Goal: Task Accomplishment & Management: Manage account settings

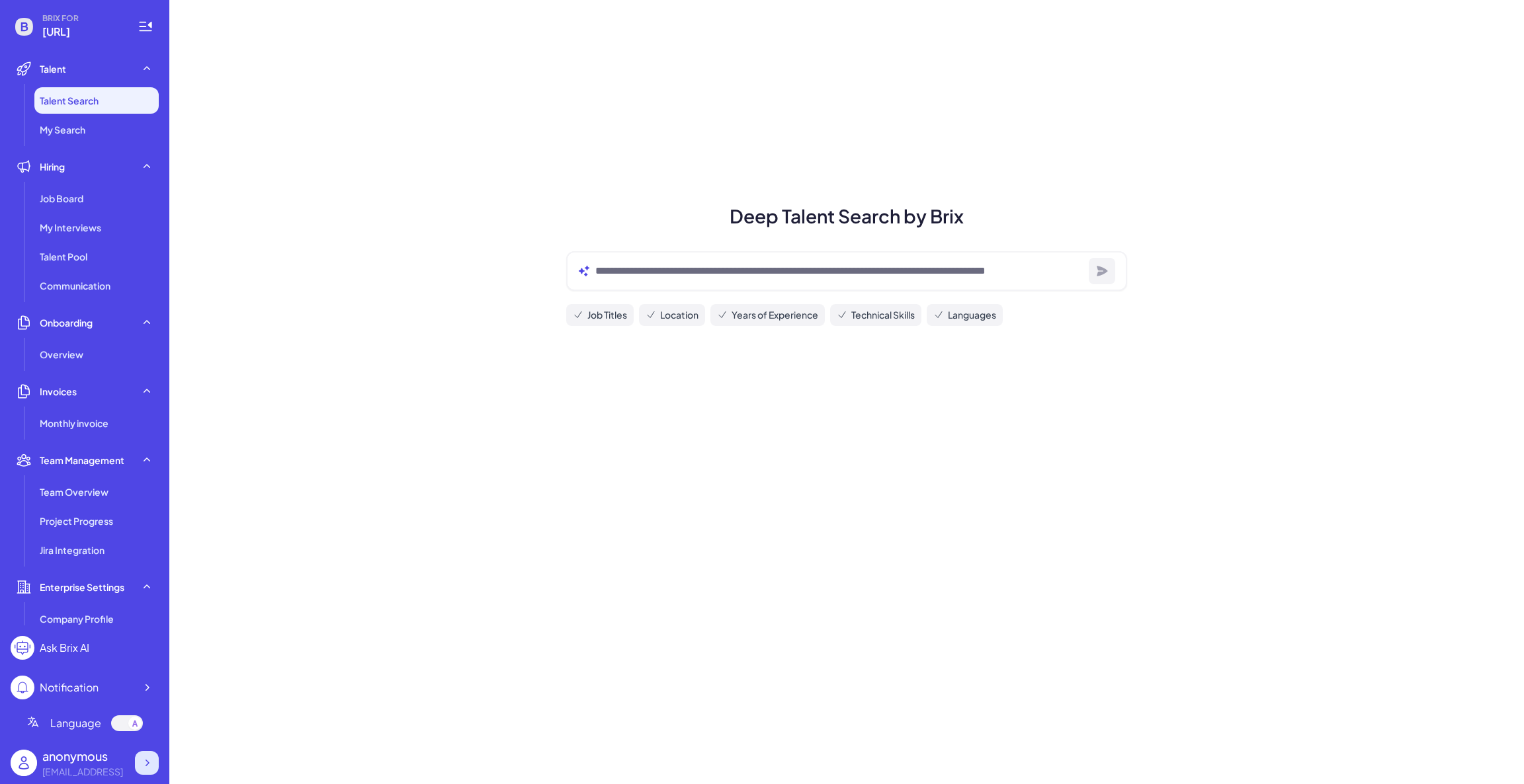
click at [142, 764] on icon at bounding box center [146, 762] width 13 height 13
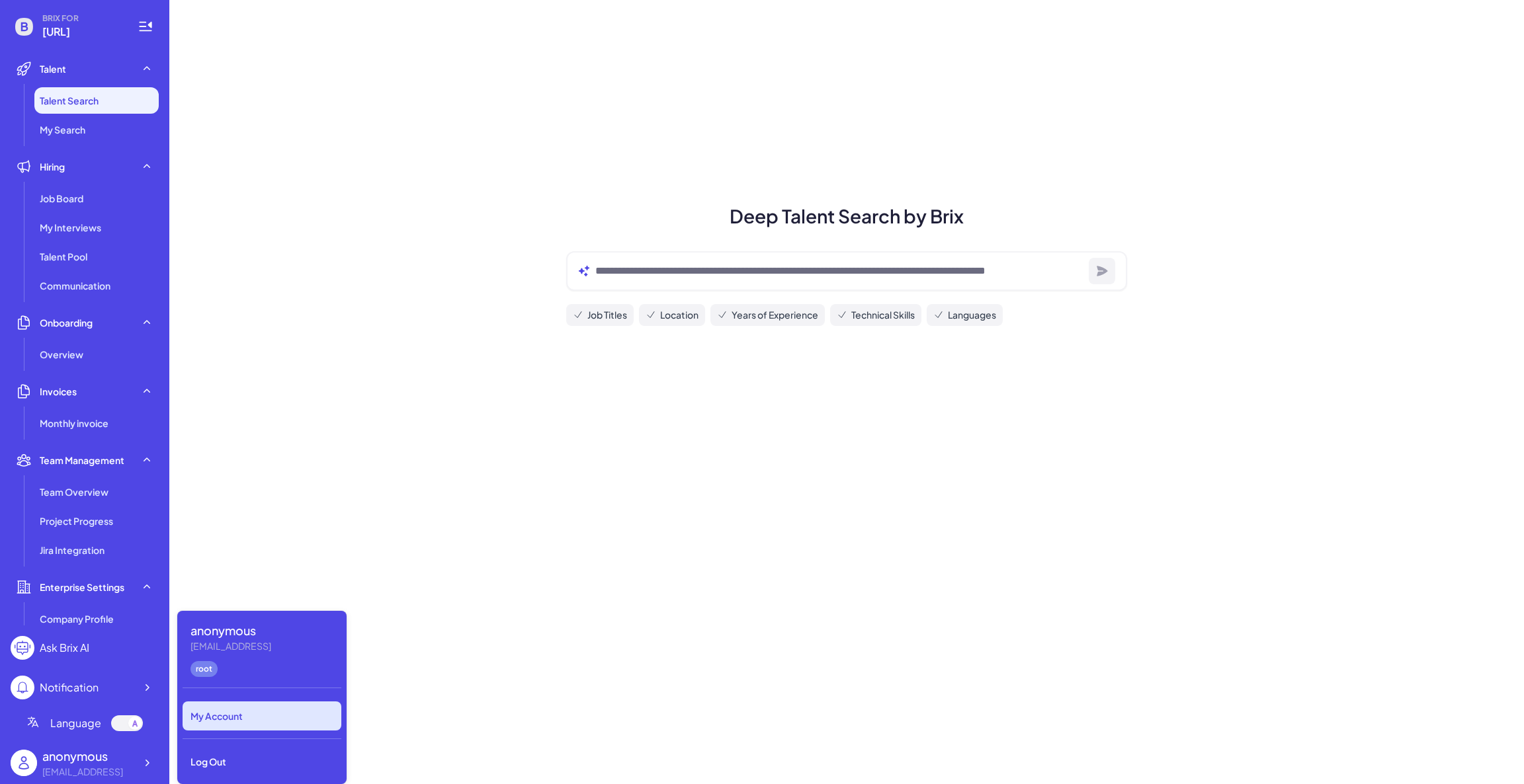
click at [221, 720] on div "My Account" at bounding box center [262, 715] width 158 height 29
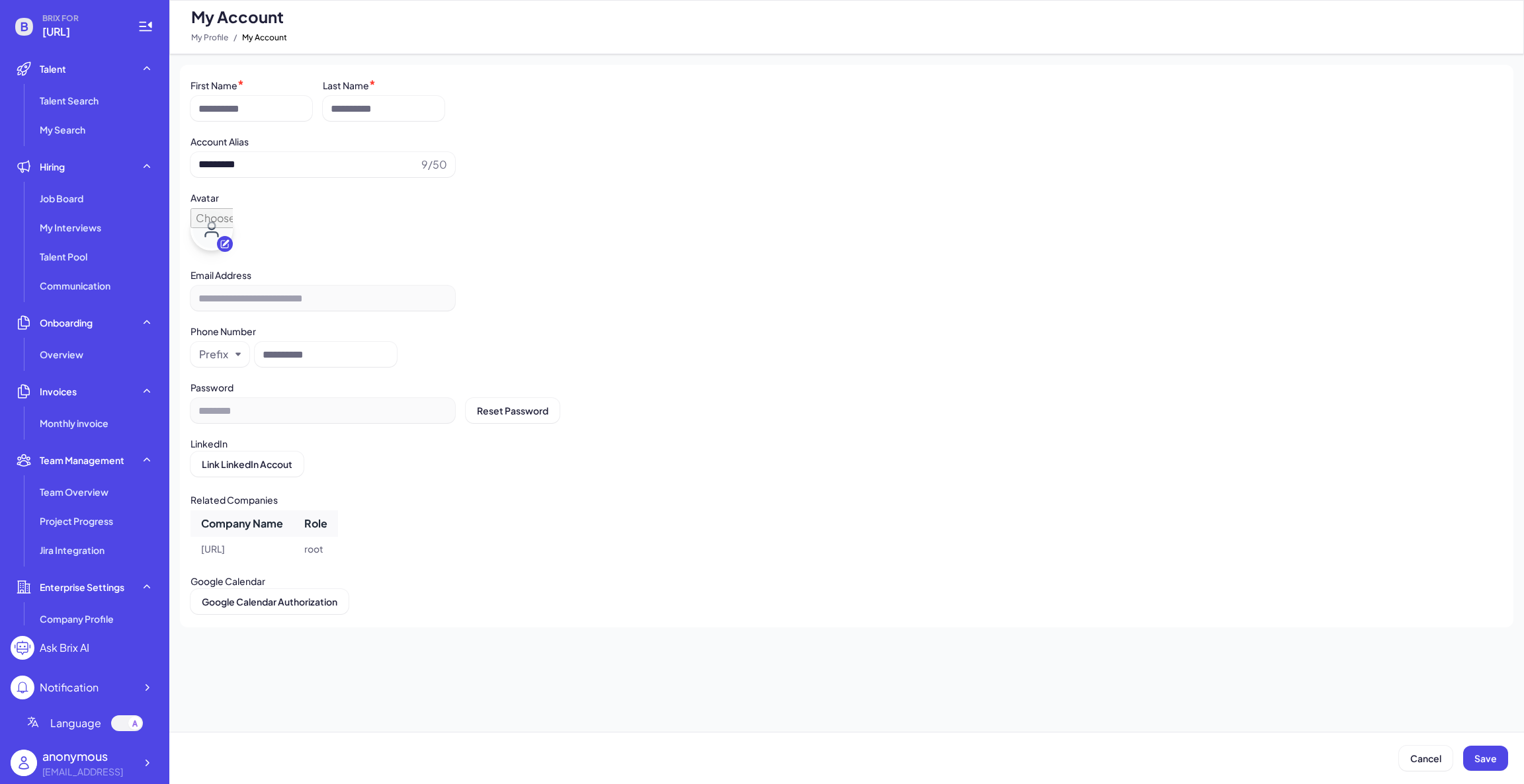
click at [354, 745] on footer "Cancel Save" at bounding box center [762, 758] width 1524 height 52
click at [144, 769] on div at bounding box center [146, 762] width 23 height 23
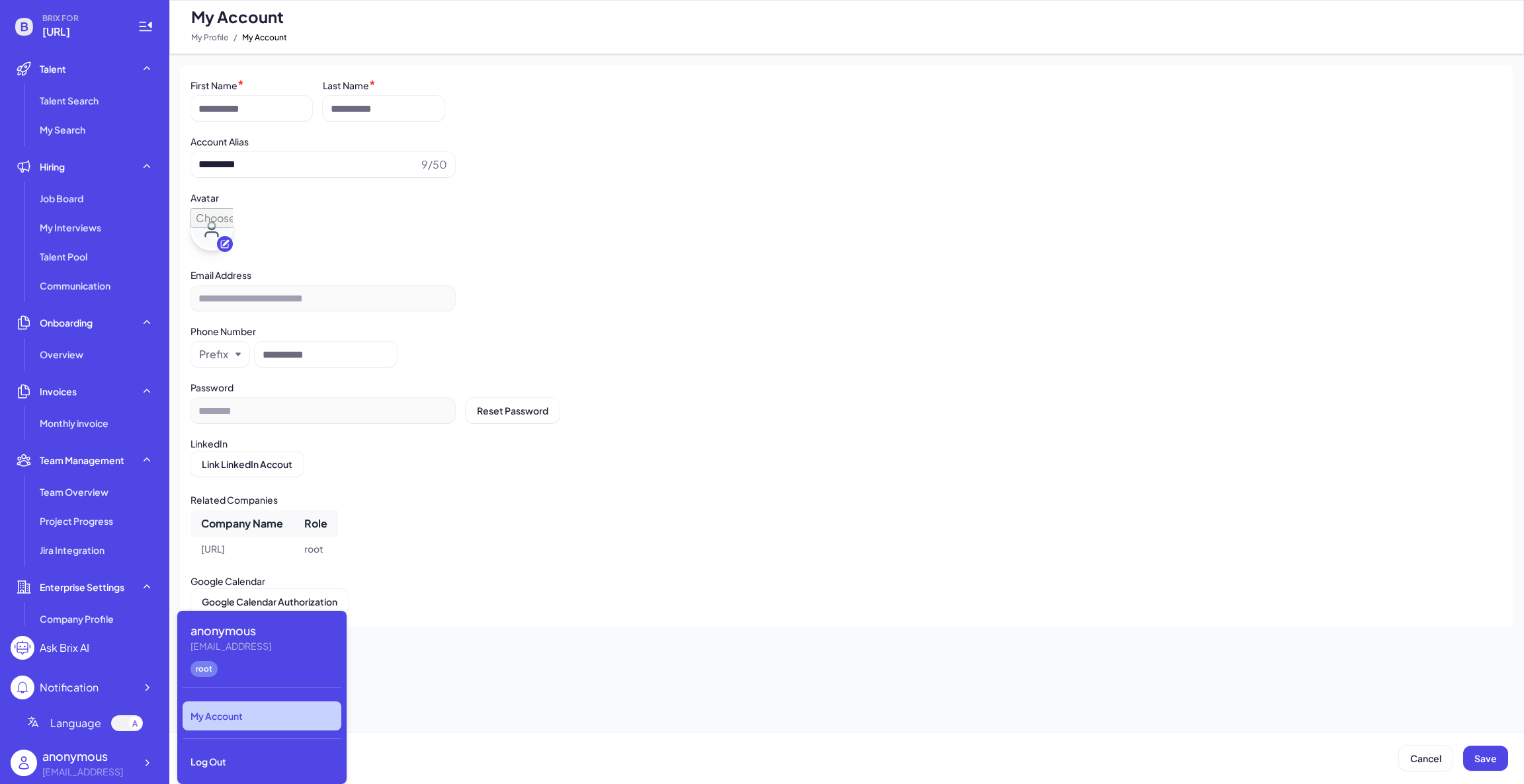
click at [222, 744] on div "anonymous Zifan.jiang@thetahealth.ai root My Account Log Out" at bounding box center [262, 697] width 170 height 173
click at [220, 751] on div "Log Out" at bounding box center [262, 761] width 158 height 29
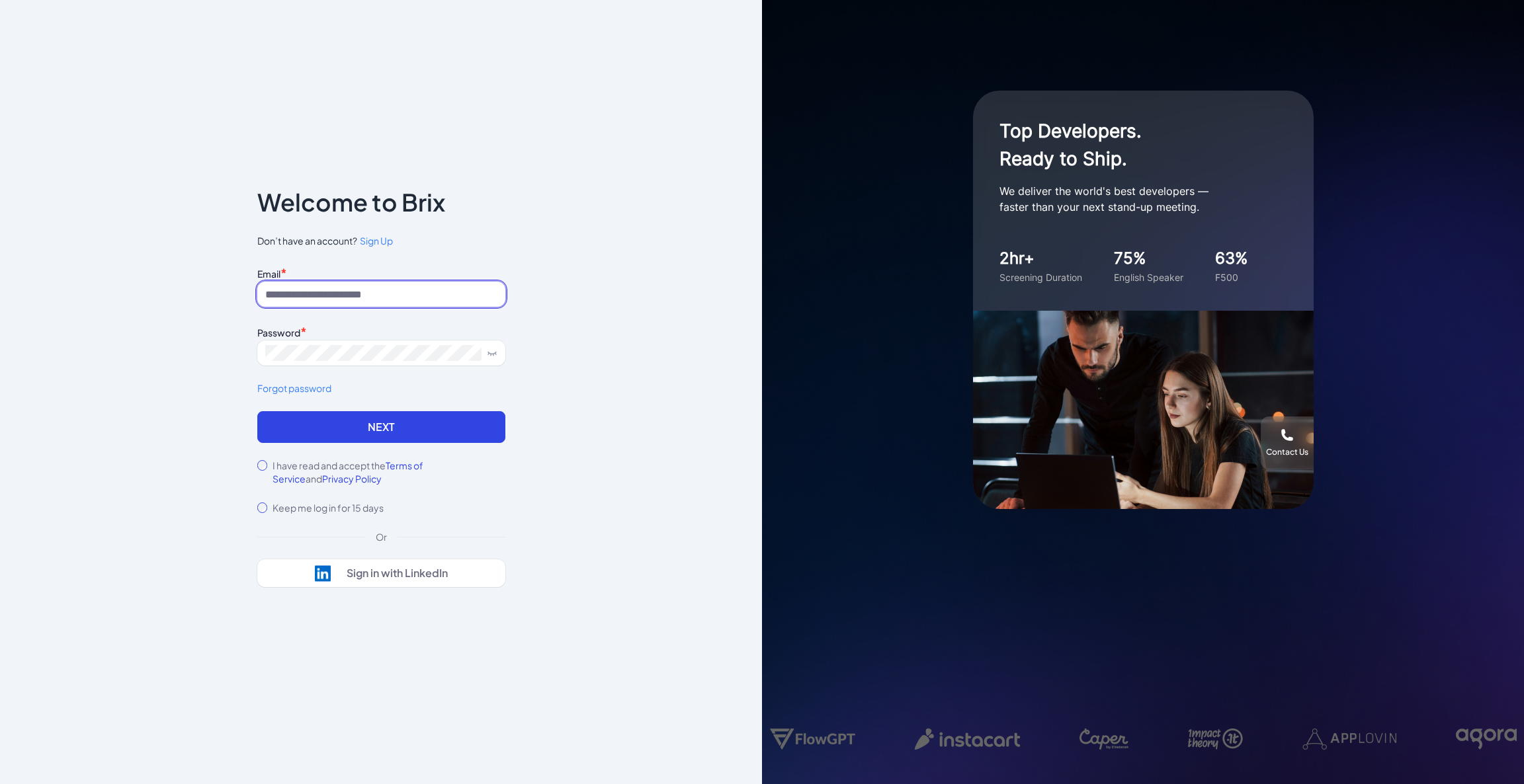
click at [318, 299] on input at bounding box center [381, 294] width 248 height 25
type input "**********"
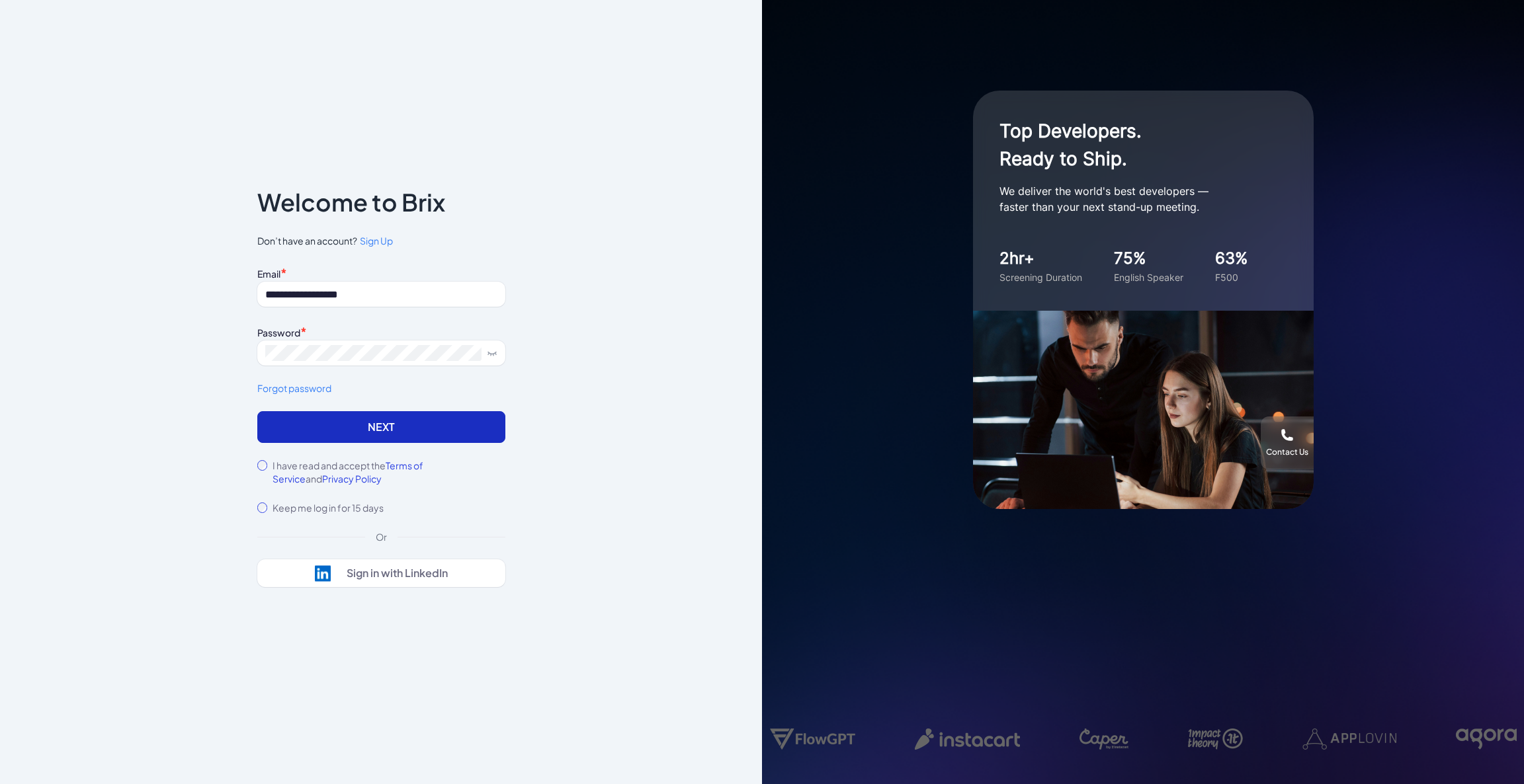
click at [347, 419] on button "Next" at bounding box center [381, 427] width 248 height 31
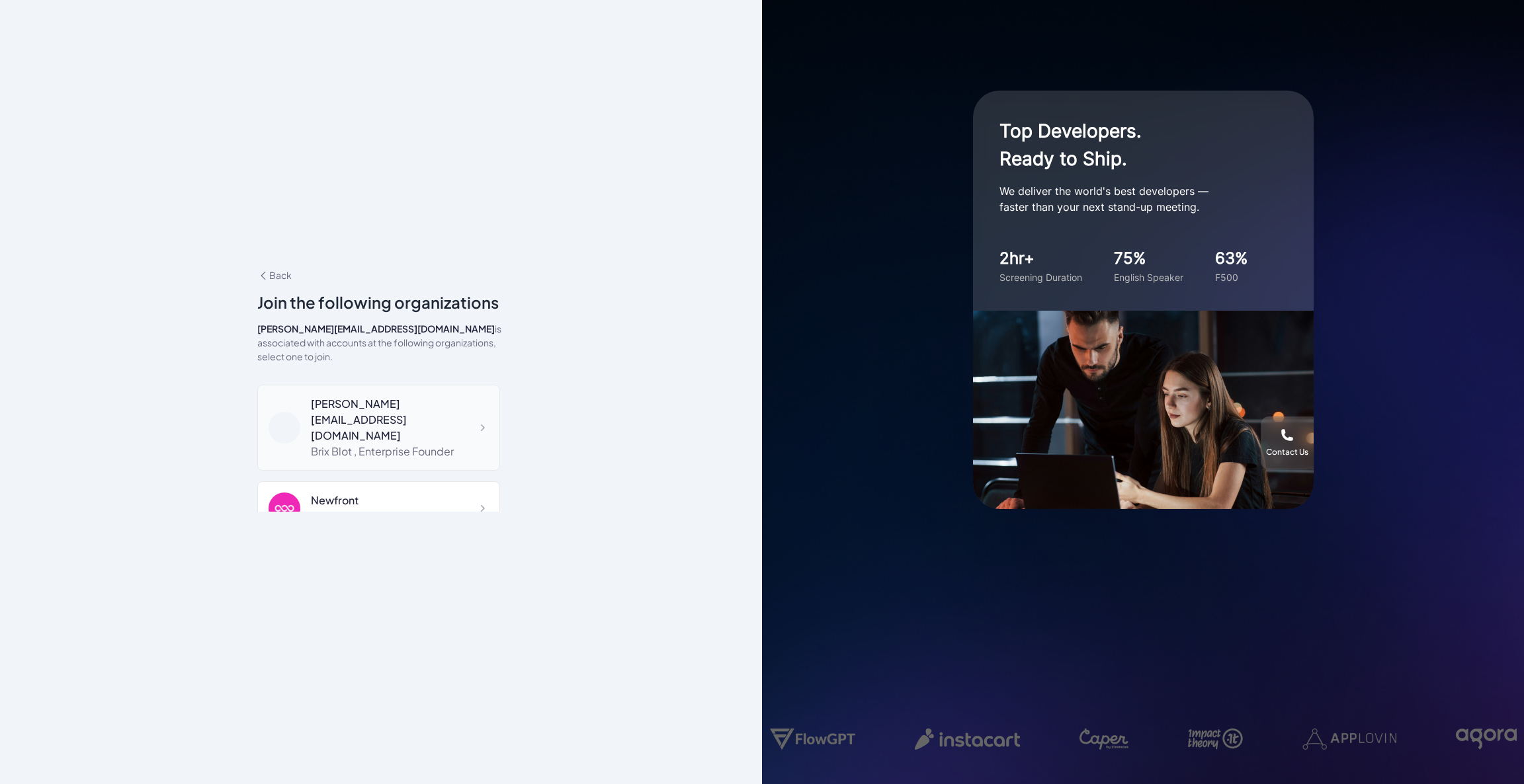
click at [378, 444] on div "Brix Blot , Enterprise Founder" at bounding box center [399, 452] width 178 height 16
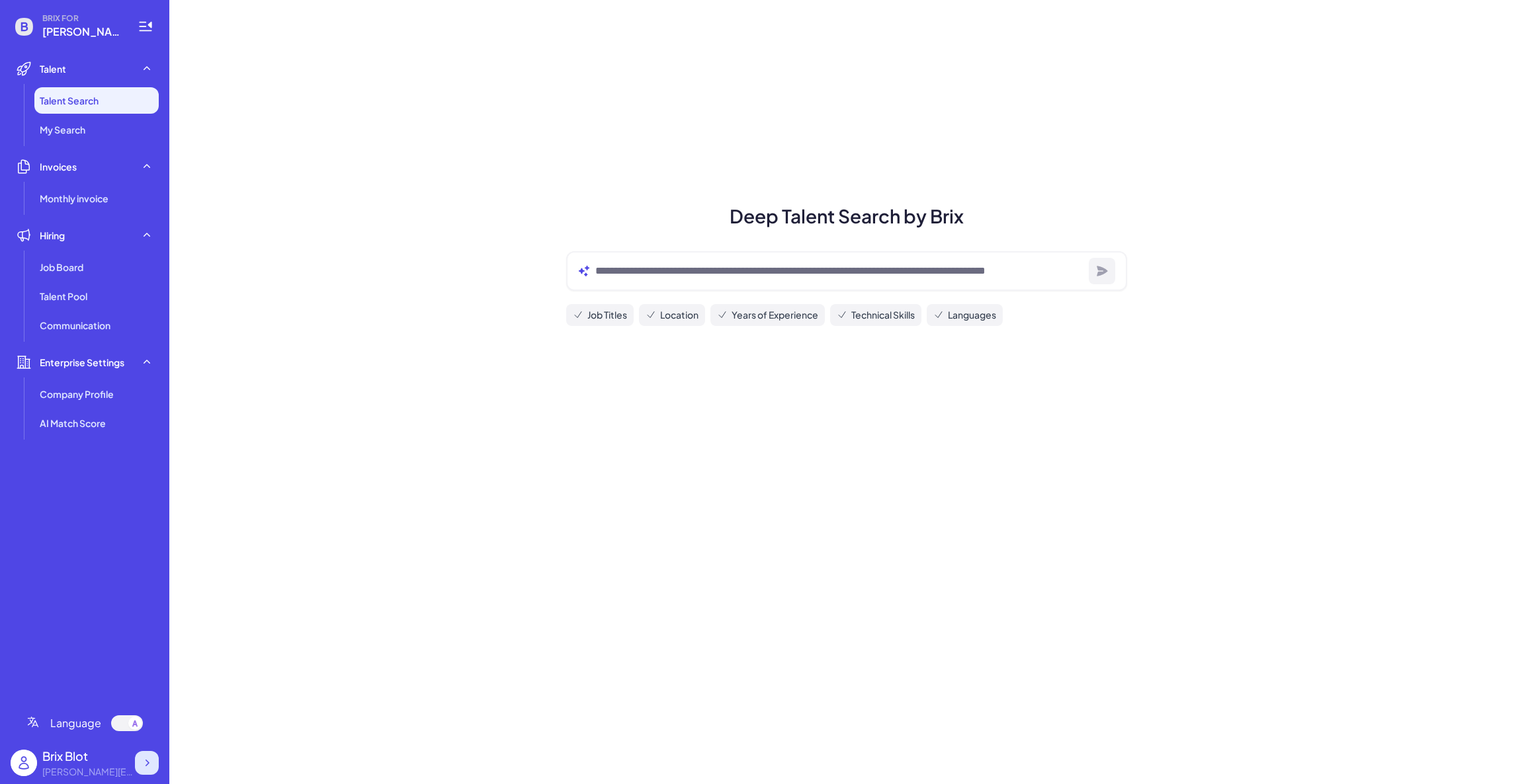
click at [144, 773] on div at bounding box center [146, 762] width 23 height 23
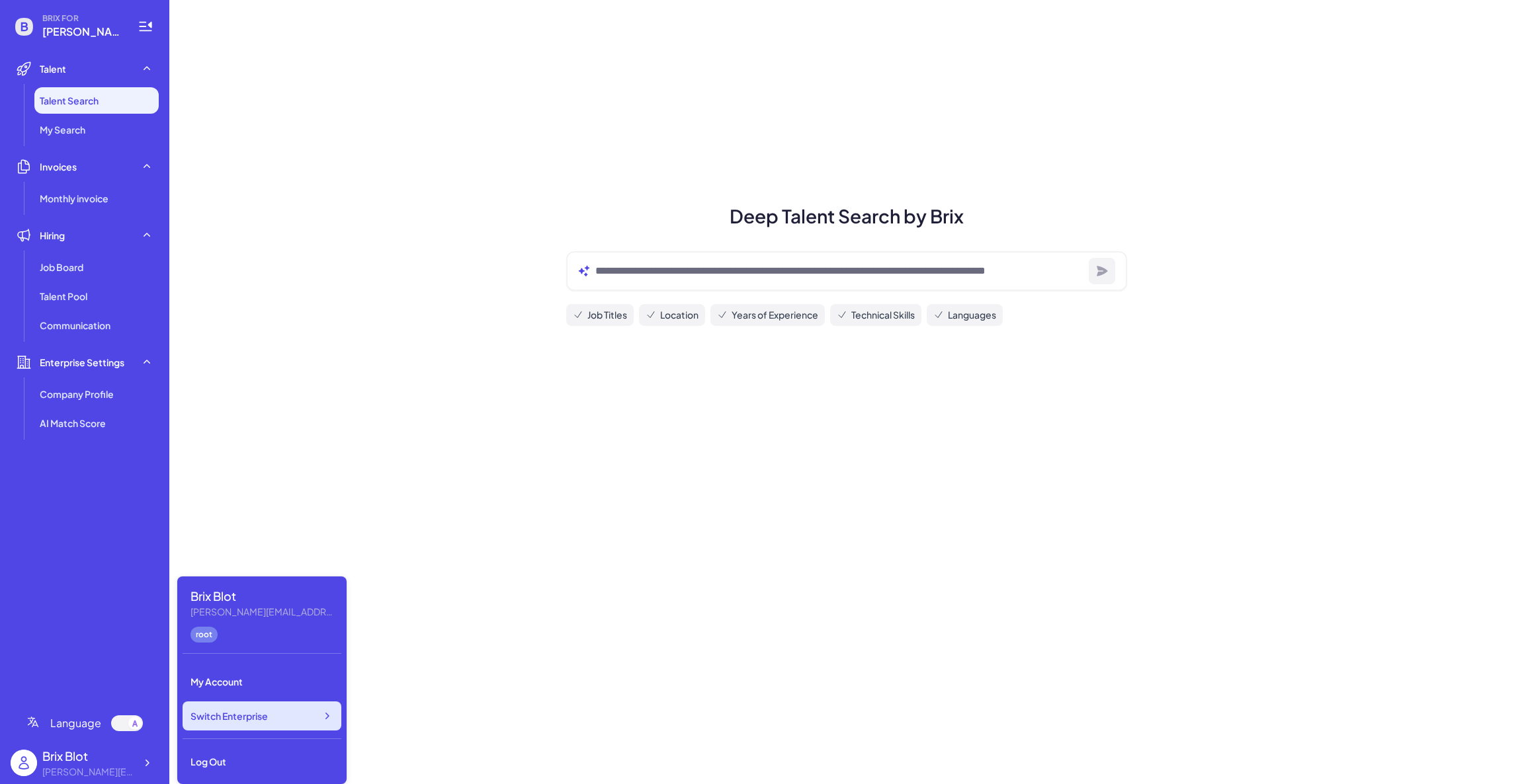
click at [252, 726] on div "Switch Enterprise" at bounding box center [262, 715] width 158 height 29
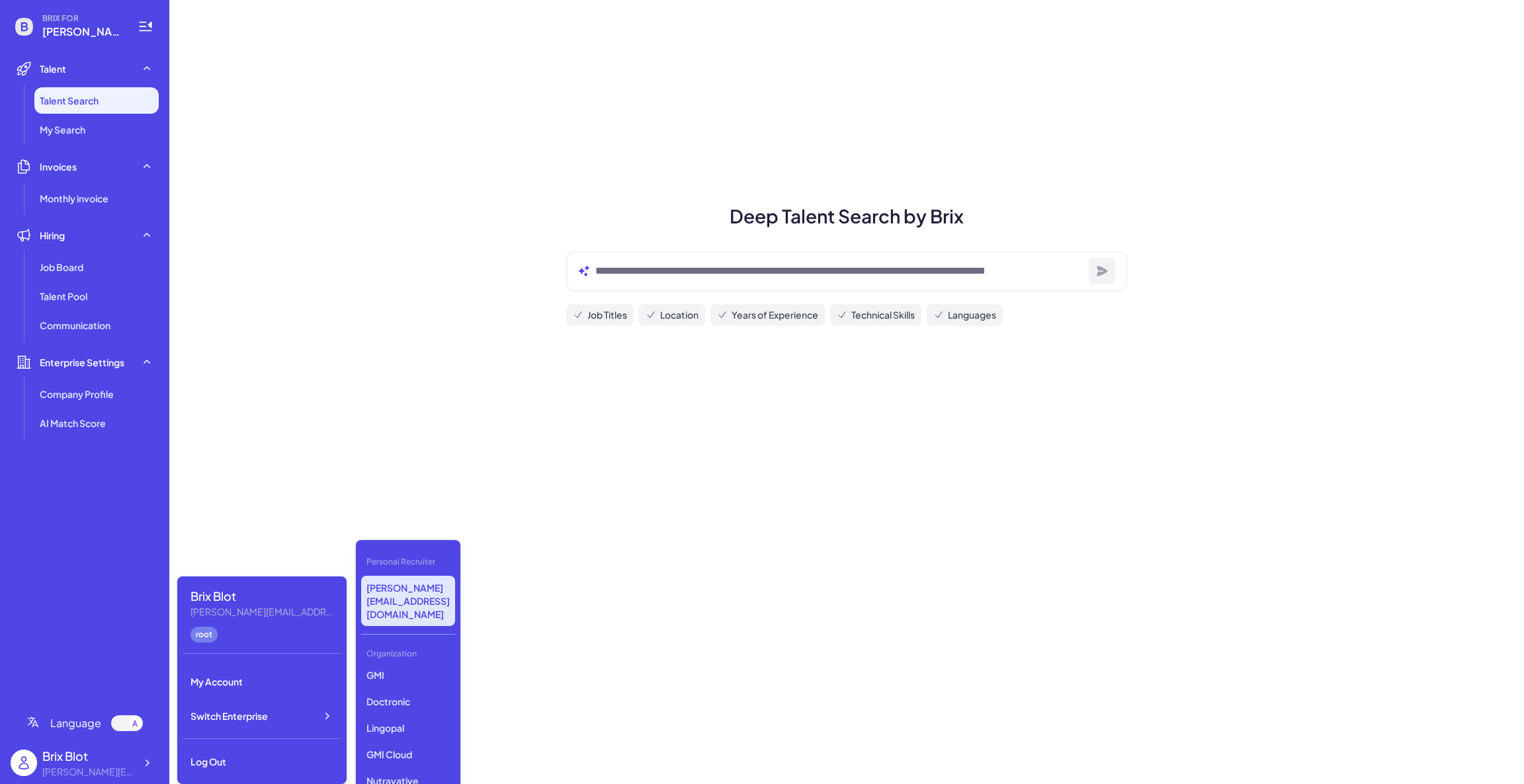
scroll to position [538, 0]
click at [420, 778] on p "Dyna Robotics" at bounding box center [408, 789] width 94 height 23
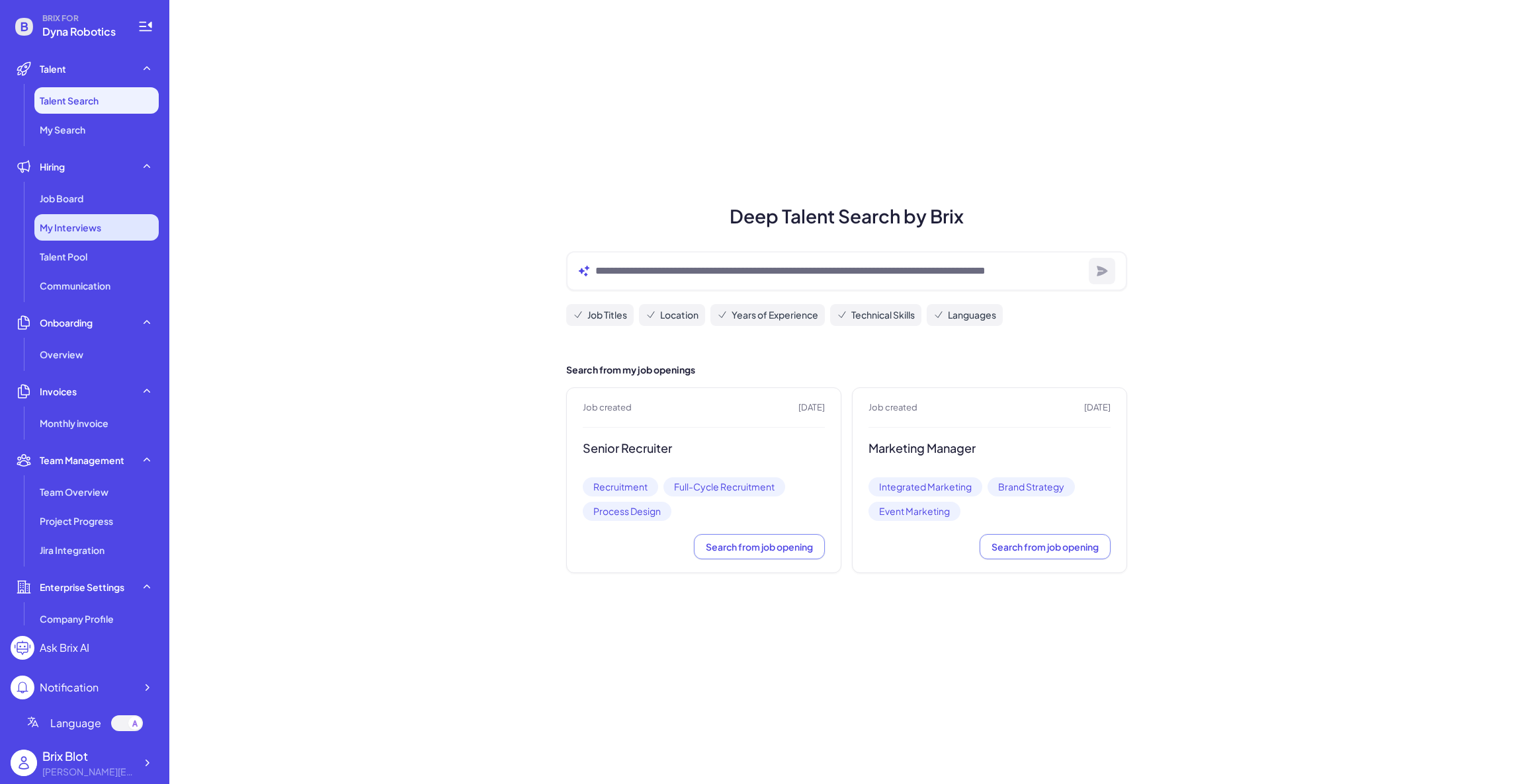
drag, startPoint x: 57, startPoint y: 218, endPoint x: 61, endPoint y: 211, distance: 8.1
click at [57, 217] on div "My Interviews" at bounding box center [97, 227] width 124 height 26
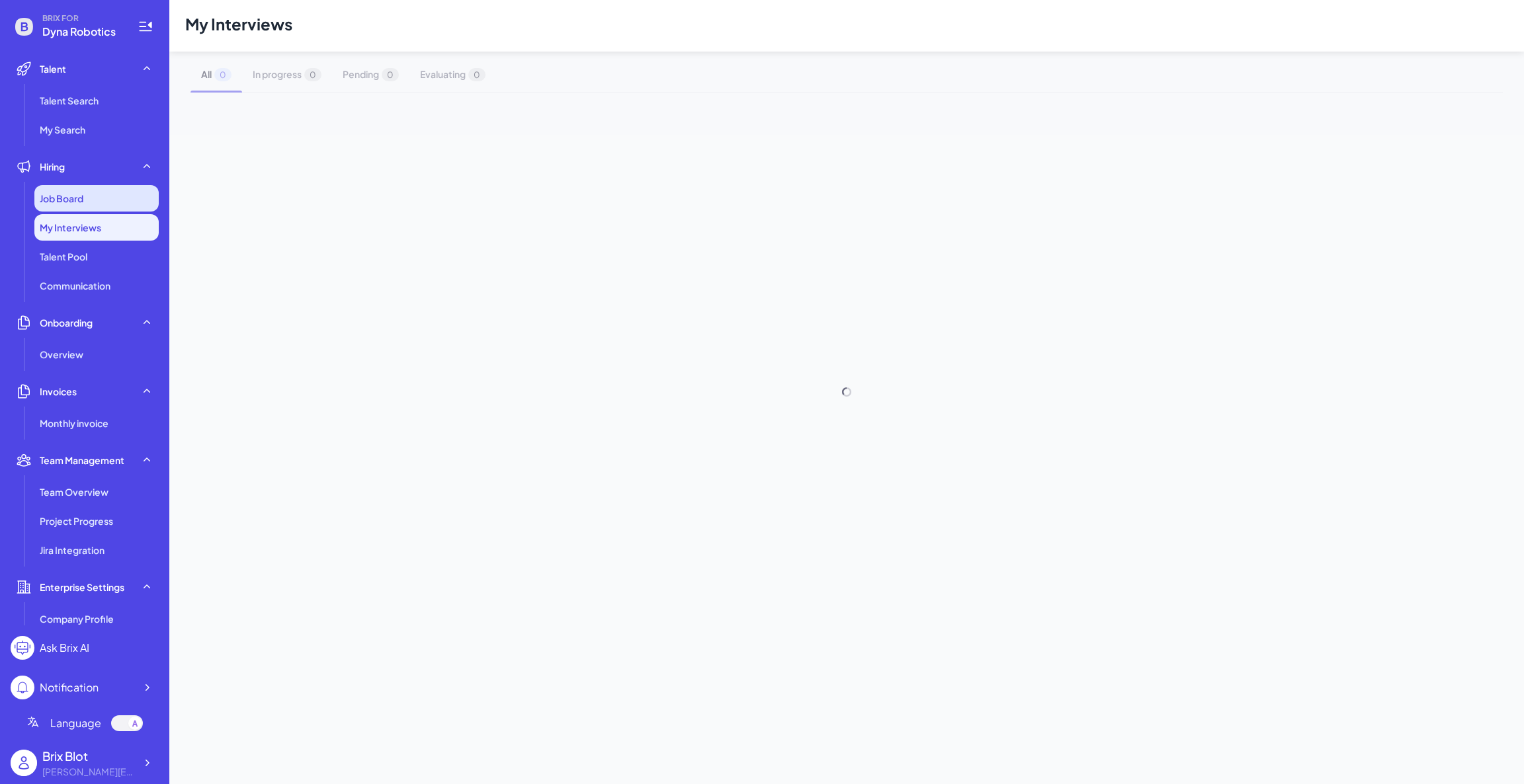
click at [61, 211] on div "Job Board" at bounding box center [97, 198] width 124 height 26
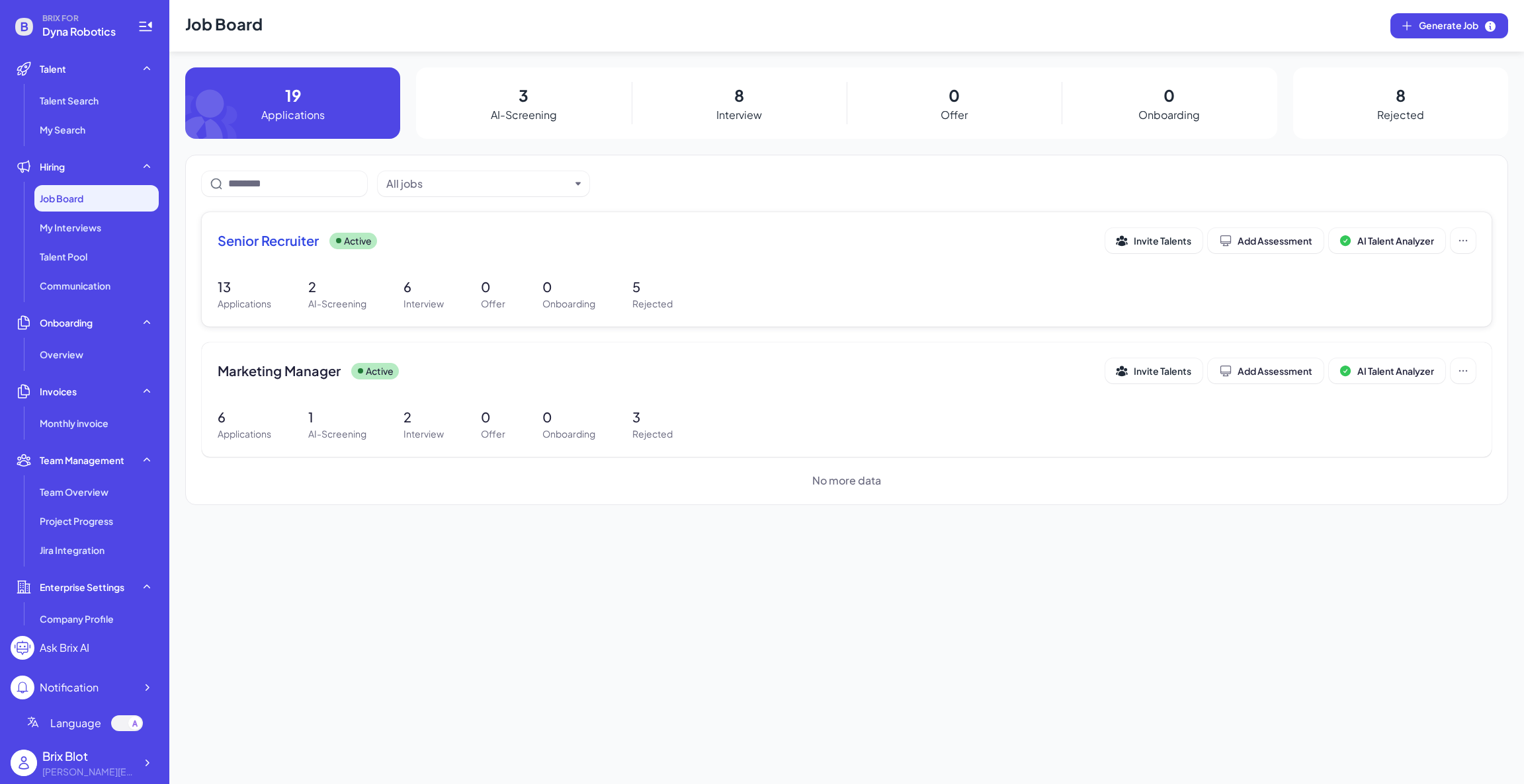
click at [272, 242] on span "Senior Recruiter" at bounding box center [268, 240] width 101 height 18
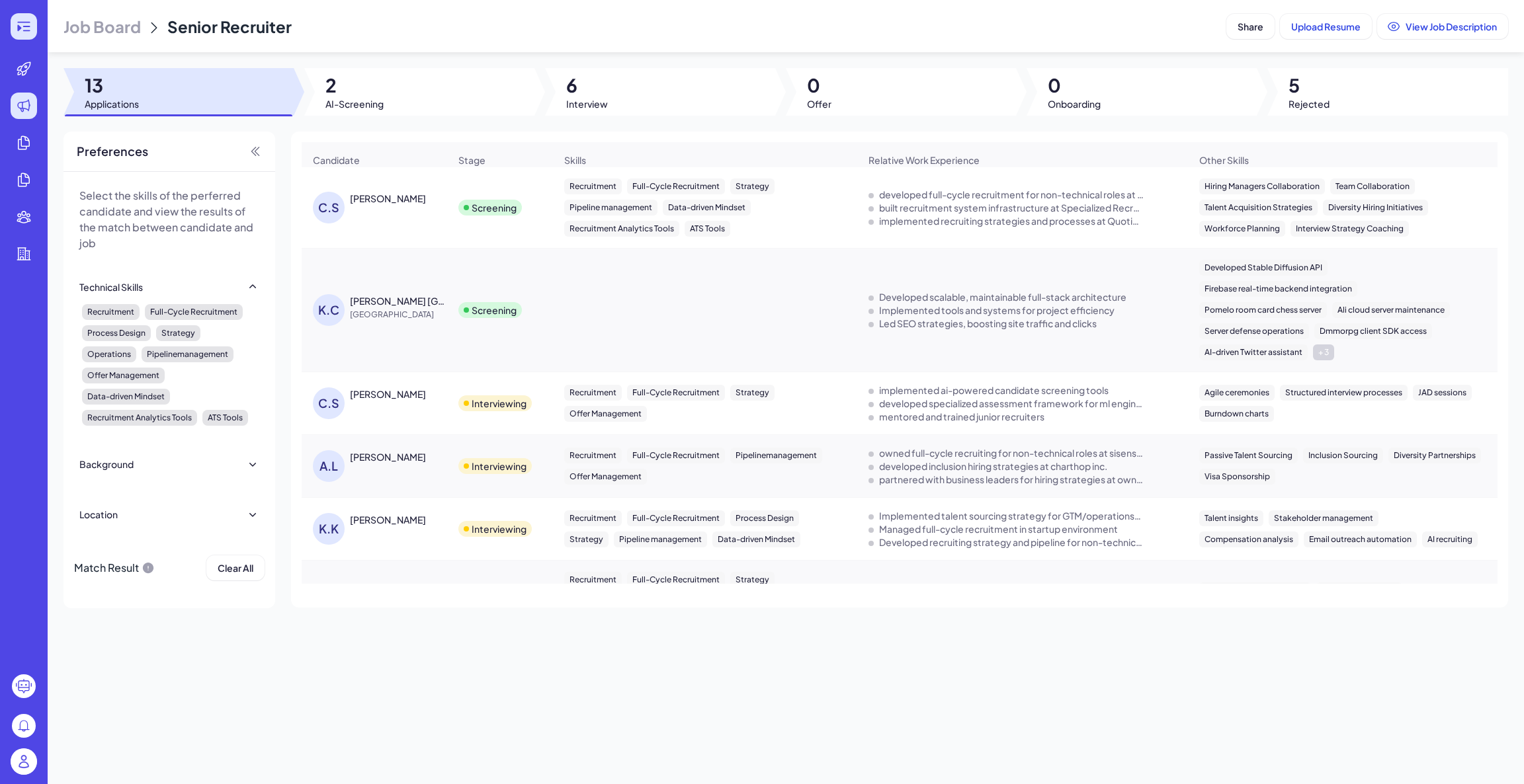
click at [25, 26] on icon at bounding box center [27, 27] width 7 height 2
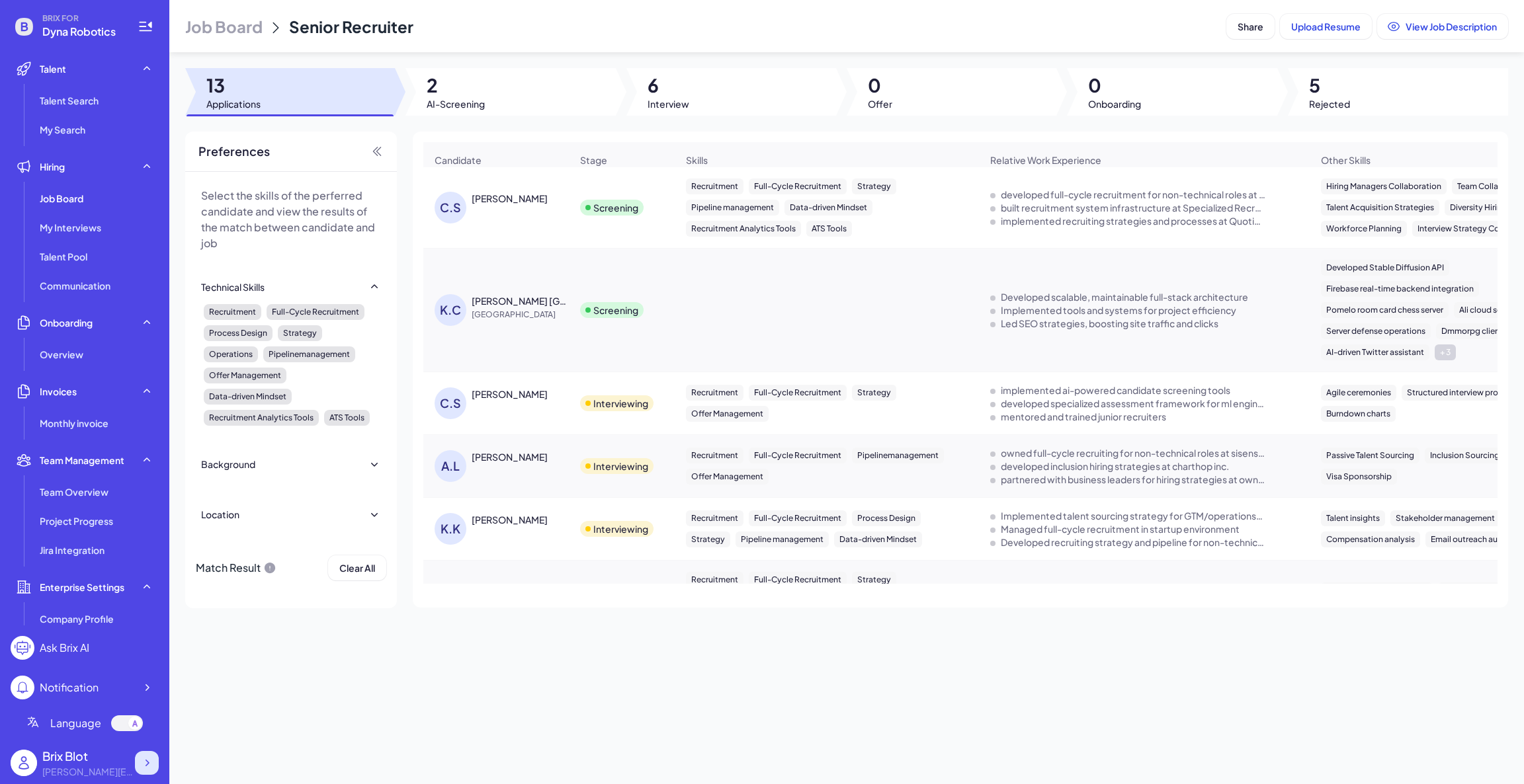
click at [151, 761] on icon at bounding box center [146, 762] width 13 height 13
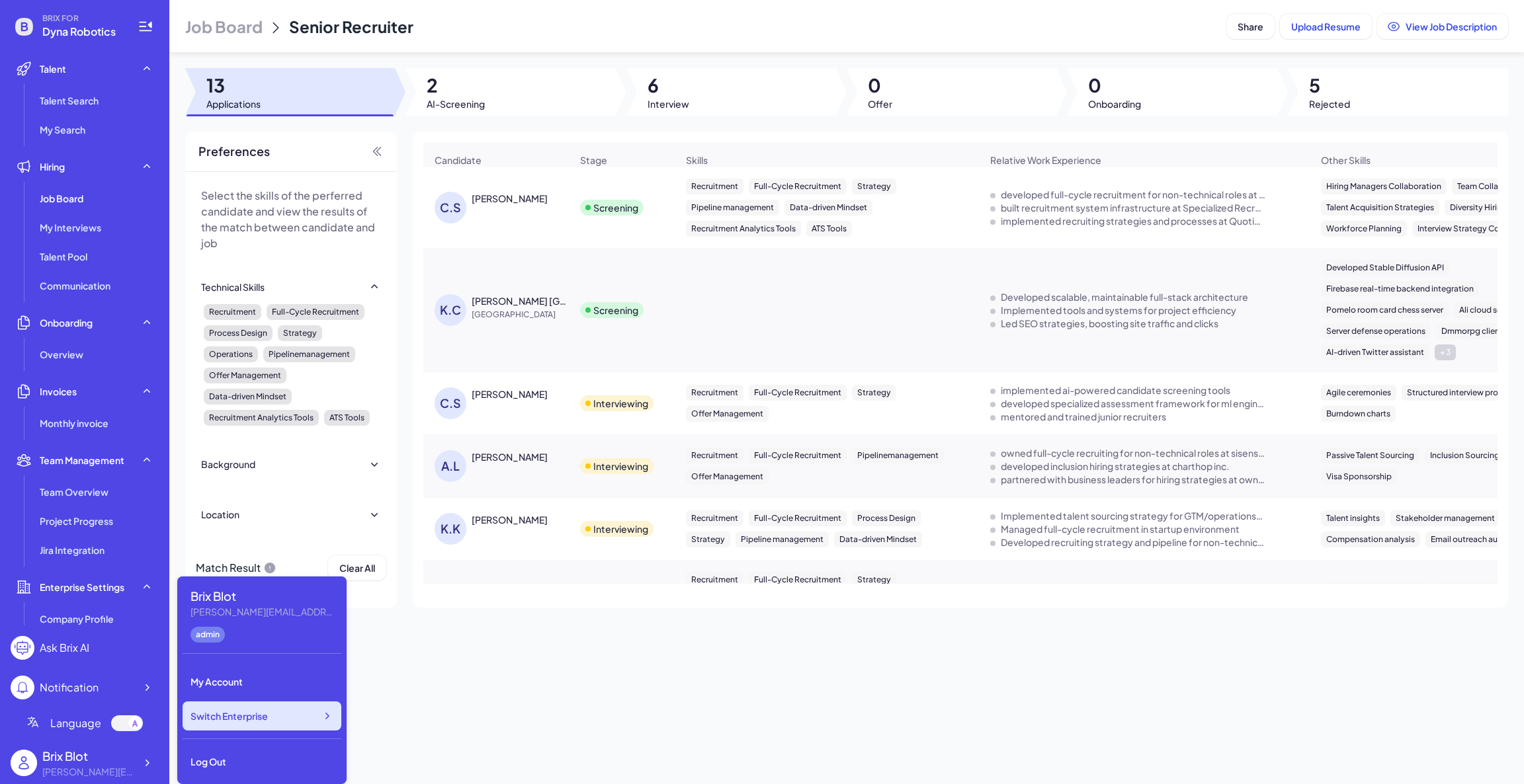
click at [260, 717] on span "Switch Enterprise" at bounding box center [229, 715] width 77 height 13
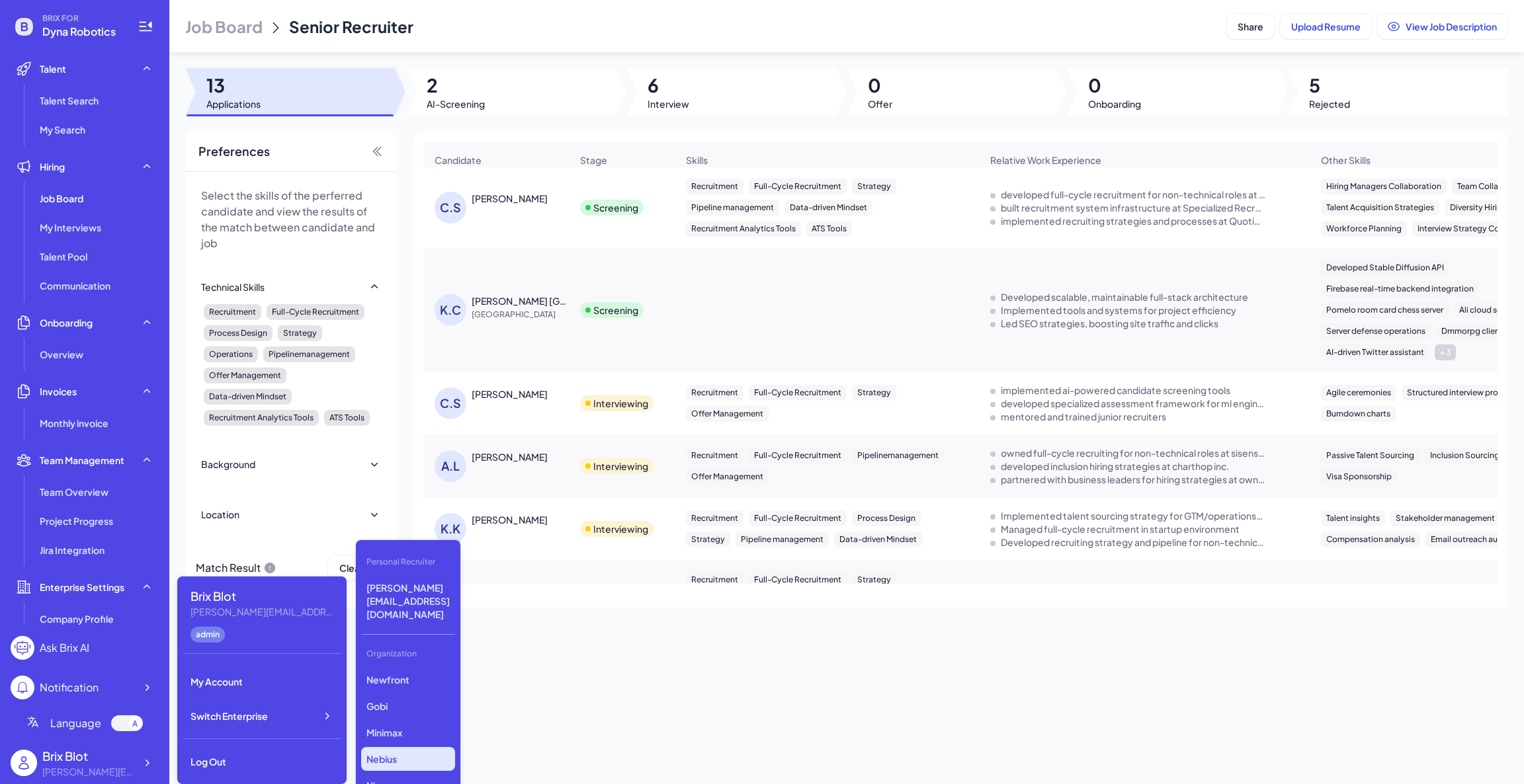
scroll to position [538, 0]
click at [407, 751] on p "[PERSON_NAME]" at bounding box center [408, 762] width 94 height 23
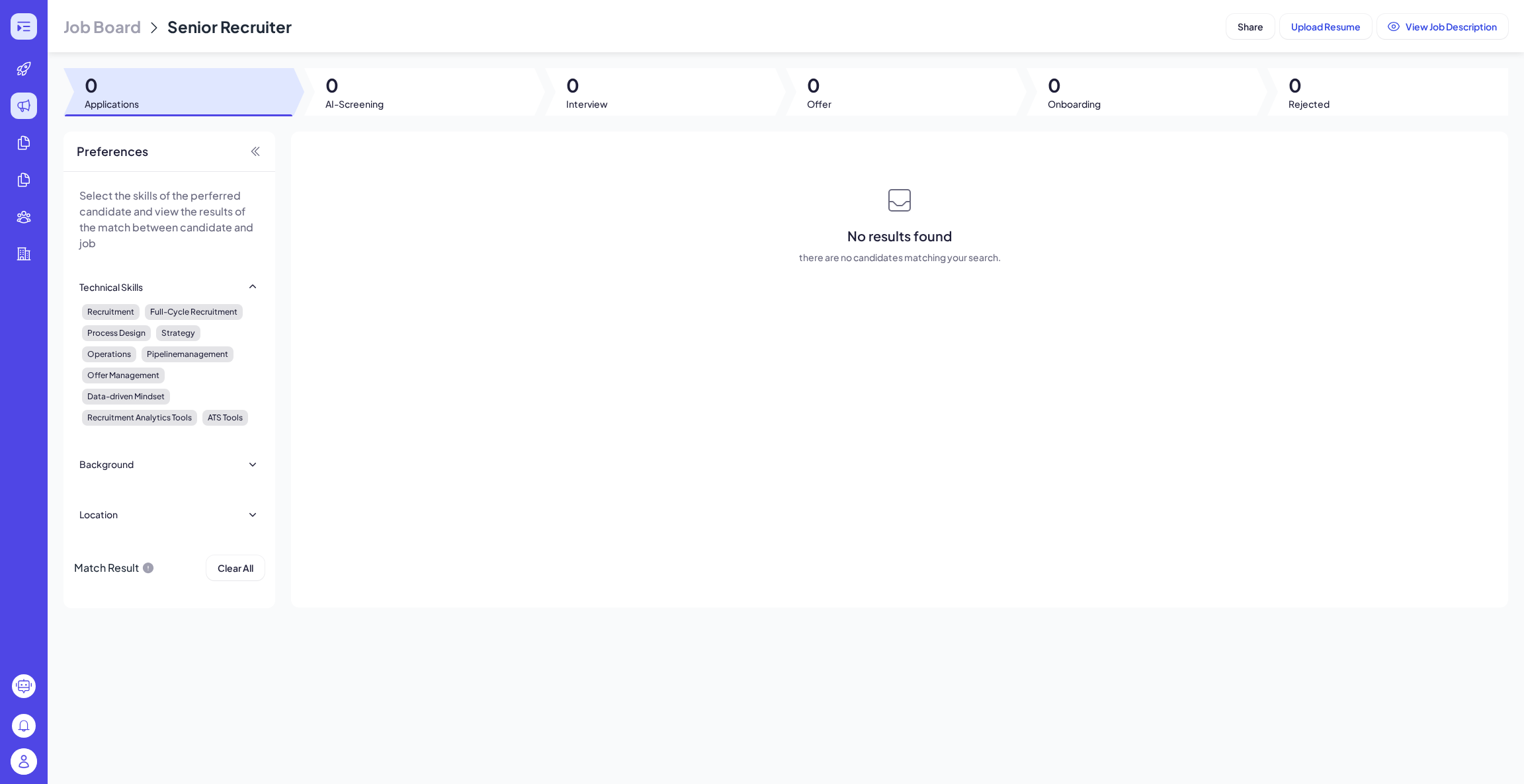
click at [11, 31] on div at bounding box center [23, 26] width 26 height 26
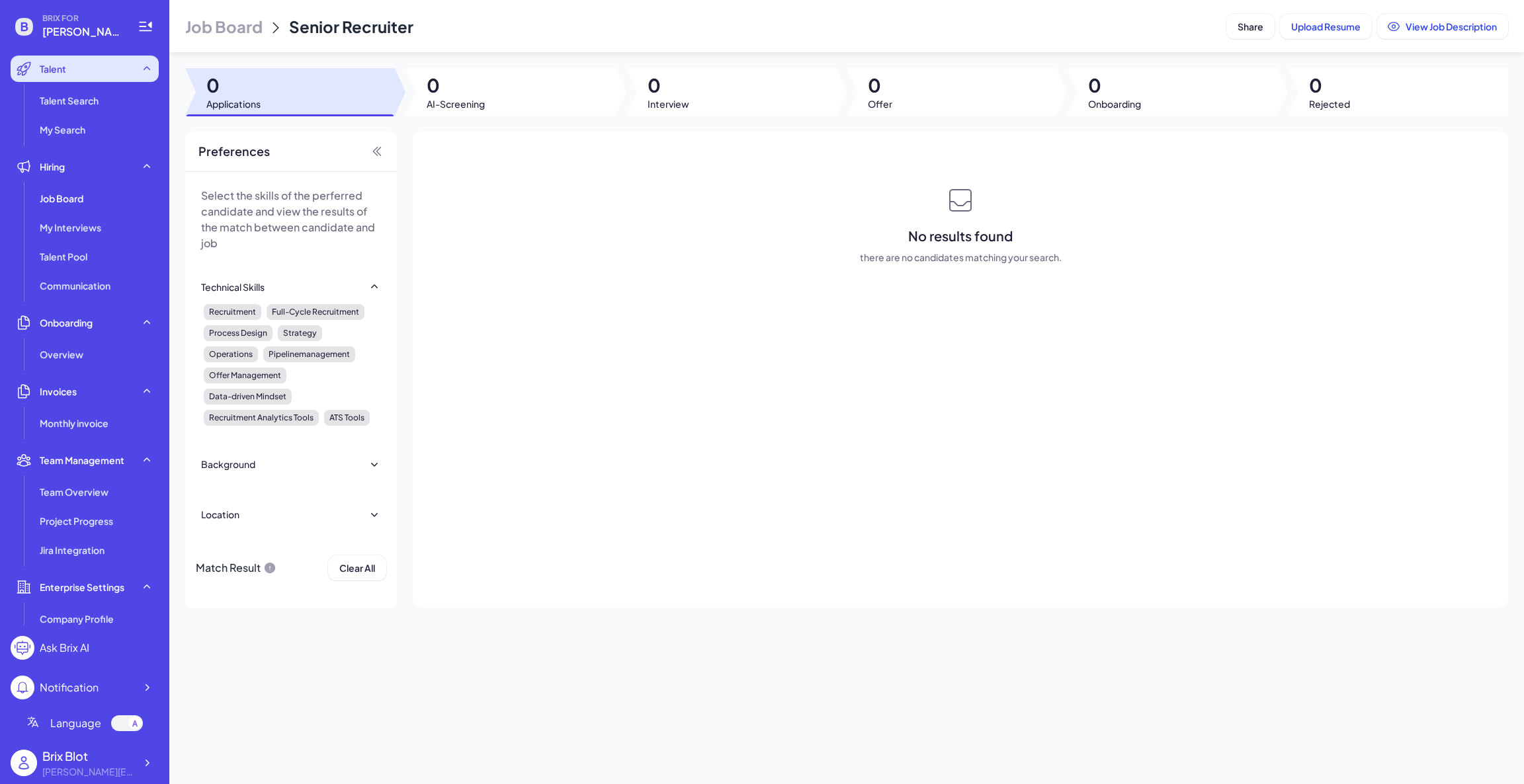
click at [58, 73] on span "Talent" at bounding box center [53, 68] width 26 height 13
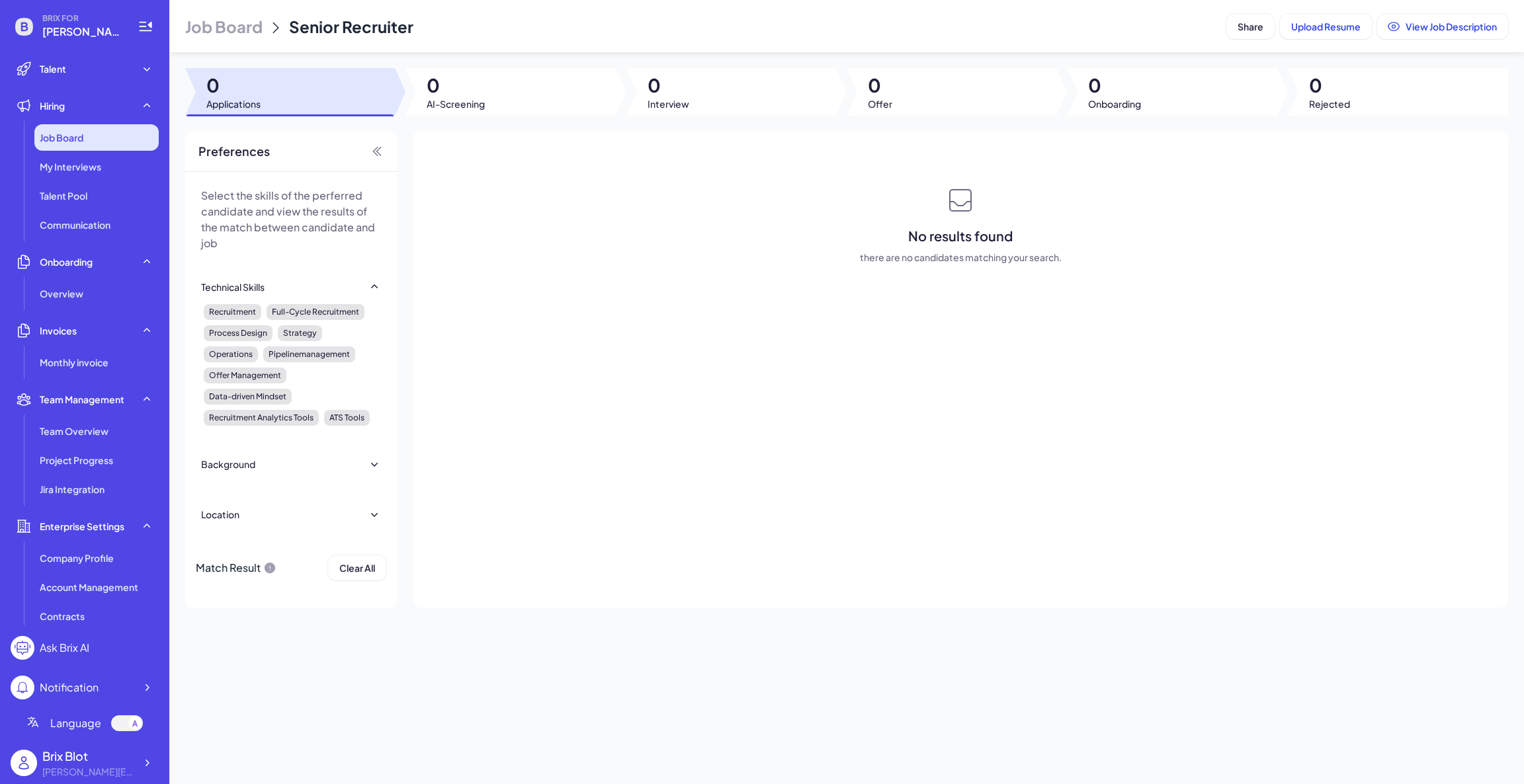
click at [84, 143] on span "Job Board" at bounding box center [62, 137] width 44 height 13
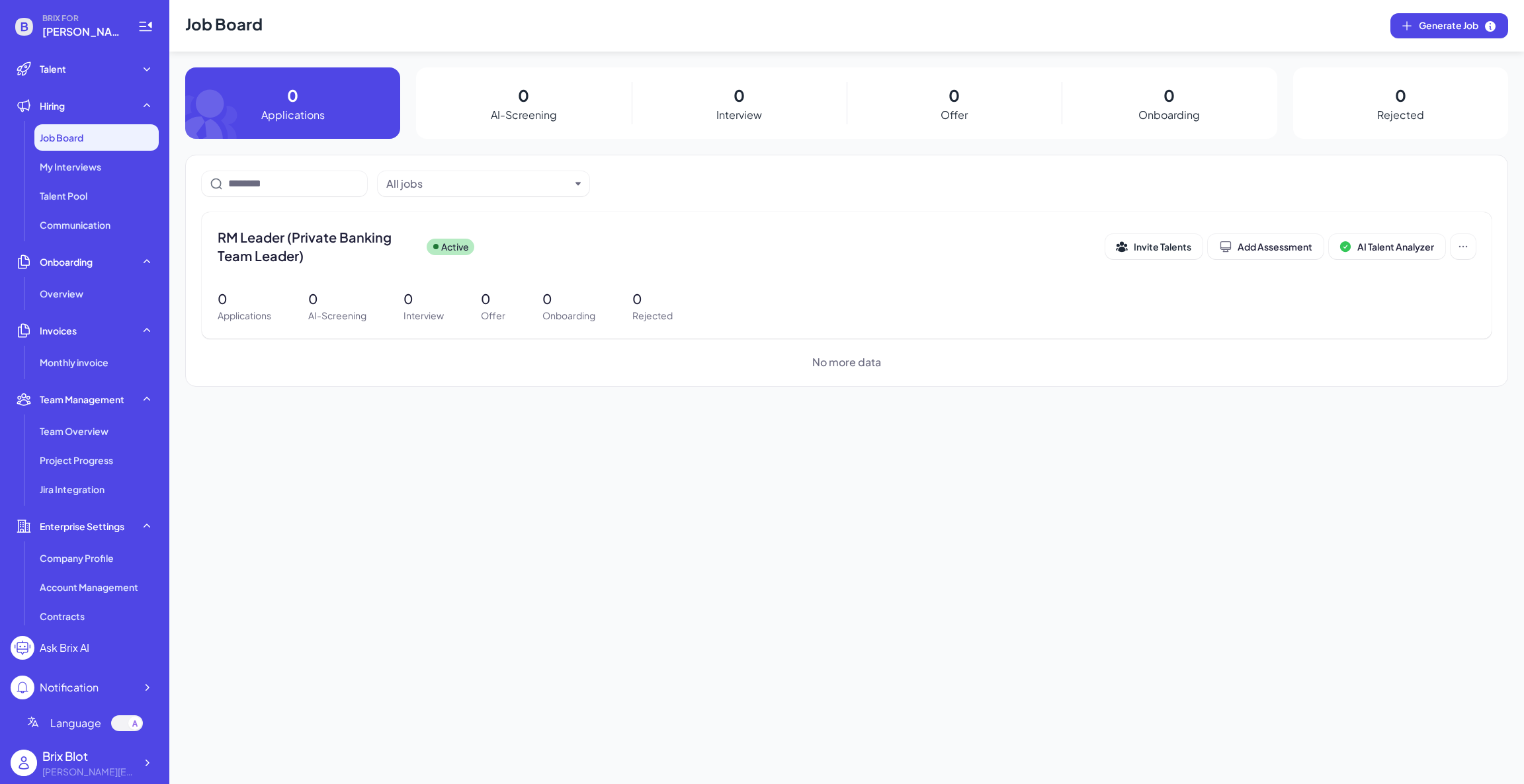
click at [51, 20] on span "BRIX FOR" at bounding box center [82, 18] width 79 height 10
click at [144, 769] on div at bounding box center [146, 762] width 23 height 23
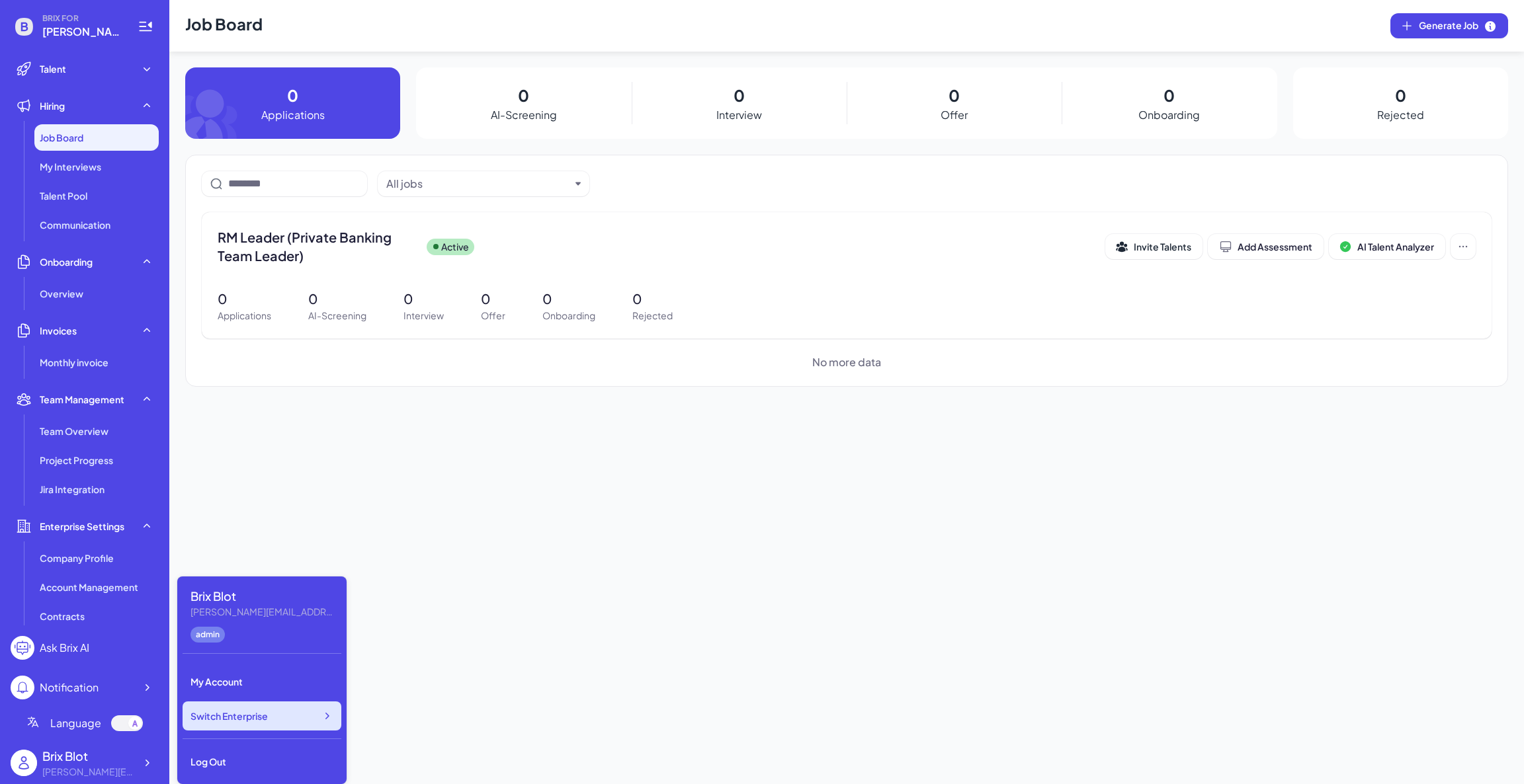
click at [295, 724] on div "Switch Enterprise" at bounding box center [262, 715] width 158 height 29
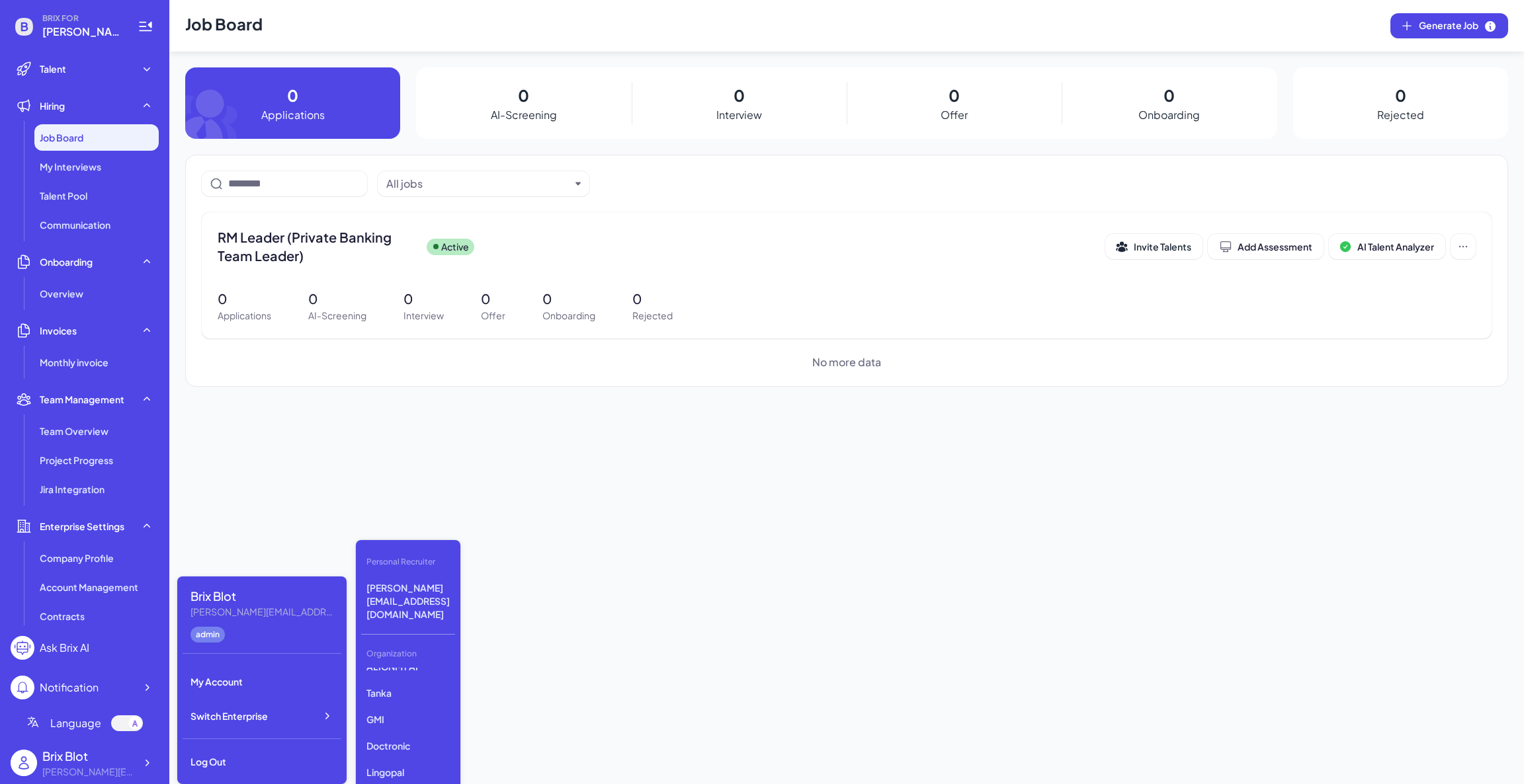
scroll to position [538, 0]
click at [412, 712] on p "Crazy Maple Studio" at bounding box center [408, 730] width 94 height 37
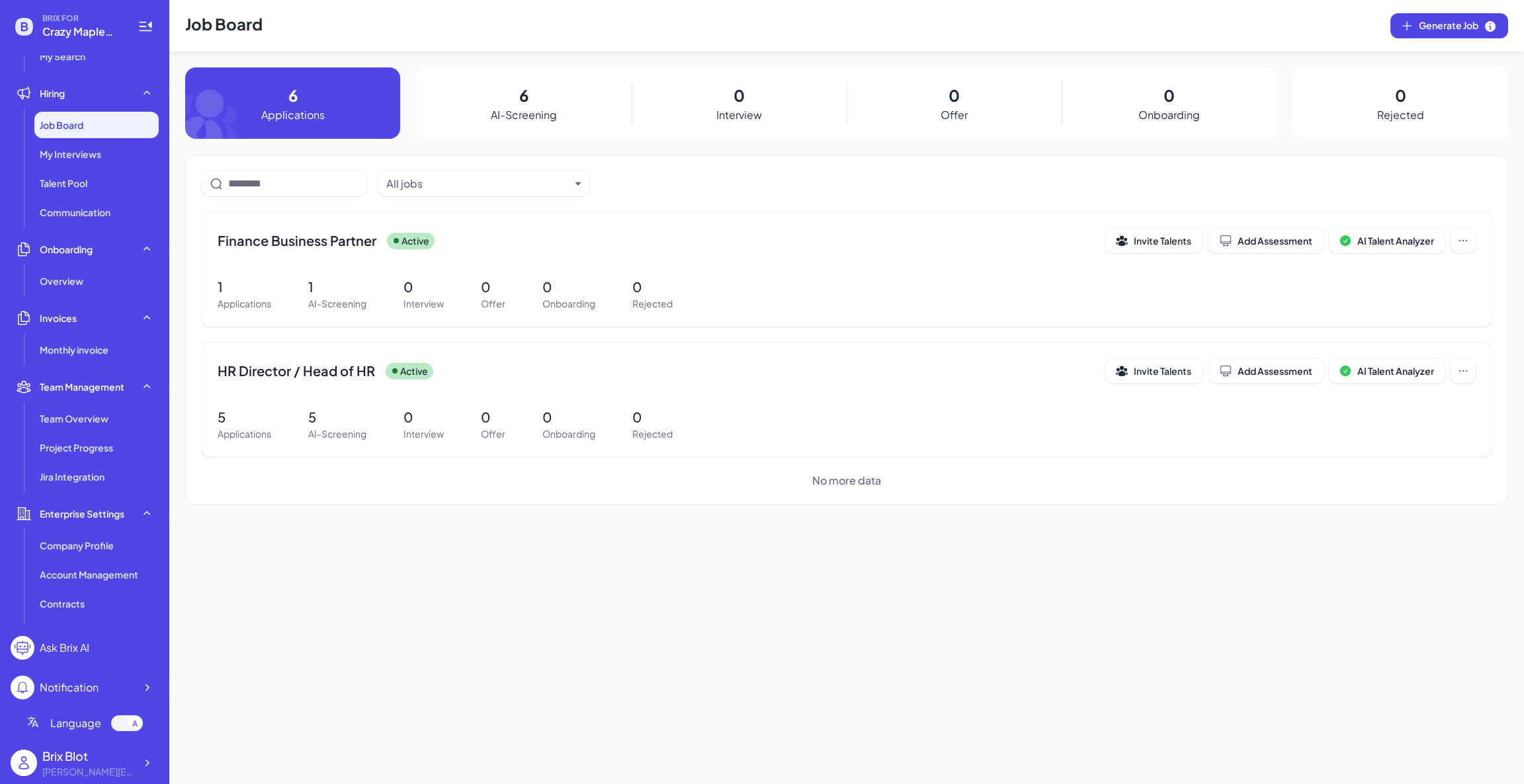
scroll to position [125, 0]
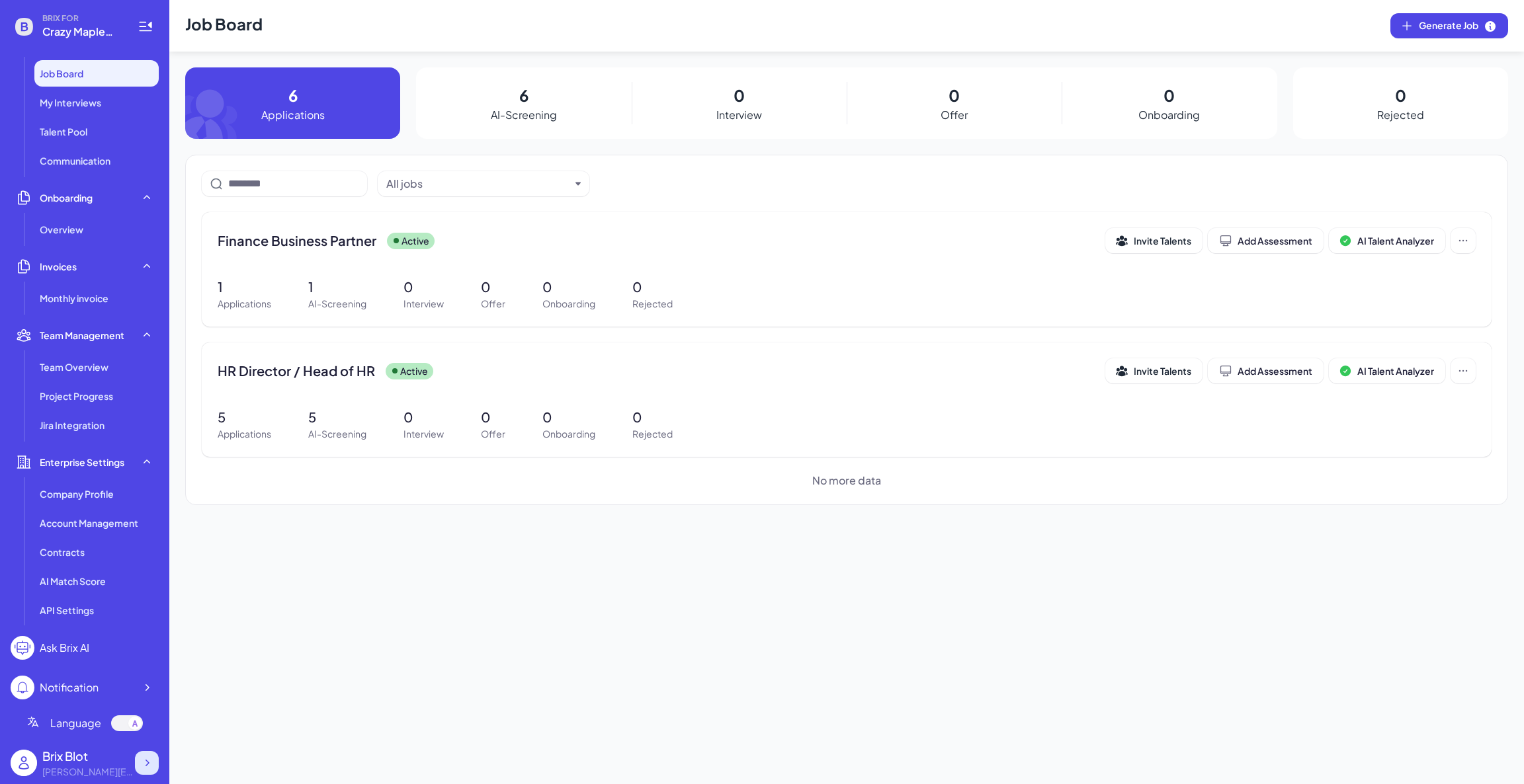
click at [149, 756] on icon at bounding box center [146, 762] width 13 height 13
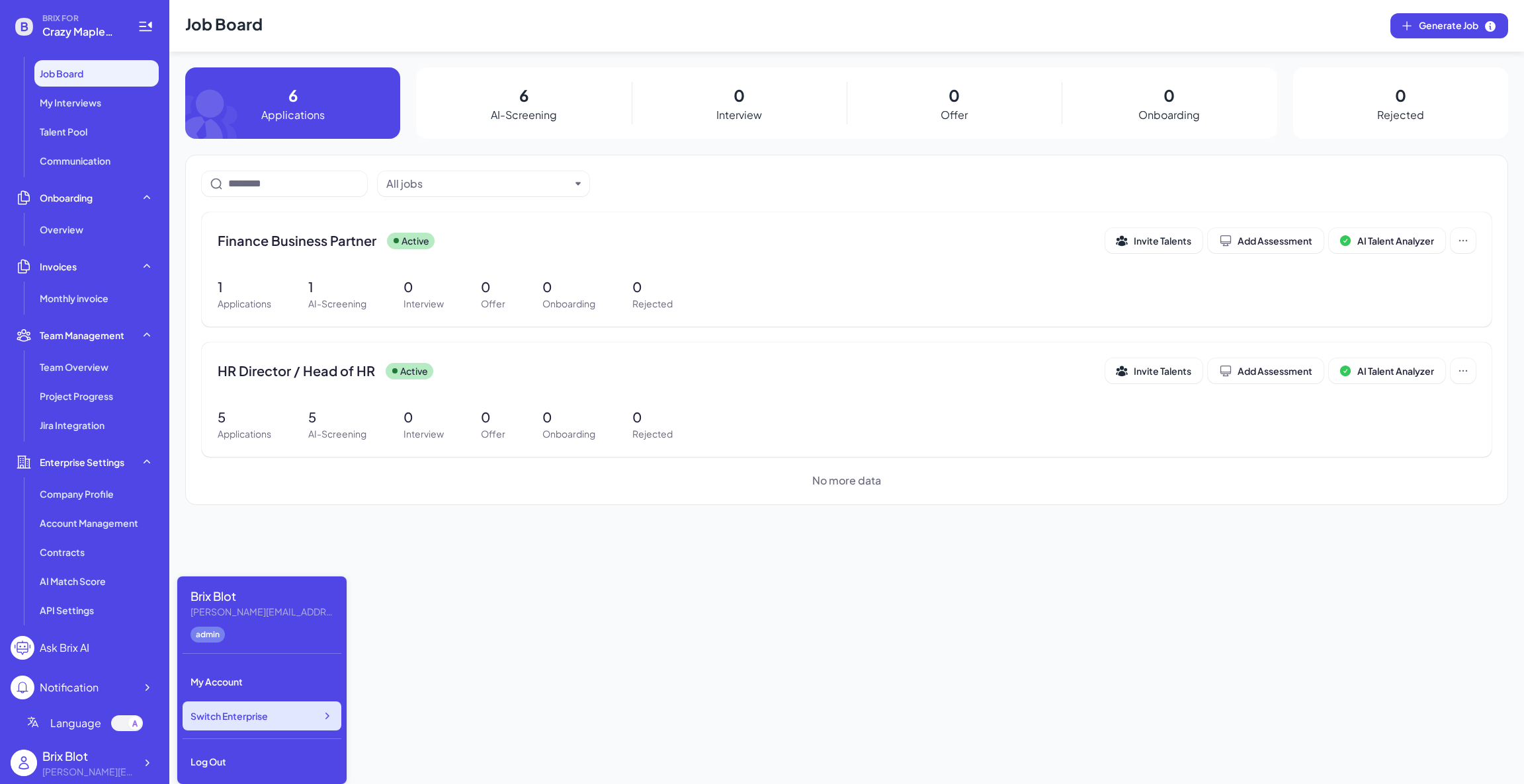
click at [257, 717] on span "Switch Enterprise" at bounding box center [229, 715] width 77 height 13
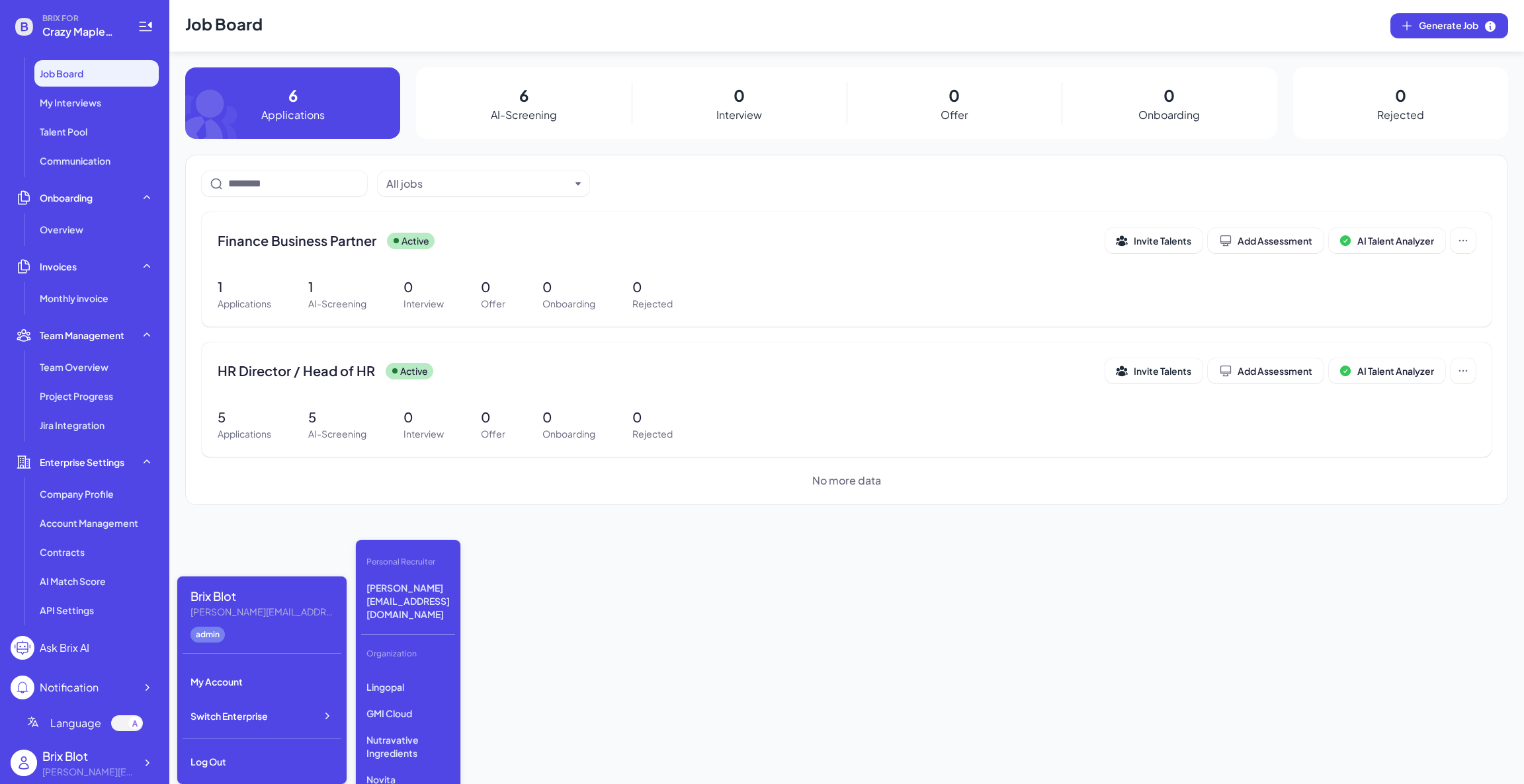
scroll to position [538, 0]
click at [402, 685] on p "Novita" at bounding box center [408, 696] width 94 height 23
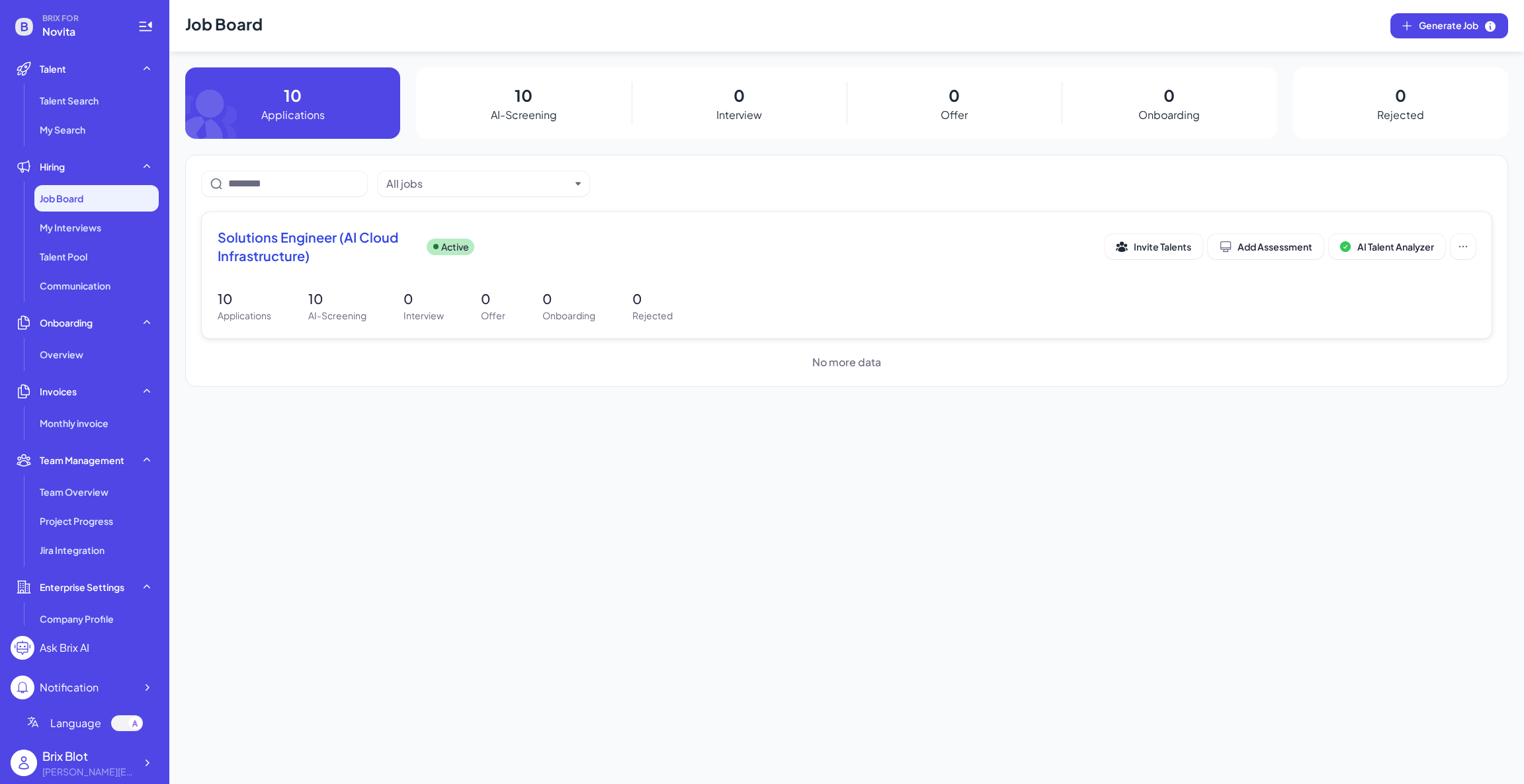
click at [315, 244] on span "Solutions Engineer (AI Cloud Infrastructure)" at bounding box center [317, 246] width 198 height 37
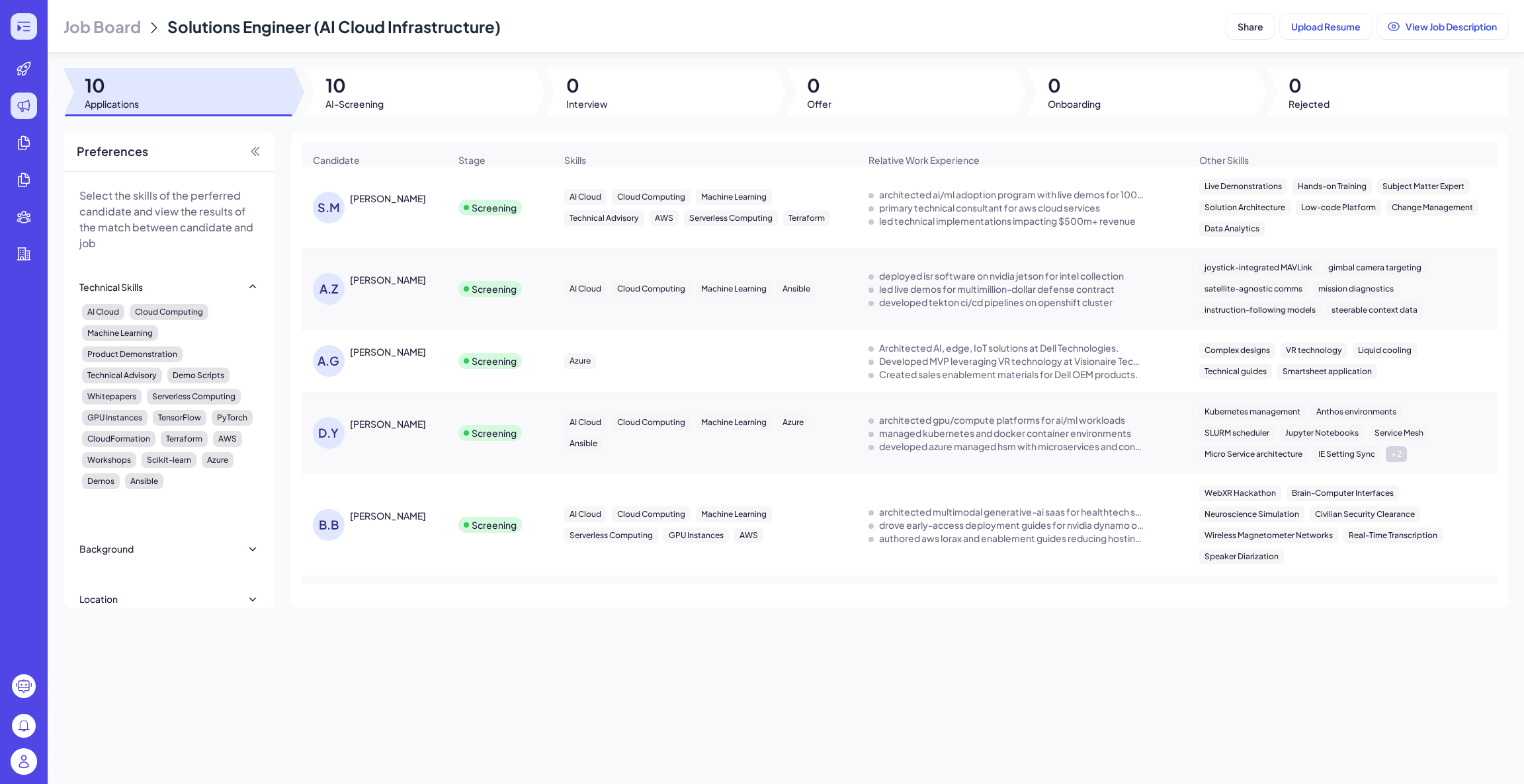
click at [10, 27] on div at bounding box center [23, 26] width 26 height 26
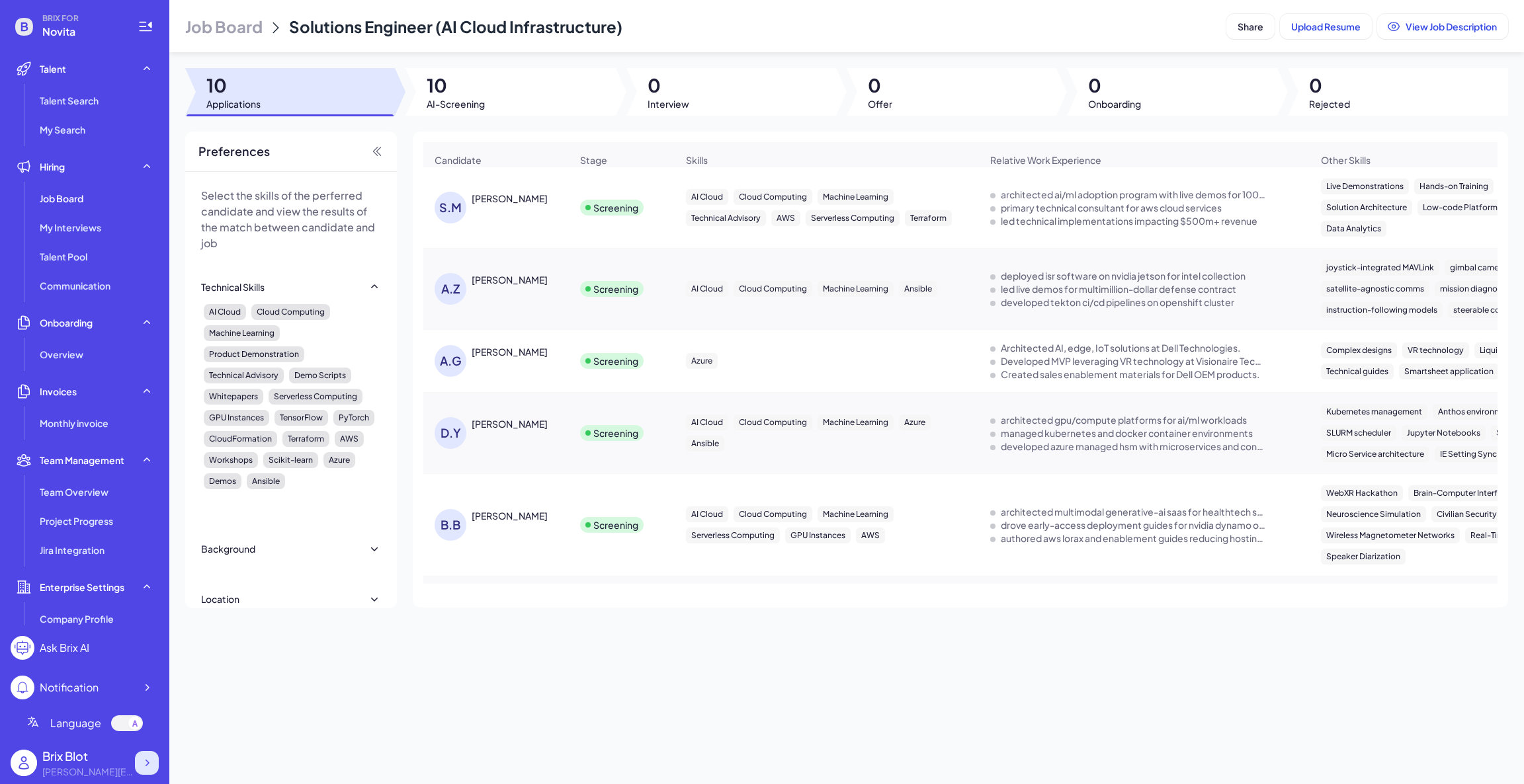
click at [153, 761] on icon at bounding box center [146, 762] width 13 height 13
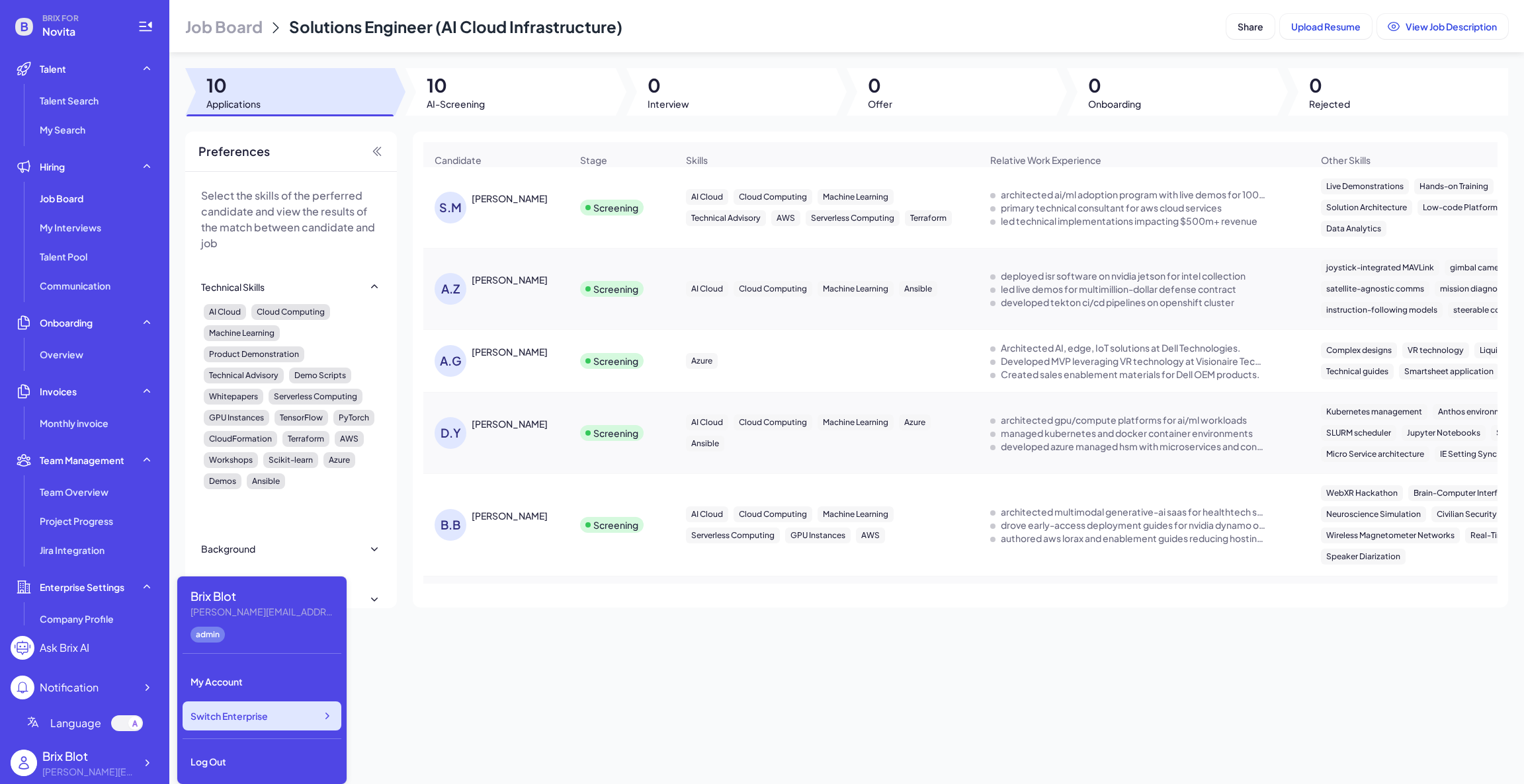
click at [271, 721] on div "Switch Enterprise" at bounding box center [262, 715] width 158 height 29
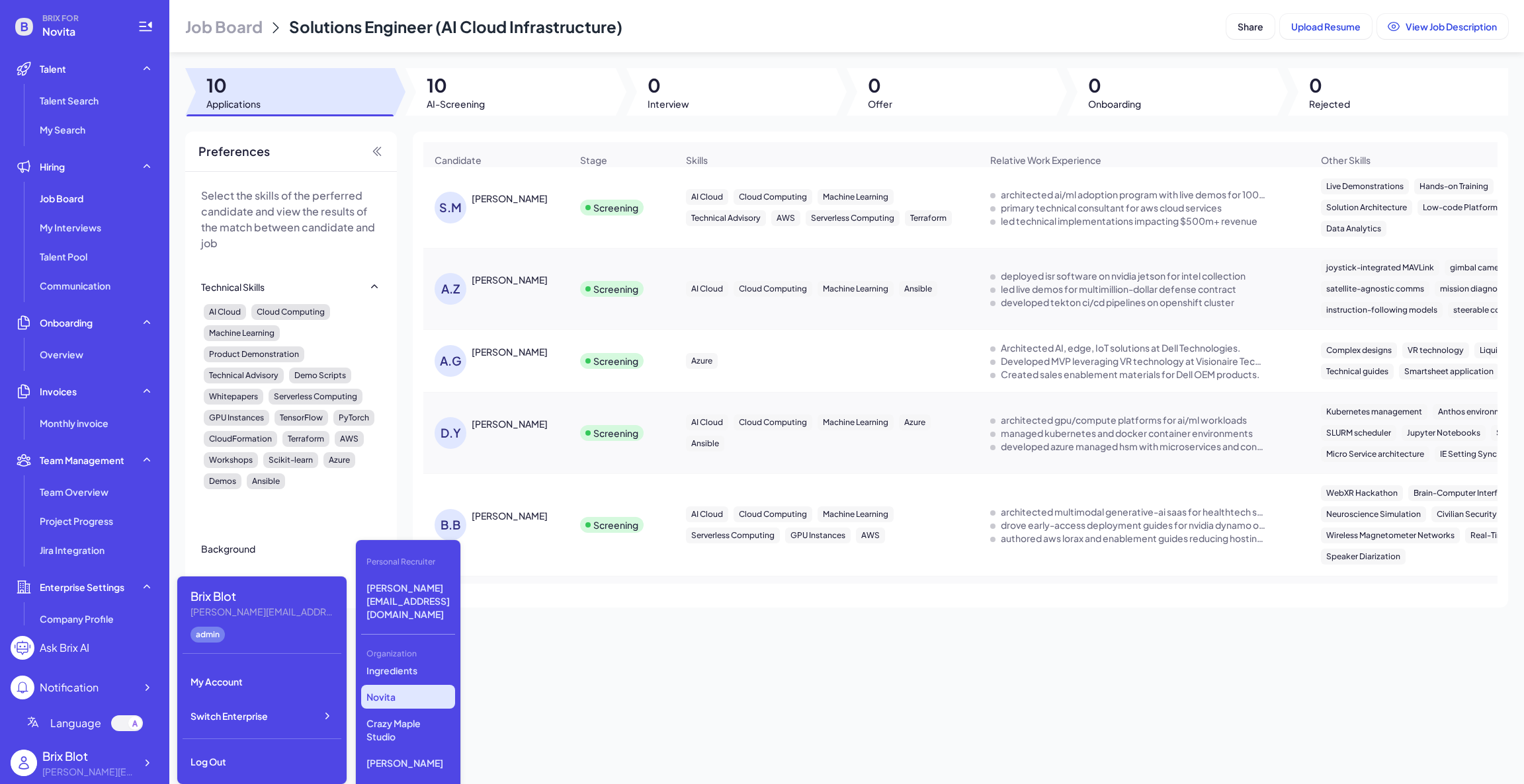
scroll to position [439, 0]
click at [398, 745] on p "Nutravative Ingredients" at bounding box center [408, 763] width 94 height 37
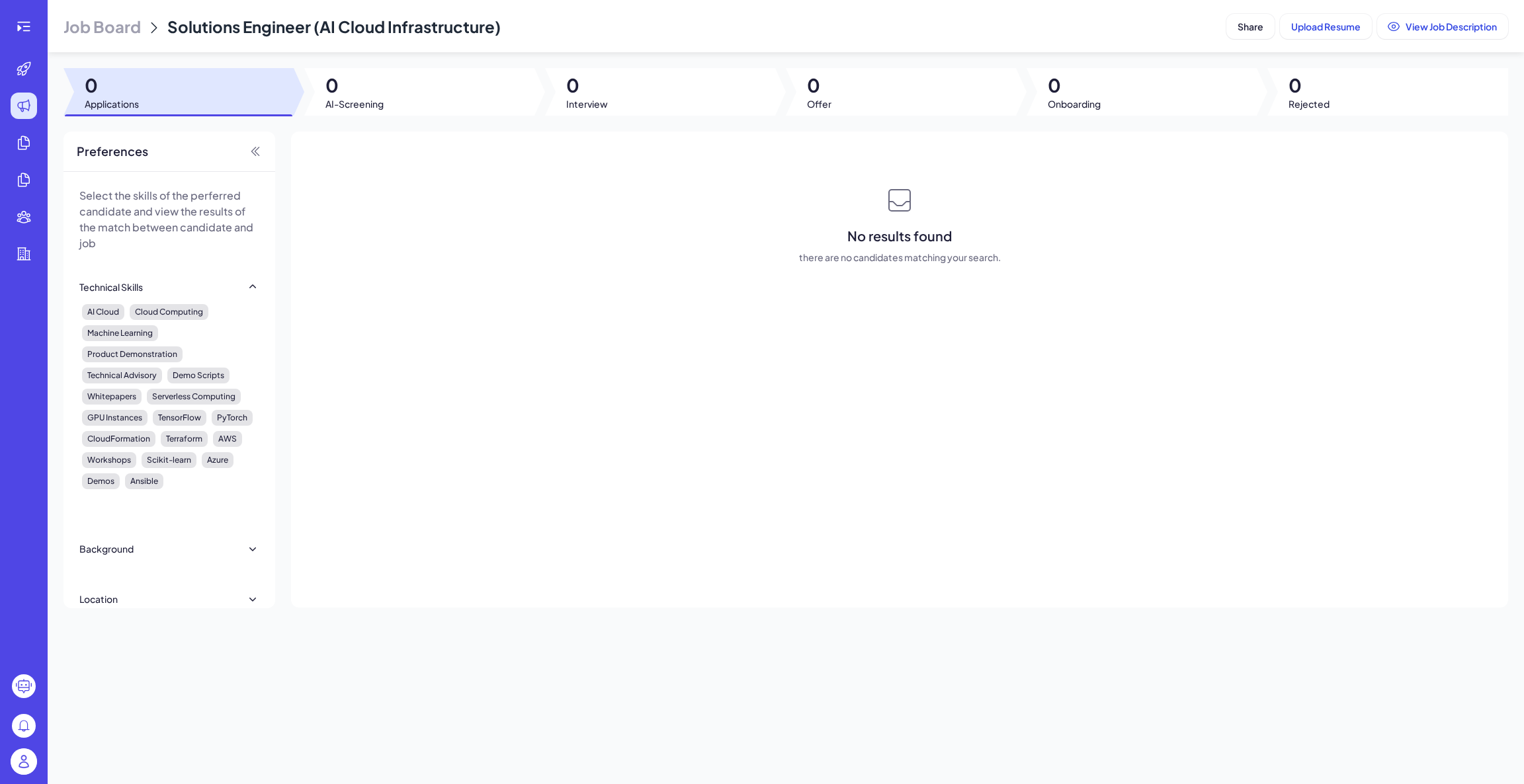
click at [18, 41] on div at bounding box center [23, 392] width 48 height 784
click at [35, 30] on div at bounding box center [23, 26] width 26 height 26
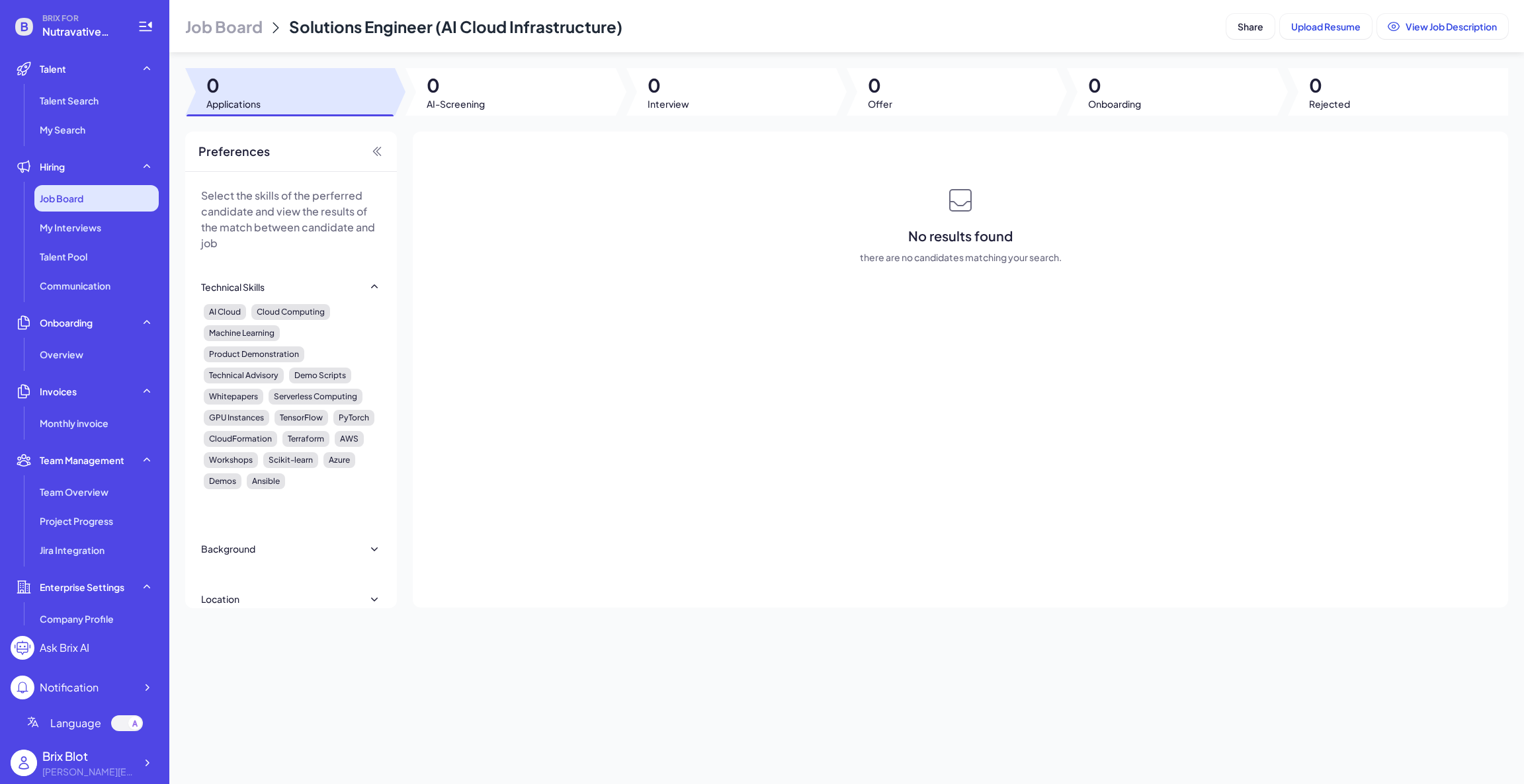
click at [90, 185] on div "Job Board" at bounding box center [97, 198] width 124 height 26
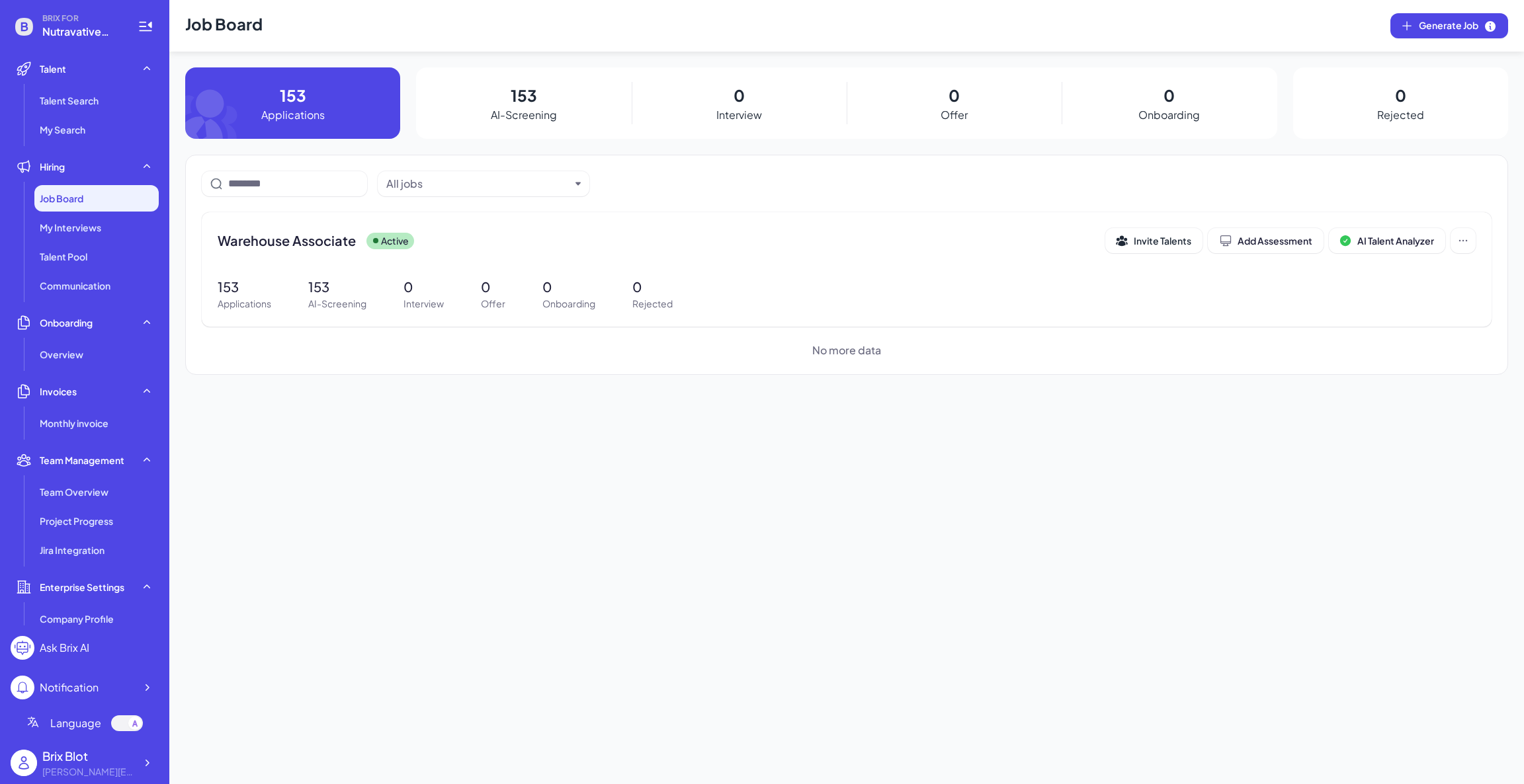
click at [487, 524] on div "Job Board Generate Job 153 Applications 153 AI-Screening 0 Interview 0 Offer 0 …" at bounding box center [847, 392] width 1354 height 784
click at [150, 772] on div at bounding box center [146, 762] width 23 height 23
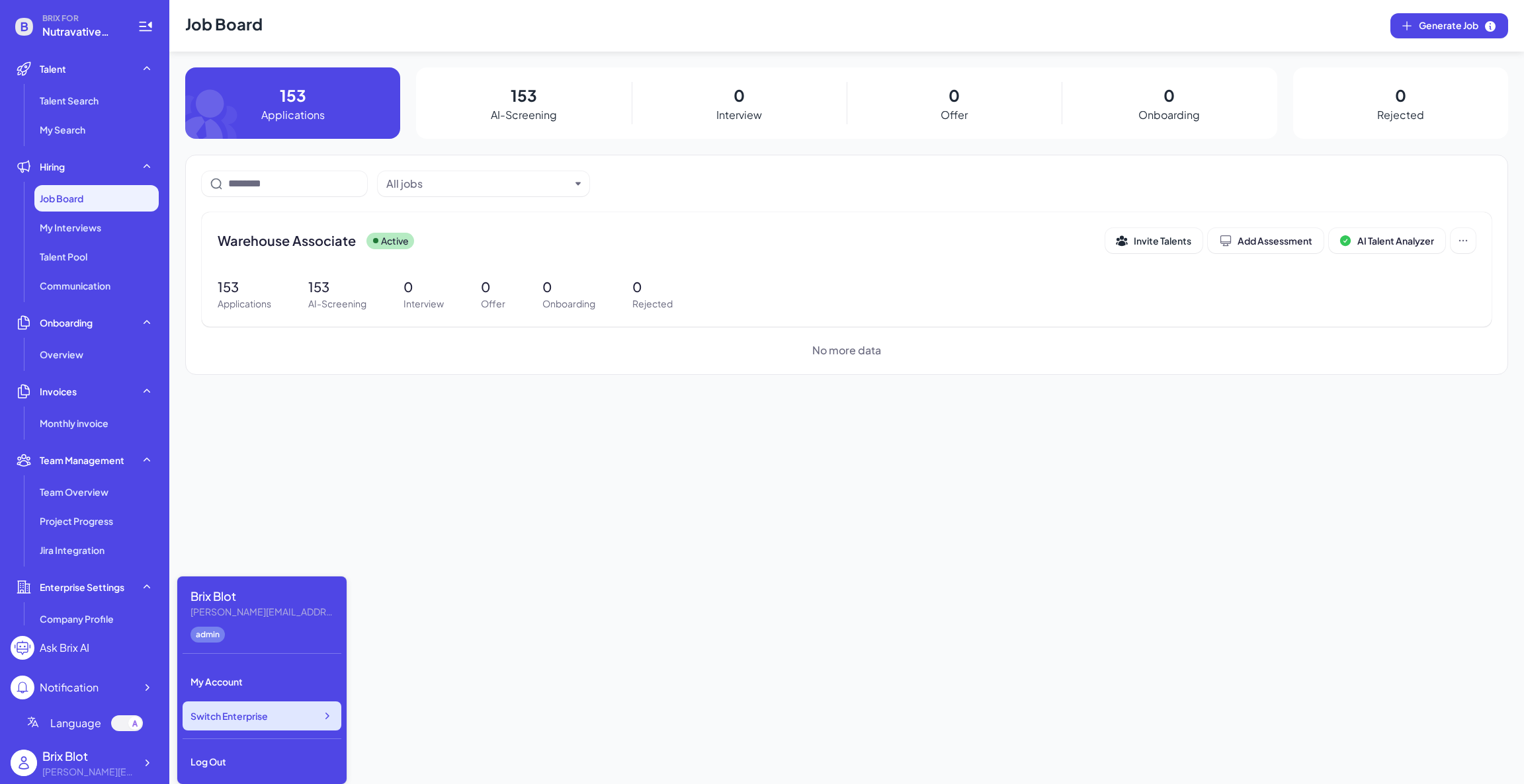
click at [312, 722] on div "Switch Enterprise" at bounding box center [262, 715] width 158 height 29
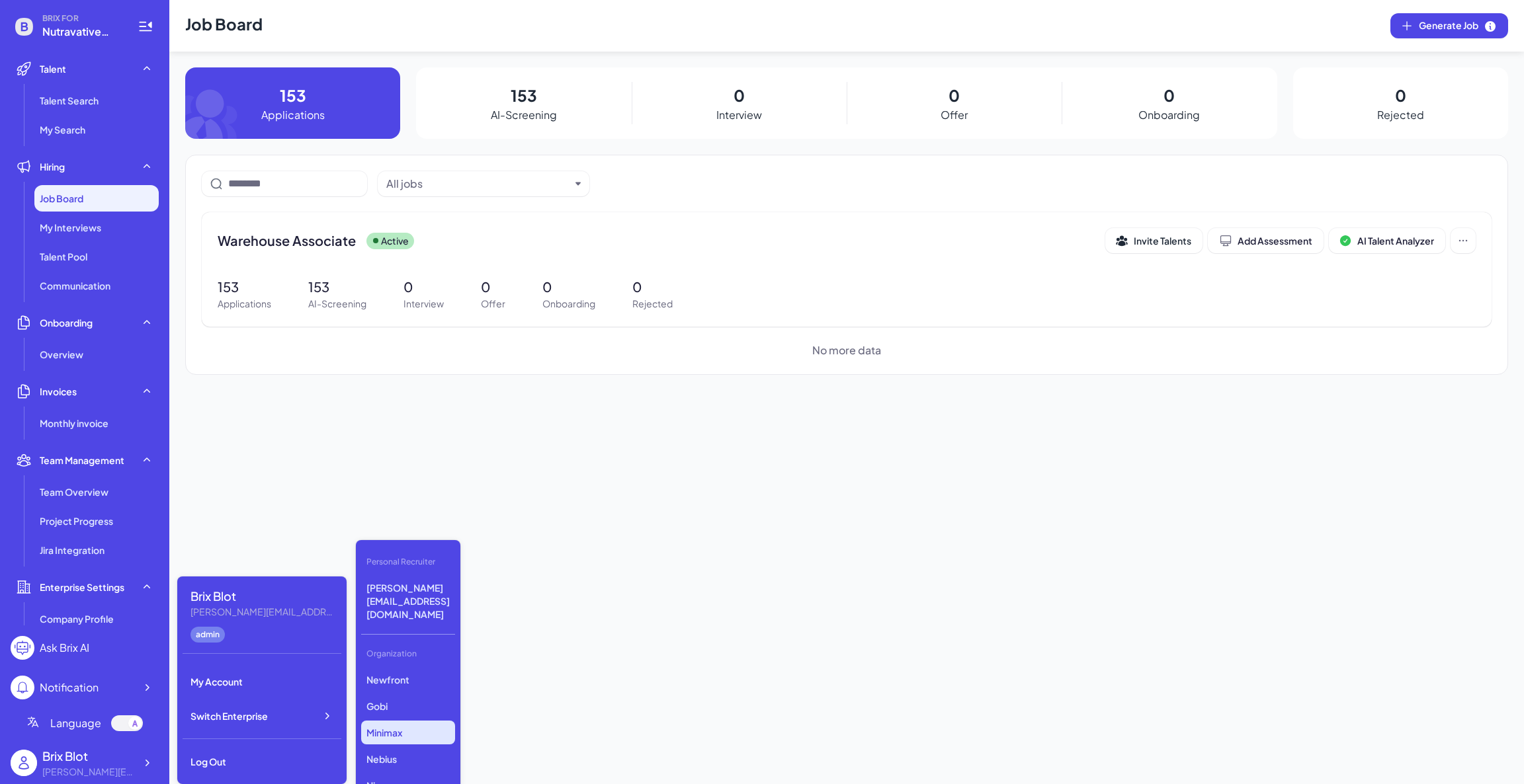
scroll to position [538, 0]
click at [414, 712] on p "Crazy Maple Studio" at bounding box center [408, 730] width 94 height 37
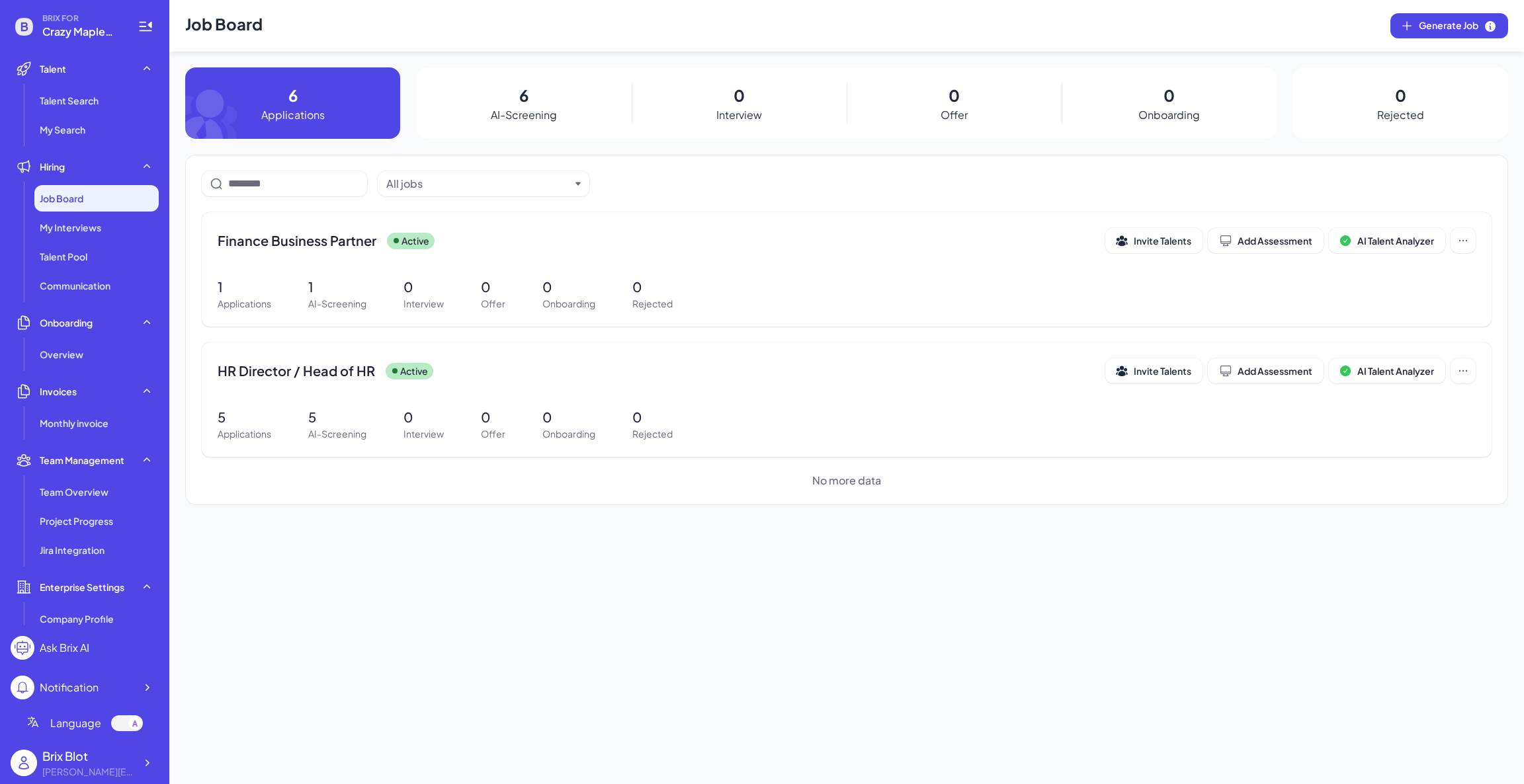
click at [455, 538] on div "Job Board Generate Job 6 Applications 6 AI-Screening 0 Interview 0 Offer 0 Onbo…" at bounding box center [847, 392] width 1354 height 784
click at [136, 764] on div at bounding box center [146, 762] width 23 height 23
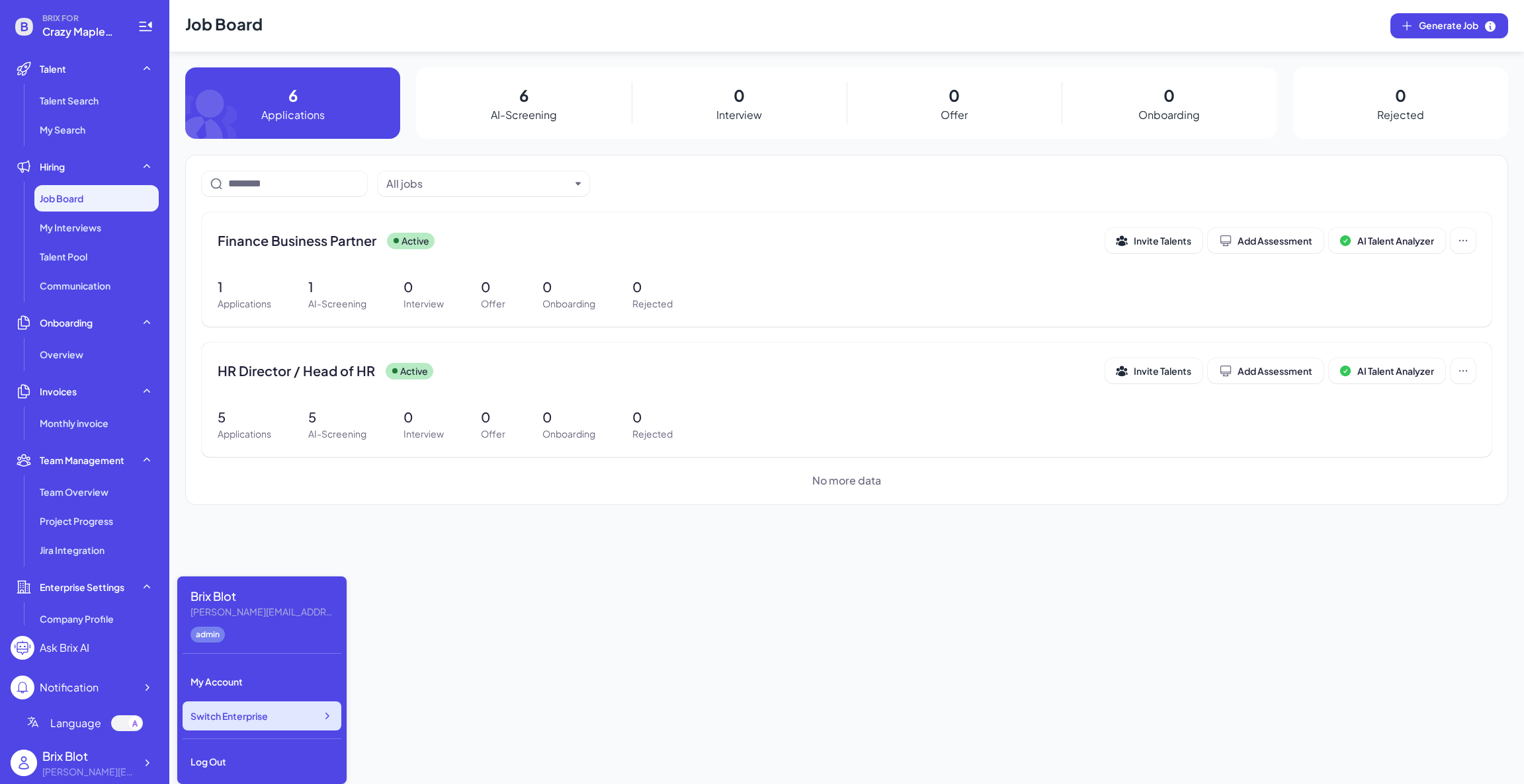
click at [279, 726] on div "Switch Enterprise" at bounding box center [262, 715] width 158 height 29
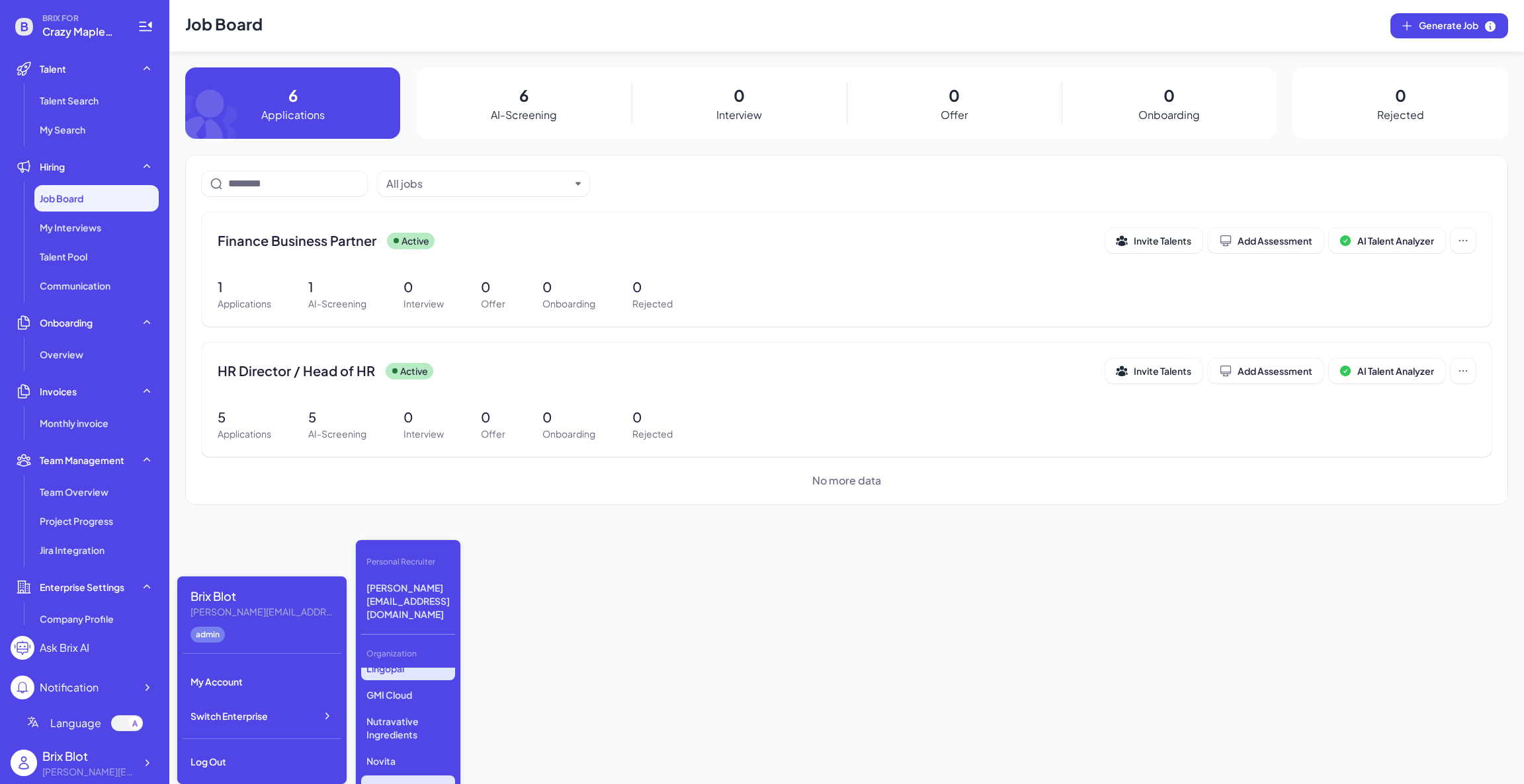
scroll to position [439, 0]
click at [411, 718] on p "GMI Cloud" at bounding box center [408, 729] width 94 height 23
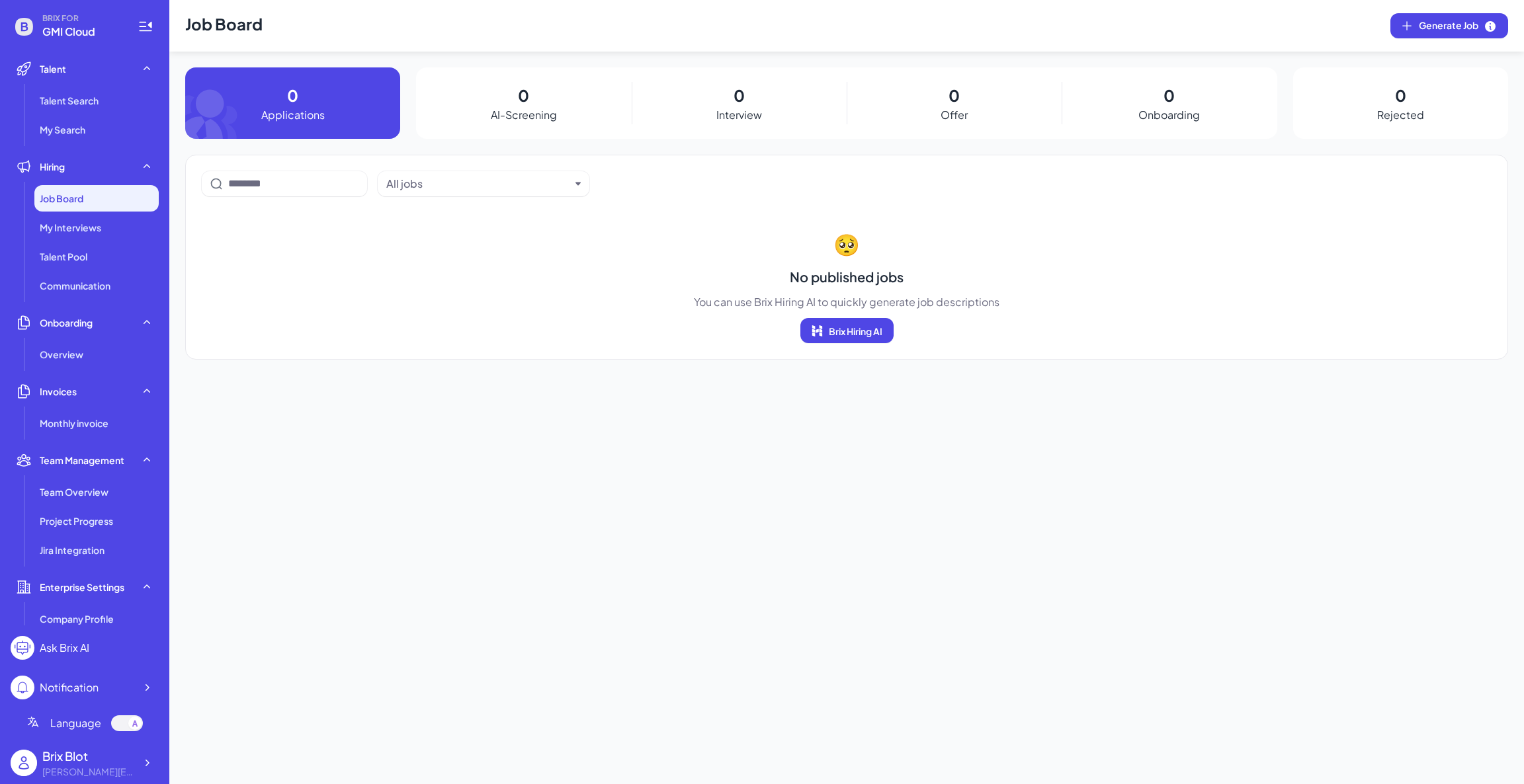
click at [76, 211] on ul "Job Board My Interviews Talent Pool Communication" at bounding box center [84, 242] width 148 height 114
click at [73, 219] on div "My Interviews" at bounding box center [97, 227] width 124 height 26
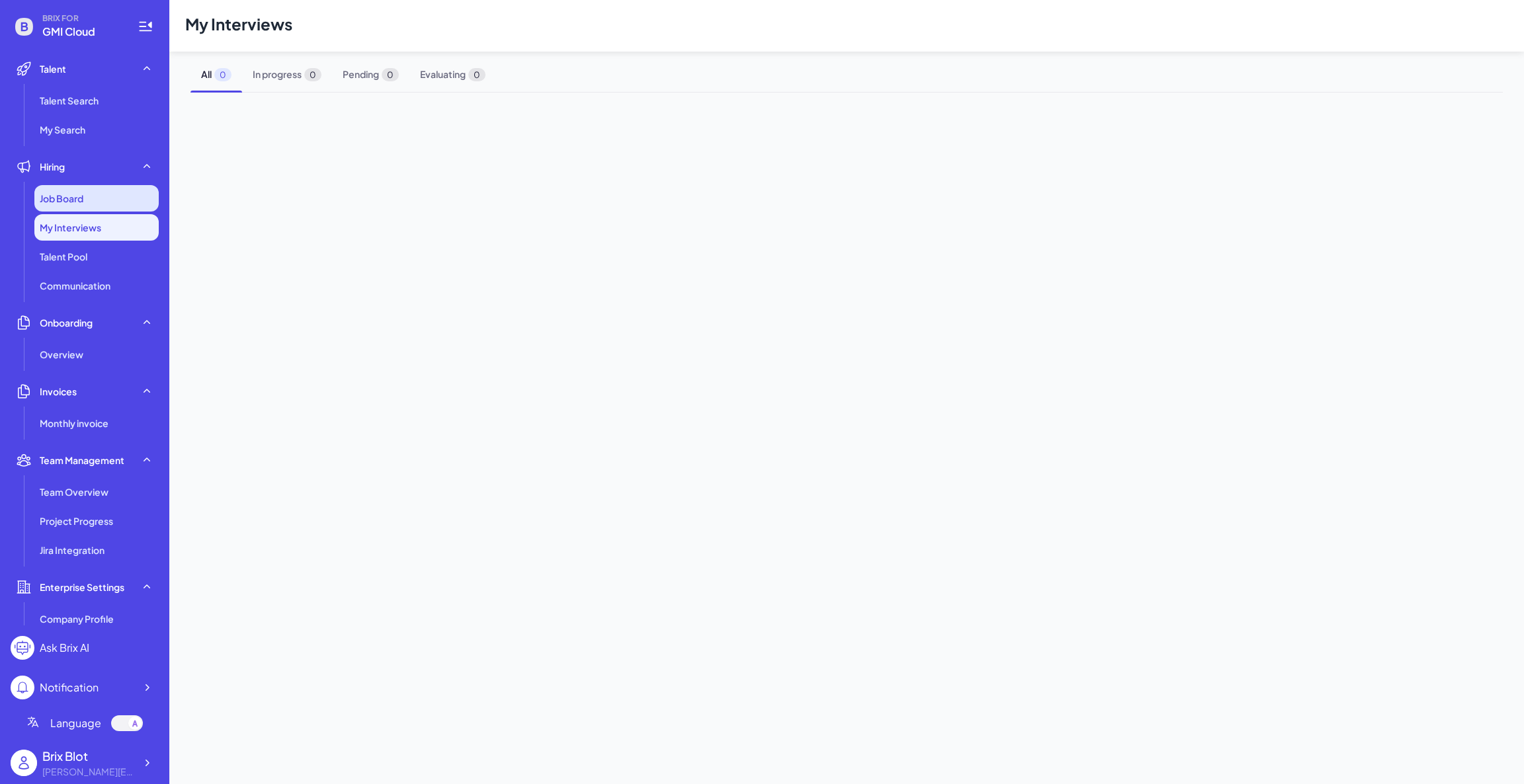
click at [73, 204] on span "Job Board" at bounding box center [62, 198] width 44 height 13
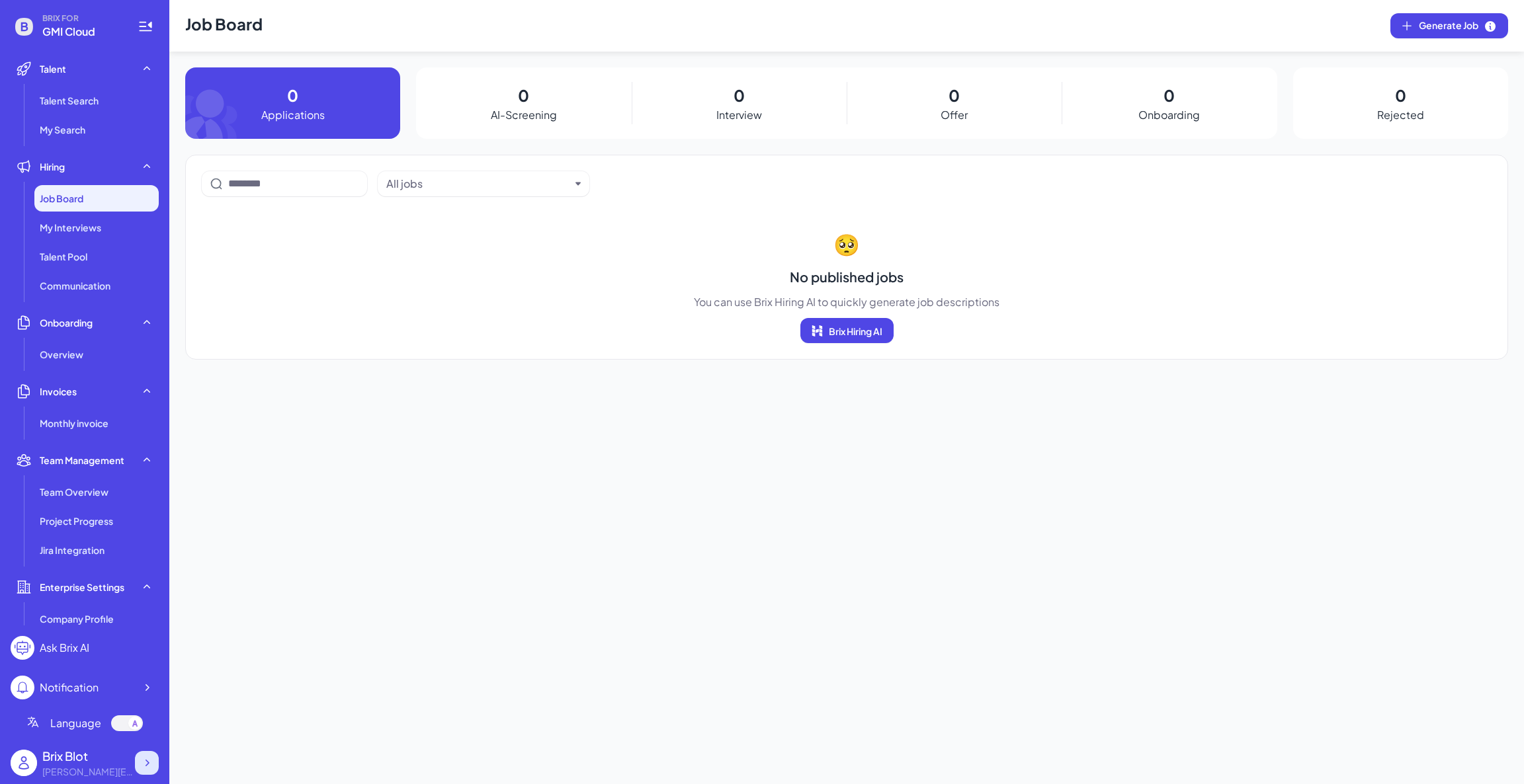
click at [146, 761] on icon at bounding box center [146, 762] width 13 height 13
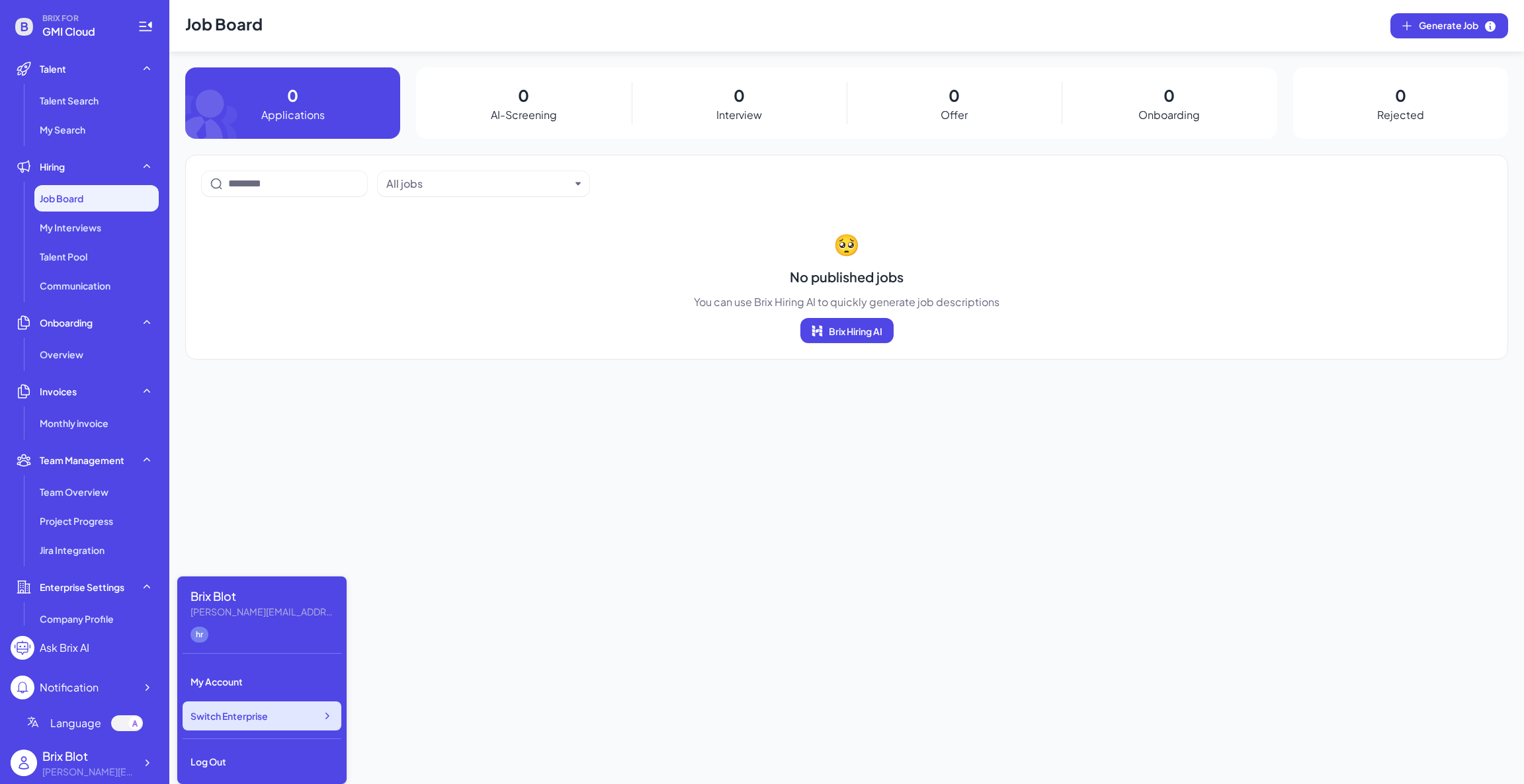
click at [309, 728] on div "Switch Enterprise" at bounding box center [262, 715] width 158 height 29
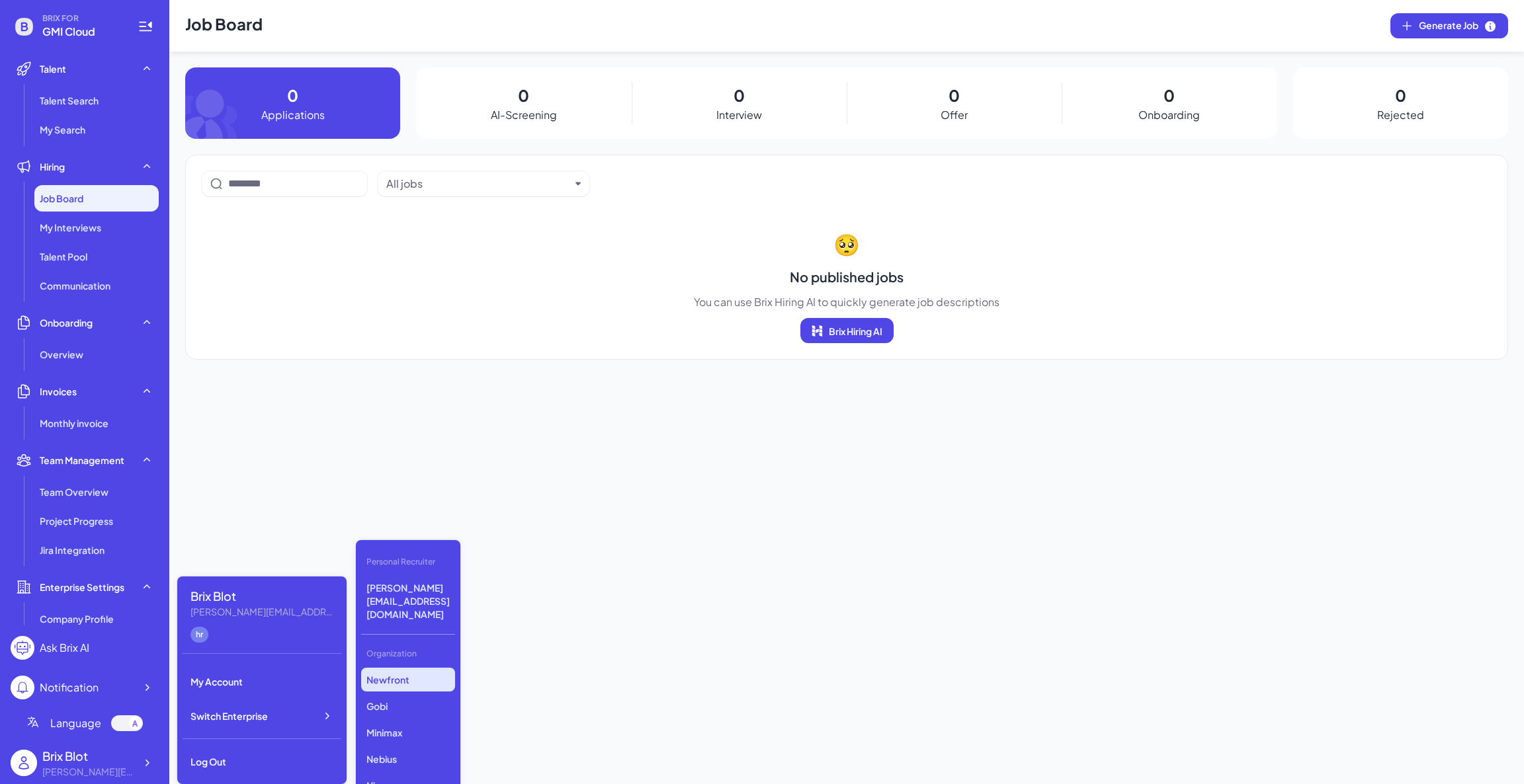
click at [395, 667] on p "Newfront" at bounding box center [408, 679] width 94 height 23
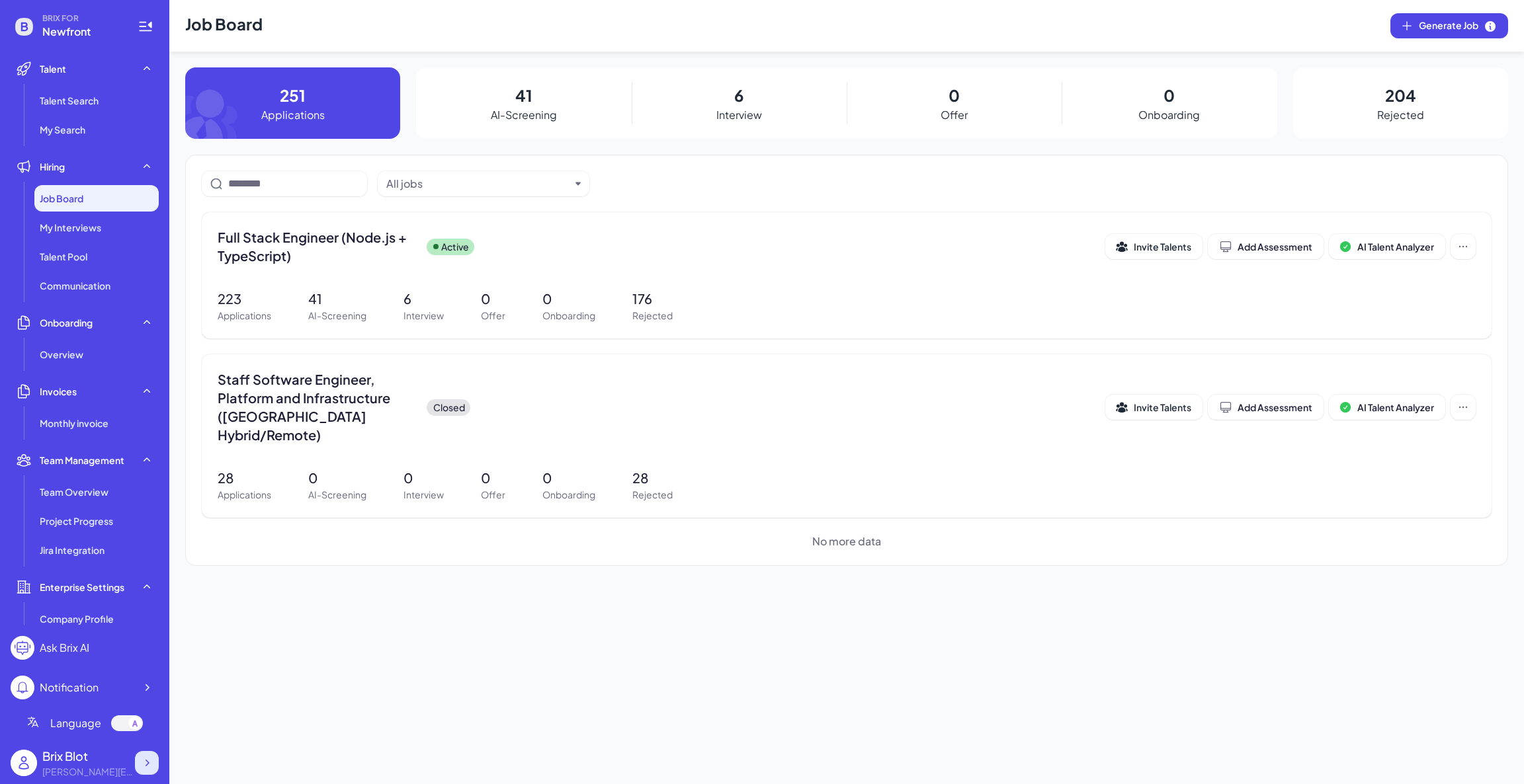
click at [150, 766] on icon at bounding box center [146, 762] width 13 height 13
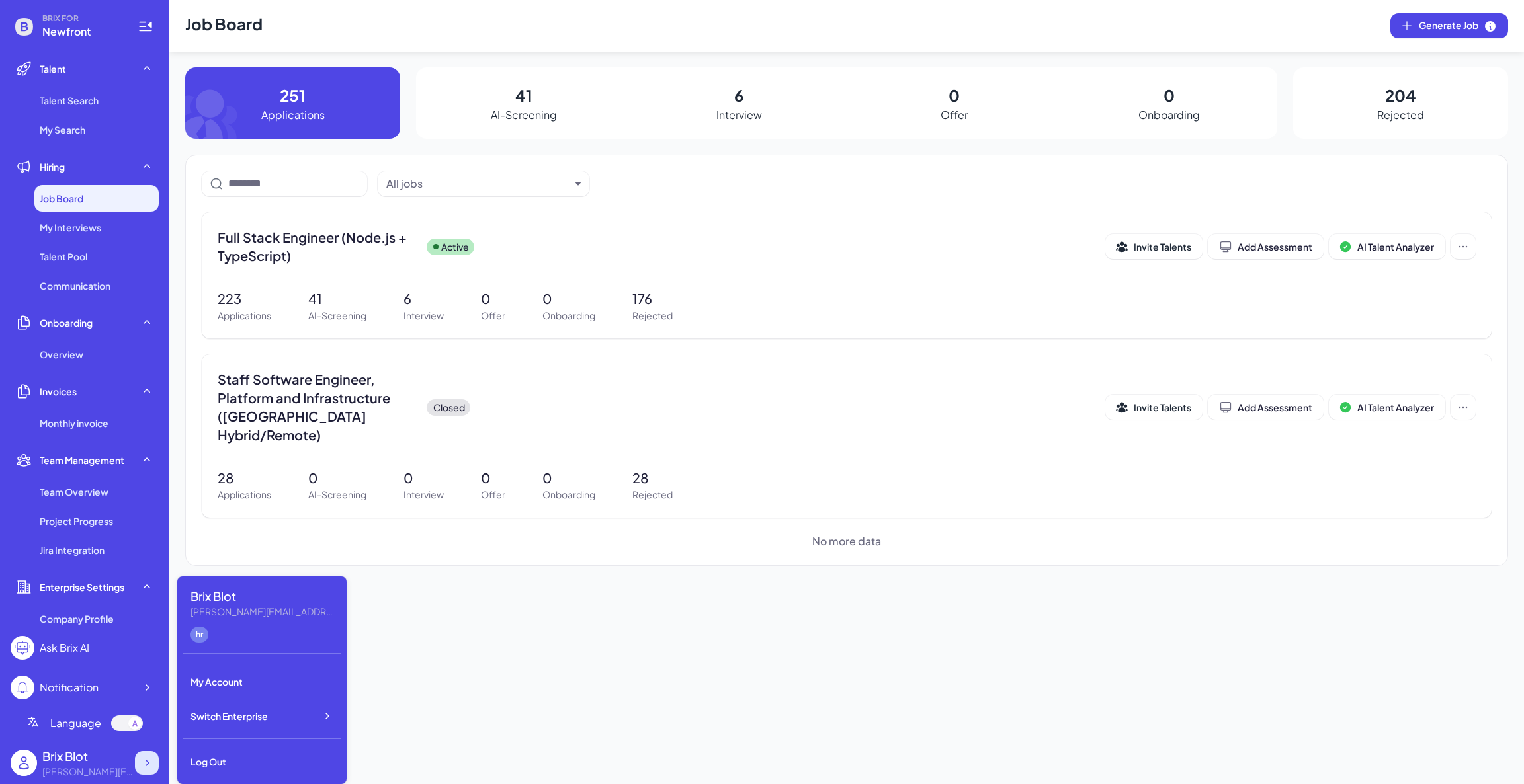
click at [140, 759] on icon at bounding box center [146, 762] width 13 height 13
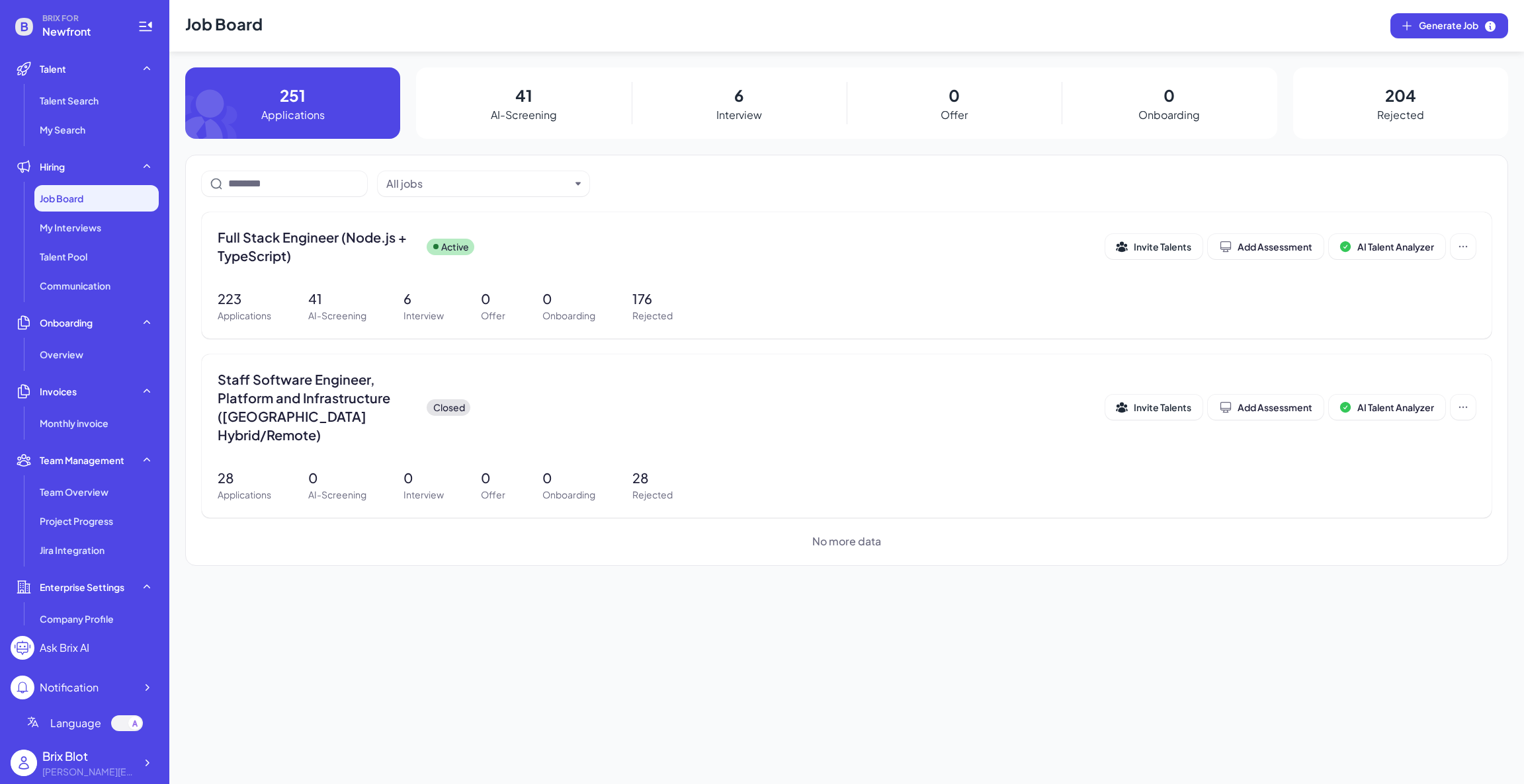
click at [22, 21] on icon at bounding box center [23, 27] width 18 height 18
click at [58, 21] on span "BRIX FOR" at bounding box center [82, 18] width 79 height 10
click at [153, 757] on div at bounding box center [146, 762] width 23 height 23
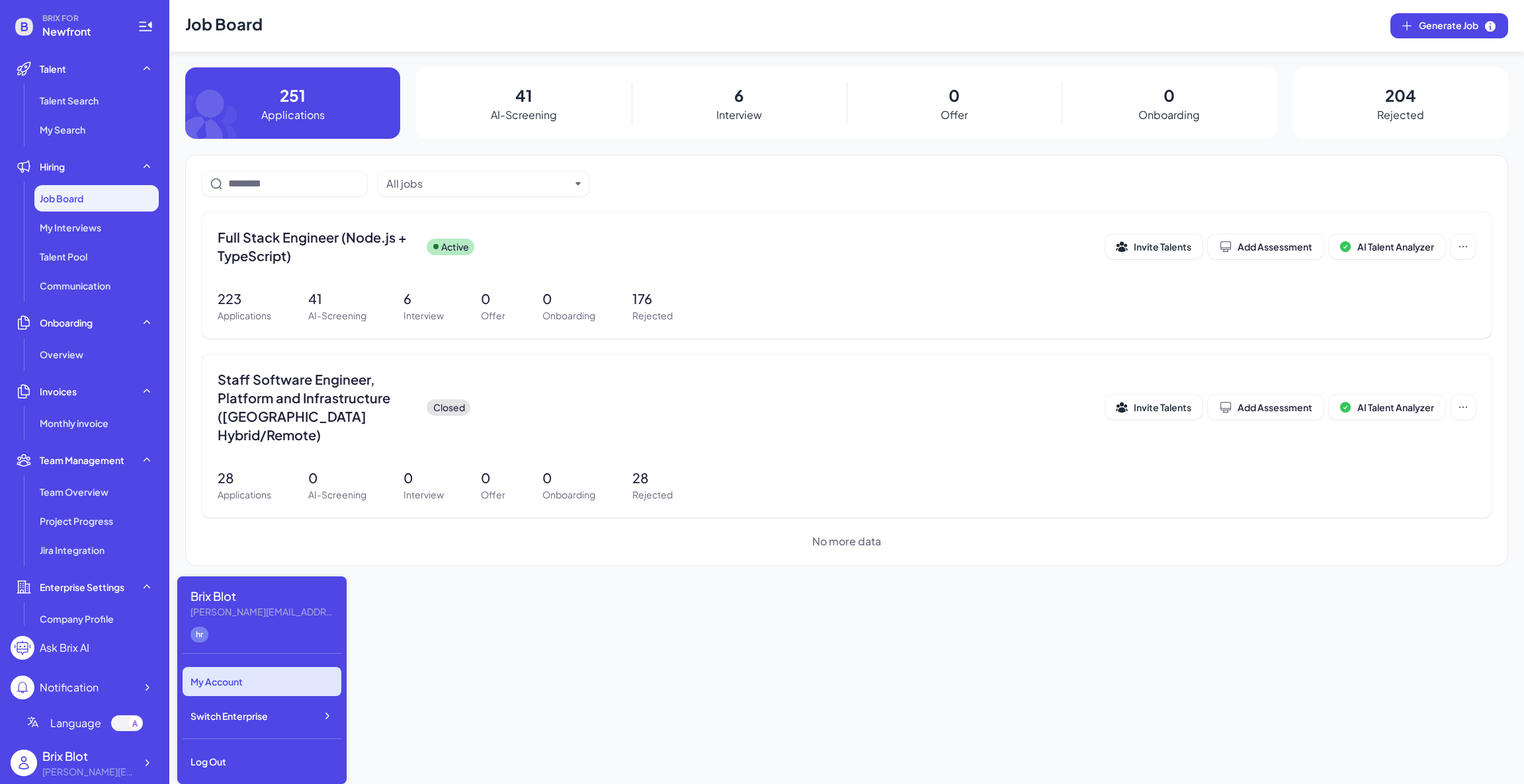
click at [263, 681] on div "My Account" at bounding box center [262, 681] width 158 height 29
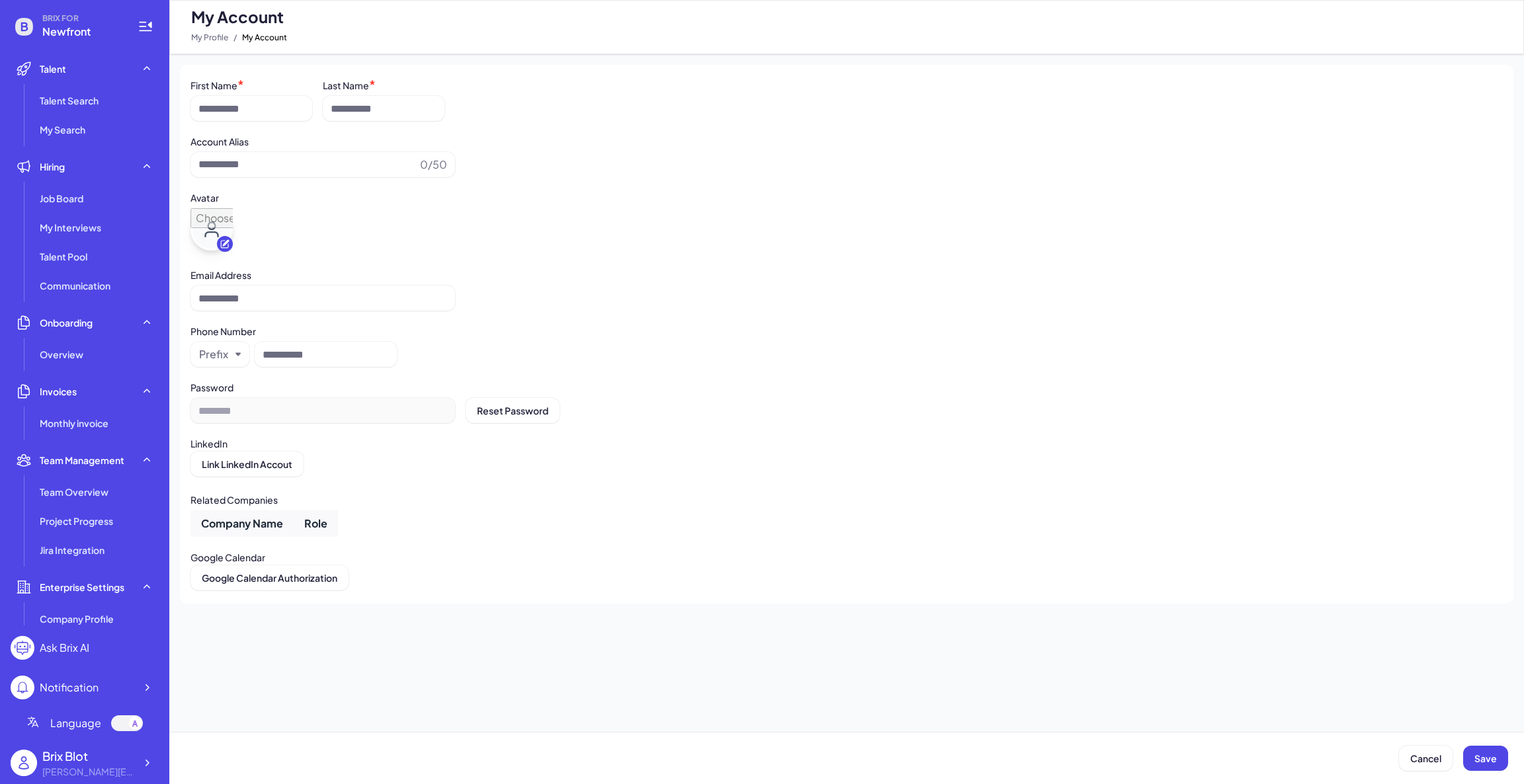
type input "****"
type input "***"
type input "*********"
type input "**********"
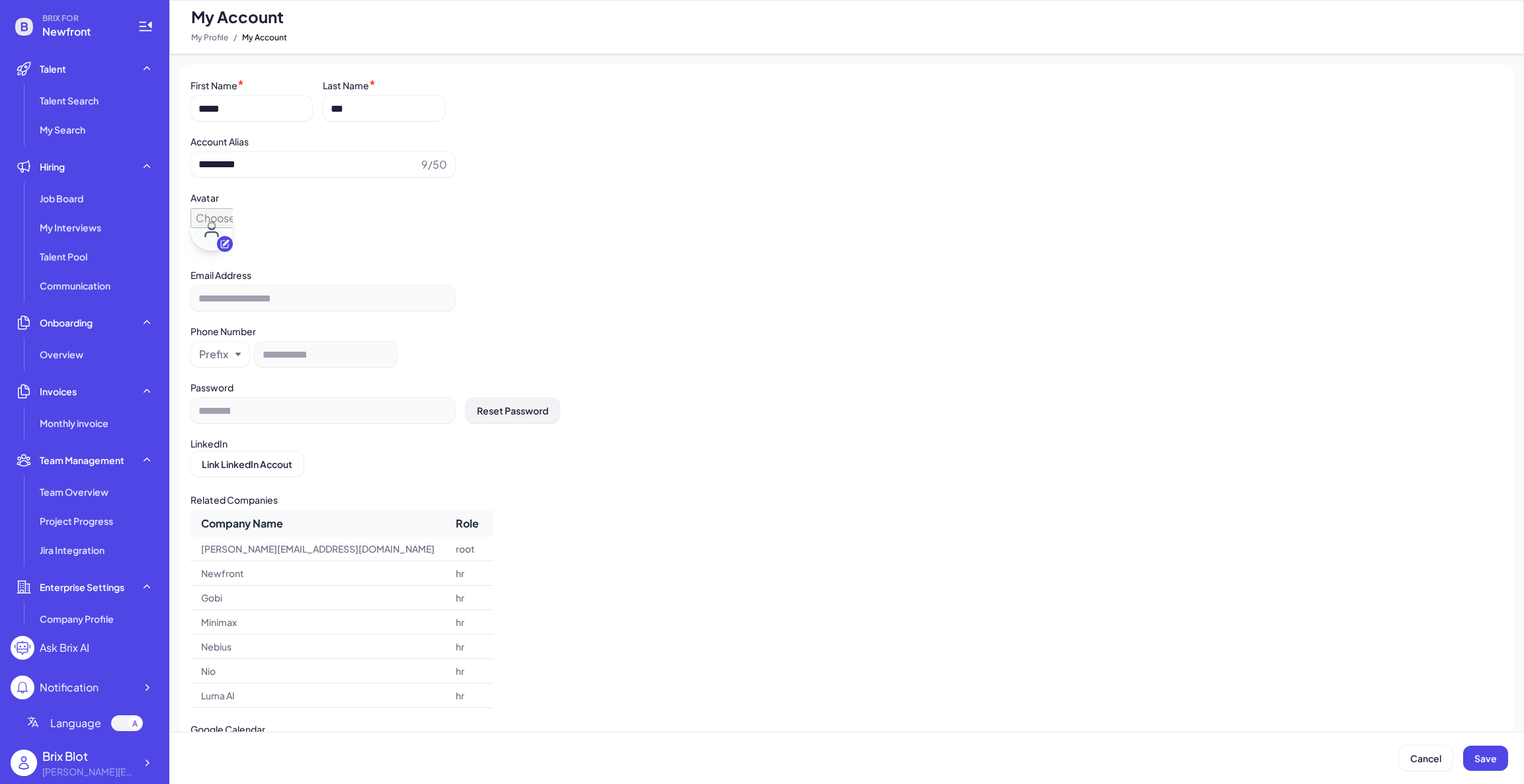
click at [527, 412] on span "Reset Password" at bounding box center [513, 411] width 71 height 12
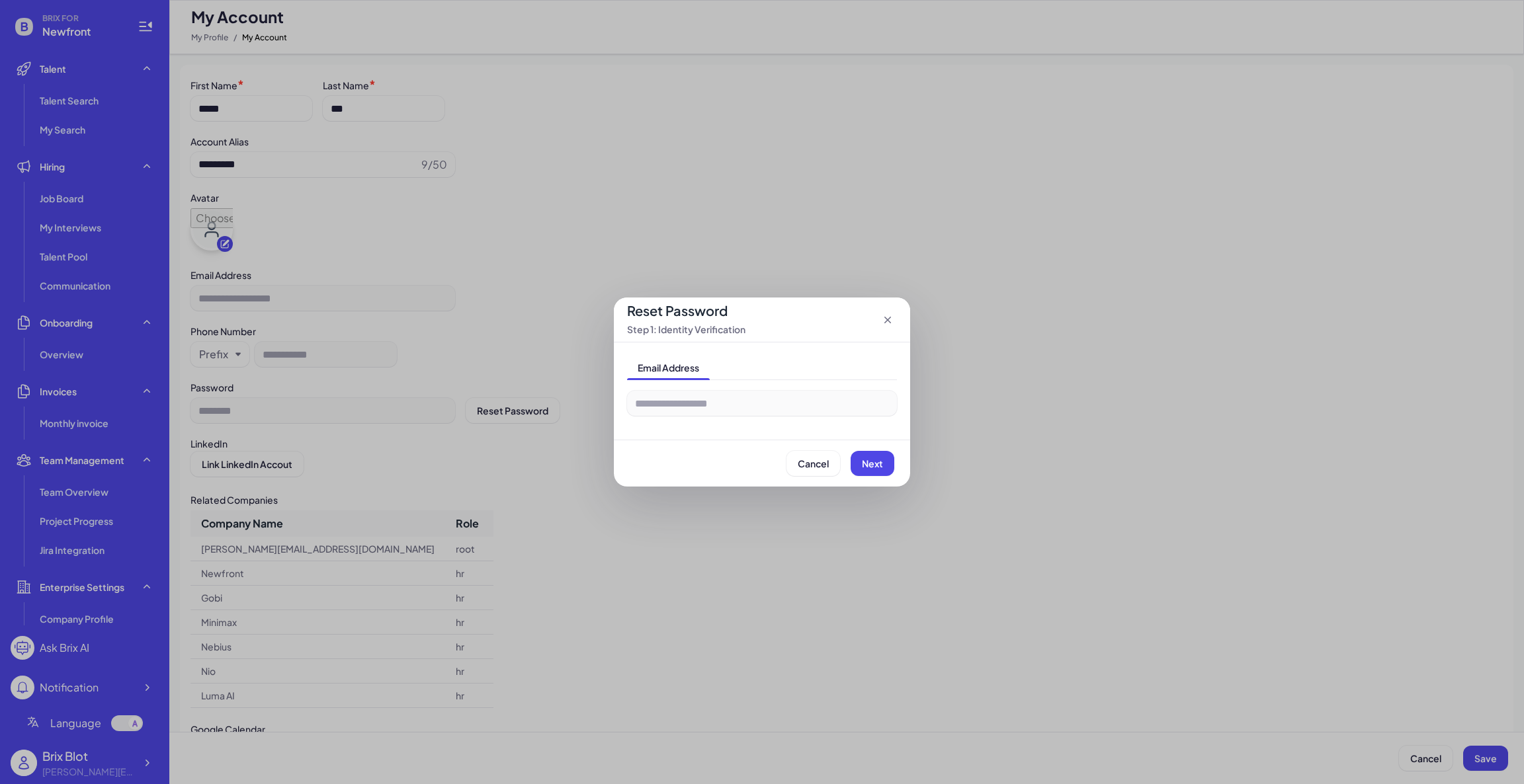
click at [729, 402] on div "**********" at bounding box center [762, 403] width 270 height 46
click at [728, 409] on div "**********" at bounding box center [762, 403] width 270 height 46
click at [874, 470] on button "Next" at bounding box center [872, 463] width 44 height 25
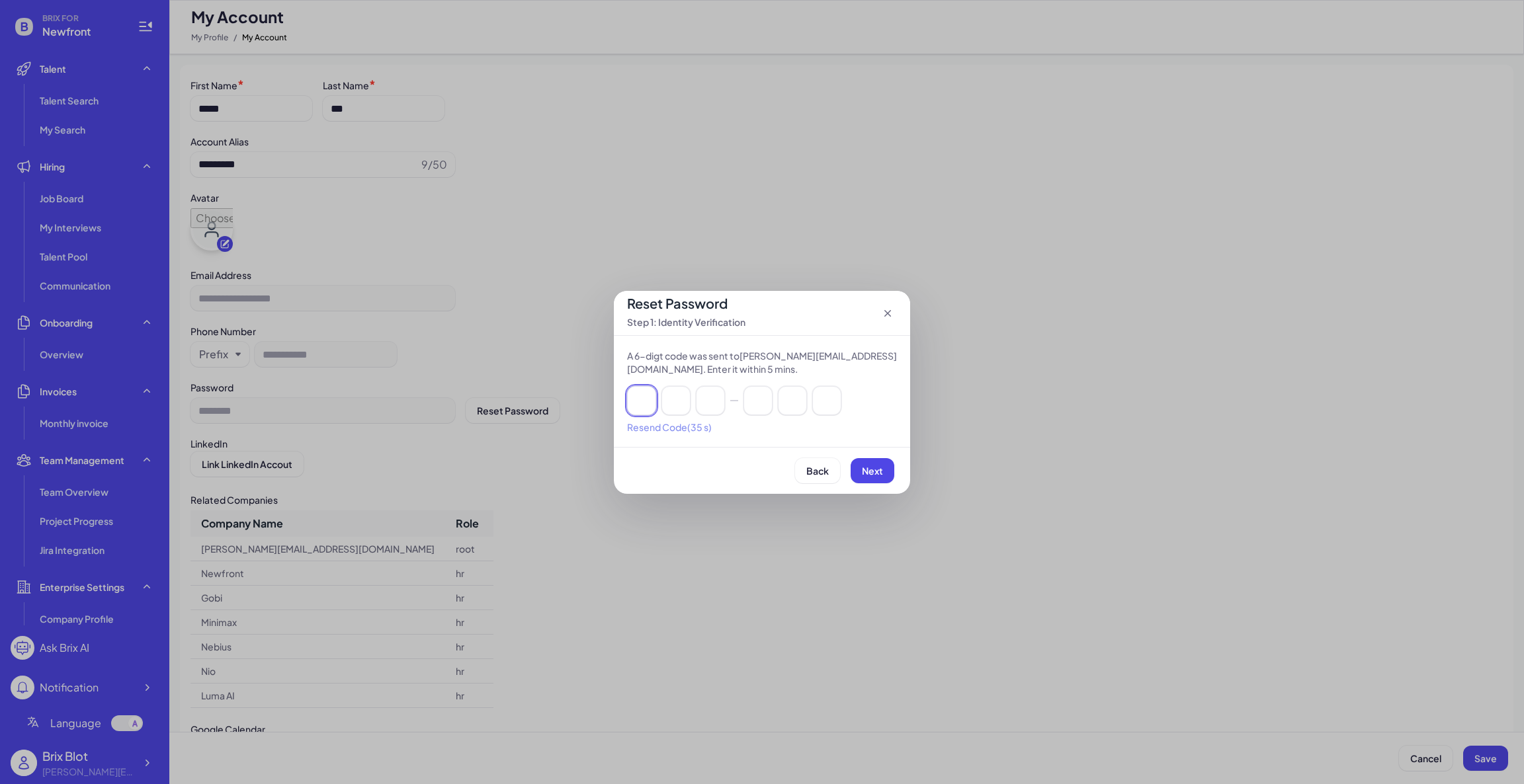
click at [646, 411] on input at bounding box center [641, 400] width 29 height 29
paste input "******"
type input "*"
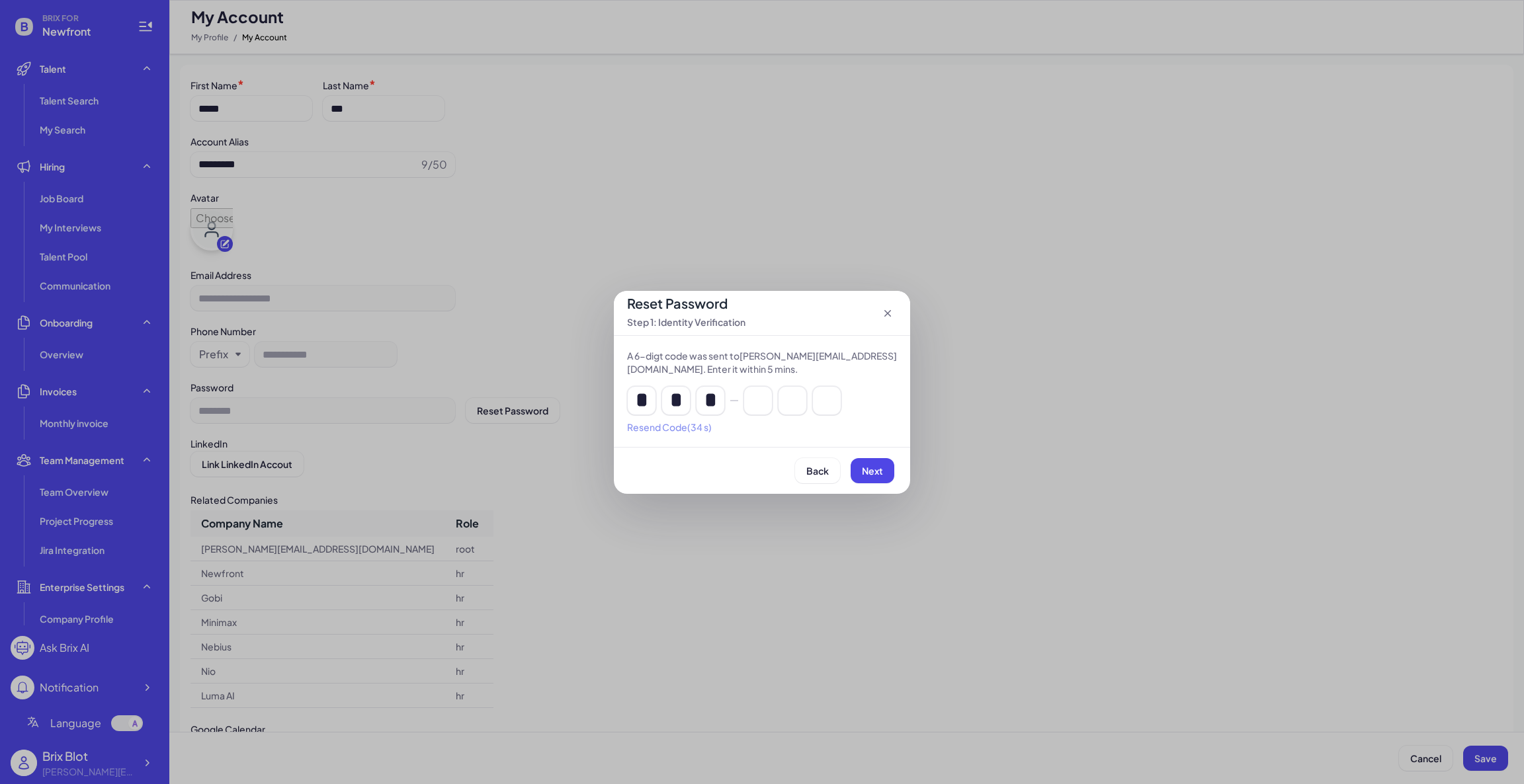
type input "*"
click at [871, 467] on span "Next" at bounding box center [872, 471] width 21 height 12
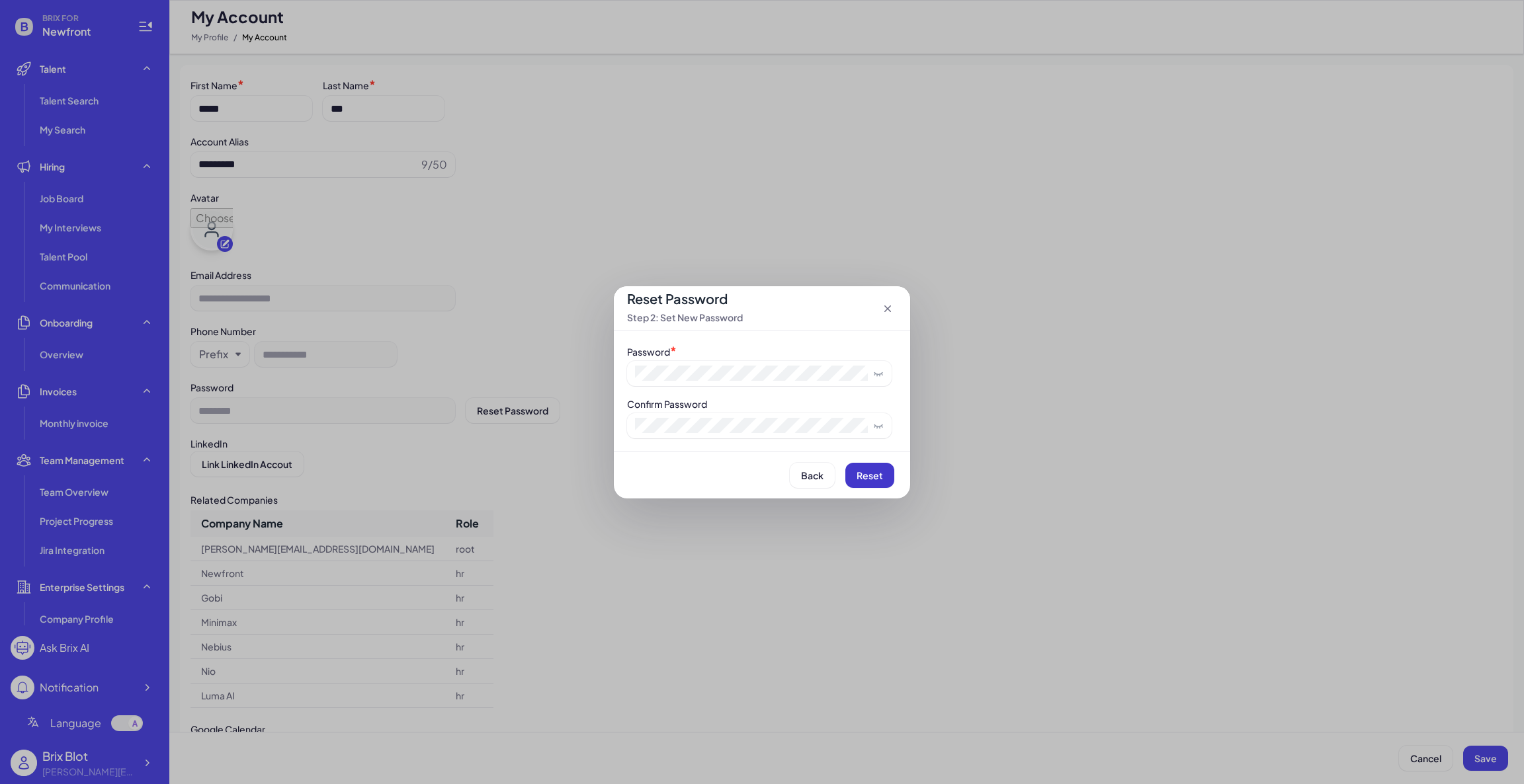
click at [866, 478] on span "Reset" at bounding box center [869, 475] width 26 height 12
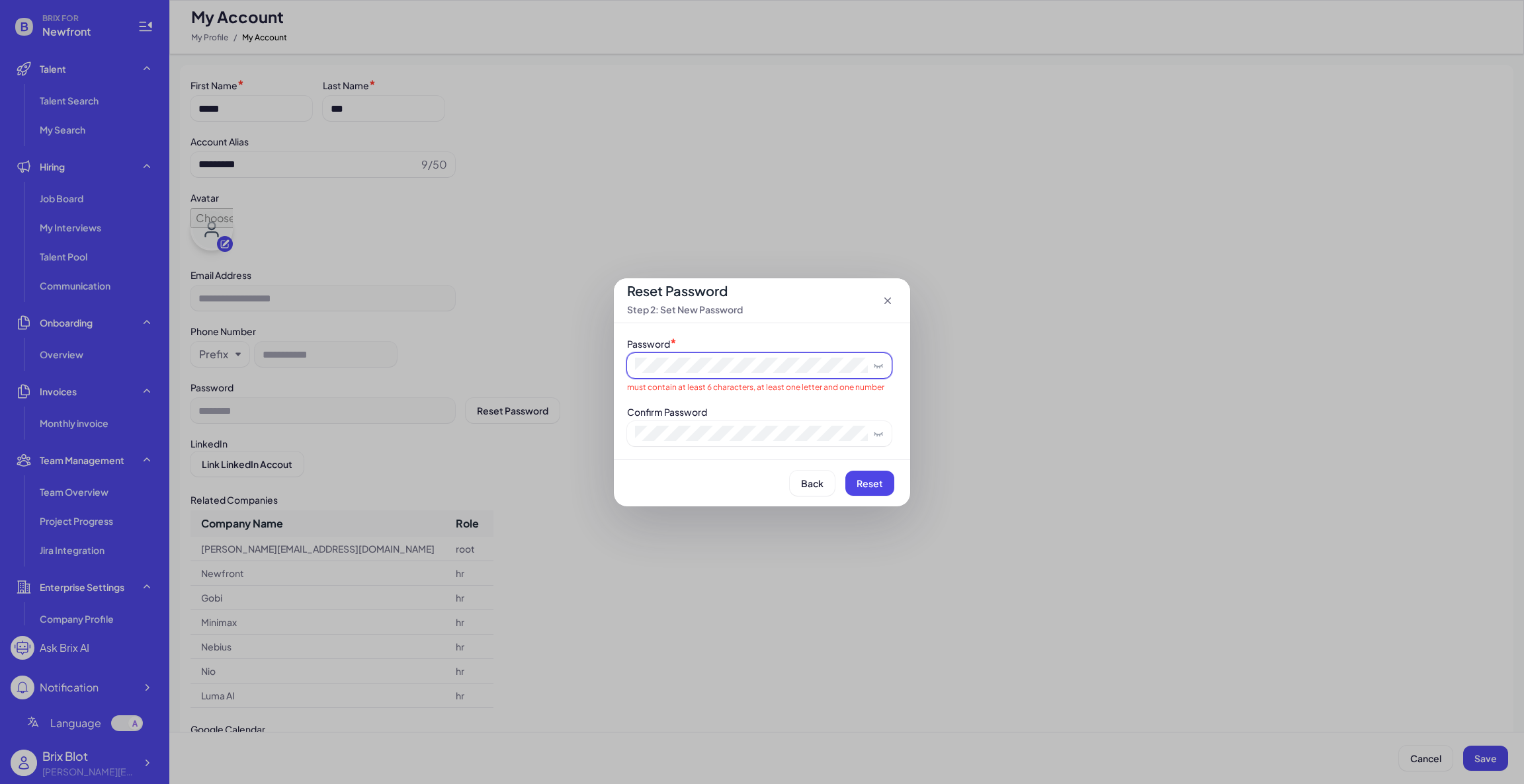
click at [632, 370] on span at bounding box center [759, 365] width 265 height 25
click at [689, 423] on span at bounding box center [759, 433] width 265 height 25
click at [856, 488] on button "Reset" at bounding box center [869, 483] width 49 height 25
click at [866, 482] on span "Reset" at bounding box center [869, 484] width 26 height 12
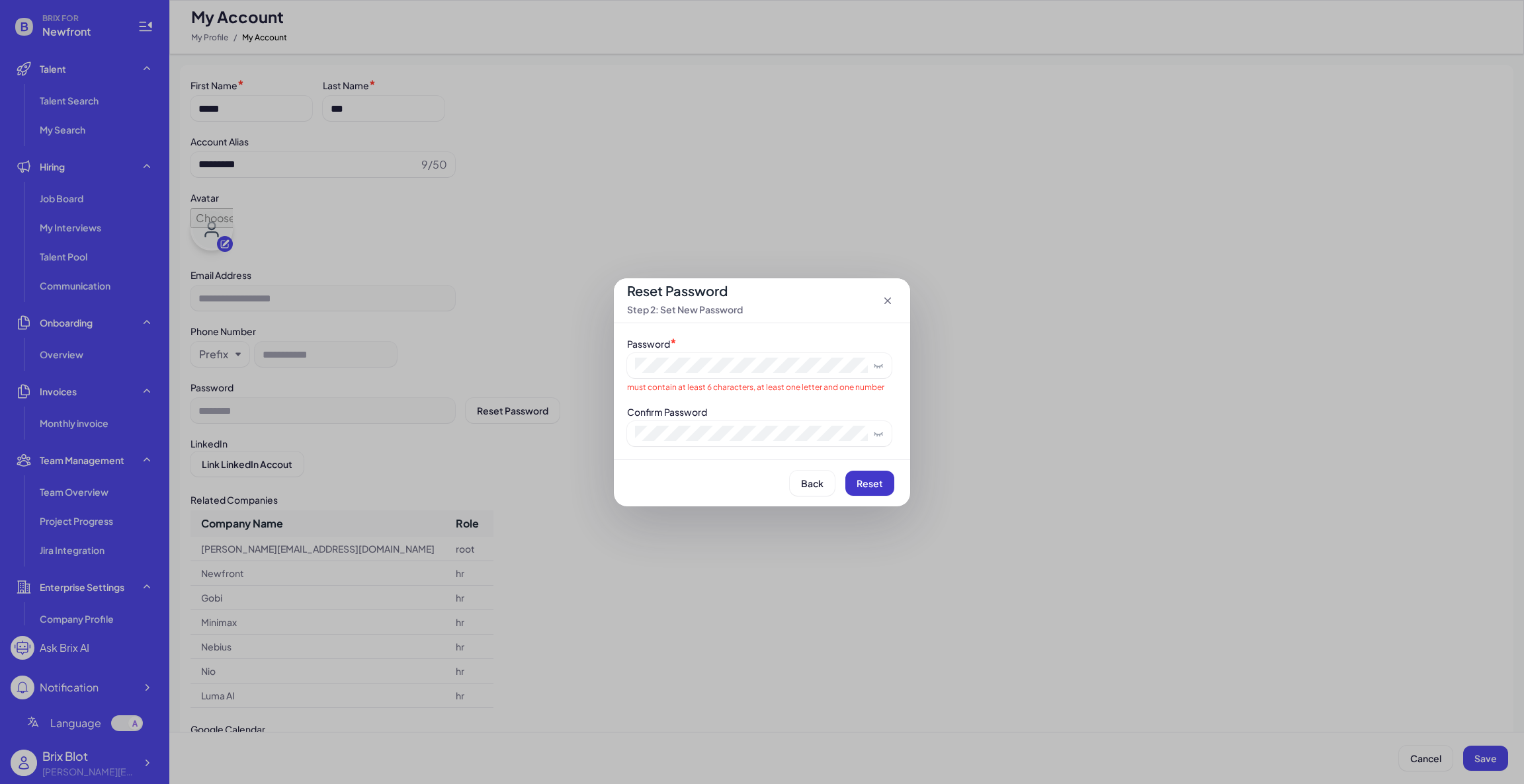
click at [866, 482] on span "Reset" at bounding box center [869, 484] width 26 height 12
click at [826, 480] on button "Back" at bounding box center [812, 483] width 45 height 25
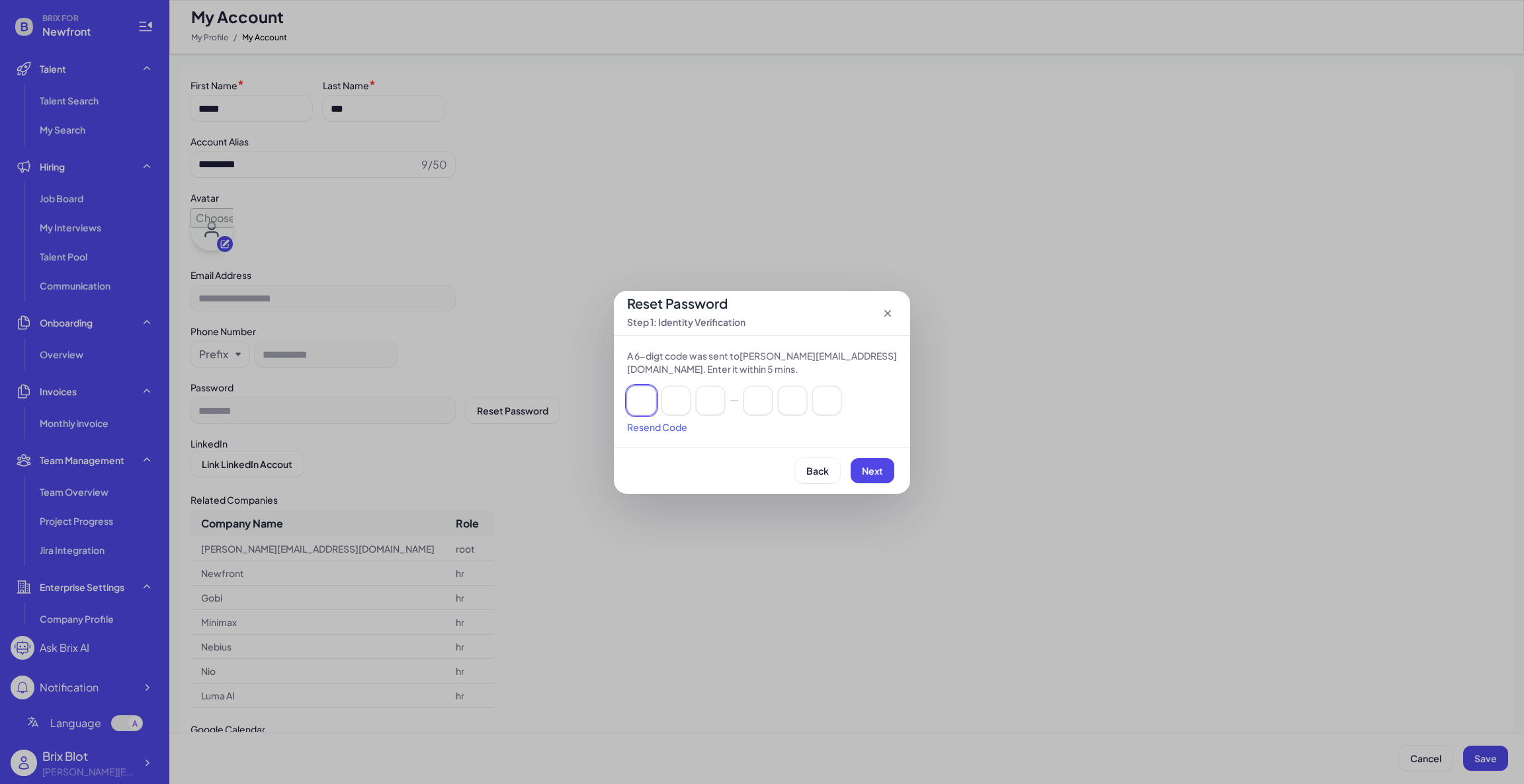
drag, startPoint x: 629, startPoint y: 391, endPoint x: 652, endPoint y: 392, distance: 23.0
click at [629, 391] on input at bounding box center [641, 400] width 29 height 29
paste input
type input "*"
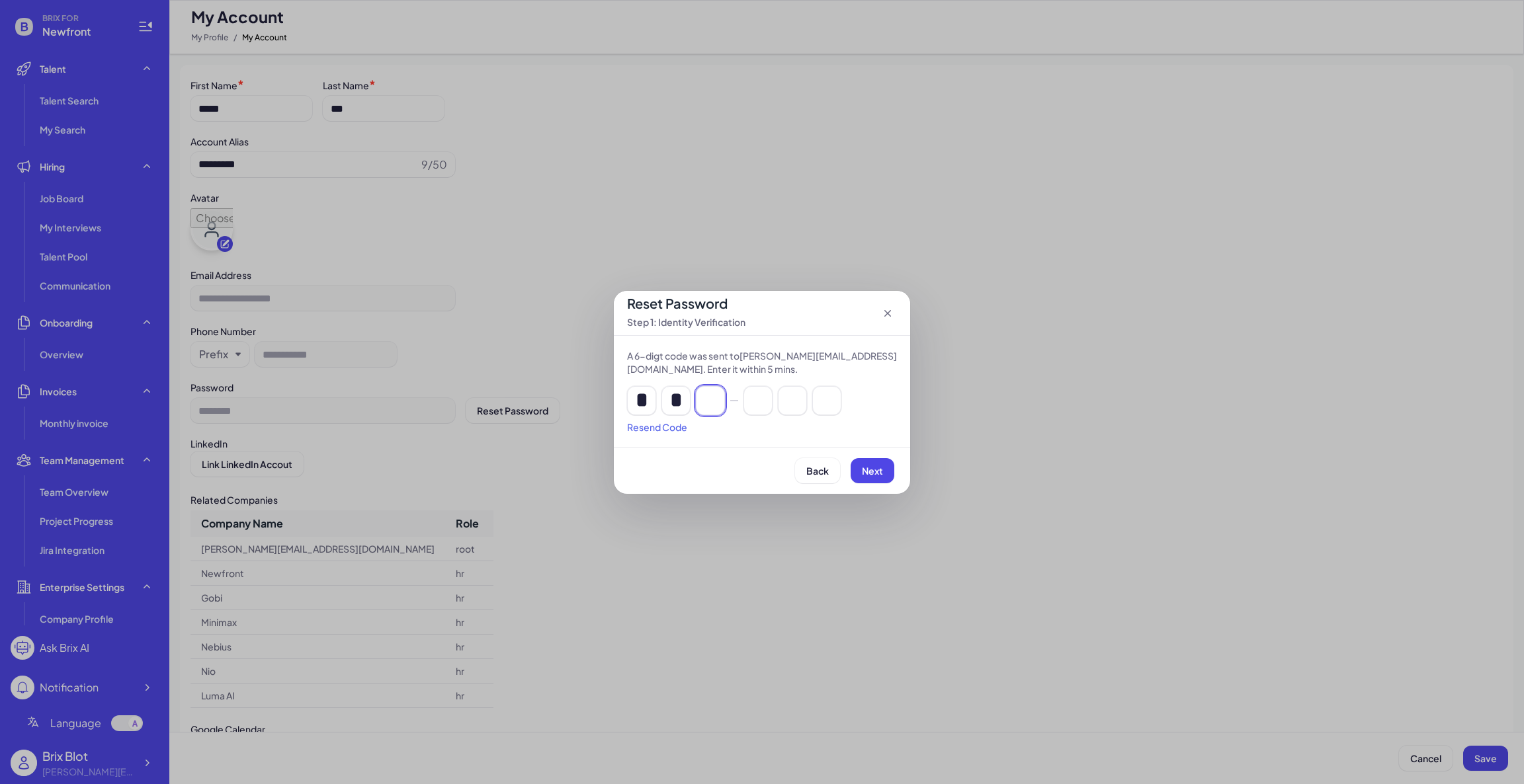
type input "*"
click at [884, 475] on button "Next" at bounding box center [872, 471] width 44 height 25
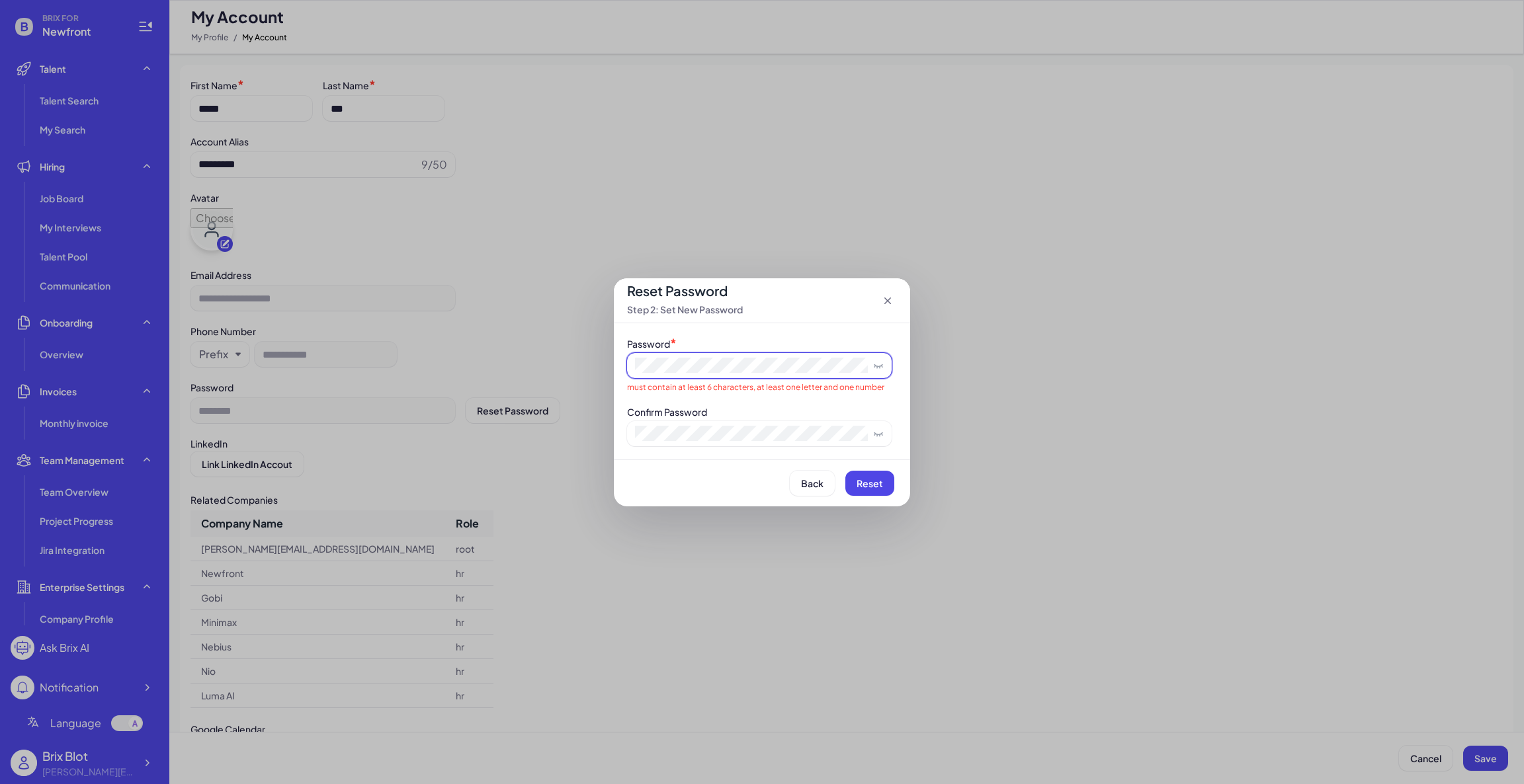
click at [736, 372] on span at bounding box center [759, 365] width 265 height 25
drag, startPoint x: 734, startPoint y: 374, endPoint x: 612, endPoint y: 377, distance: 122.0
click at [612, 377] on div "Reset Password Step 2: Set New Password Password * must contain at least 6 char…" at bounding box center [762, 392] width 1524 height 784
click at [854, 478] on button "Reset" at bounding box center [869, 483] width 49 height 25
click at [869, 478] on span "Reset" at bounding box center [869, 484] width 26 height 12
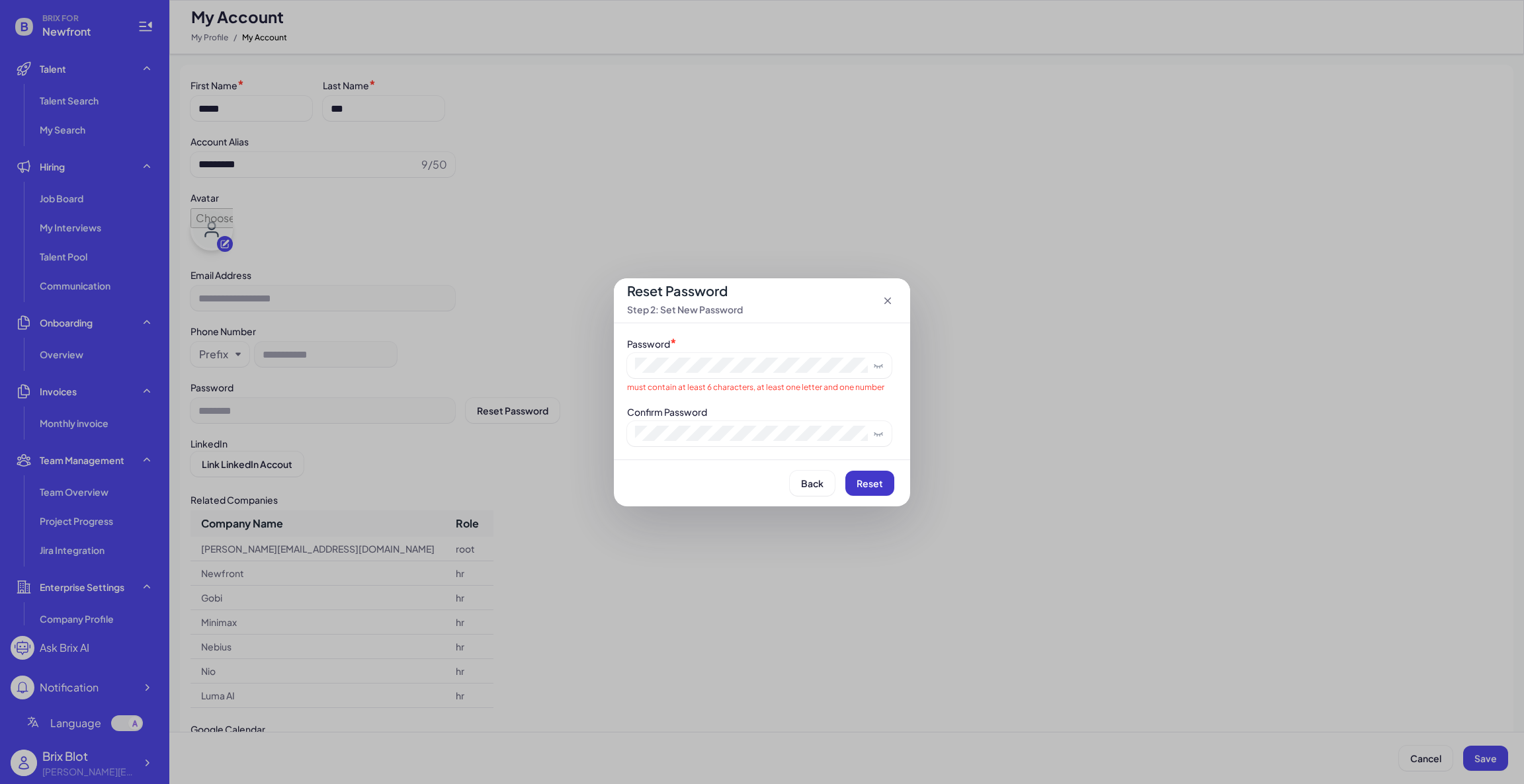
click at [869, 478] on span "Reset" at bounding box center [869, 484] width 26 height 12
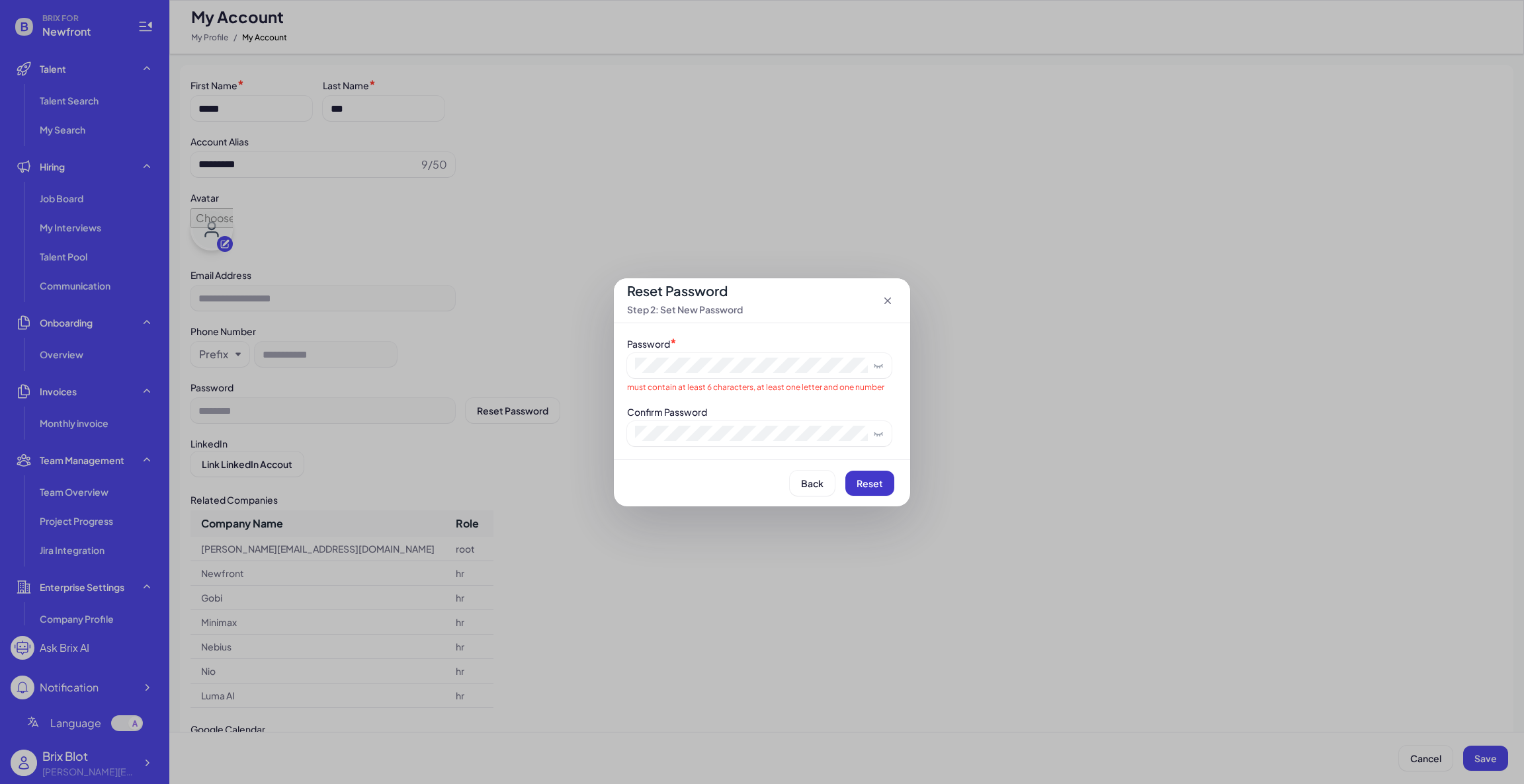
click at [869, 478] on span "Reset" at bounding box center [869, 484] width 26 height 12
click at [866, 475] on button "Reset" at bounding box center [869, 483] width 49 height 25
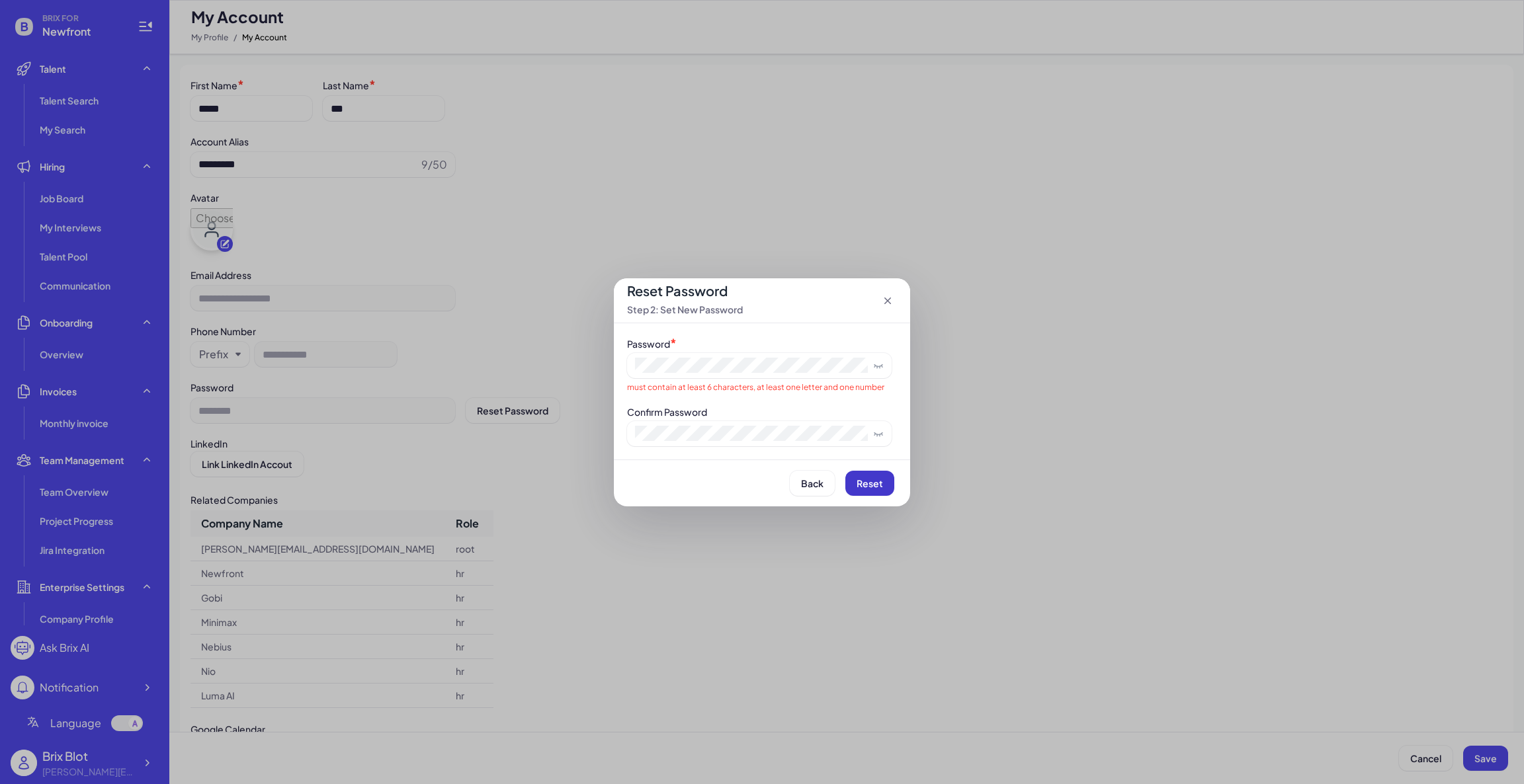
click at [866, 475] on button "Reset" at bounding box center [869, 483] width 49 height 25
click at [574, 351] on div "Reset Password Step 2: Set New Password Password * must contain at least 6 char…" at bounding box center [762, 392] width 1524 height 784
click at [863, 489] on span "Reset" at bounding box center [869, 484] width 26 height 12
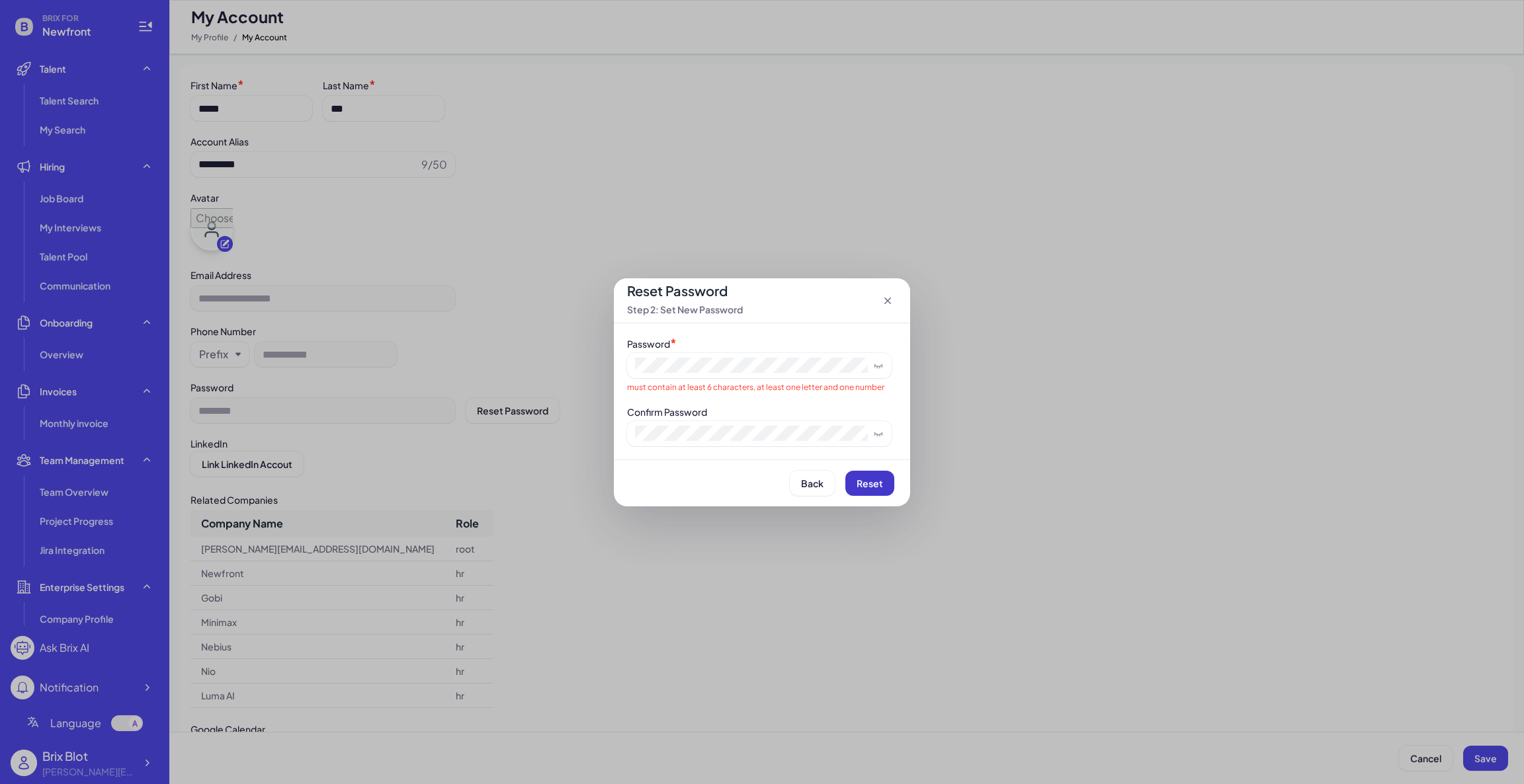
click at [863, 489] on span "Reset" at bounding box center [869, 484] width 26 height 12
click at [887, 308] on div "Reset Password Step 2: Set New Password" at bounding box center [762, 301] width 296 height 45
click at [887, 305] on div "Reset Password Step 2: Set New Password" at bounding box center [762, 301] width 296 height 45
click at [888, 304] on icon at bounding box center [887, 300] width 13 height 13
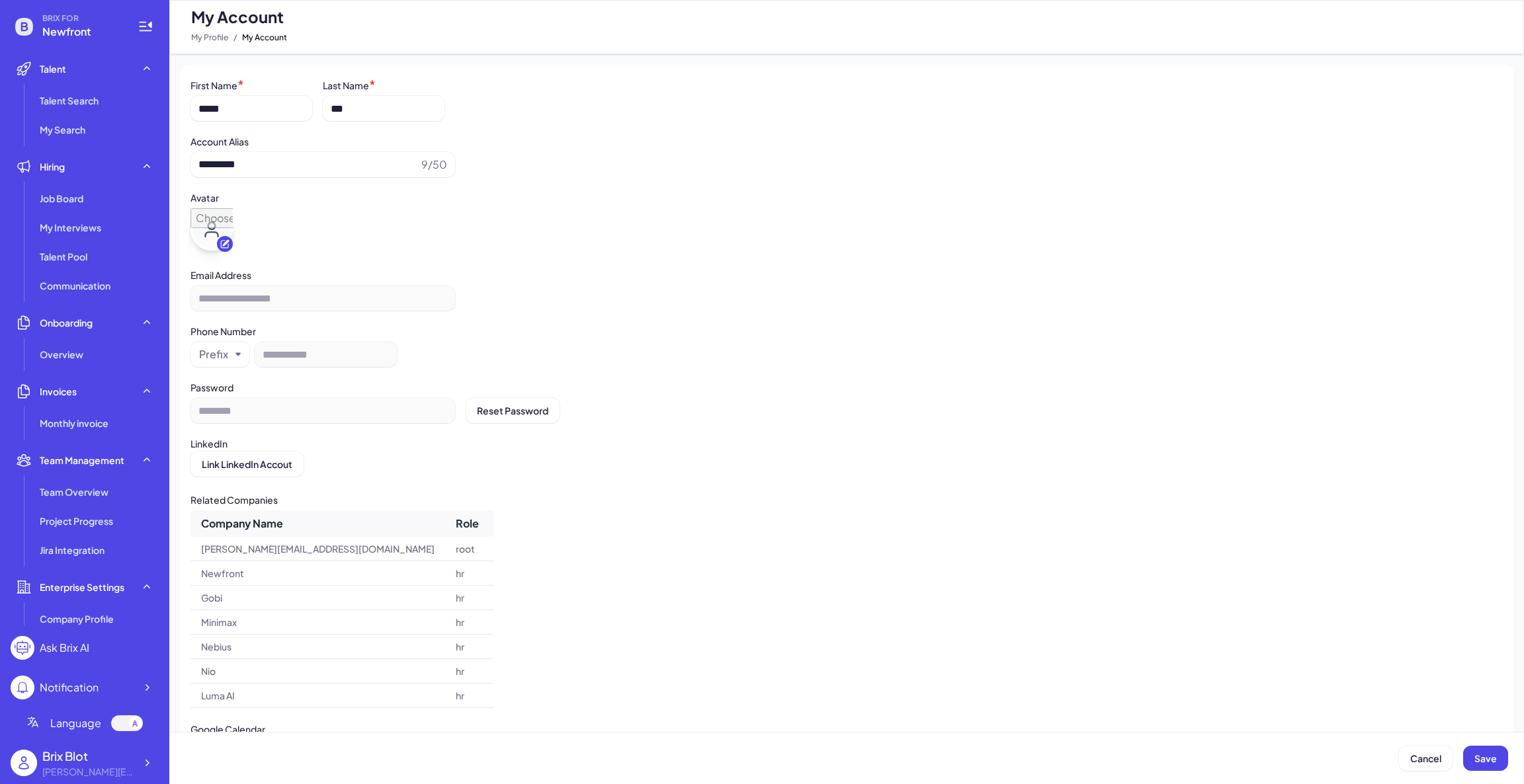
drag, startPoint x: 610, startPoint y: 426, endPoint x: 605, endPoint y: 432, distance: 7.8
click at [610, 426] on div "**********" at bounding box center [846, 420] width 1312 height 689
click at [359, 412] on div "******** Reset Password" at bounding box center [846, 410] width 1312 height 25
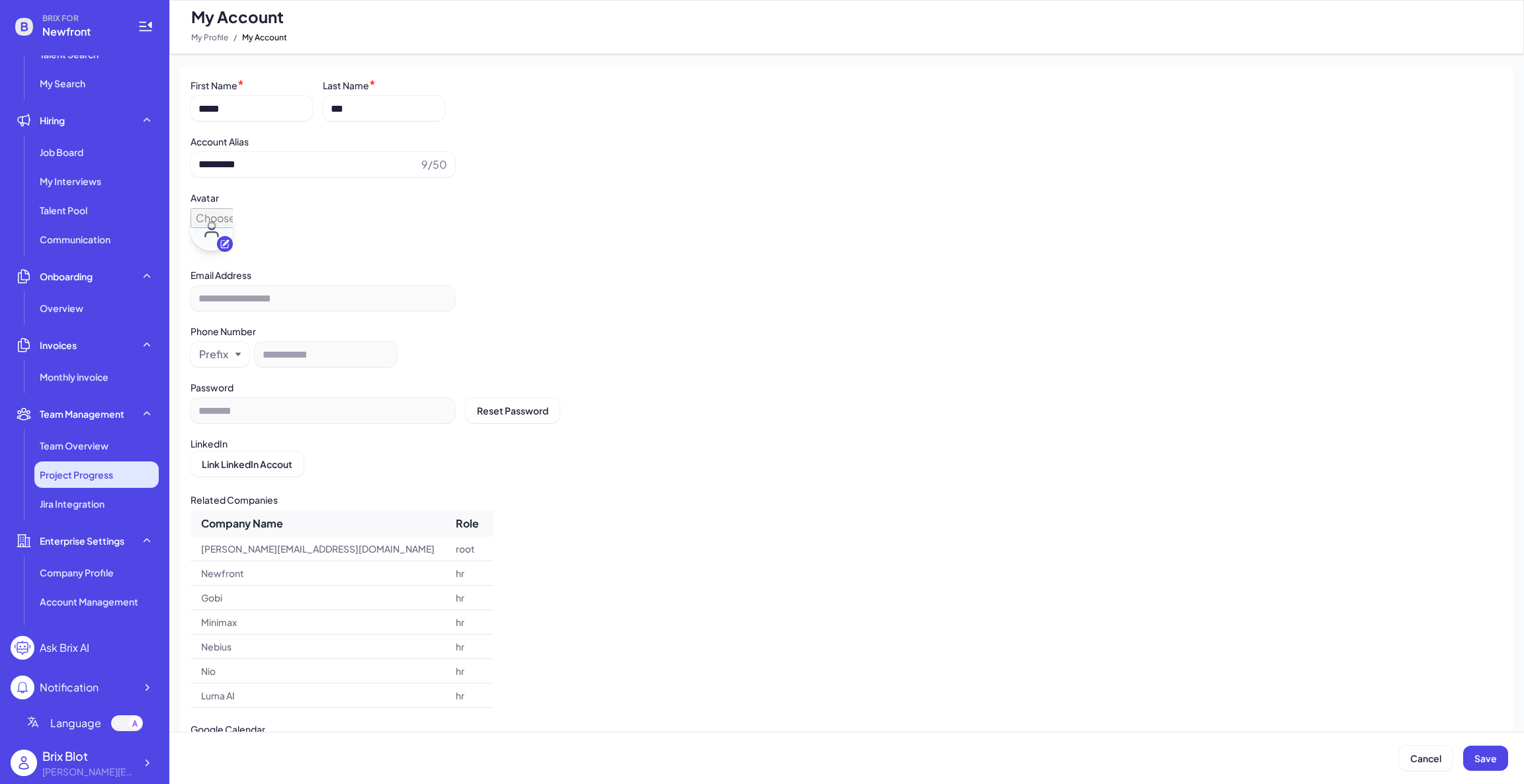
scroll to position [125, 0]
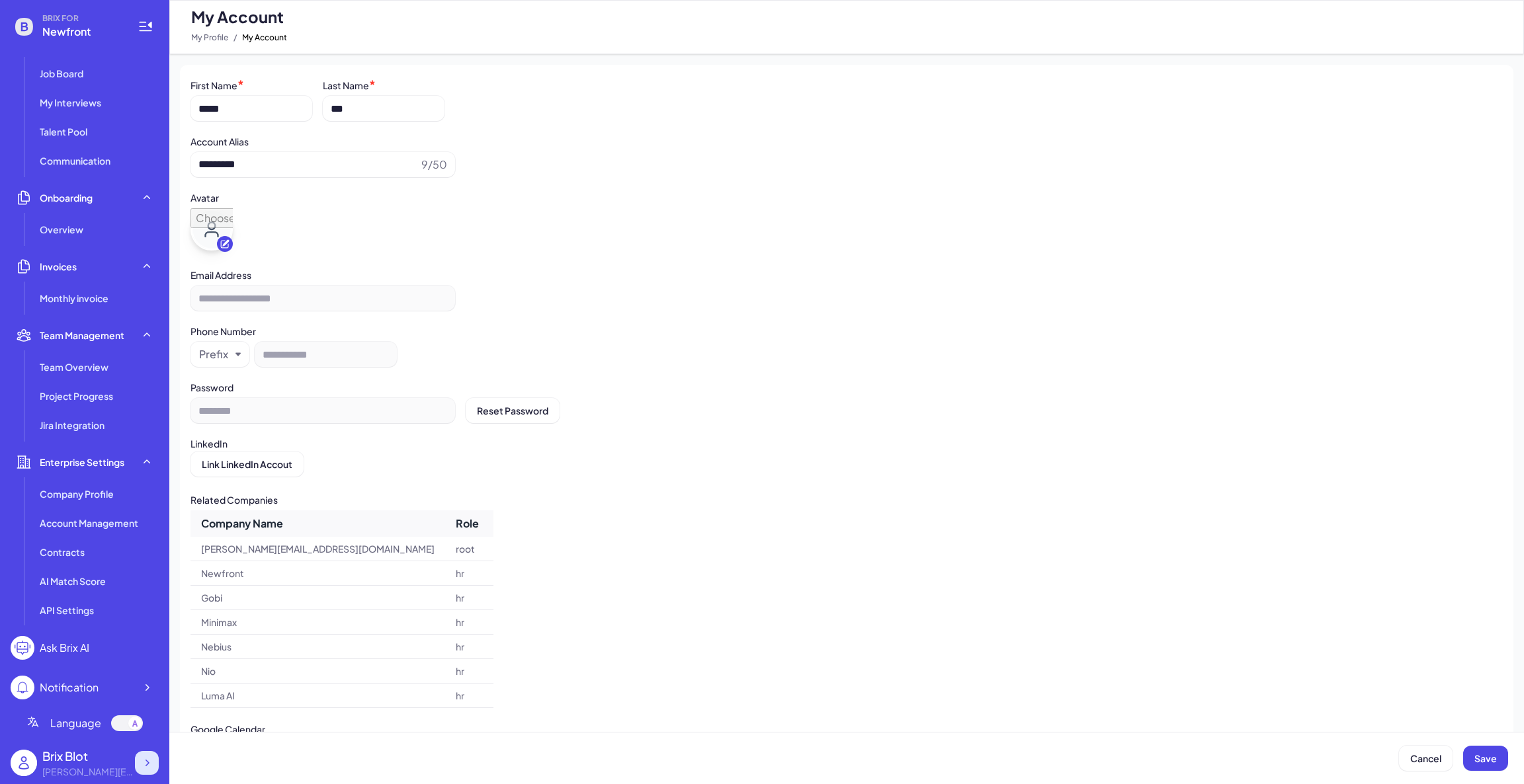
click at [140, 761] on icon at bounding box center [146, 762] width 13 height 13
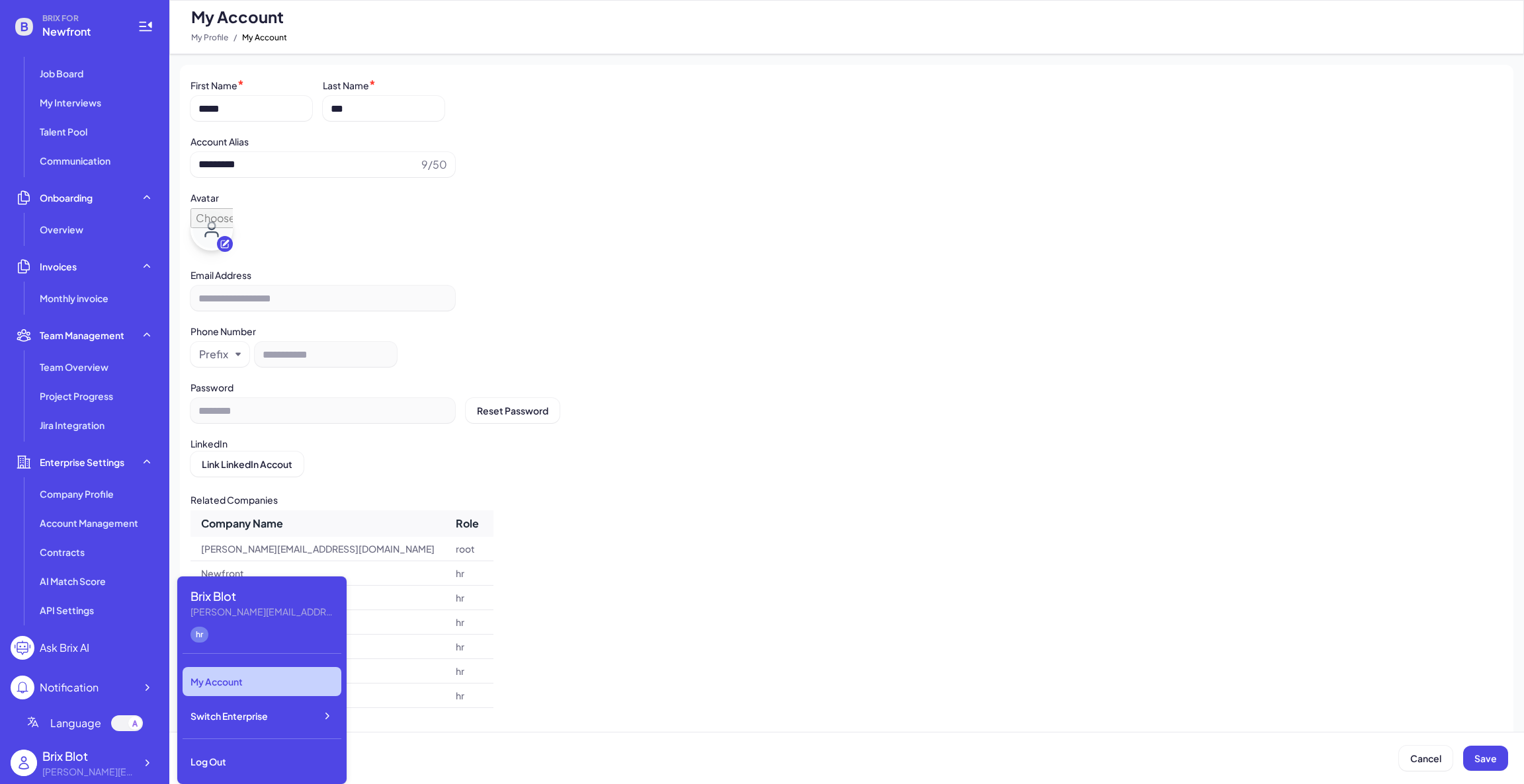
click at [266, 674] on div "My Account" at bounding box center [262, 681] width 158 height 29
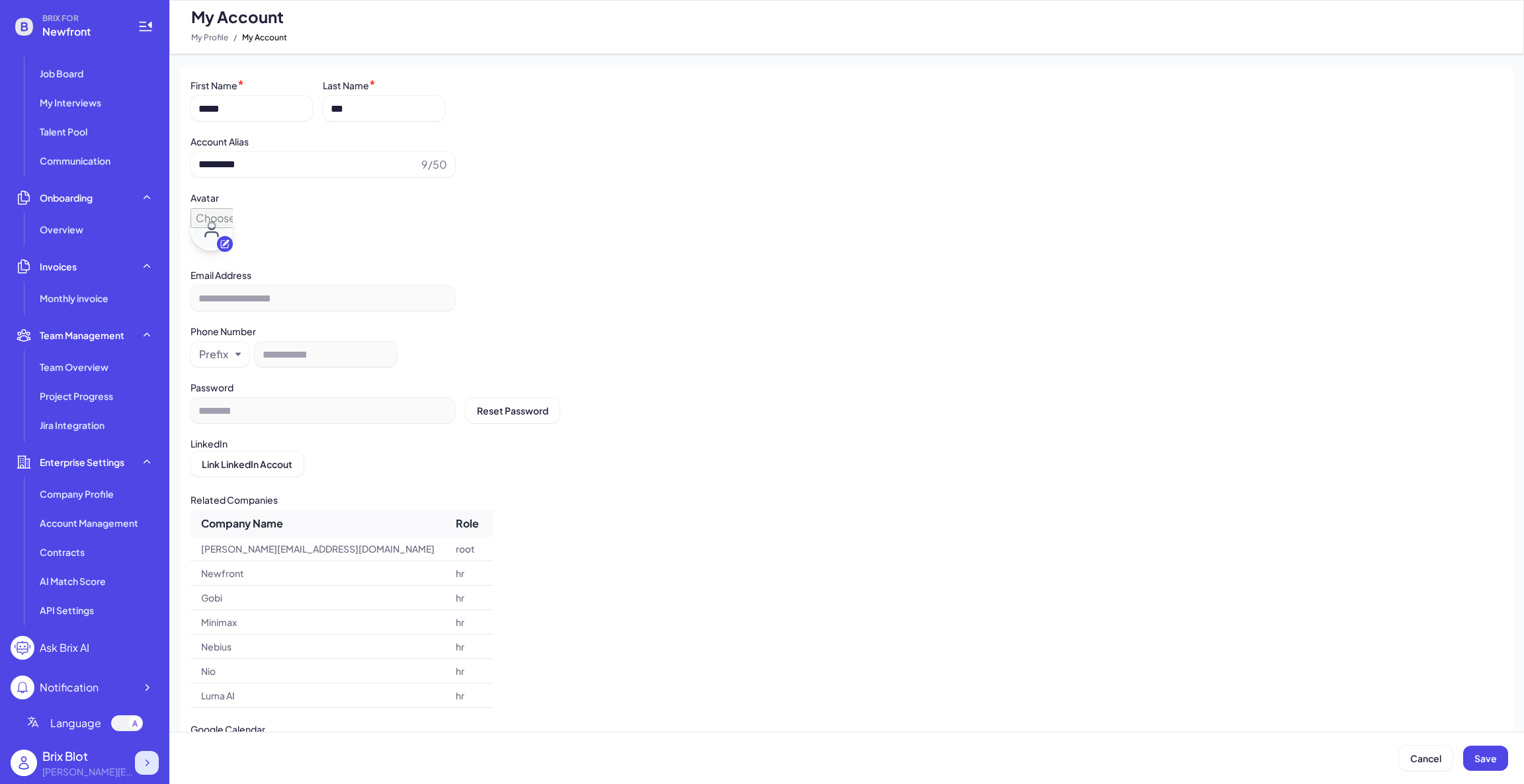
click at [138, 757] on div at bounding box center [146, 762] width 23 height 23
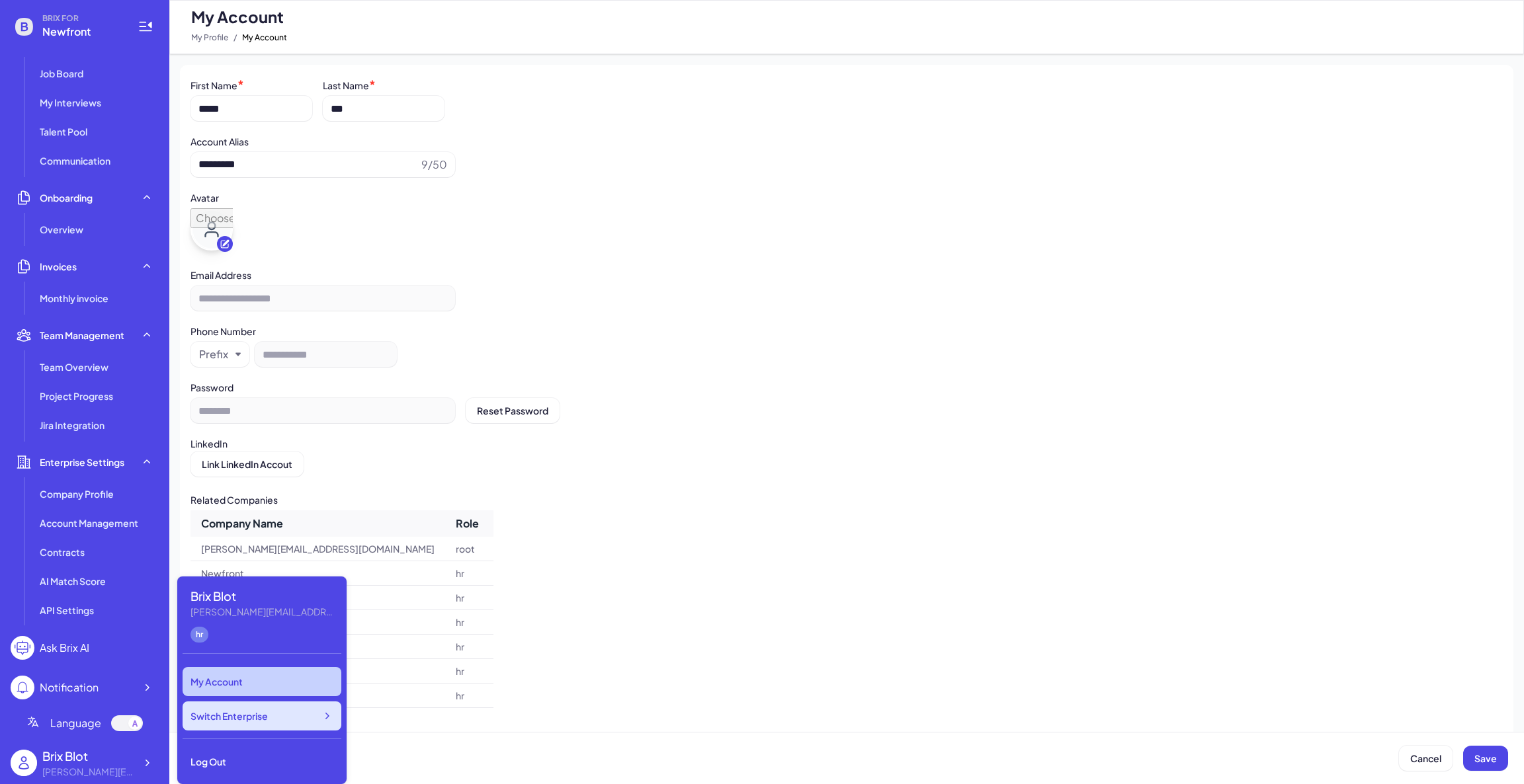
click at [225, 717] on span "Switch Enterprise" at bounding box center [229, 715] width 77 height 13
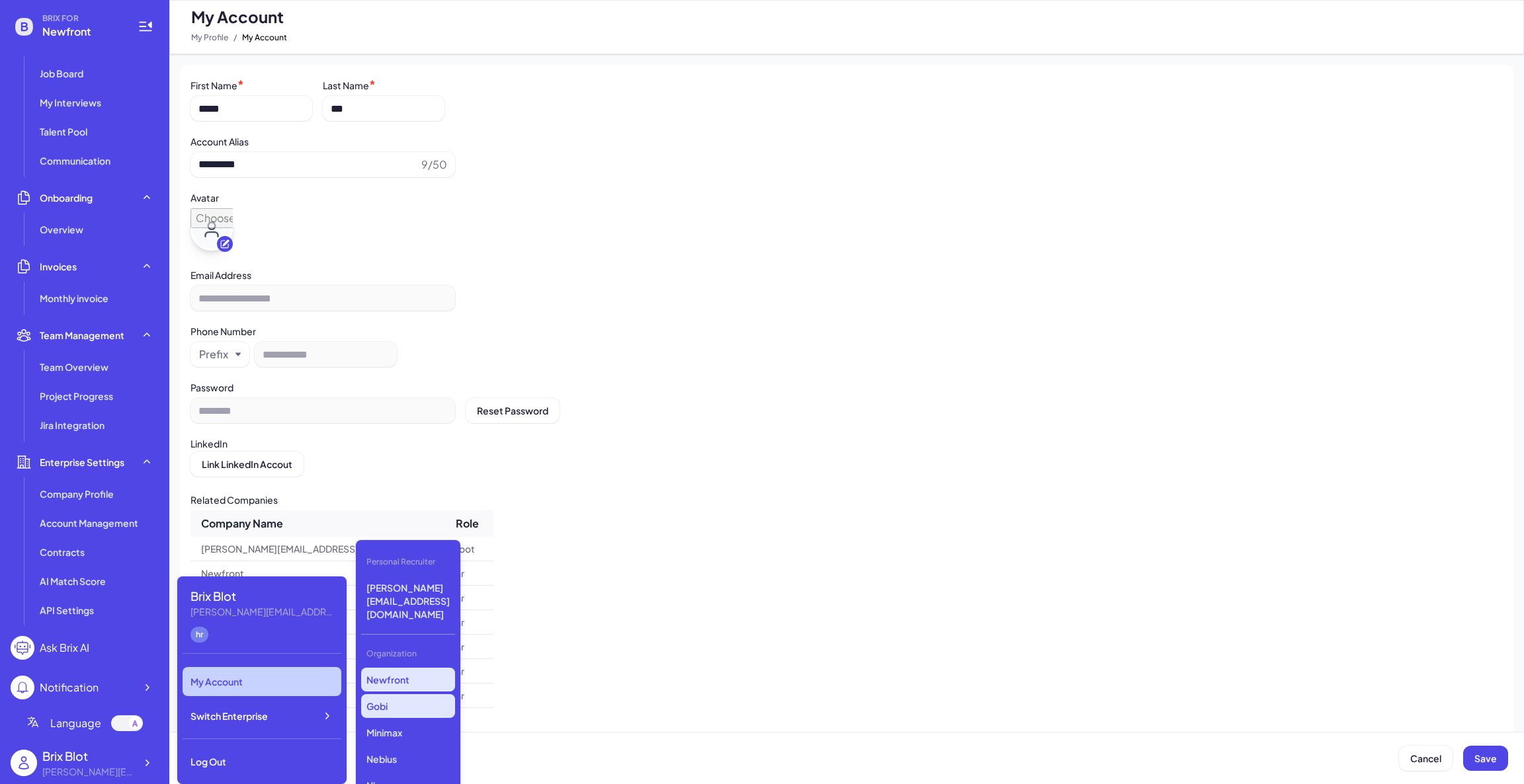
click at [384, 694] on p "Gobi" at bounding box center [408, 706] width 94 height 23
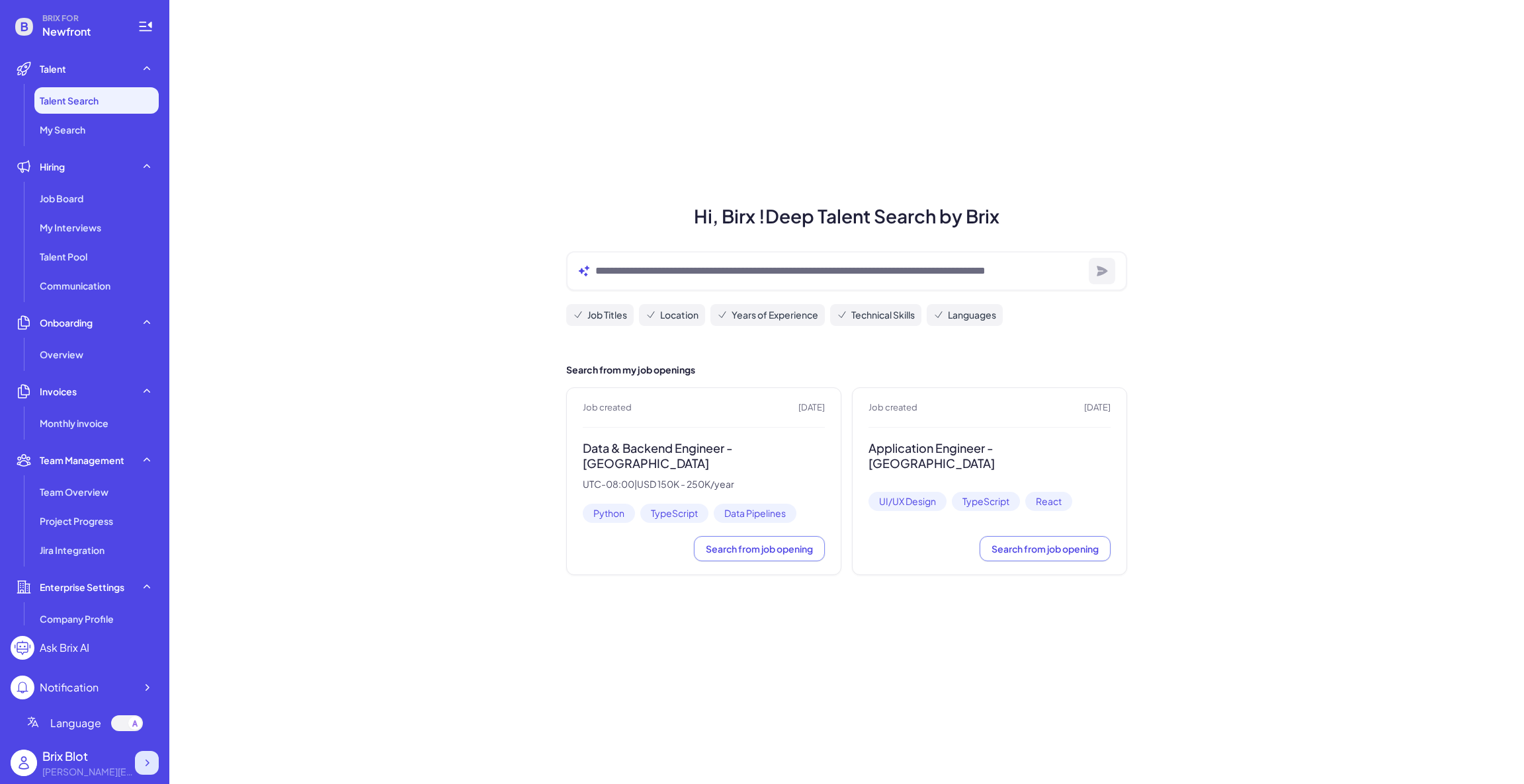
click at [149, 759] on icon at bounding box center [146, 762] width 13 height 13
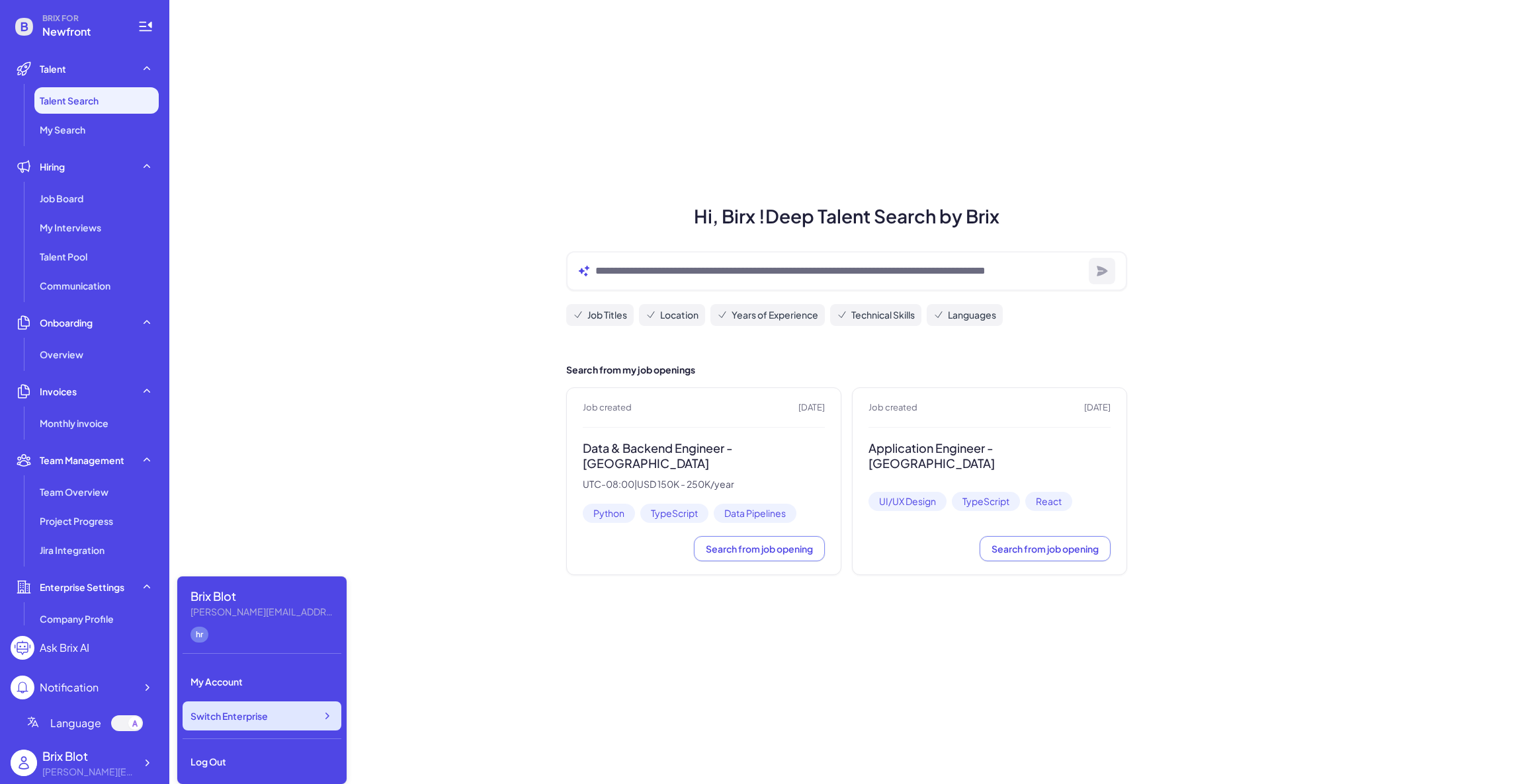
click at [260, 712] on span "Switch Enterprise" at bounding box center [229, 715] width 77 height 13
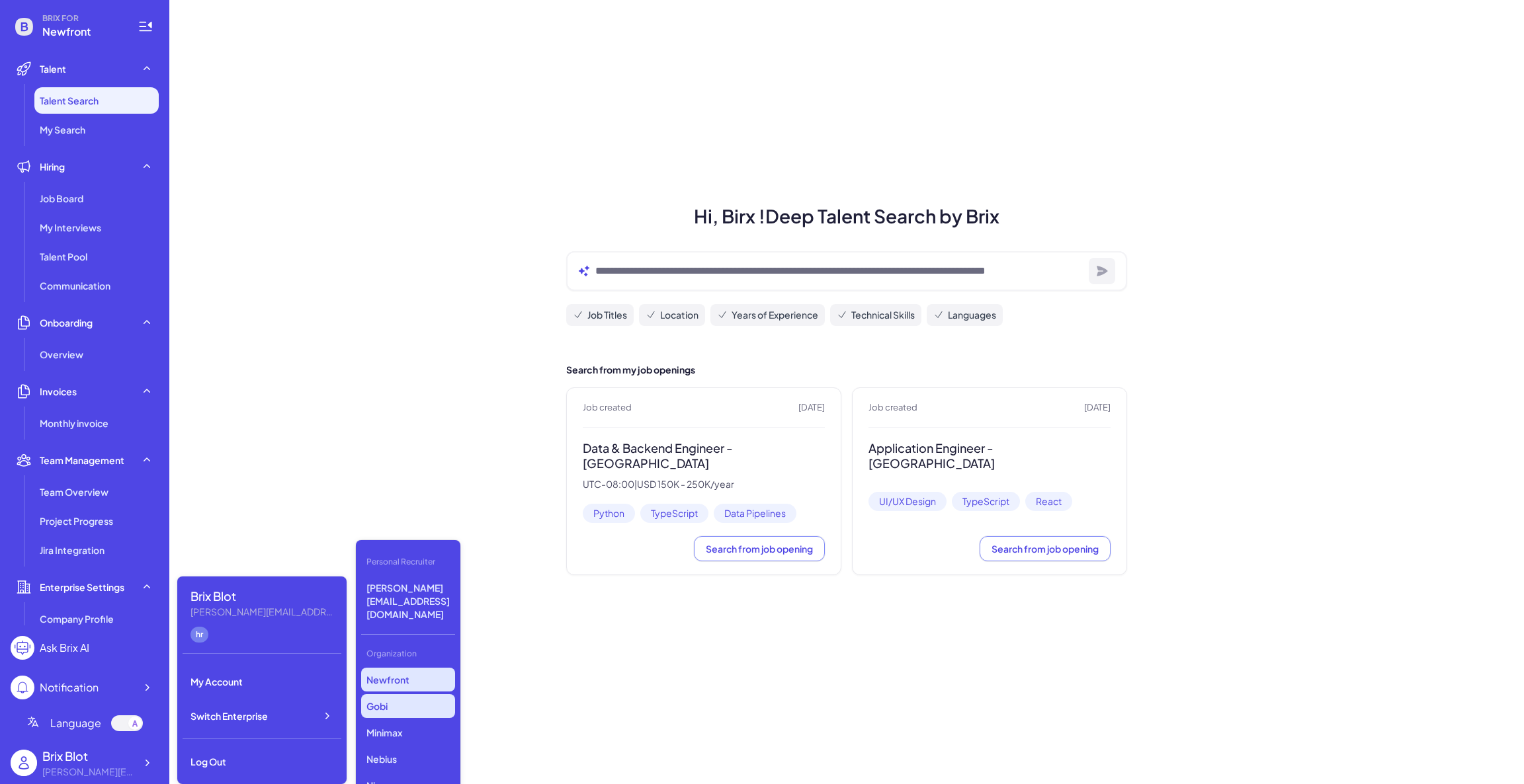
click at [395, 694] on p "Gobi" at bounding box center [408, 706] width 94 height 23
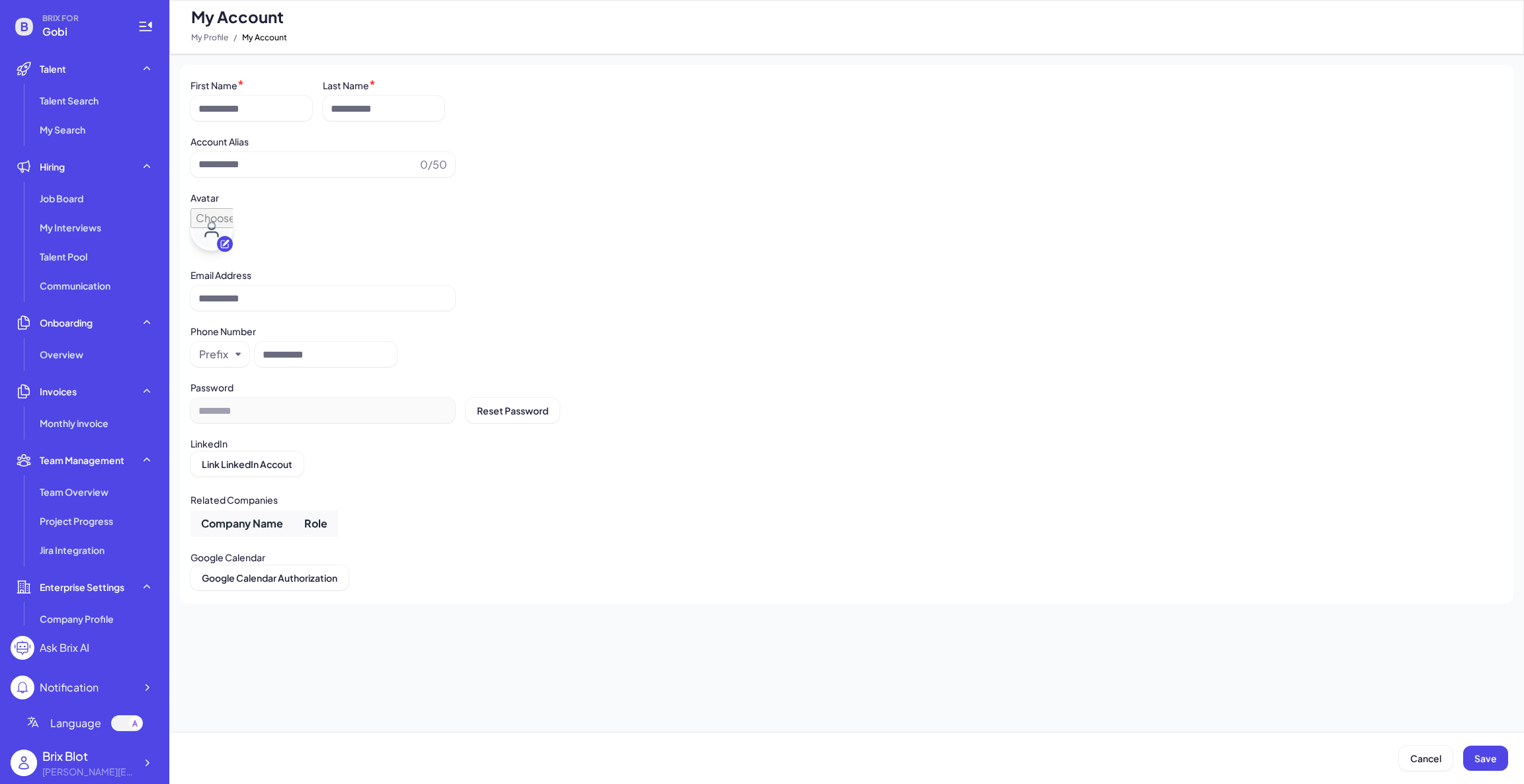
type input "*********"
type input "**********"
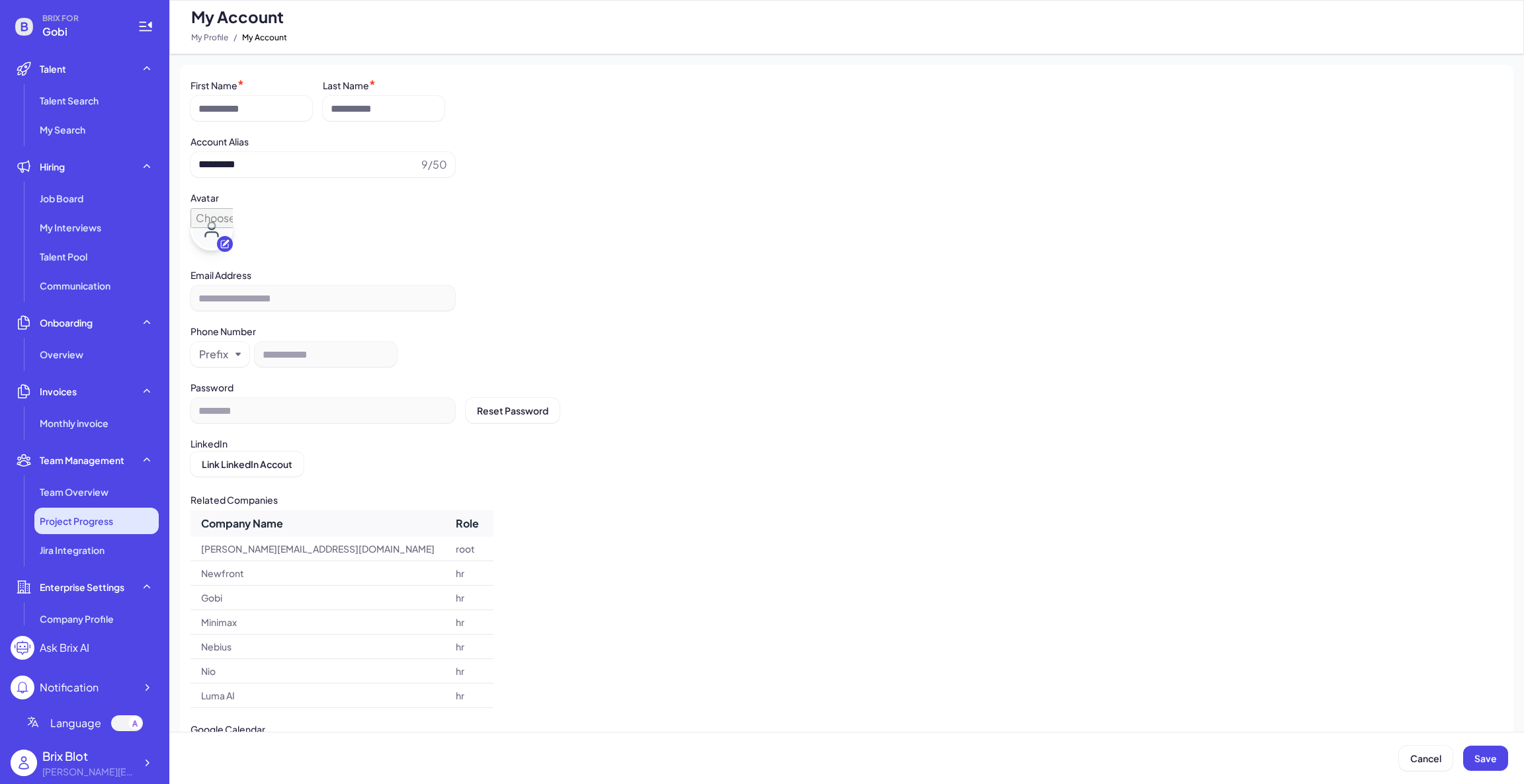
scroll to position [125, 0]
click at [225, 351] on div "Prefix" at bounding box center [213, 354] width 29 height 16
click at [236, 348] on div "Prefix" at bounding box center [220, 354] width 59 height 25
click at [668, 343] on div "**********" at bounding box center [846, 344] width 1312 height 45
click at [392, 404] on div "******** Reset Password" at bounding box center [846, 410] width 1312 height 25
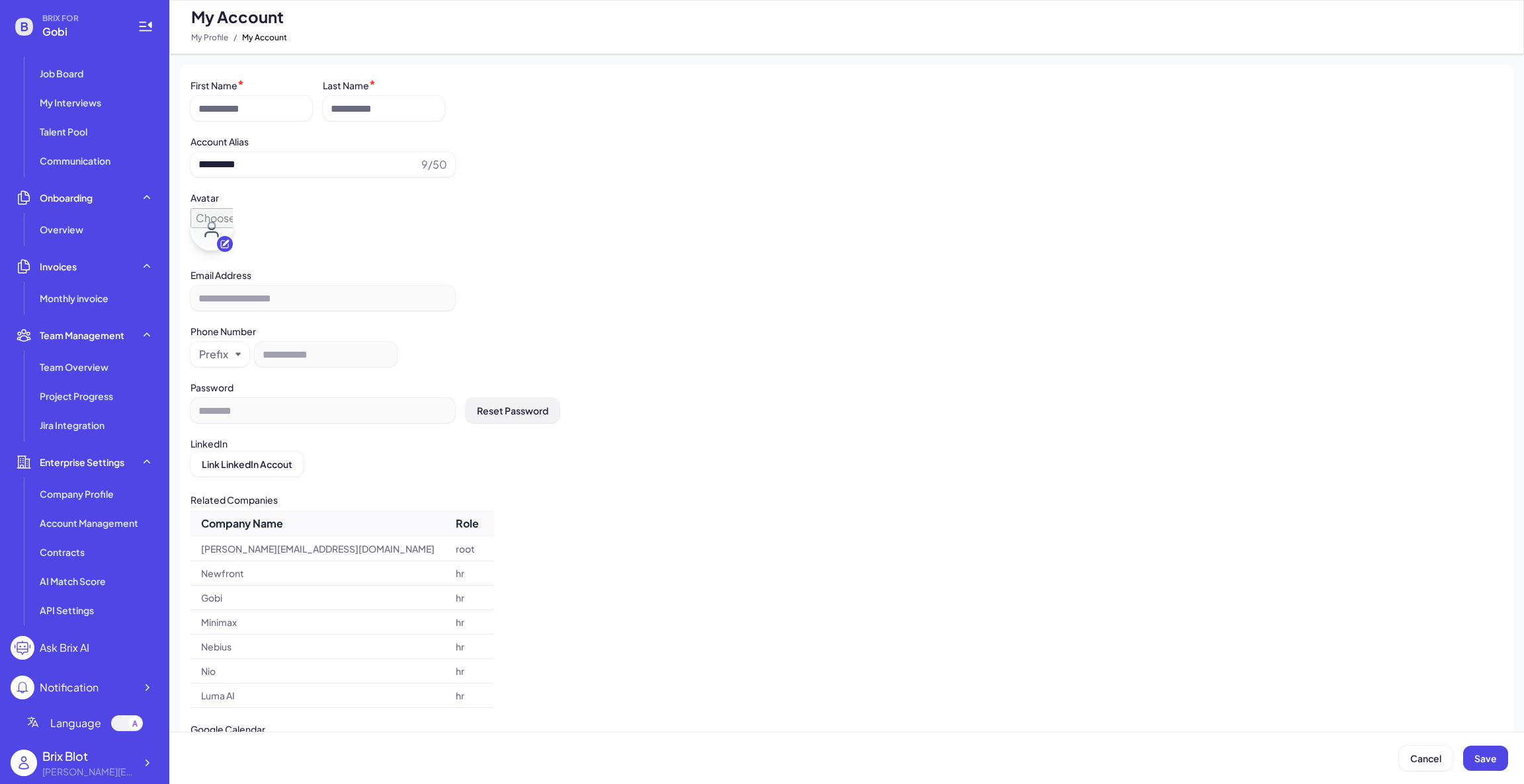
click at [471, 410] on button "Reset Password" at bounding box center [513, 410] width 94 height 25
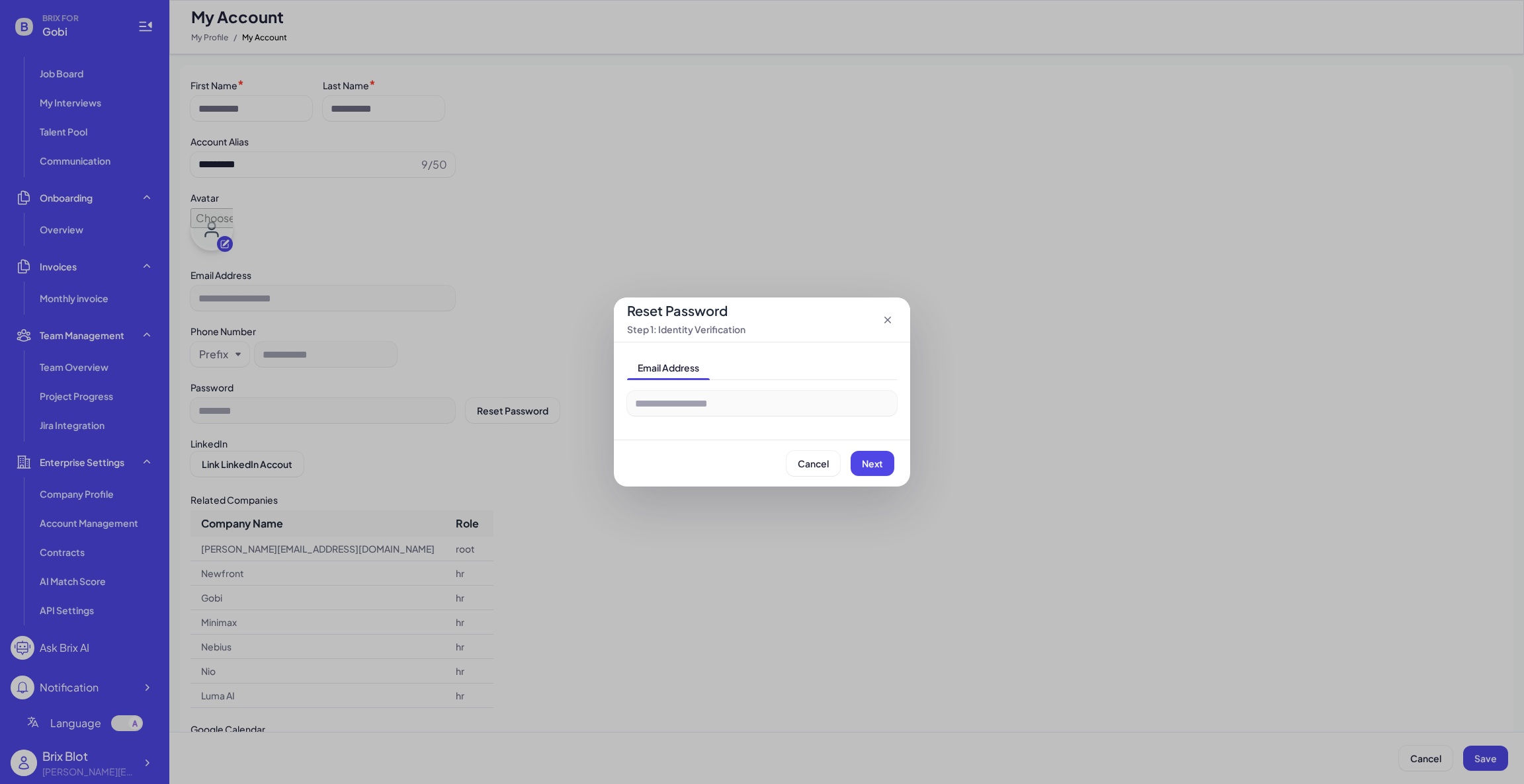
click at [686, 404] on div "**********" at bounding box center [762, 403] width 270 height 46
click at [749, 400] on div "**********" at bounding box center [762, 403] width 270 height 46
click at [799, 459] on span "Cancel" at bounding box center [813, 464] width 31 height 12
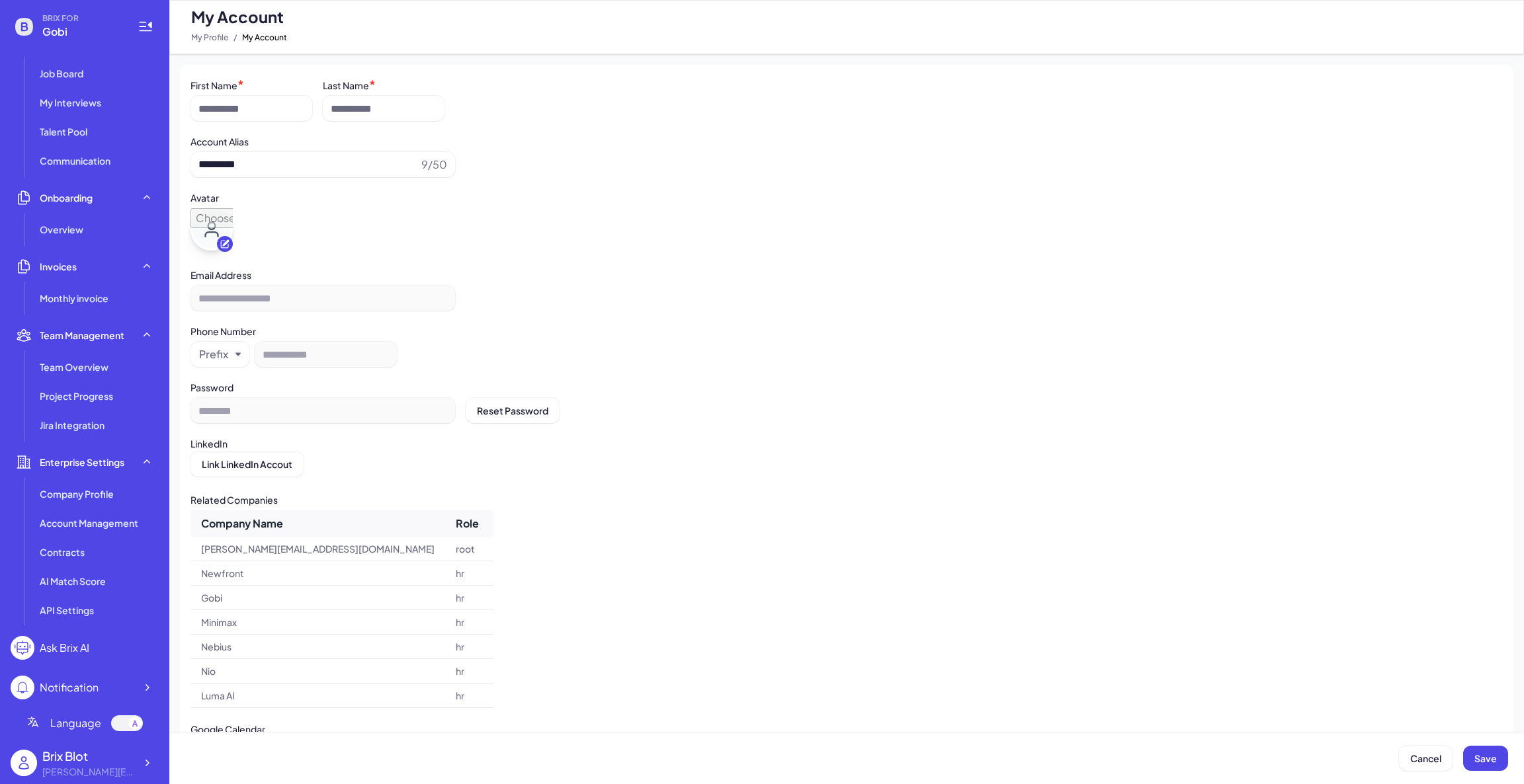
click at [594, 513] on div "Company Name Role blake@joinbrix.com root Newfront hr Gobi hr Minimax hr Nebius…" at bounding box center [846, 610] width 1312 height 198
click at [258, 585] on td "Newfront" at bounding box center [318, 573] width 255 height 24
drag, startPoint x: 246, startPoint y: 637, endPoint x: 244, endPoint y: 672, distance: 35.1
click at [246, 638] on td "Nebius" at bounding box center [318, 647] width 255 height 24
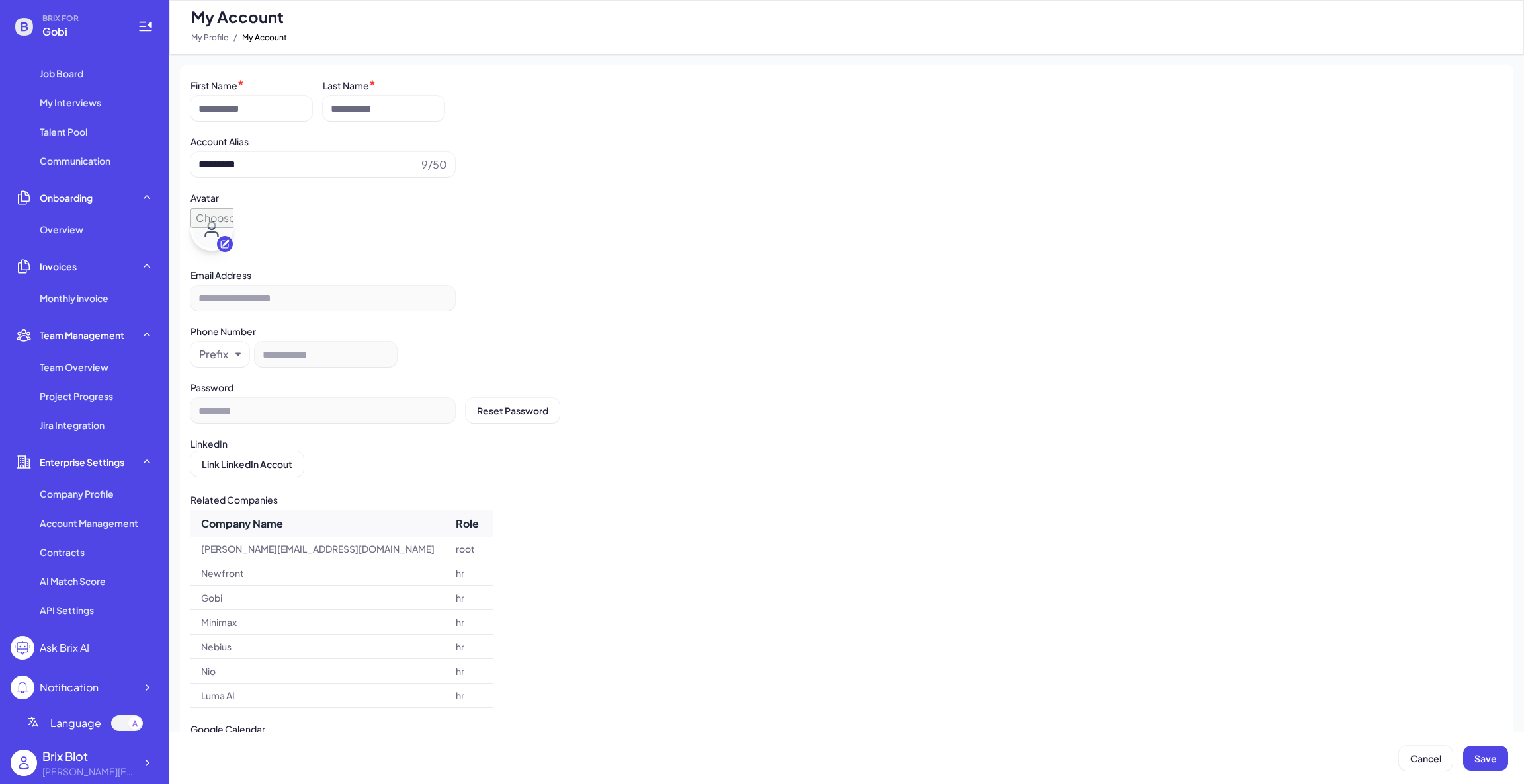
scroll to position [442, 0]
click at [228, 680] on td "[PERSON_NAME]" at bounding box center [318, 673] width 255 height 24
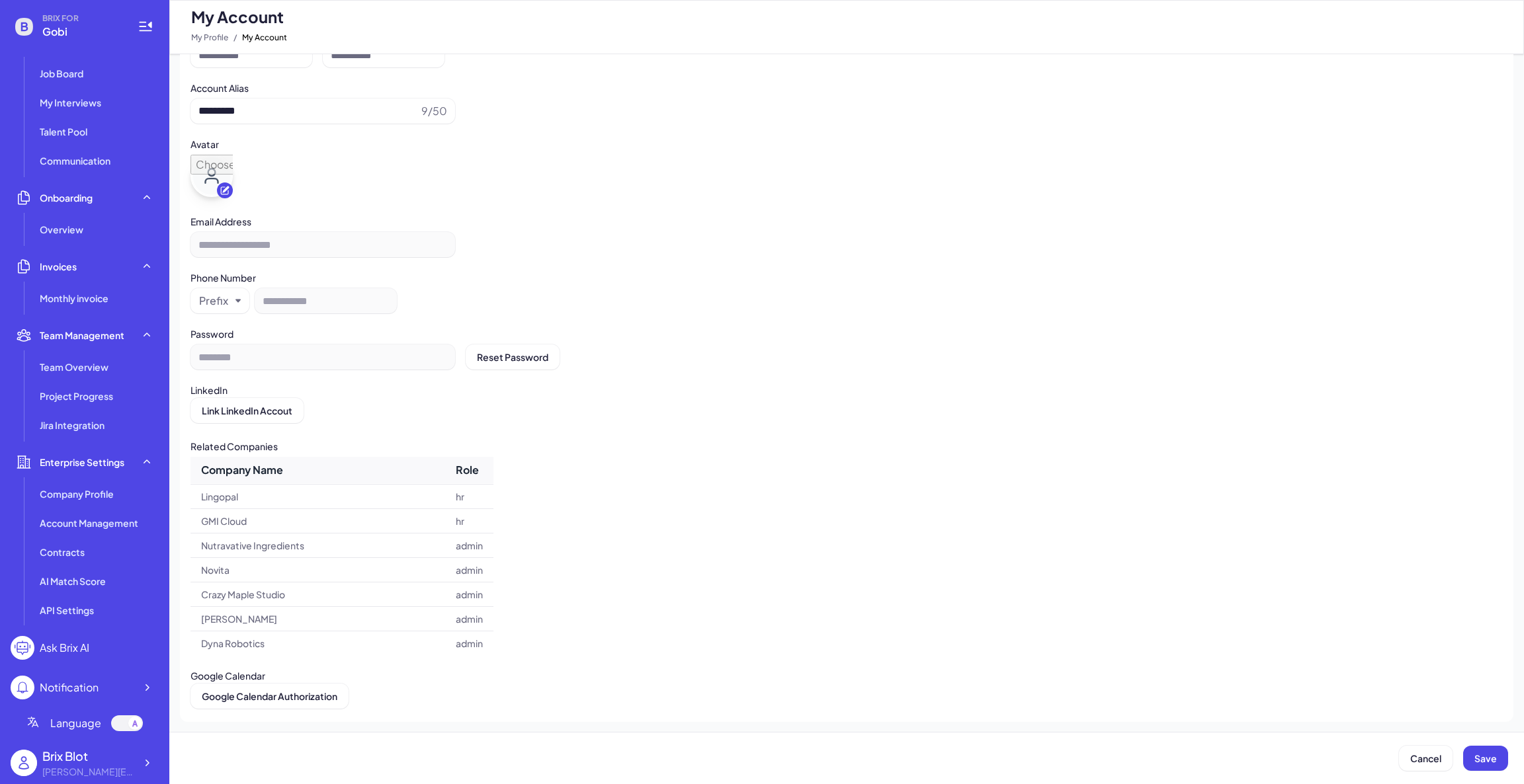
click at [608, 591] on div "Company Name Role blake@joinbrix.com root Newfront hr Gobi hr Minimax hr Nebius…" at bounding box center [846, 556] width 1312 height 198
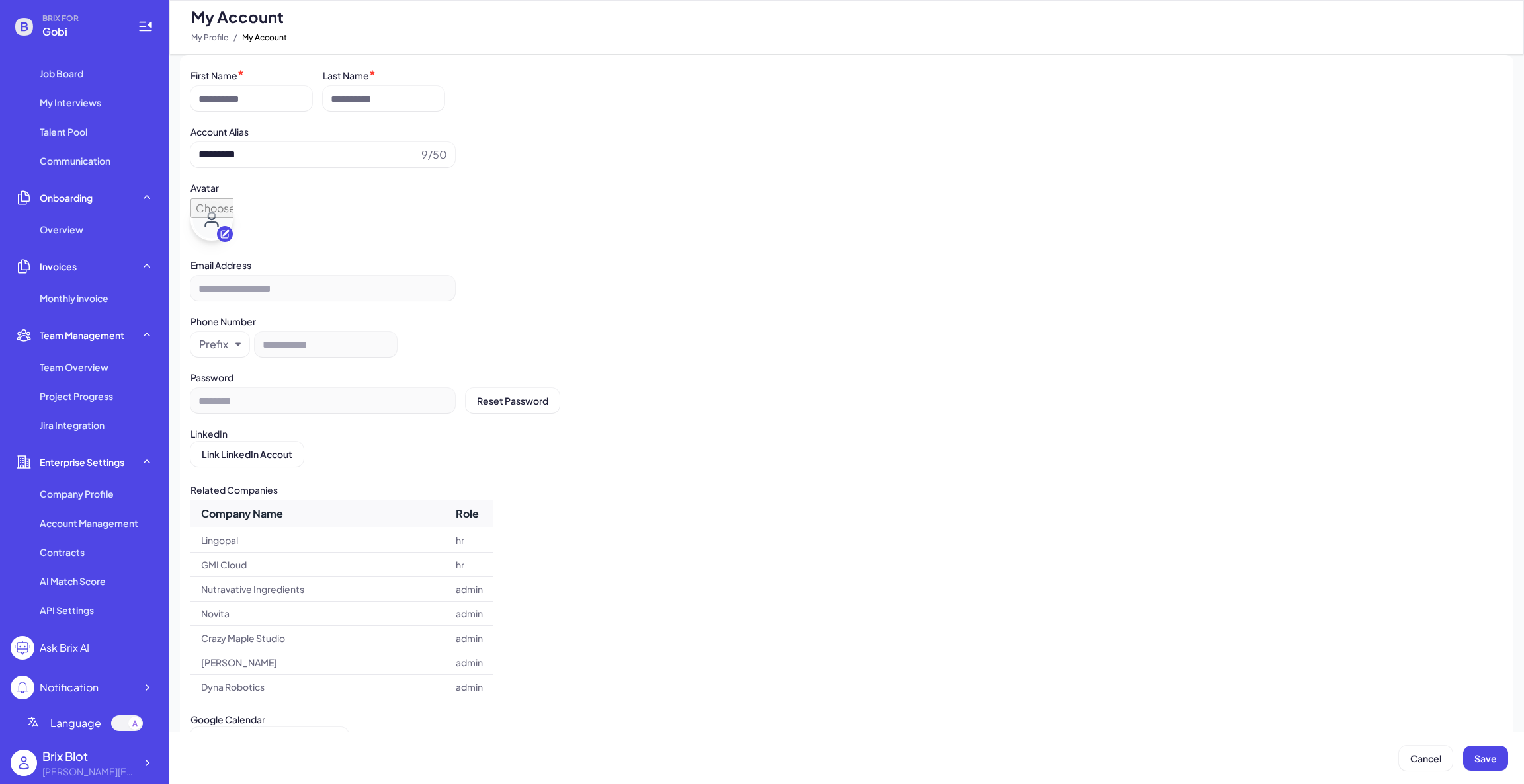
scroll to position [0, 0]
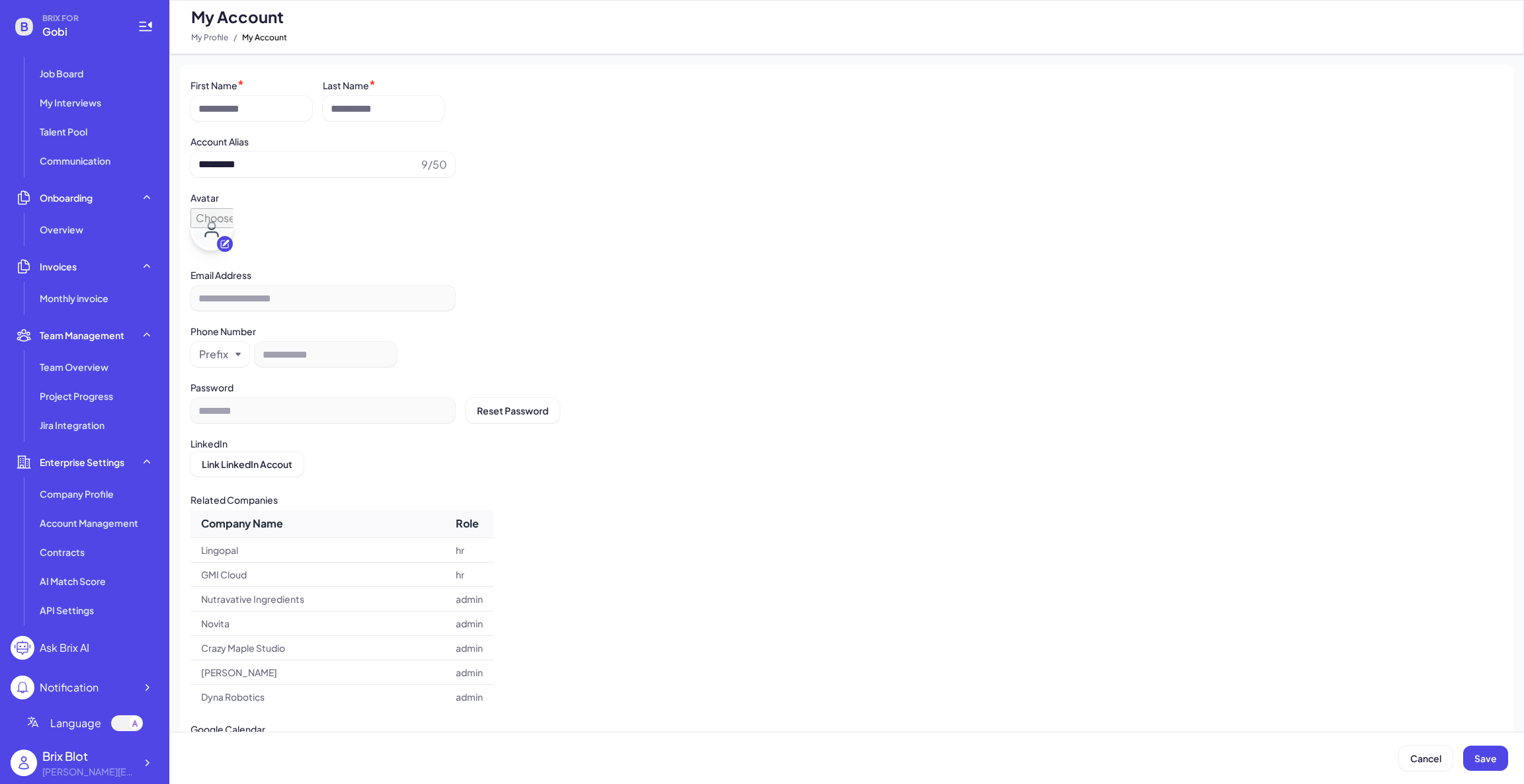
click at [556, 474] on div "Link LinkedIn Accout" at bounding box center [846, 464] width 1312 height 25
click at [430, 228] on div at bounding box center [846, 231] width 1312 height 46
click at [253, 109] on input at bounding box center [252, 108] width 122 height 25
click at [387, 110] on input at bounding box center [384, 108] width 122 height 25
click at [791, 222] on div at bounding box center [846, 231] width 1312 height 46
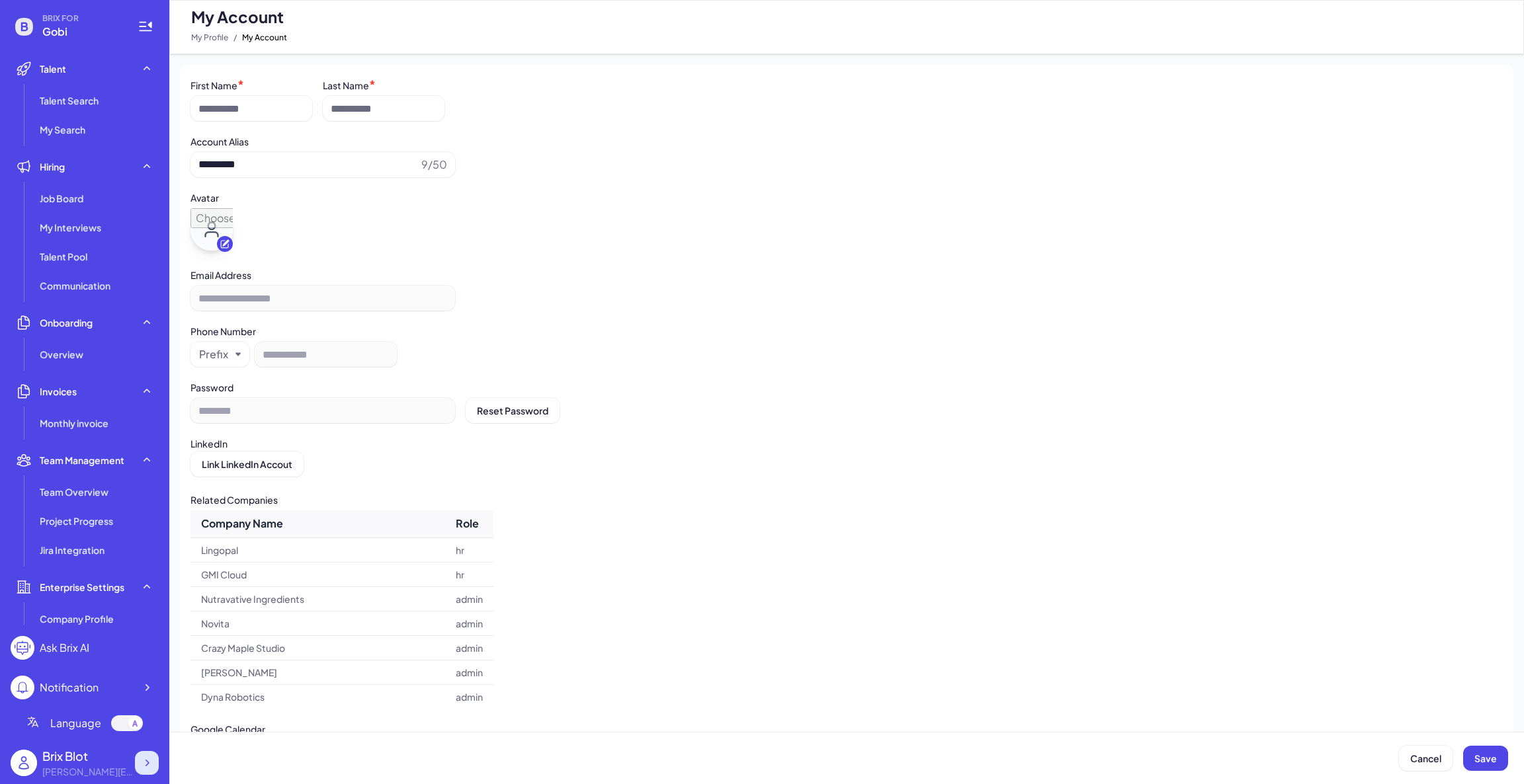
click at [144, 764] on icon at bounding box center [146, 762] width 13 height 13
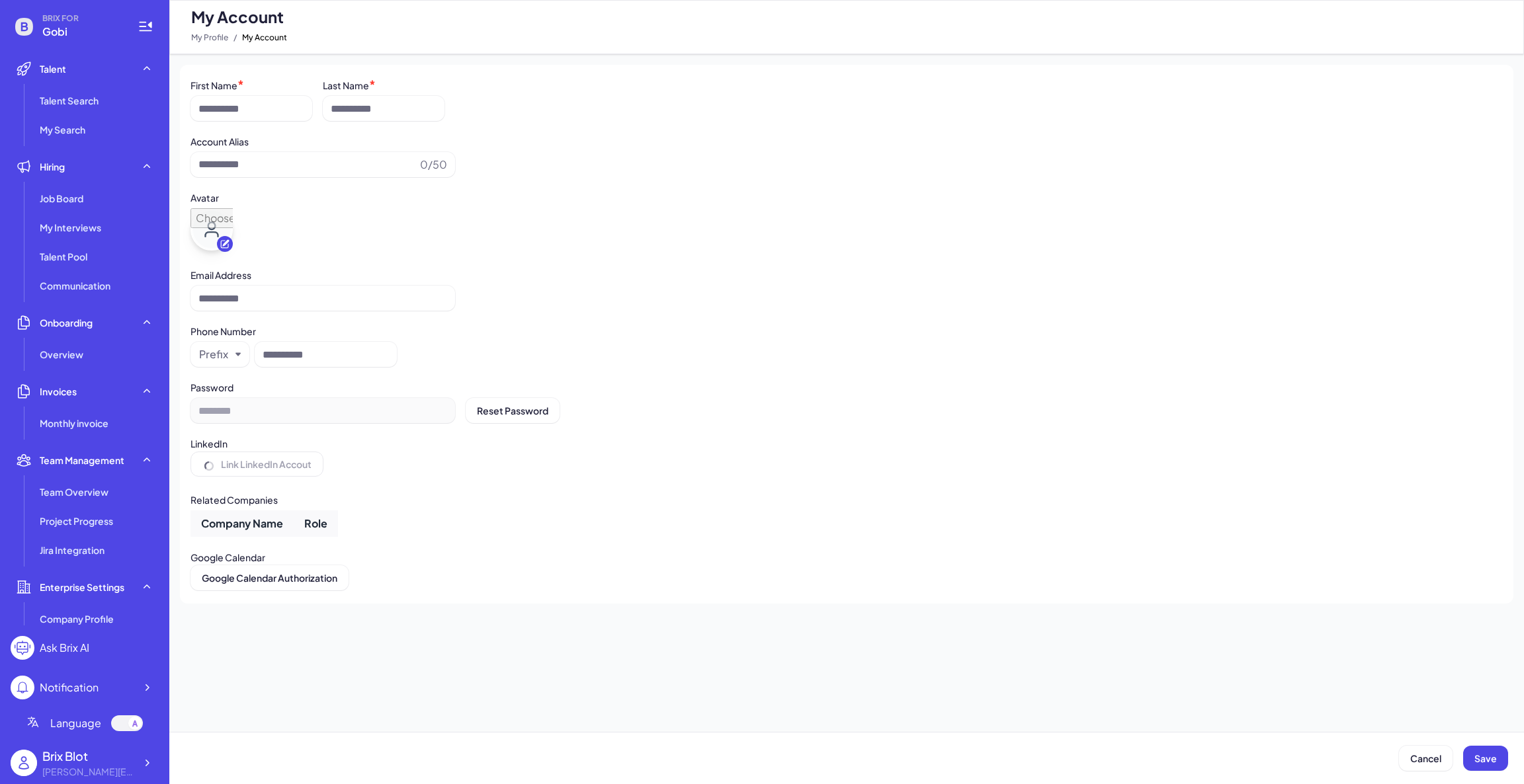
type input "*********"
type input "**********"
click at [153, 769] on div at bounding box center [146, 762] width 23 height 23
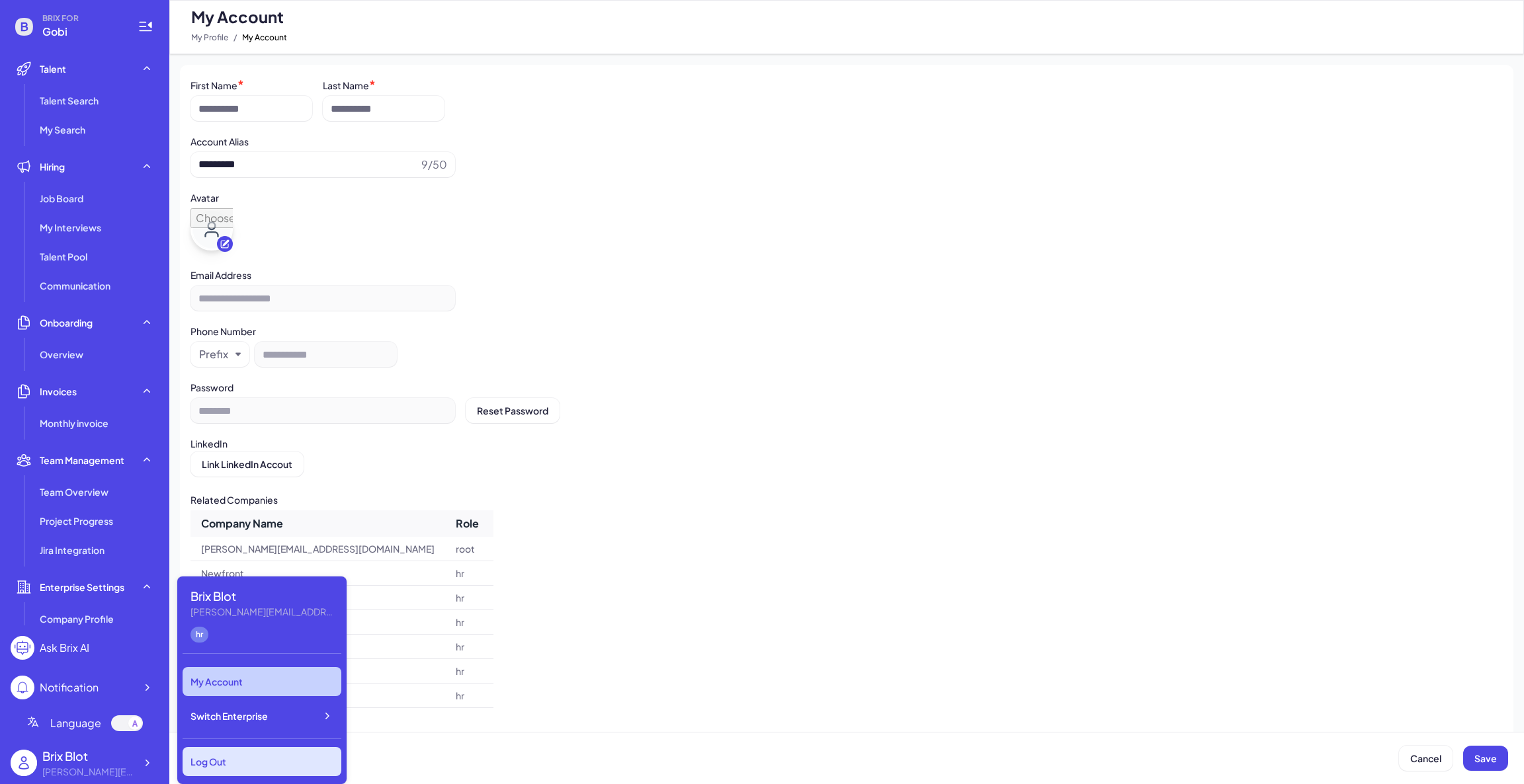
click at [260, 763] on div "Log Out" at bounding box center [262, 761] width 158 height 29
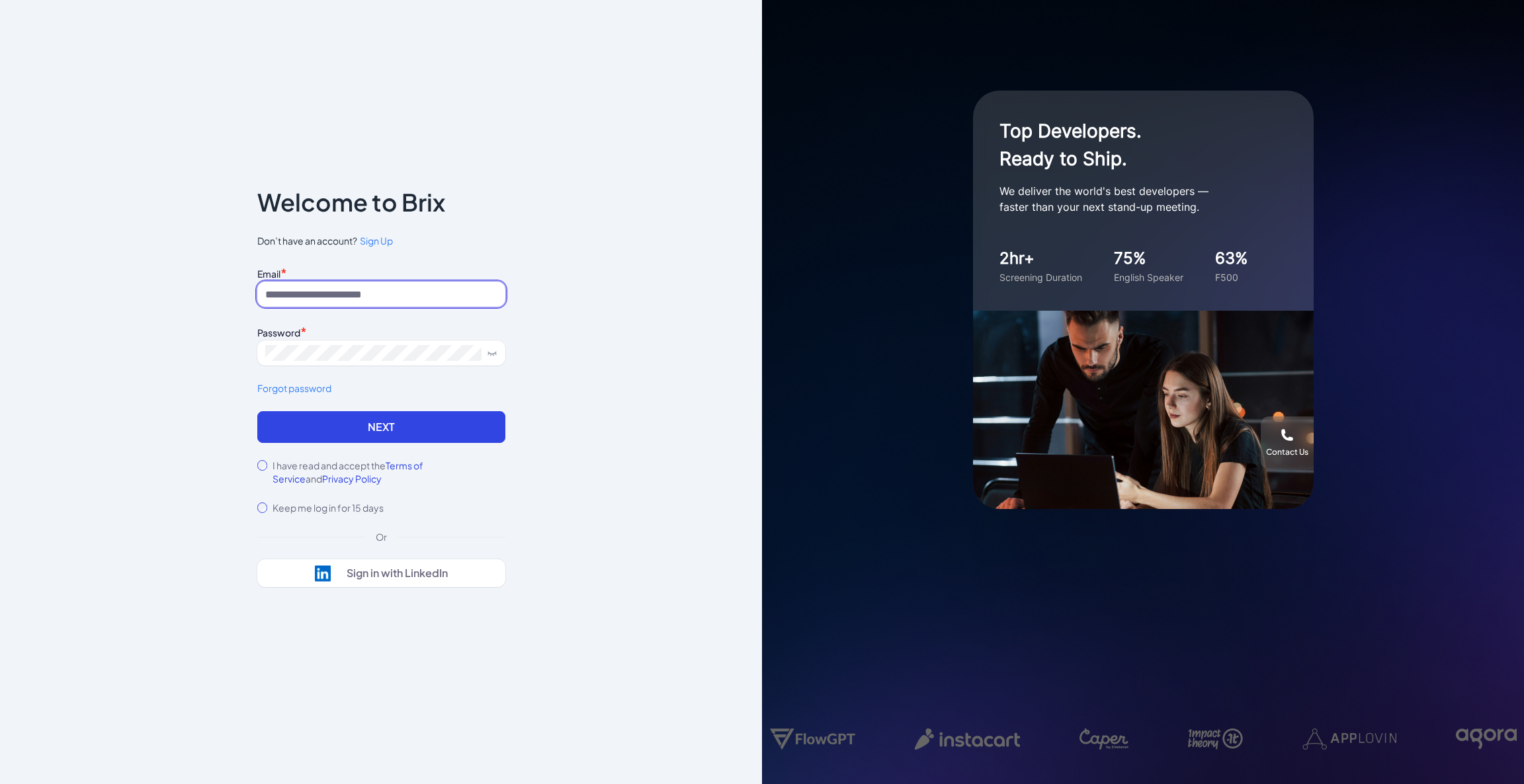
click at [339, 291] on input at bounding box center [381, 294] width 248 height 25
type input "**********"
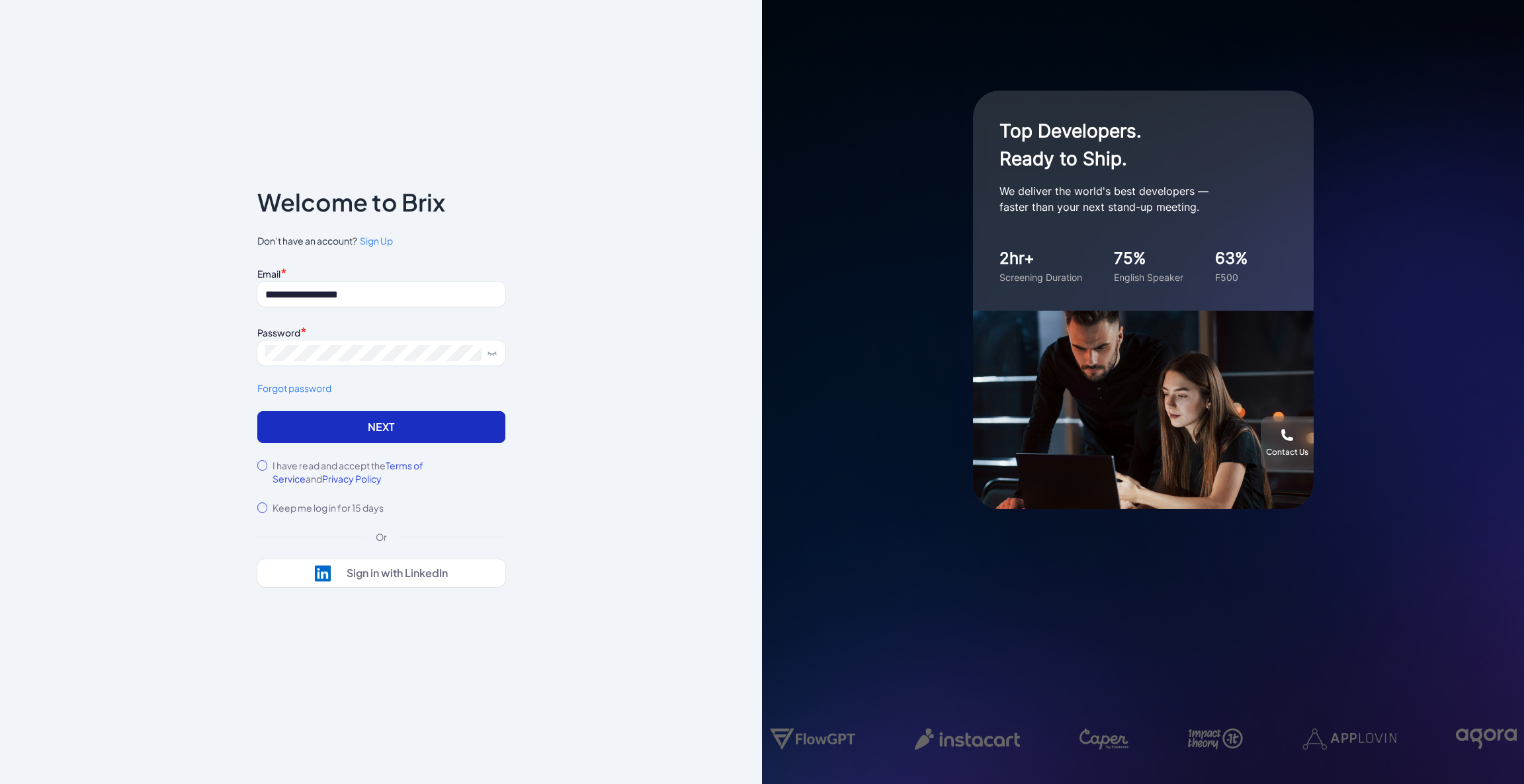
click at [291, 428] on button "Next" at bounding box center [381, 427] width 248 height 31
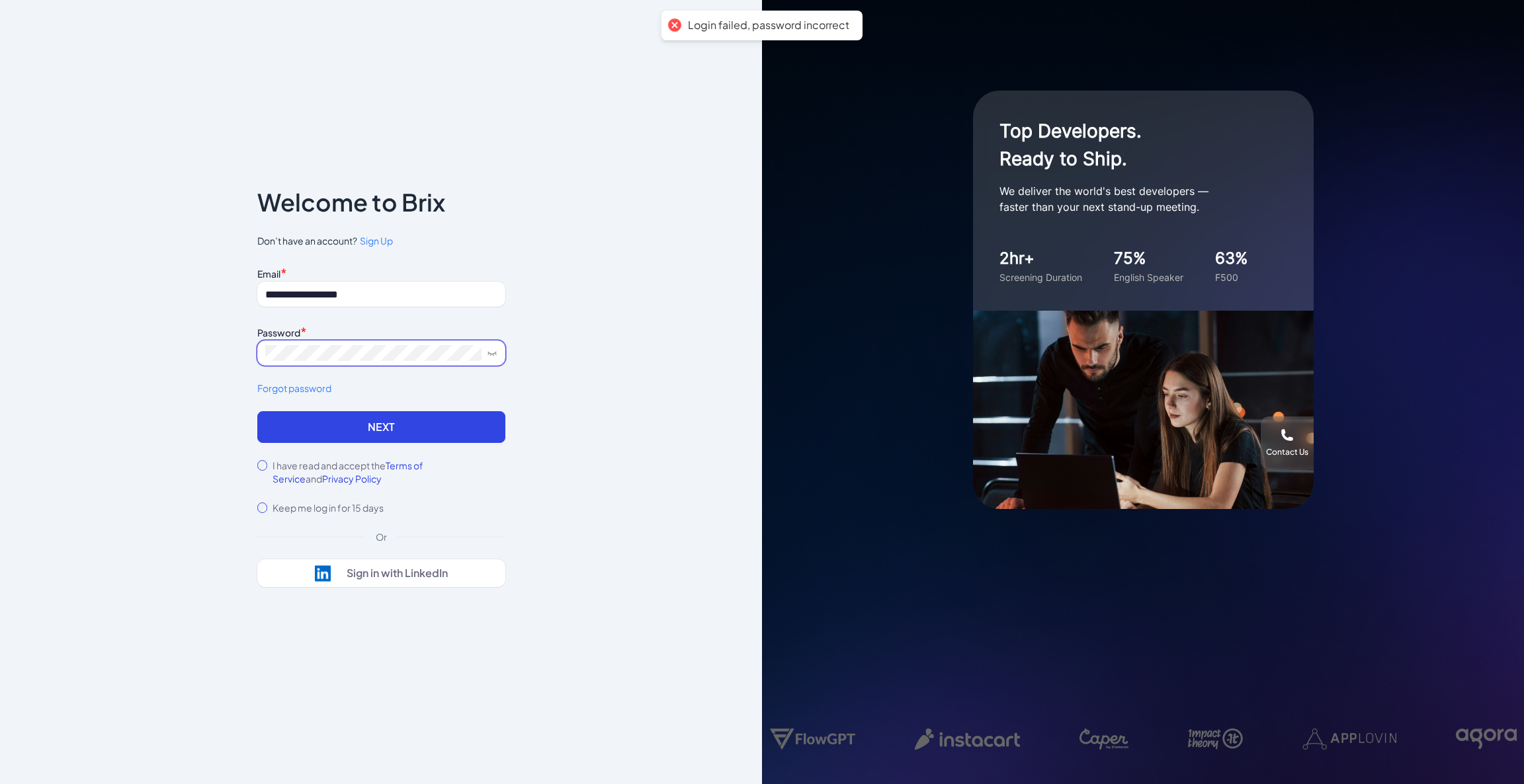
click at [239, 338] on div "**********" at bounding box center [381, 392] width 291 height 486
click at [491, 352] on icon at bounding box center [492, 353] width 10 height 10
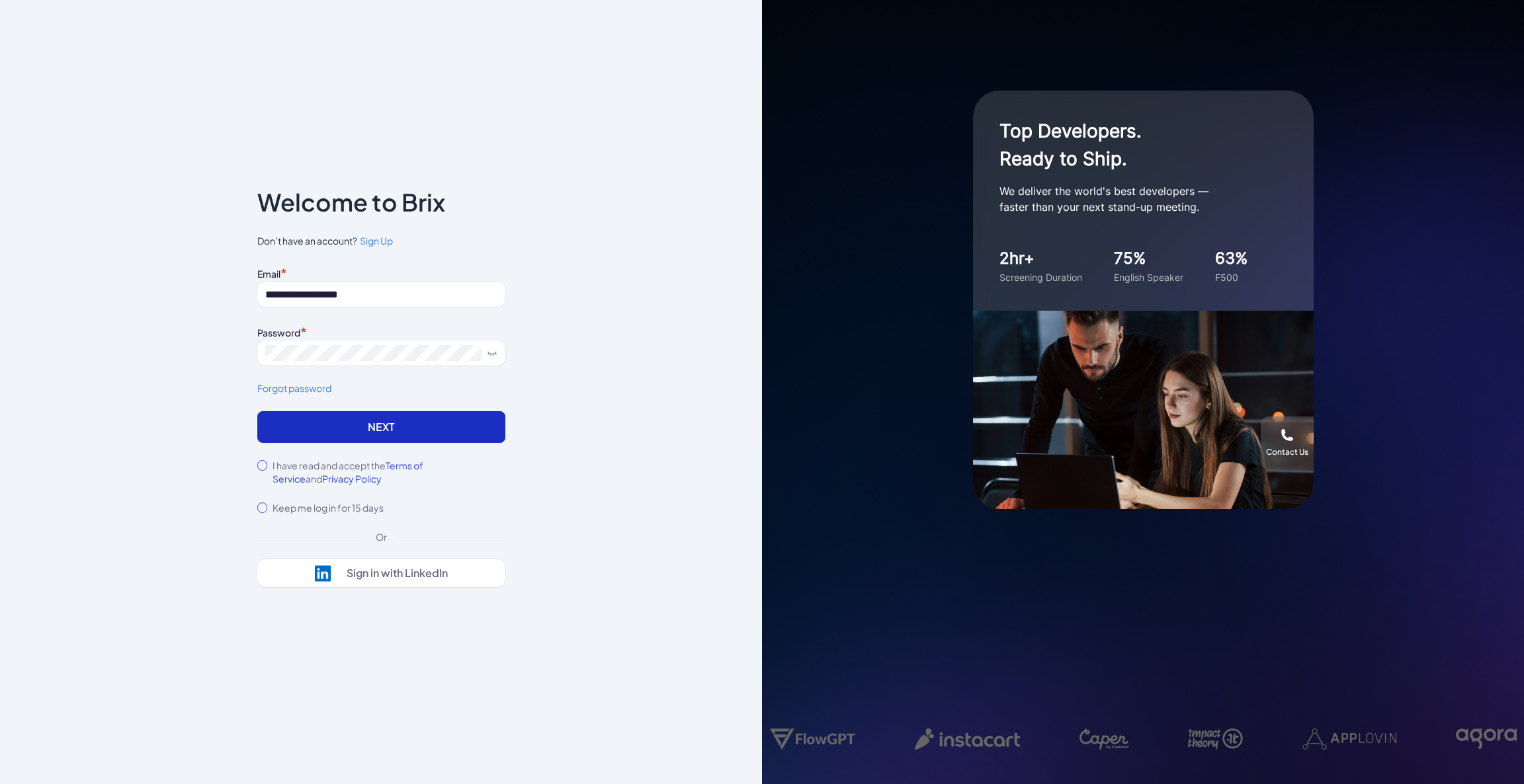
click at [420, 423] on button "Next" at bounding box center [381, 427] width 248 height 31
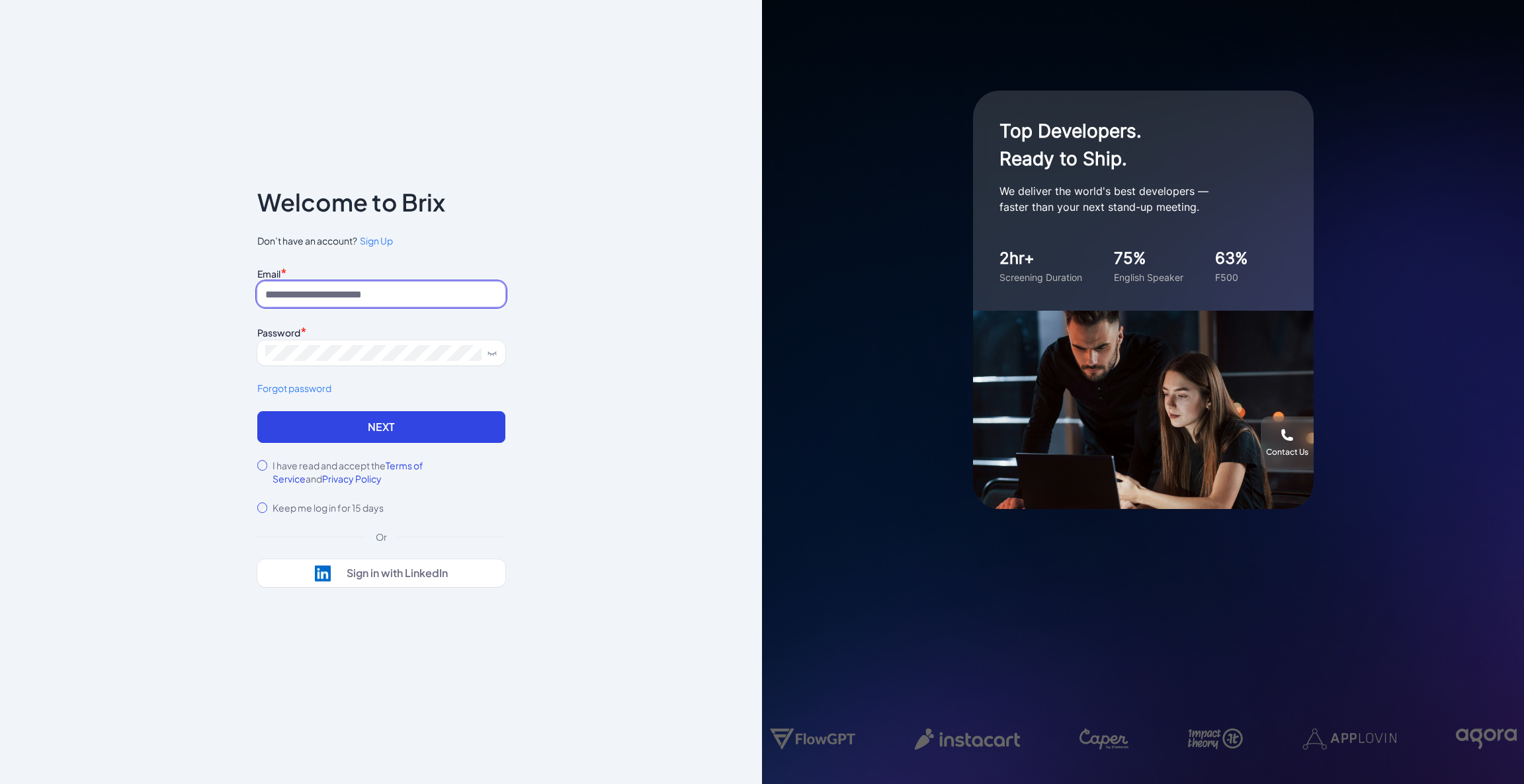
click at [383, 292] on input at bounding box center [381, 294] width 248 height 25
type input "**********"
click at [494, 351] on icon at bounding box center [492, 353] width 10 height 10
click at [251, 344] on div "**********" at bounding box center [381, 392] width 291 height 486
click at [232, 347] on div "**********" at bounding box center [380, 392] width 762 height 784
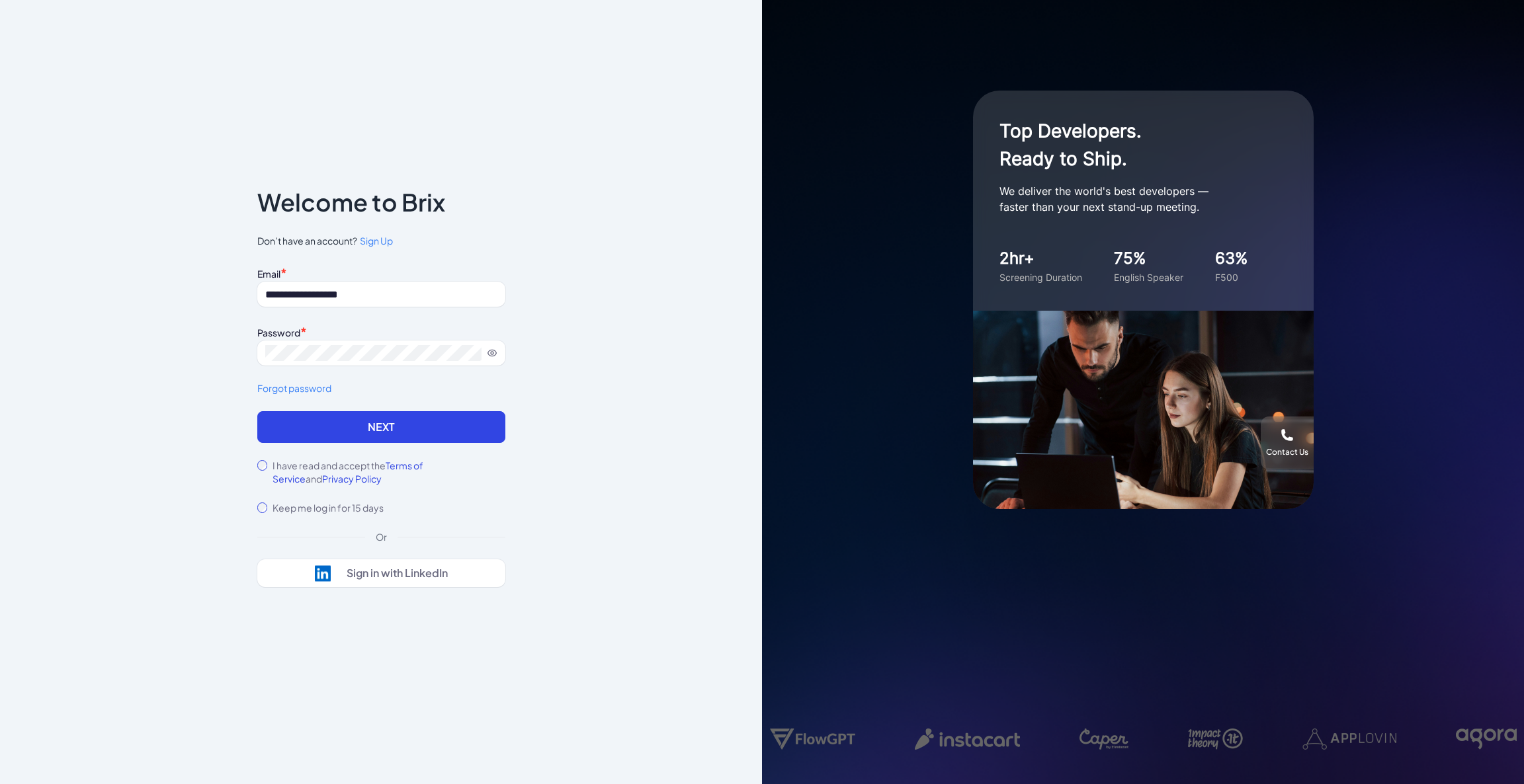
click at [260, 471] on div "I have read and accept the Terms of Service and Privacy Policy" at bounding box center [381, 472] width 248 height 26
click at [300, 426] on button "Next" at bounding box center [381, 427] width 248 height 31
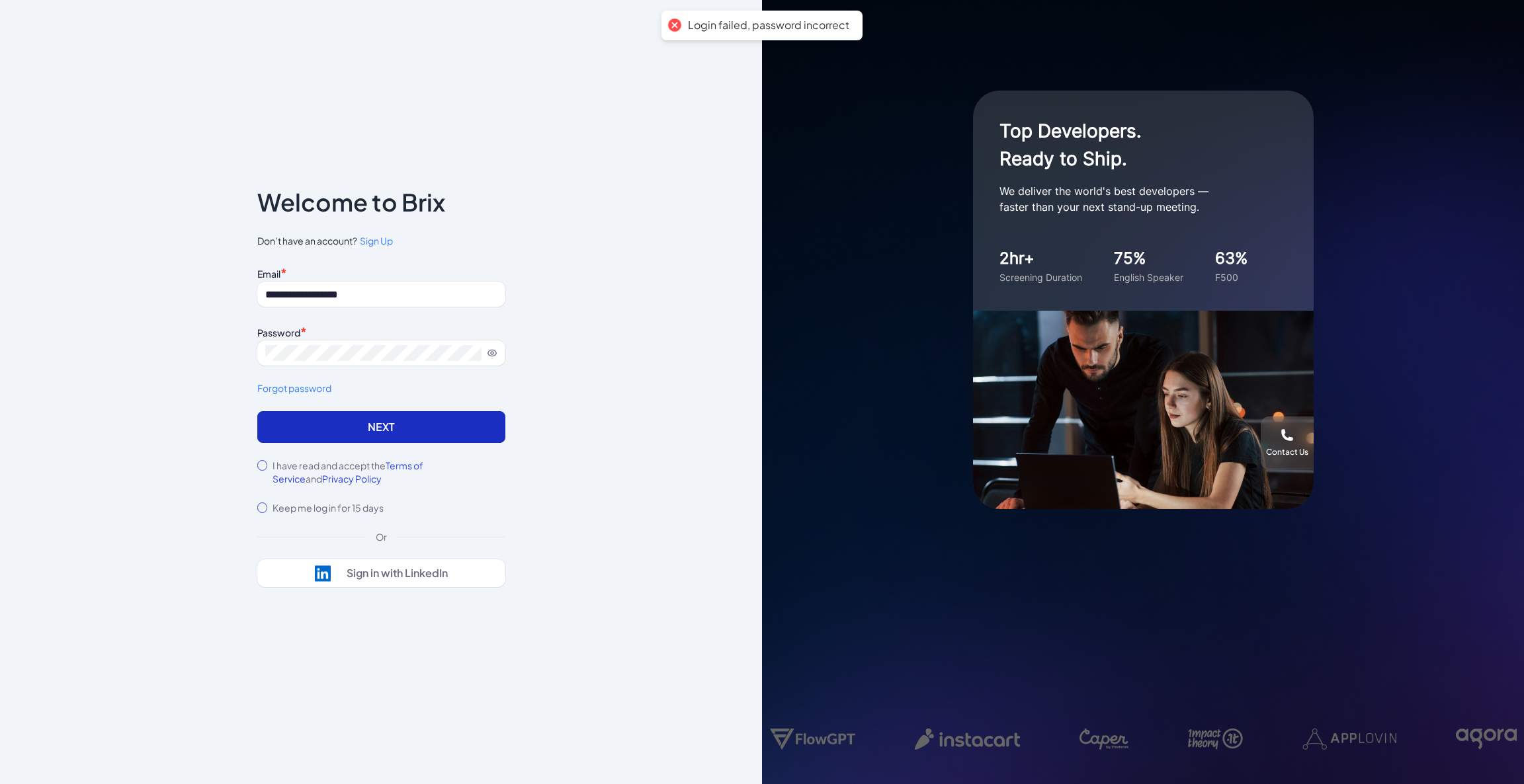
click at [319, 425] on button "Next" at bounding box center [381, 427] width 248 height 31
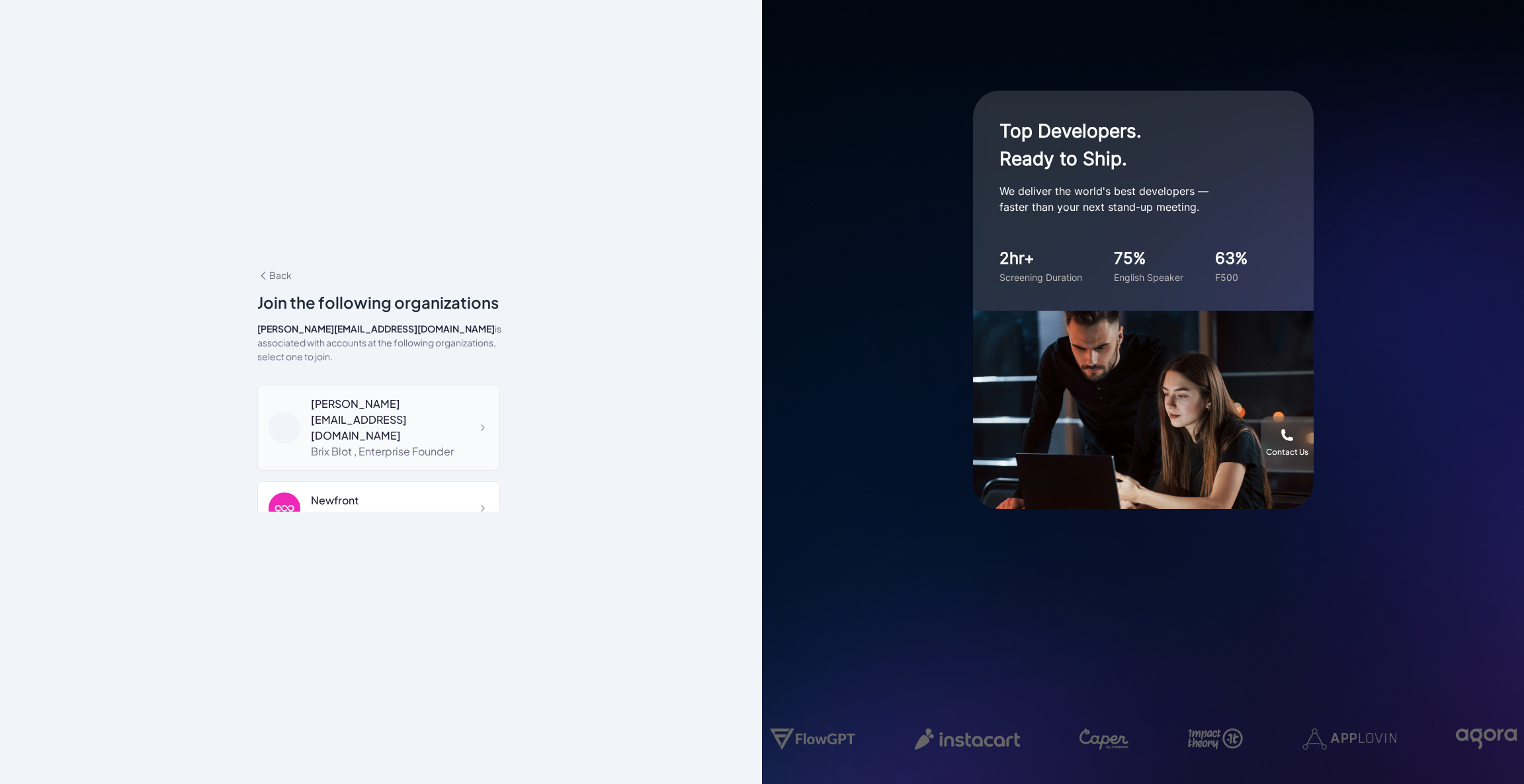
click at [420, 444] on div "Brix Blot , Enterprise Founder" at bounding box center [399, 452] width 178 height 16
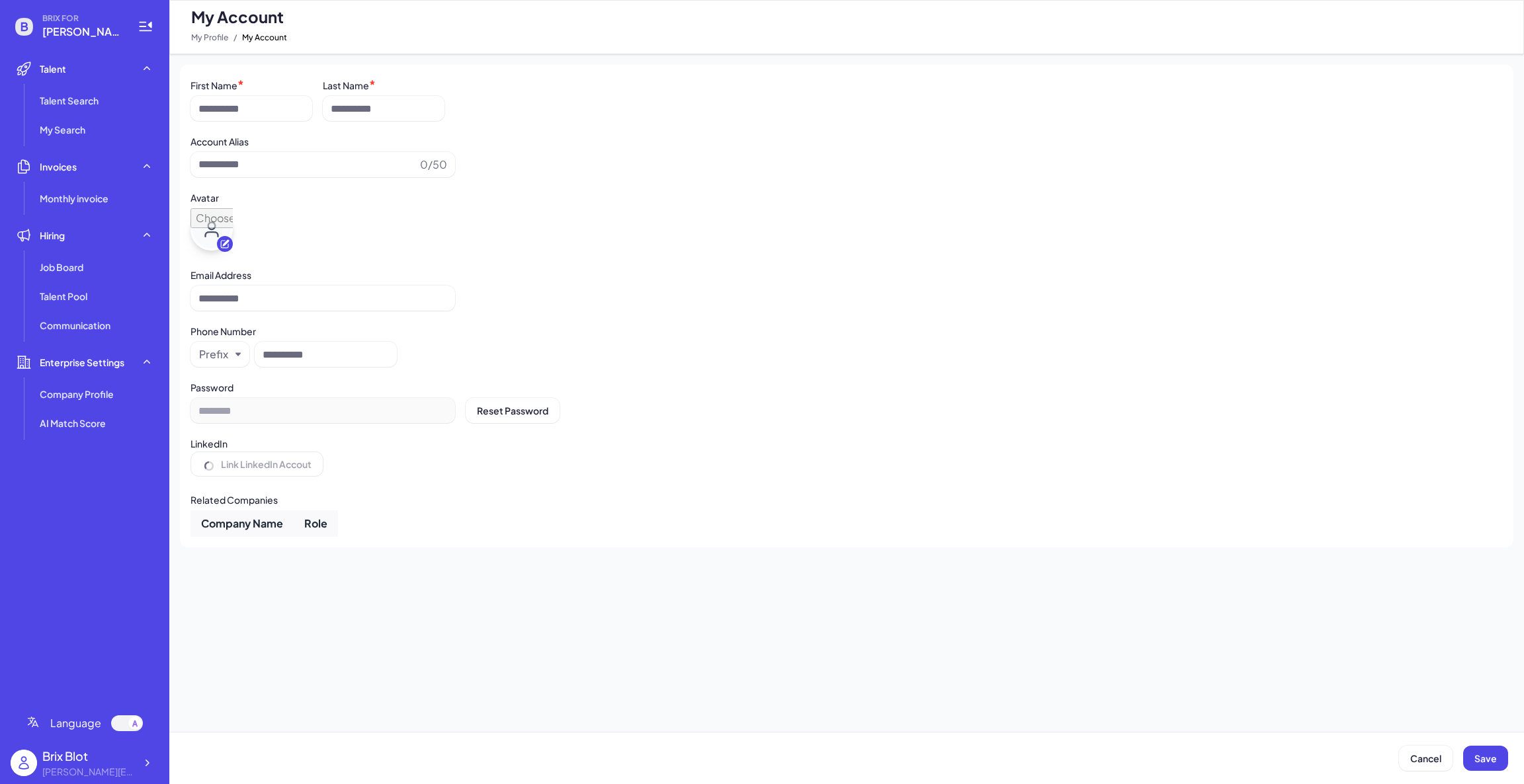
type input "*********"
type input "**********"
click at [150, 763] on icon at bounding box center [146, 762] width 13 height 13
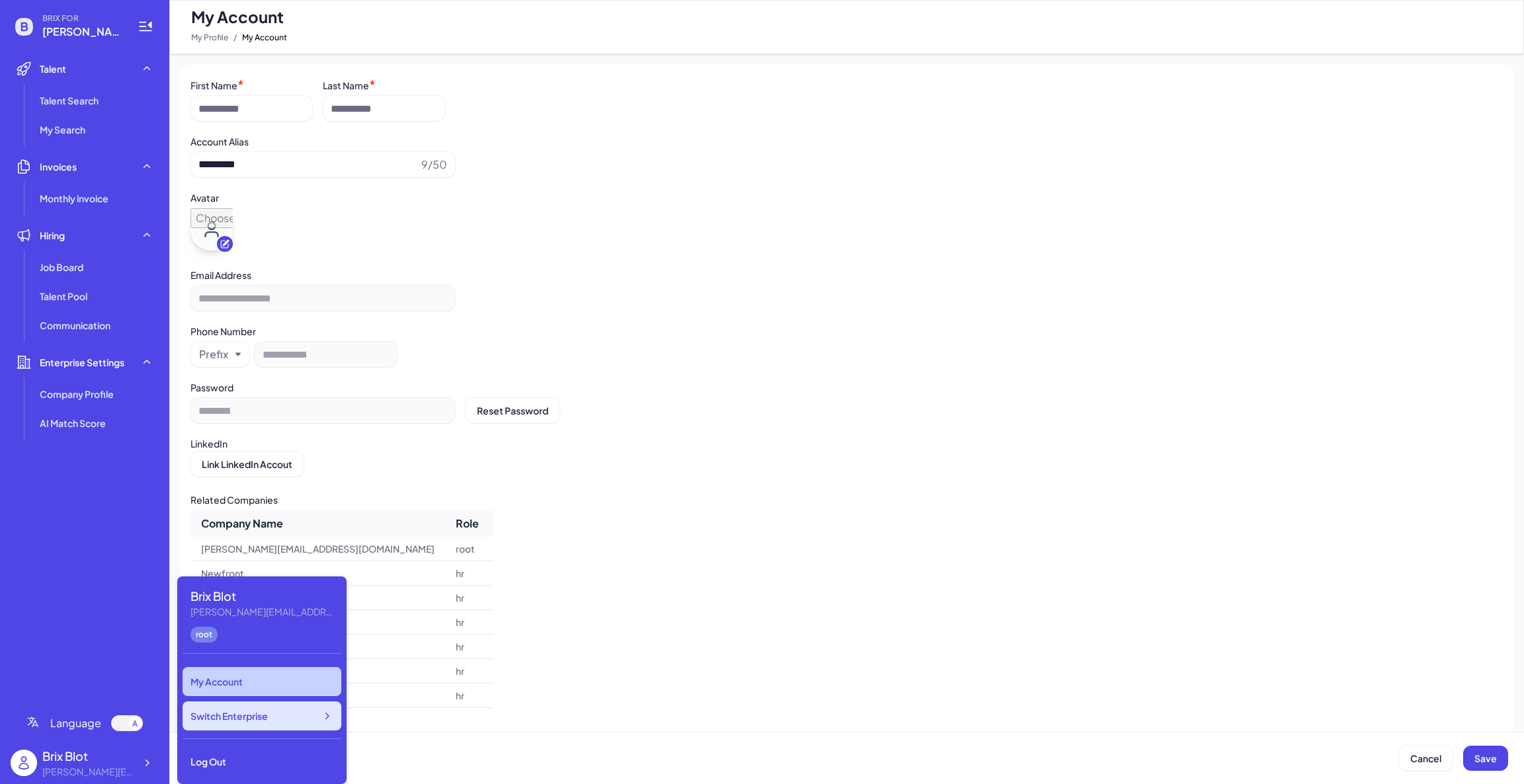
click at [288, 724] on div "Switch Enterprise" at bounding box center [262, 715] width 158 height 29
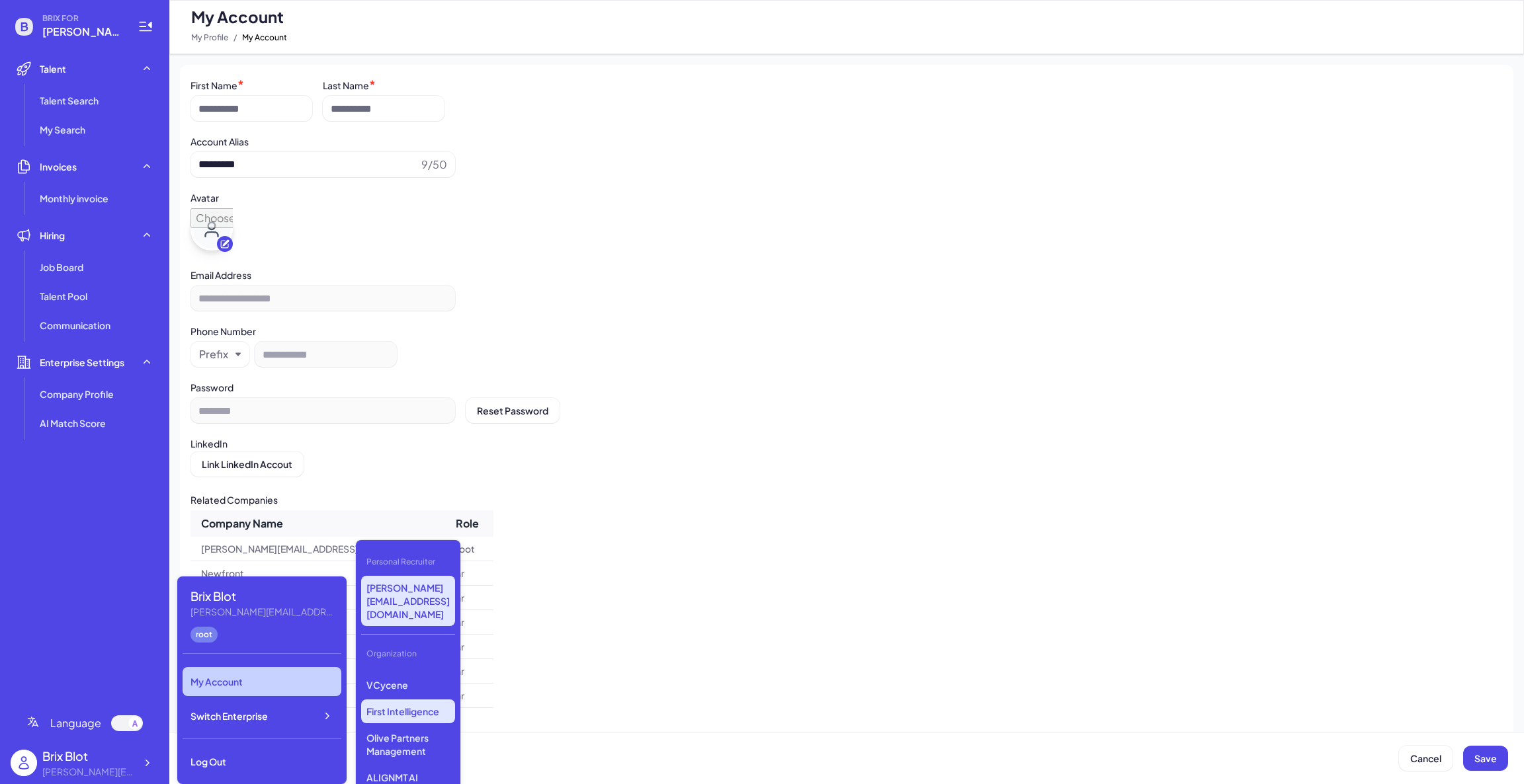
scroll to position [241, 0]
click at [416, 745] on p "Olive Partners Management" at bounding box center [408, 763] width 94 height 37
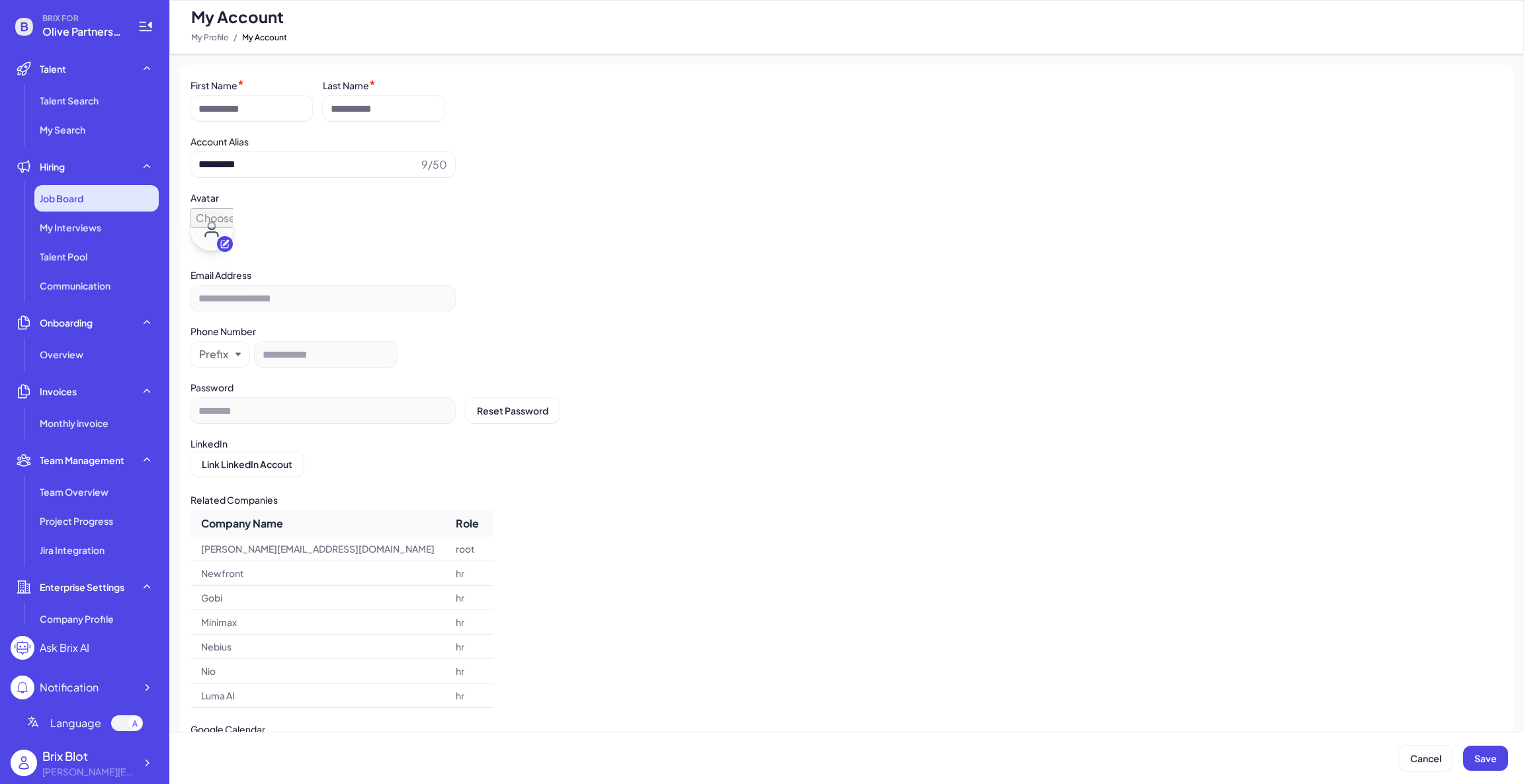
click at [92, 204] on div "Job Board" at bounding box center [97, 198] width 124 height 26
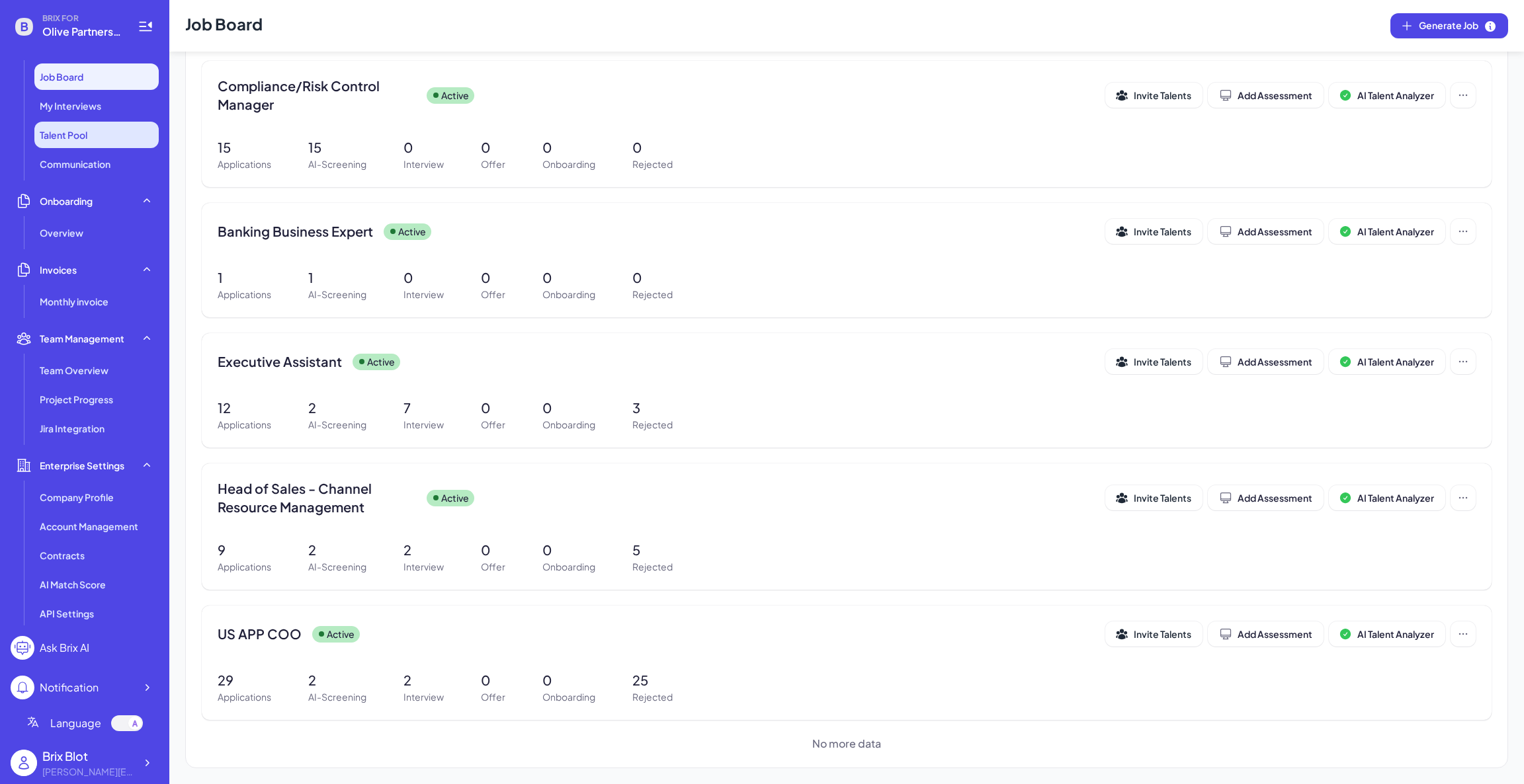
scroll to position [125, 0]
click at [145, 761] on icon at bounding box center [147, 763] width 4 height 7
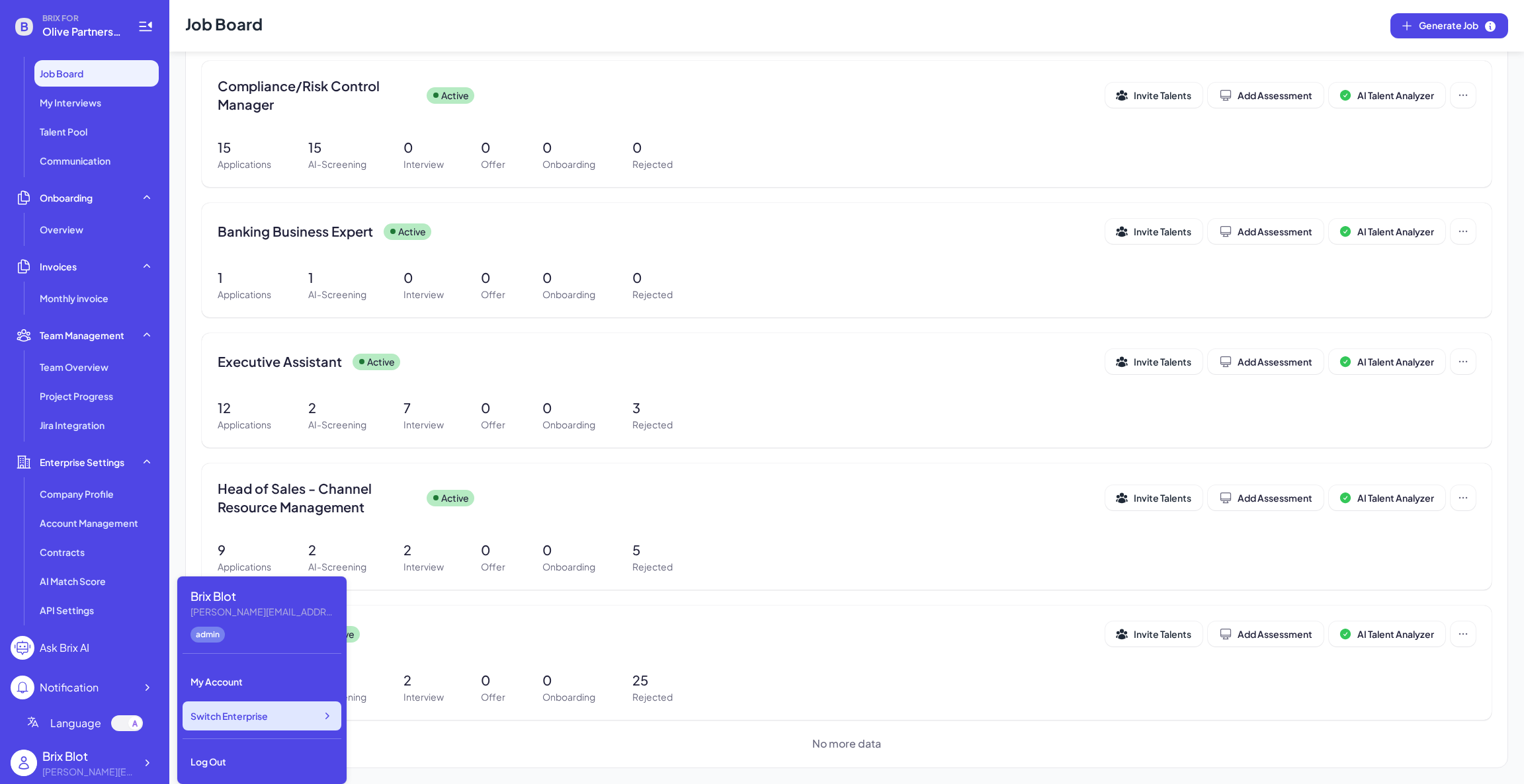
click at [319, 723] on div "Switch Enterprise" at bounding box center [262, 715] width 158 height 29
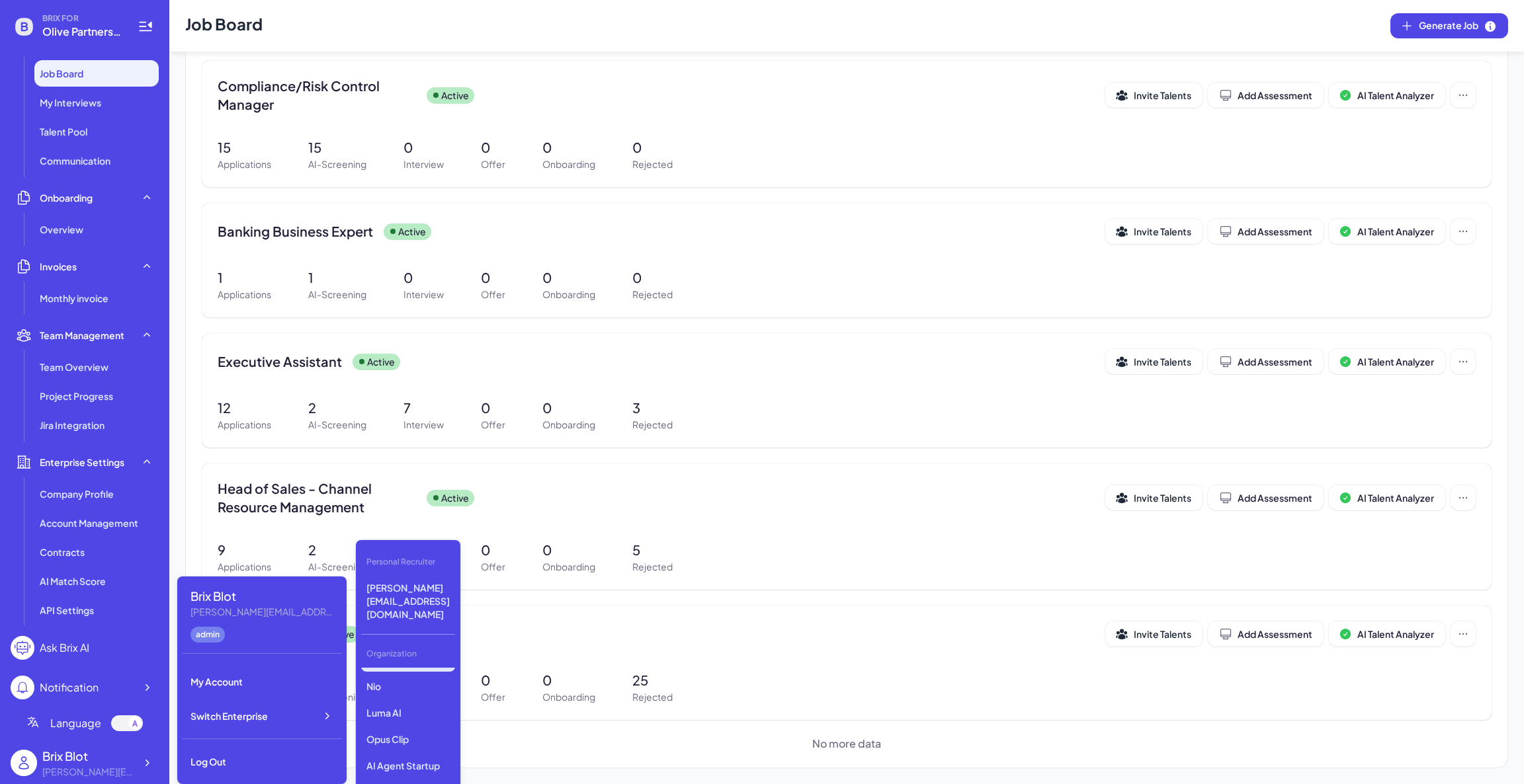
scroll to position [0, 0]
click at [390, 694] on p "Gobi" at bounding box center [408, 706] width 94 height 23
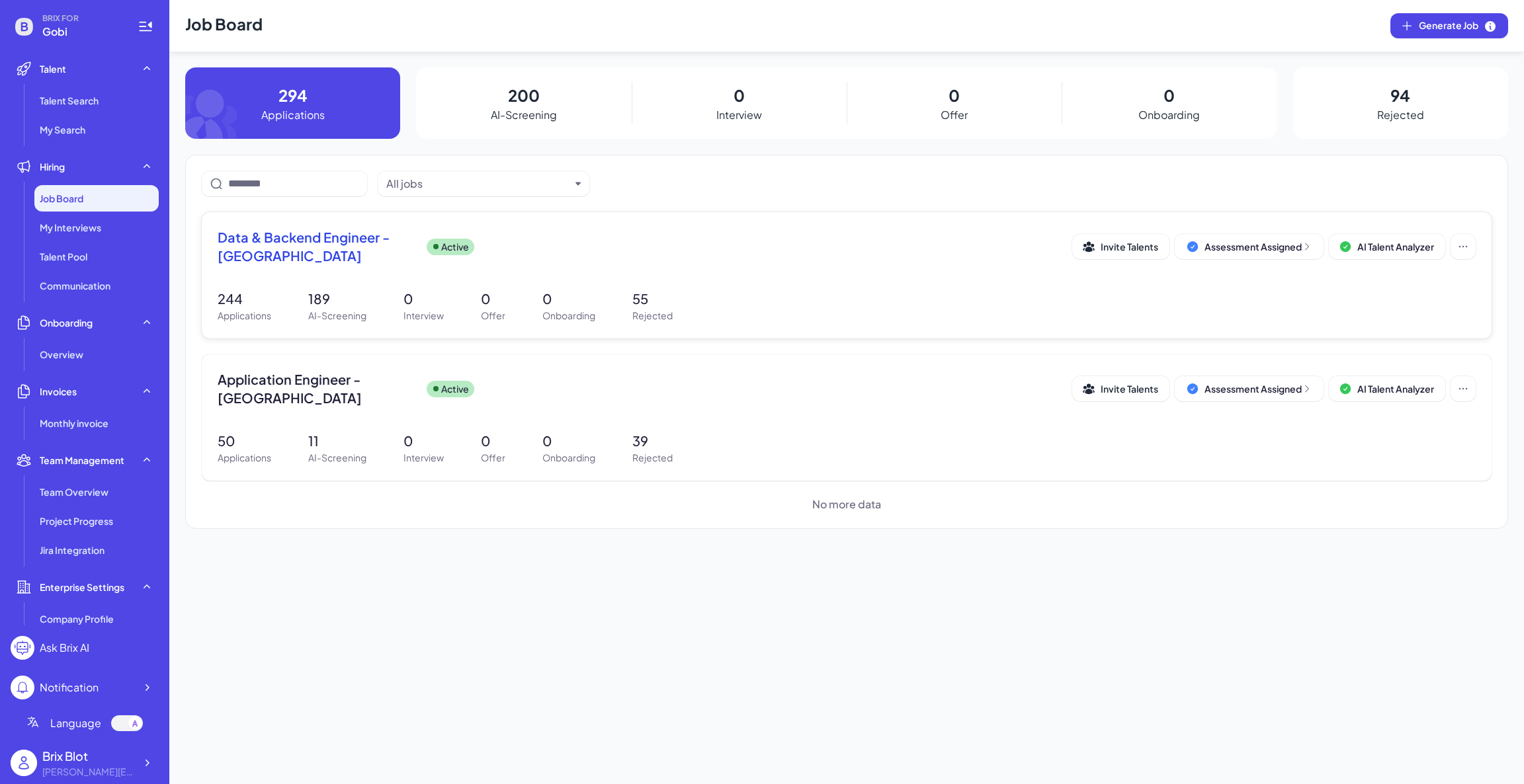
click at [350, 246] on span "Data & Backend Engineer - [GEOGRAPHIC_DATA]" at bounding box center [317, 246] width 198 height 37
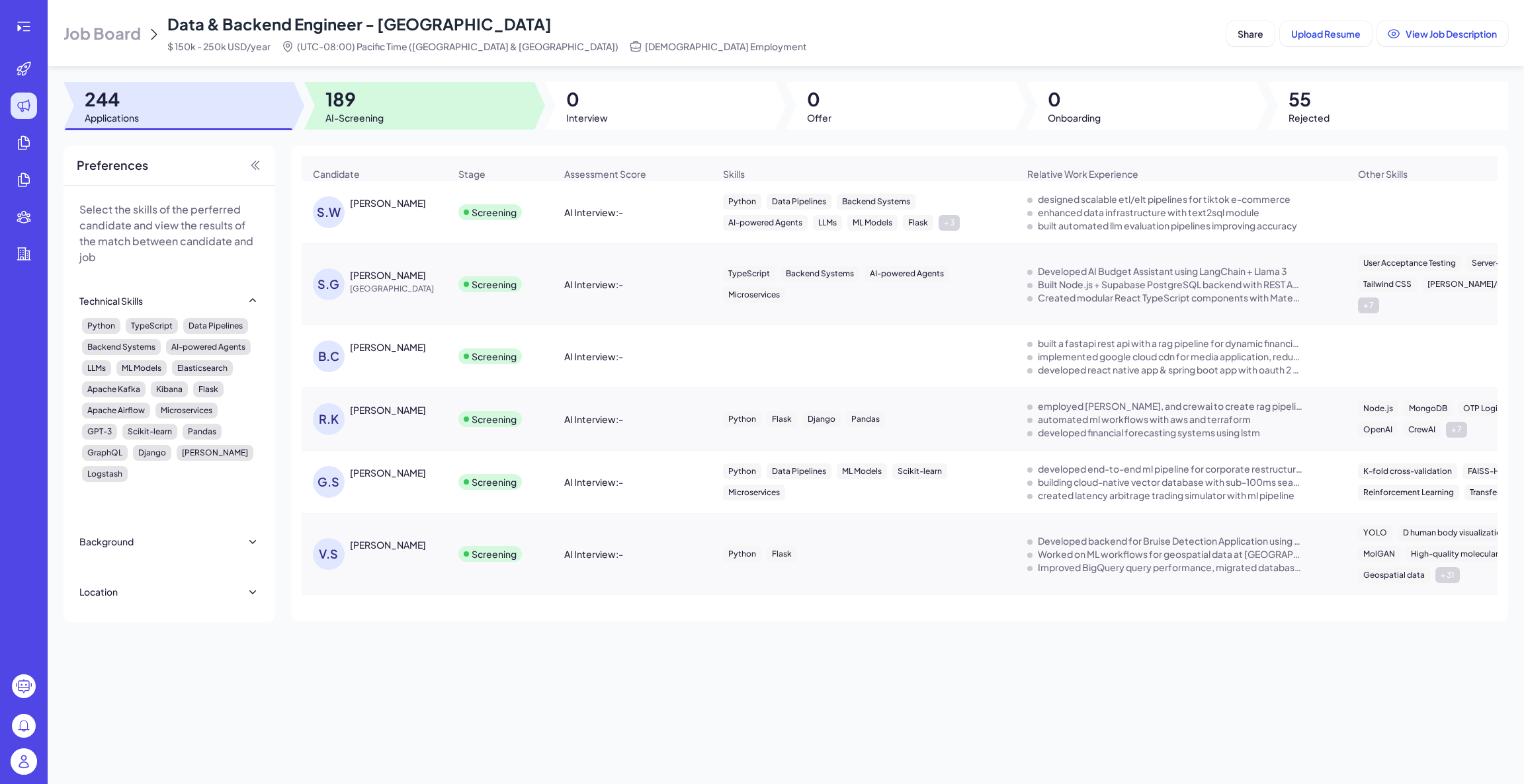
click at [346, 98] on span "189" at bounding box center [354, 98] width 58 height 23
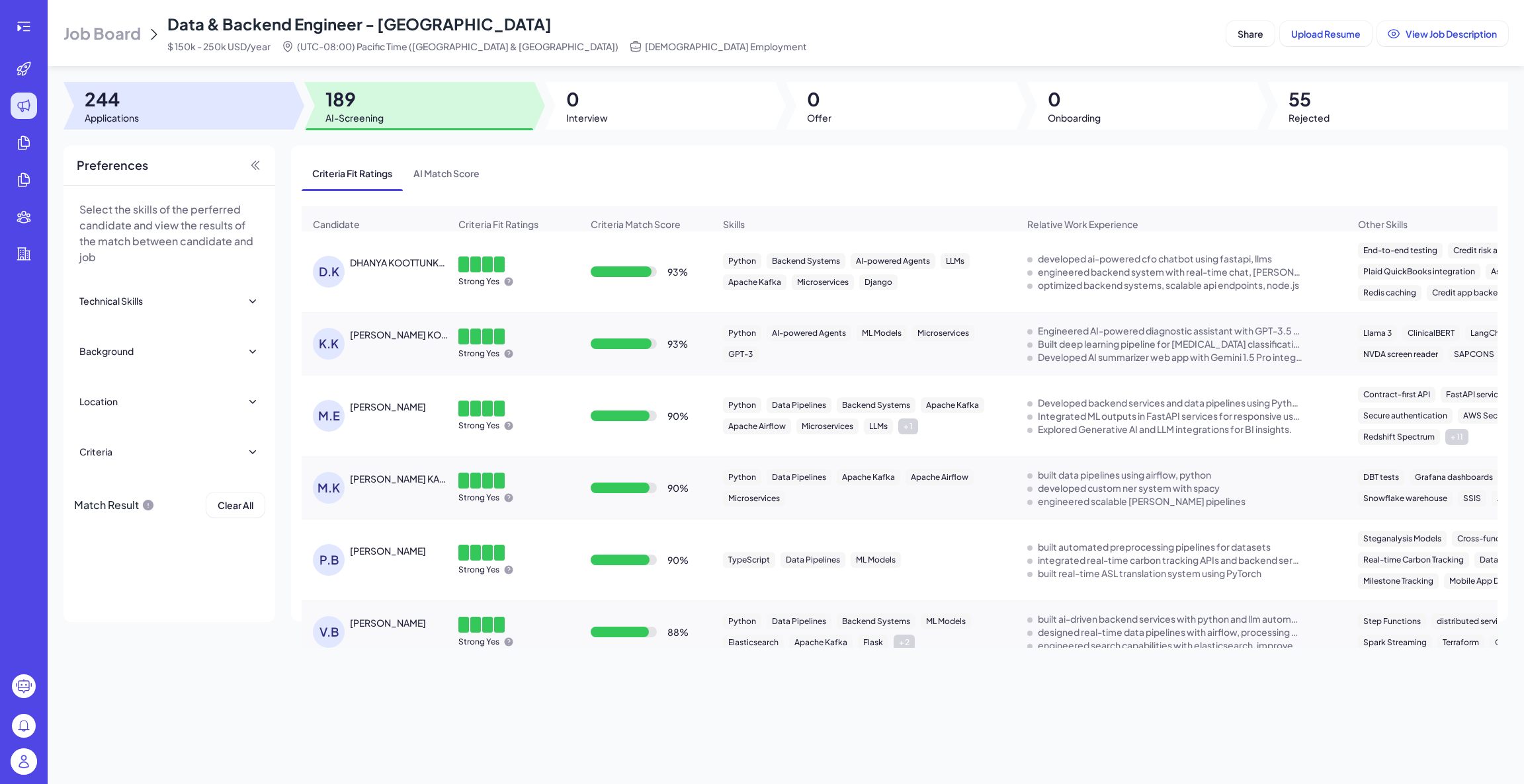
click at [213, 113] on div at bounding box center [178, 105] width 230 height 48
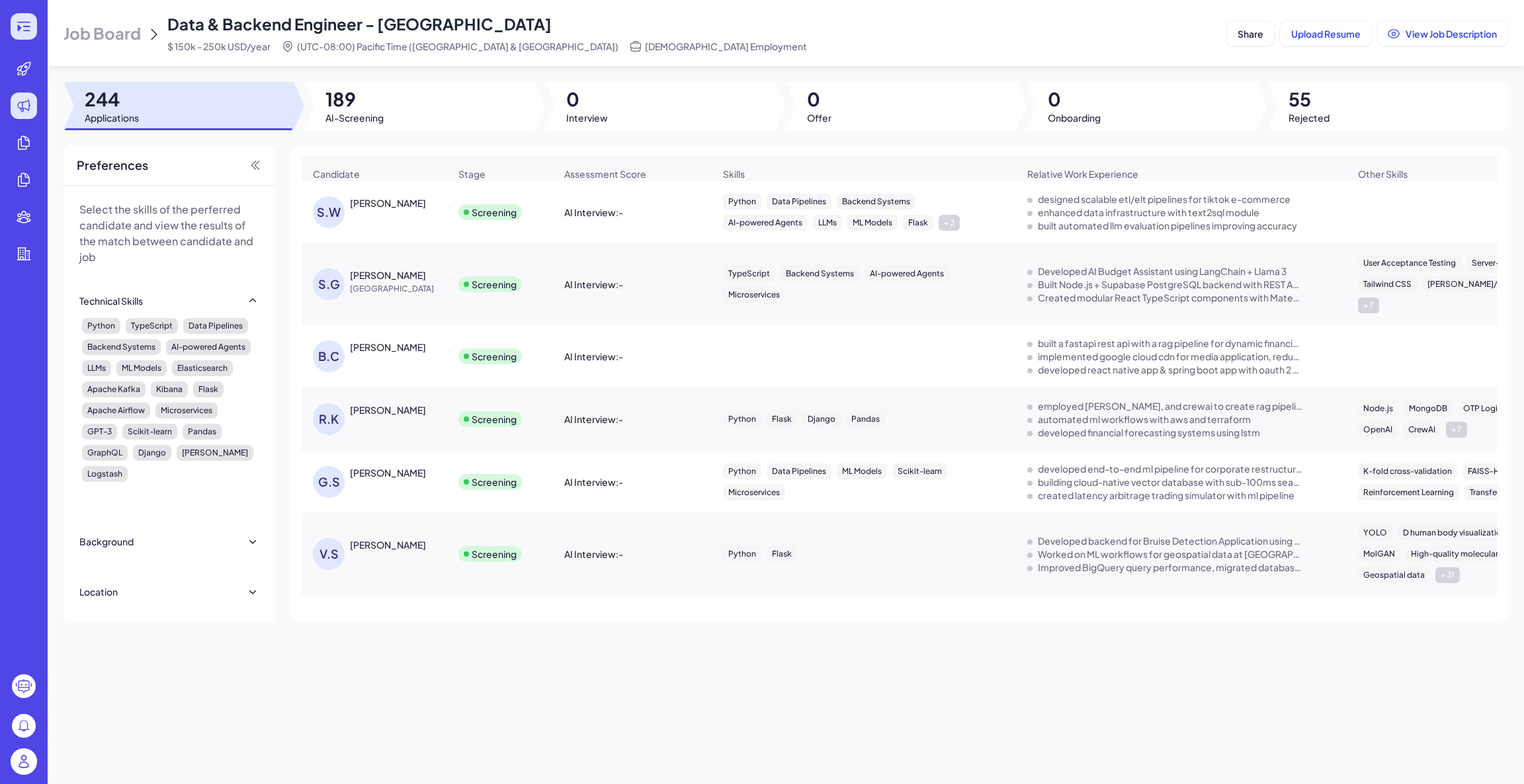
click at [23, 28] on icon at bounding box center [23, 26] width 16 height 16
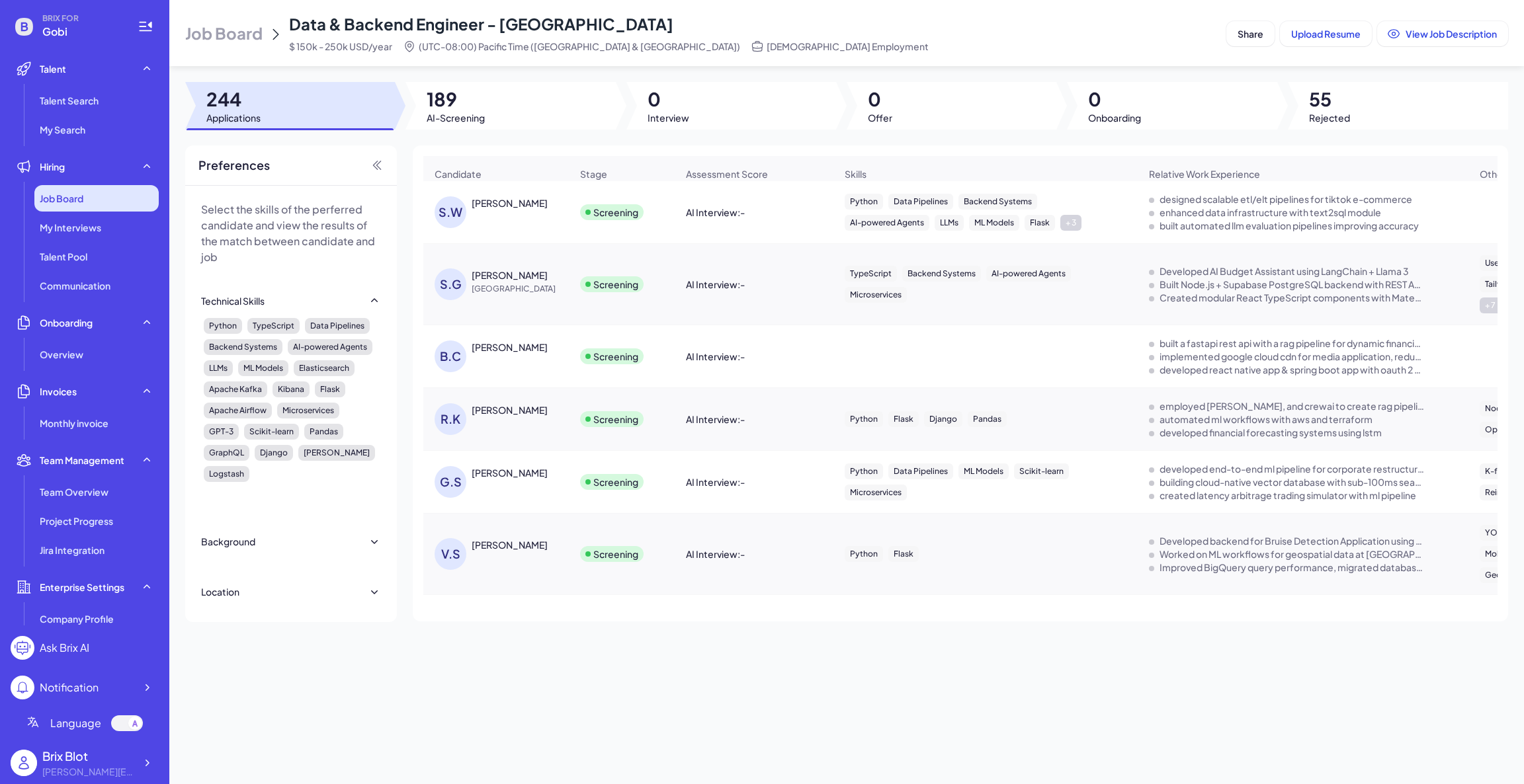
click at [78, 204] on span "Job Board" at bounding box center [62, 198] width 44 height 13
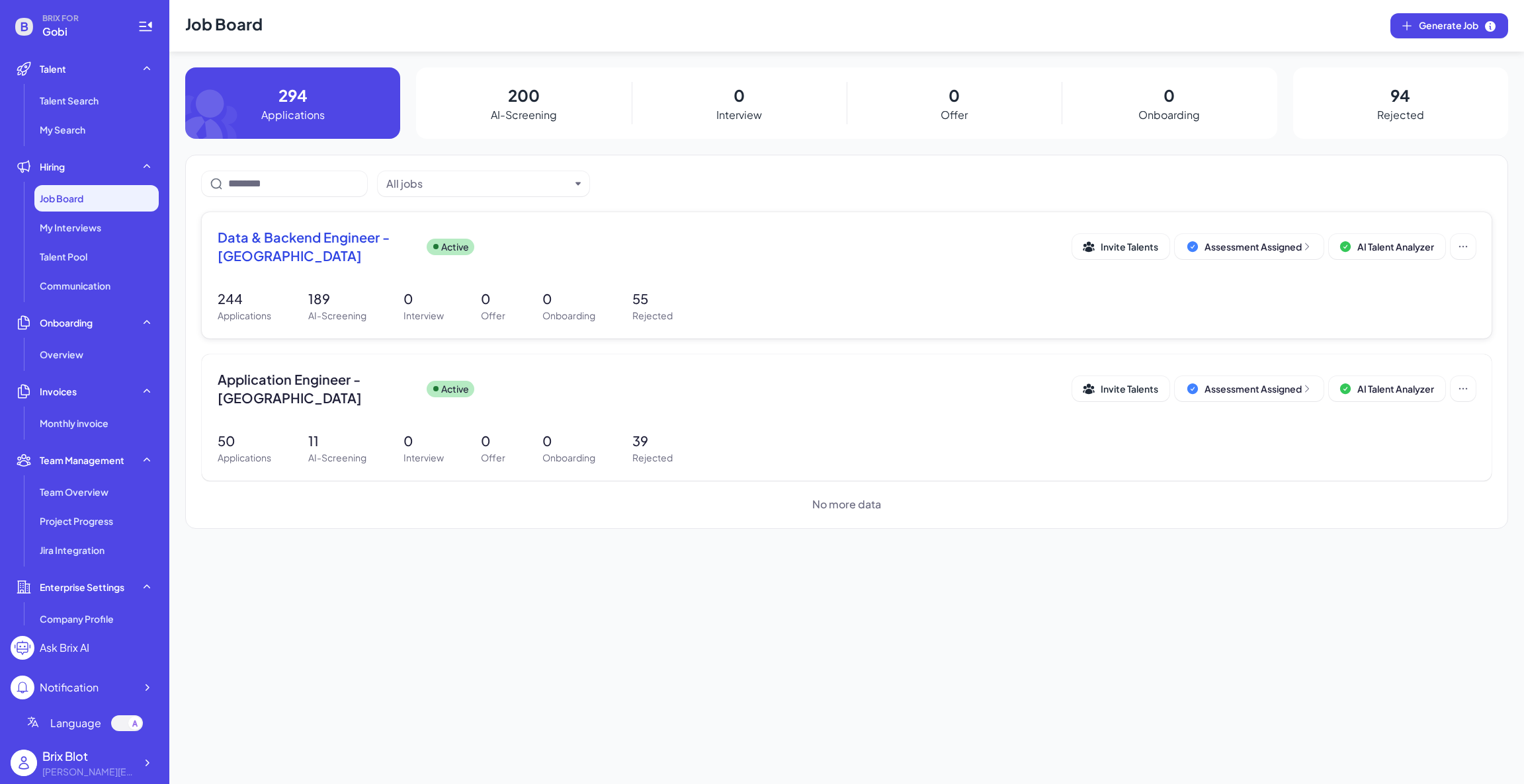
click at [367, 224] on div "Data & Backend Engineer - San Francisco Active Invite Talents Assessment Assign…" at bounding box center [847, 275] width 1290 height 126
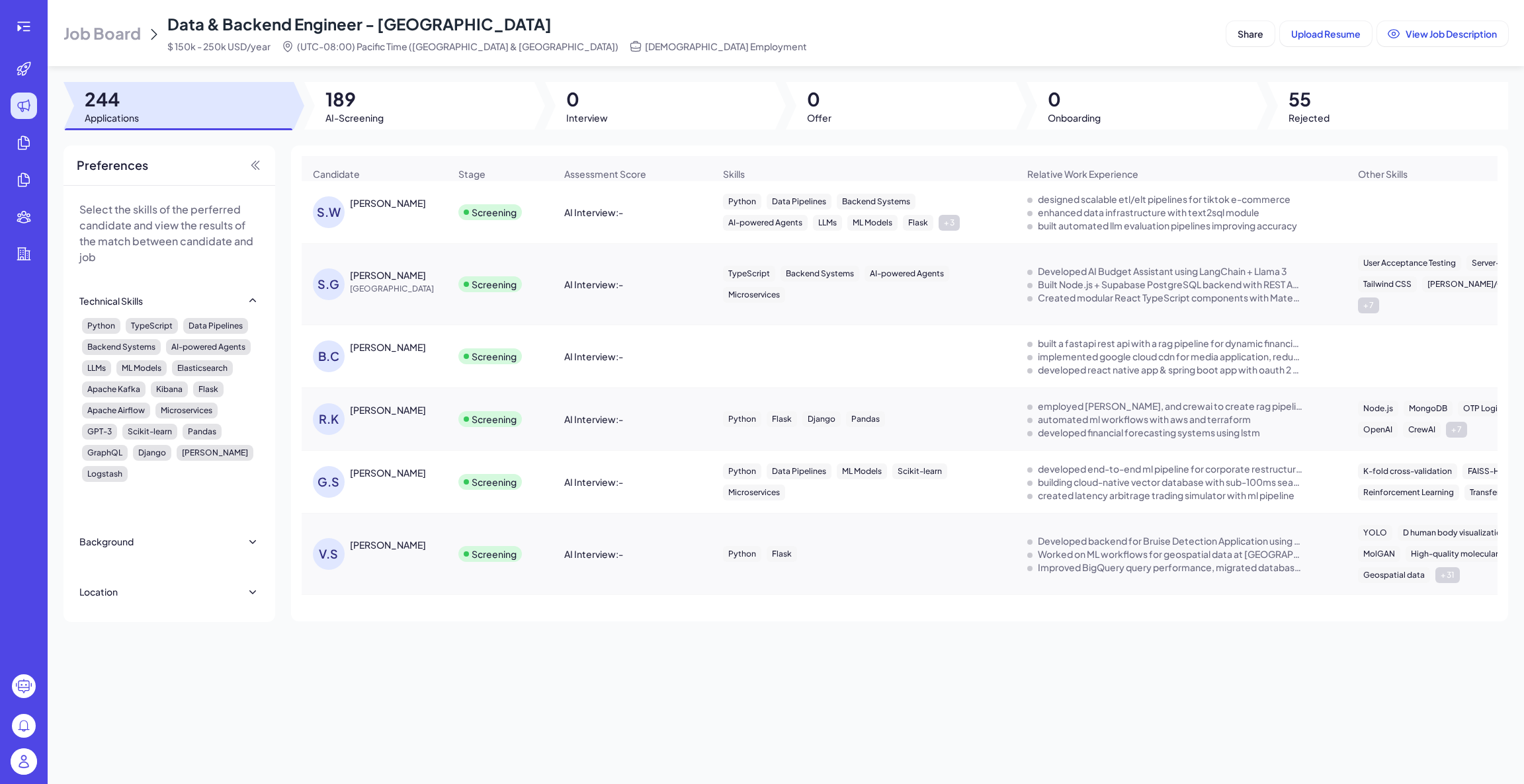
click at [379, 204] on div "S.W Stella Wu" at bounding box center [374, 212] width 144 height 53
click at [376, 210] on div "Stella Wu" at bounding box center [387, 203] width 76 height 13
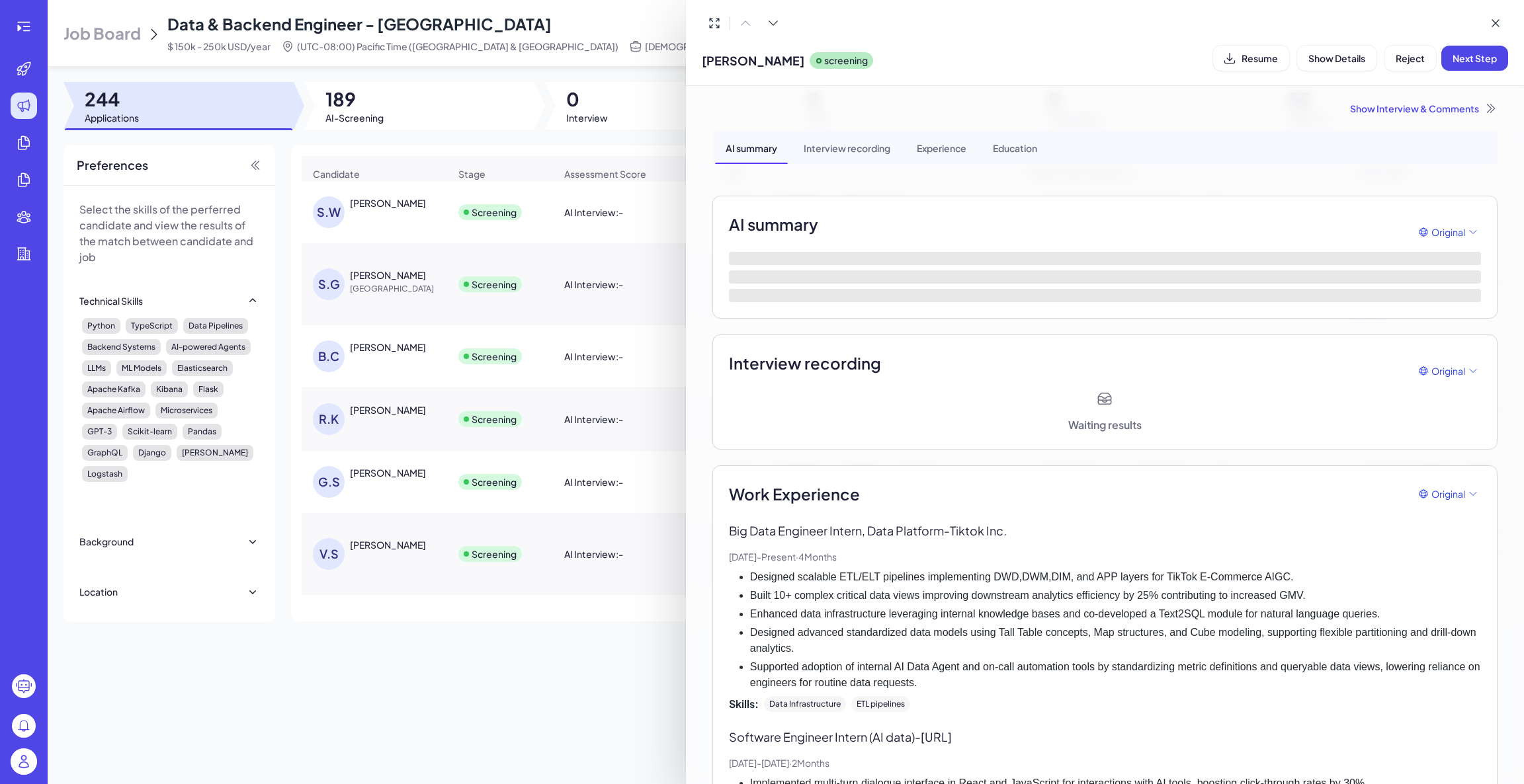
click at [1438, 111] on div "Show Interview & Comments" at bounding box center [1104, 108] width 785 height 13
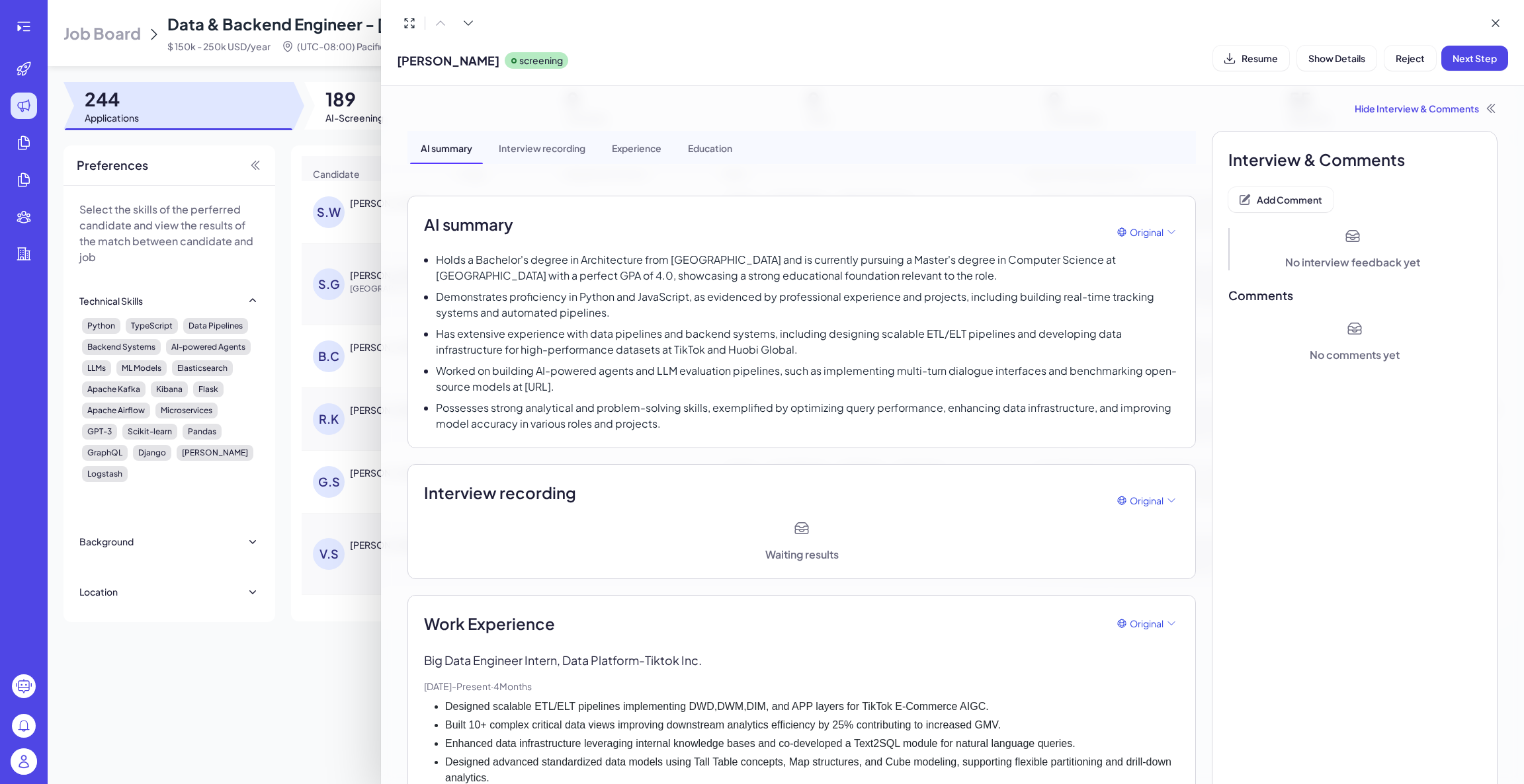
drag, startPoint x: 259, startPoint y: 712, endPoint x: 260, endPoint y: 695, distance: 17.0
click at [259, 710] on div at bounding box center [762, 392] width 1524 height 784
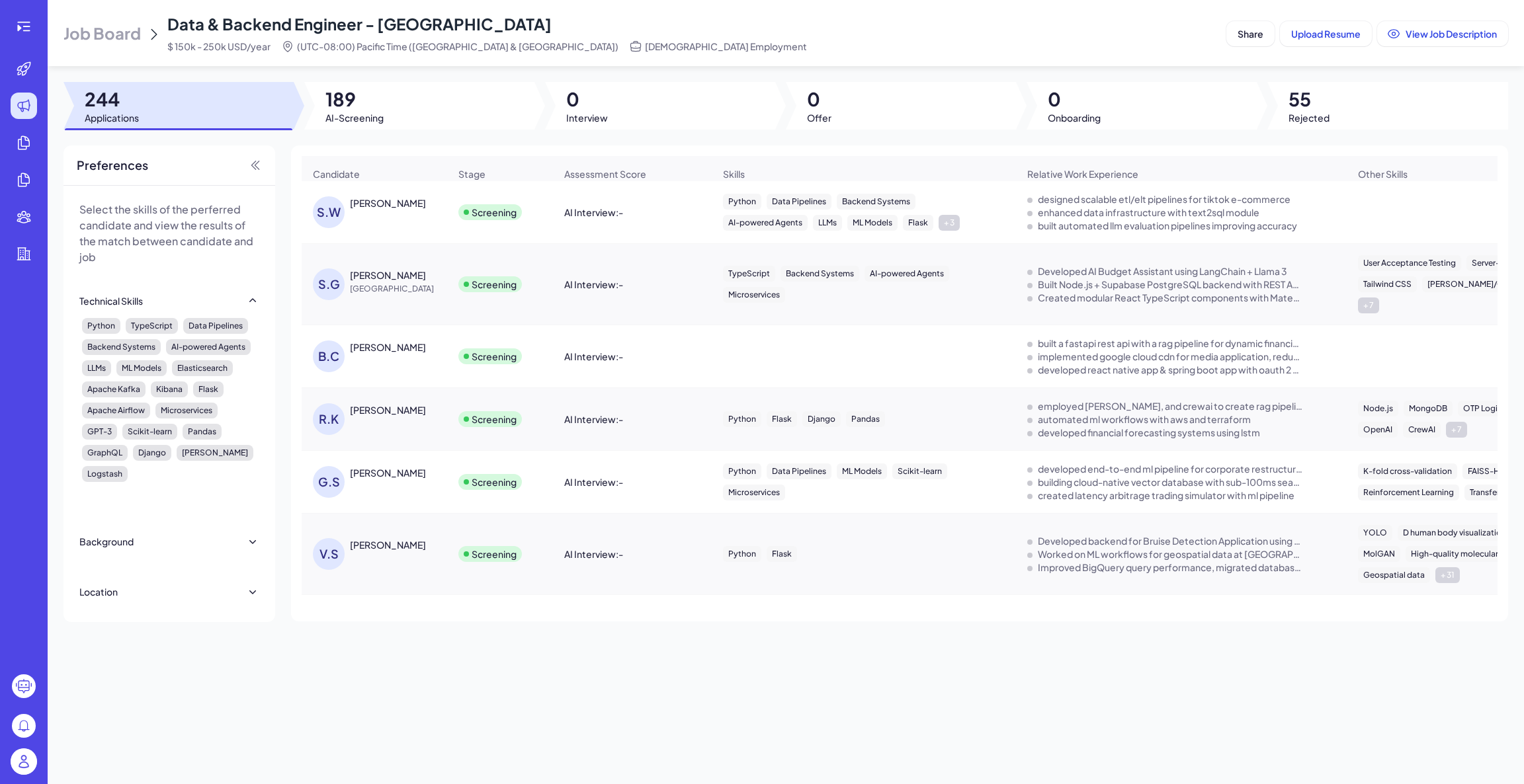
click at [26, 768] on img at bounding box center [23, 761] width 26 height 26
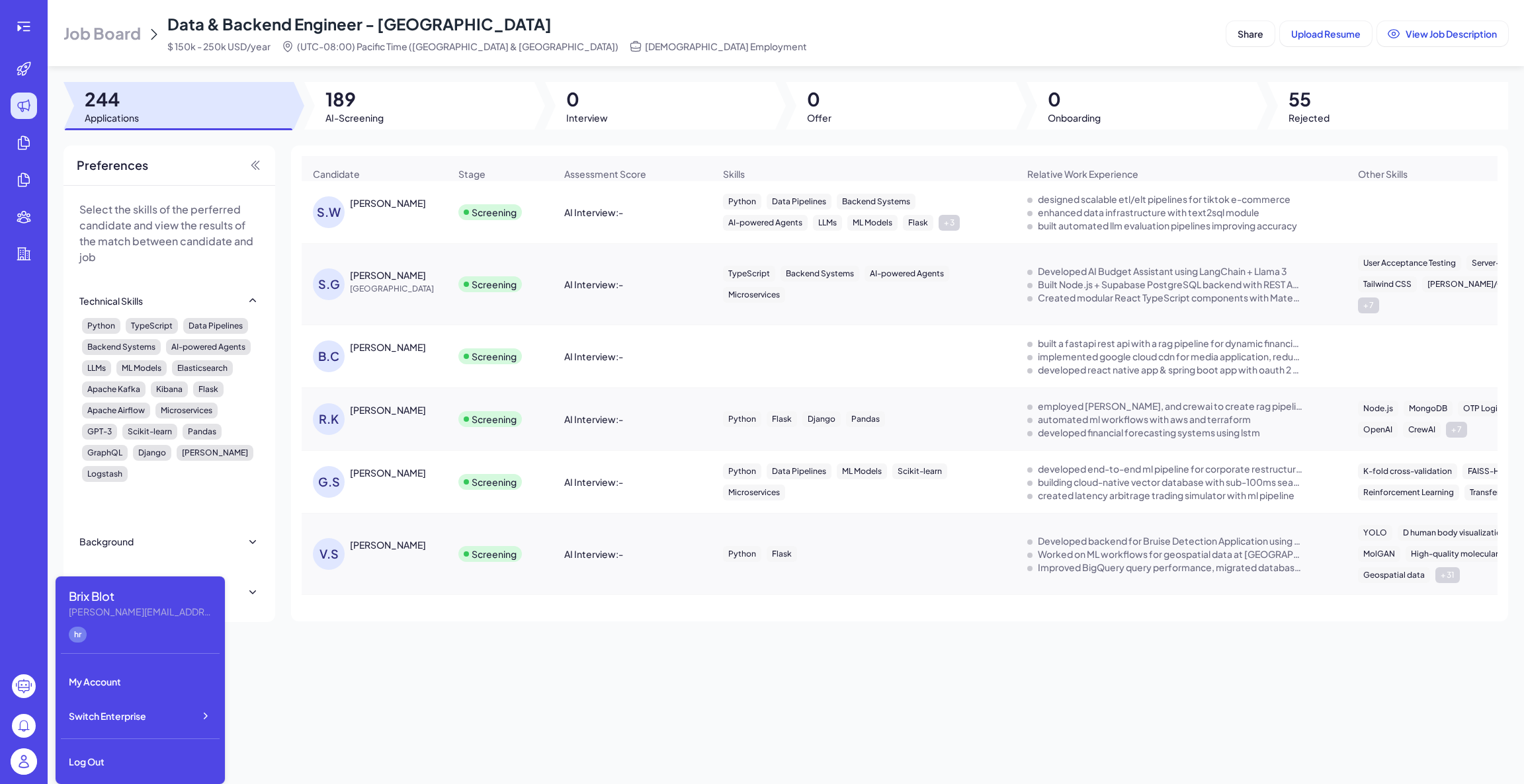
click at [27, 763] on img at bounding box center [23, 761] width 26 height 26
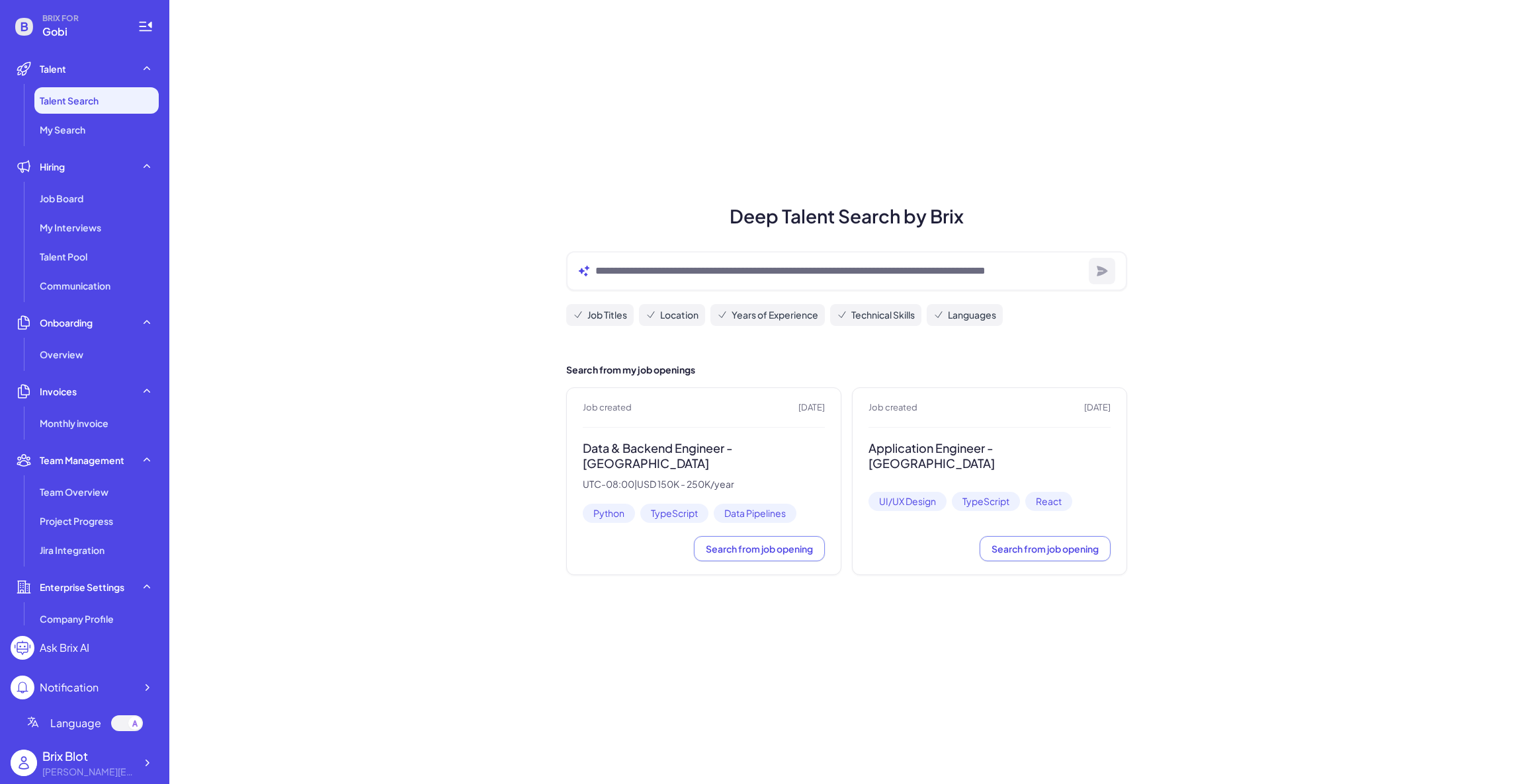
click at [329, 677] on div "Deep Talent Search by Brix Job Titles Location Years of Experience Technical Sk…" at bounding box center [847, 392] width 1354 height 784
drag, startPoint x: 152, startPoint y: 763, endPoint x: 166, endPoint y: 754, distance: 16.6
click at [152, 761] on icon at bounding box center [146, 762] width 13 height 13
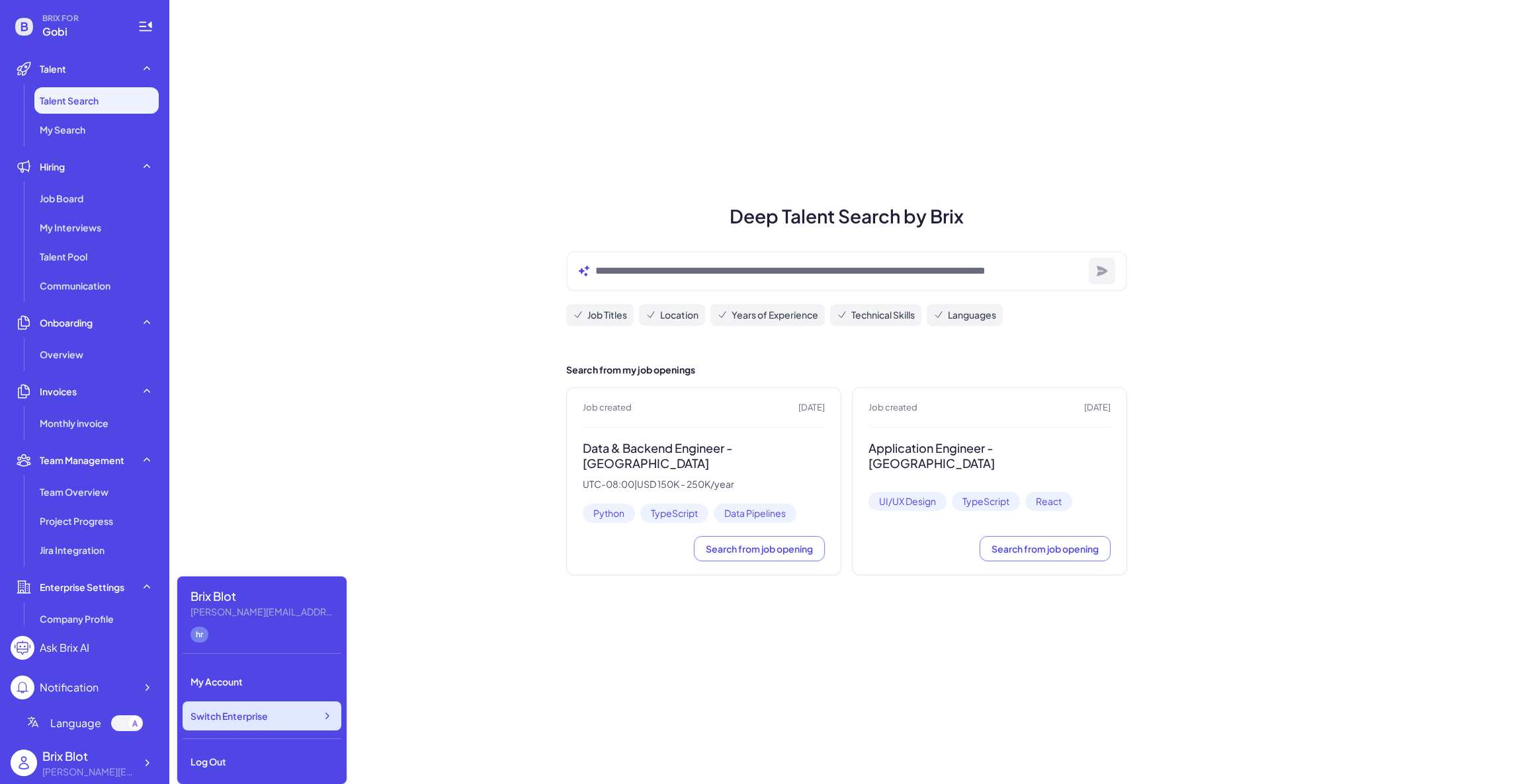
click at [276, 712] on div "Switch Enterprise" at bounding box center [262, 715] width 158 height 29
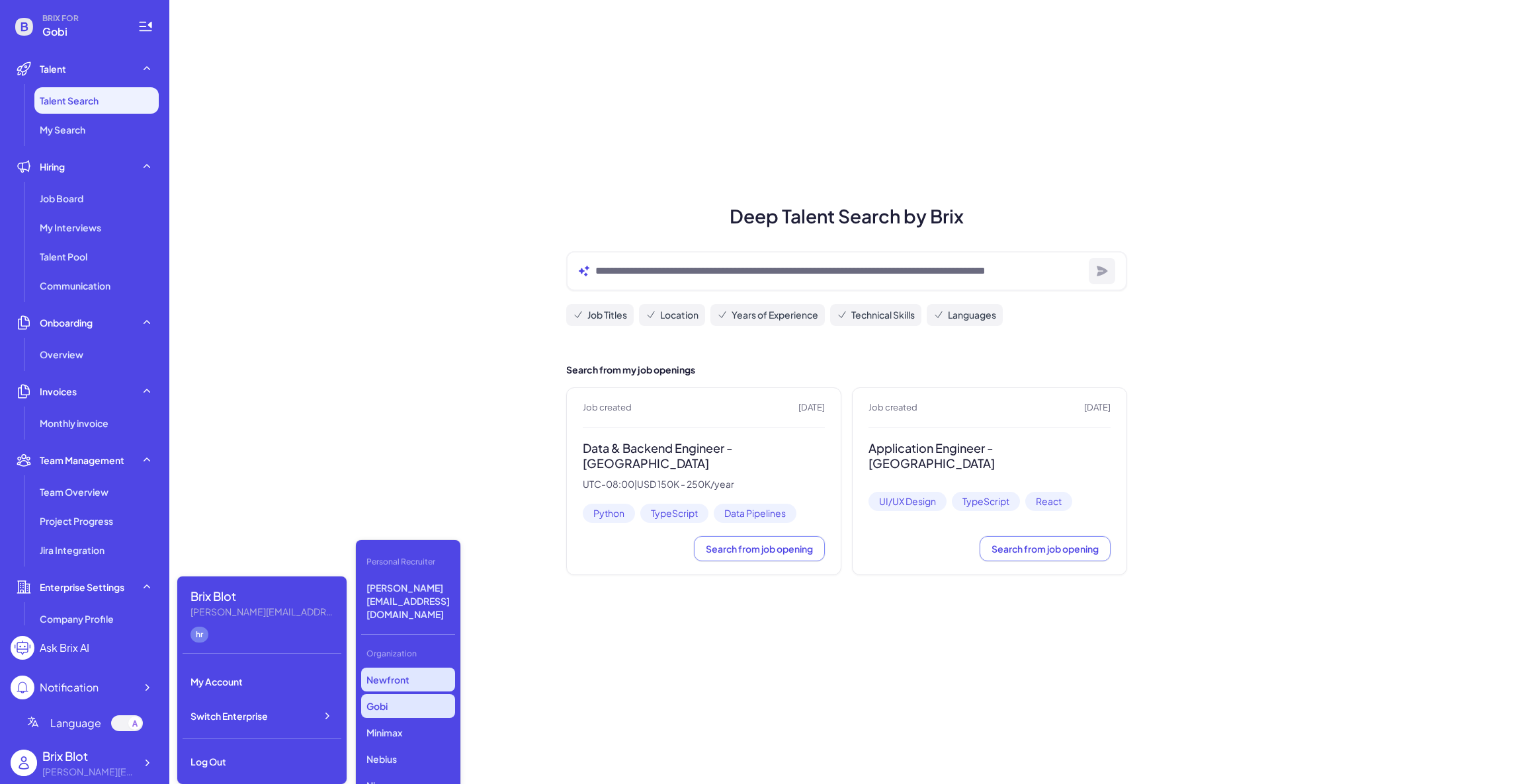
click at [382, 667] on p "Newfront" at bounding box center [408, 679] width 94 height 23
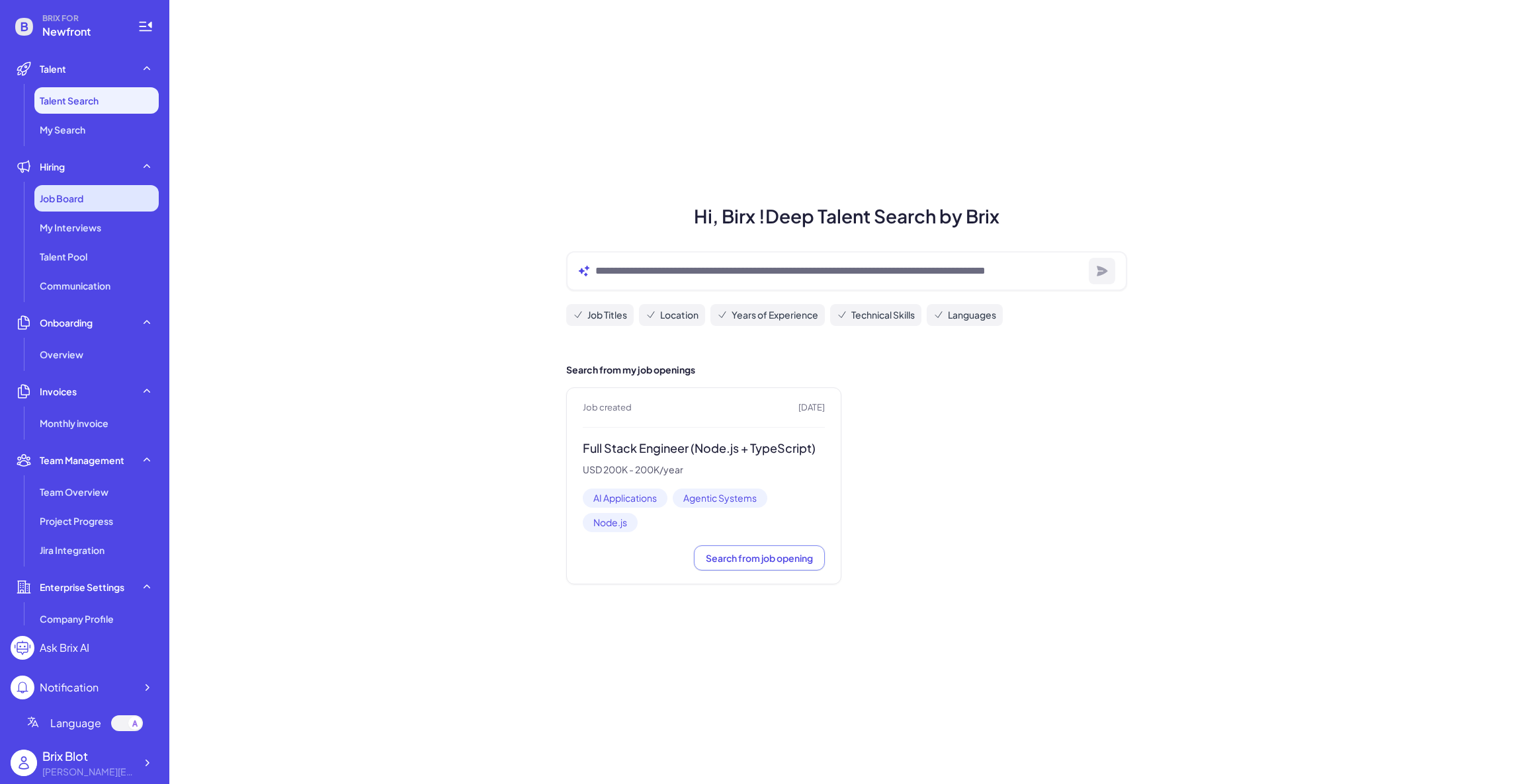
click at [76, 202] on span "Job Board" at bounding box center [62, 198] width 44 height 13
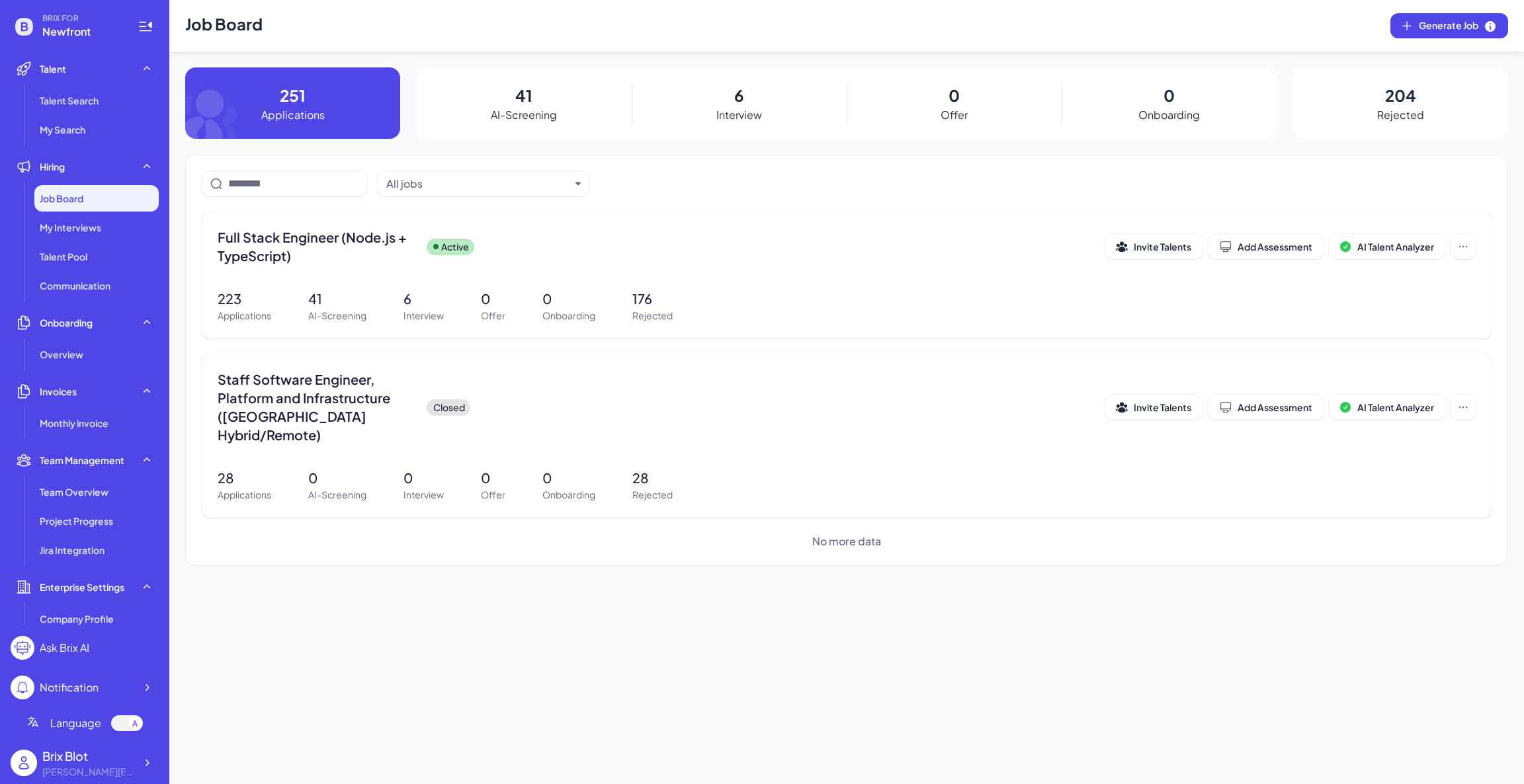
click at [709, 558] on div "All jobs Full Stack Engineer (Node.js + TypeScript) Active Invite Talents Add A…" at bounding box center [847, 360] width 1323 height 412
click at [146, 761] on icon at bounding box center [147, 763] width 4 height 7
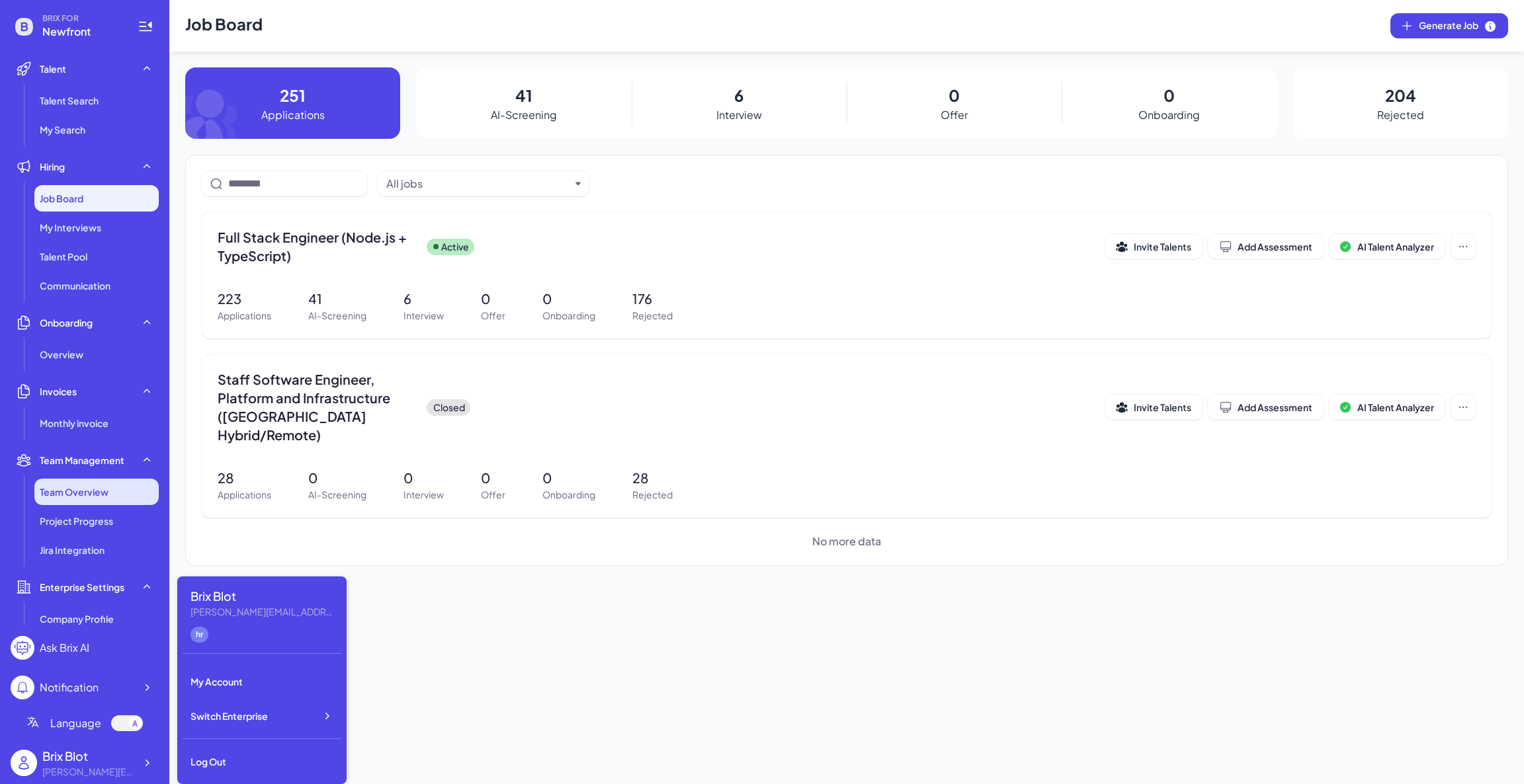
click at [98, 481] on li "Team Overview" at bounding box center [97, 492] width 124 height 26
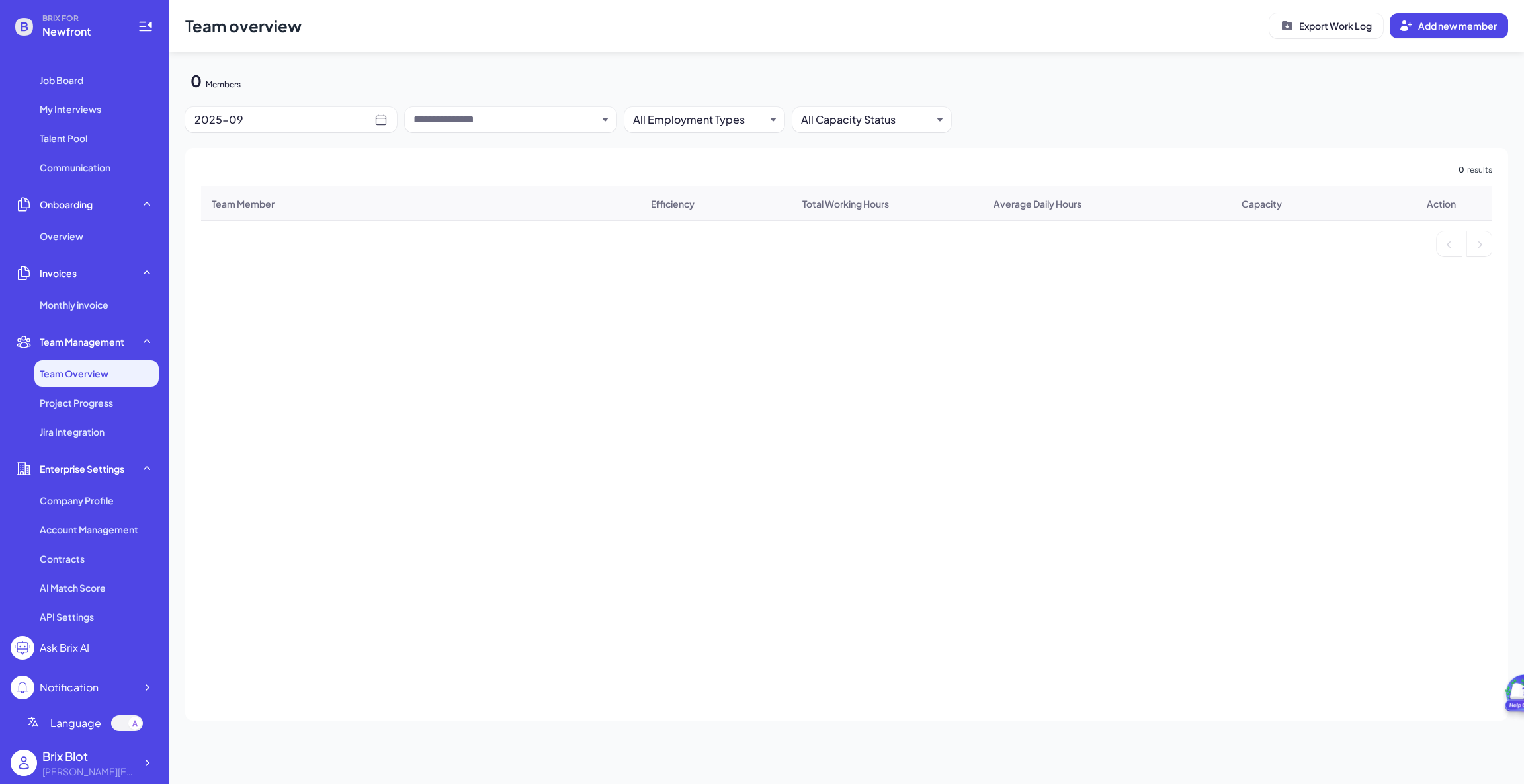
scroll to position [125, 0]
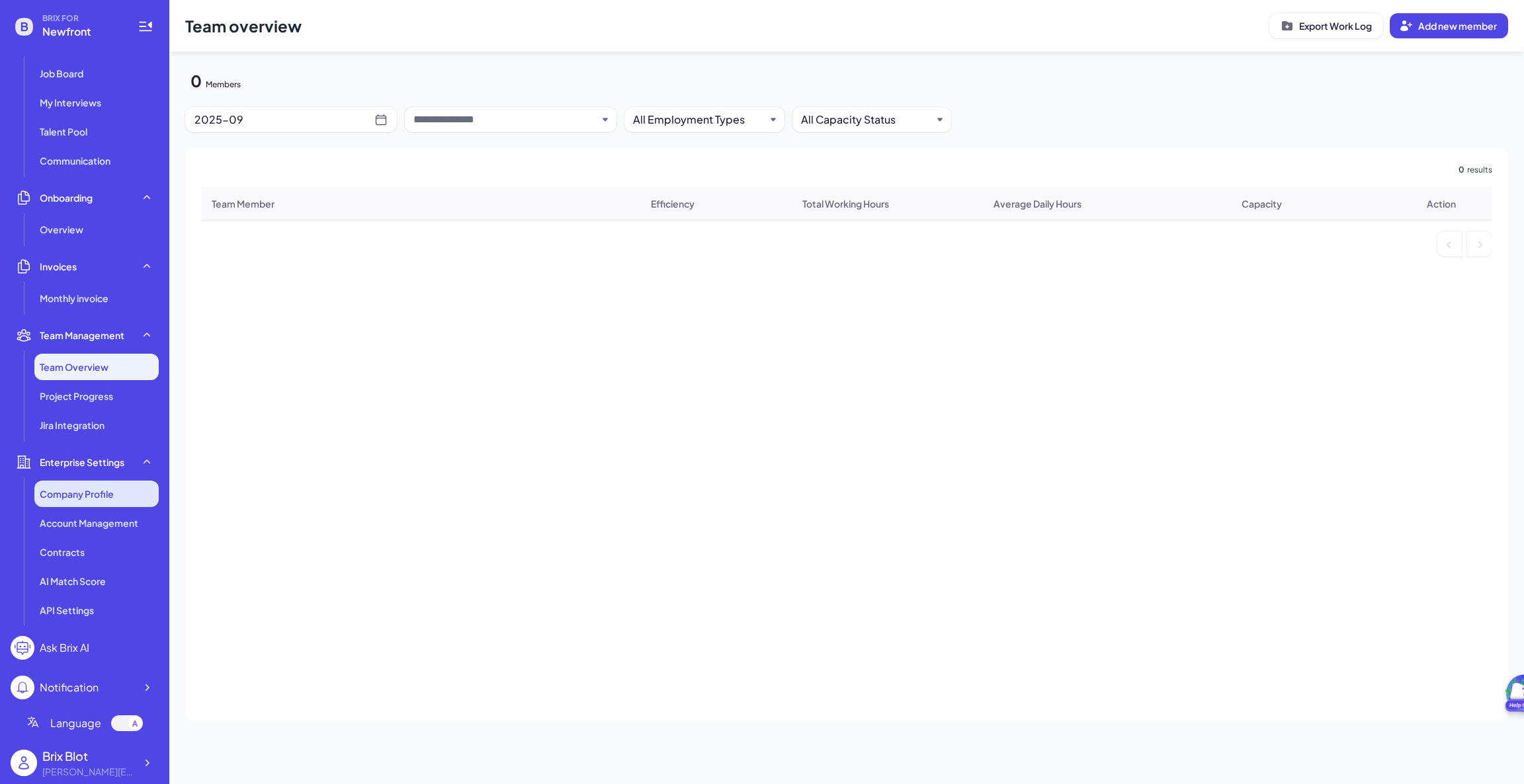
click at [81, 499] on li "Company Profile" at bounding box center [97, 493] width 124 height 26
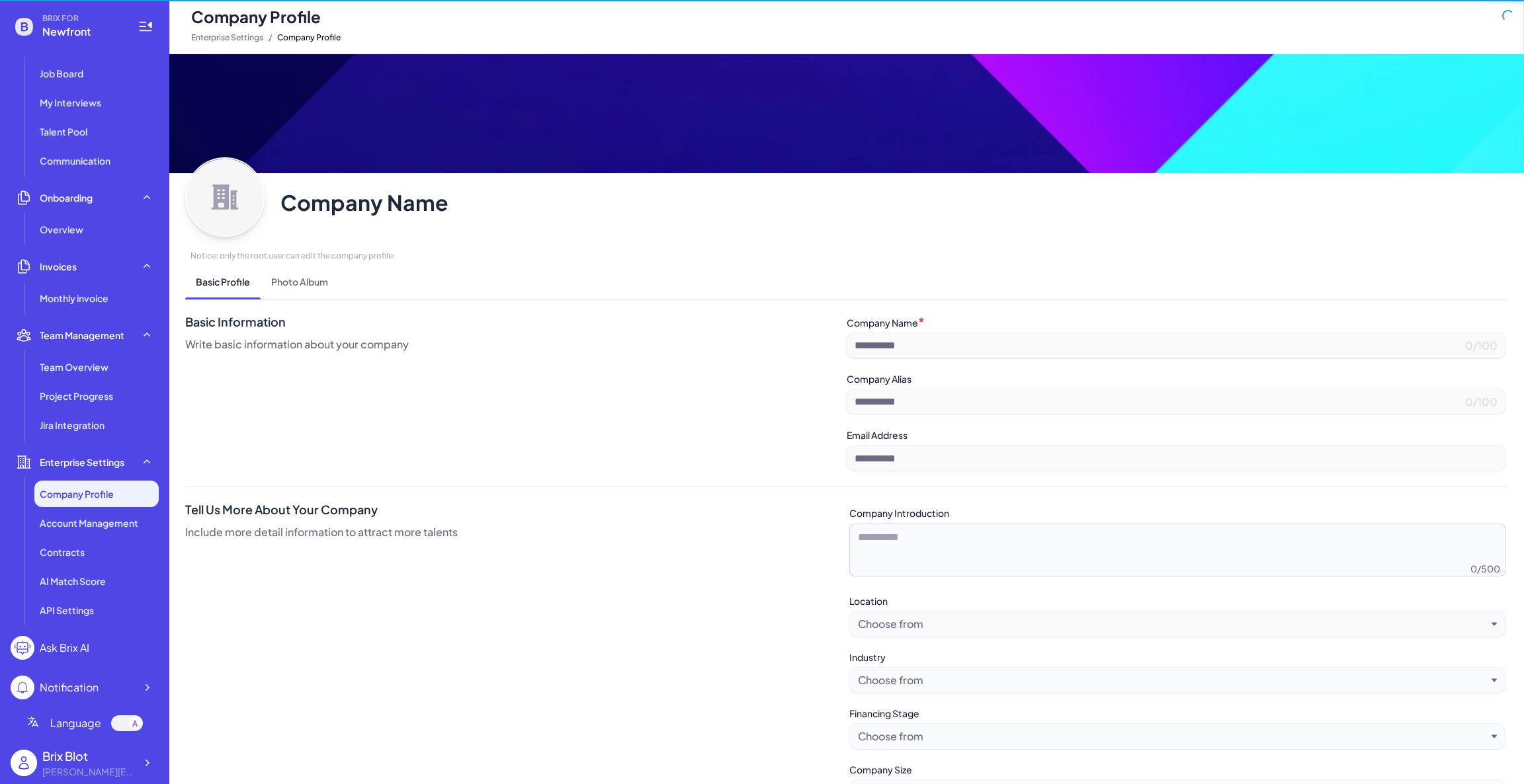
type input "********"
type input "**********"
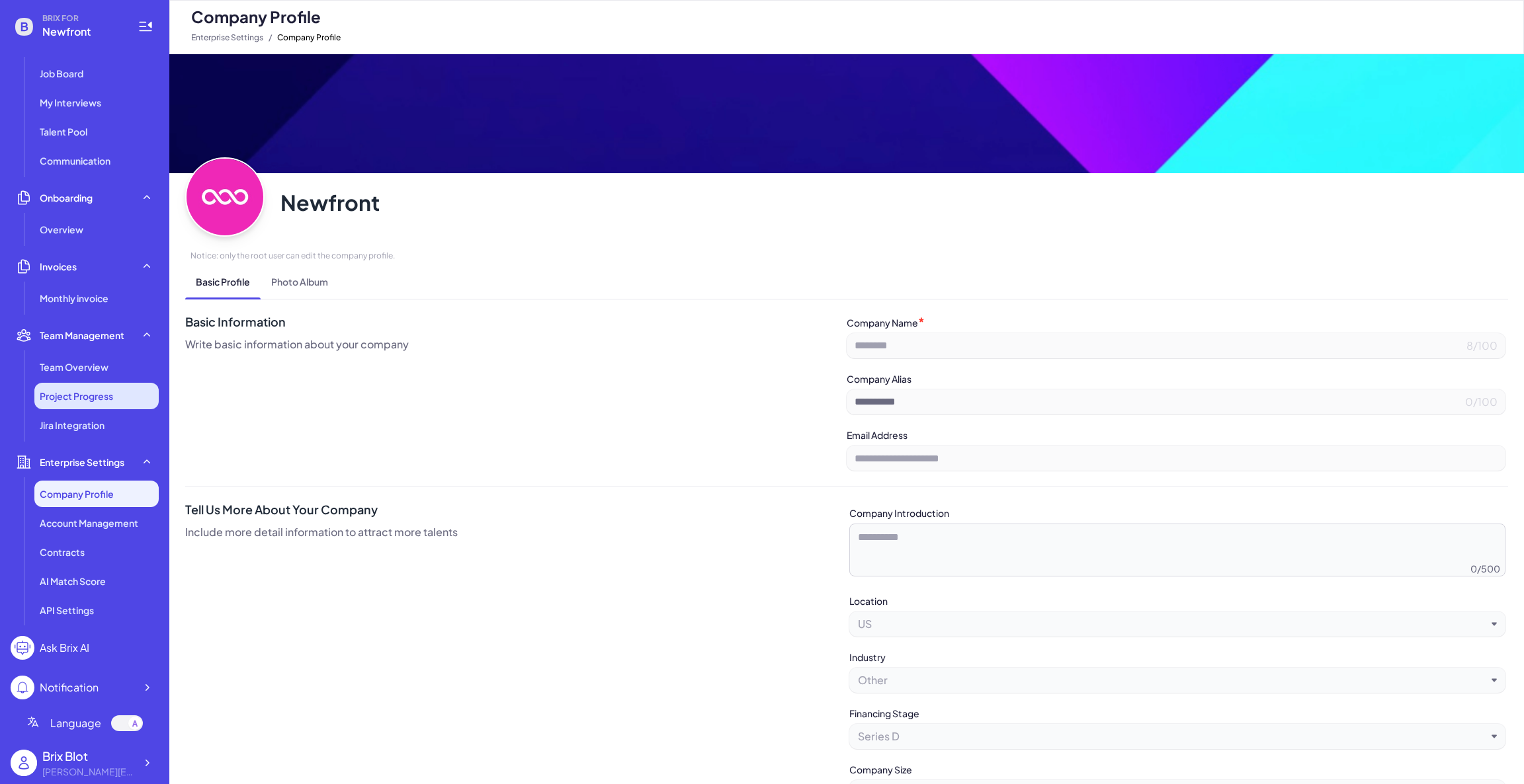
click at [98, 392] on span "Project Progress" at bounding box center [77, 396] width 73 height 13
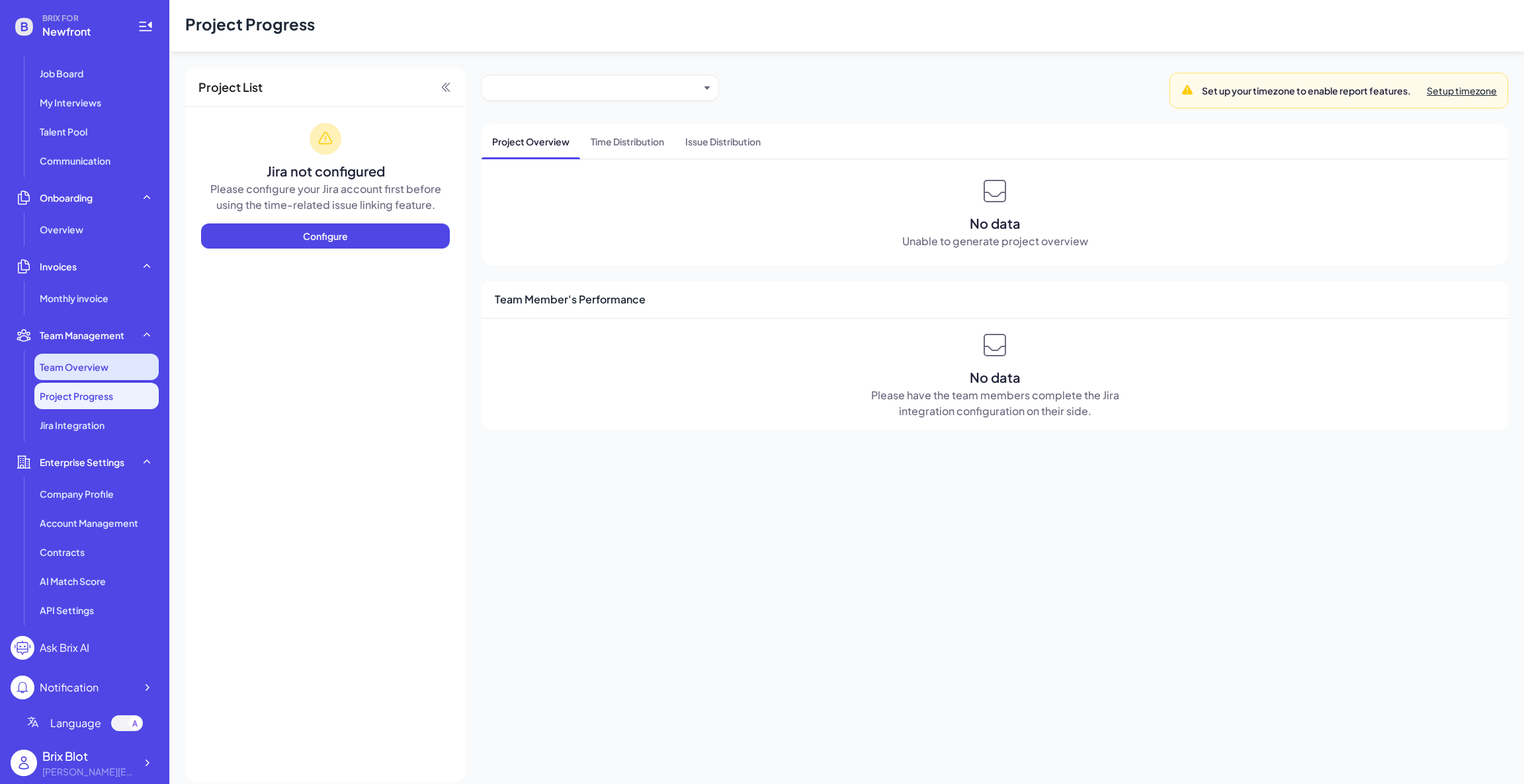
click at [91, 362] on span "Team Overview" at bounding box center [74, 366] width 69 height 13
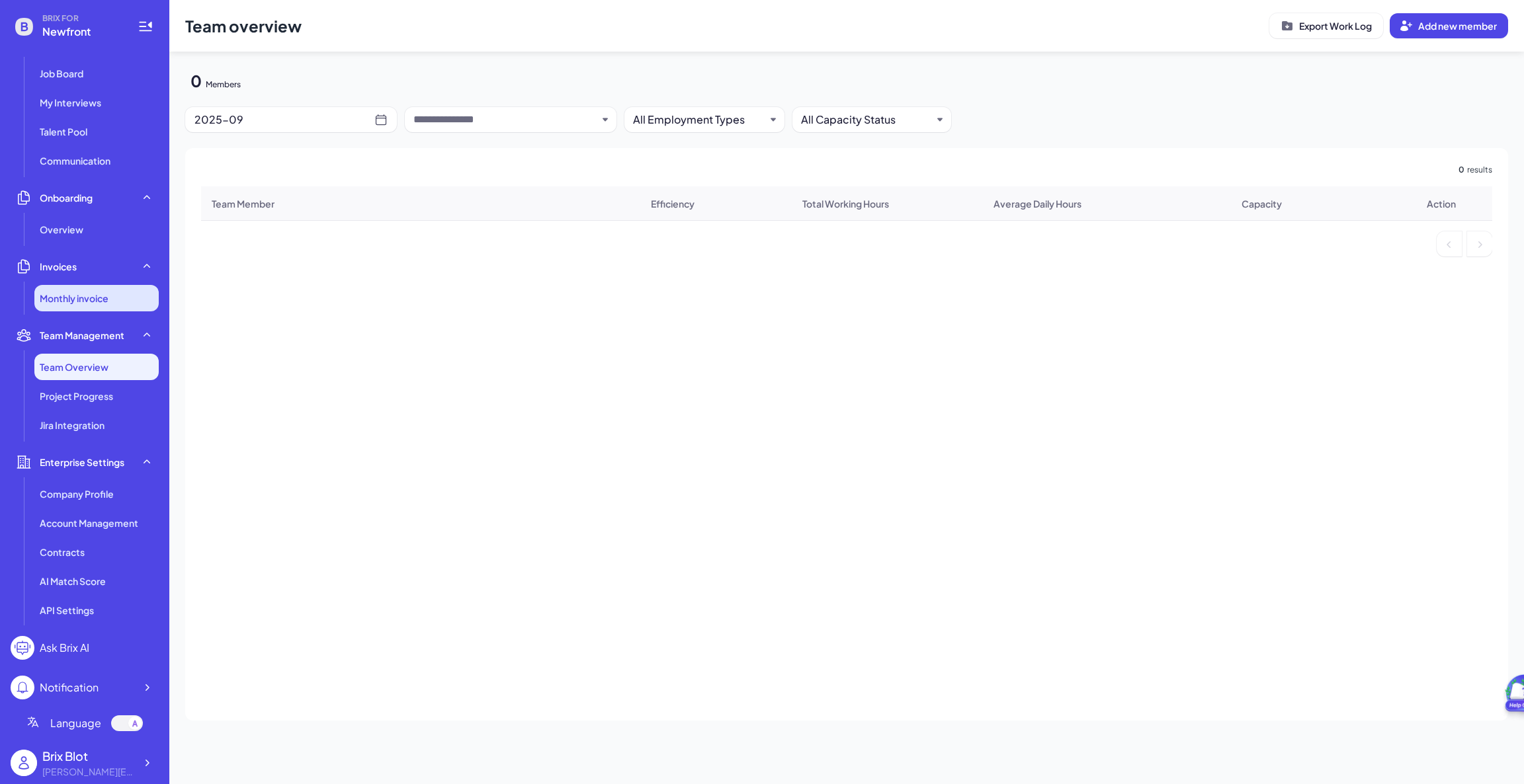
click at [90, 303] on span "Monthly invoice" at bounding box center [74, 298] width 69 height 13
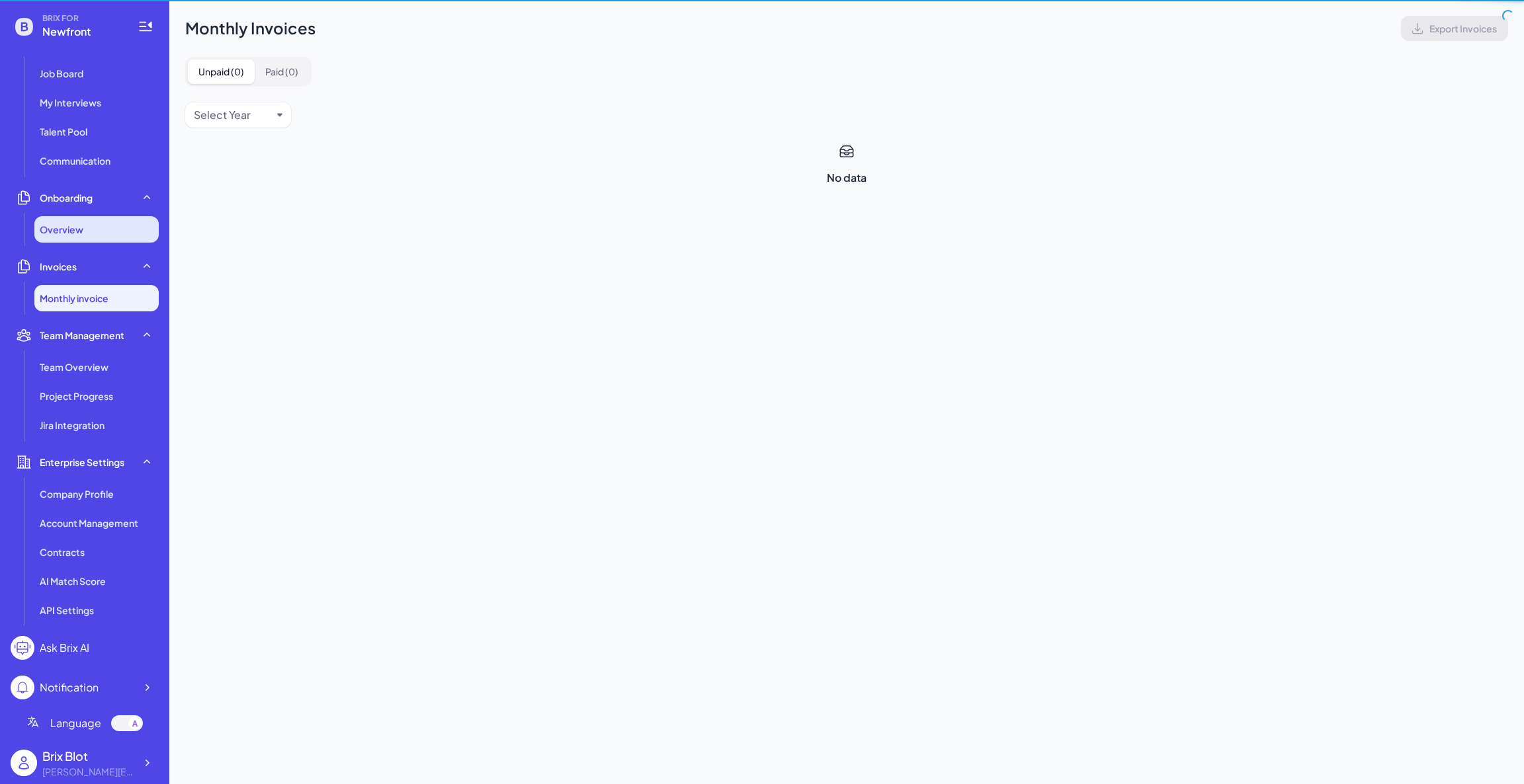
click at [90, 222] on div "Overview" at bounding box center [97, 229] width 124 height 26
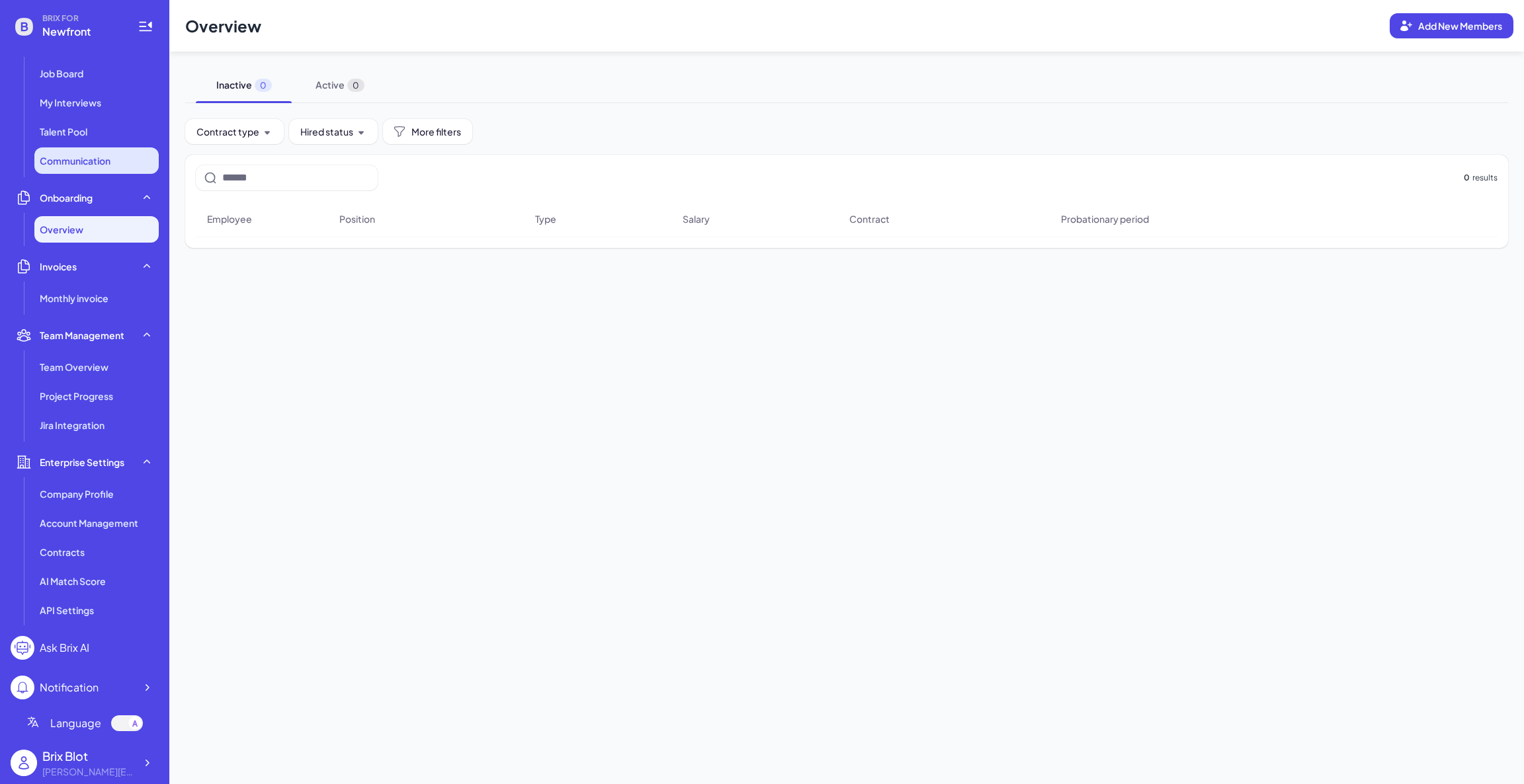
click at [93, 164] on span "Communication" at bounding box center [75, 160] width 70 height 13
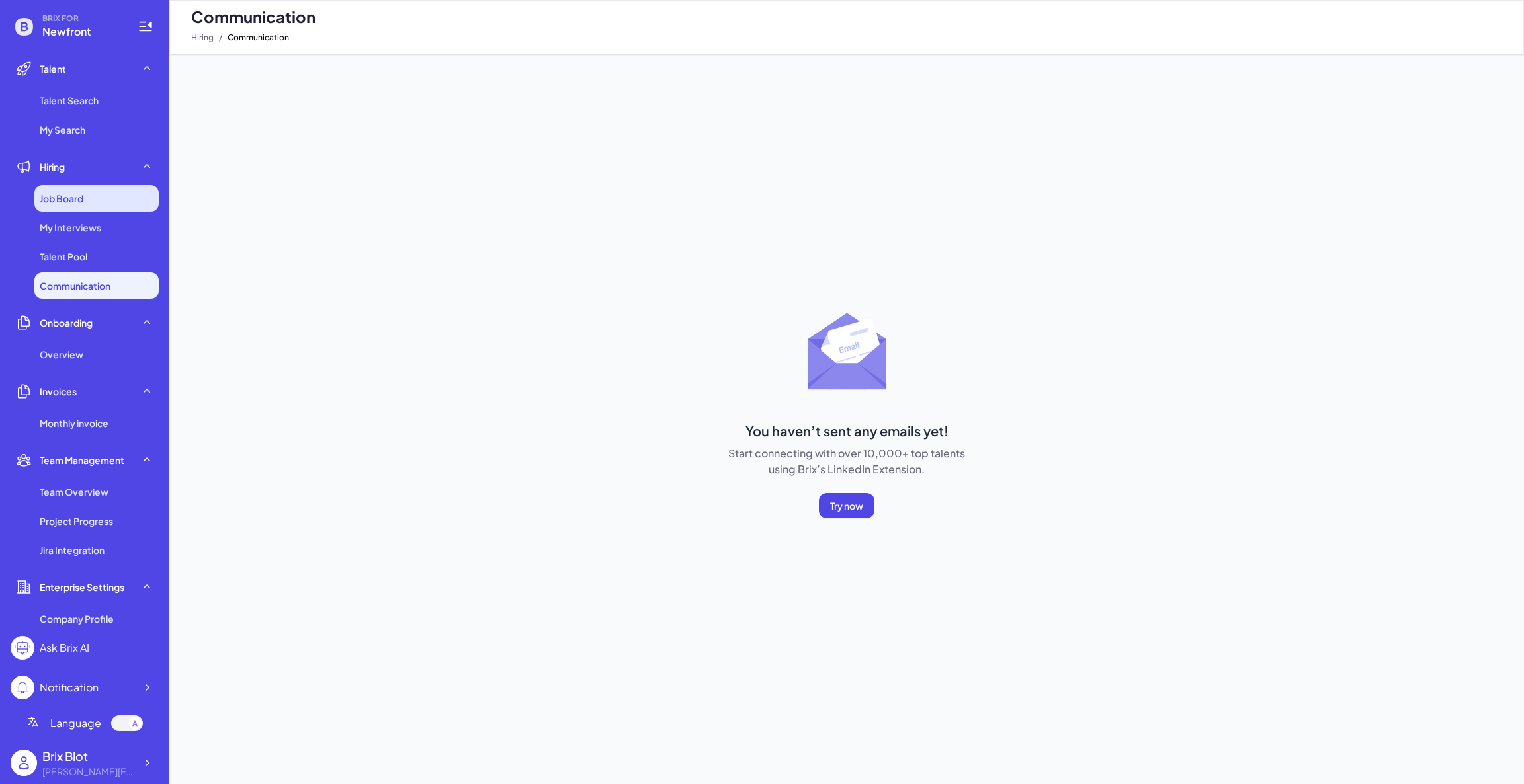
click at [97, 204] on div "Job Board" at bounding box center [97, 198] width 124 height 26
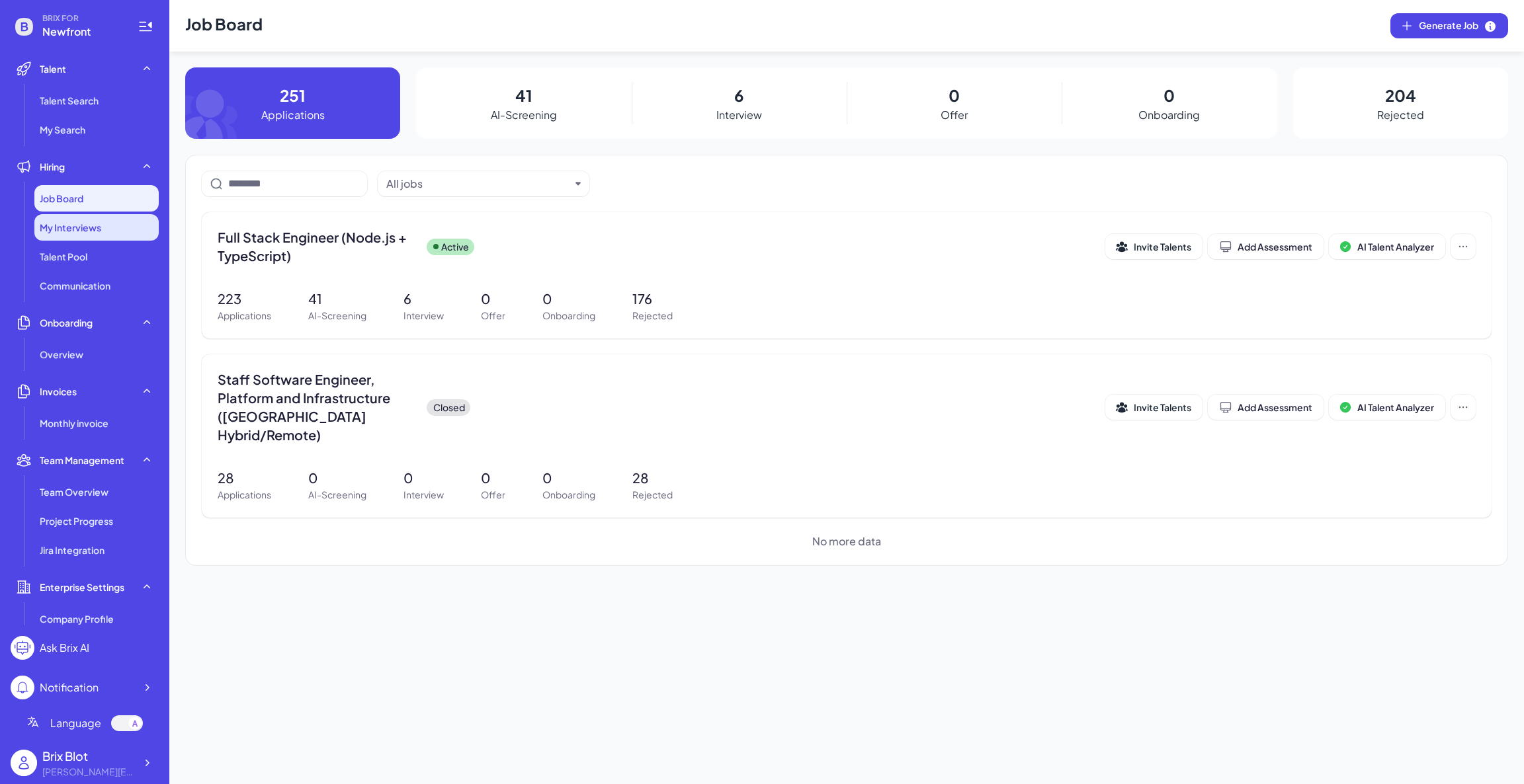
click at [95, 222] on span "My Interviews" at bounding box center [70, 227] width 62 height 13
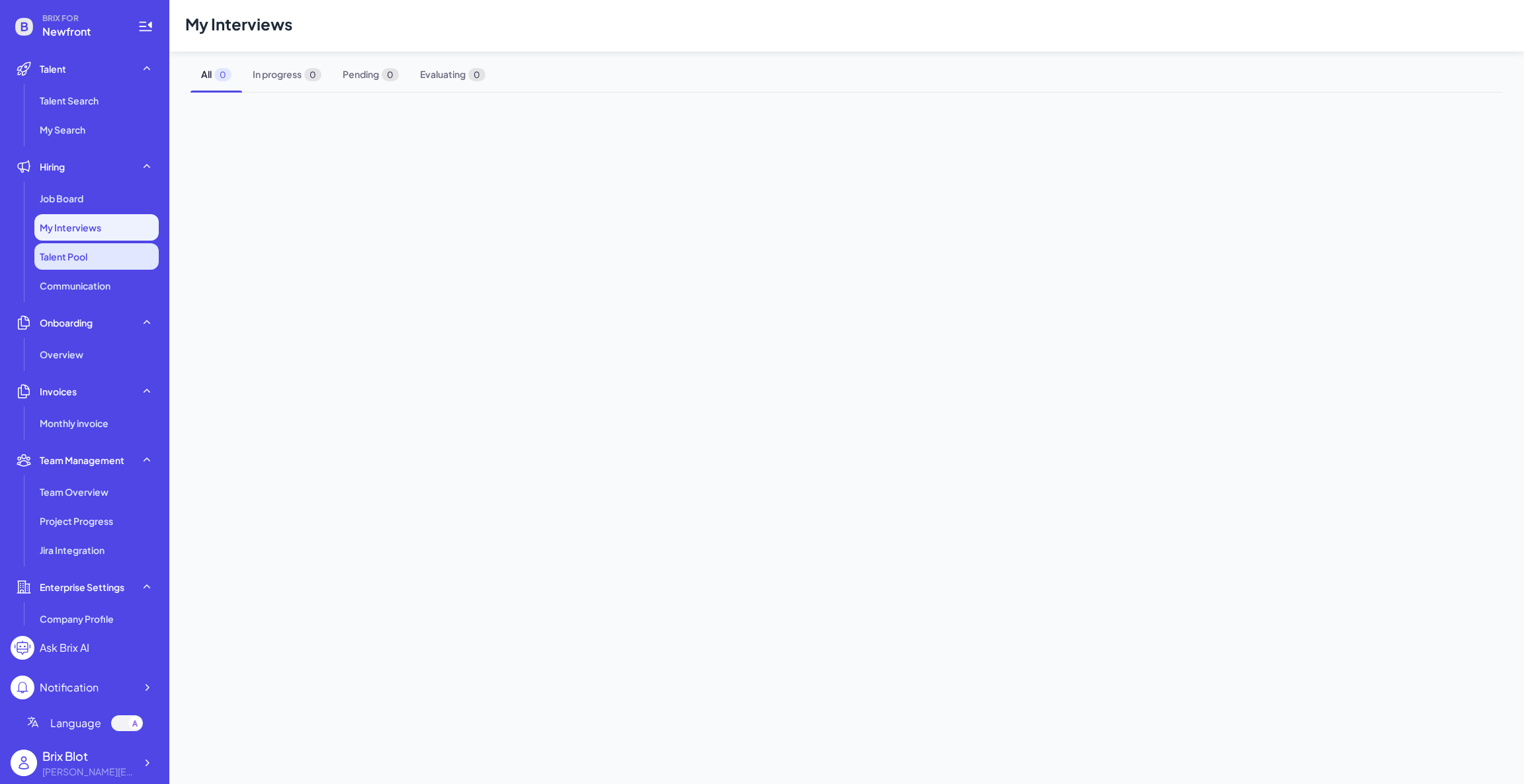
click at [90, 251] on li "Talent Pool" at bounding box center [97, 257] width 124 height 26
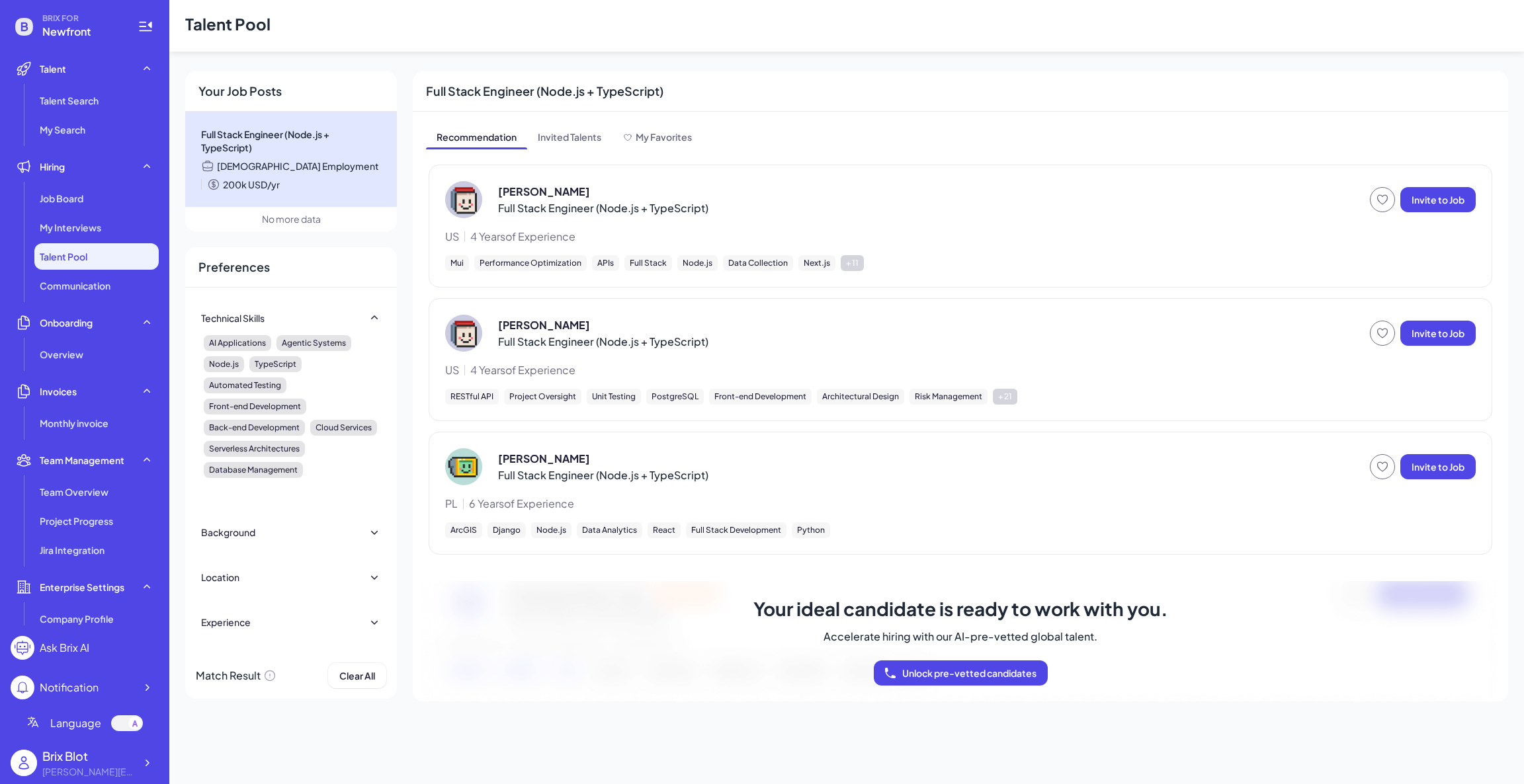
click at [80, 307] on ul "Talent Talent Search My Search Hiring Job Board My Interviews Talent Pool Commu…" at bounding box center [84, 340] width 148 height 570
click at [84, 297] on li "Communication" at bounding box center [97, 285] width 124 height 26
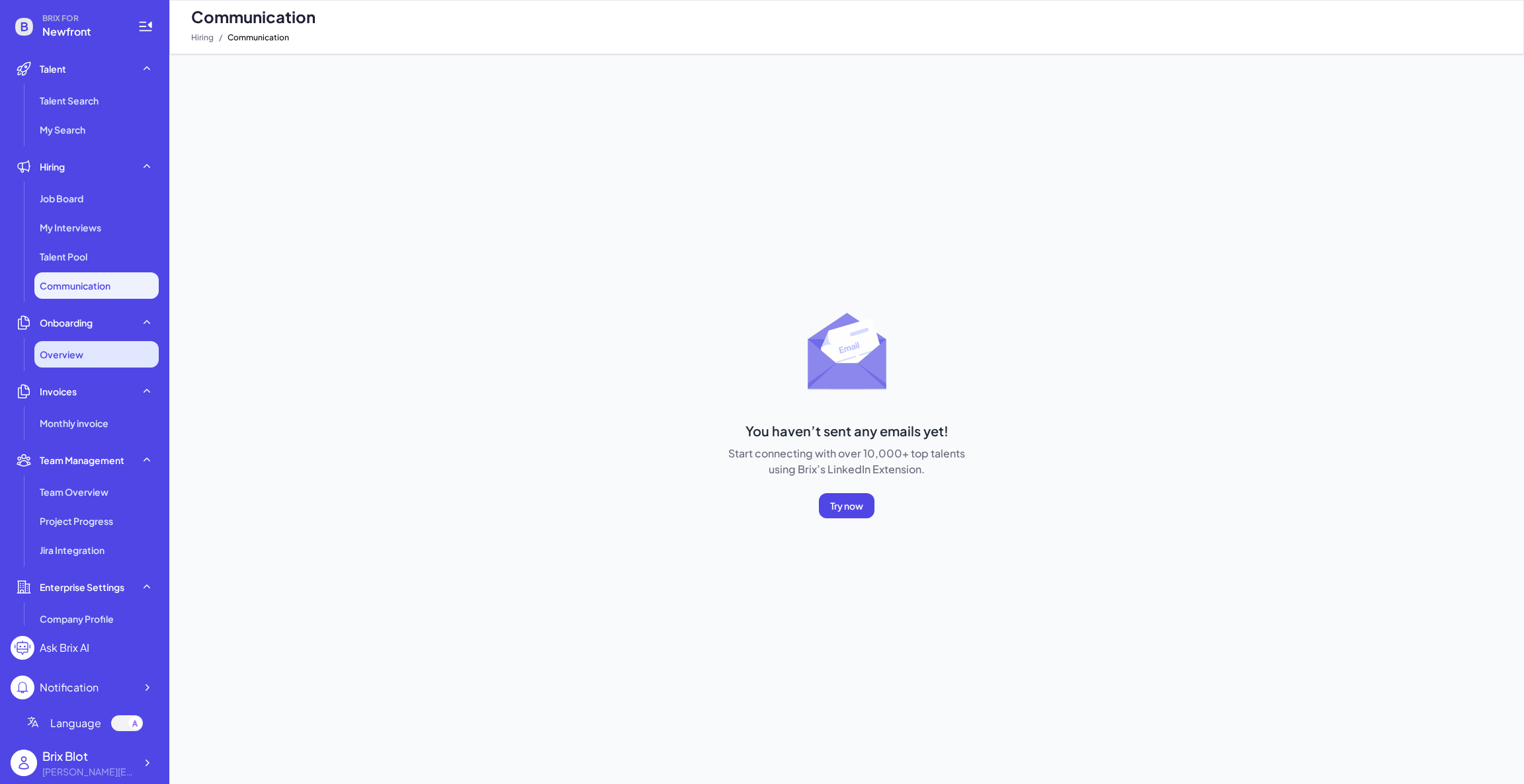
click at [70, 348] on span "Overview" at bounding box center [62, 354] width 44 height 13
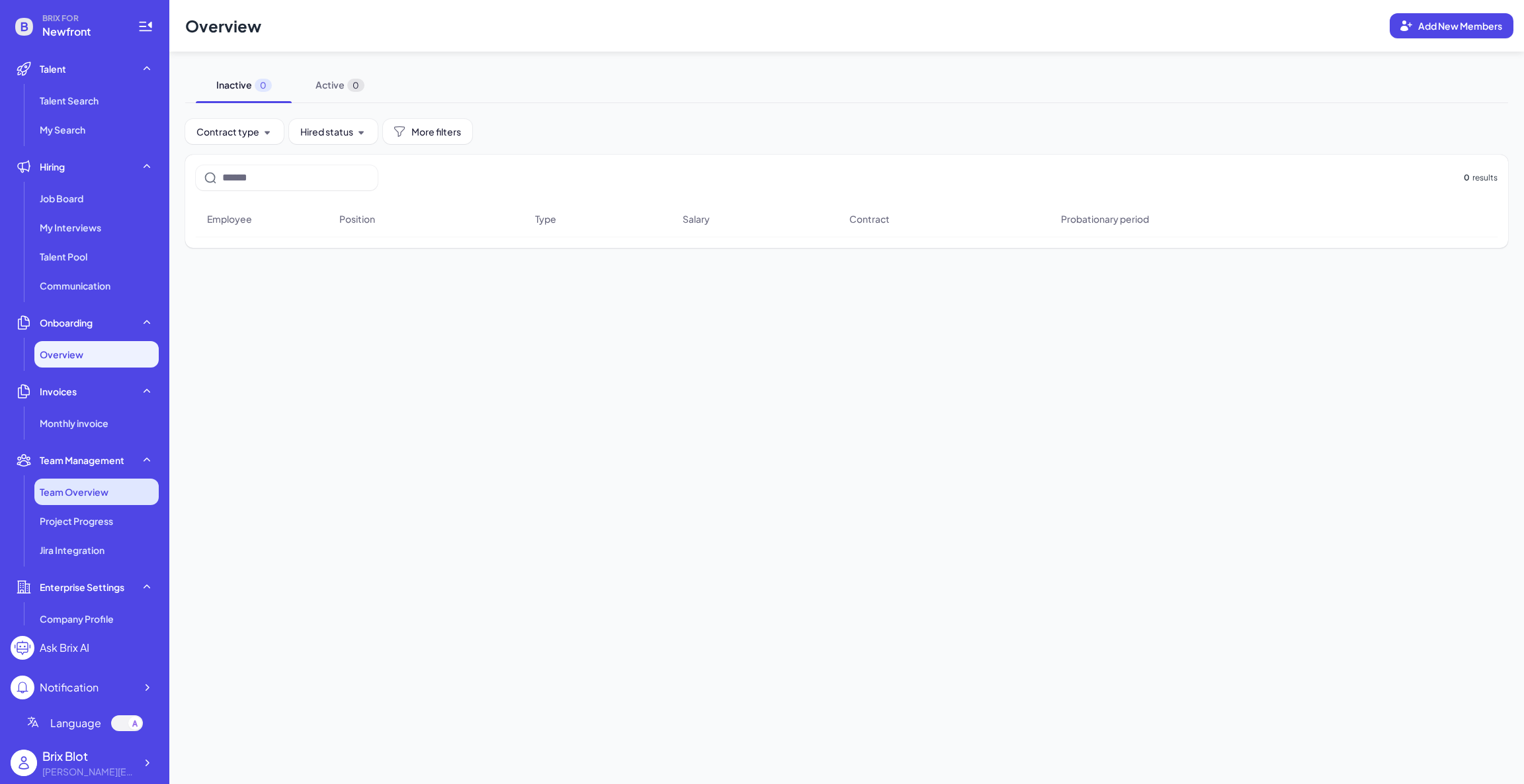
click at [67, 504] on li "Team Overview" at bounding box center [97, 492] width 124 height 26
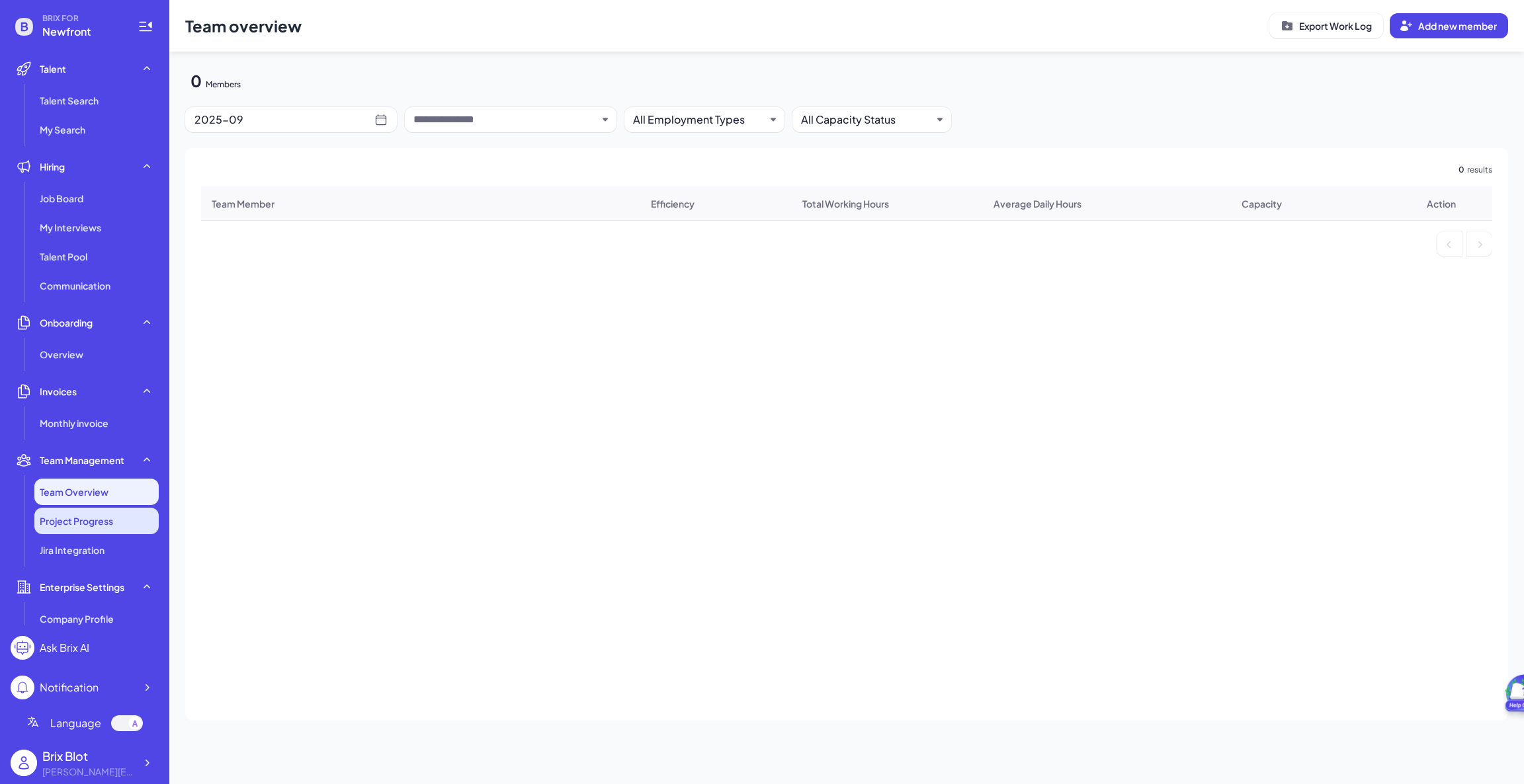
click at [85, 533] on li "Project Progress" at bounding box center [97, 521] width 124 height 26
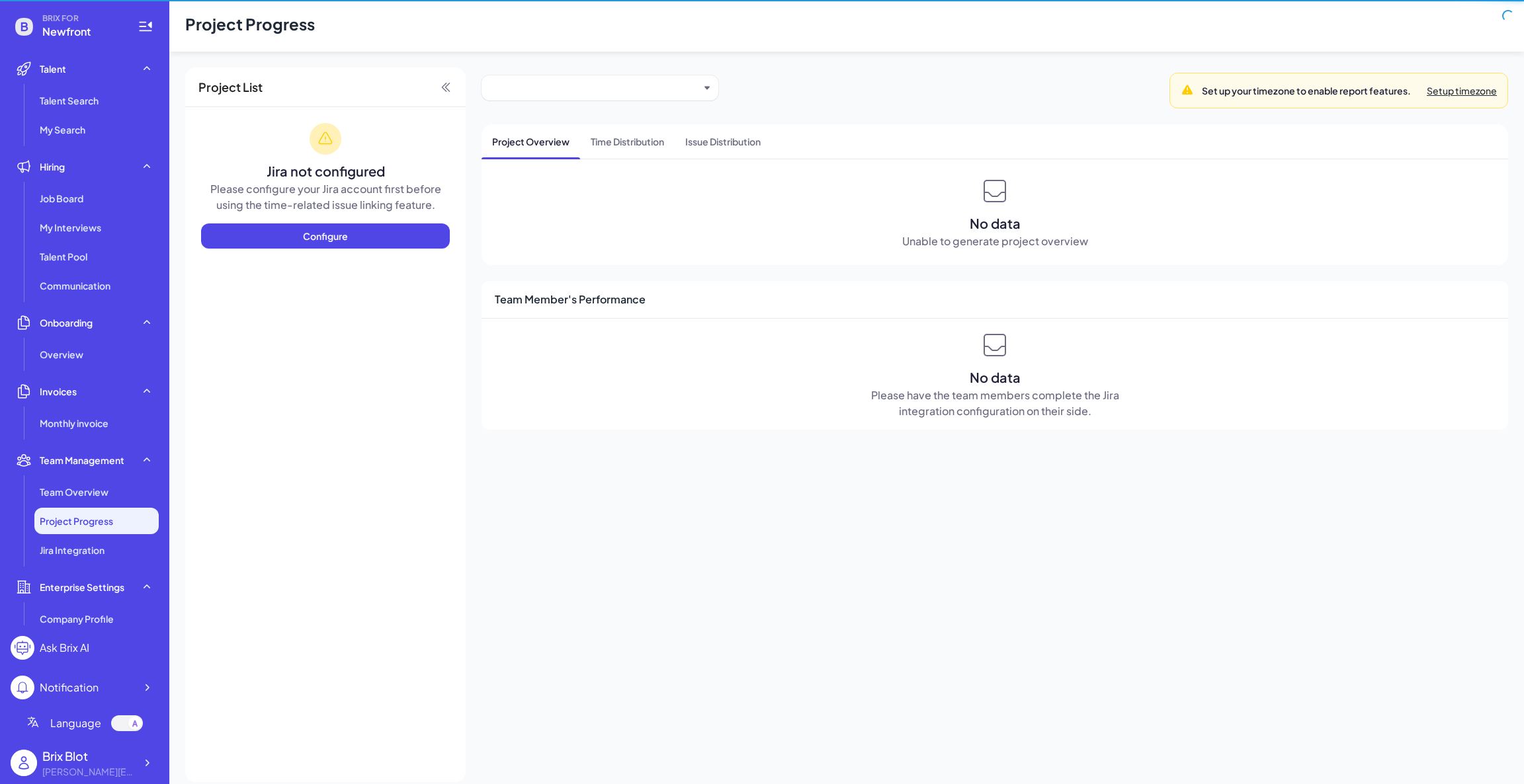
click at [86, 567] on ul "Talent Talent Search My Search Hiring Job Board My Interviews Talent Pool Commu…" at bounding box center [84, 340] width 148 height 570
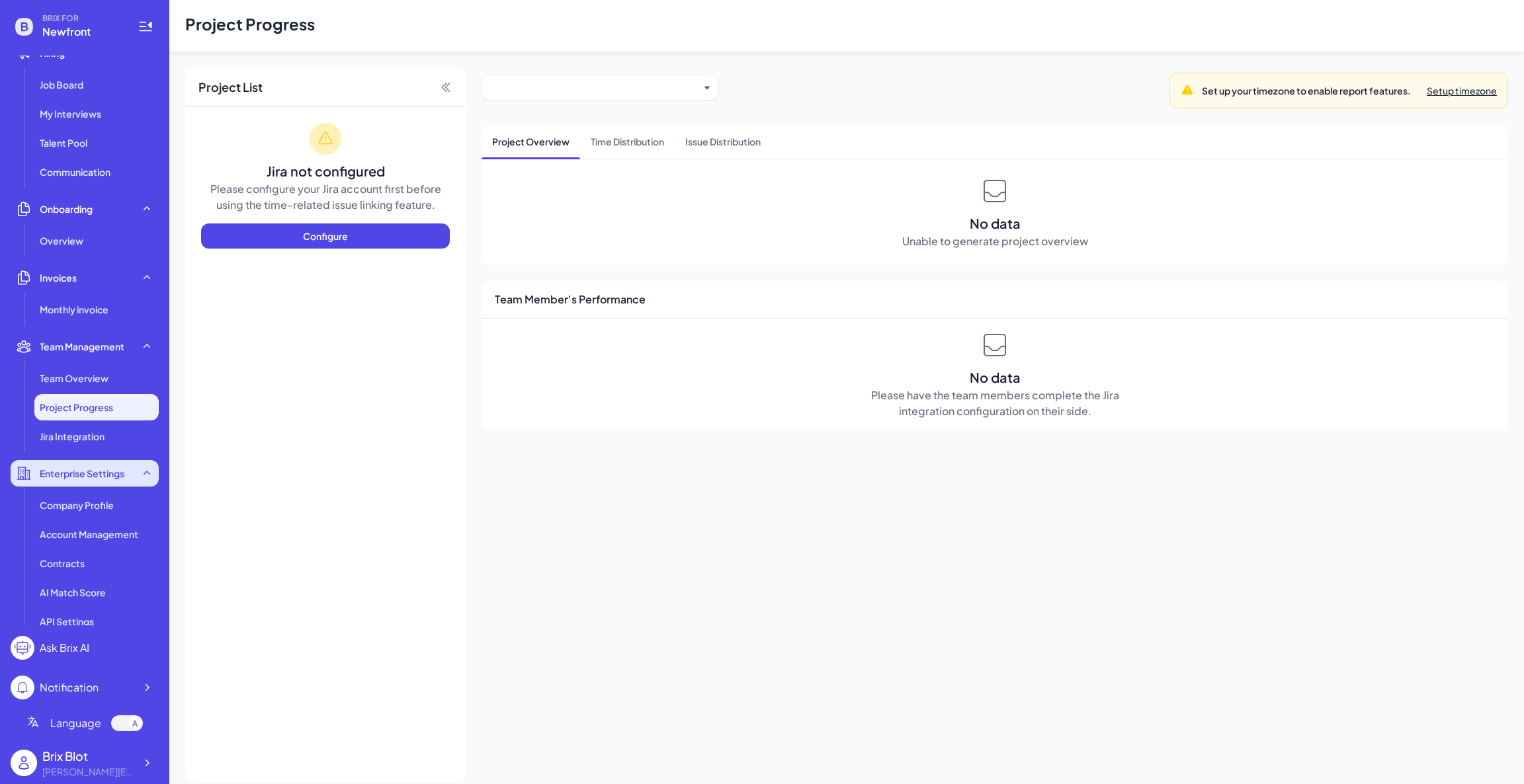
scroll to position [125, 0]
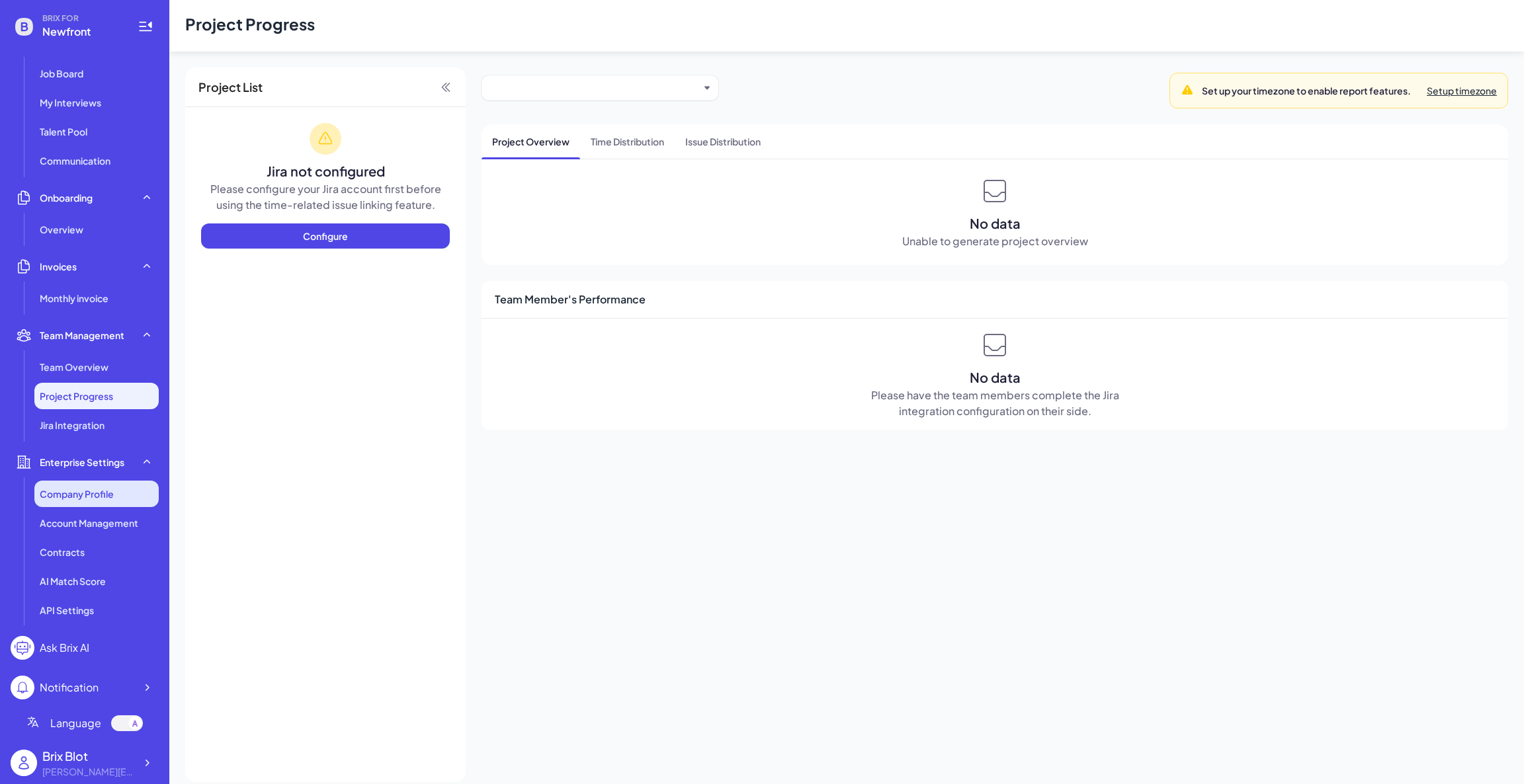
click at [90, 487] on span "Company Profile" at bounding box center [77, 493] width 74 height 13
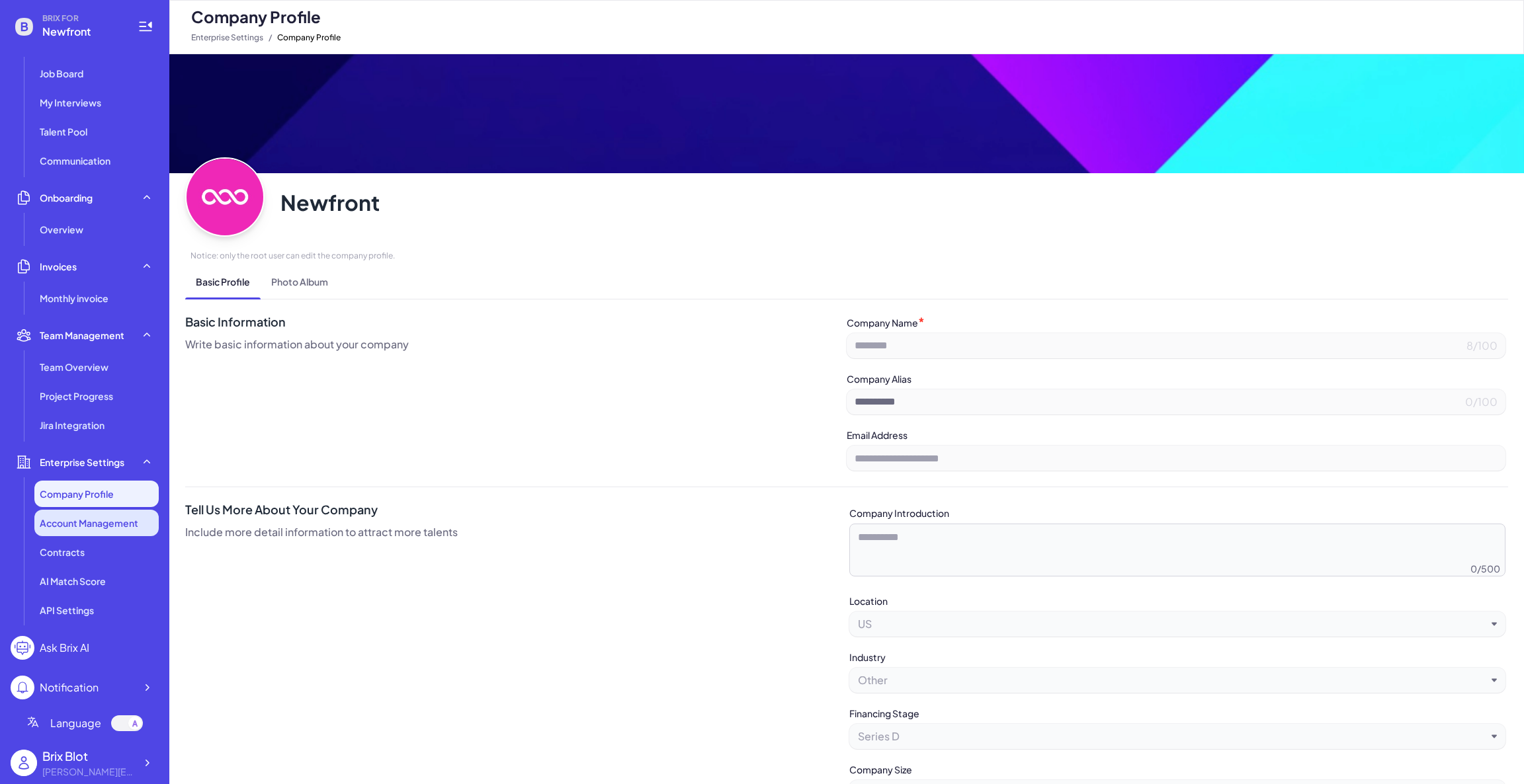
click at [83, 519] on span "Account Management" at bounding box center [89, 522] width 98 height 13
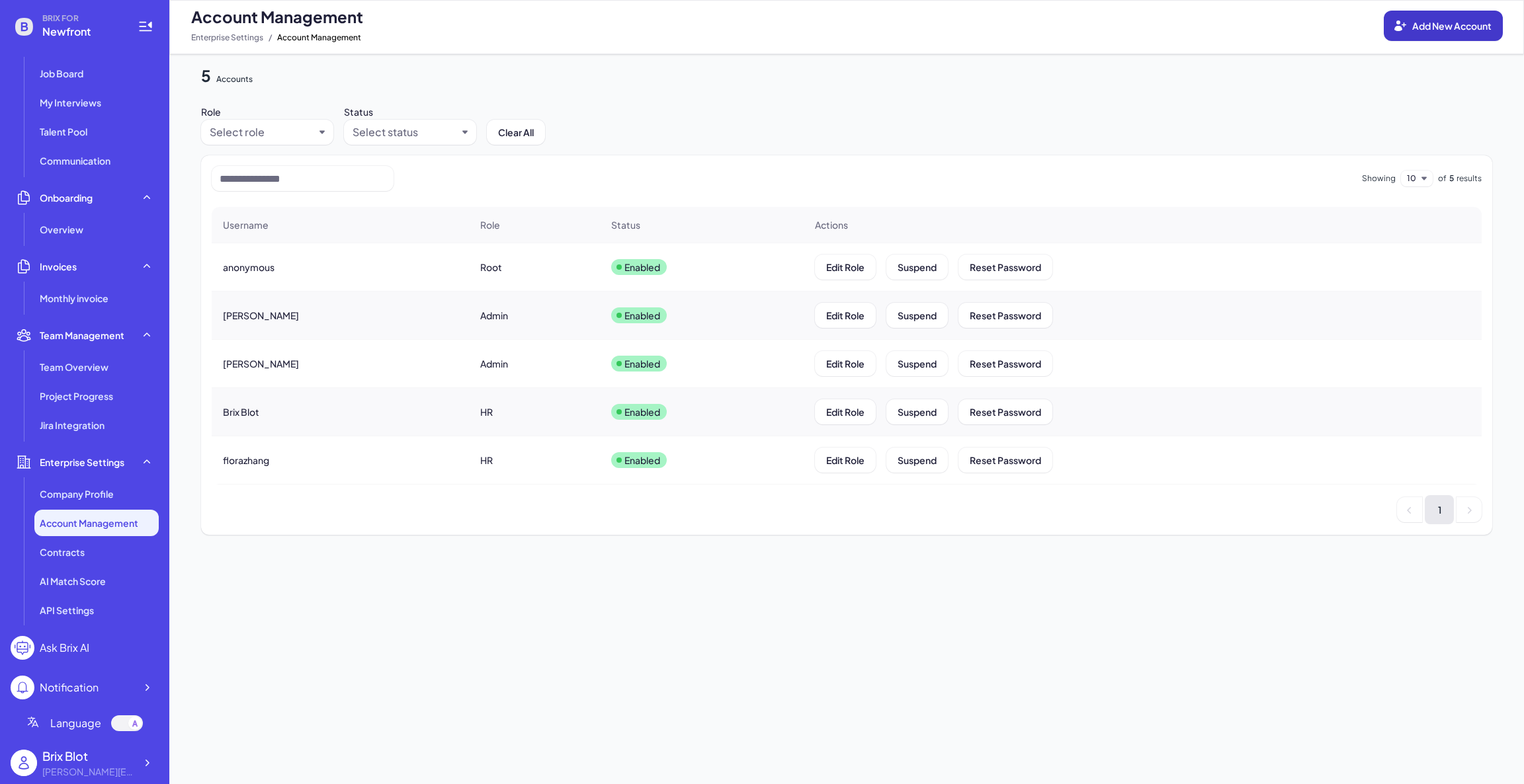
click at [1417, 27] on span "Add New Account" at bounding box center [1451, 26] width 79 height 12
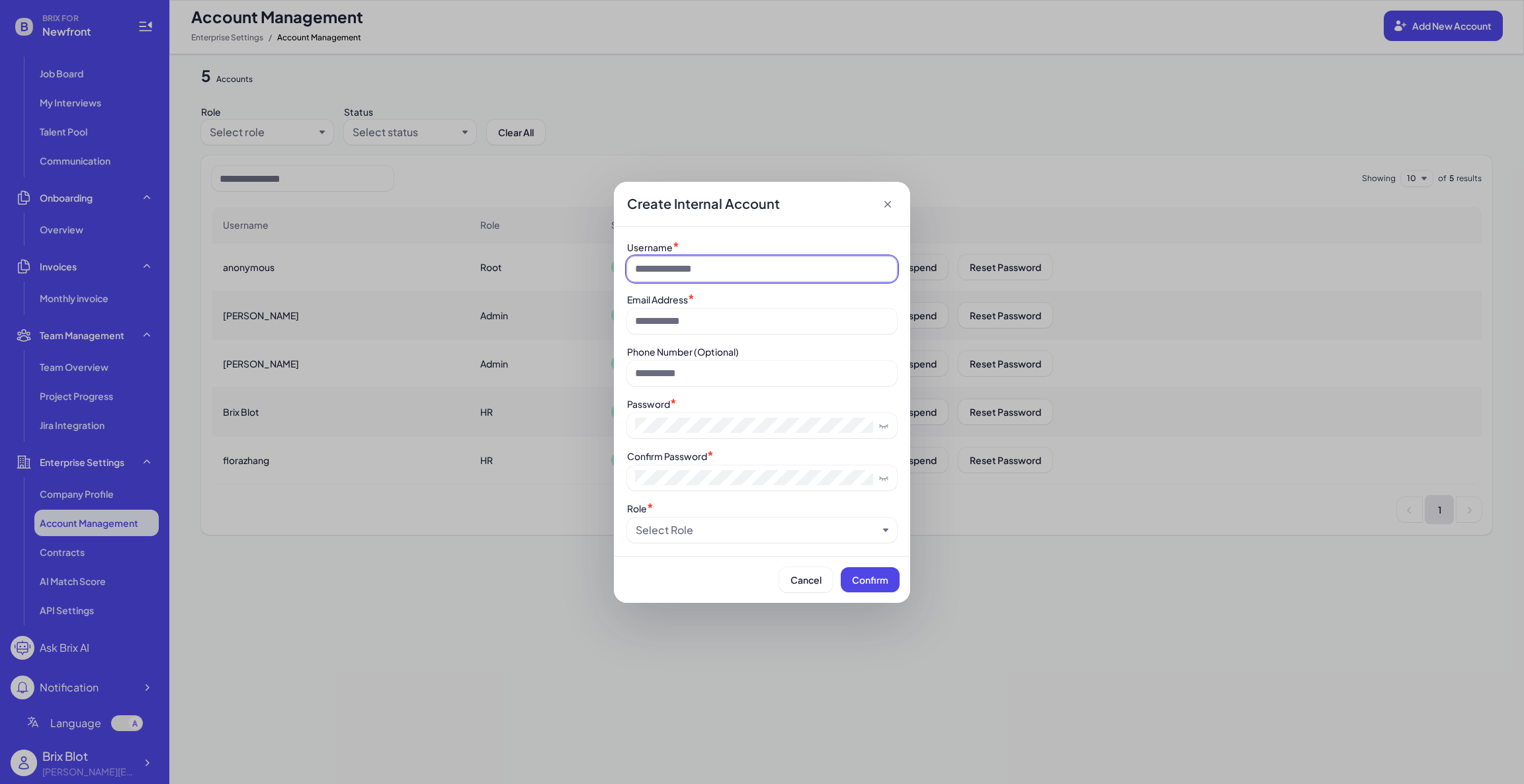
click at [722, 259] on input at bounding box center [762, 269] width 270 height 25
type input "******"
type input "**********"
click at [708, 534] on div "Select Role" at bounding box center [756, 530] width 242 height 16
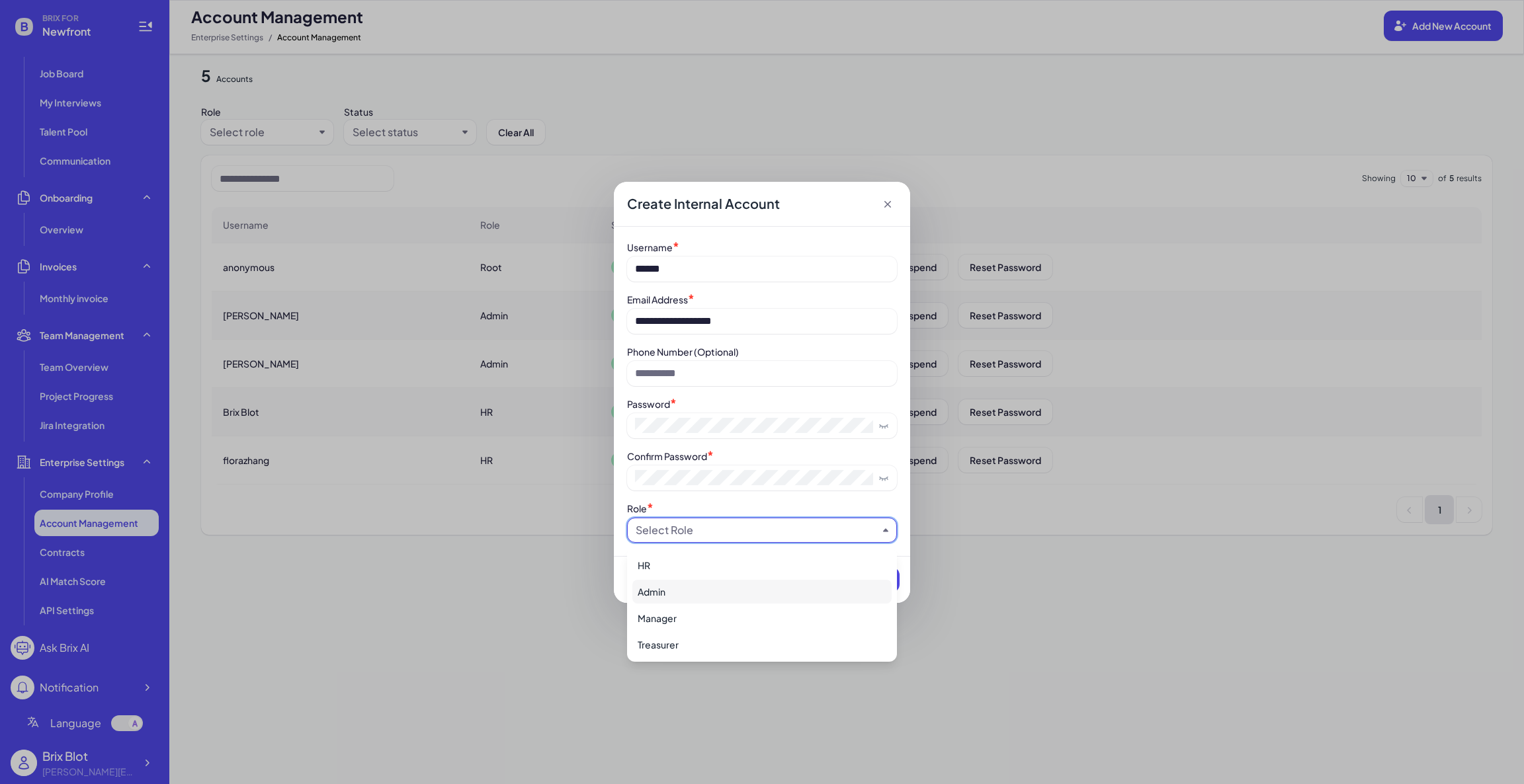
click at [722, 583] on div "Admin" at bounding box center [762, 591] width 259 height 23
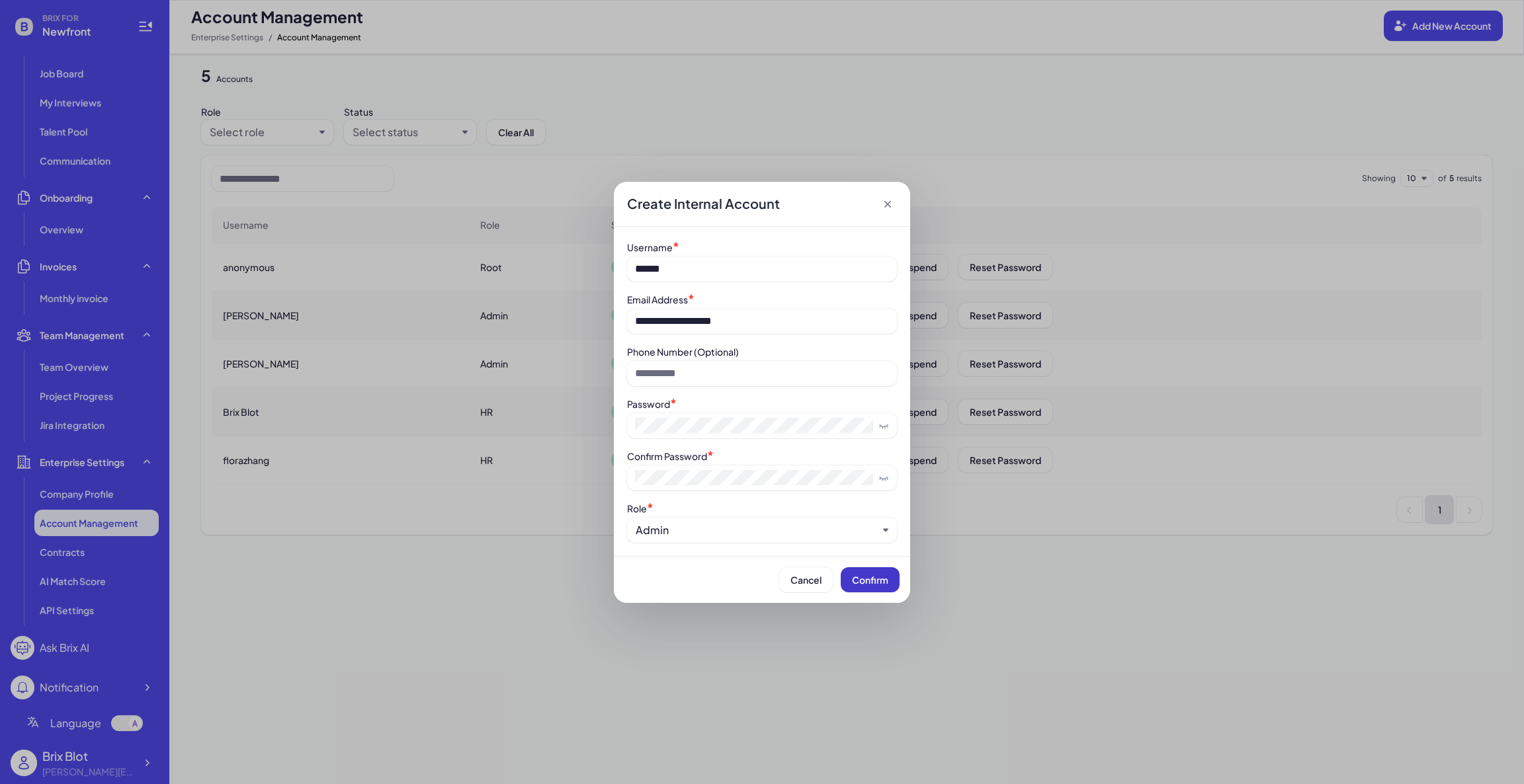
click at [869, 580] on span "Confirm" at bounding box center [870, 580] width 37 height 12
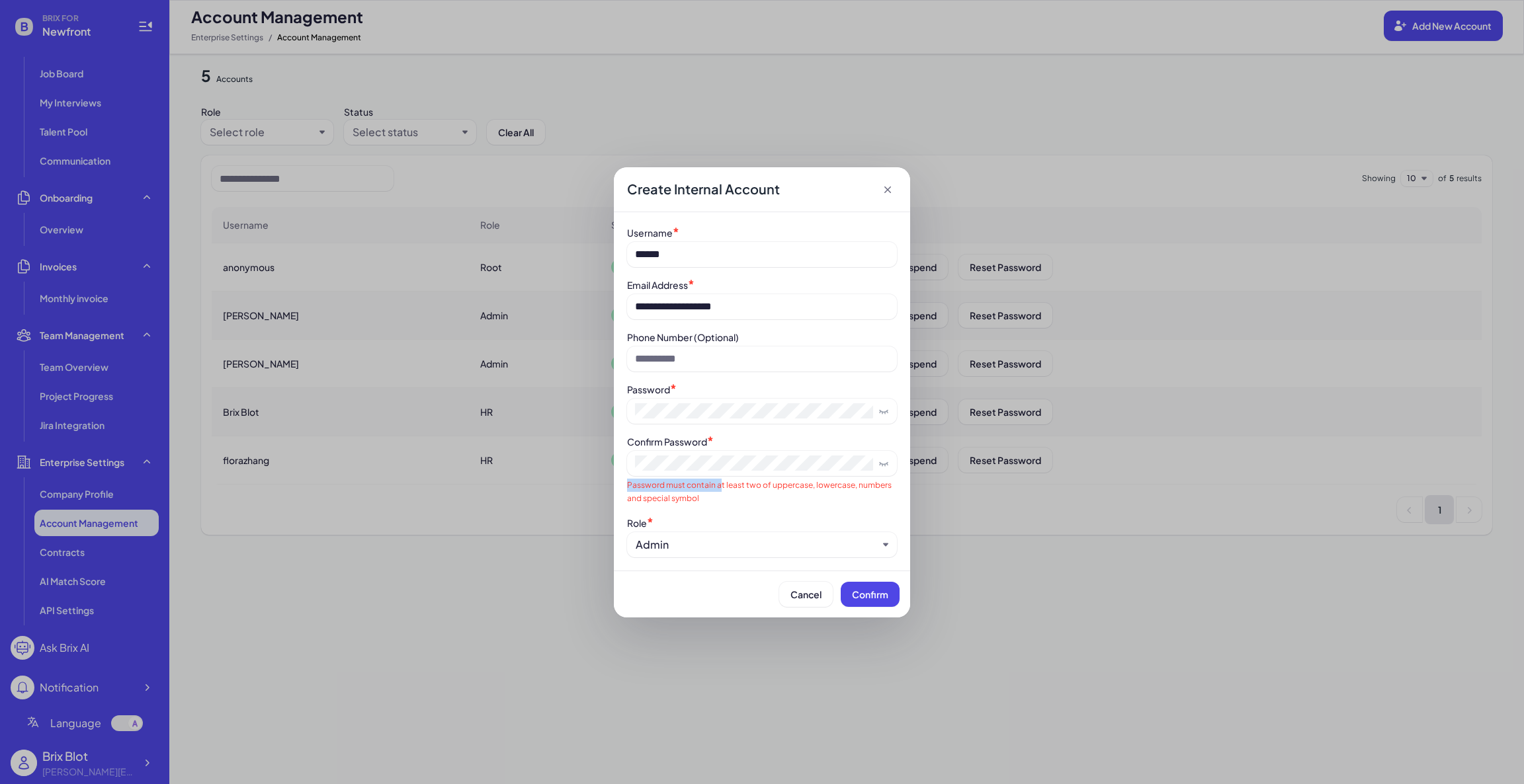
drag, startPoint x: 717, startPoint y: 486, endPoint x: 722, endPoint y: 475, distance: 12.1
click at [722, 475] on div "Confirm Password * Password must contain at least two of uppercase, lowercase, …" at bounding box center [762, 469] width 270 height 70
click at [801, 474] on span at bounding box center [762, 463] width 270 height 25
click at [590, 443] on div "**********" at bounding box center [762, 392] width 1524 height 784
click at [581, 411] on div "**********" at bounding box center [762, 392] width 1524 height 784
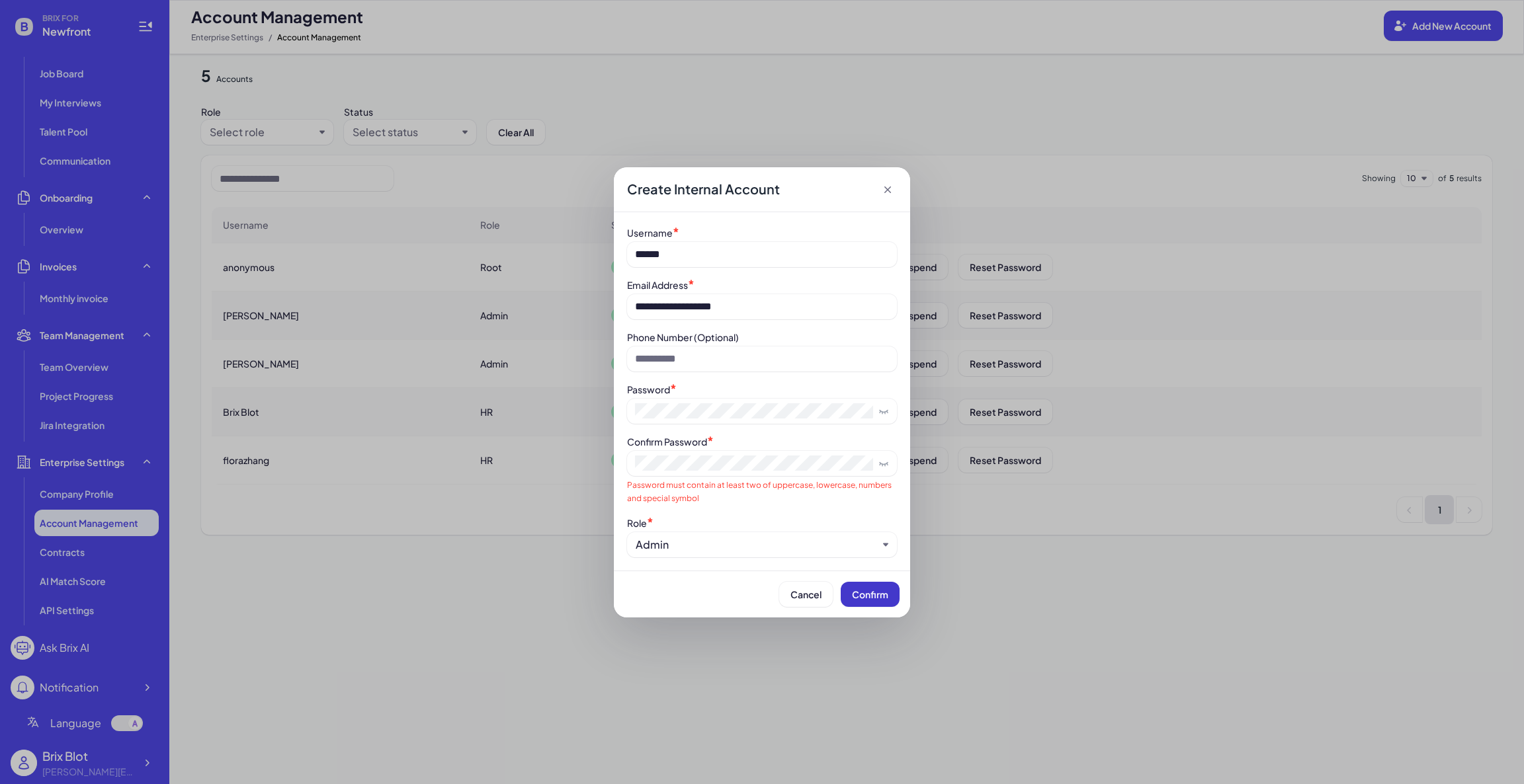
click at [869, 600] on span "Confirm" at bounding box center [870, 594] width 37 height 12
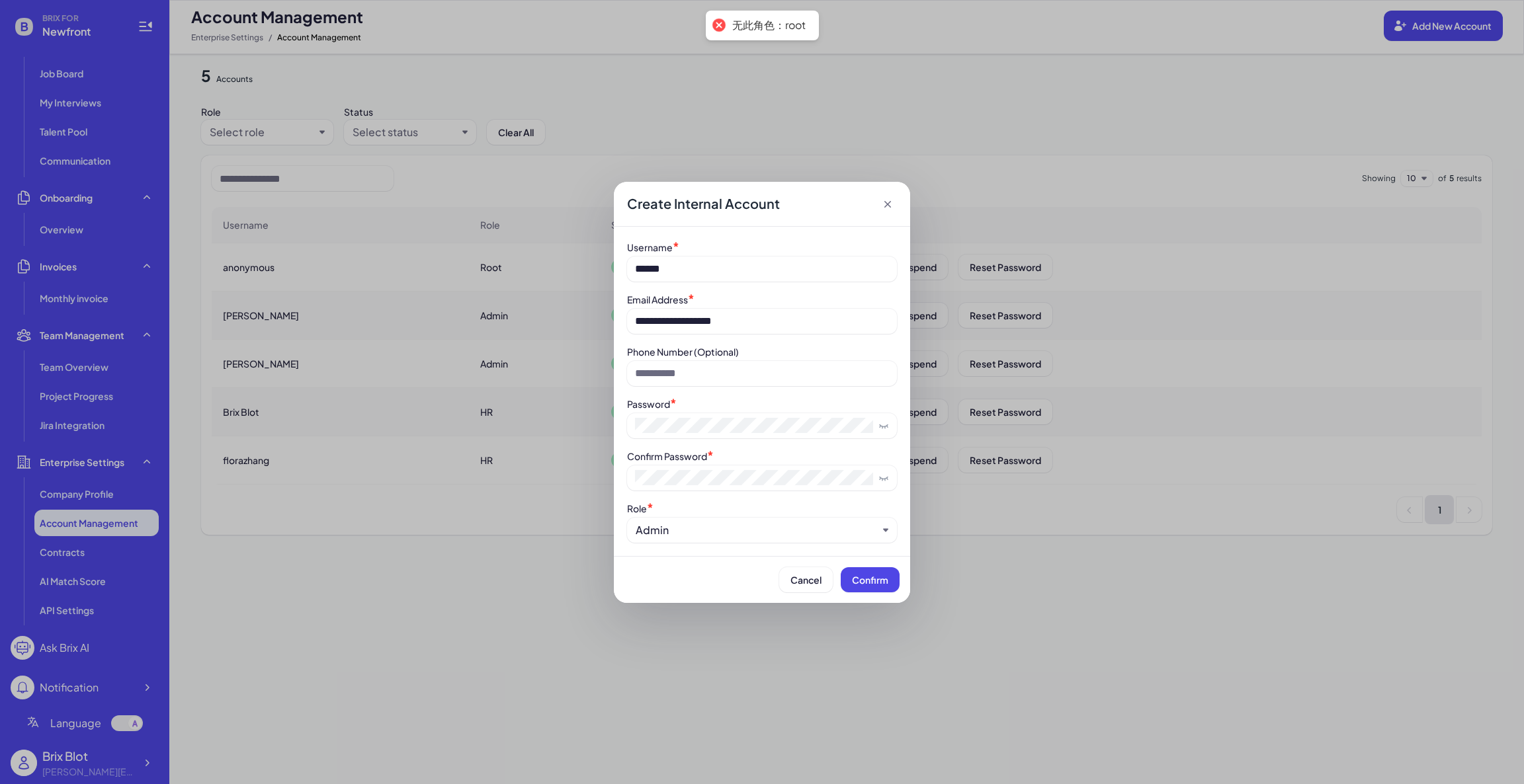
click at [720, 534] on div "Admin" at bounding box center [756, 530] width 242 height 16
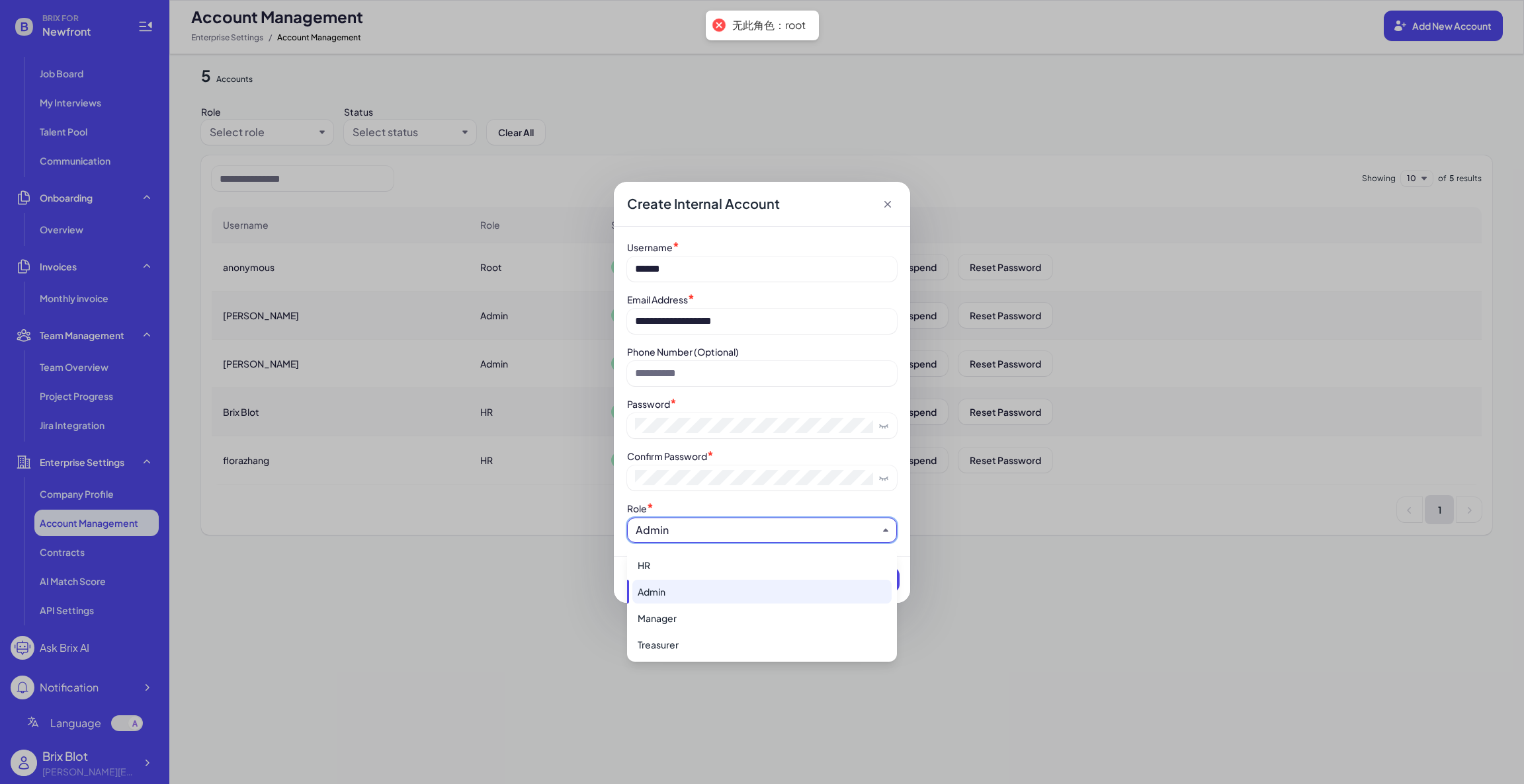
click at [673, 567] on div "HR" at bounding box center [762, 565] width 259 height 23
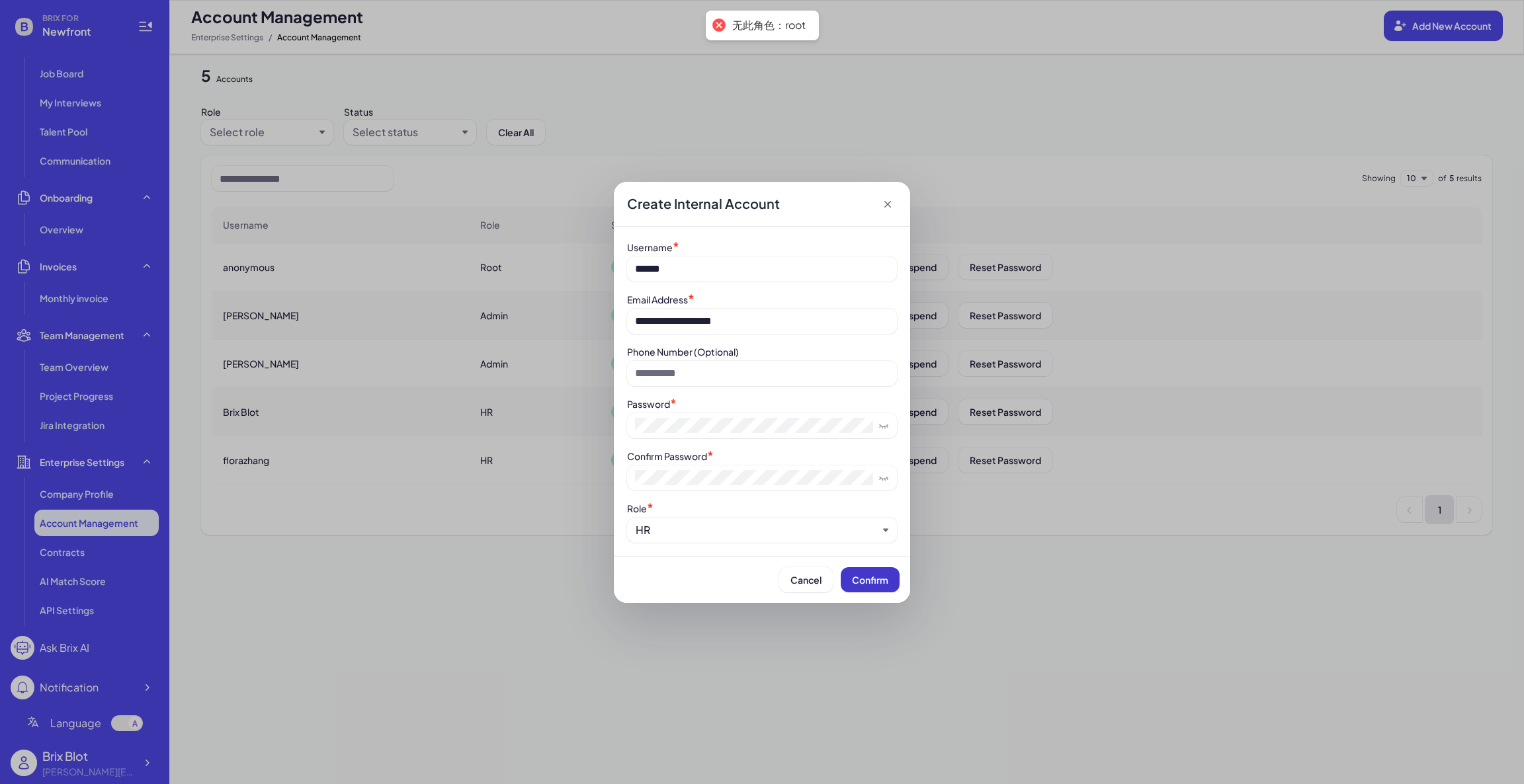
click at [890, 580] on button "Confirm" at bounding box center [870, 580] width 59 height 25
drag, startPoint x: 877, startPoint y: 580, endPoint x: 910, endPoint y: 554, distance: 42.0
click at [878, 578] on span "Confirm" at bounding box center [870, 580] width 37 height 12
click at [885, 198] on icon at bounding box center [887, 204] width 13 height 13
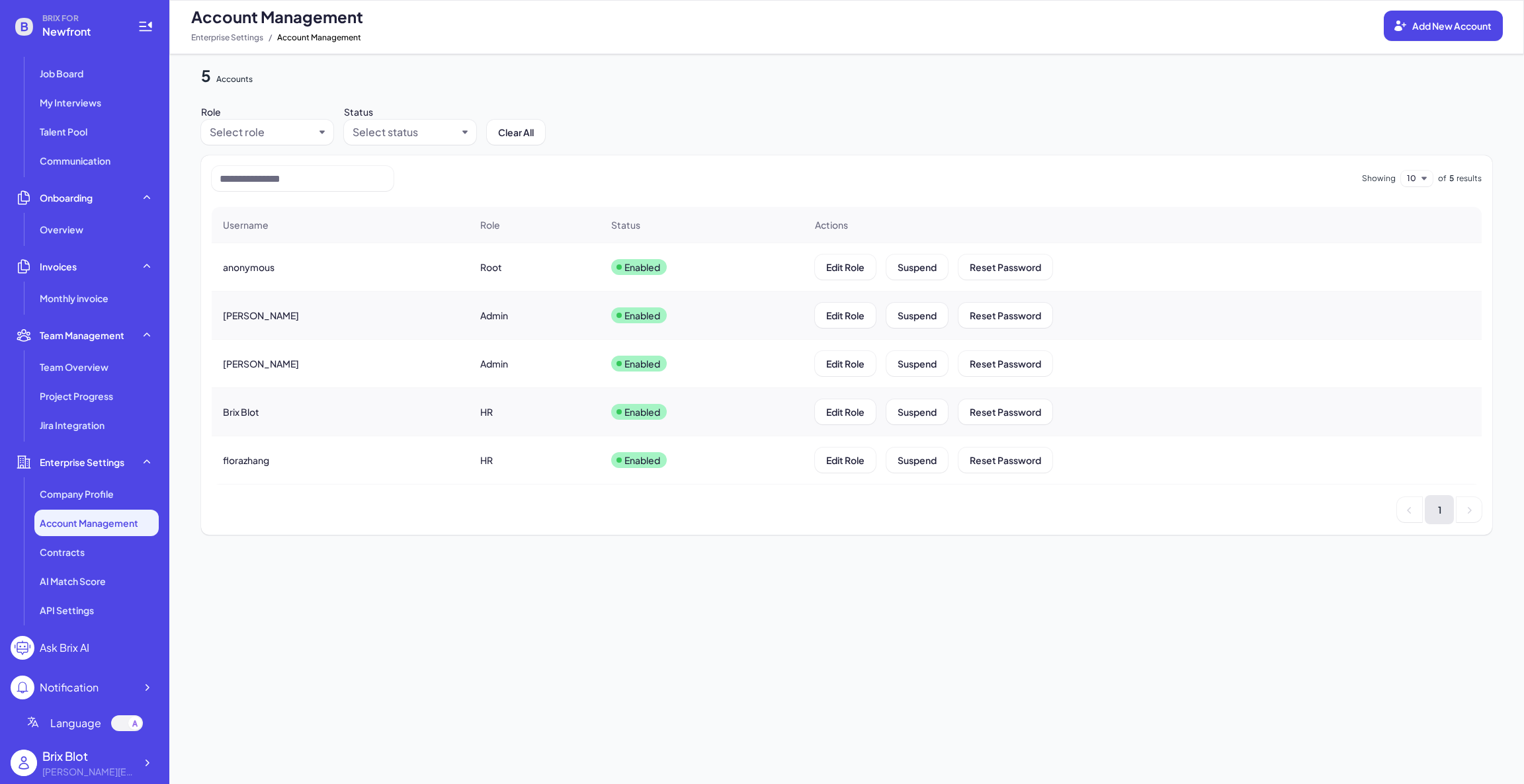
drag, startPoint x: 1226, startPoint y: 265, endPoint x: 1167, endPoint y: 312, distance: 75.4
click at [1226, 267] on div "Edit Role Suspend Reset Password" at bounding box center [1142, 266] width 676 height 46
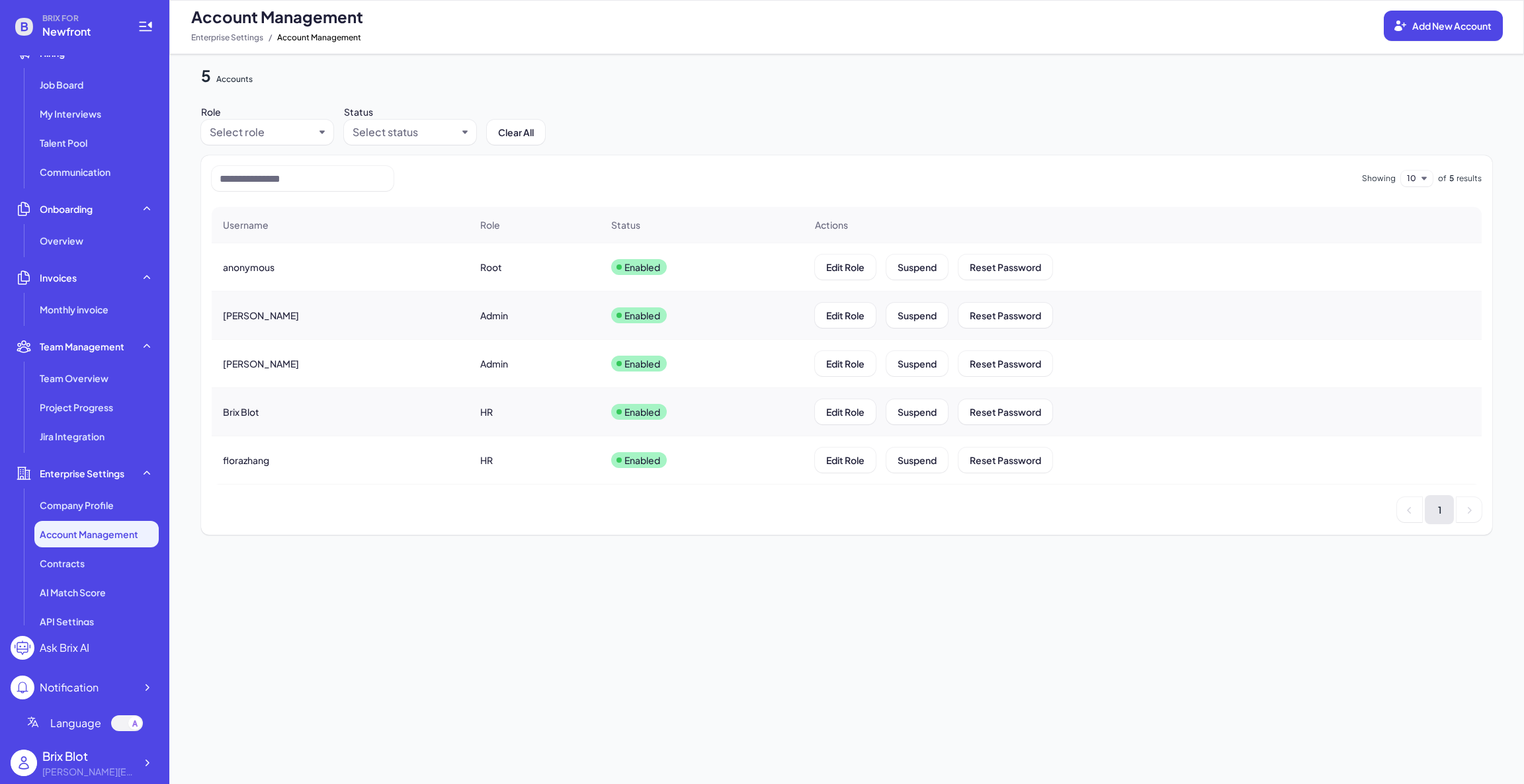
scroll to position [125, 0]
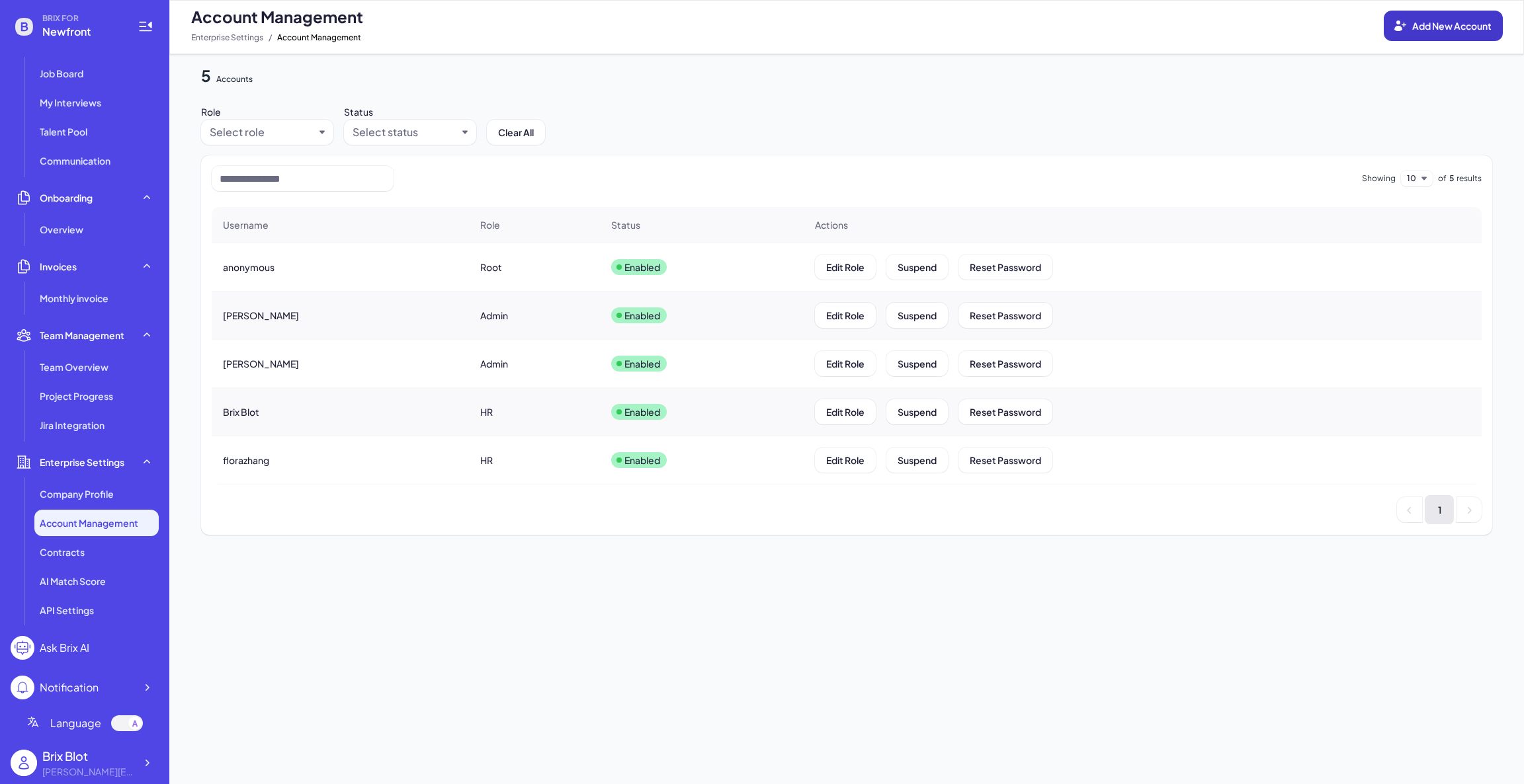
click at [1427, 23] on span "Add New Account" at bounding box center [1451, 26] width 79 height 12
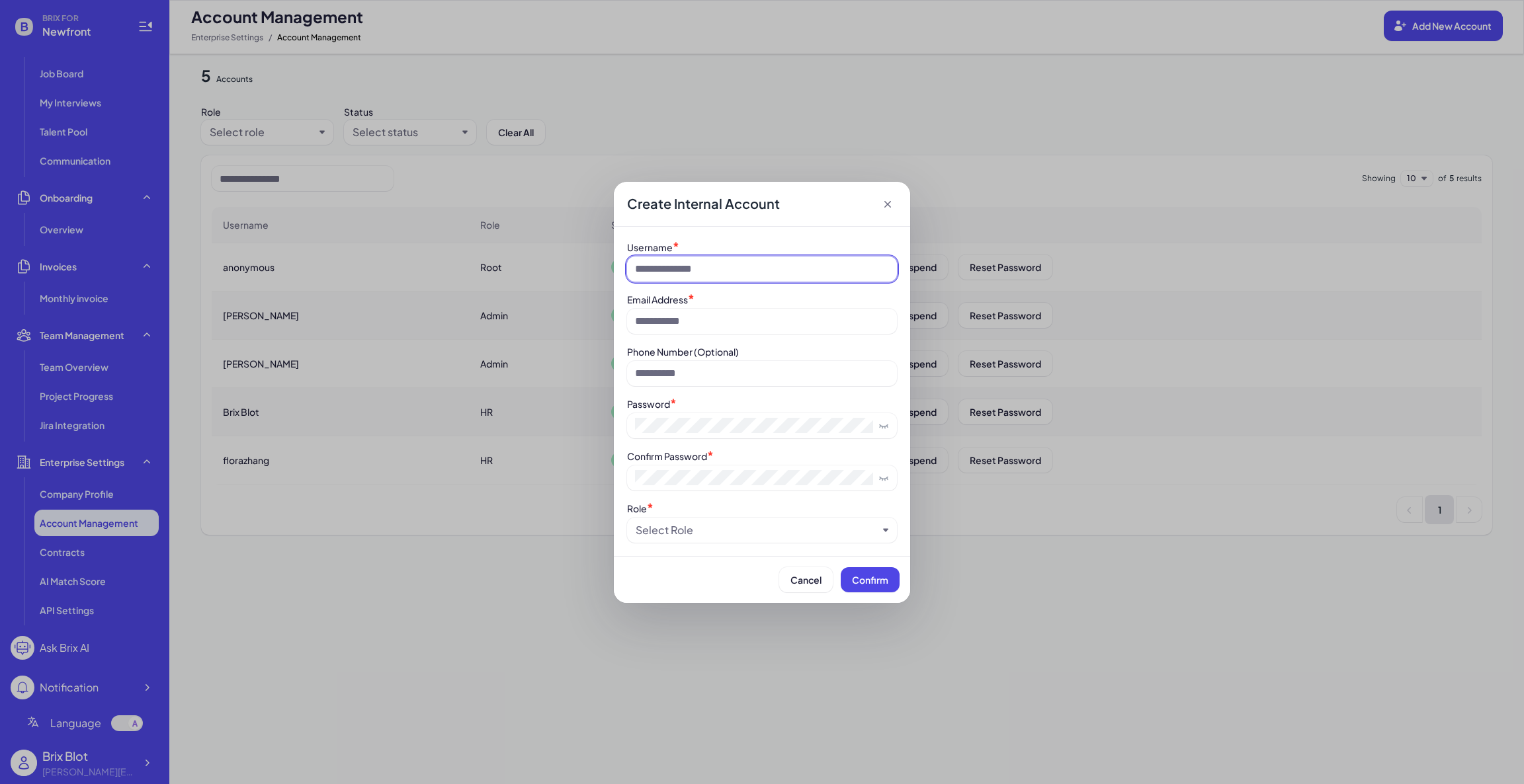
click at [760, 267] on input at bounding box center [762, 269] width 270 height 25
type input "******"
click at [731, 318] on input at bounding box center [762, 321] width 270 height 25
type input "**********"
click at [691, 412] on div "Password *" at bounding box center [762, 418] width 270 height 42
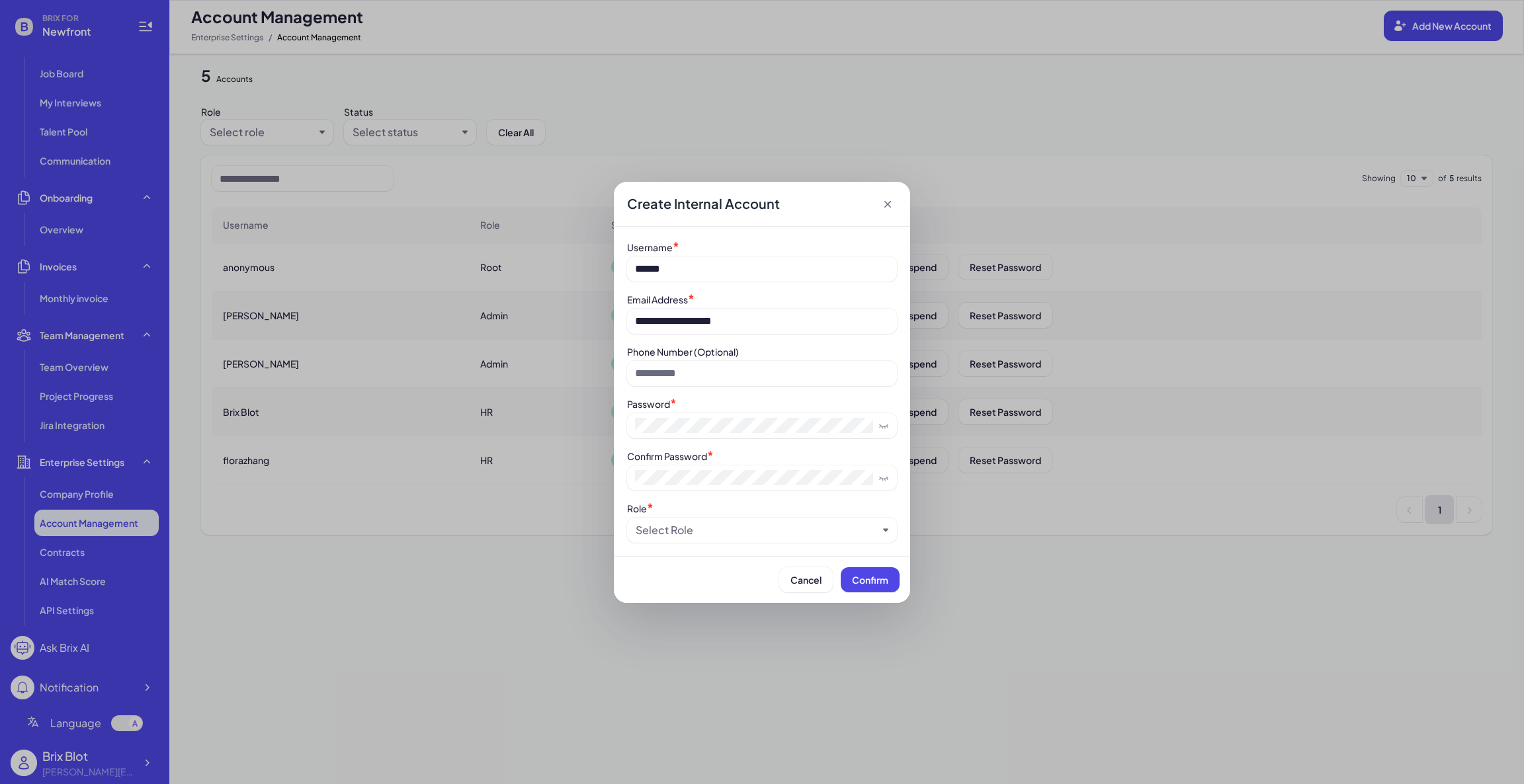
click at [676, 530] on div "Select Role" at bounding box center [664, 530] width 57 height 16
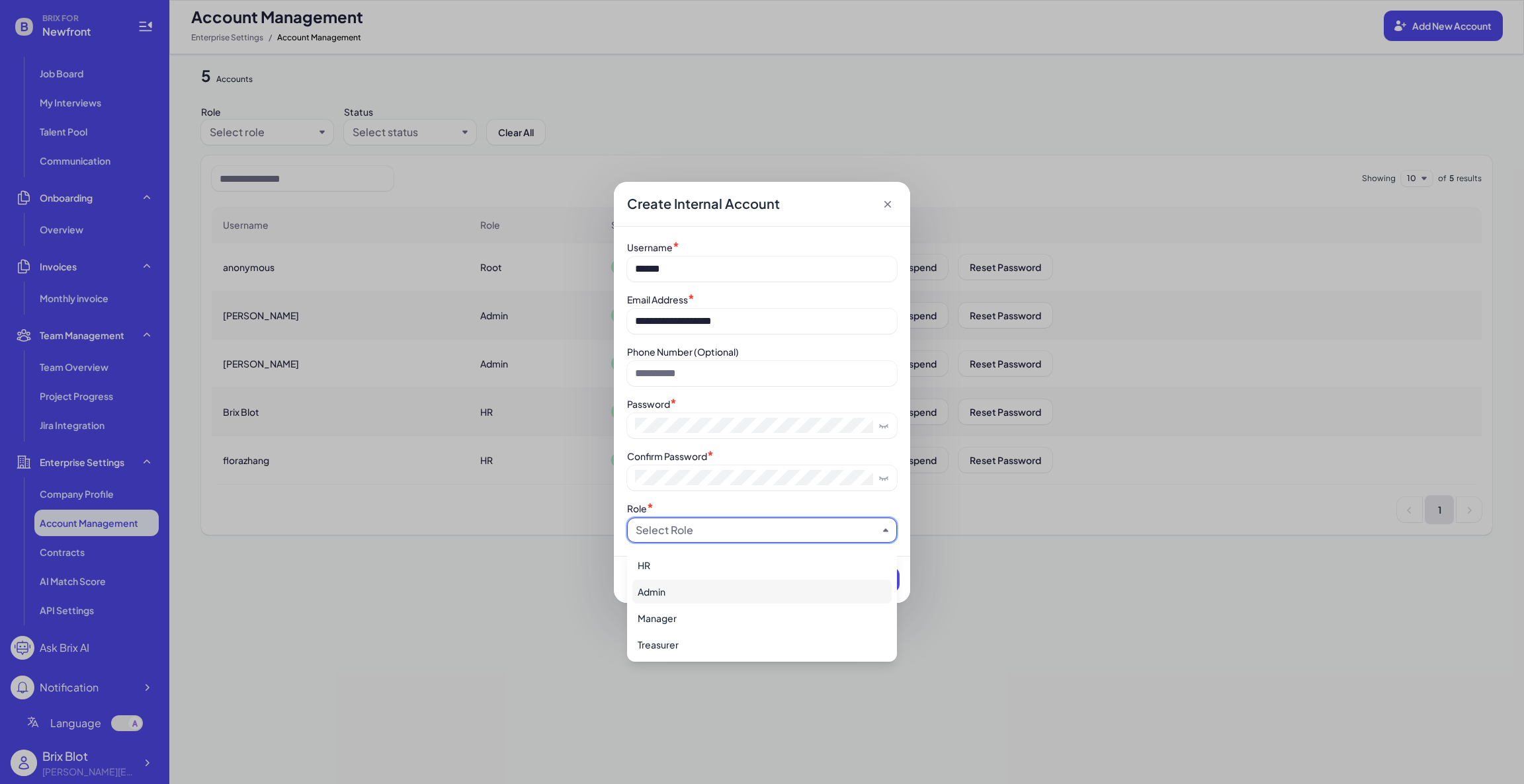
click at [702, 591] on div "Admin" at bounding box center [762, 591] width 259 height 23
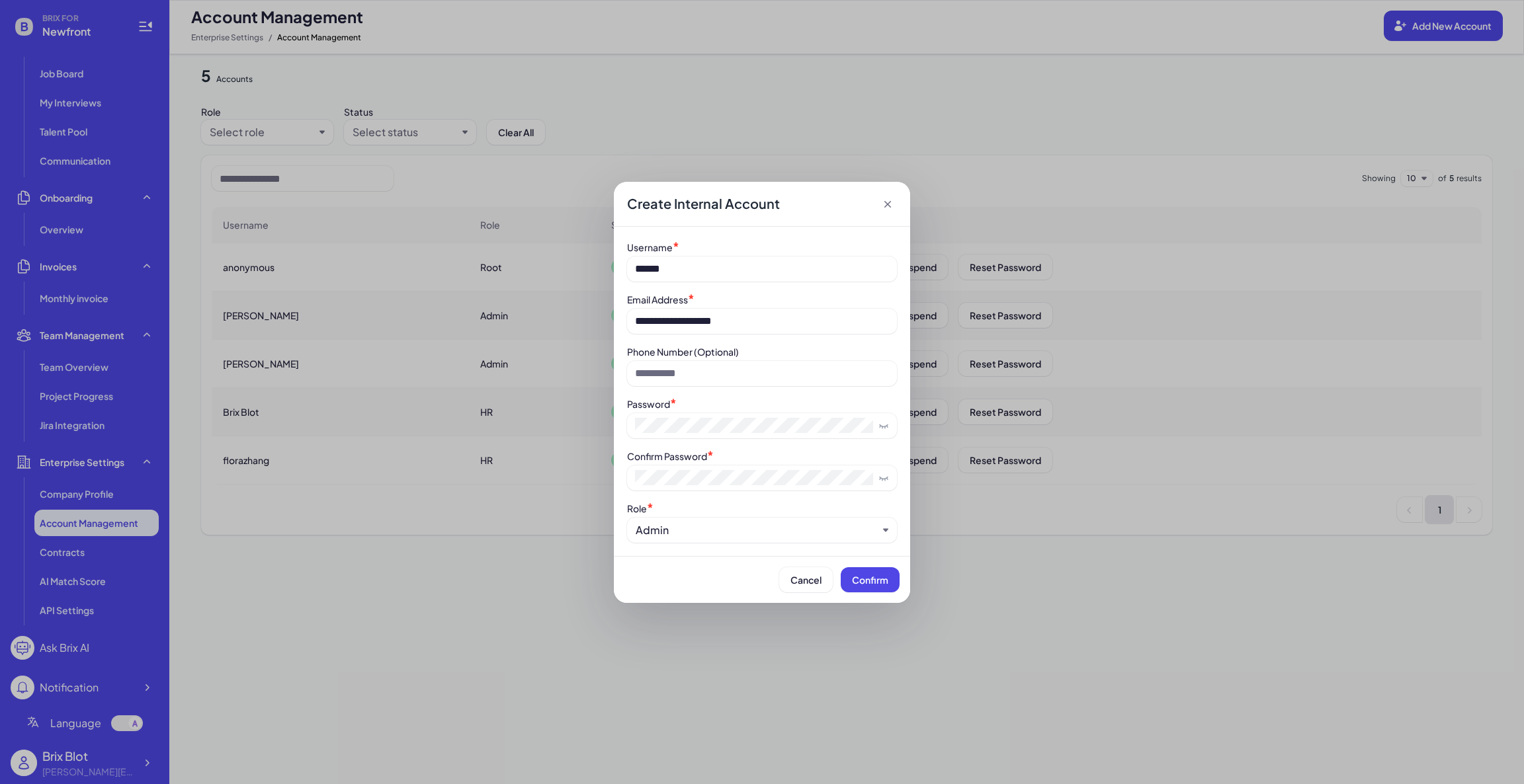
click at [899, 585] on div "Cancel Confirm" at bounding box center [762, 580] width 296 height 47
click at [886, 588] on button "Confirm" at bounding box center [870, 580] width 59 height 25
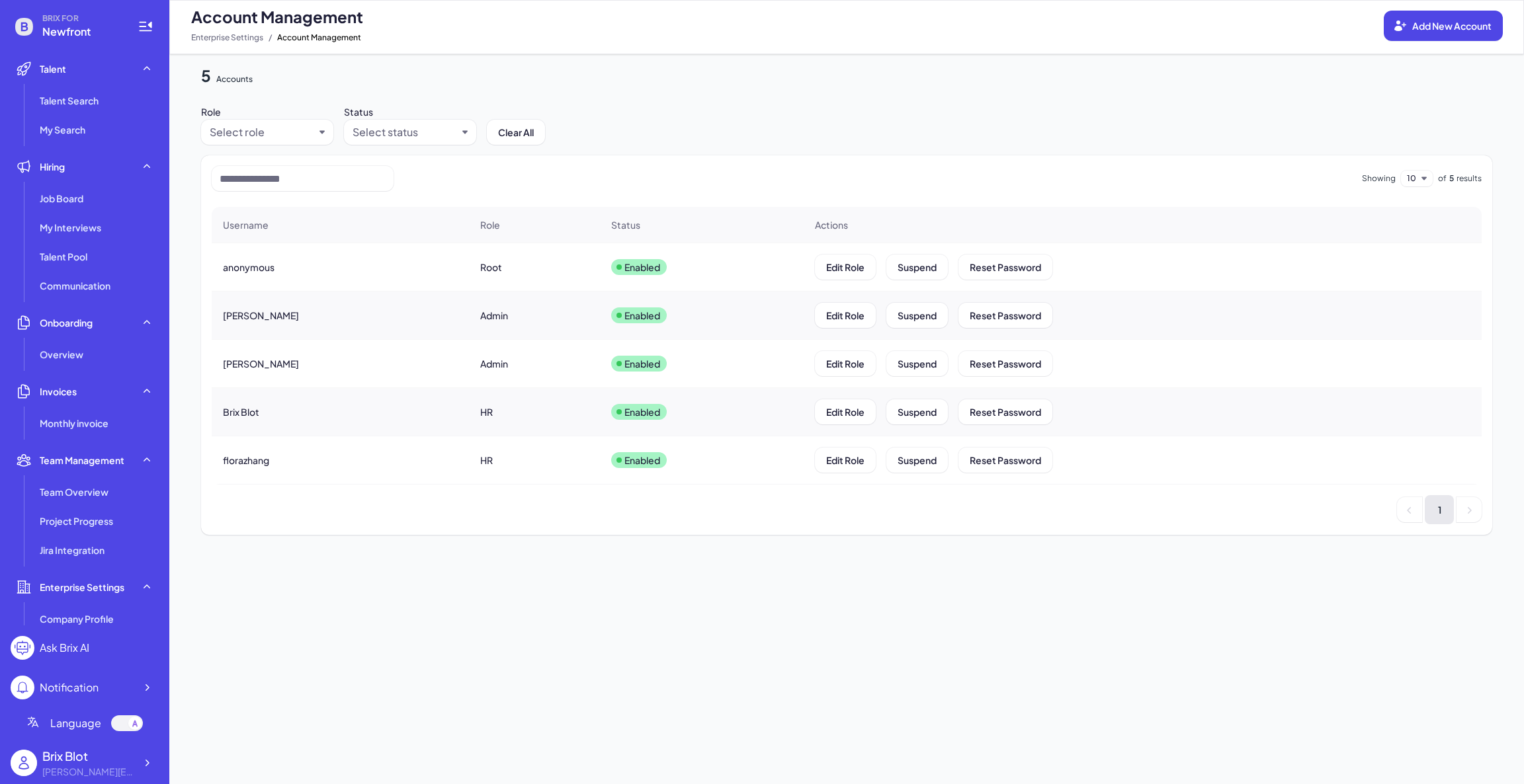
click at [1462, 8] on div "Account Management Add New Account" at bounding box center [847, 17] width 1311 height 21
click at [1454, 27] on span "Add New Account" at bounding box center [1451, 26] width 79 height 12
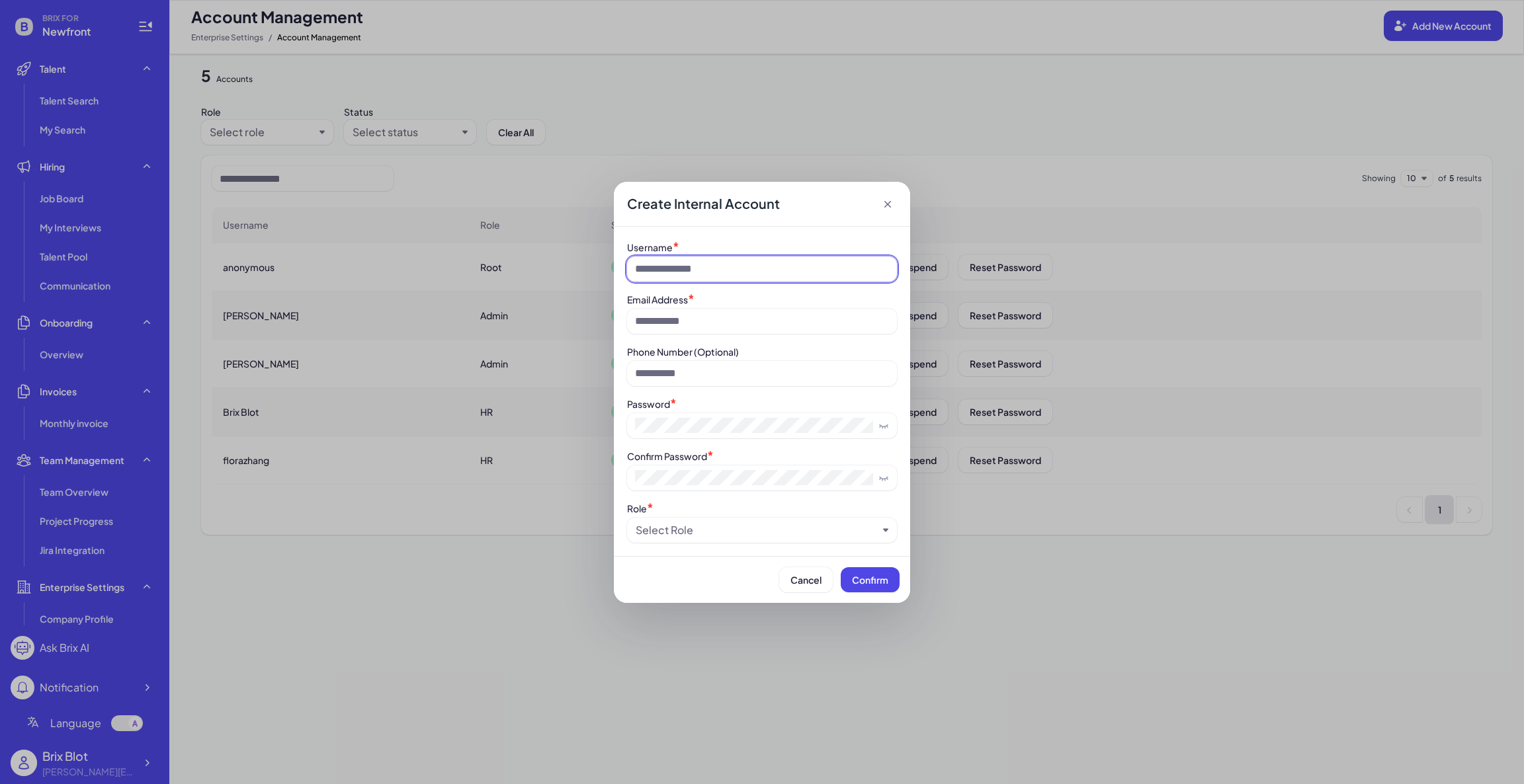
click at [795, 268] on input at bounding box center [762, 269] width 270 height 25
type input "******"
type input "**********"
click at [758, 535] on div "Select Role" at bounding box center [756, 530] width 242 height 16
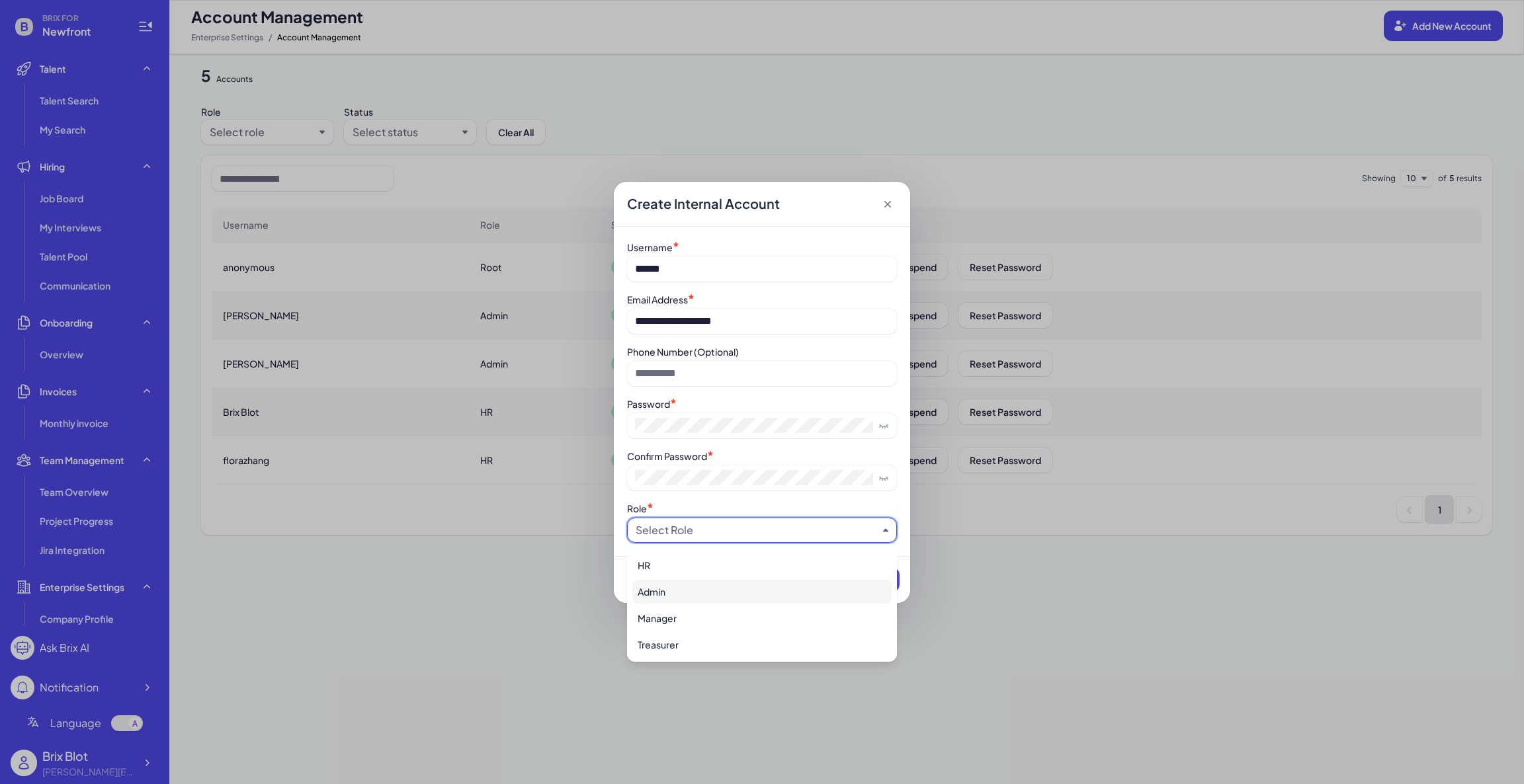
click at [734, 595] on div "Admin" at bounding box center [762, 591] width 259 height 23
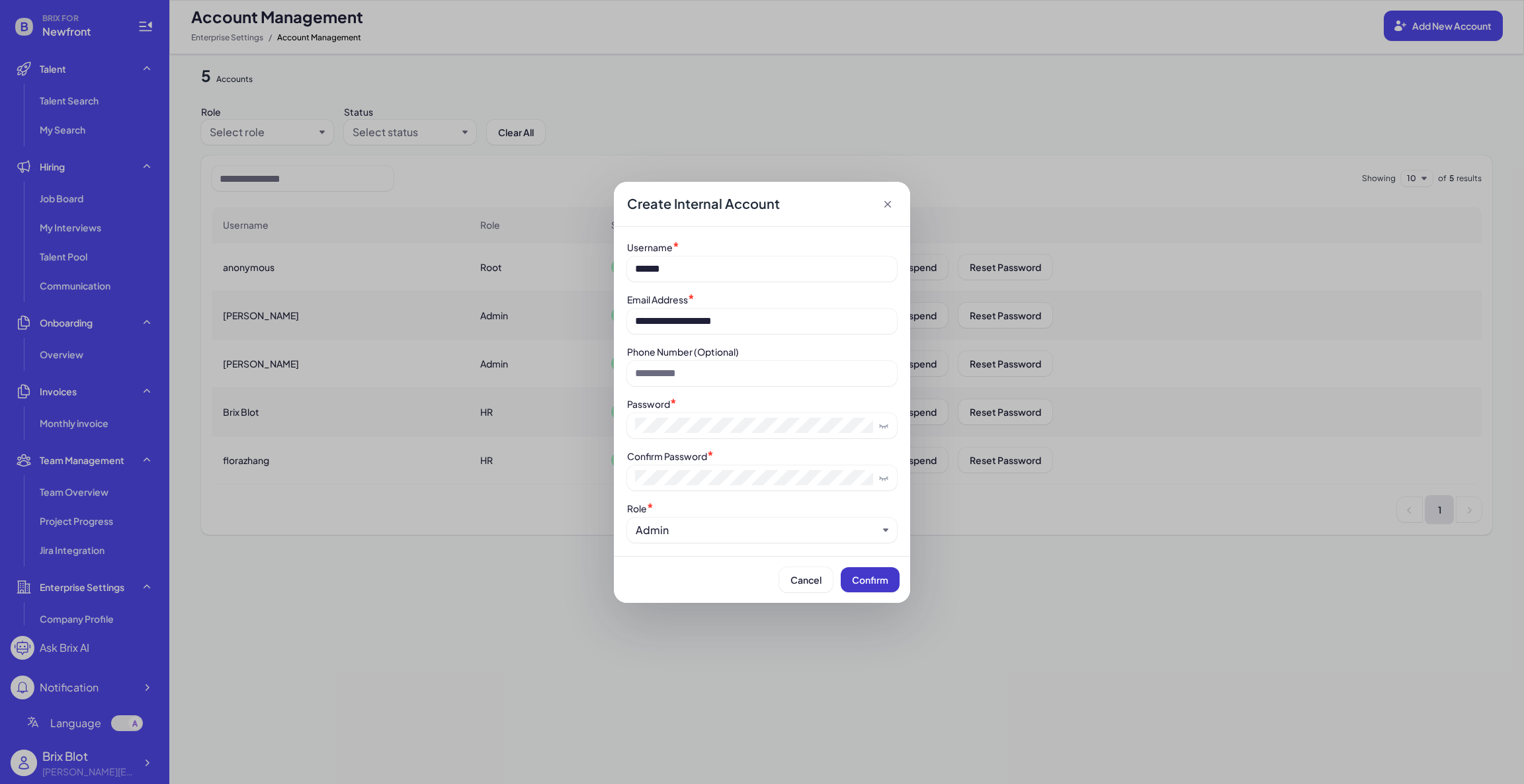
click at [896, 587] on button "Confirm" at bounding box center [870, 580] width 59 height 25
click at [888, 198] on icon at bounding box center [887, 204] width 13 height 13
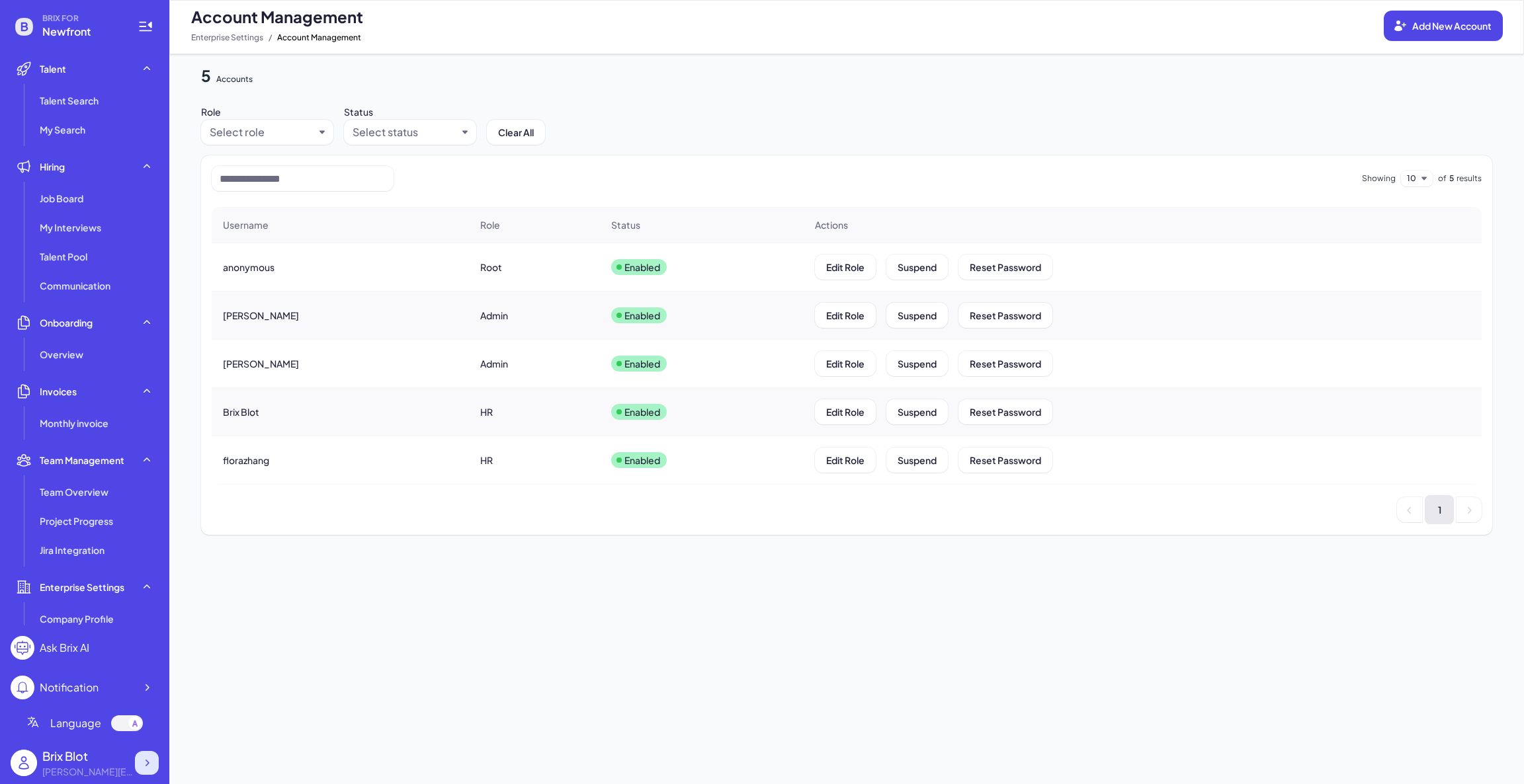
click at [156, 761] on div at bounding box center [146, 762] width 23 height 23
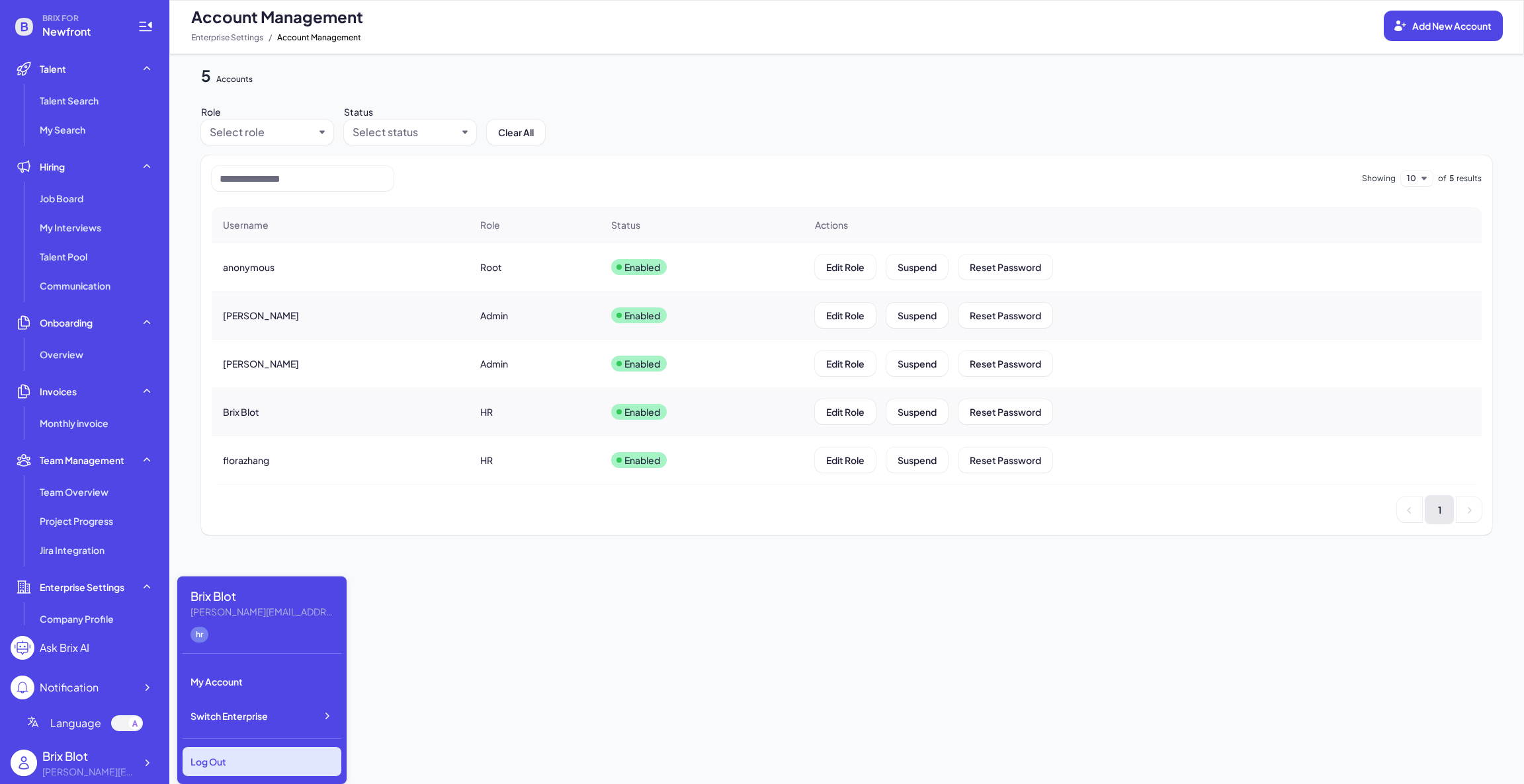
click at [305, 755] on div "Log Out" at bounding box center [262, 761] width 158 height 29
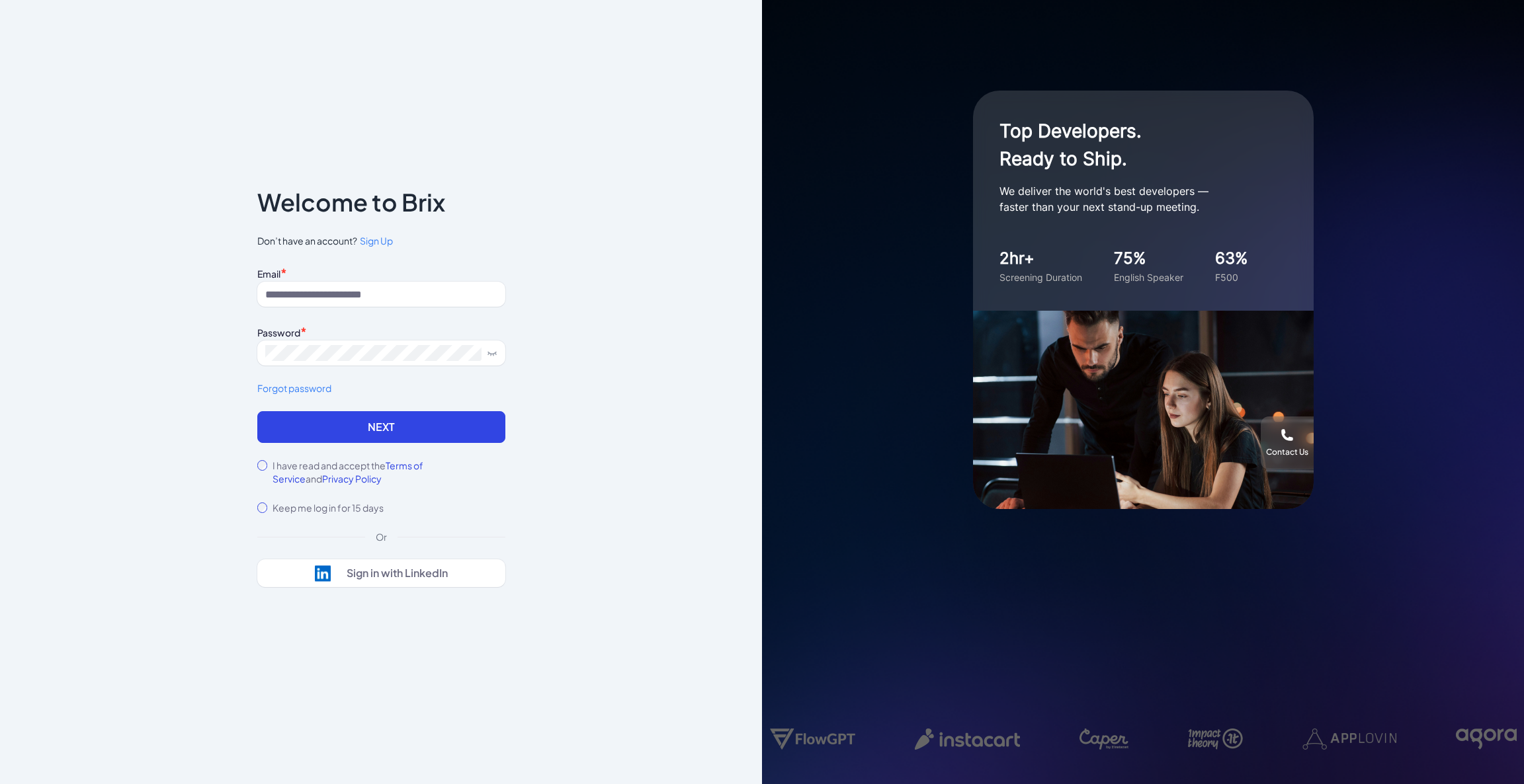
click at [291, 267] on div "Email *" at bounding box center [381, 272] width 248 height 18
click at [296, 283] on input at bounding box center [381, 294] width 248 height 25
type input "**********"
click at [490, 351] on icon at bounding box center [492, 353] width 10 height 10
click at [490, 351] on icon at bounding box center [492, 352] width 9 height 6
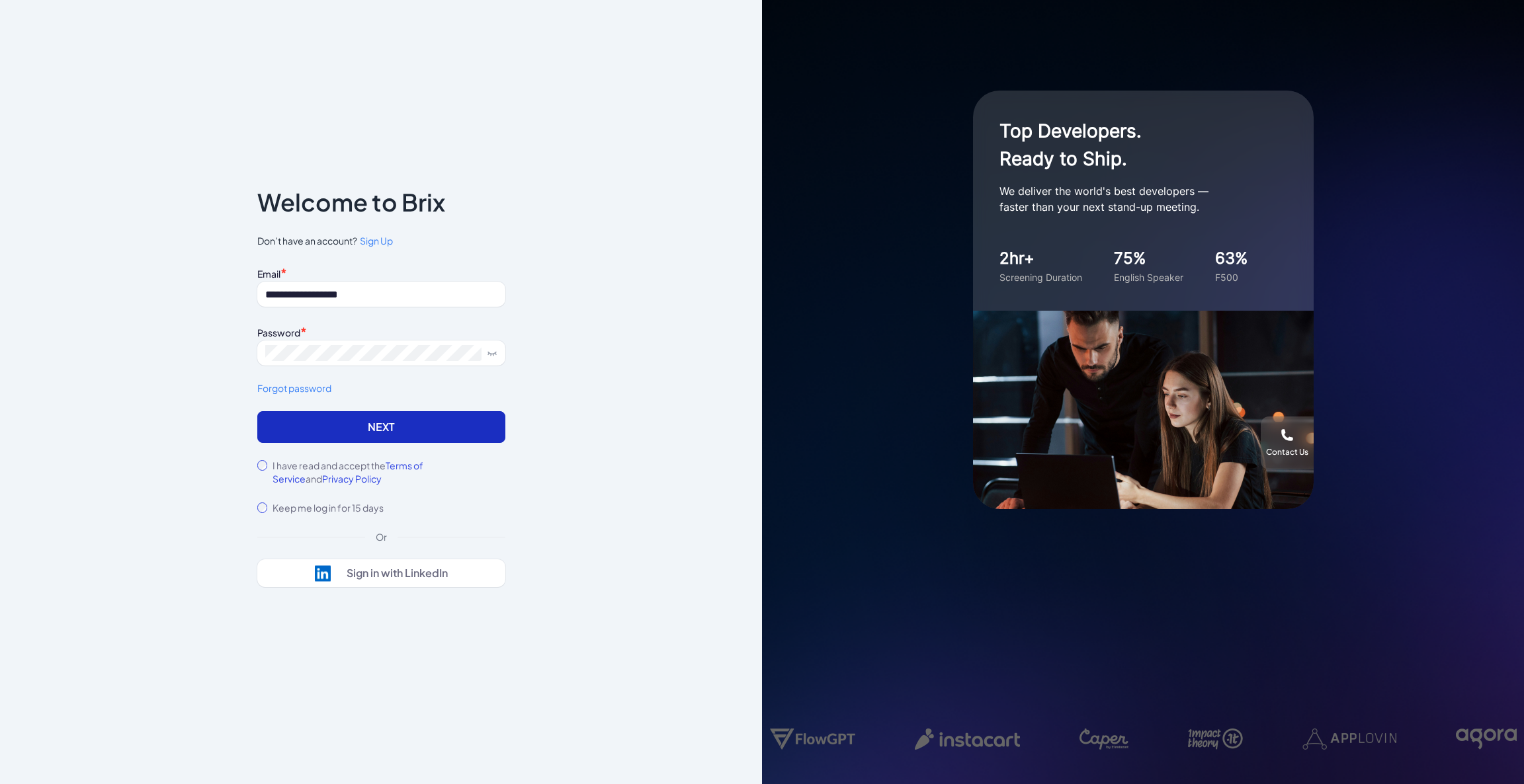
click at [312, 426] on button "Next" at bounding box center [381, 427] width 248 height 31
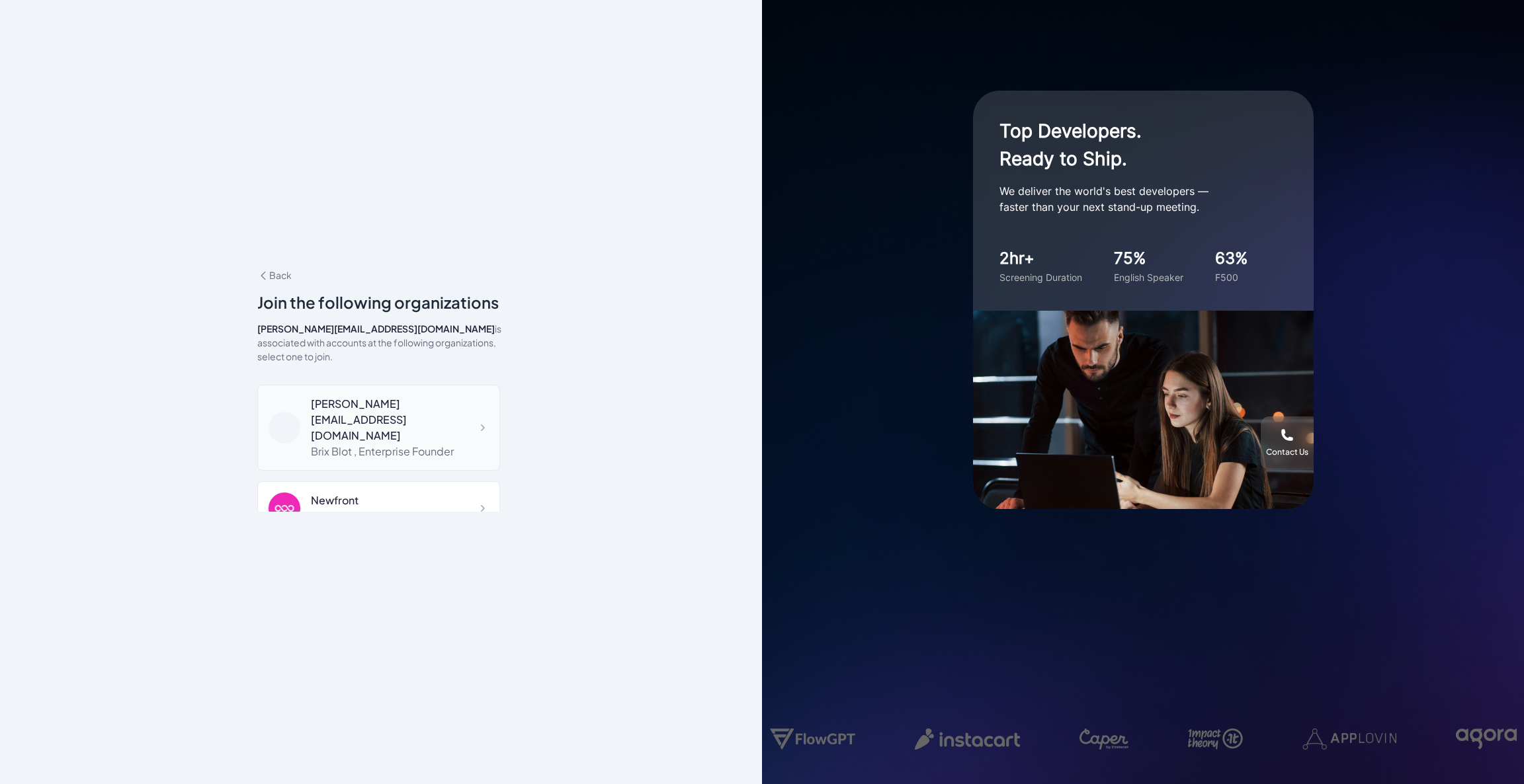
click at [355, 400] on div "[PERSON_NAME][EMAIL_ADDRESS][DOMAIN_NAME]" at bounding box center [399, 419] width 178 height 48
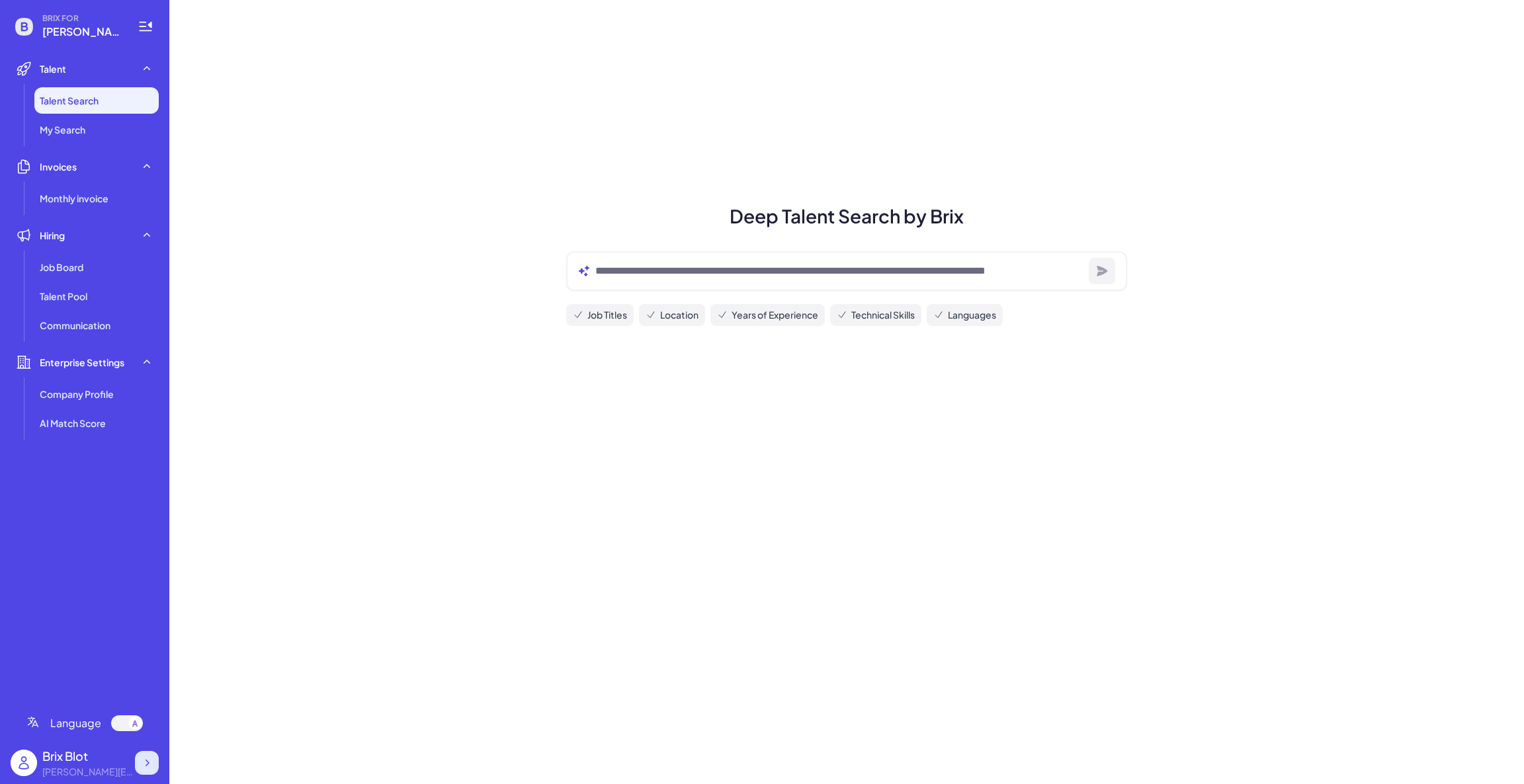
click at [151, 760] on icon at bounding box center [146, 762] width 13 height 13
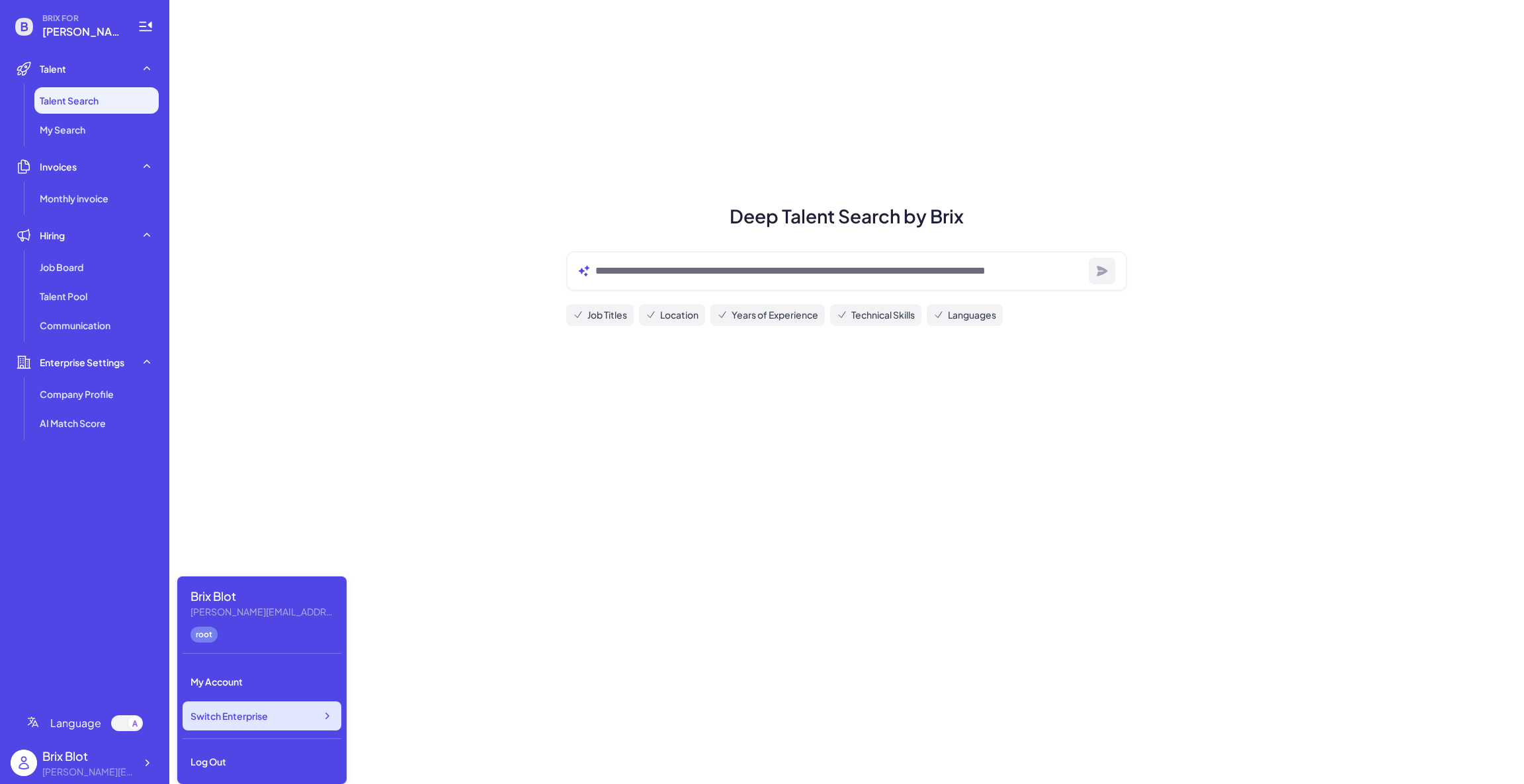
click at [239, 717] on span "Switch Enterprise" at bounding box center [229, 715] width 77 height 13
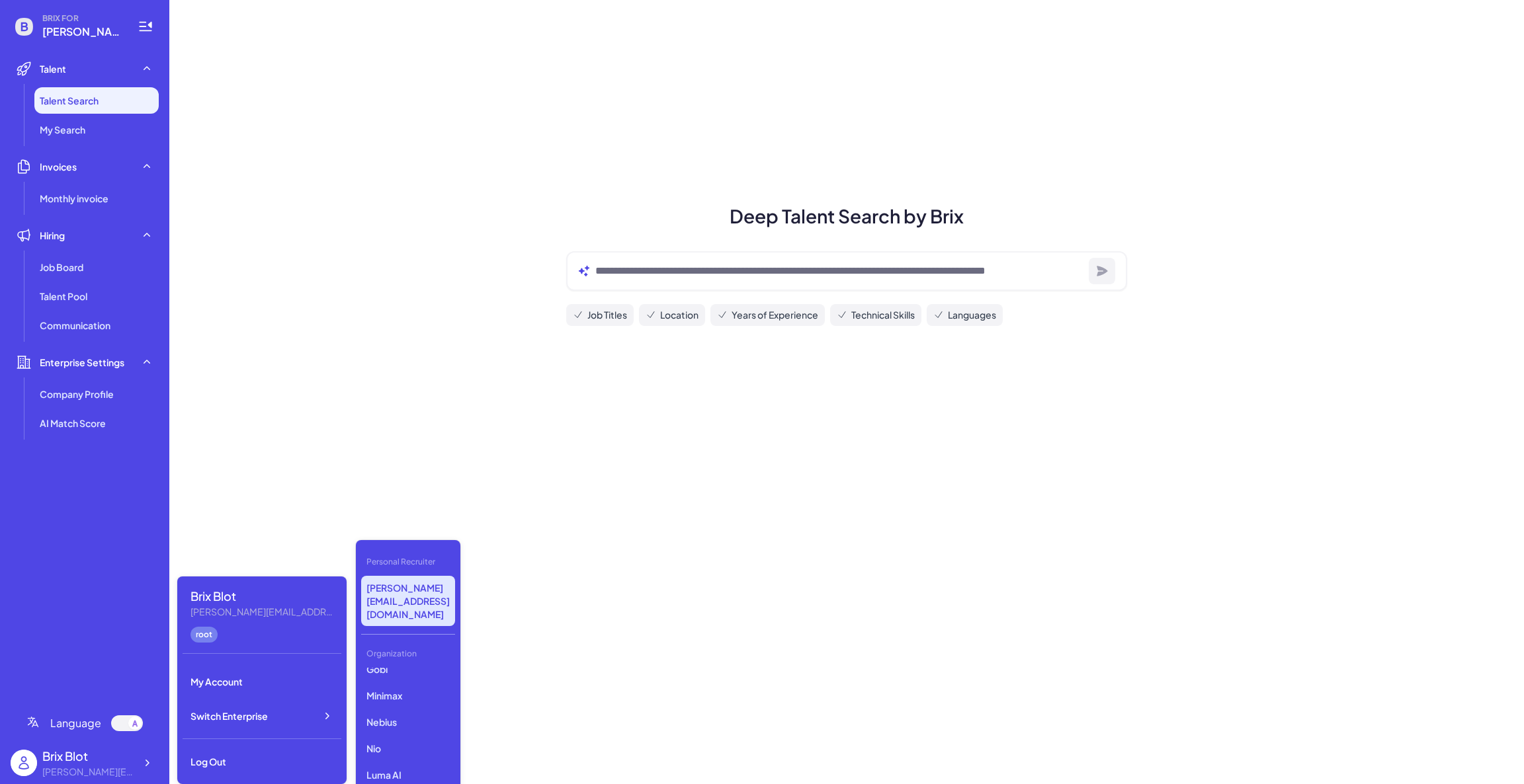
scroll to position [99, 0]
click at [423, 727] on p "Opus Clip" at bounding box center [408, 739] width 94 height 23
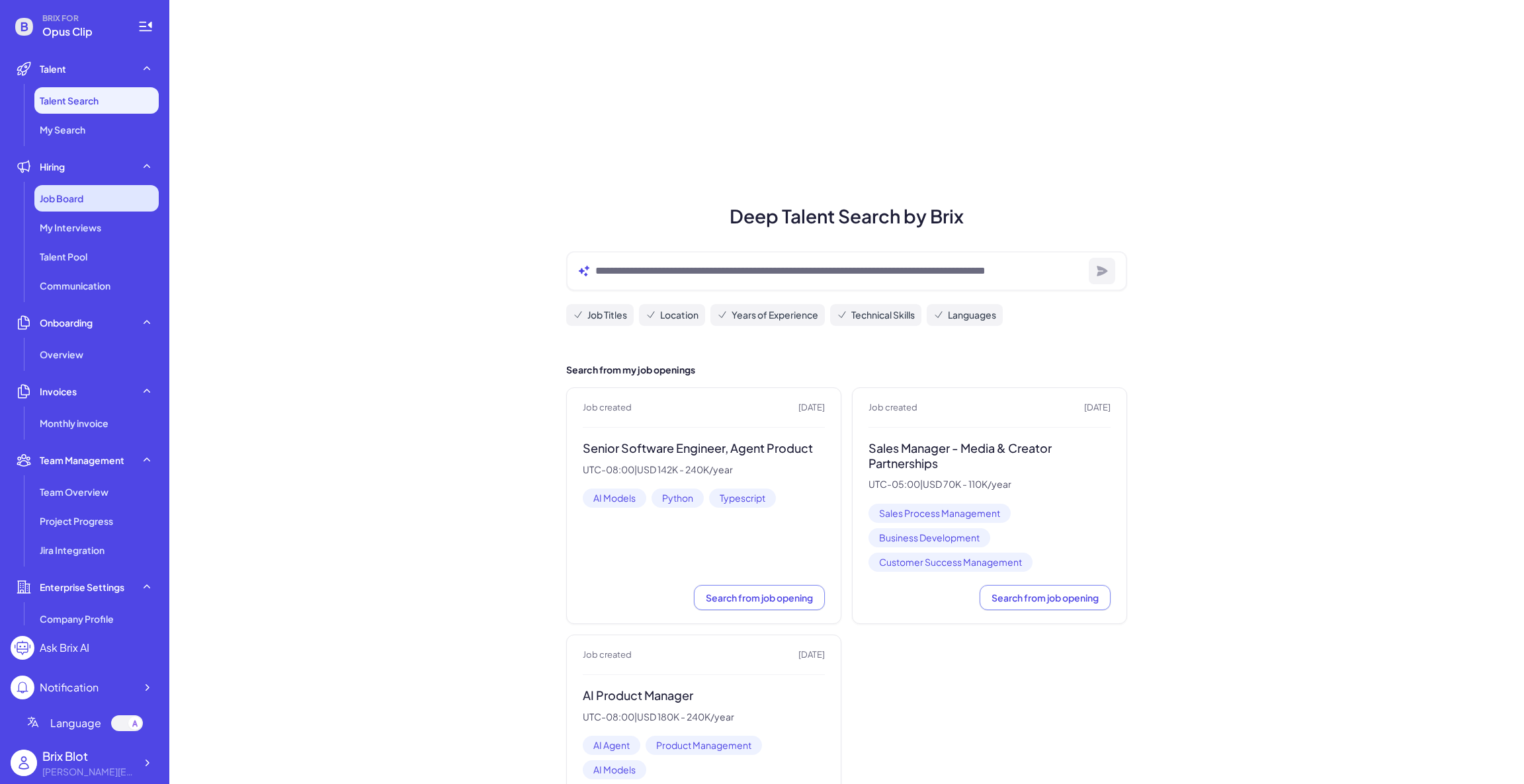
click at [97, 198] on div "Job Board" at bounding box center [97, 198] width 124 height 26
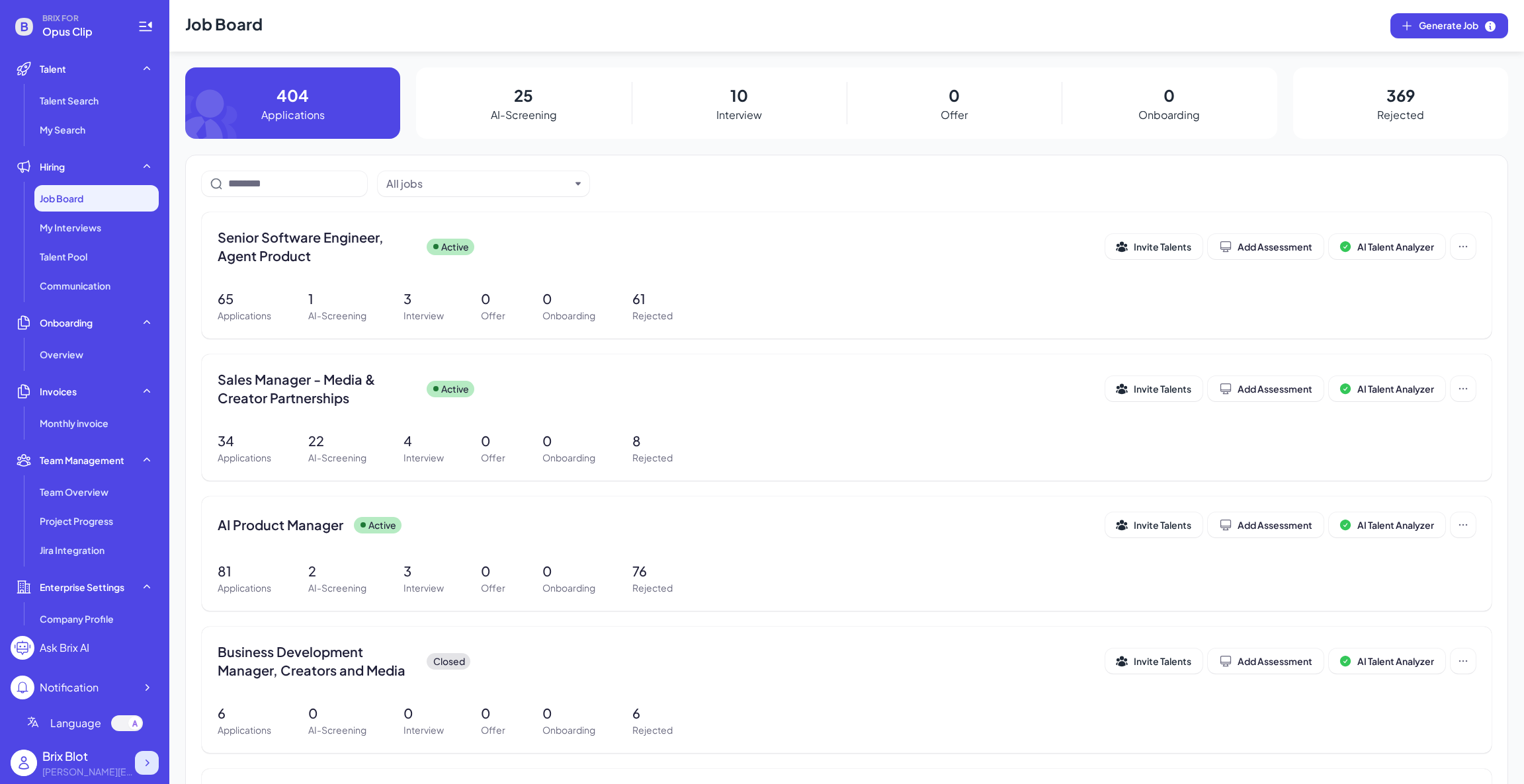
click at [141, 765] on icon at bounding box center [146, 762] width 13 height 13
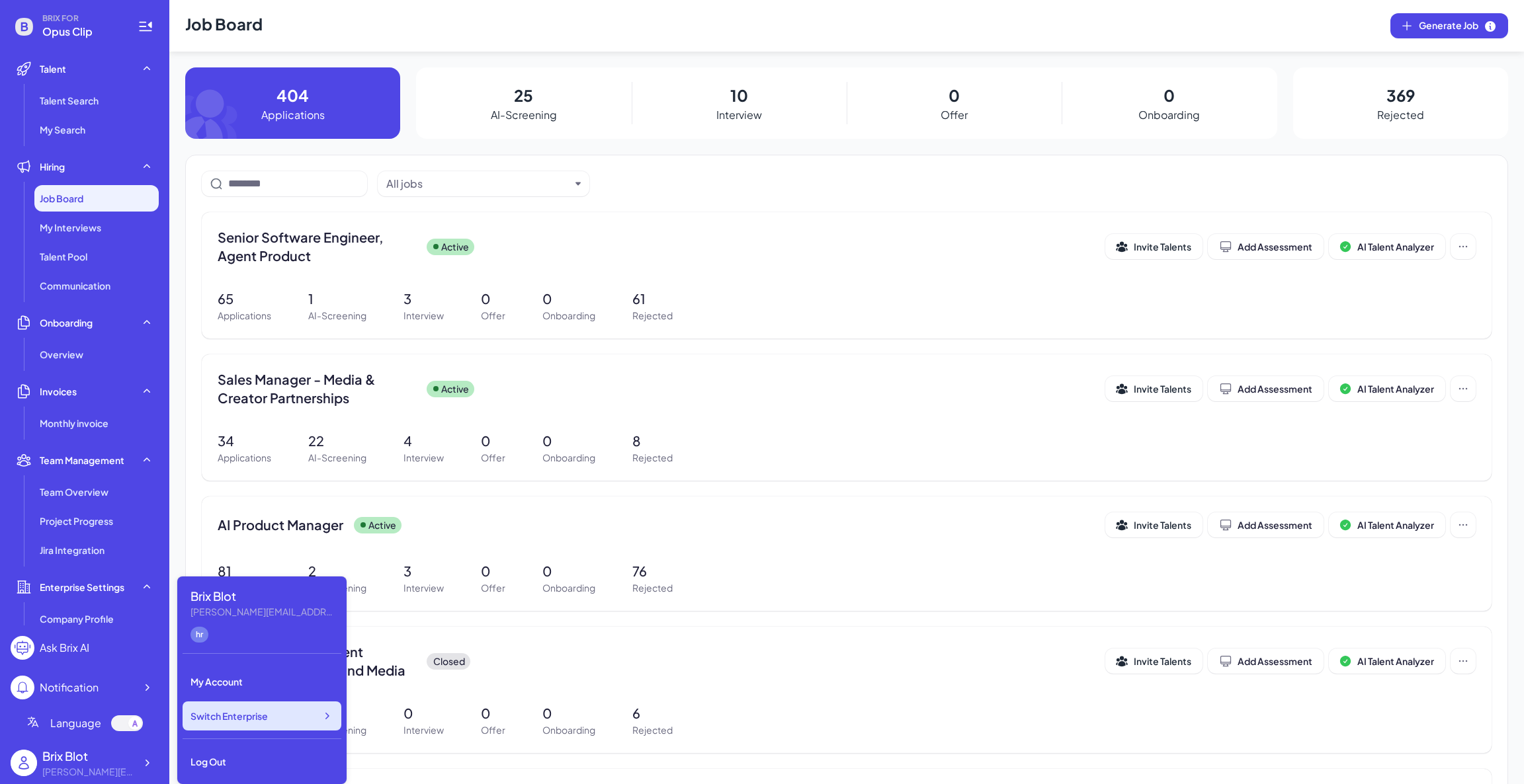
click at [264, 720] on span "Switch Enterprise" at bounding box center [229, 715] width 77 height 13
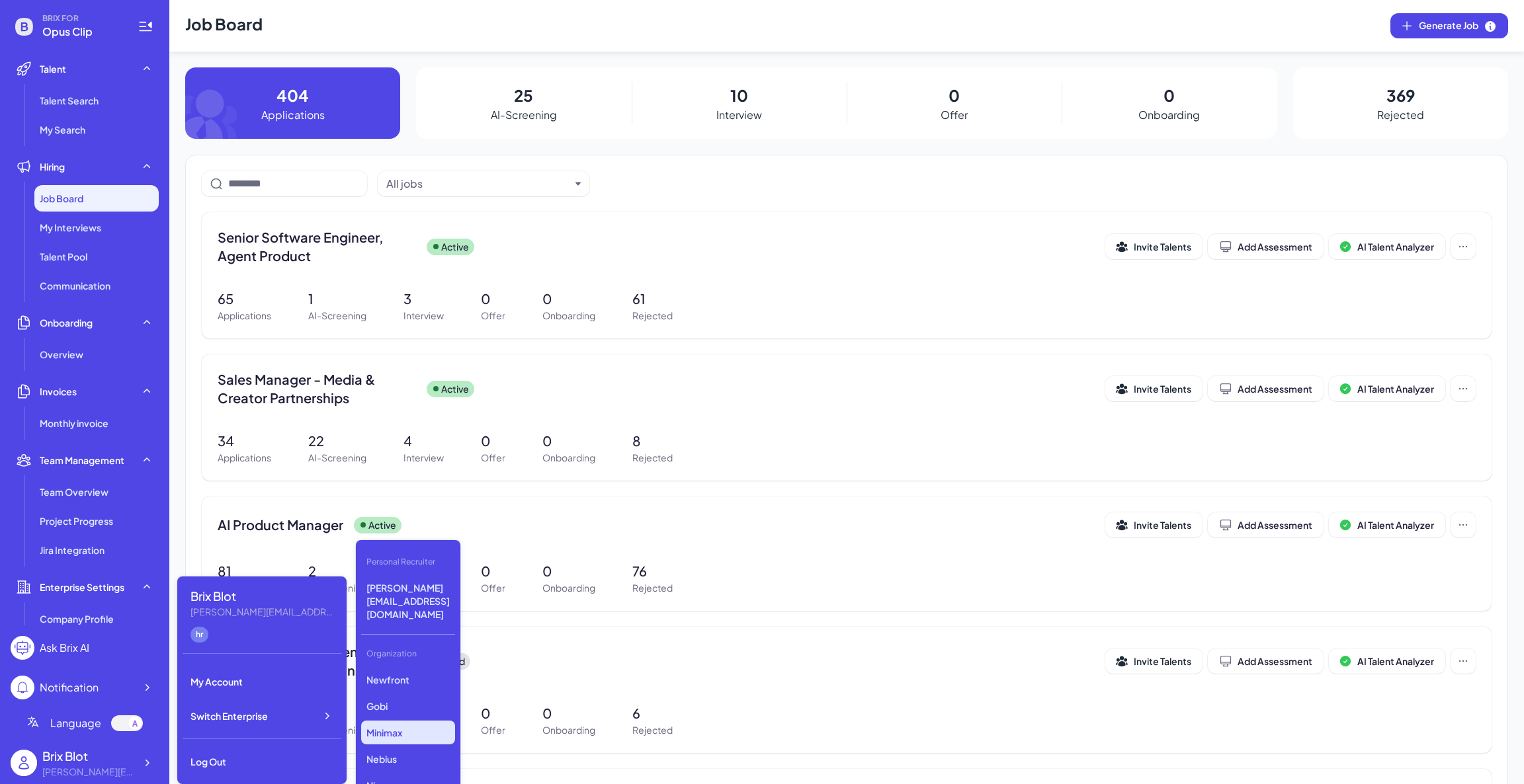
click at [426, 720] on p "Minimax" at bounding box center [408, 732] width 94 height 23
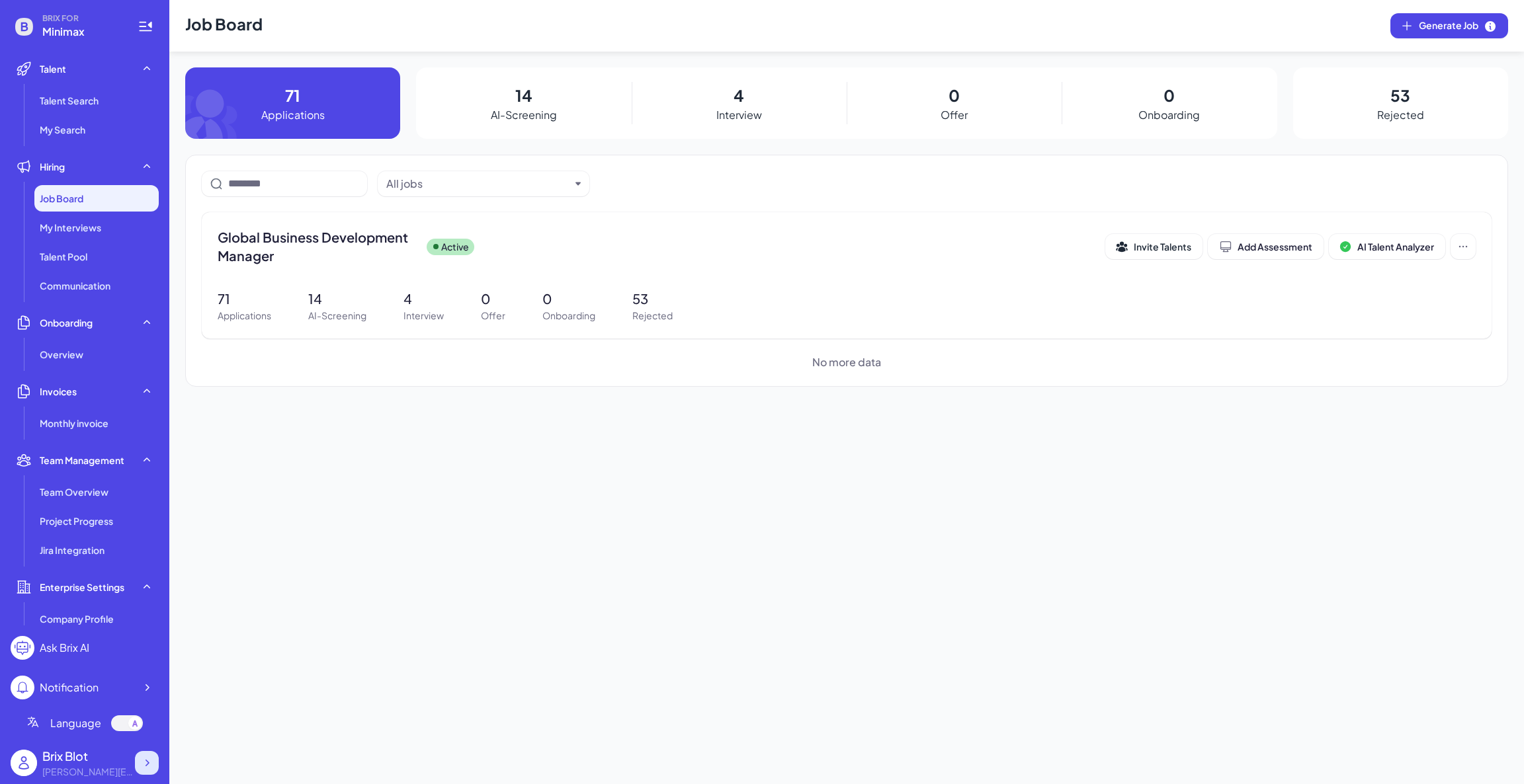
click at [145, 771] on div at bounding box center [146, 762] width 23 height 23
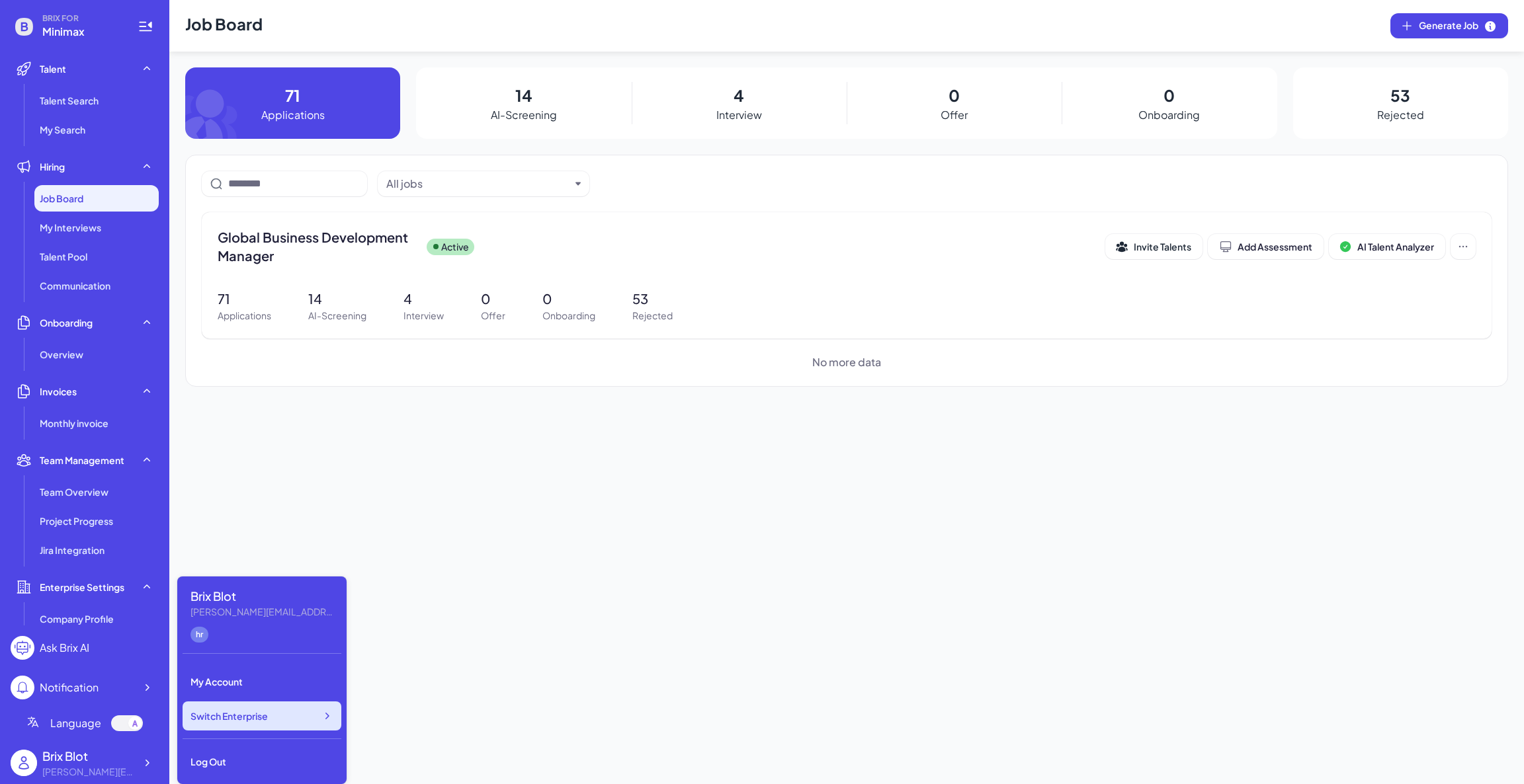
click at [317, 722] on div "Switch Enterprise" at bounding box center [262, 715] width 158 height 29
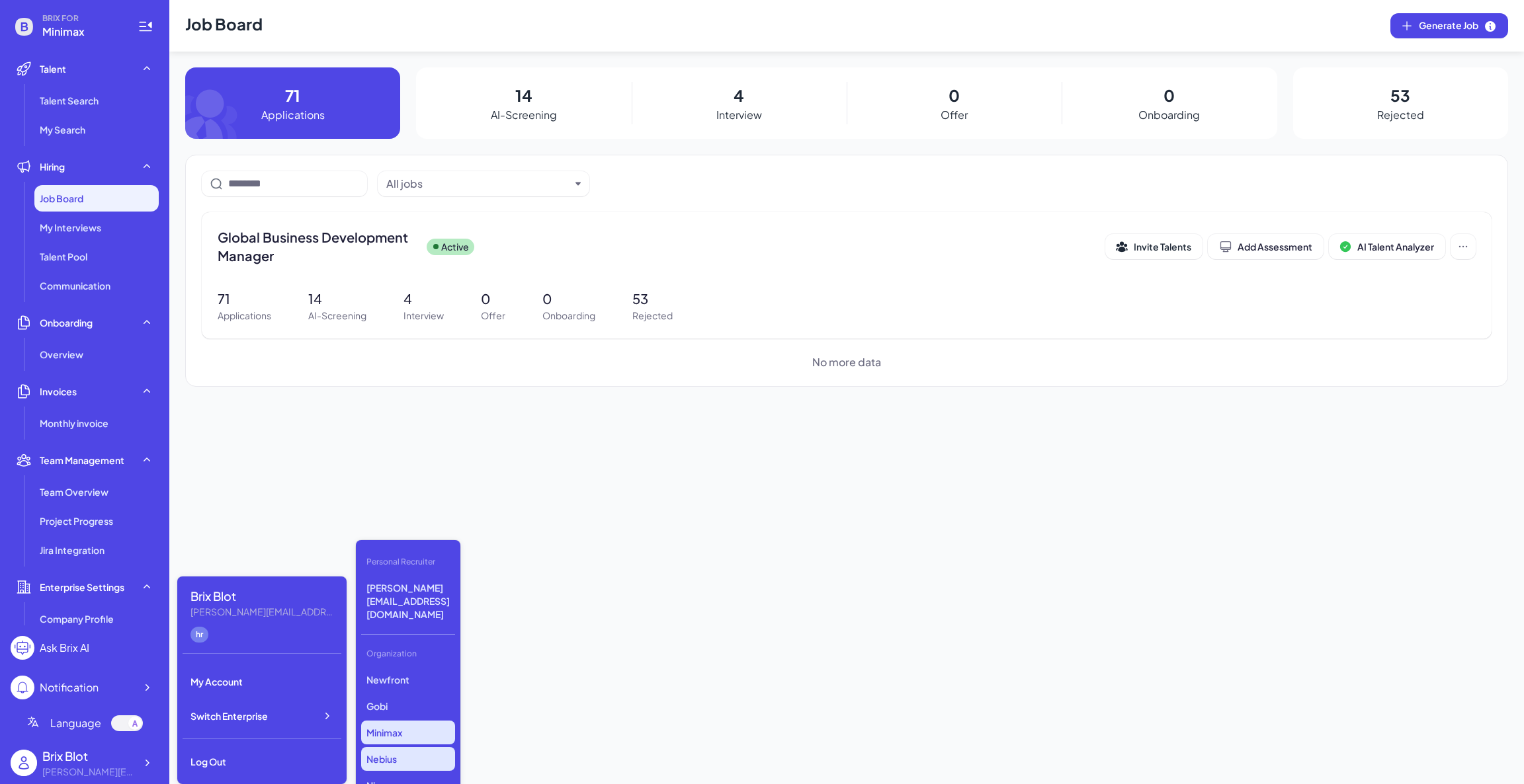
click at [428, 747] on p "Nebius" at bounding box center [408, 759] width 94 height 23
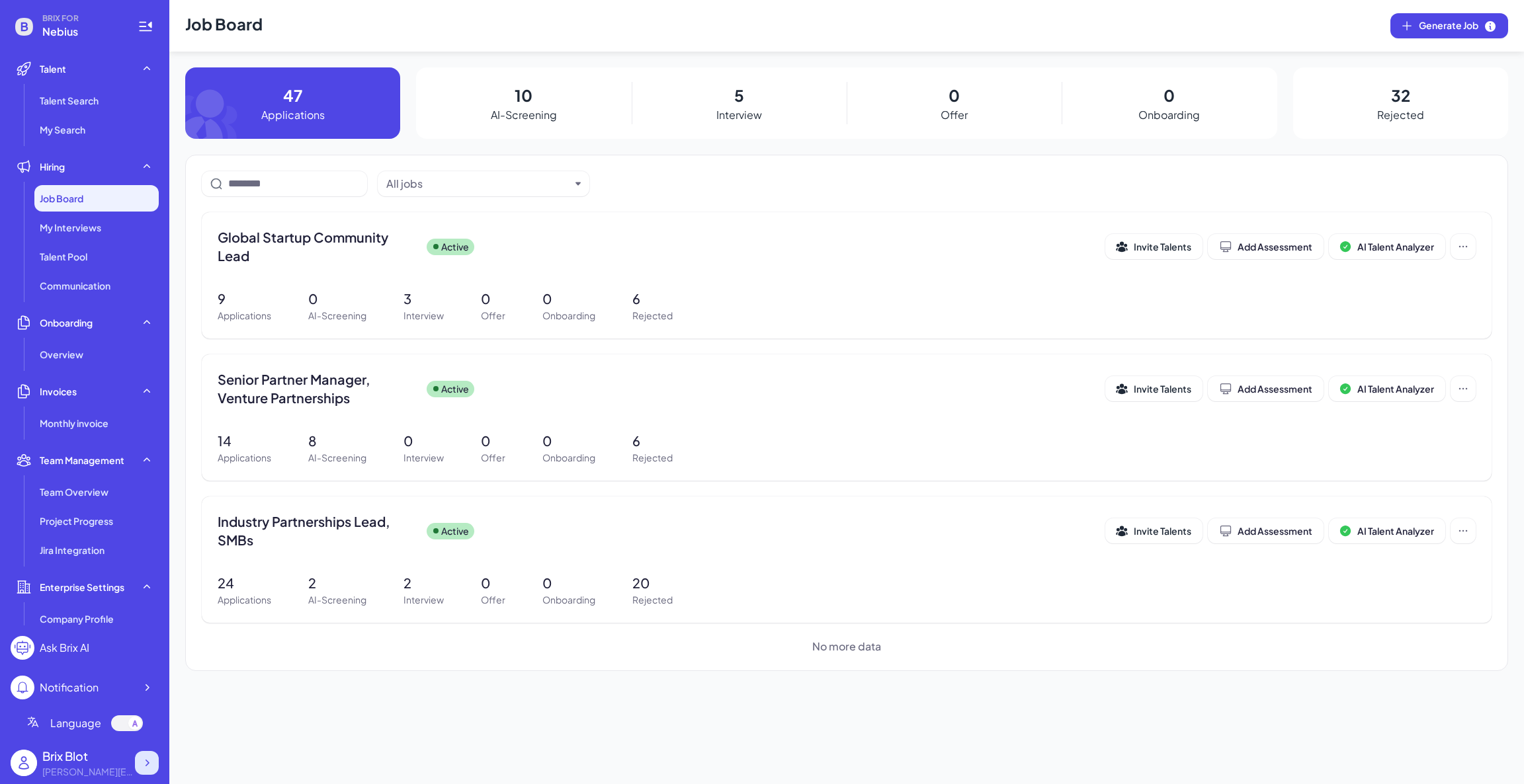
click at [153, 763] on icon at bounding box center [146, 762] width 13 height 13
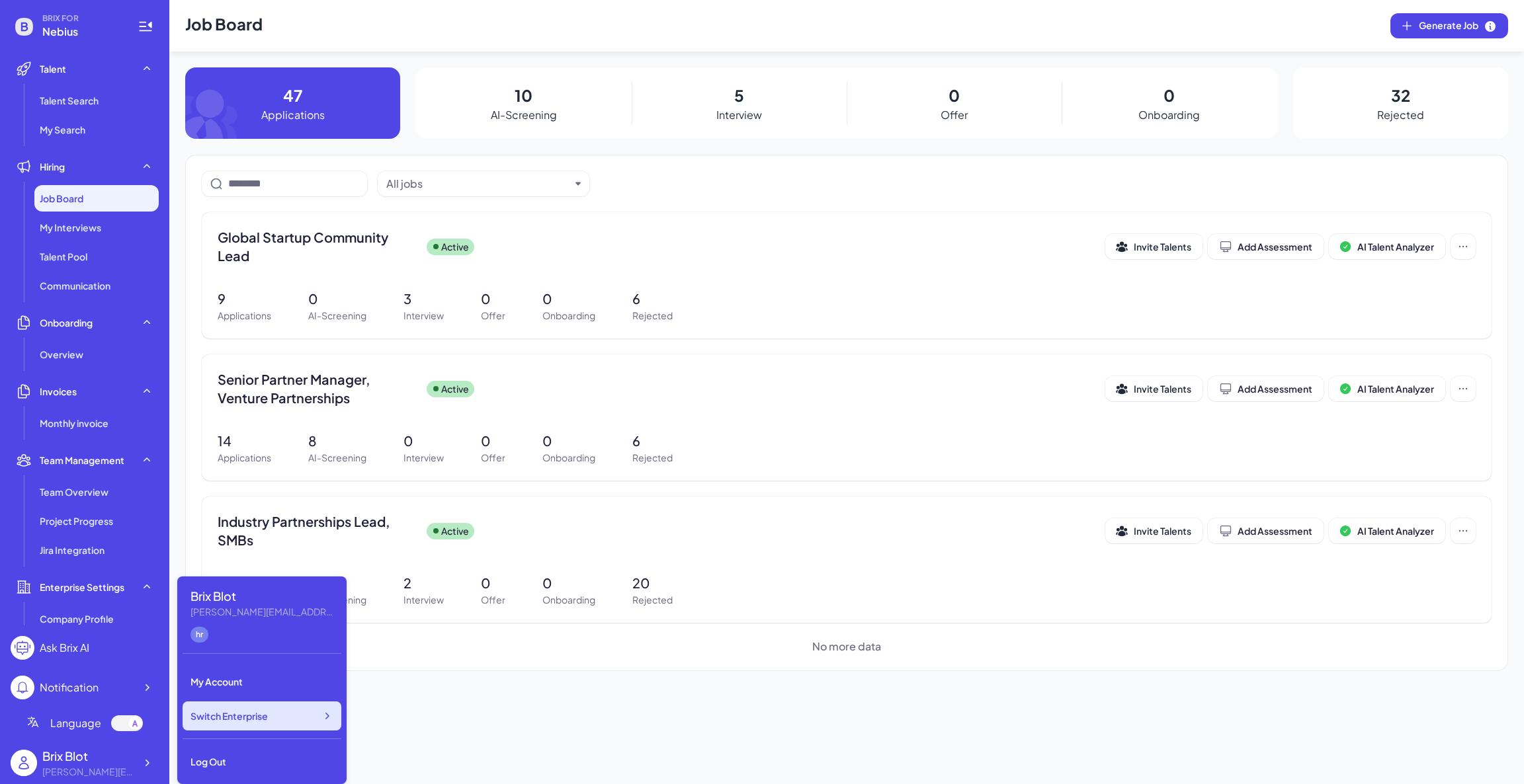
click at [296, 708] on div "Switch Enterprise" at bounding box center [262, 715] width 158 height 29
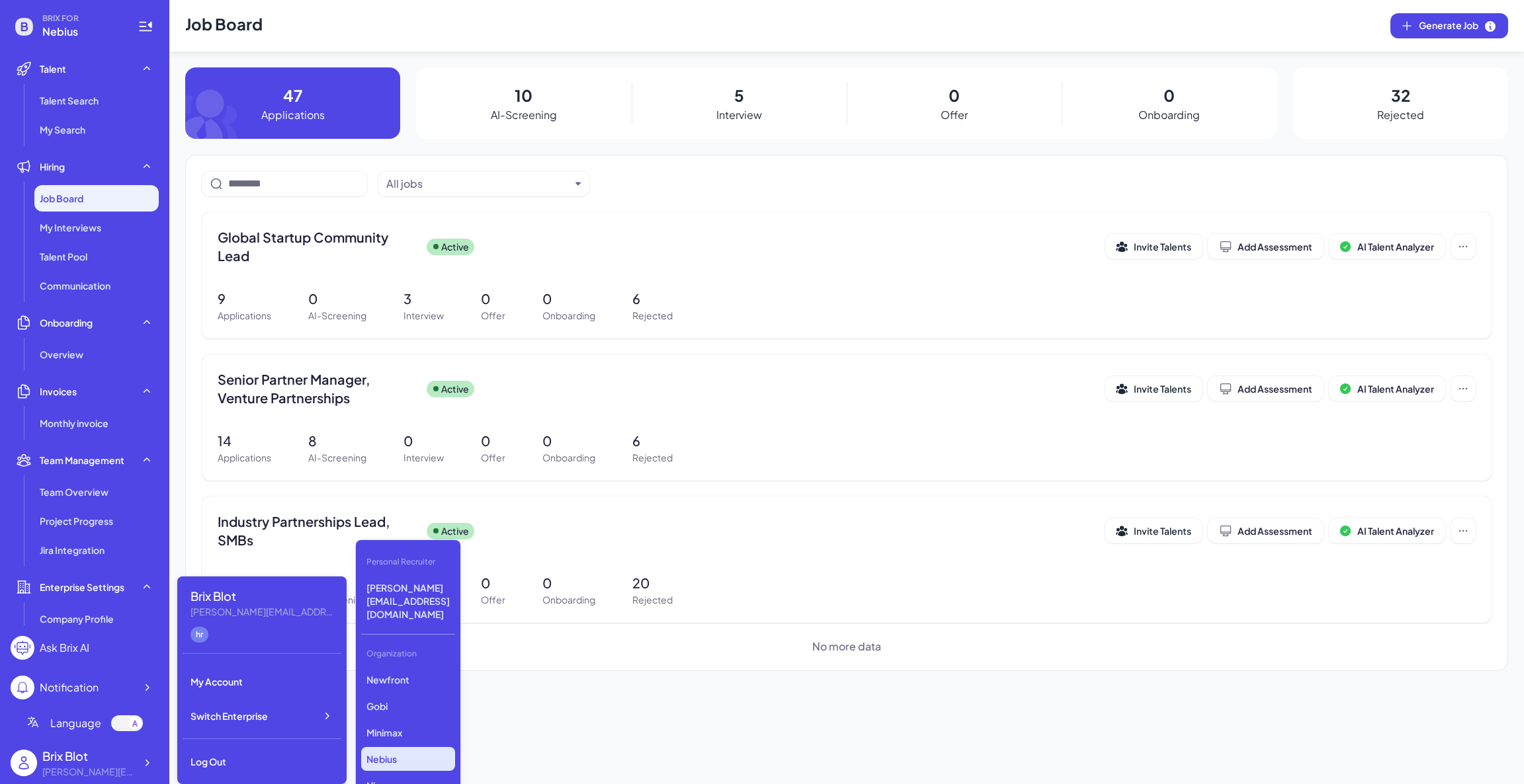
scroll to position [99, 0]
click at [404, 674] on p "Nio" at bounding box center [408, 686] width 94 height 23
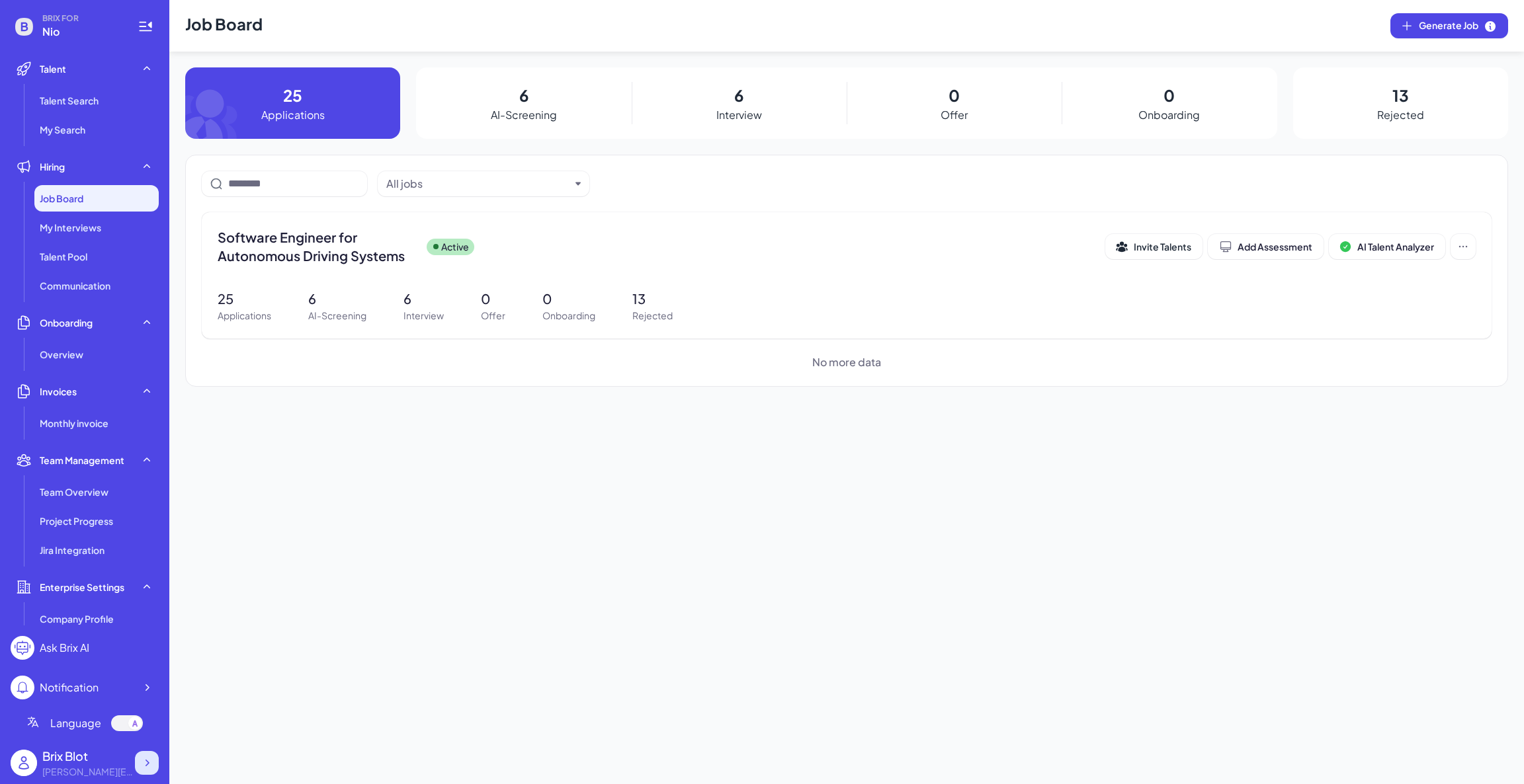
click at [150, 761] on icon at bounding box center [146, 762] width 13 height 13
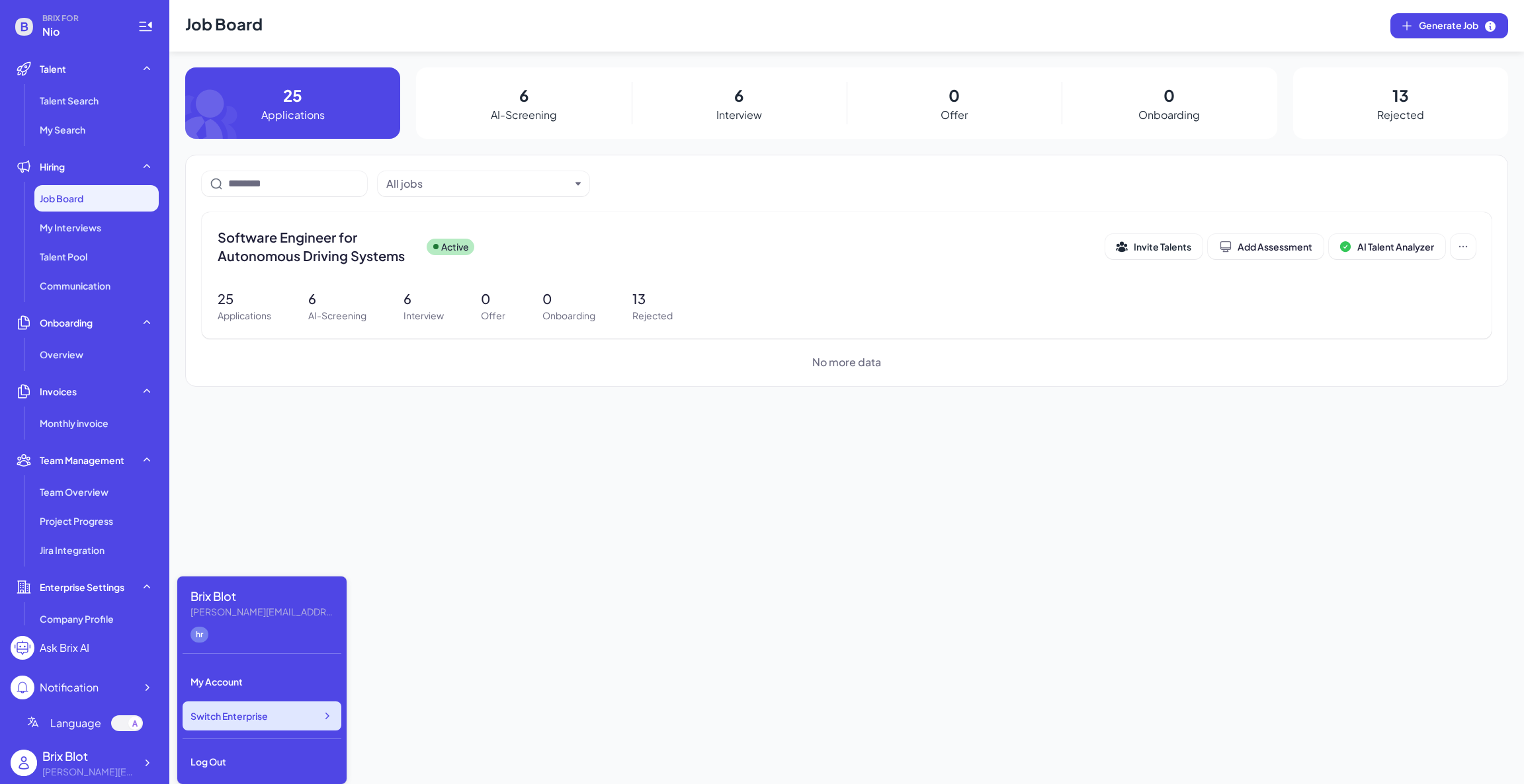
click at [238, 722] on span "Switch Enterprise" at bounding box center [229, 715] width 77 height 13
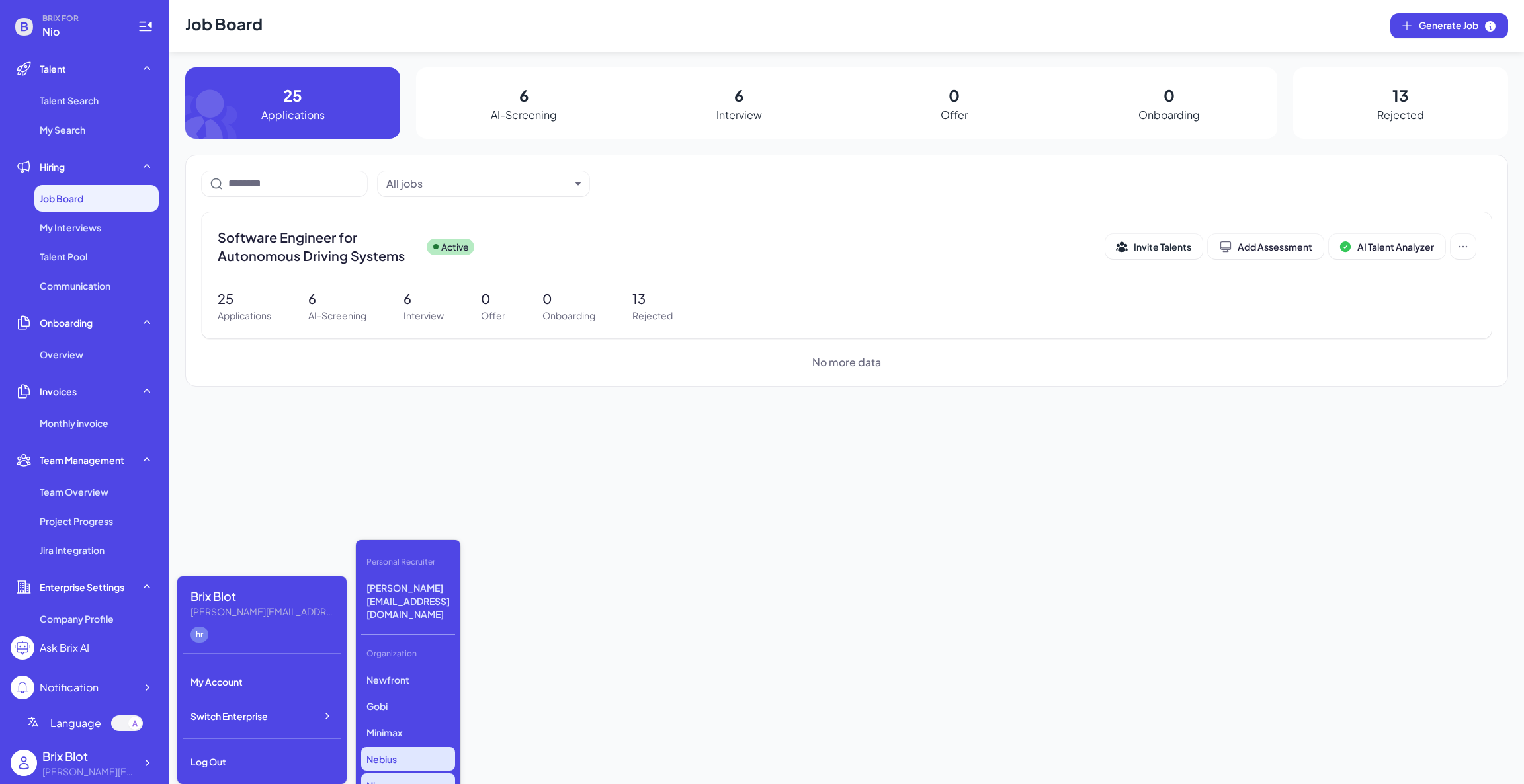
scroll to position [99, 0]
click at [409, 700] on p "Luma AI" at bounding box center [408, 712] width 94 height 23
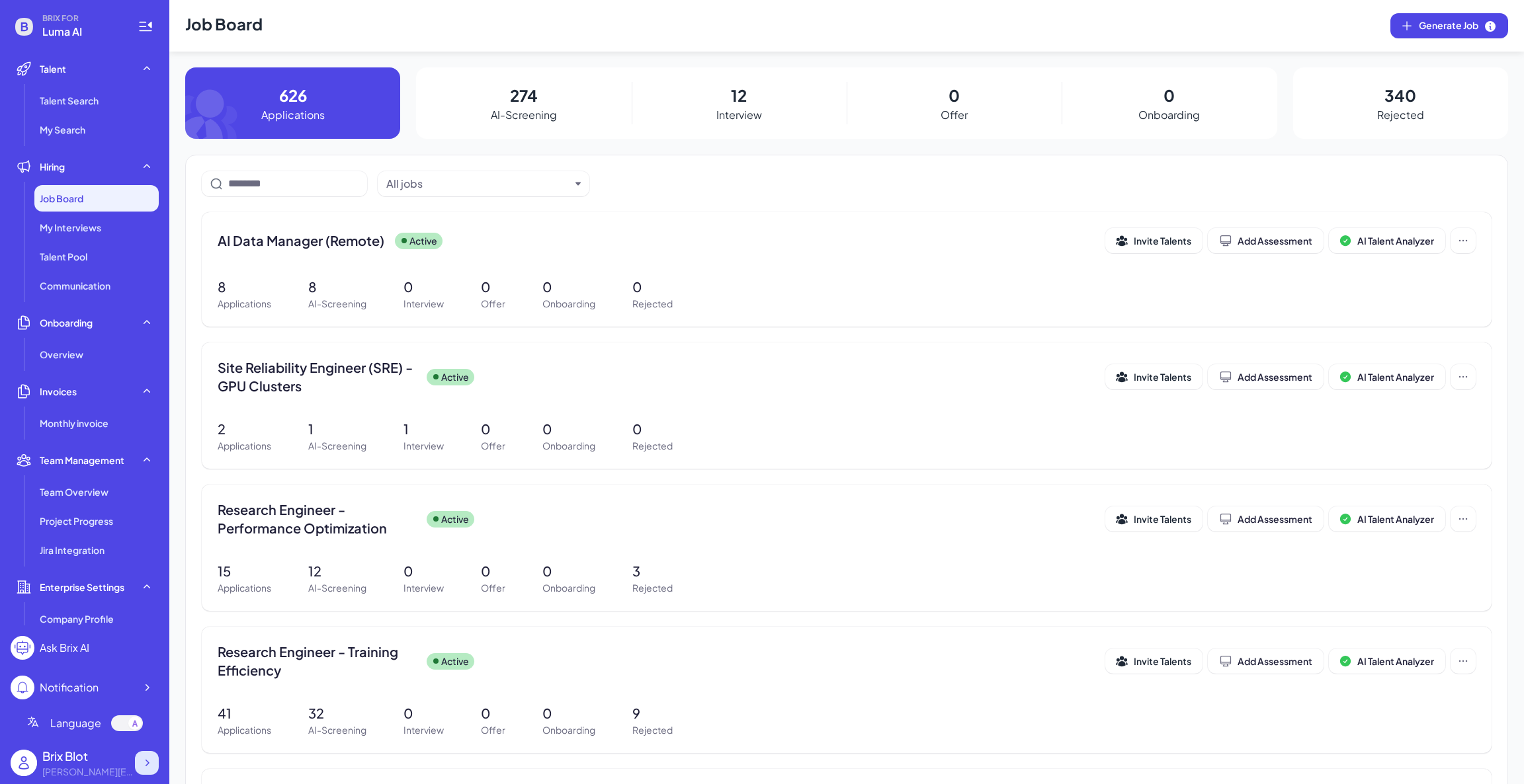
click at [146, 753] on div at bounding box center [146, 762] width 23 height 23
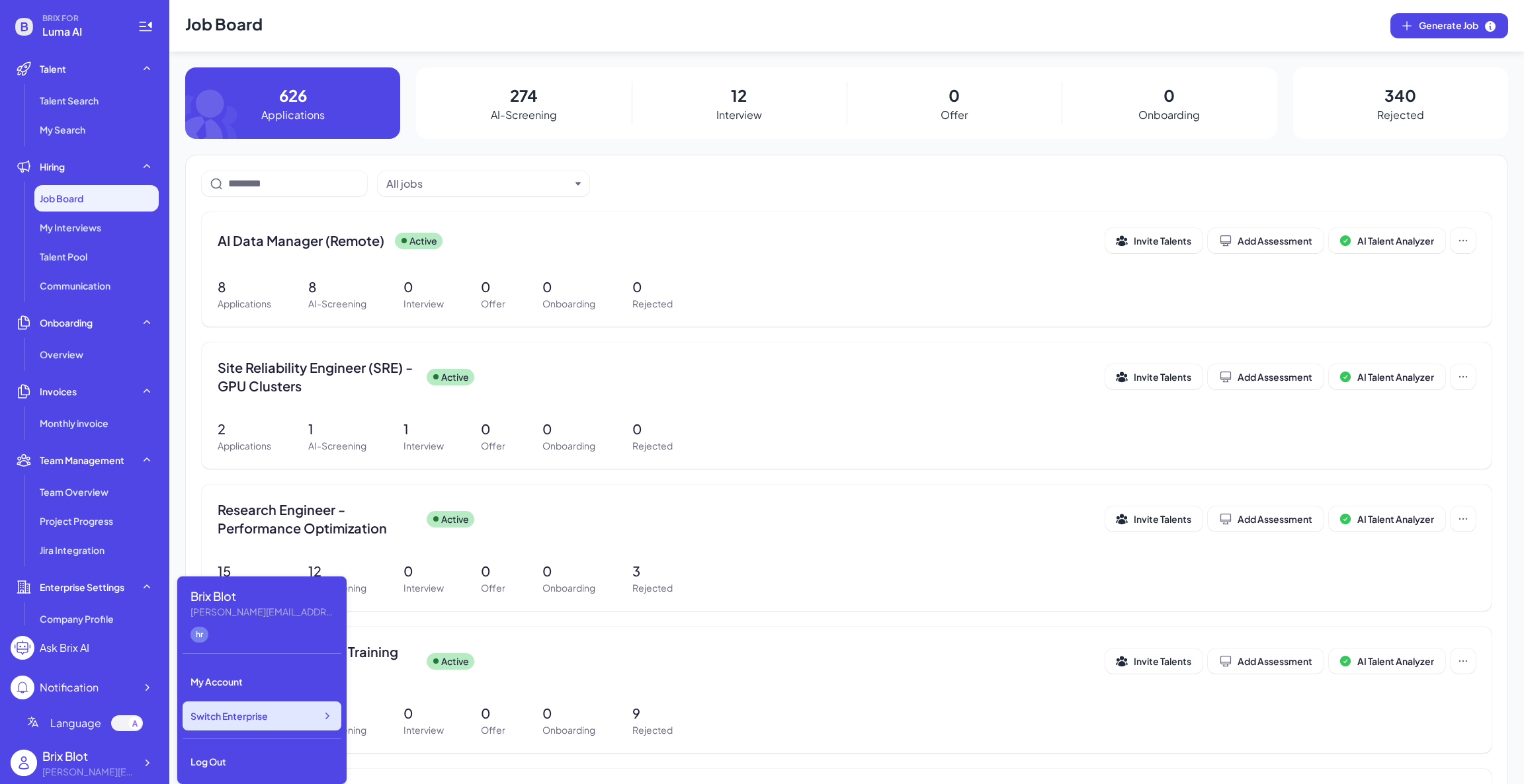
click at [229, 717] on span "Switch Enterprise" at bounding box center [229, 715] width 77 height 13
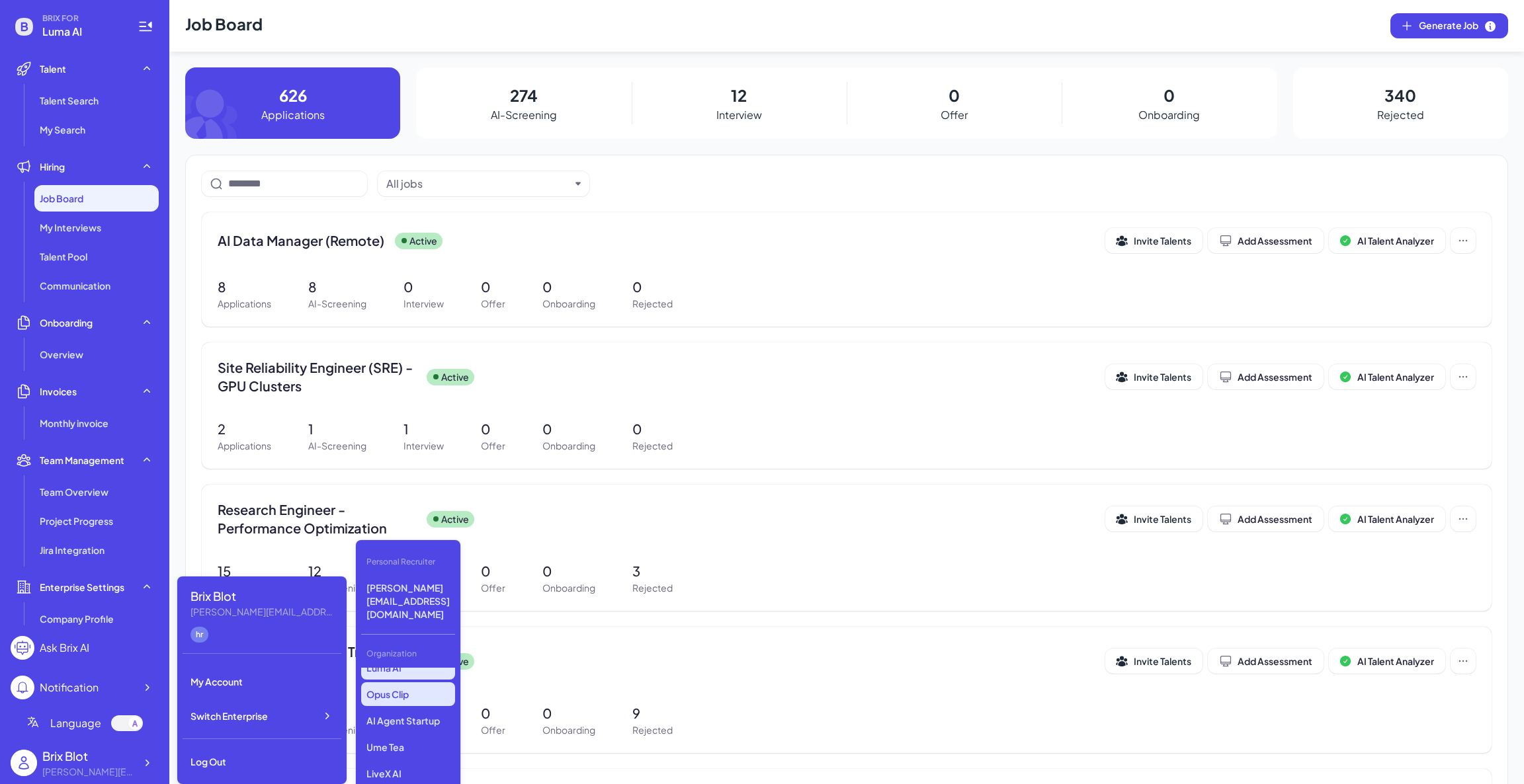
scroll to position [99, 0]
click at [430, 754] on p "AI Agent Startup" at bounding box center [408, 765] width 94 height 23
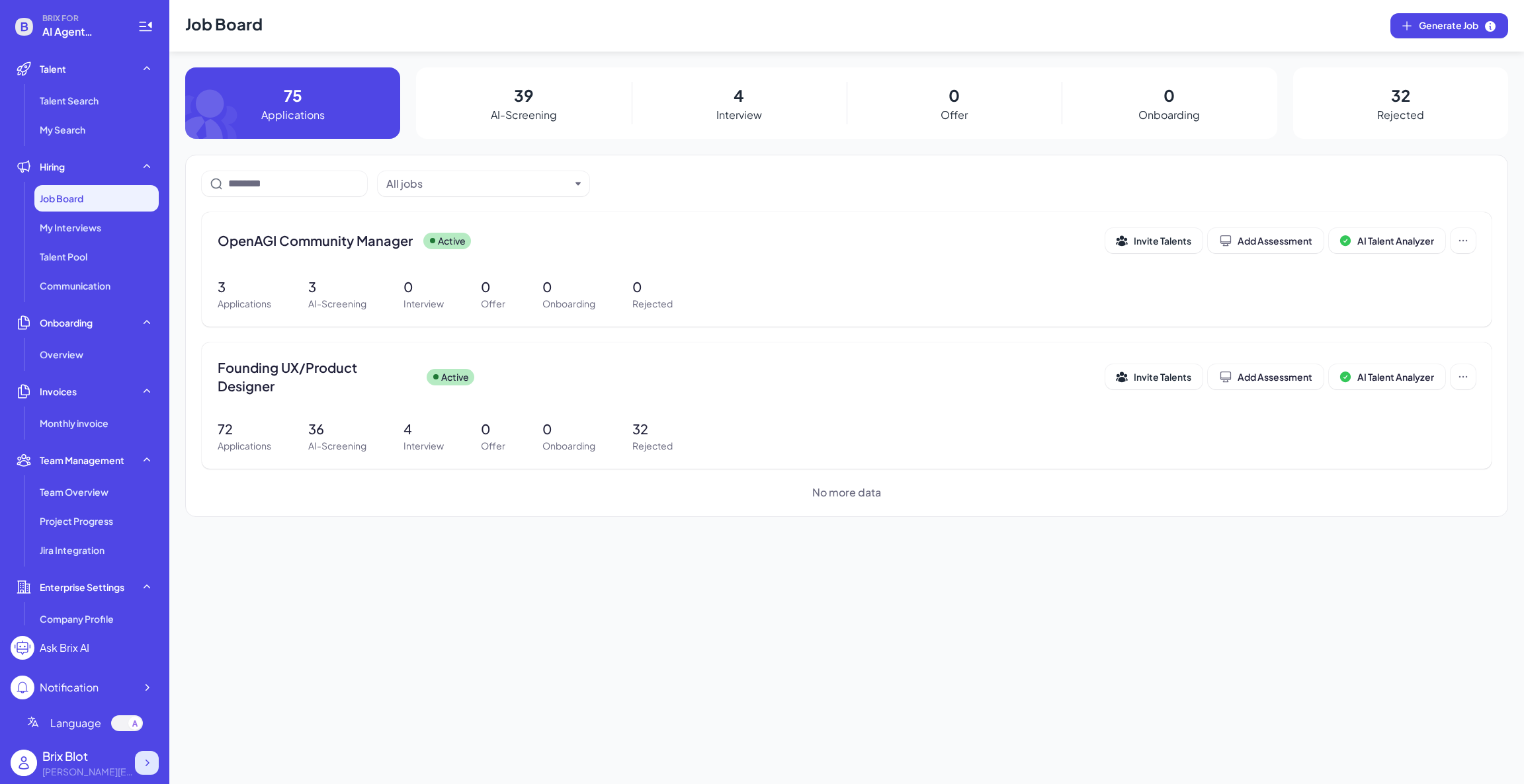
click at [150, 764] on icon at bounding box center [146, 762] width 13 height 13
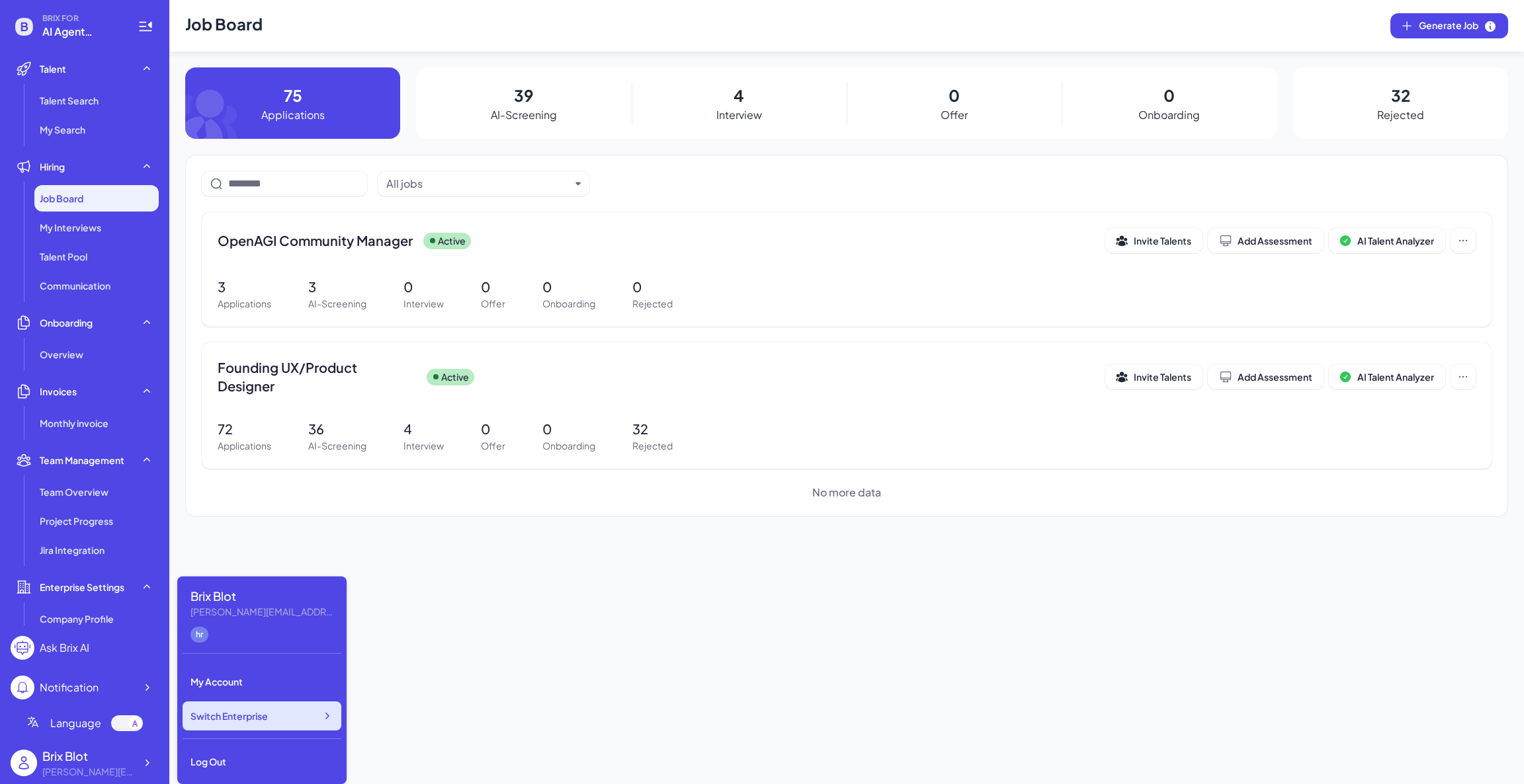
click at [255, 712] on span "Switch Enterprise" at bounding box center [229, 715] width 77 height 13
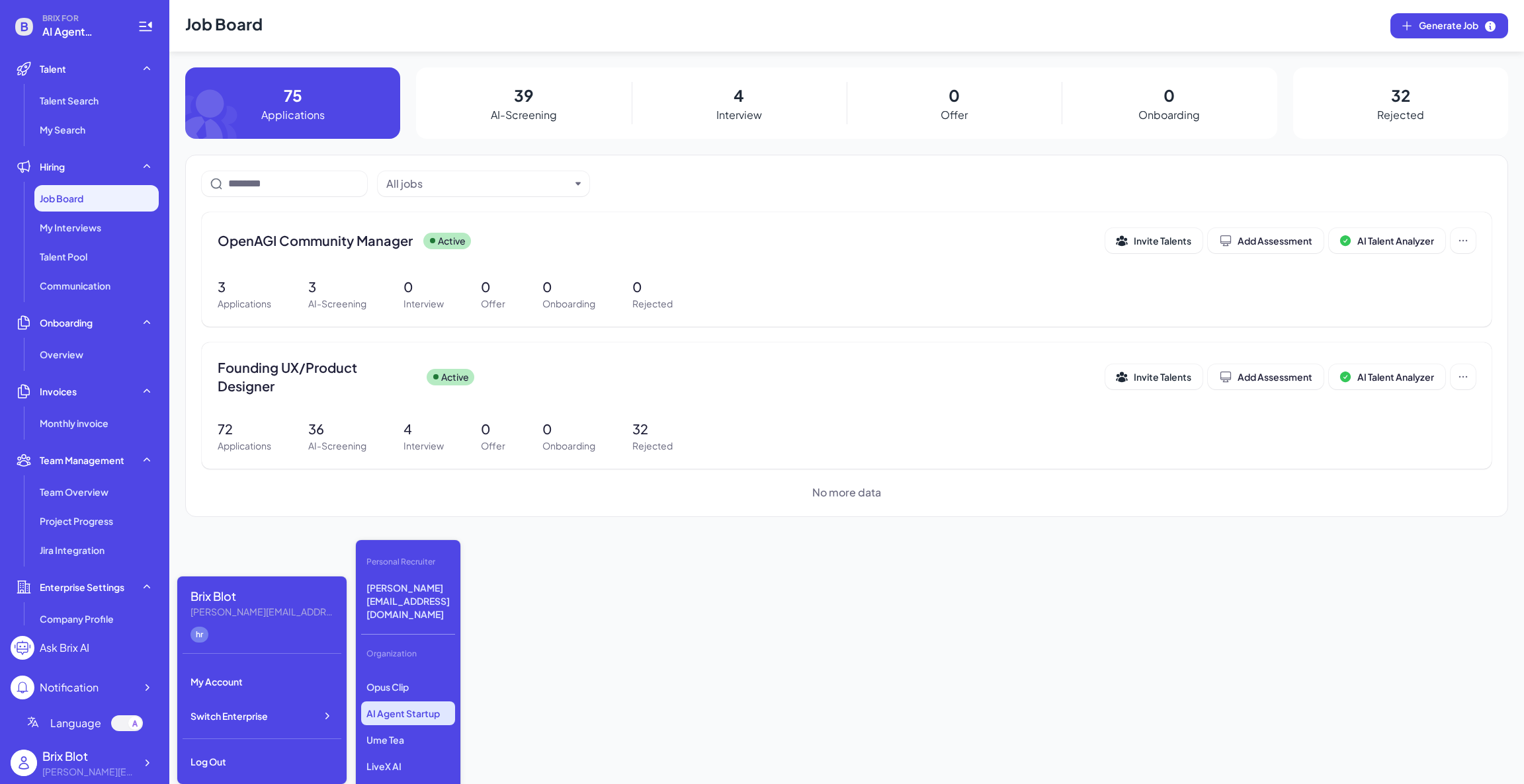
scroll to position [198, 0]
click at [409, 707] on p "LiveX AI" at bounding box center [408, 719] width 94 height 23
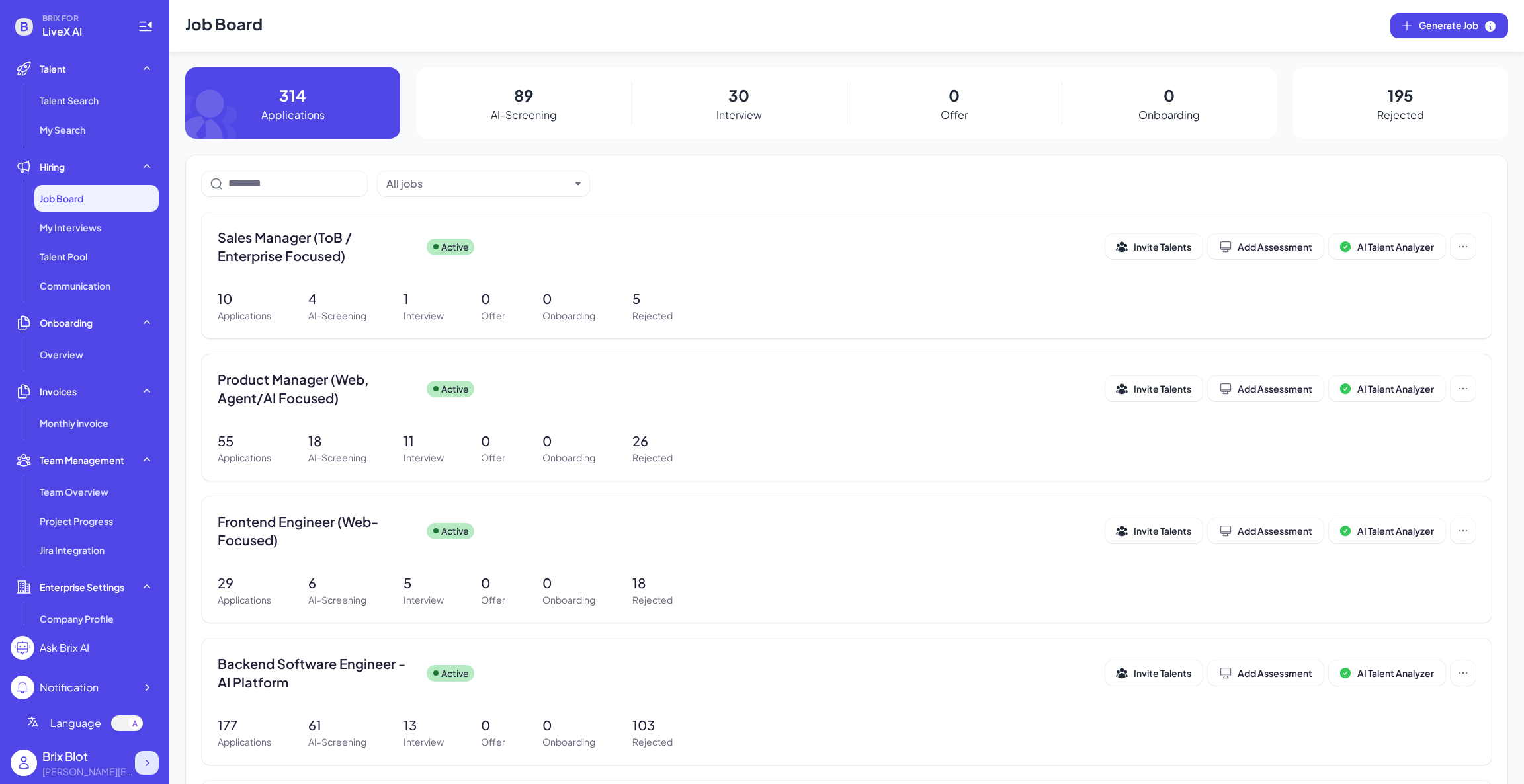
click at [141, 767] on icon at bounding box center [146, 762] width 13 height 13
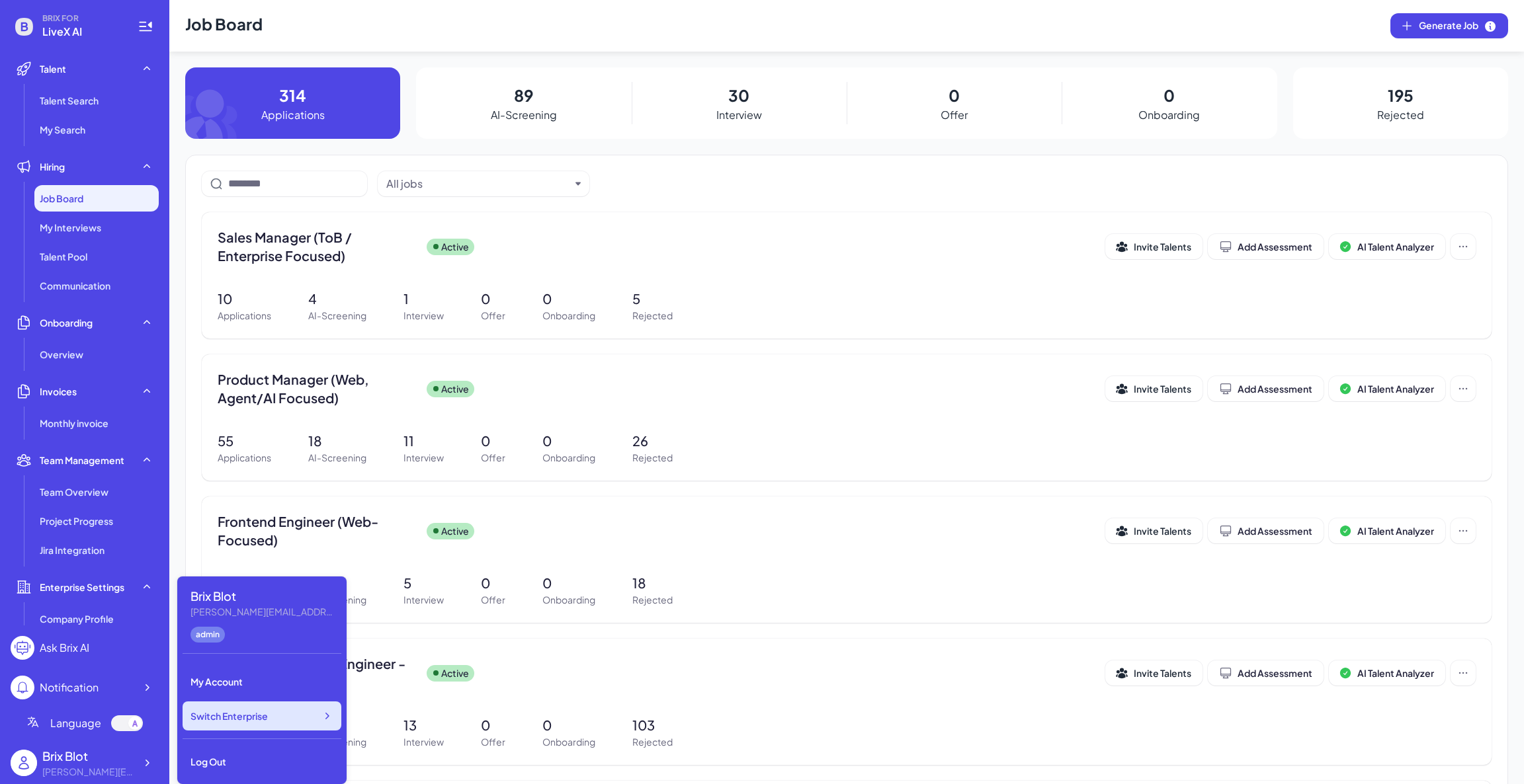
click at [245, 717] on span "Switch Enterprise" at bounding box center [229, 715] width 77 height 13
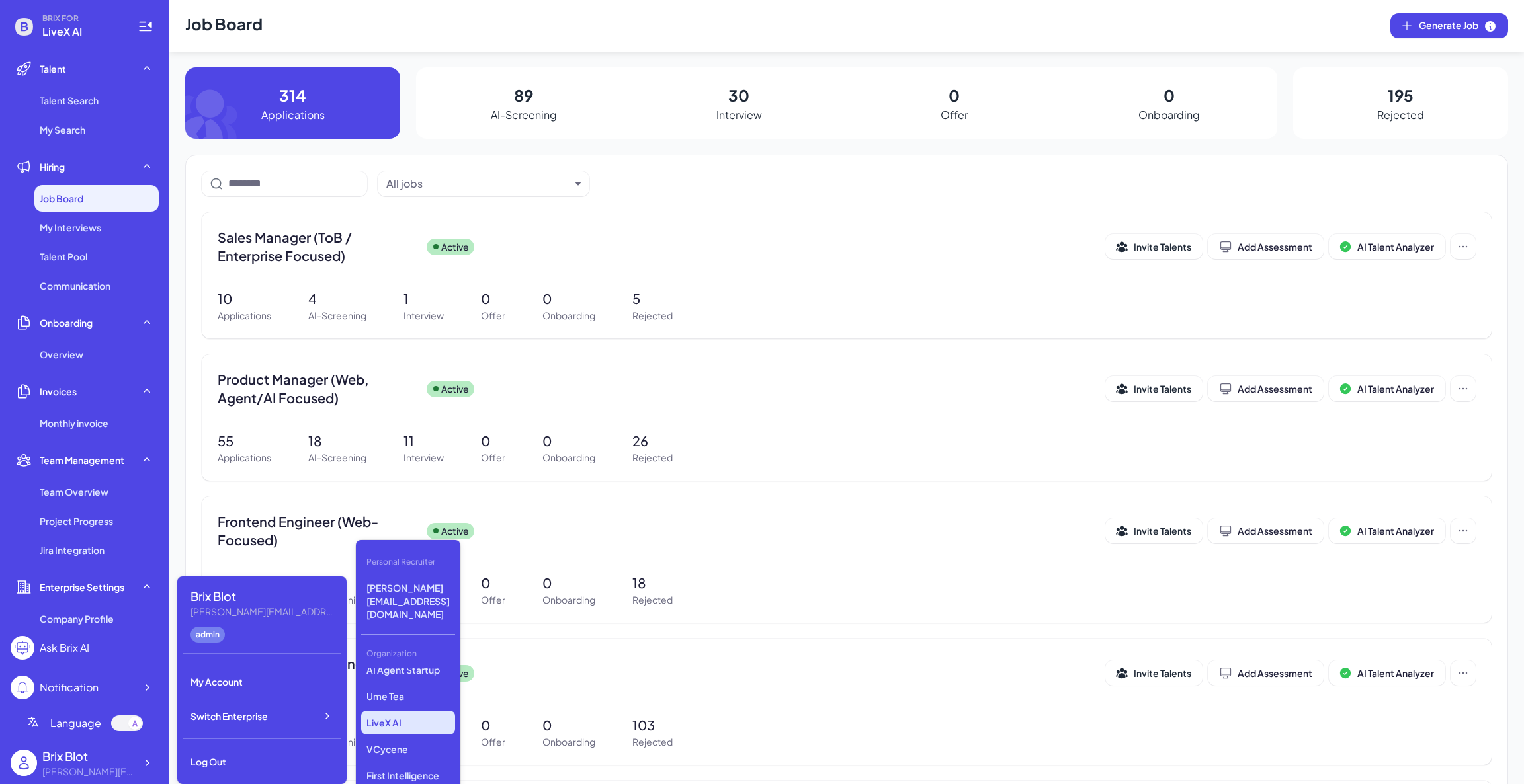
scroll to position [198, 0]
click at [426, 734] on p "VCycene" at bounding box center [408, 745] width 94 height 23
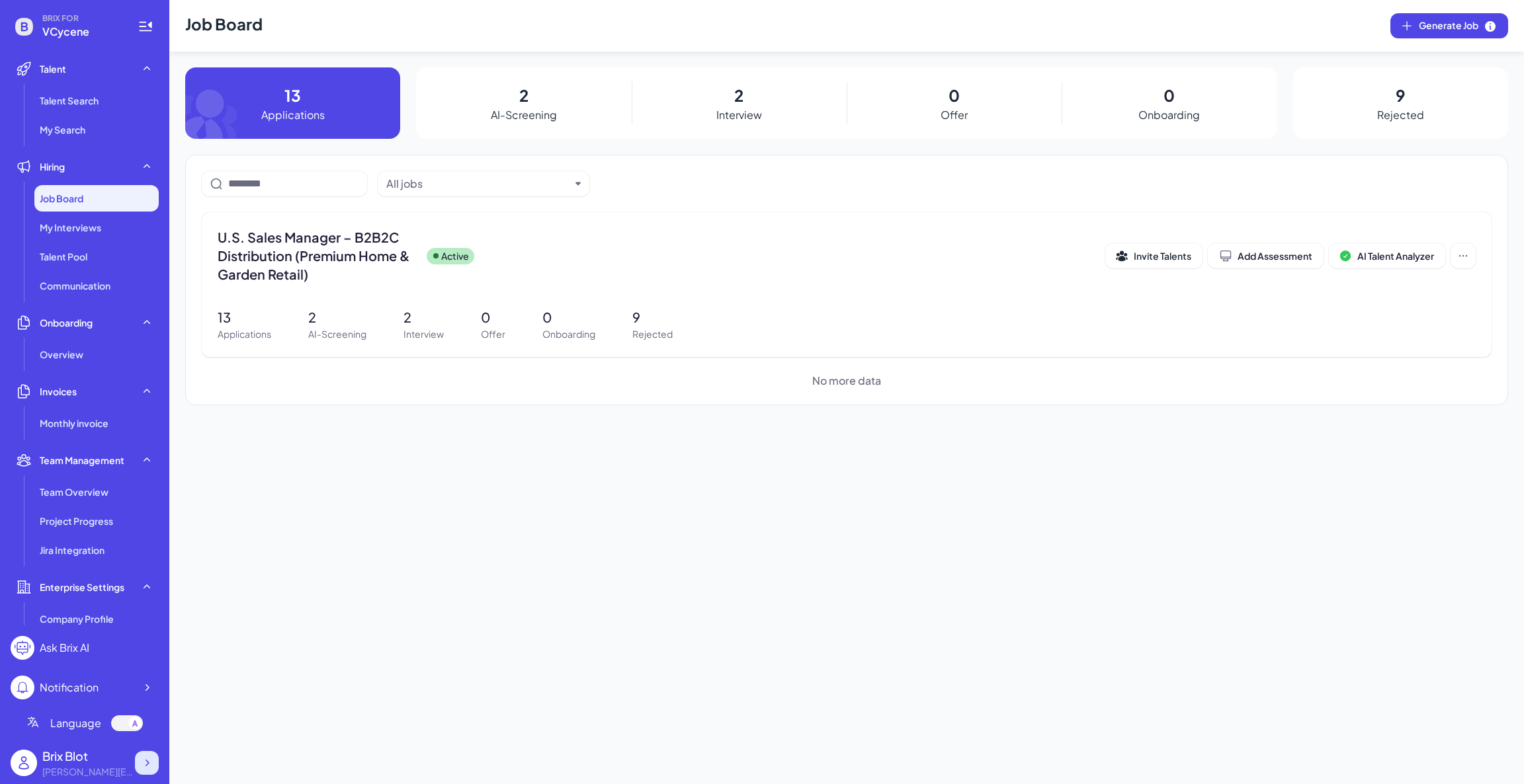
click at [150, 761] on icon at bounding box center [146, 762] width 13 height 13
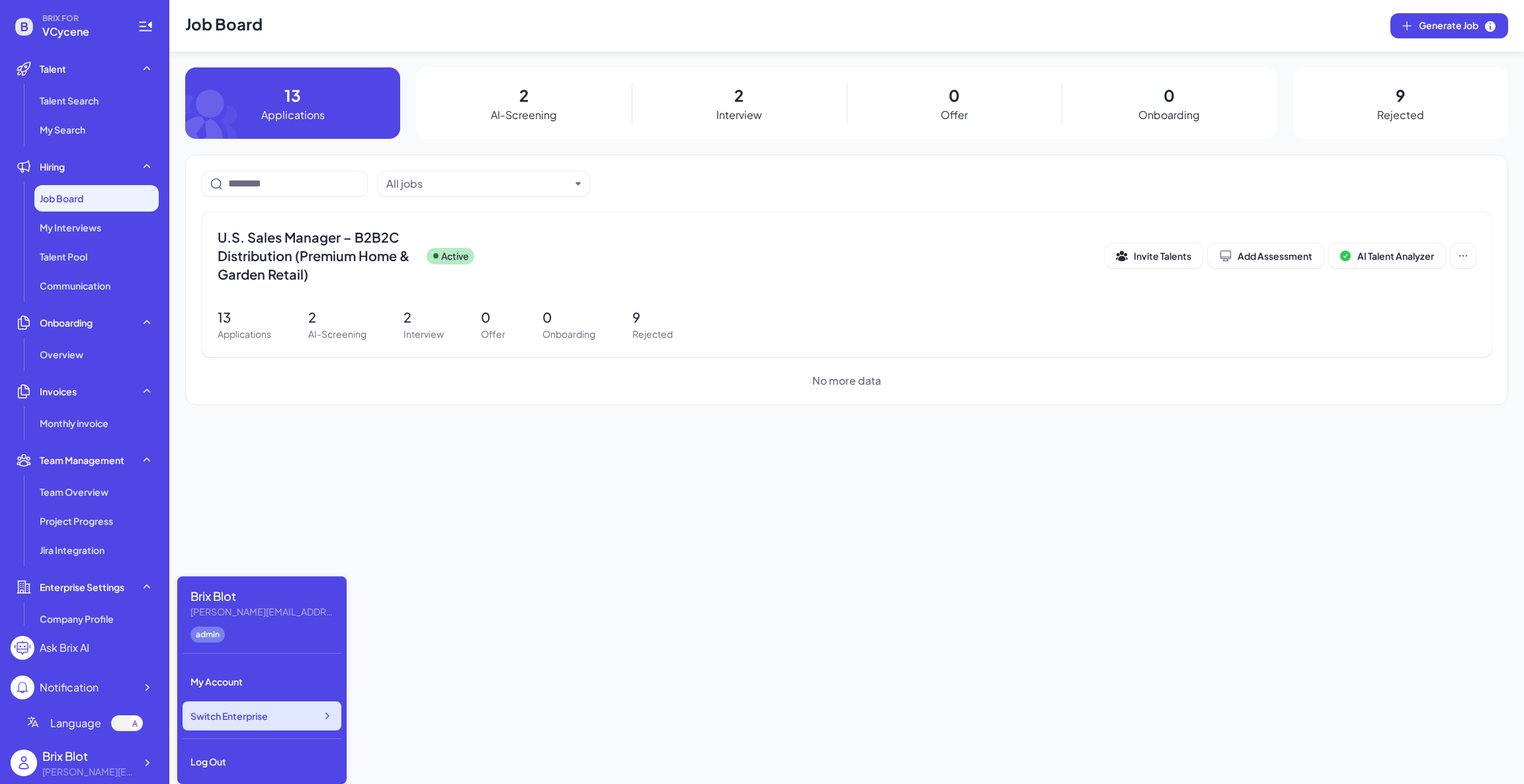
click at [304, 717] on div "Switch Enterprise" at bounding box center [262, 715] width 158 height 29
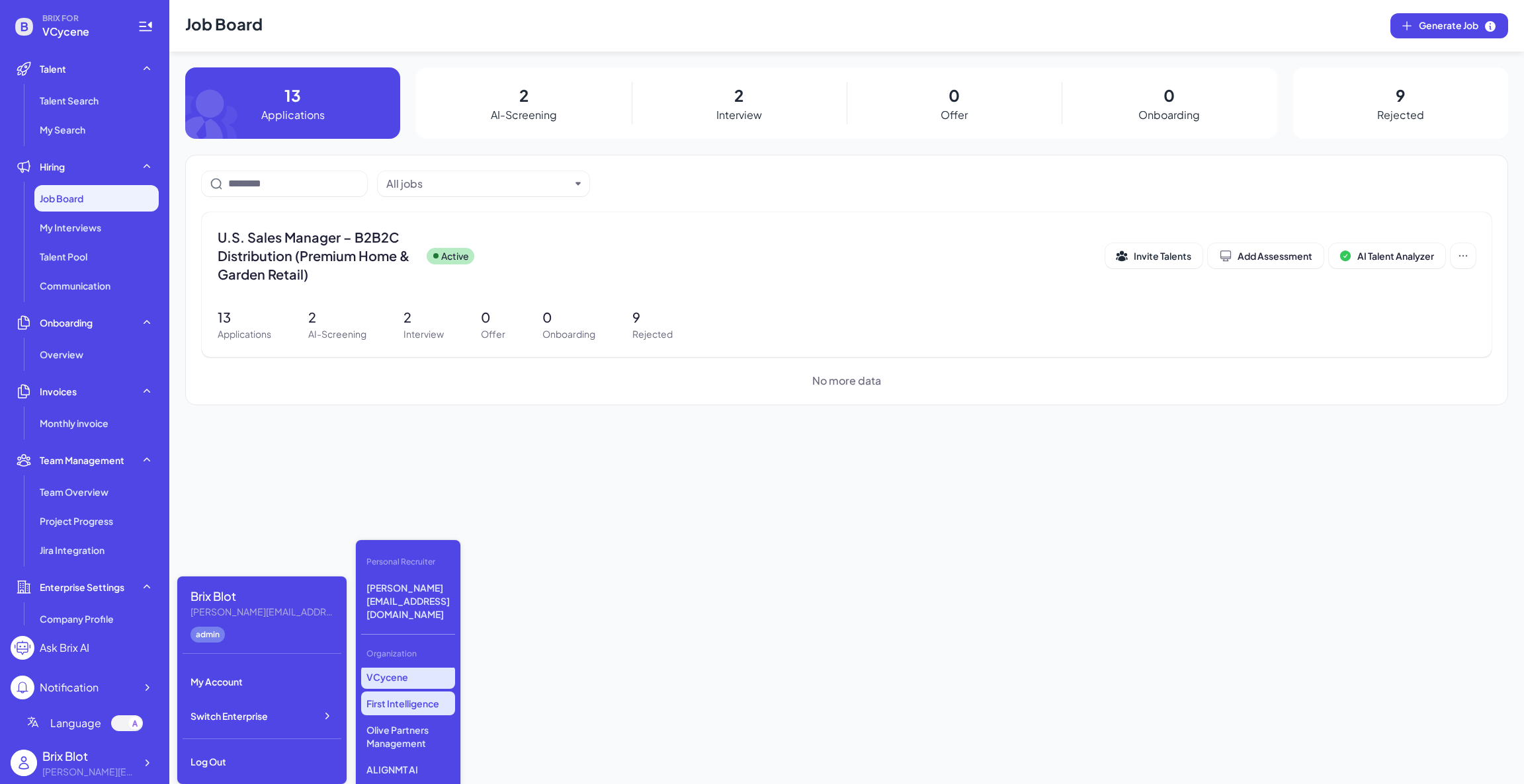
scroll to position [297, 0]
click at [417, 662] on p "First Intelligence" at bounding box center [408, 673] width 94 height 23
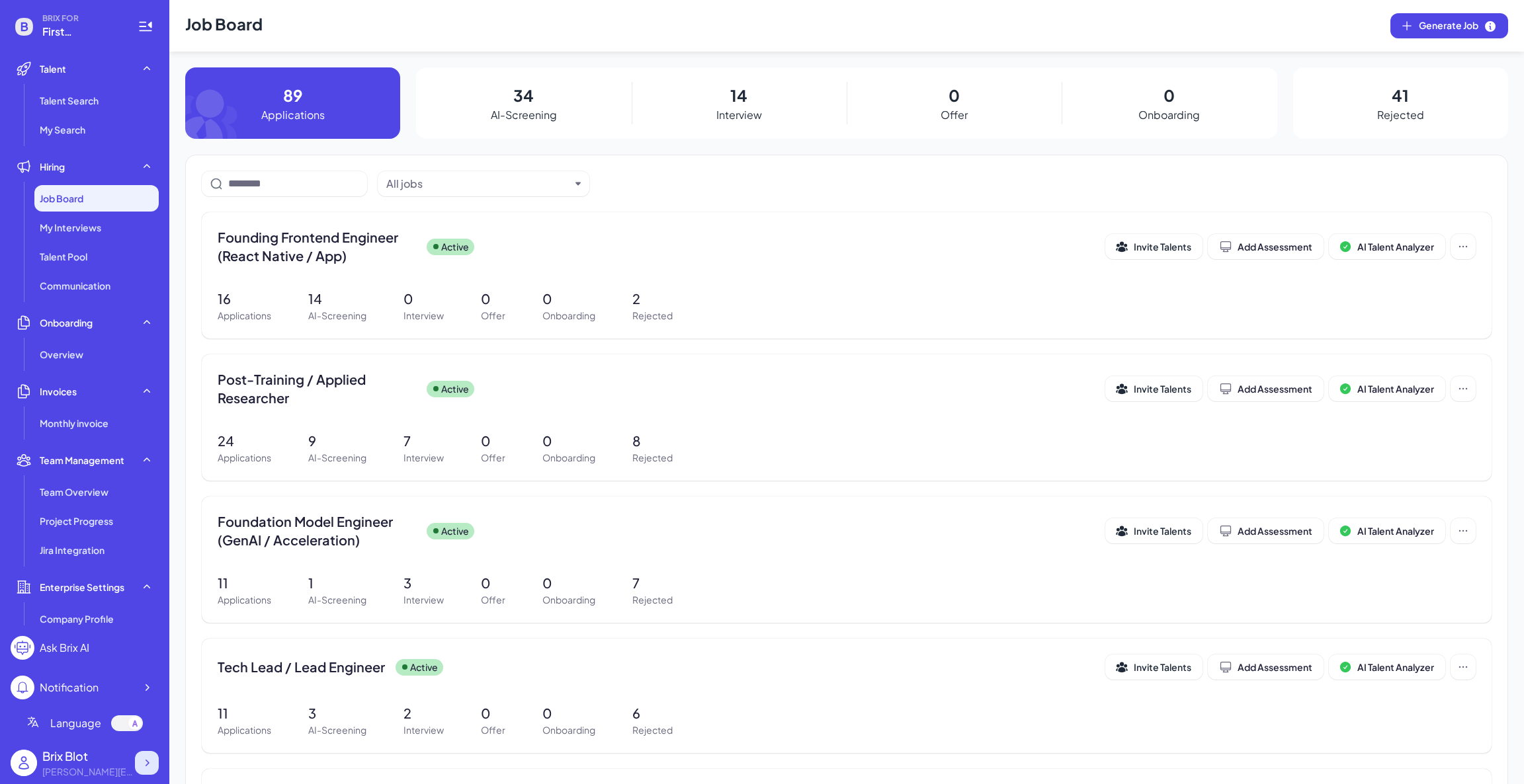
click at [152, 765] on icon at bounding box center [146, 762] width 13 height 13
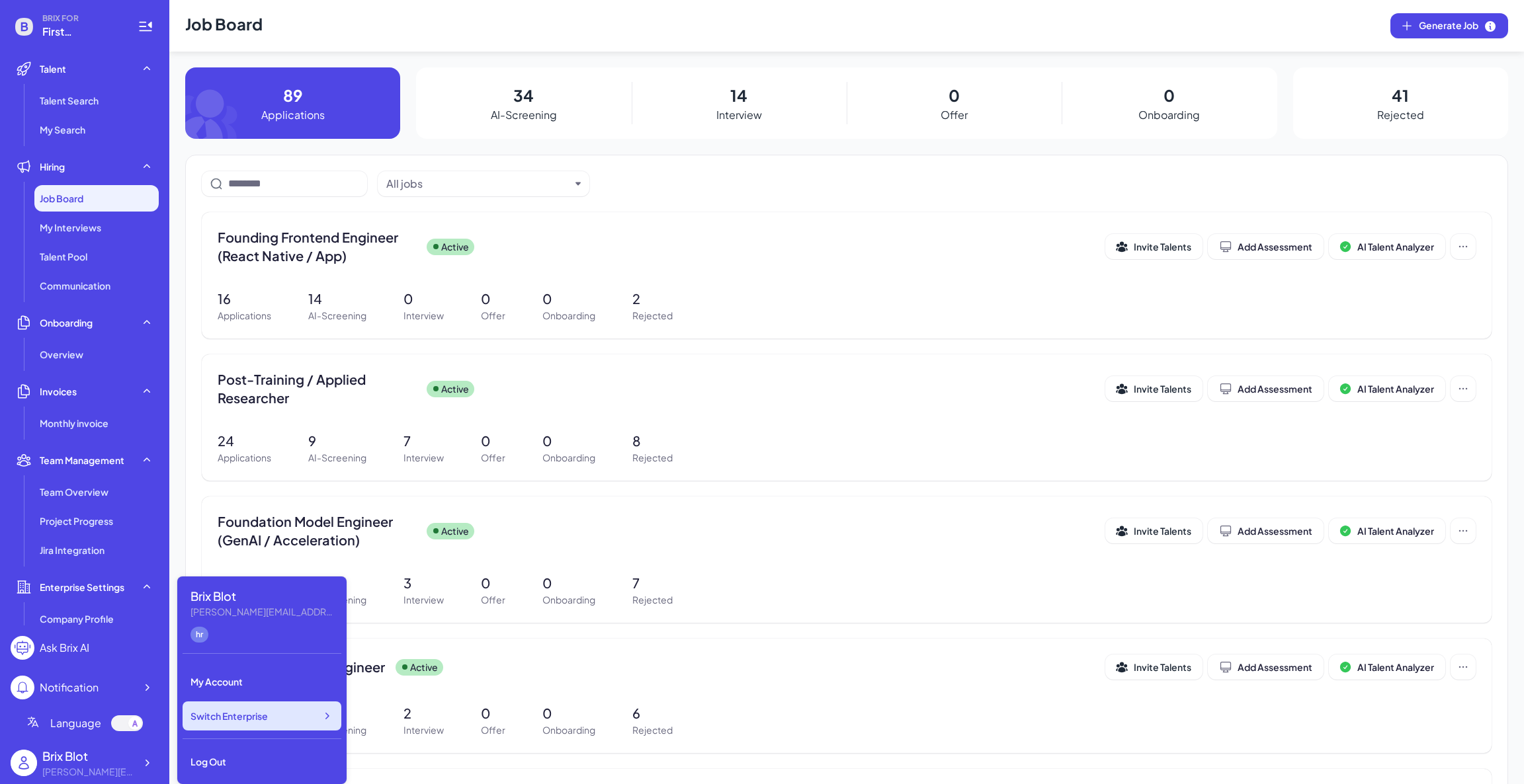
click at [330, 714] on icon at bounding box center [326, 715] width 13 height 13
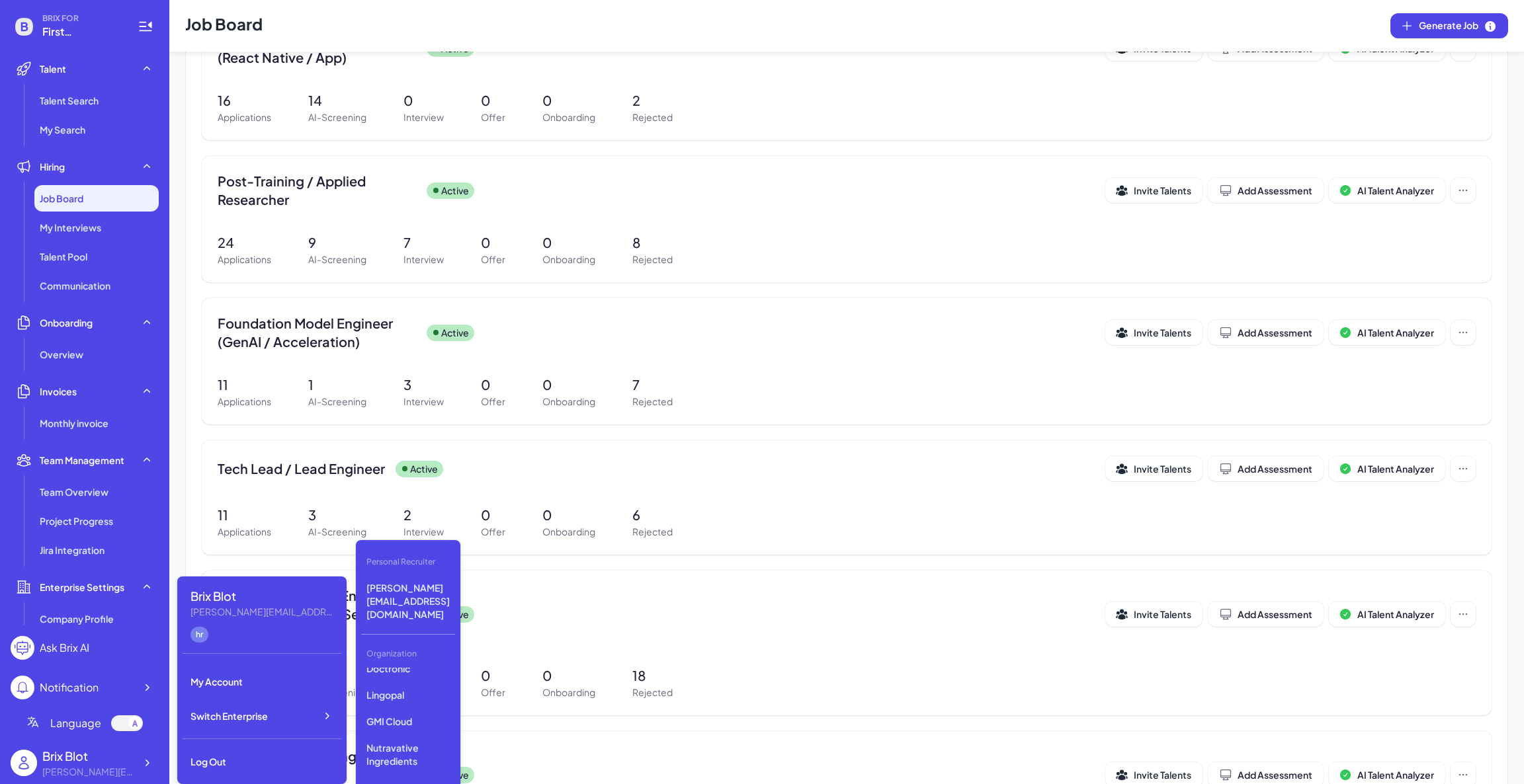
scroll to position [495, 0]
click at [403, 688] on p "Nutravative Ingredients" at bounding box center [408, 707] width 94 height 37
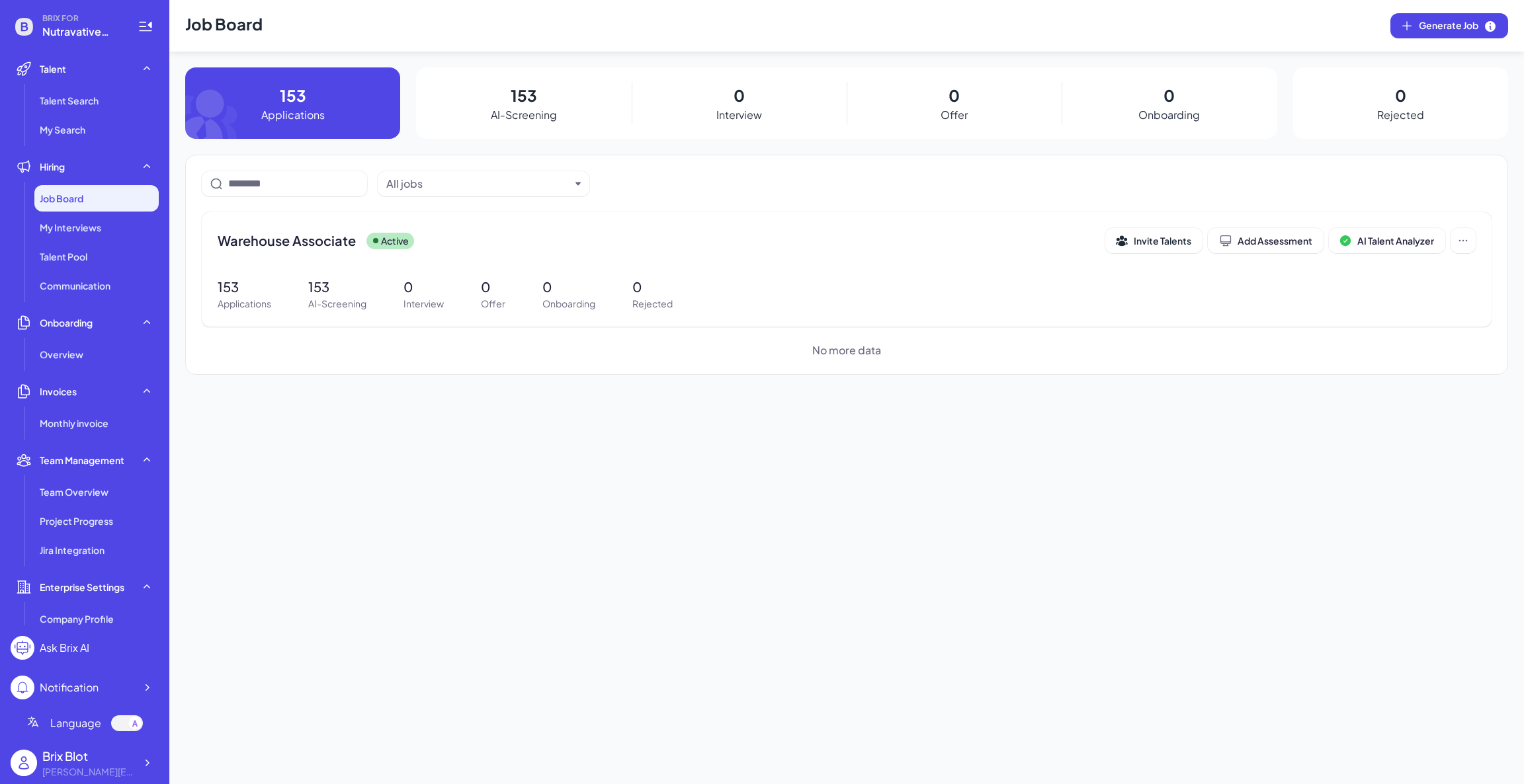
click at [521, 412] on div "Job Board Generate Job 153 Applications 153 AI-Screening 0 Interview 0 Offer 0 …" at bounding box center [847, 392] width 1354 height 784
click at [153, 760] on icon at bounding box center [146, 762] width 13 height 13
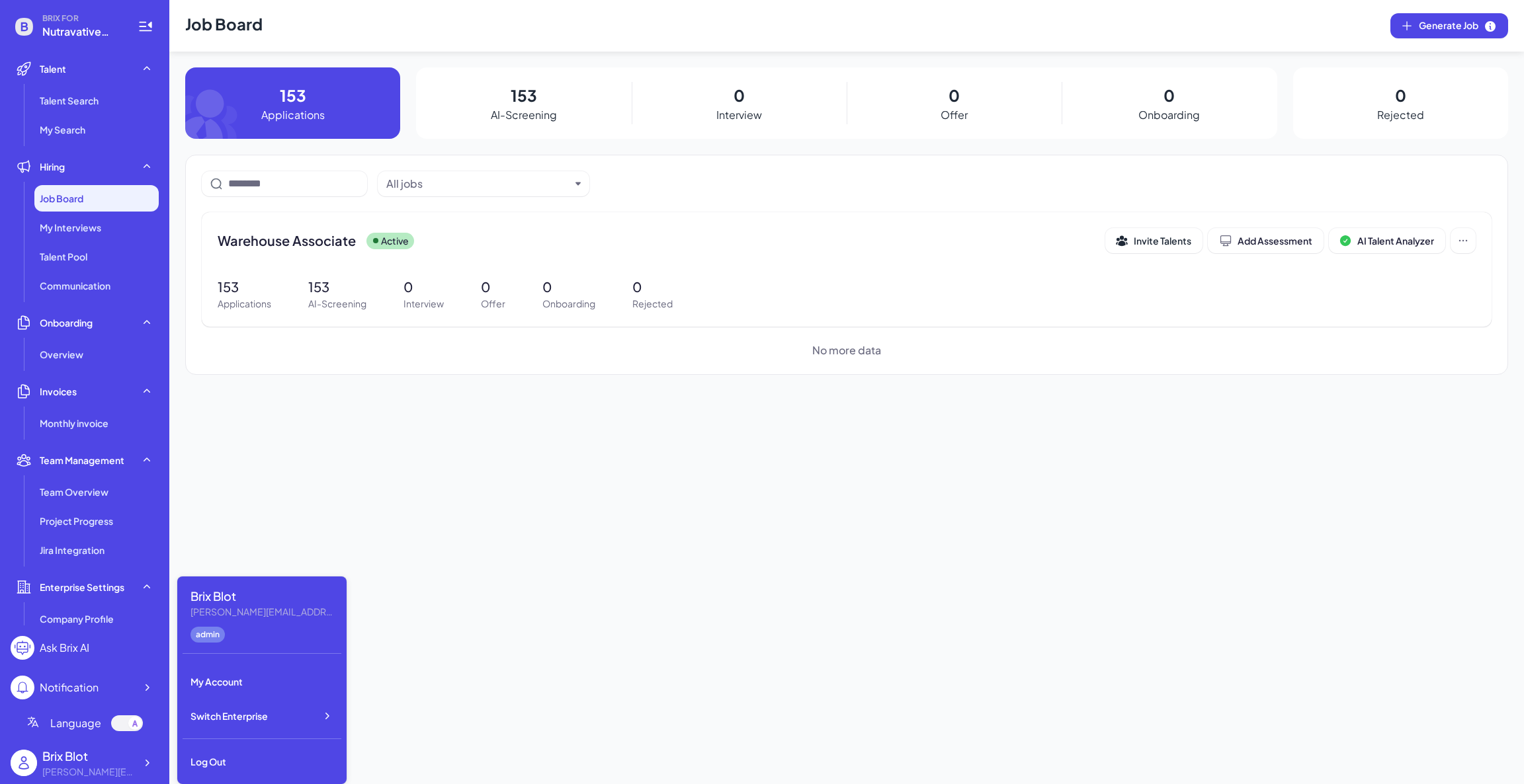
click at [537, 613] on div "Job Board Generate Job 153 Applications 153 AI-Screening 0 Interview 0 Offer 0 …" at bounding box center [847, 392] width 1354 height 784
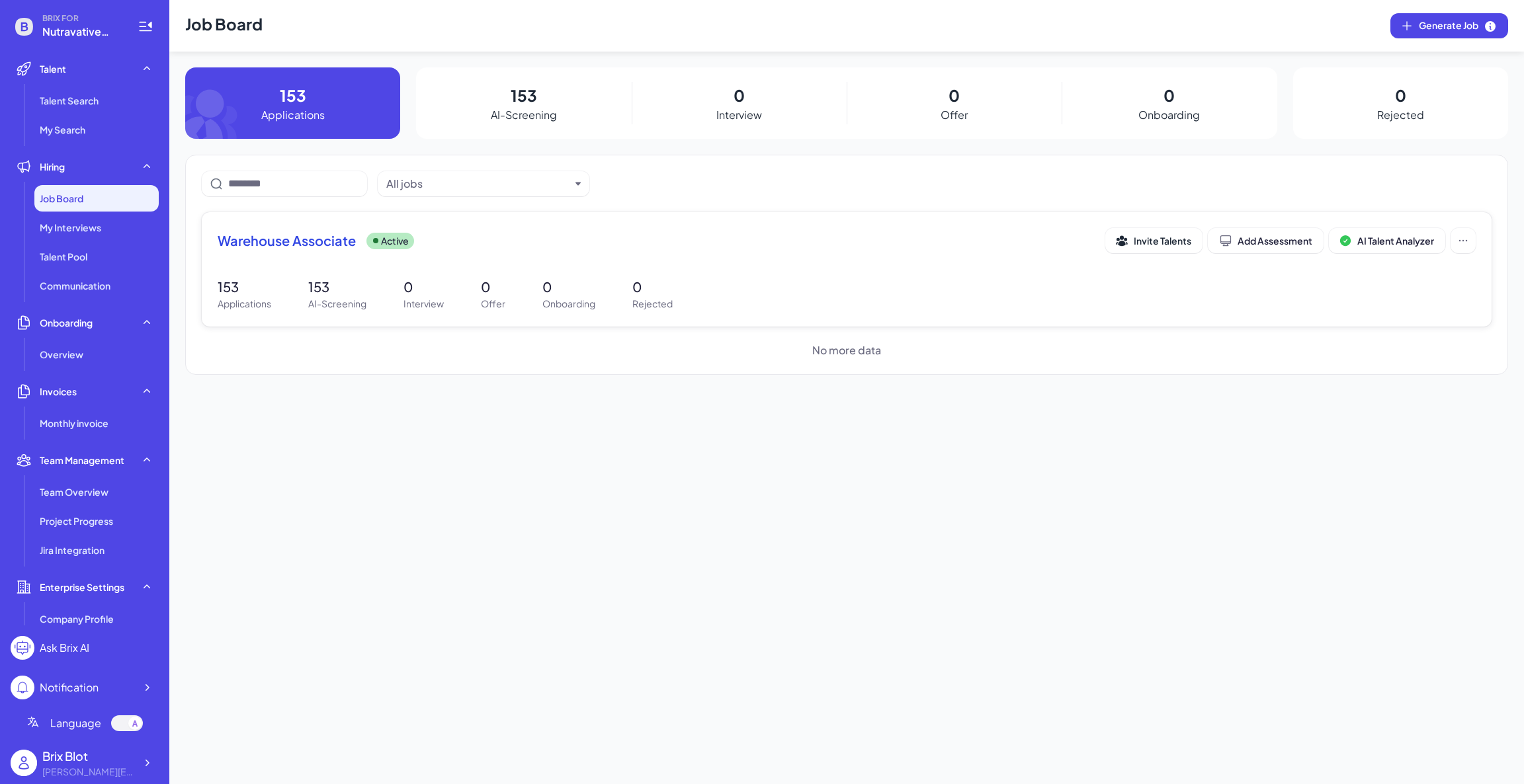
click at [347, 255] on div "Warehouse Associate Active Invite Talents Add Assessment AI Talent Analyzer" at bounding box center [846, 245] width 1258 height 33
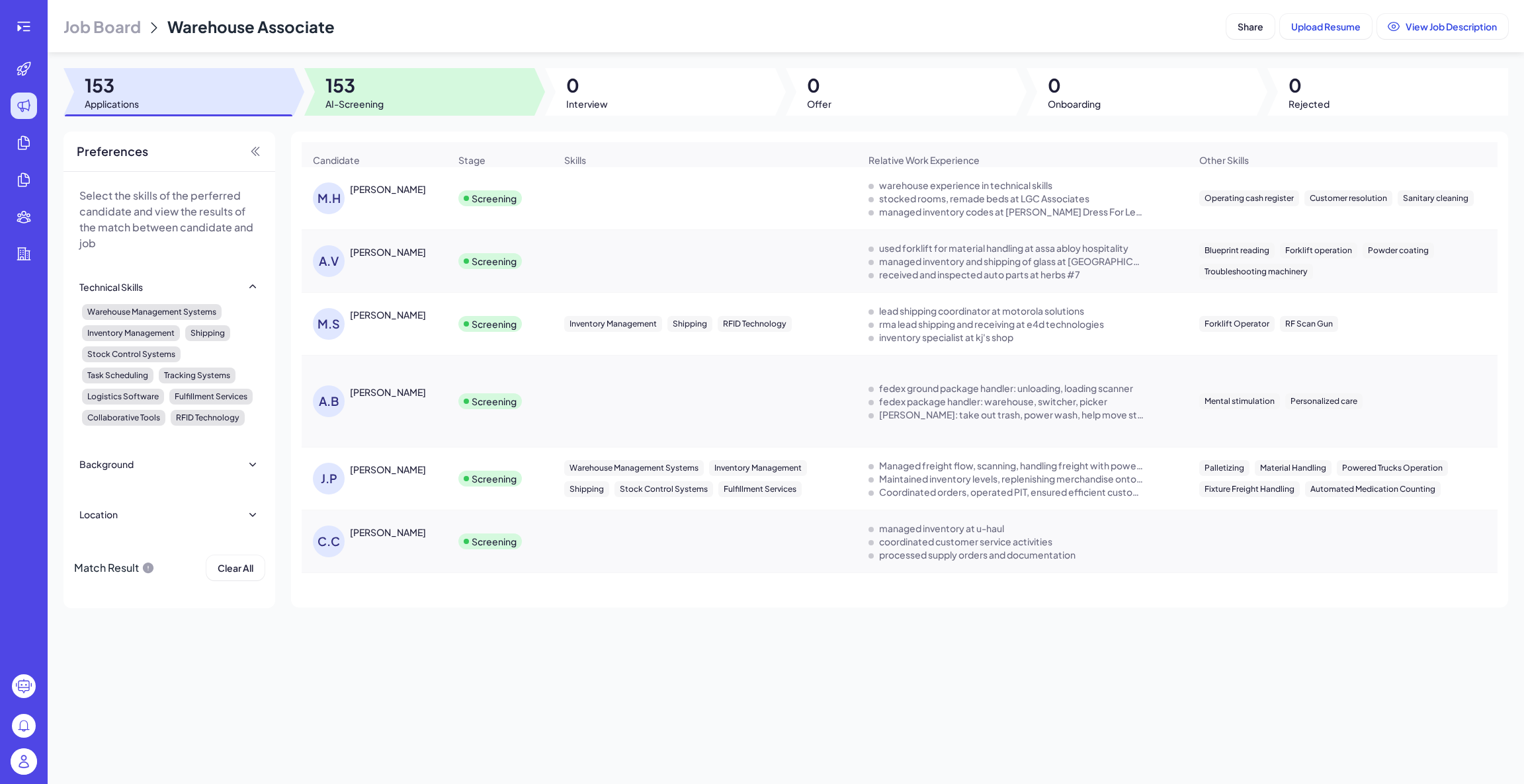
click at [348, 78] on span "153" at bounding box center [354, 84] width 58 height 23
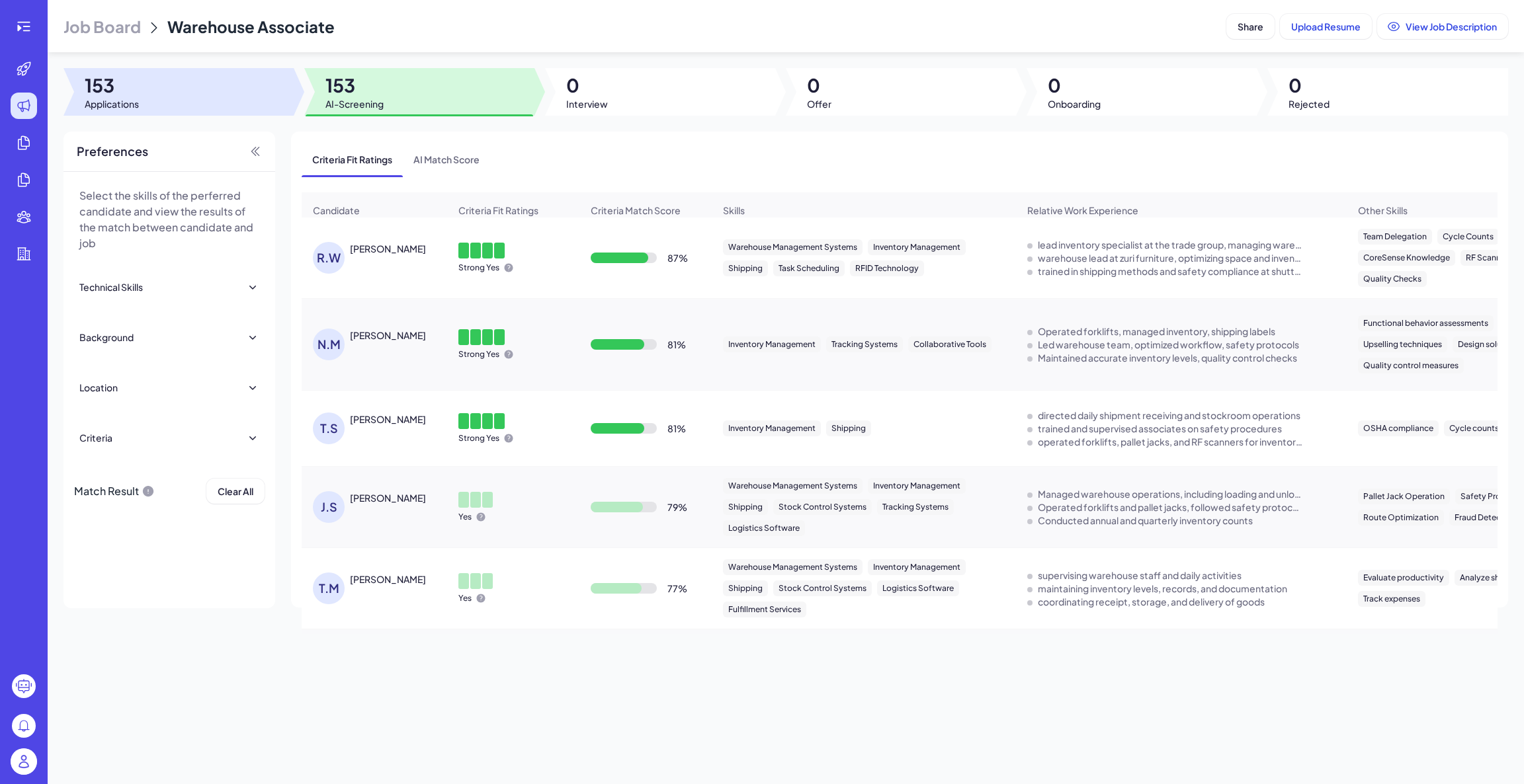
click at [194, 90] on div at bounding box center [178, 91] width 230 height 48
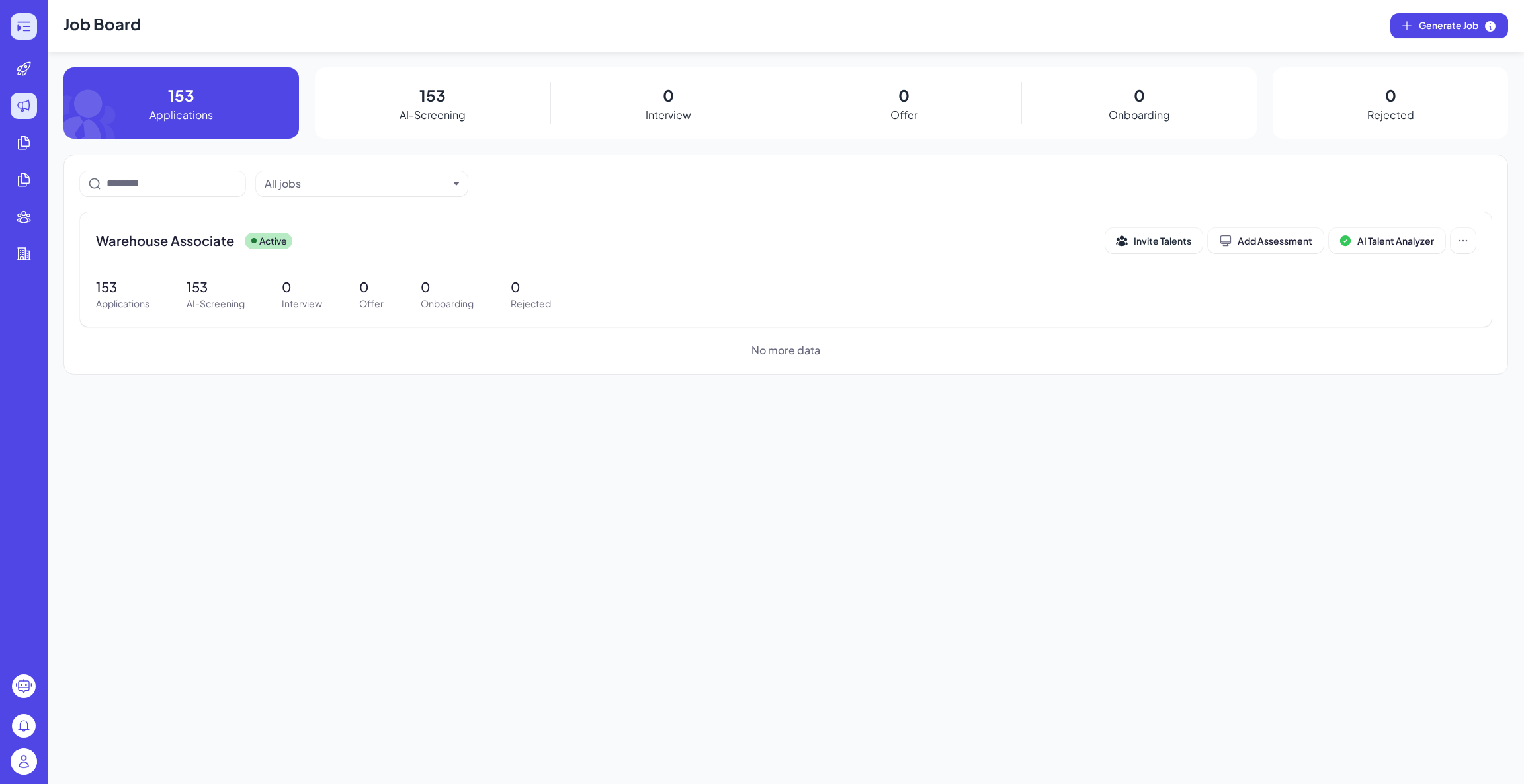
click at [27, 15] on div at bounding box center [23, 26] width 26 height 26
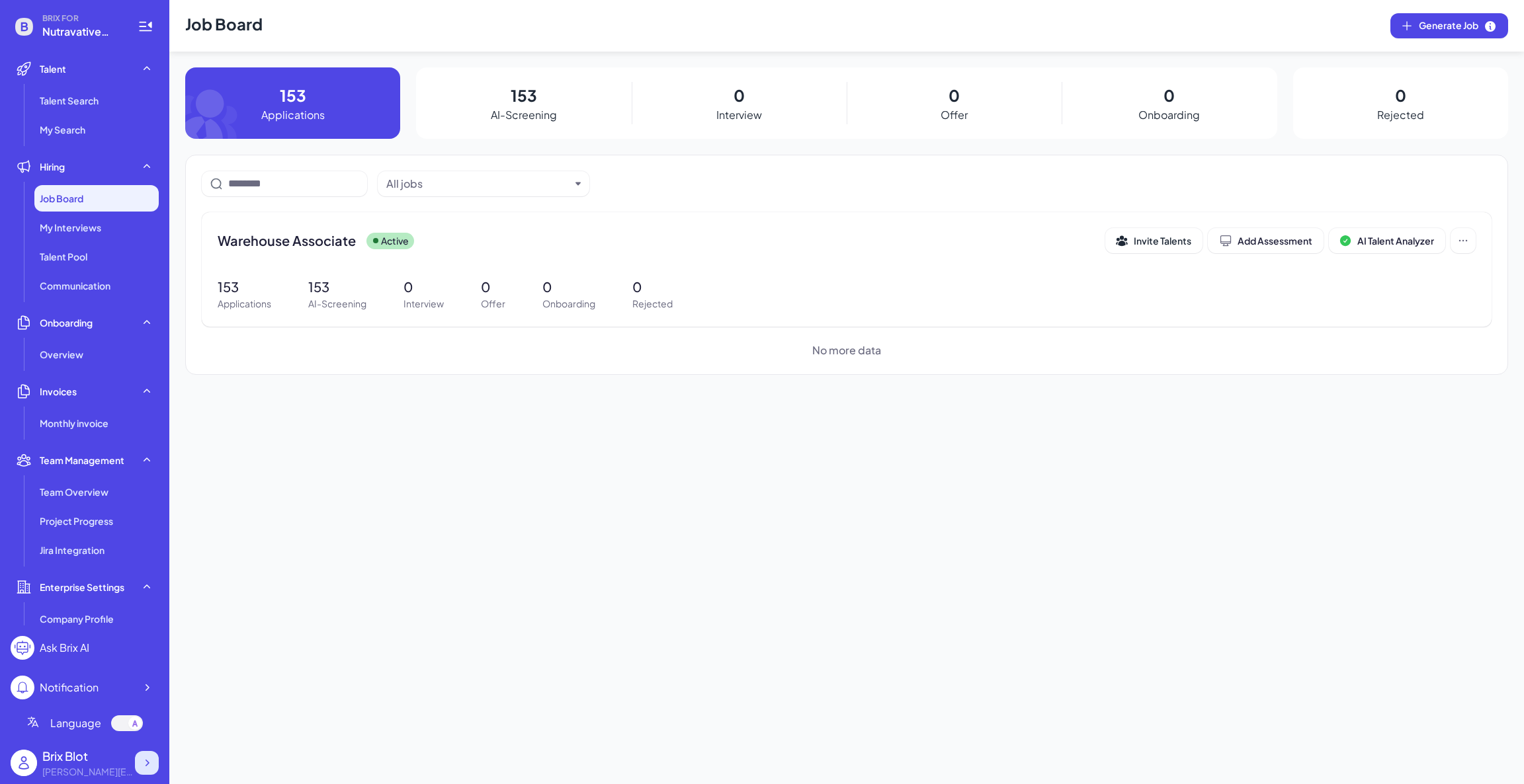
click at [137, 754] on div at bounding box center [146, 762] width 23 height 23
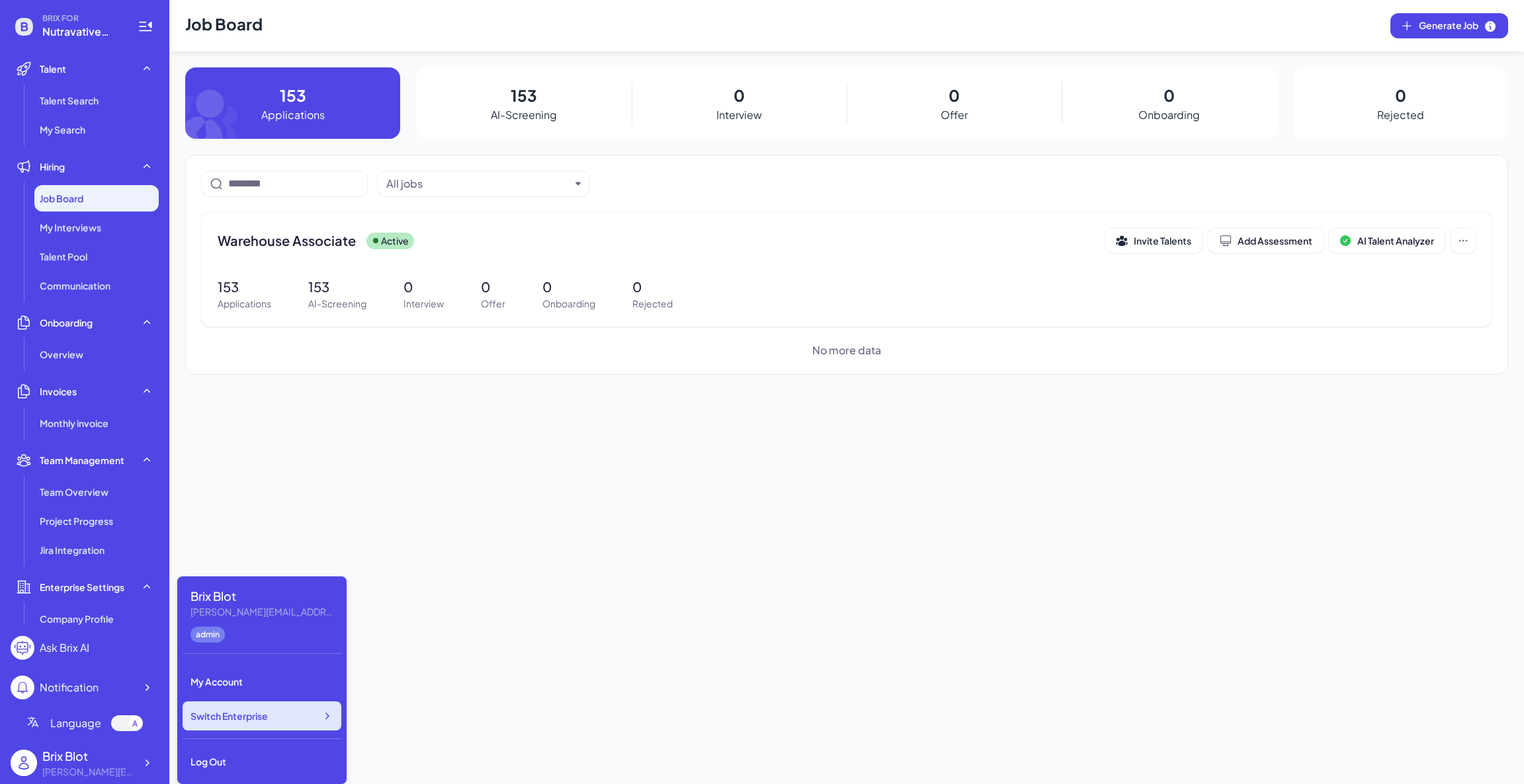
click at [258, 713] on span "Switch Enterprise" at bounding box center [229, 715] width 77 height 13
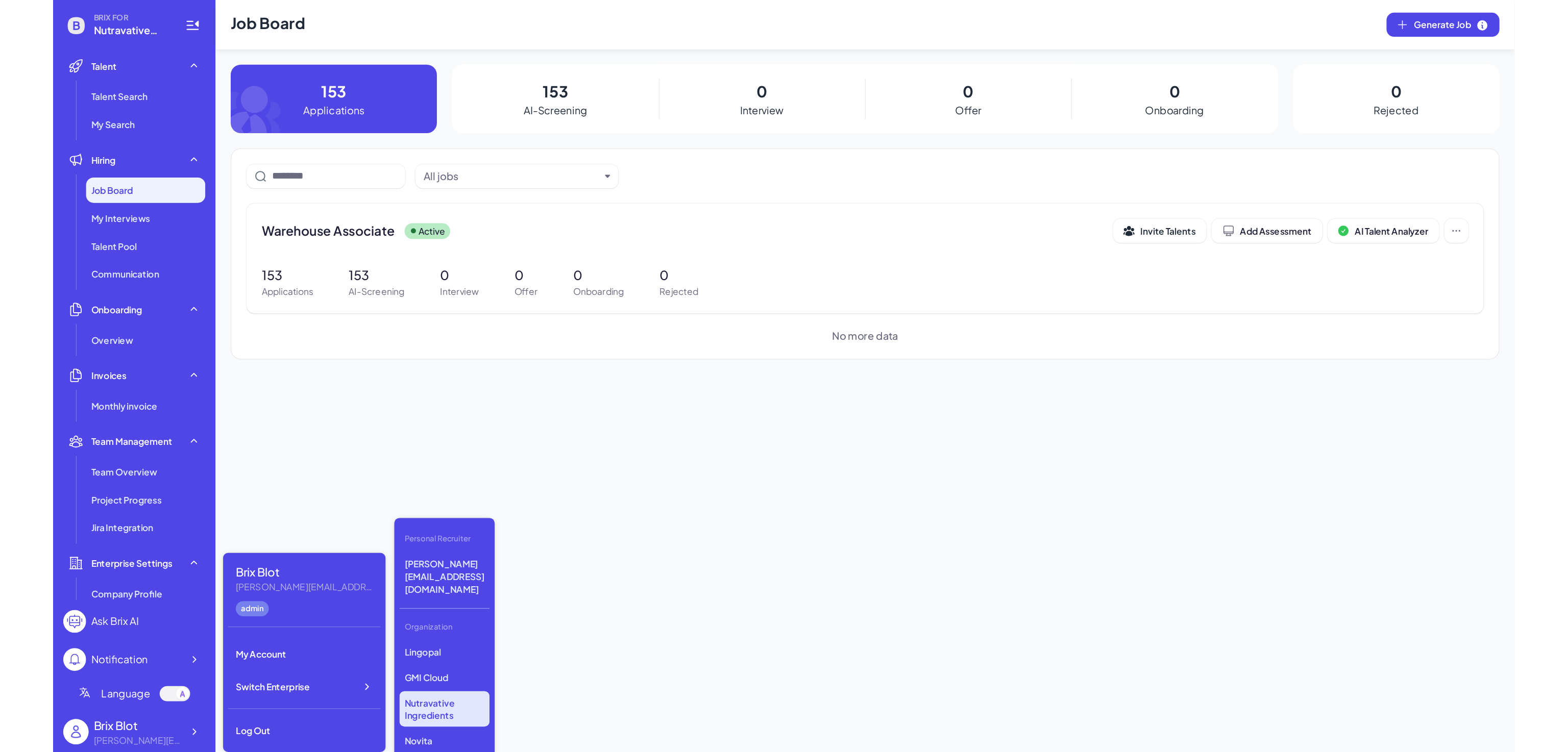
scroll to position [415, 0]
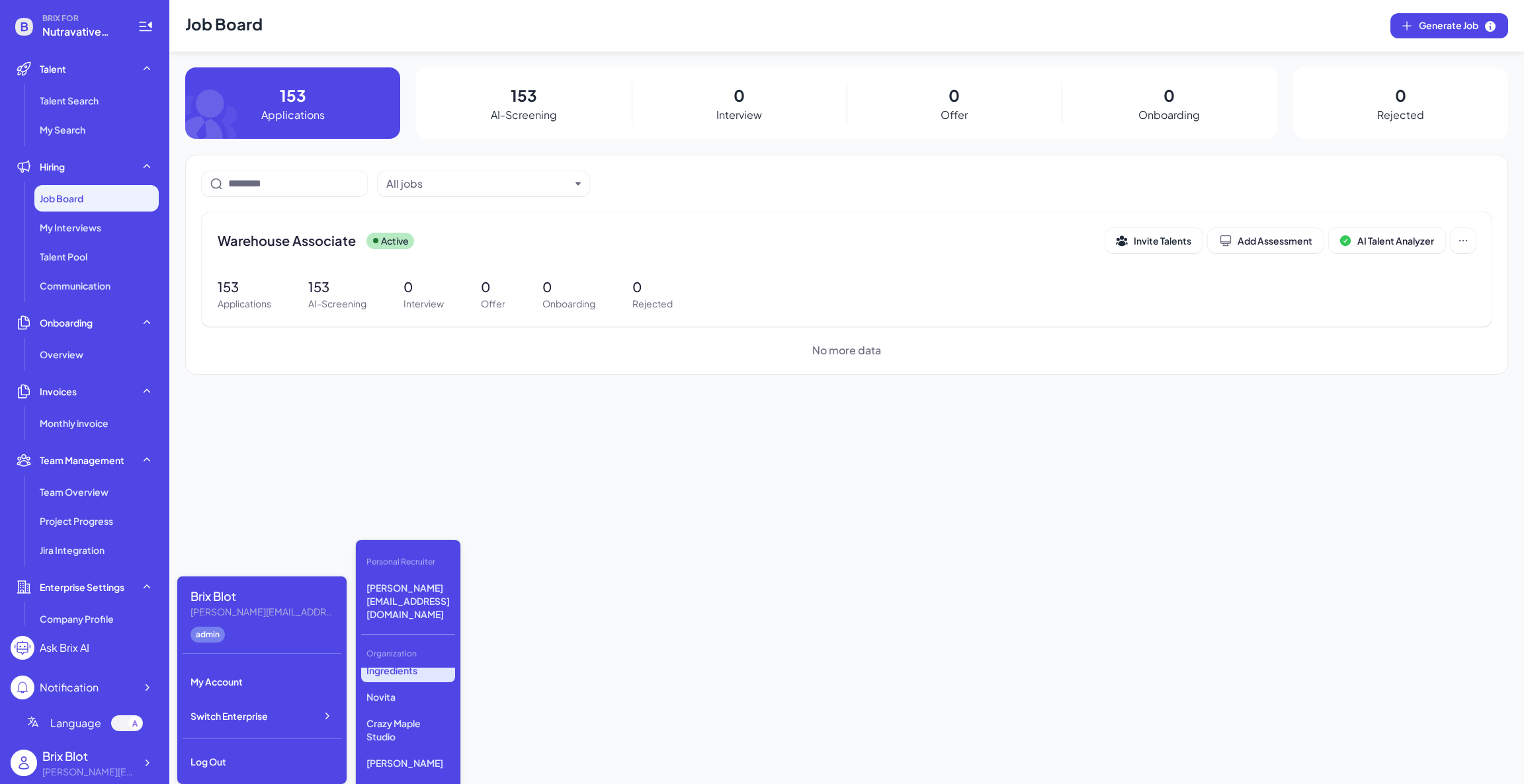
click at [410, 653] on p "Nutravative Ingredients" at bounding box center [408, 664] width 94 height 37
click at [612, 535] on div "Job Board Generate Job 153 Applications 153 AI-Screening 0 Interview 0 Offer 0 …" at bounding box center [847, 392] width 1354 height 784
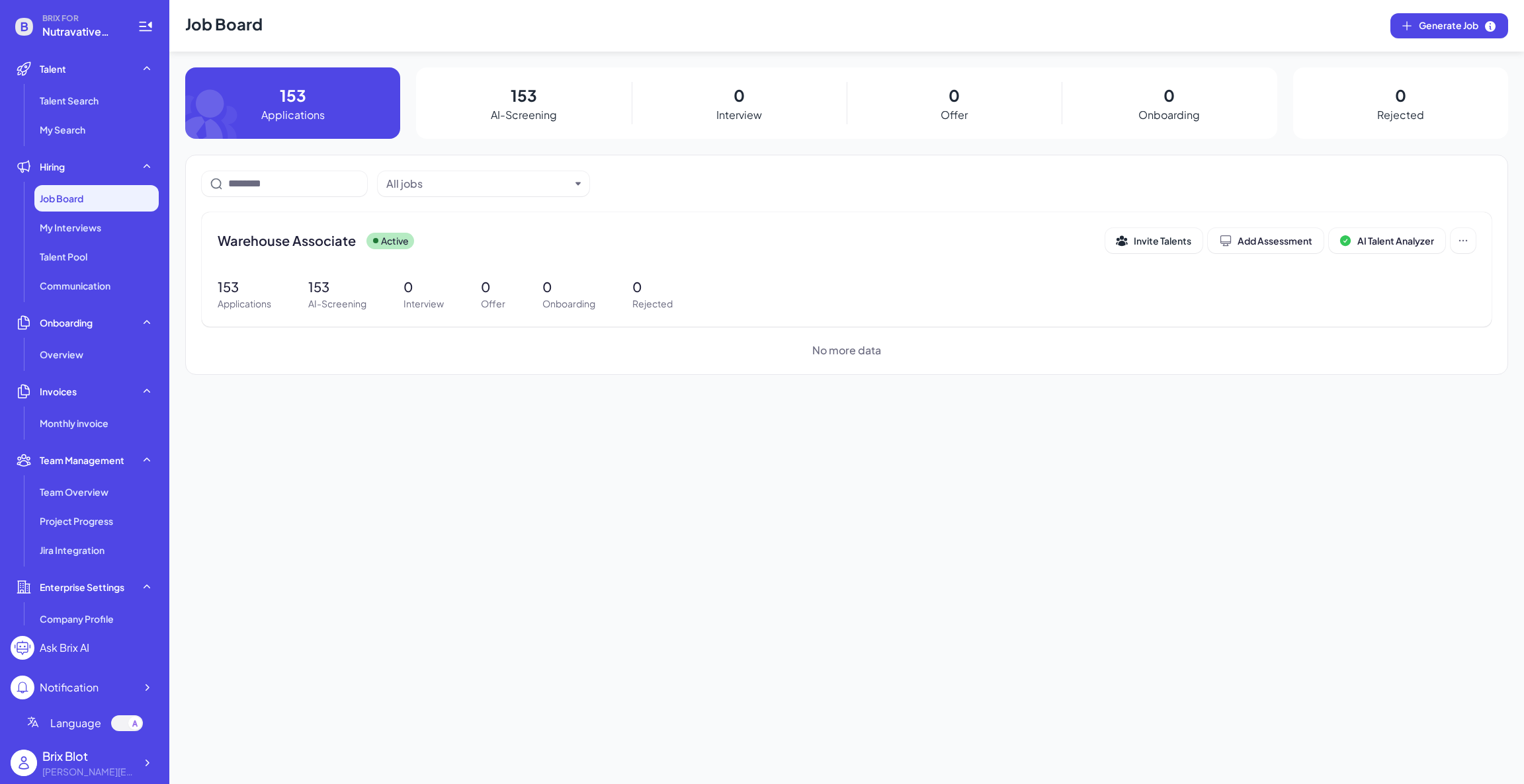
click at [499, 405] on div "Job Board Generate Job 153 Applications 153 AI-Screening 0 Interview 0 Offer 0 …" at bounding box center [847, 392] width 1354 height 784
click at [849, 431] on div "Job Board Generate Job 153 Applications 153 AI-Screening 0 Interview 0 Offer 0 …" at bounding box center [847, 392] width 1354 height 784
click at [366, 494] on div "Job Board Generate Job 153 Applications 153 AI-Screening 0 Interview 0 Offer 0 …" at bounding box center [847, 392] width 1354 height 784
click at [338, 415] on div "Job Board Generate Job 153 Applications 153 AI-Screening 0 Interview 0 Offer 0 …" at bounding box center [847, 392] width 1354 height 784
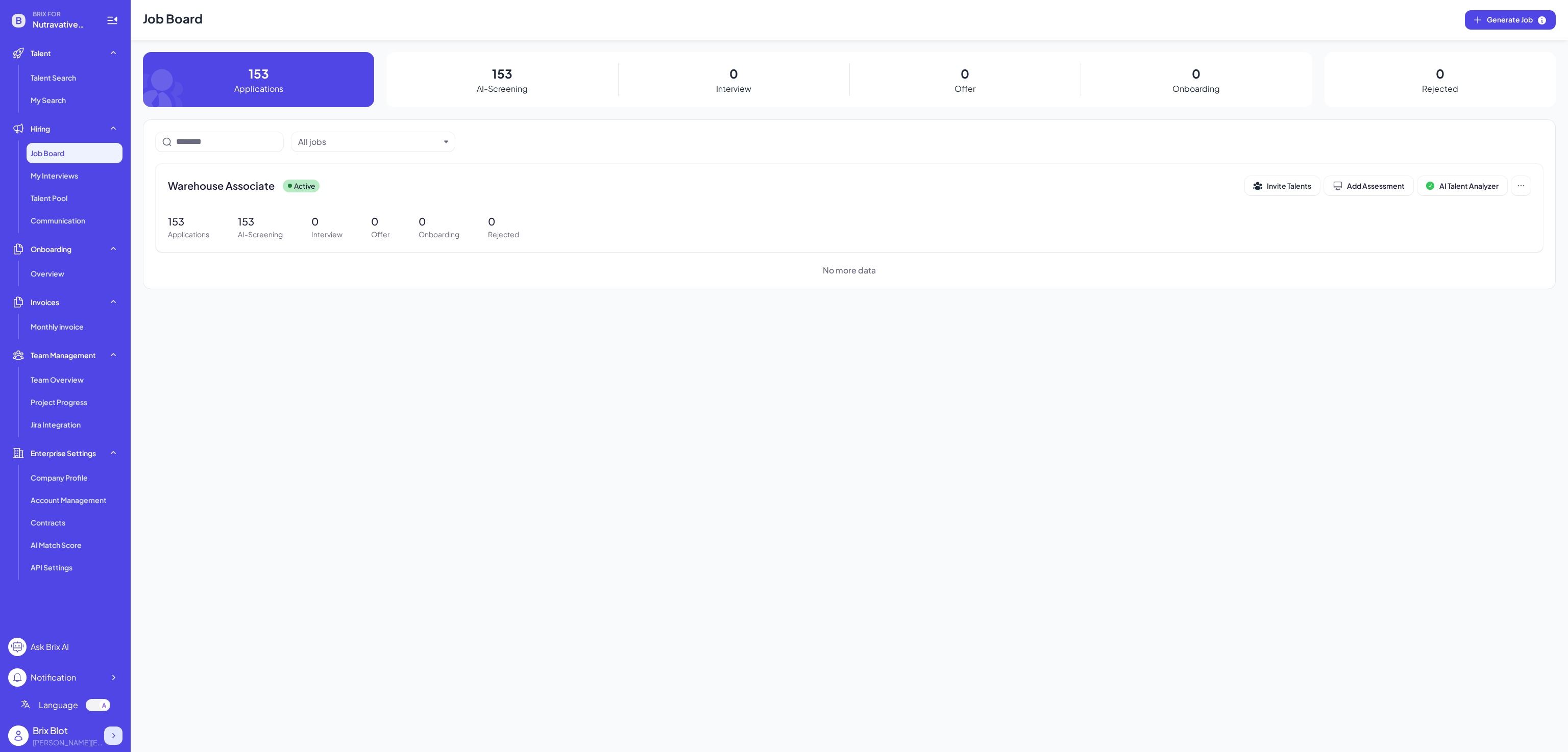
click at [106, 604] on div at bounding box center [113, 735] width 18 height 18
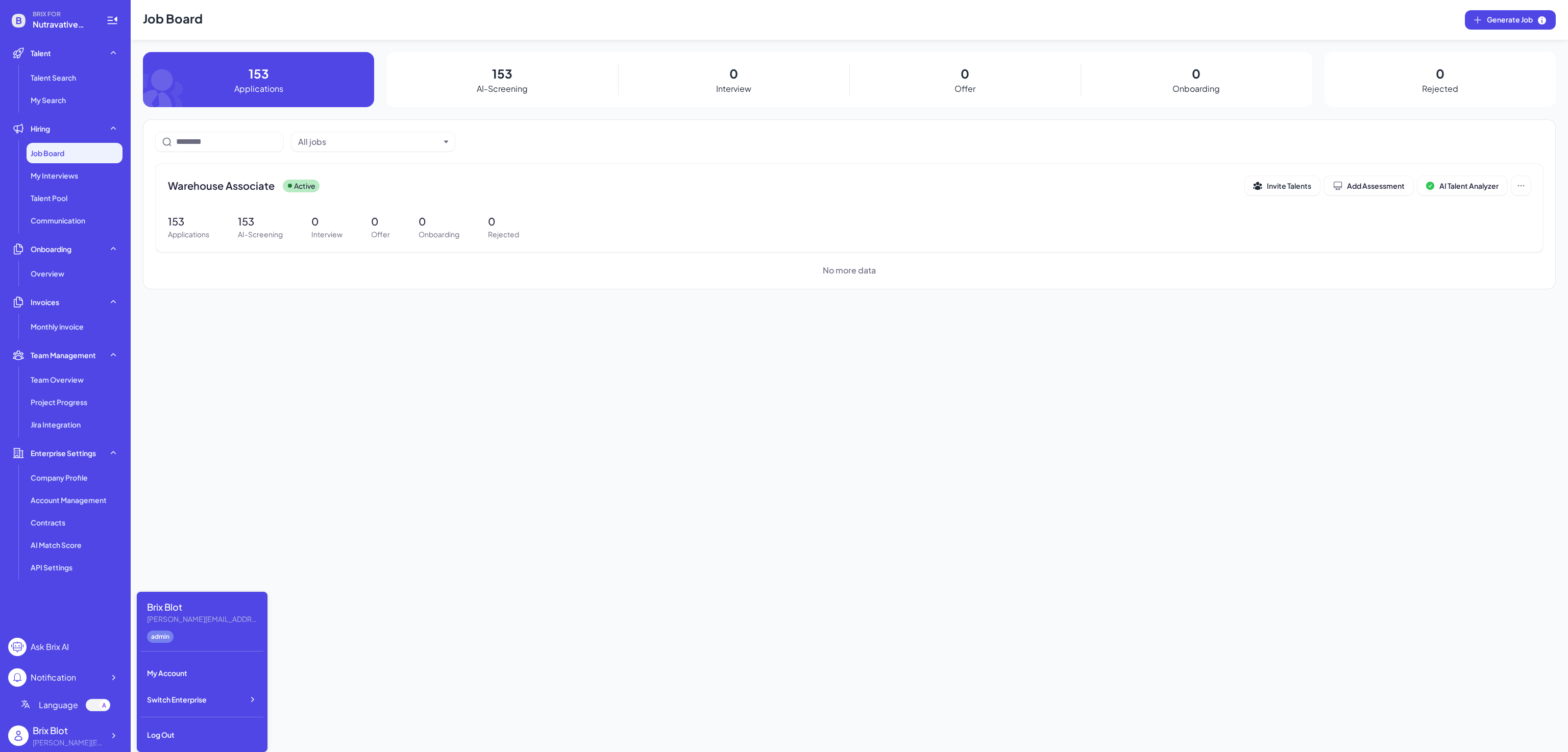
drag, startPoint x: 223, startPoint y: 706, endPoint x: 378, endPoint y: 707, distance: 155.0
click at [226, 604] on div "Switch Enterprise" at bounding box center [202, 699] width 122 height 22
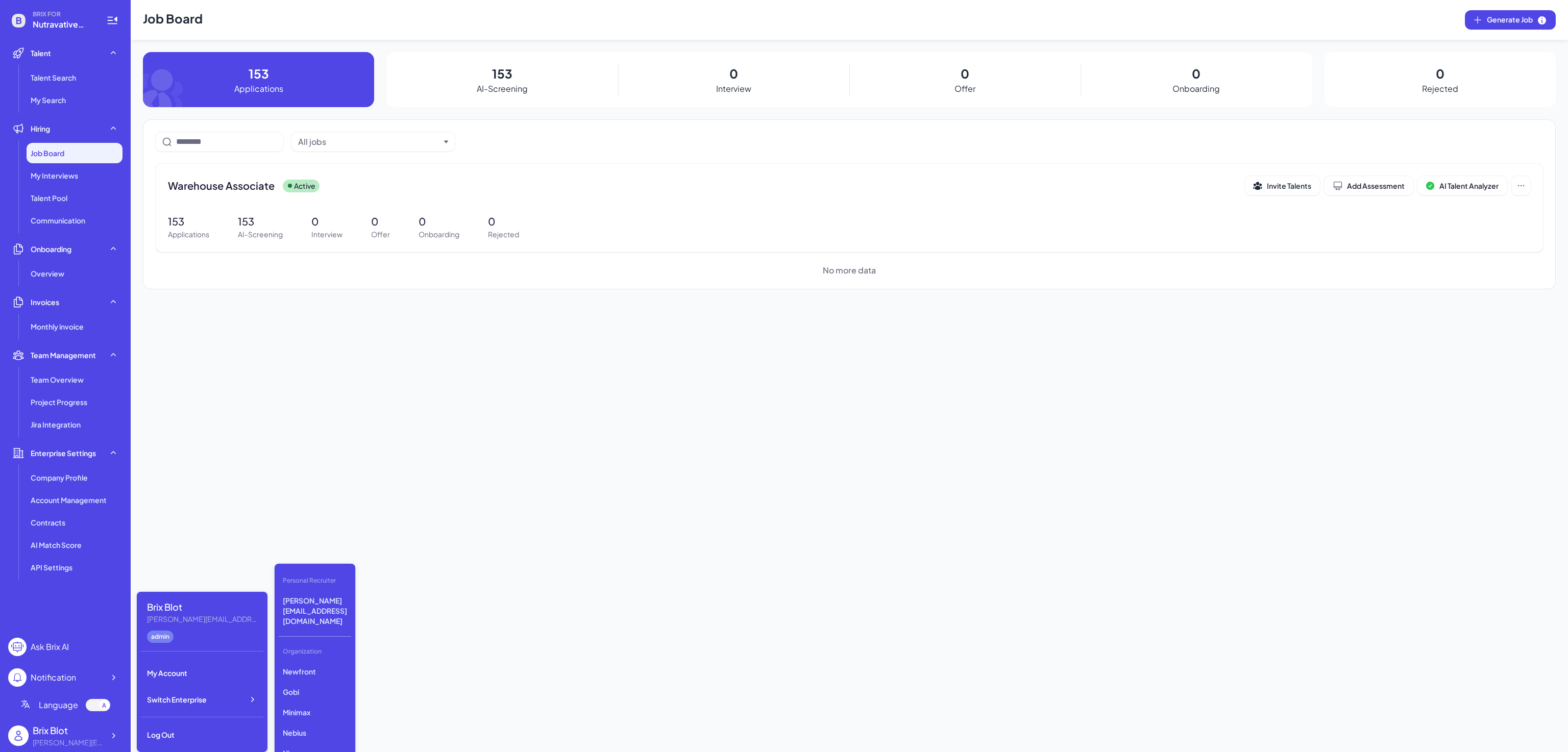
click at [317, 449] on div "Job Board Generate Job 153 Applications 153 AI-Screening 0 Interview 0 Offer 0 …" at bounding box center [850, 376] width 1438 height 752
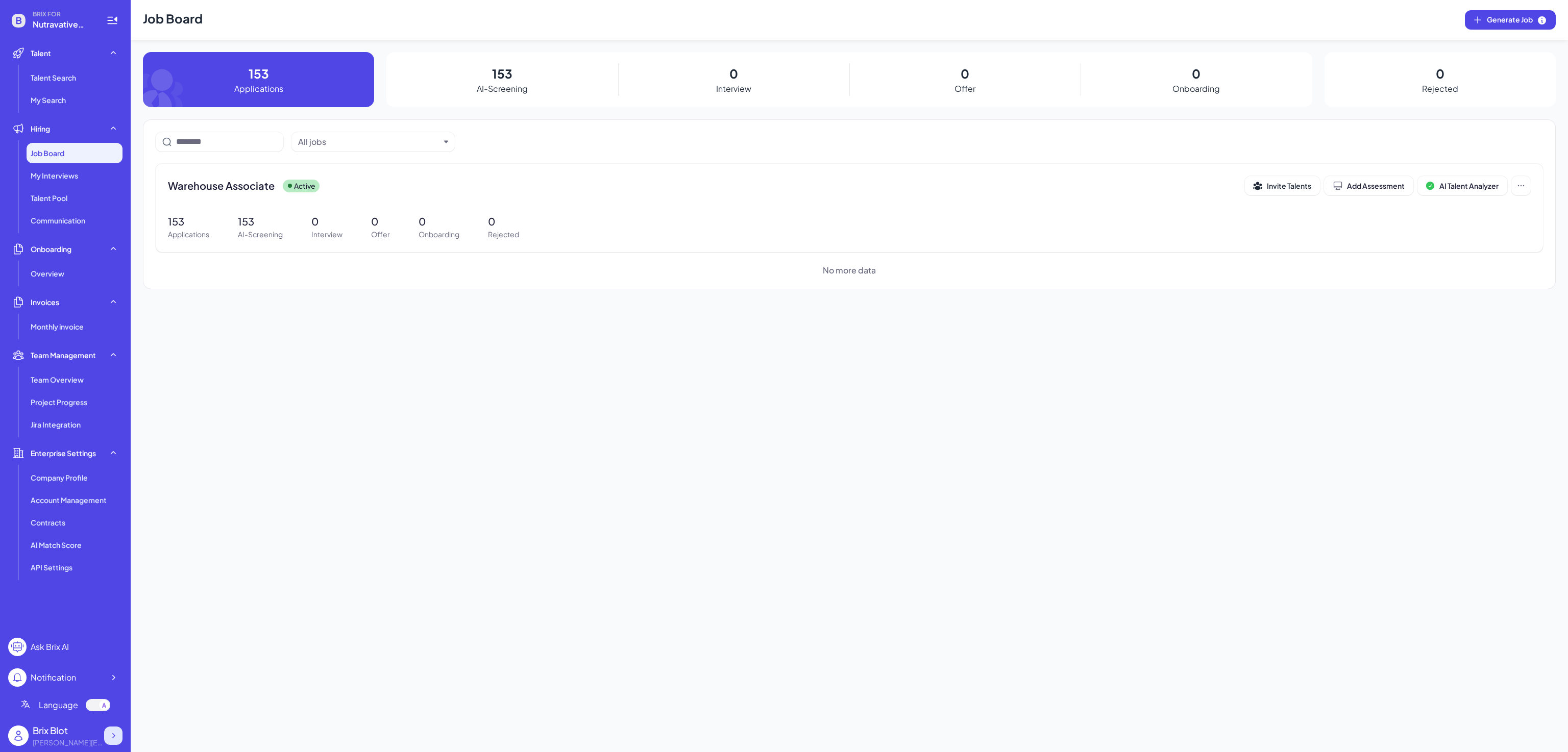
click at [118, 604] on div at bounding box center [113, 735] width 18 height 18
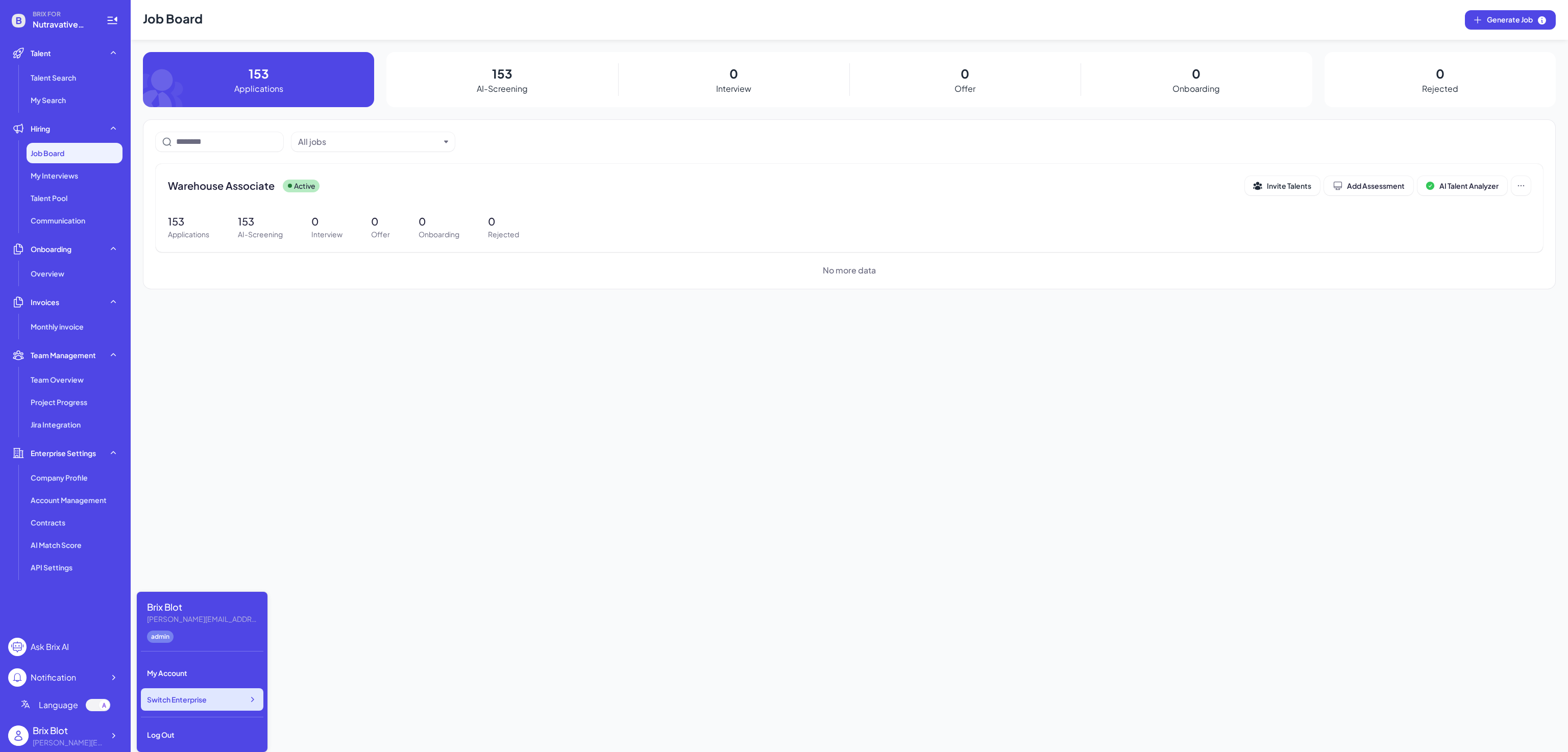
click at [218, 604] on div "Switch Enterprise" at bounding box center [202, 699] width 122 height 22
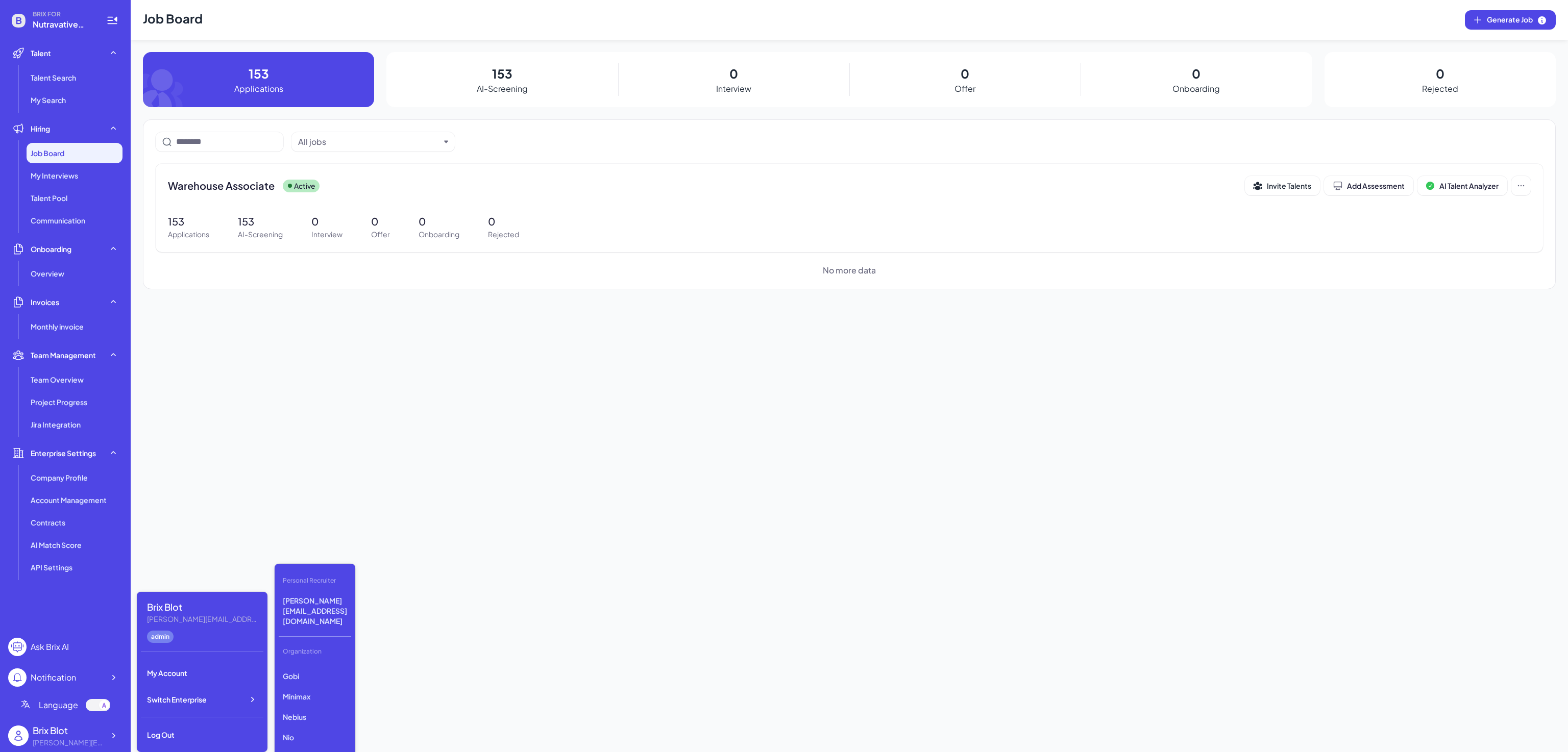
scroll to position [0, 0]
click at [322, 604] on p "Newfront" at bounding box center [315, 671] width 73 height 18
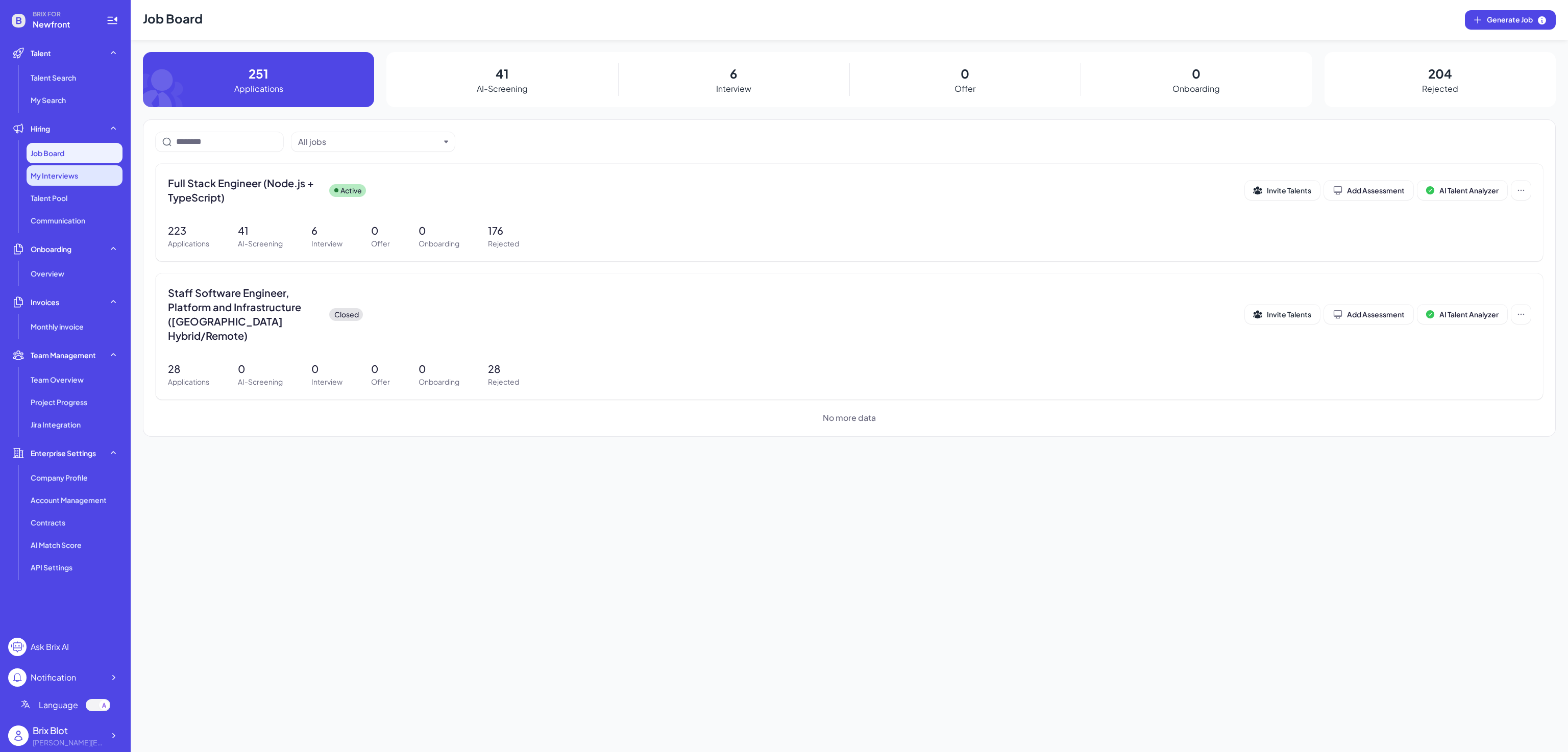
click at [75, 167] on div "My Interviews" at bounding box center [75, 175] width 96 height 20
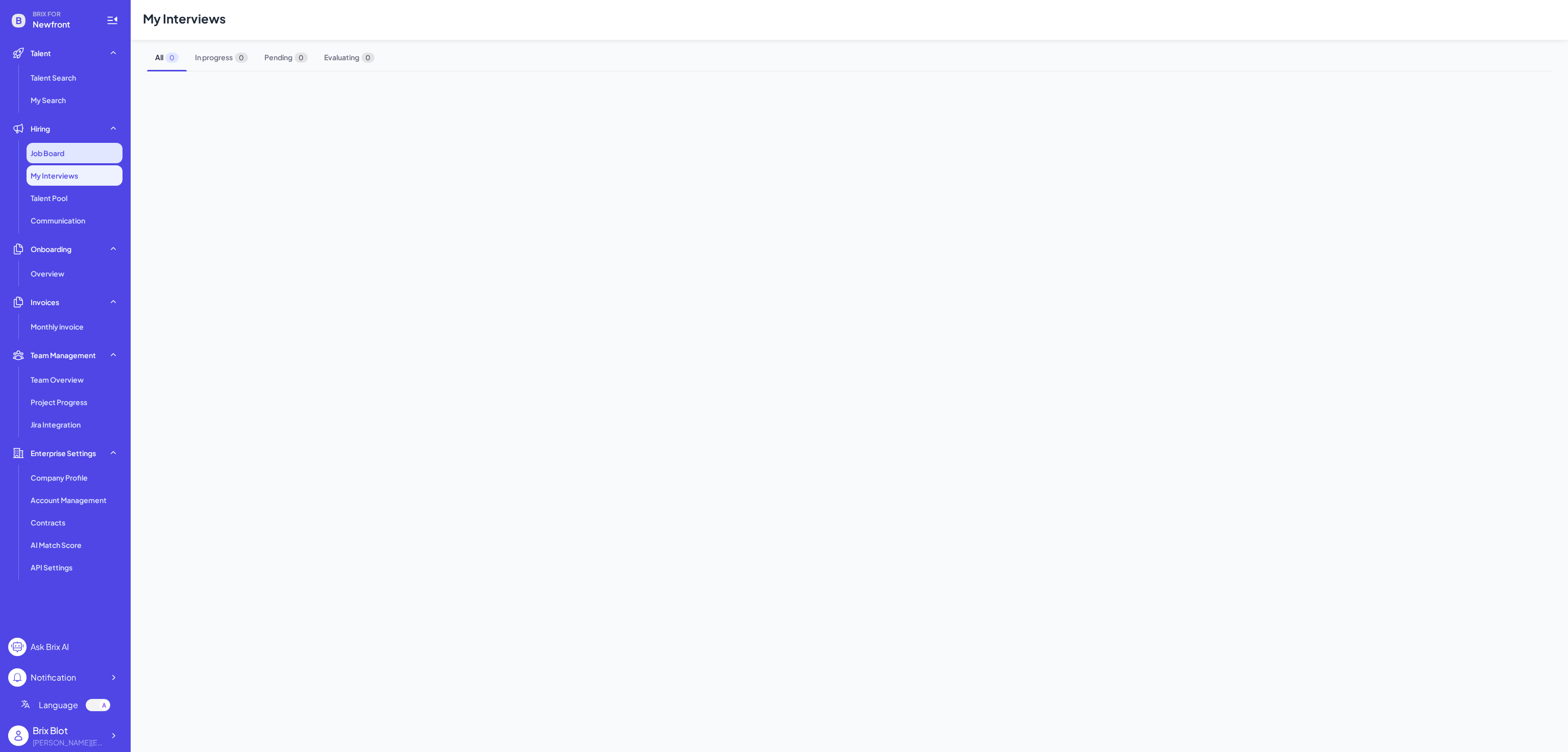
click at [77, 159] on div "Job Board" at bounding box center [75, 153] width 96 height 20
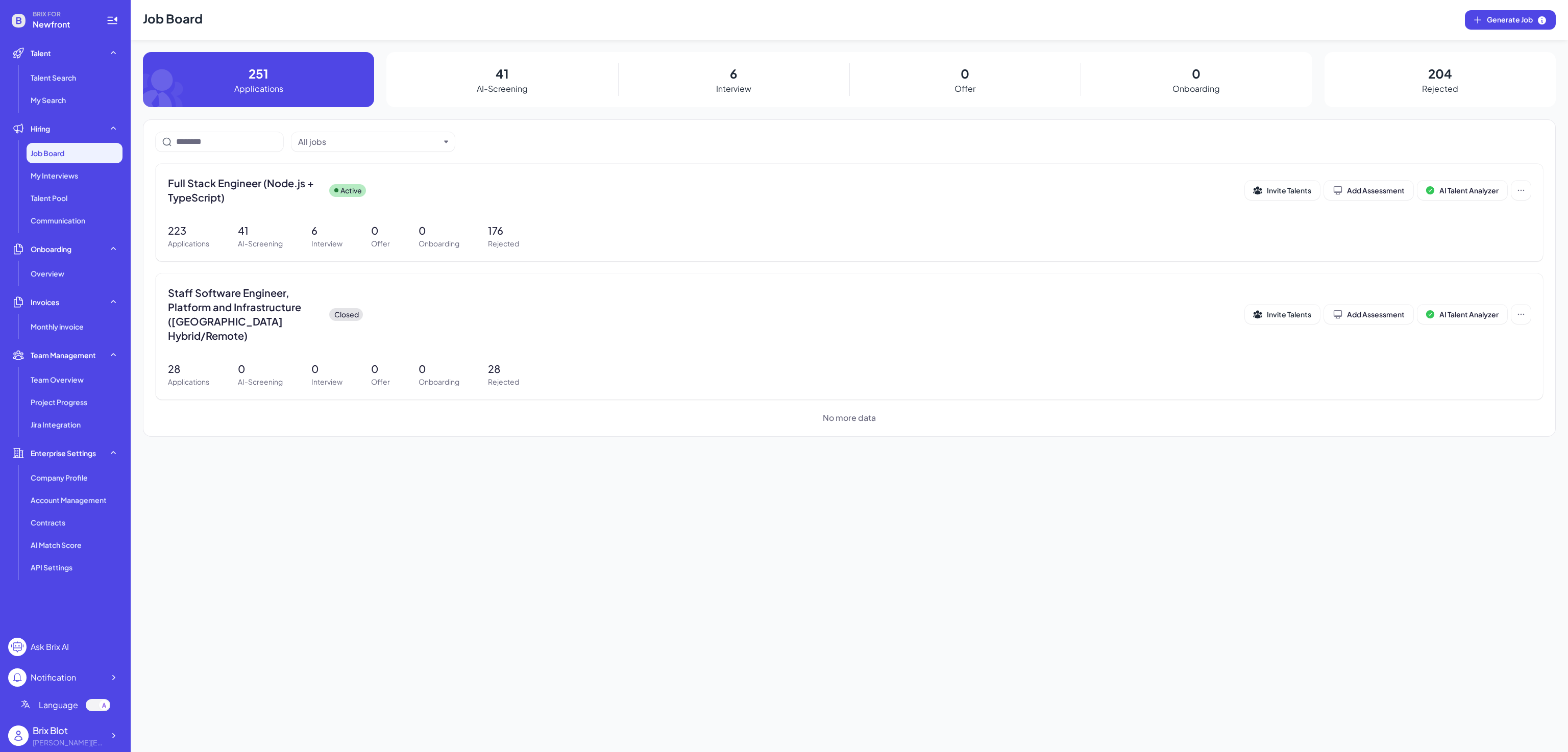
click at [362, 606] on div "Job Board Generate Job 251 Applications 41 AI-Screening 6 Interview 0 Offer 0 O…" at bounding box center [850, 376] width 1438 height 752
click at [257, 195] on span "Full Stack Engineer (Node.js + TypeScript)" at bounding box center [245, 190] width 153 height 29
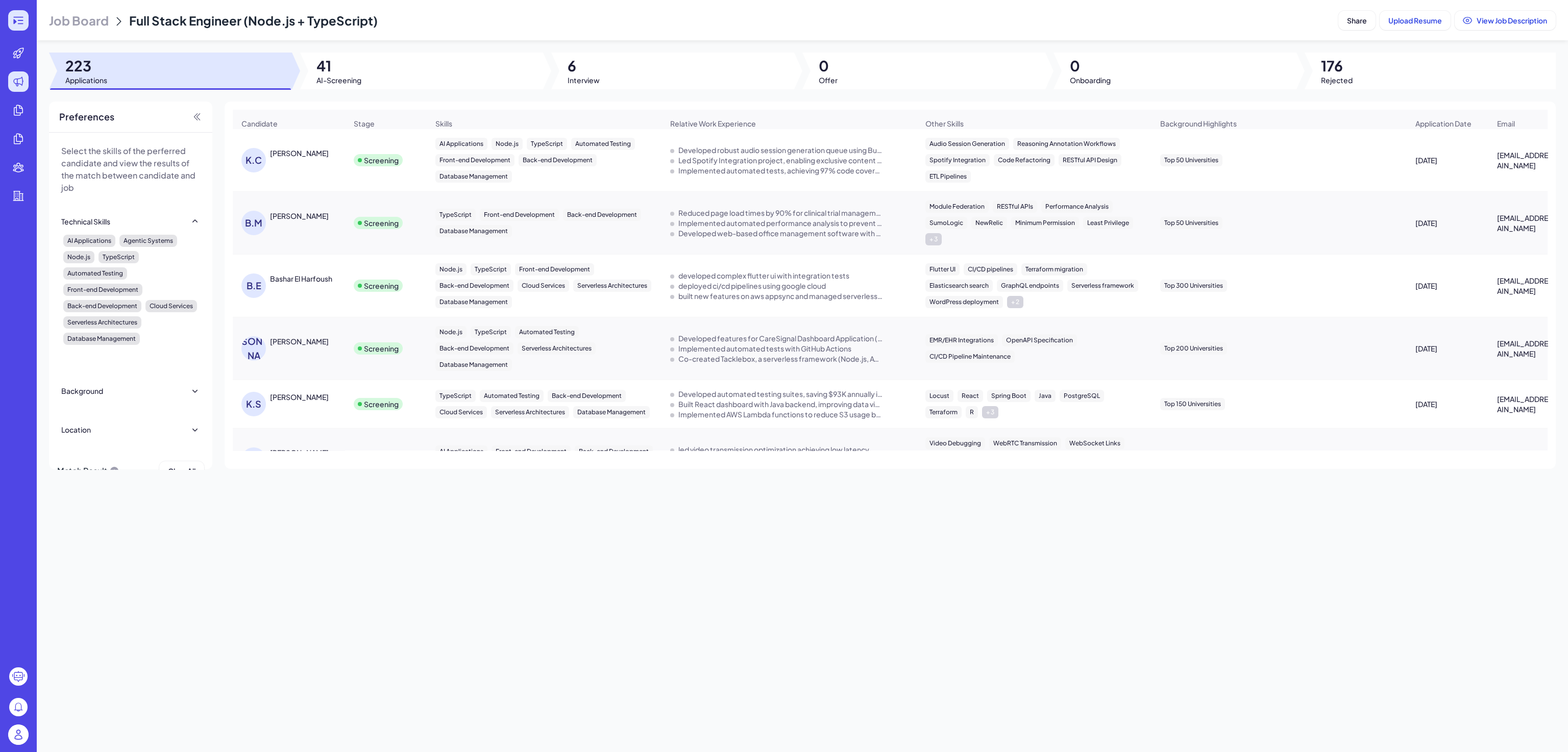
click at [18, 24] on icon at bounding box center [18, 20] width 12 height 12
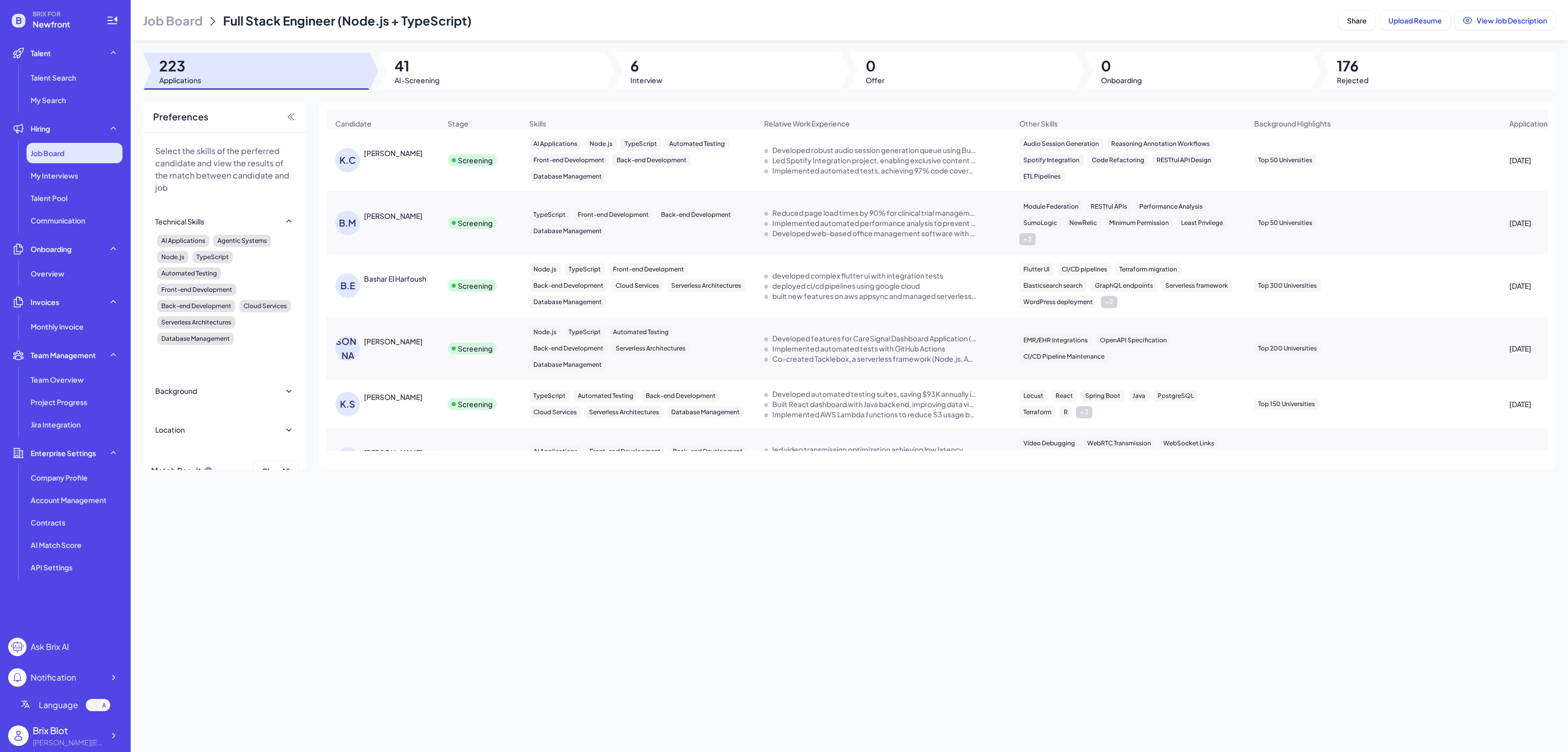
click at [56, 150] on span "Job Board" at bounding box center [48, 152] width 34 height 10
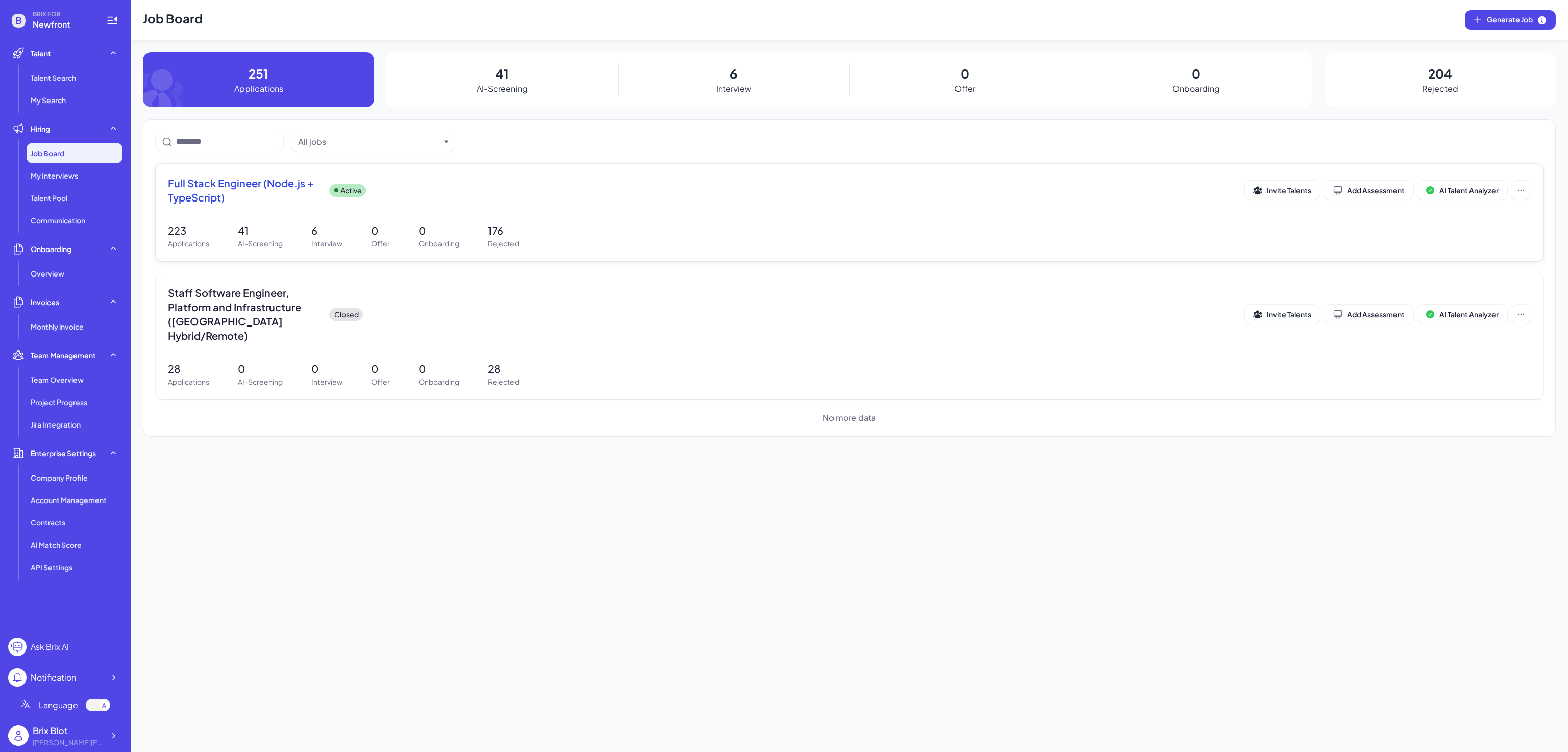
click at [266, 190] on span "Full Stack Engineer (Node.js + TypeScript)" at bounding box center [245, 190] width 153 height 29
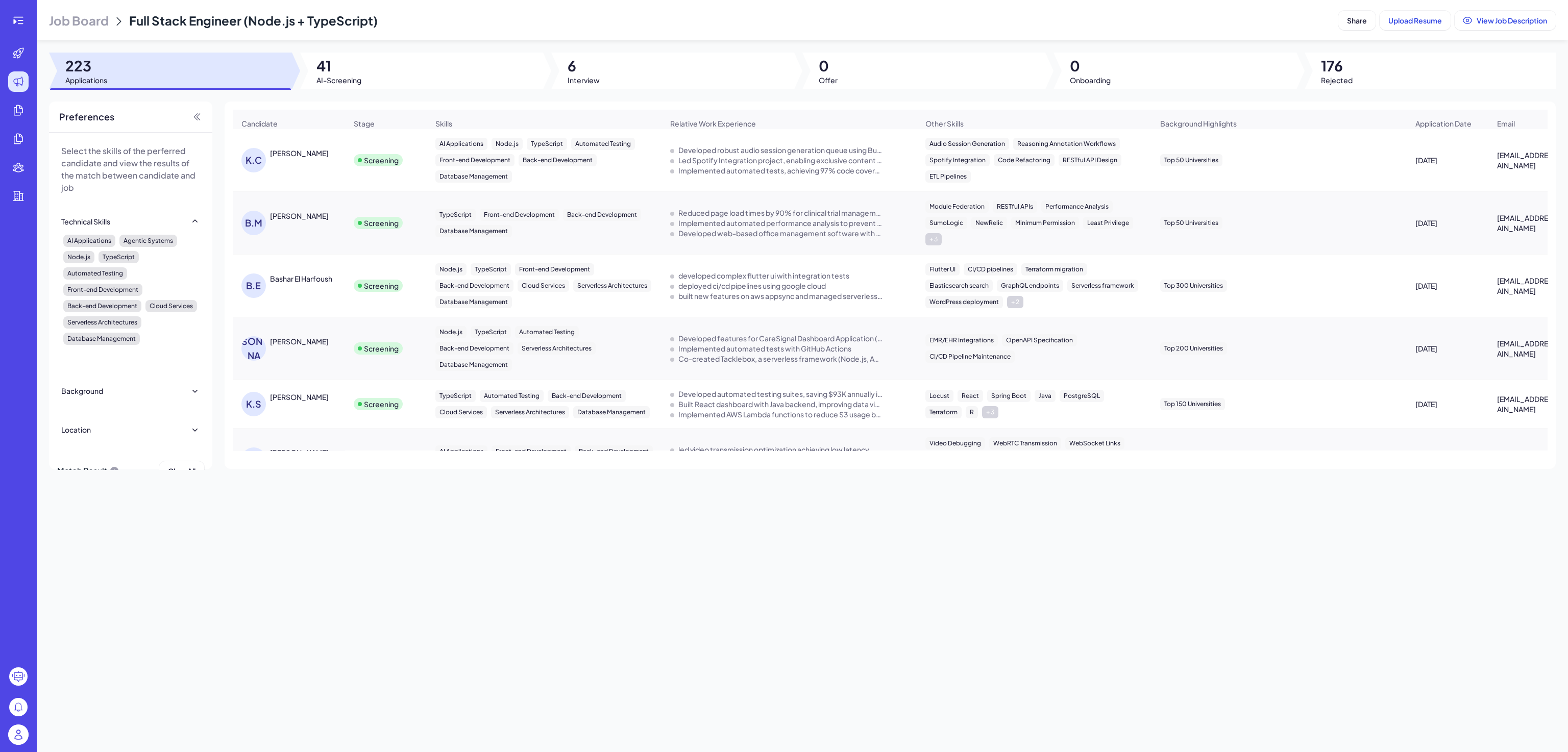
click at [29, 11] on div at bounding box center [18, 20] width 33 height 20
click at [21, 18] on icon at bounding box center [18, 20] width 12 height 12
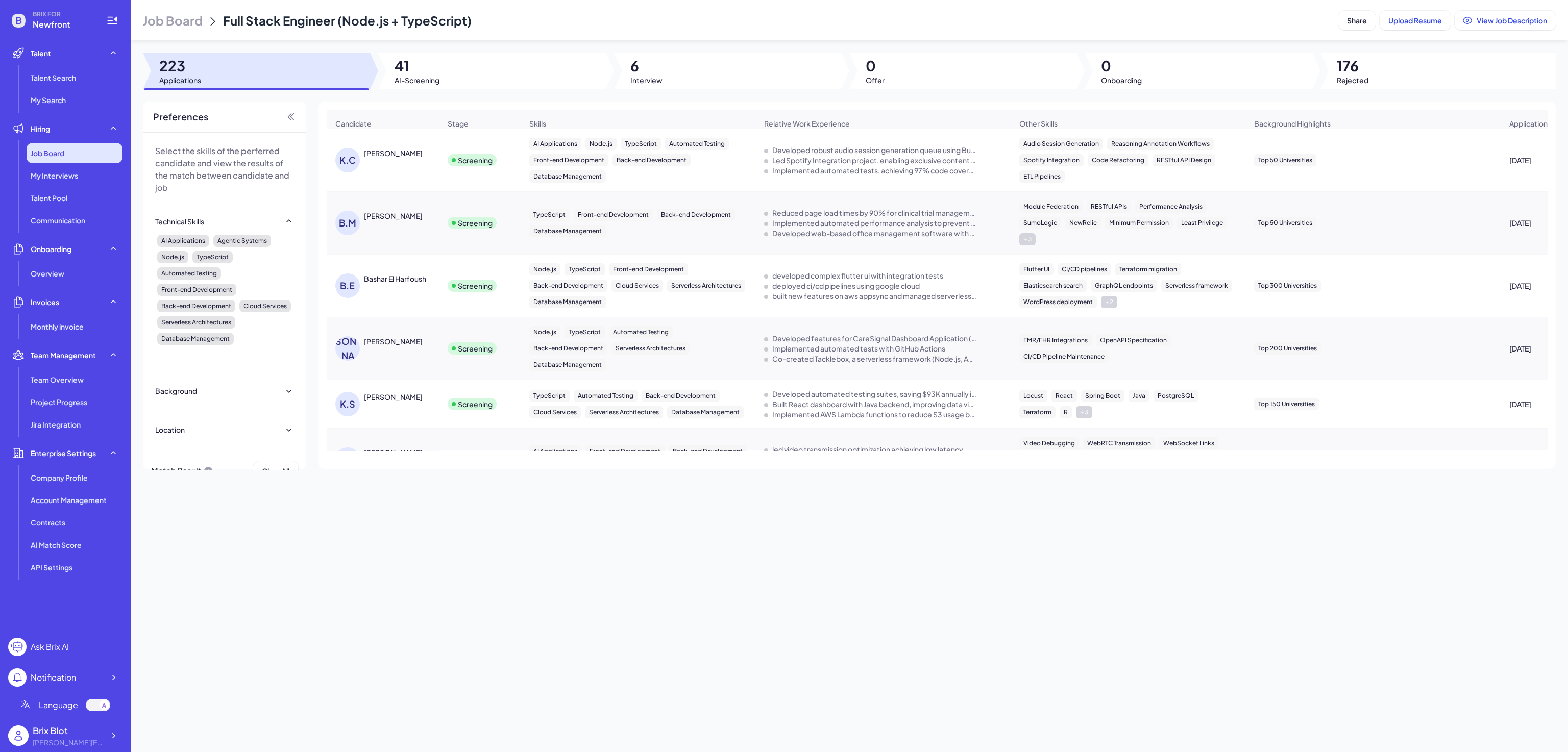
click at [75, 157] on div "Job Board" at bounding box center [75, 153] width 96 height 20
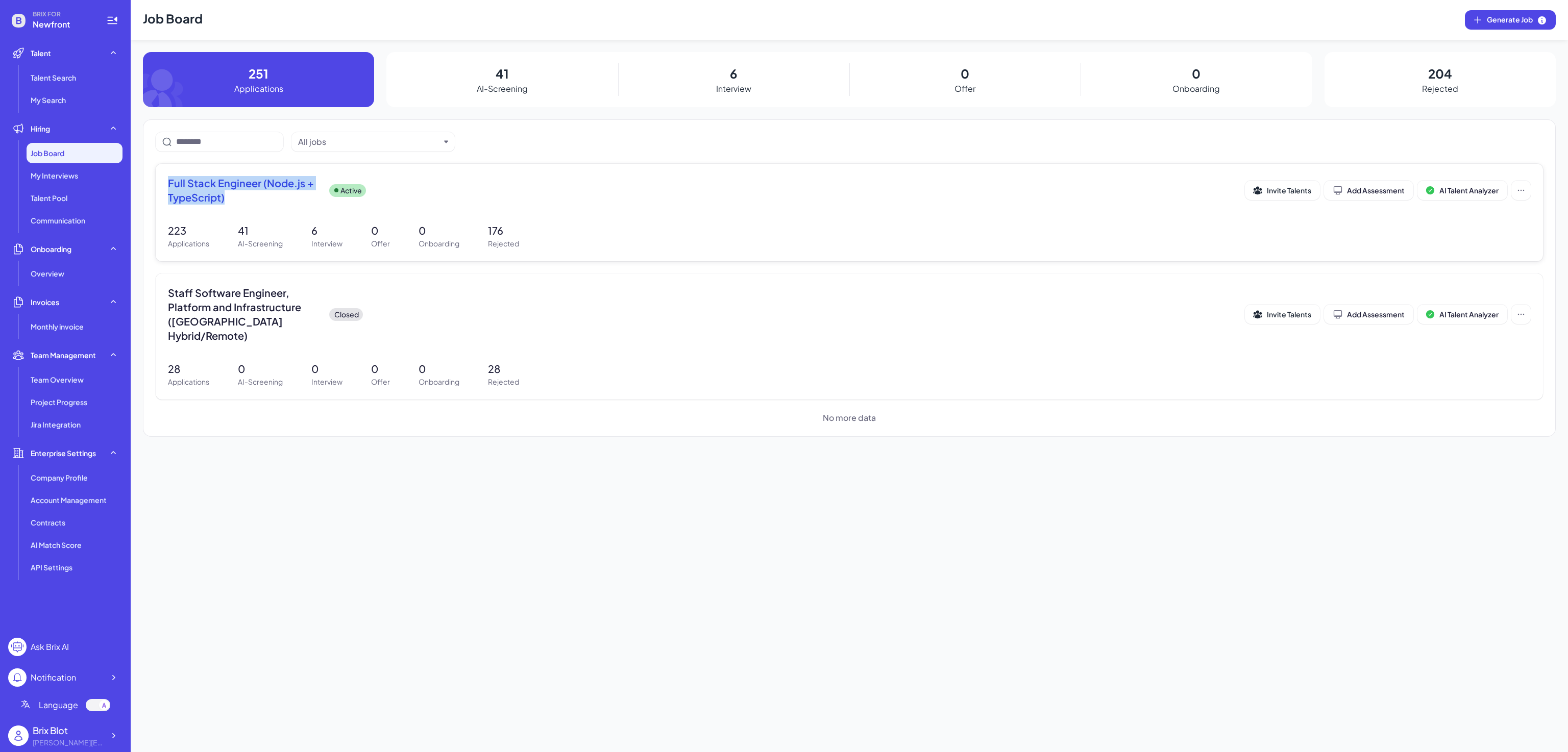
drag, startPoint x: 159, startPoint y: 179, endPoint x: 278, endPoint y: 205, distance: 121.8
click at [278, 205] on div "Full Stack Engineer (Node.js + TypeScript) Active Invite Talents Add Assessment…" at bounding box center [849, 212] width 1387 height 97
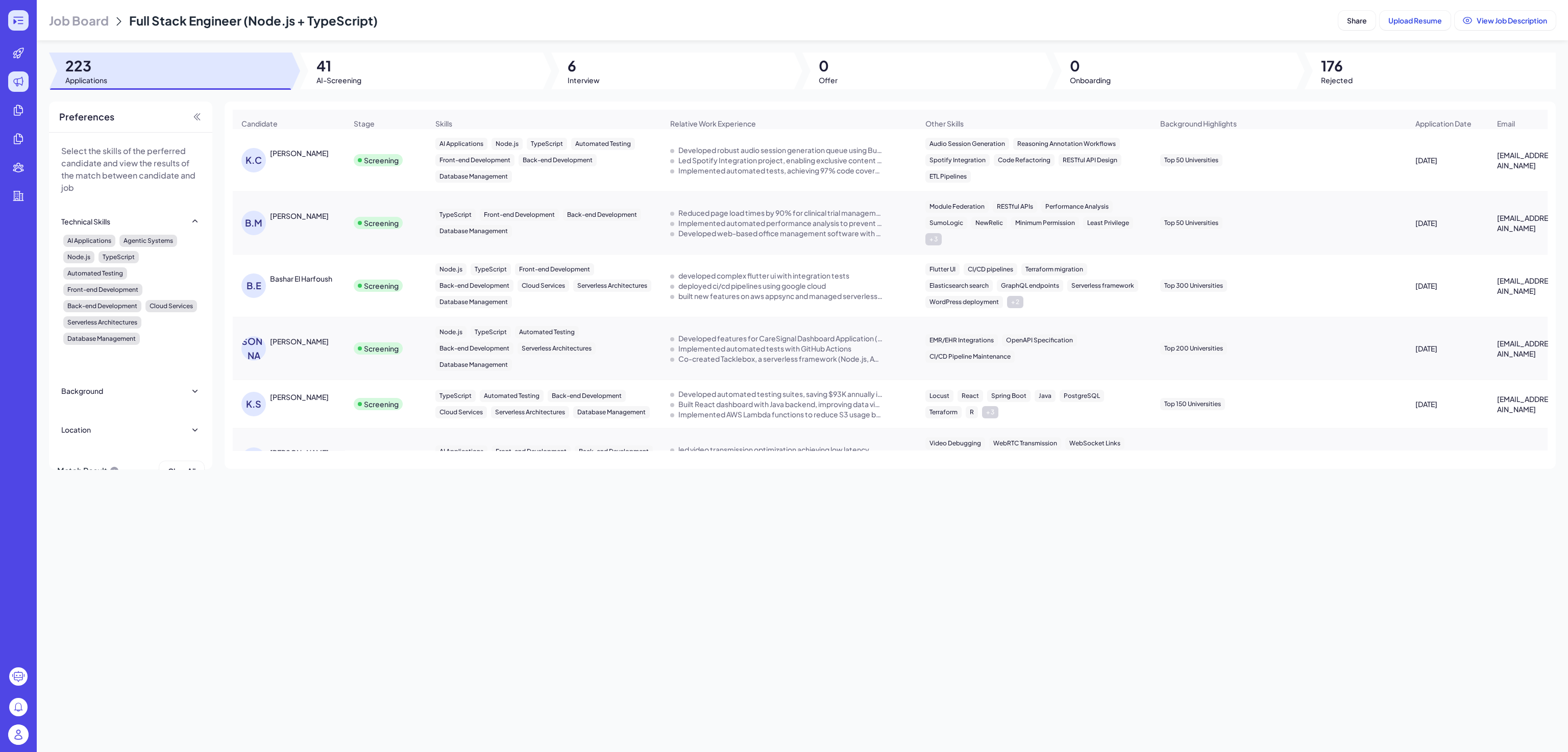
click at [14, 18] on icon at bounding box center [18, 20] width 12 height 12
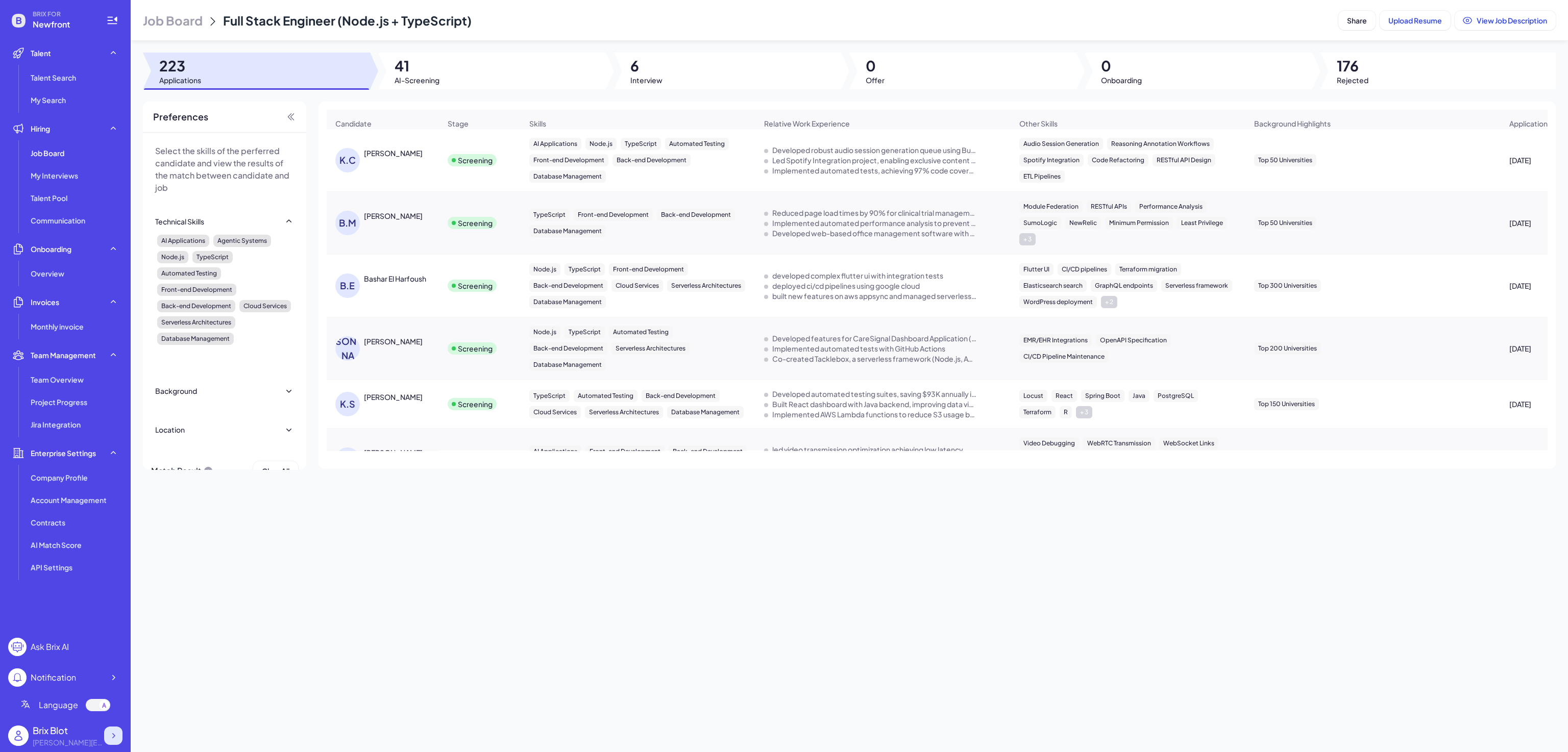
click at [109, 731] on icon at bounding box center [113, 735] width 10 height 10
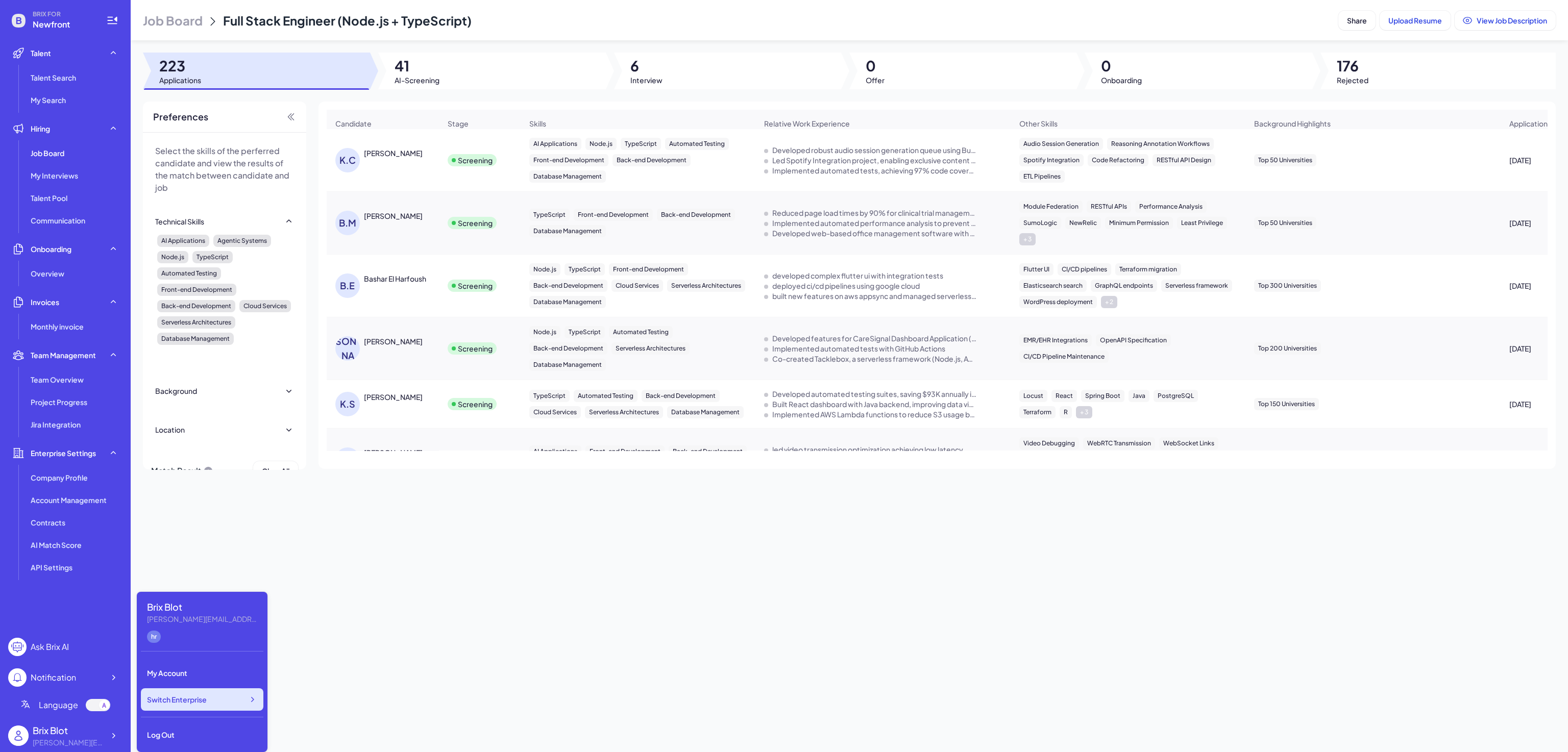
click at [186, 706] on div "Switch Enterprise" at bounding box center [202, 699] width 122 height 22
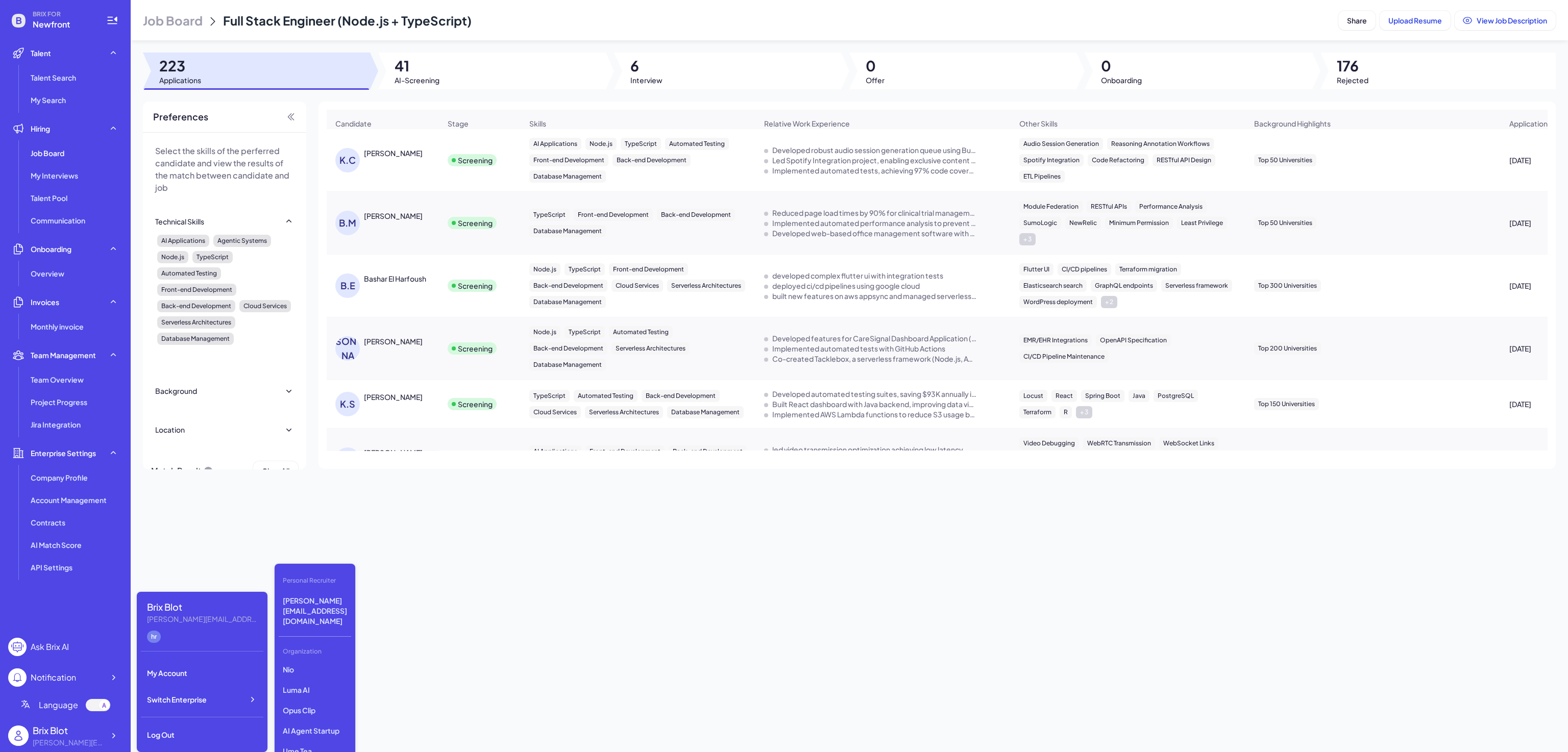
scroll to position [88, 0]
click at [311, 697] on p "Opus Clip" at bounding box center [315, 706] width 73 height 18
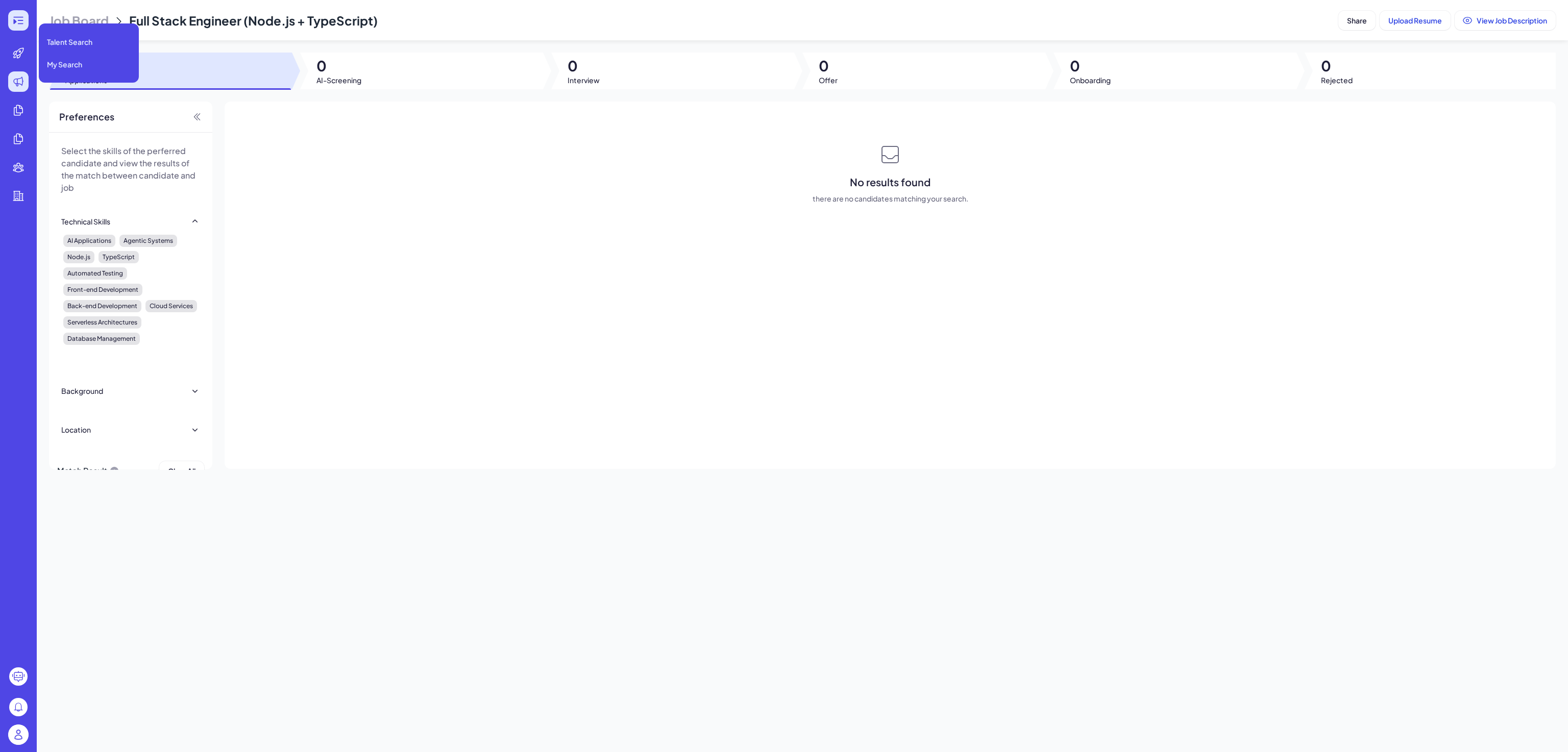
click at [22, 23] on icon at bounding box center [18, 20] width 9 height 7
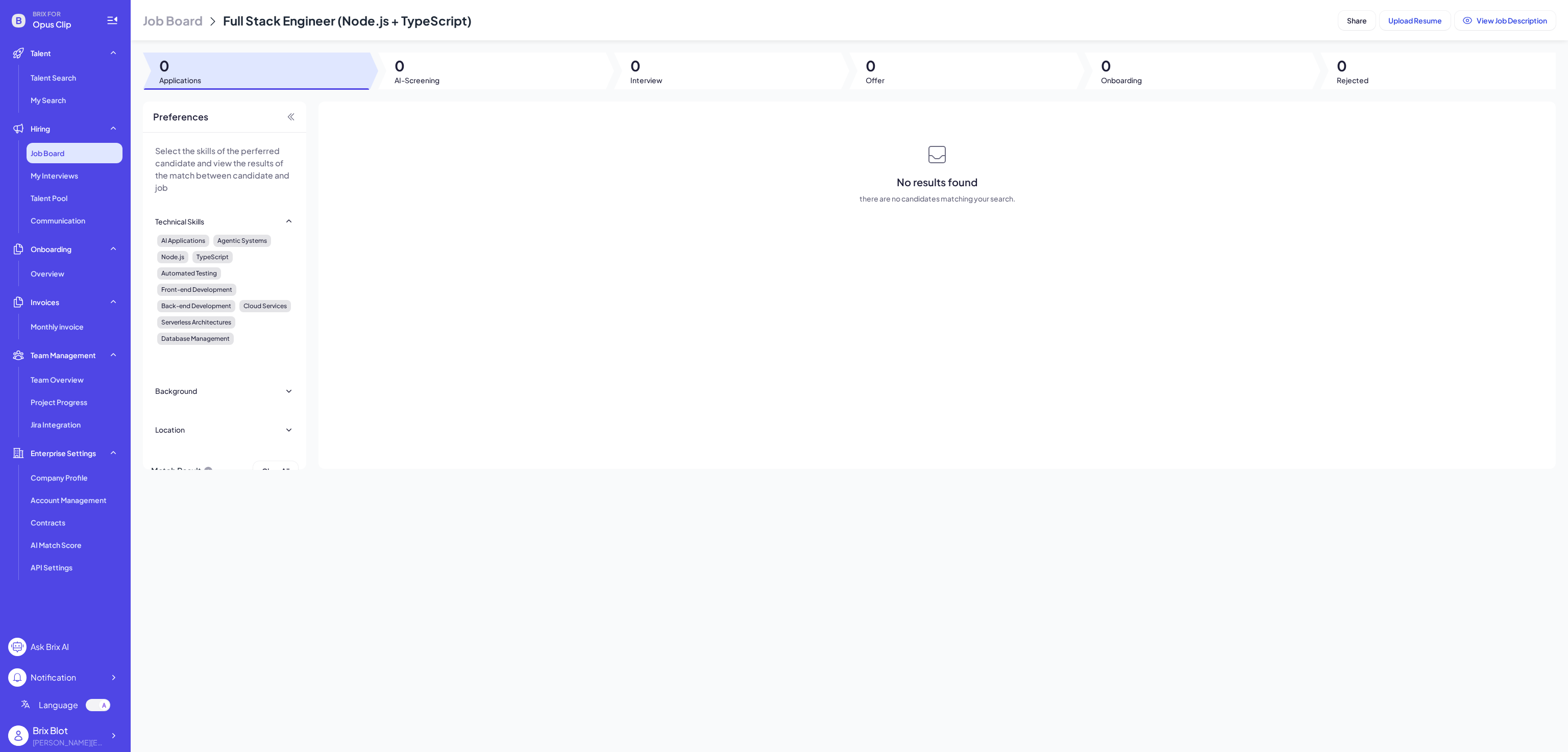
click at [58, 152] on span "Job Board" at bounding box center [48, 152] width 34 height 10
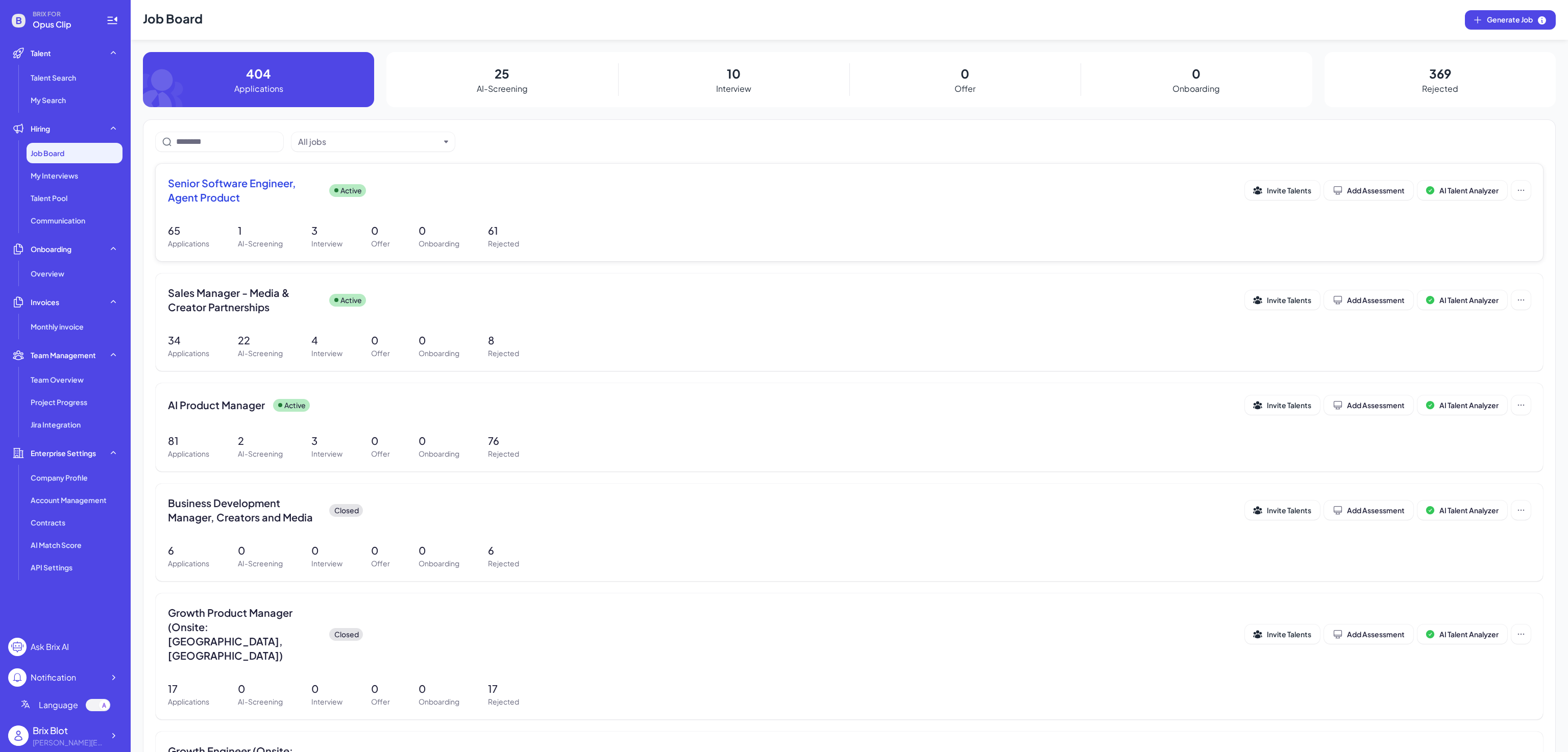
click at [265, 237] on p "1" at bounding box center [260, 230] width 45 height 15
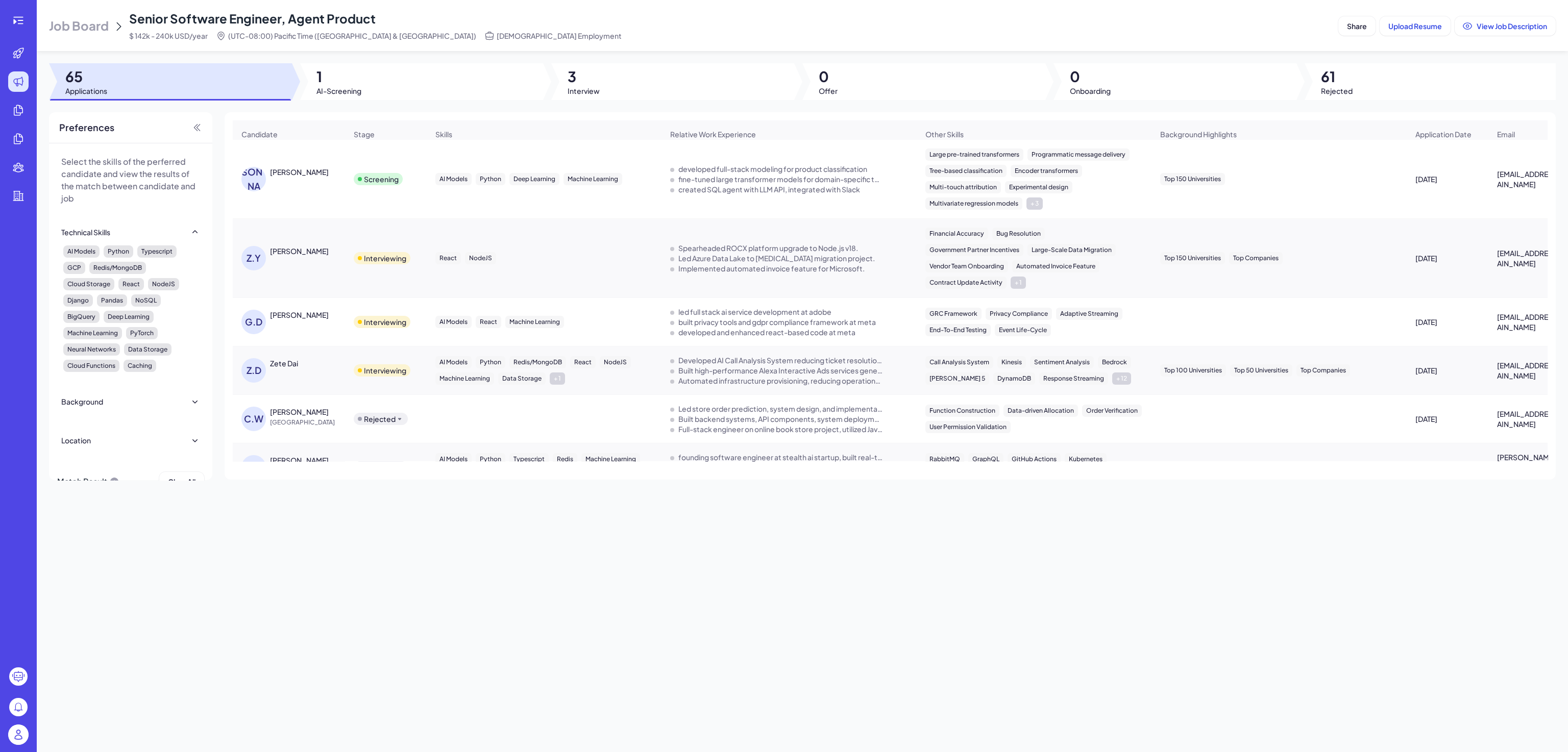
click at [343, 97] on div at bounding box center [422, 81] width 243 height 37
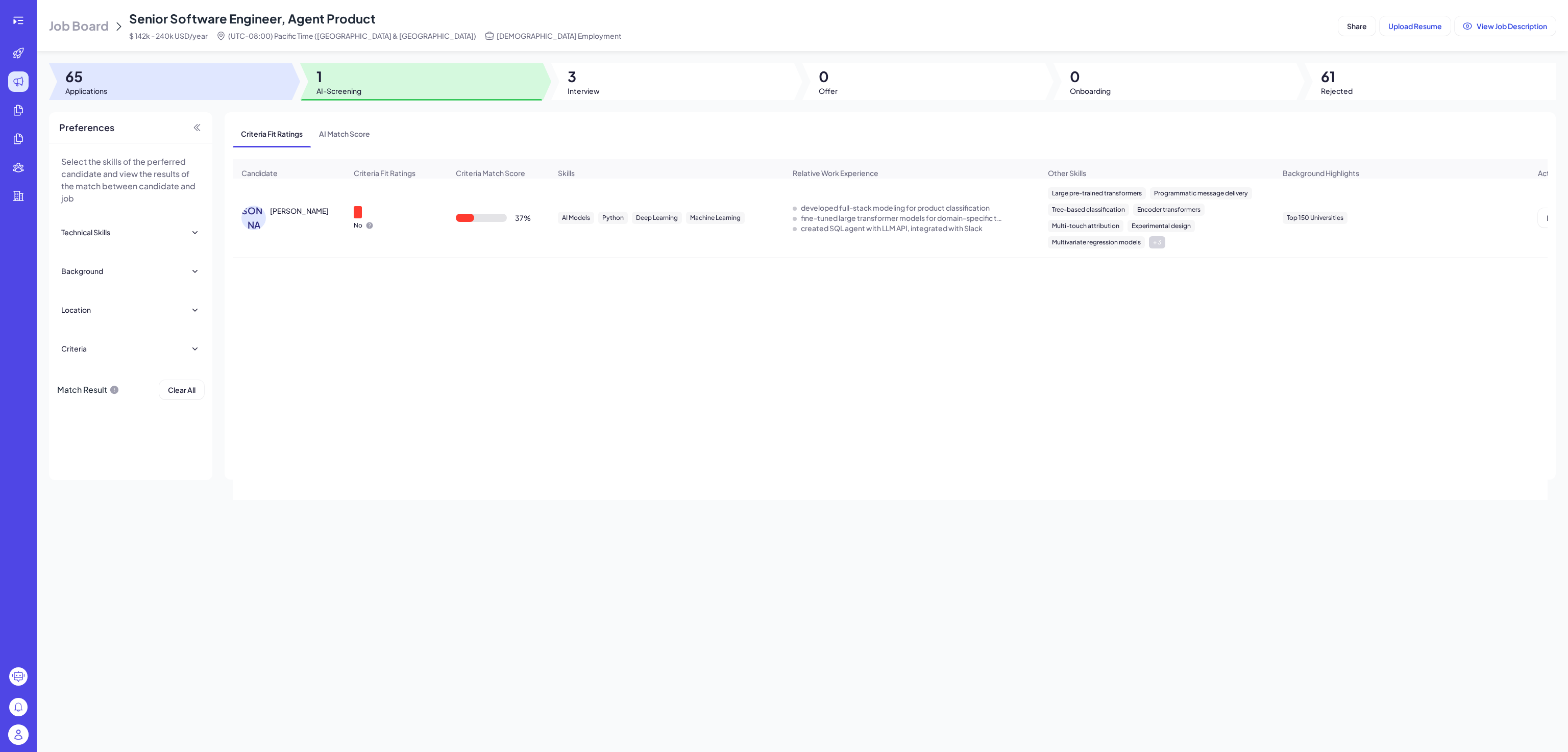
click at [155, 89] on div at bounding box center [171, 81] width 243 height 37
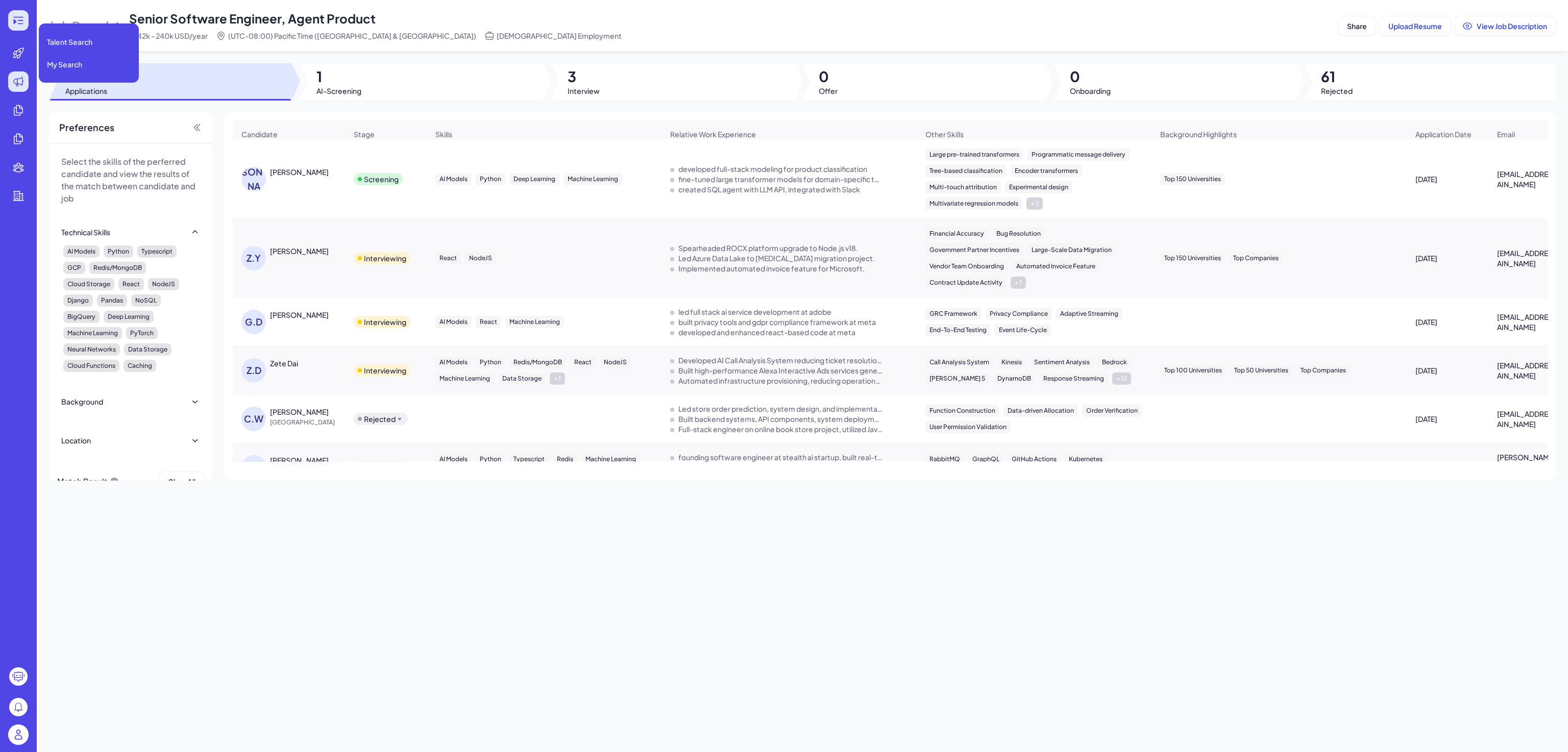
click at [18, 19] on icon at bounding box center [18, 20] width 12 height 12
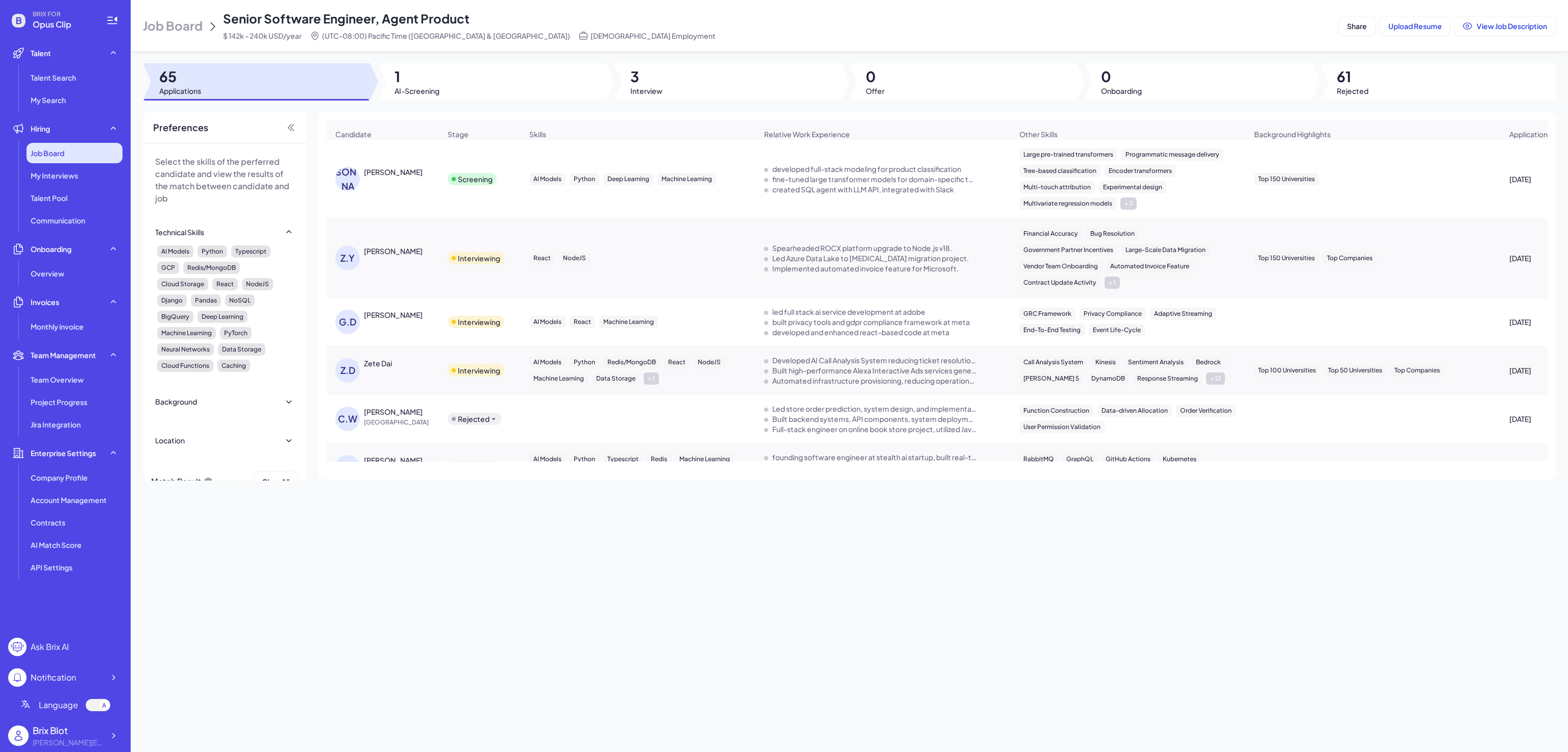
click at [73, 150] on div "Job Board" at bounding box center [75, 153] width 96 height 20
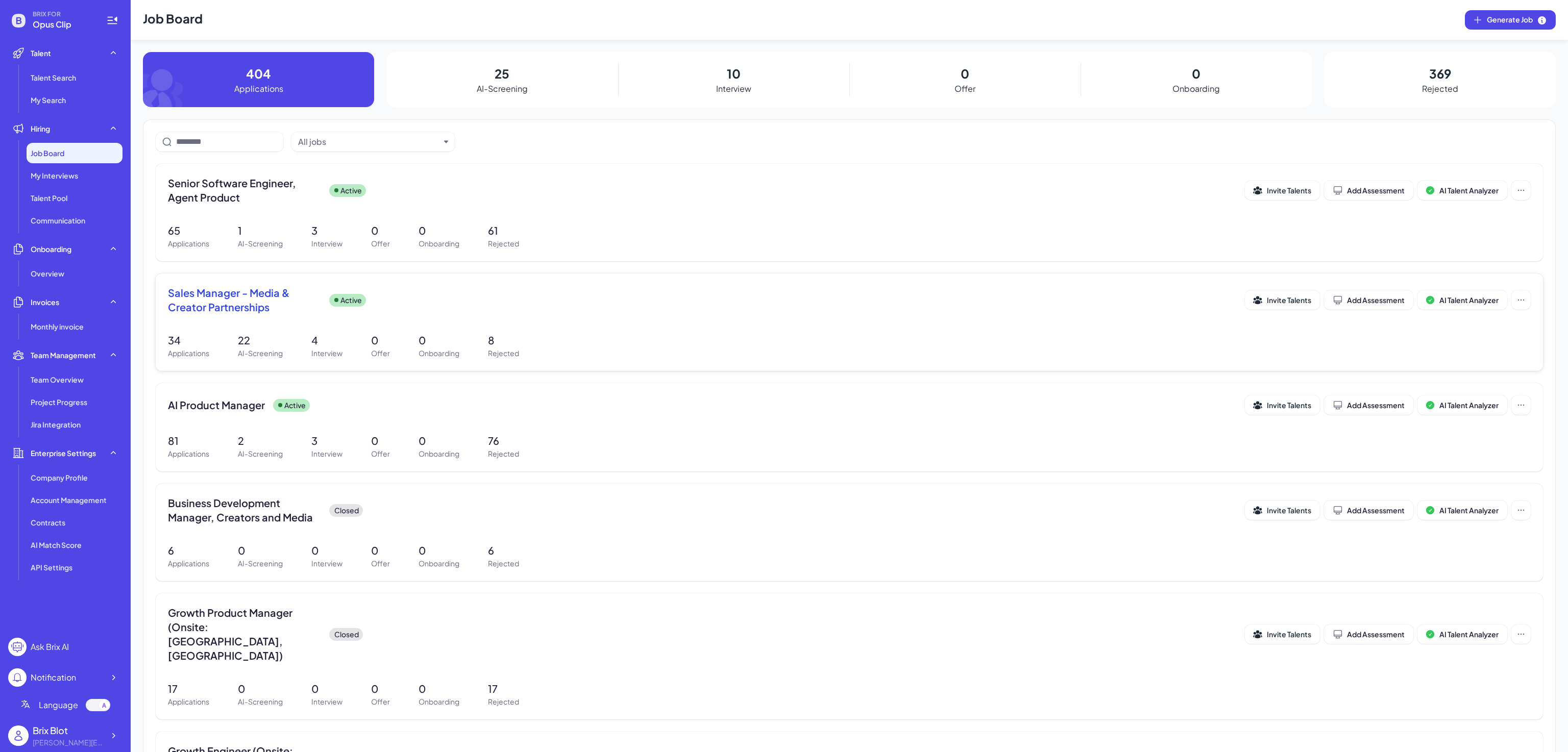
click at [247, 307] on span "Sales Manager - Media & Creator Partnerships" at bounding box center [245, 299] width 153 height 29
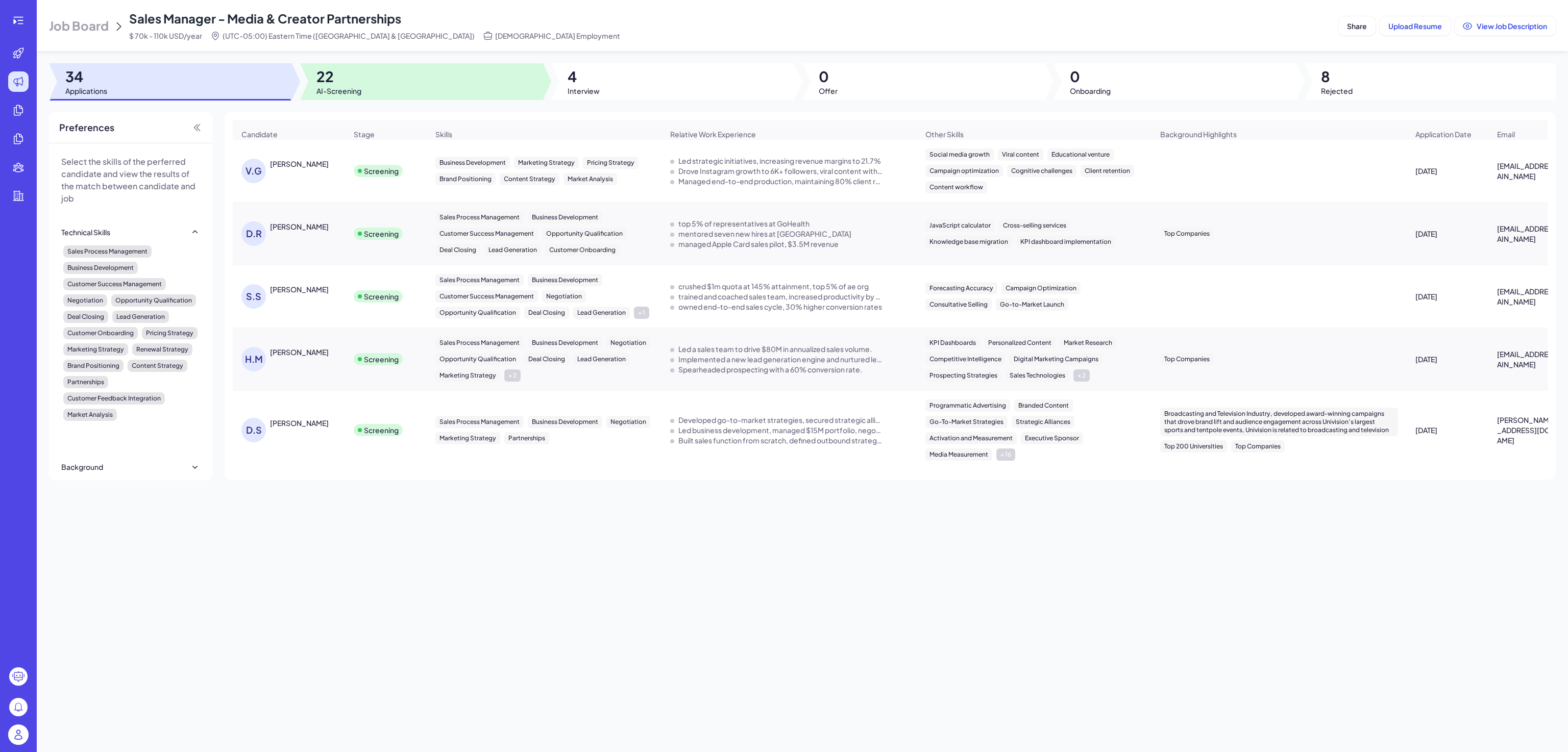
click at [362, 87] on div at bounding box center [422, 81] width 243 height 37
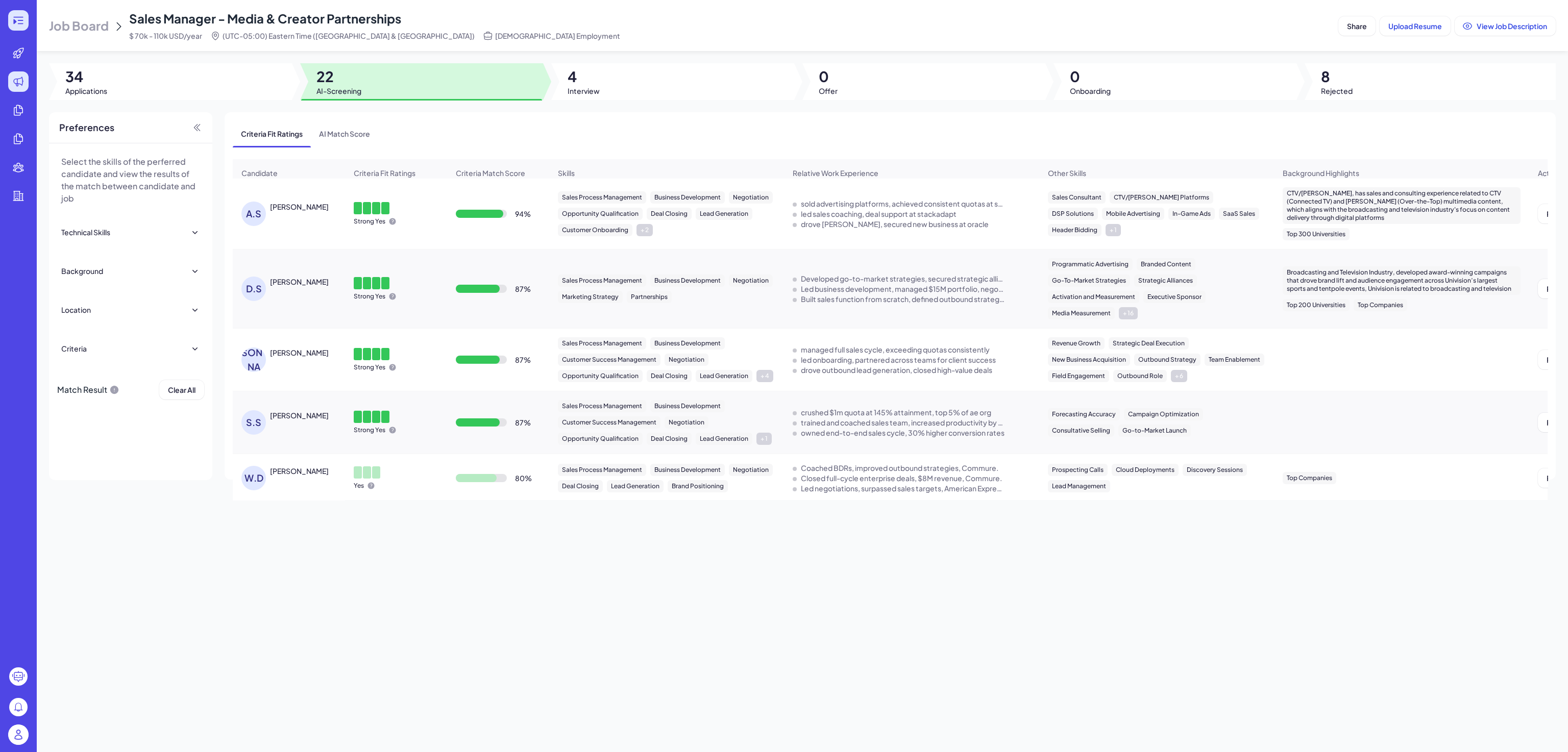
click at [20, 18] on icon at bounding box center [18, 20] width 12 height 12
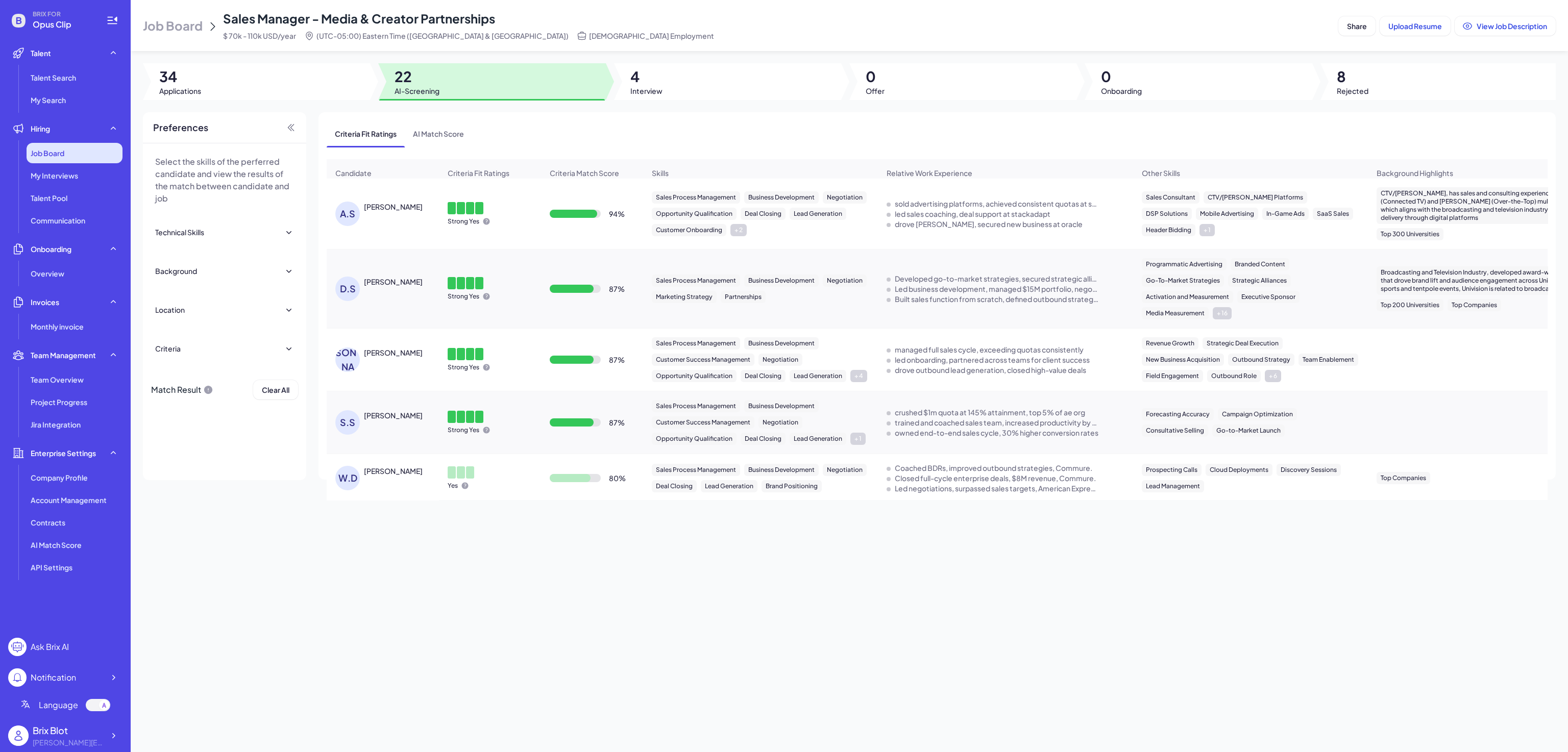
click at [48, 148] on span "Job Board" at bounding box center [48, 152] width 34 height 10
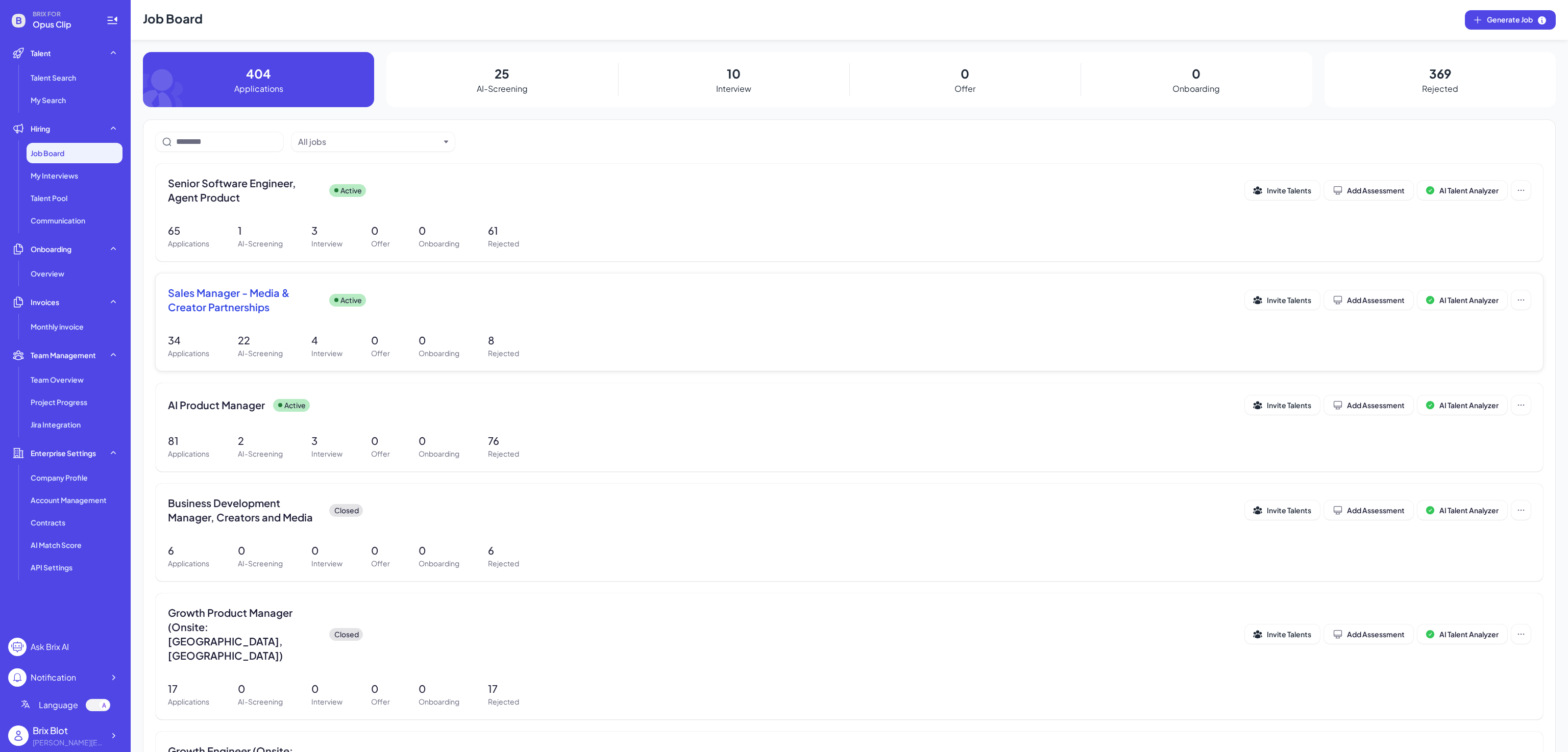
click at [252, 310] on span "Sales Manager - Media & Creator Partnerships" at bounding box center [245, 299] width 153 height 29
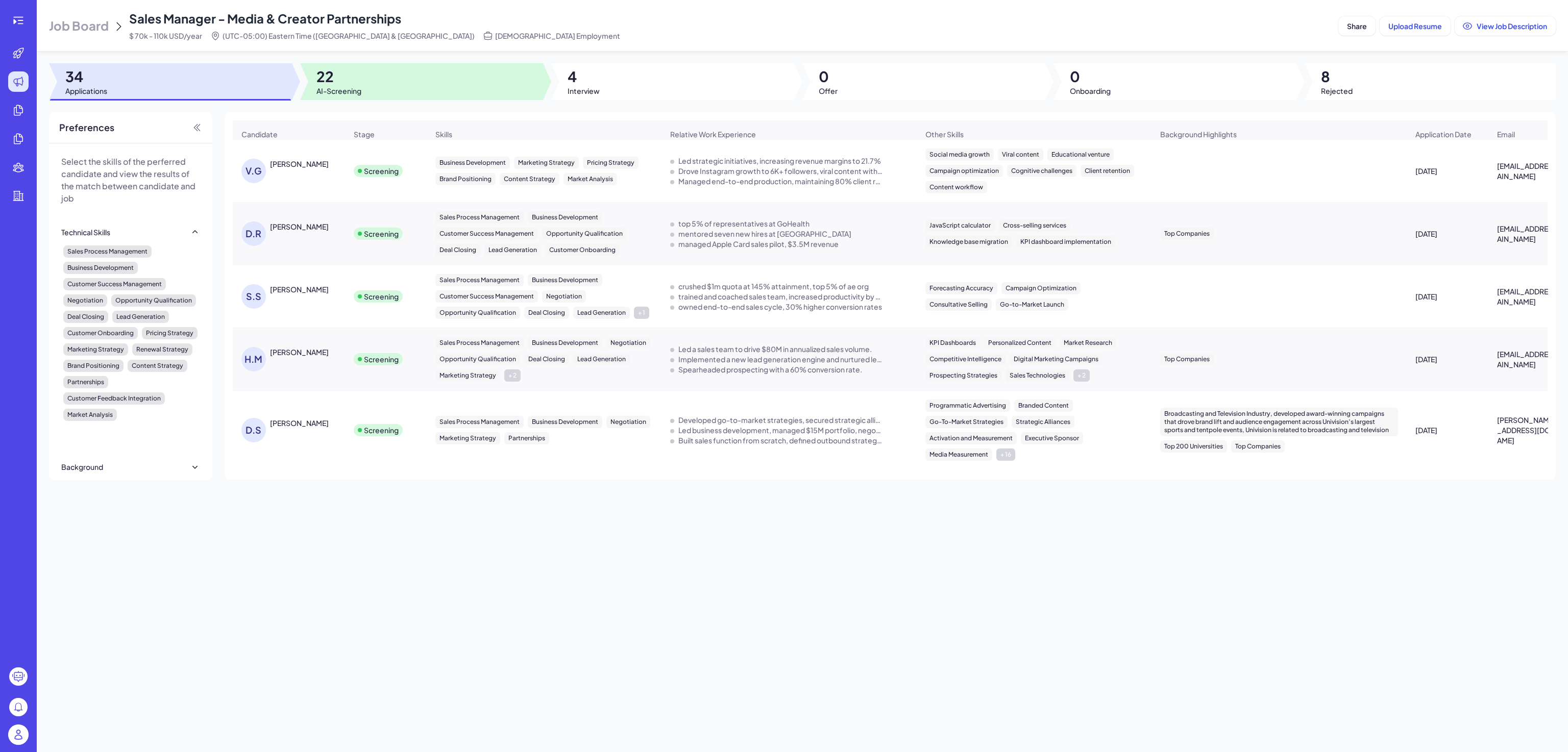
click at [350, 88] on span "AI-Screening" at bounding box center [339, 91] width 45 height 10
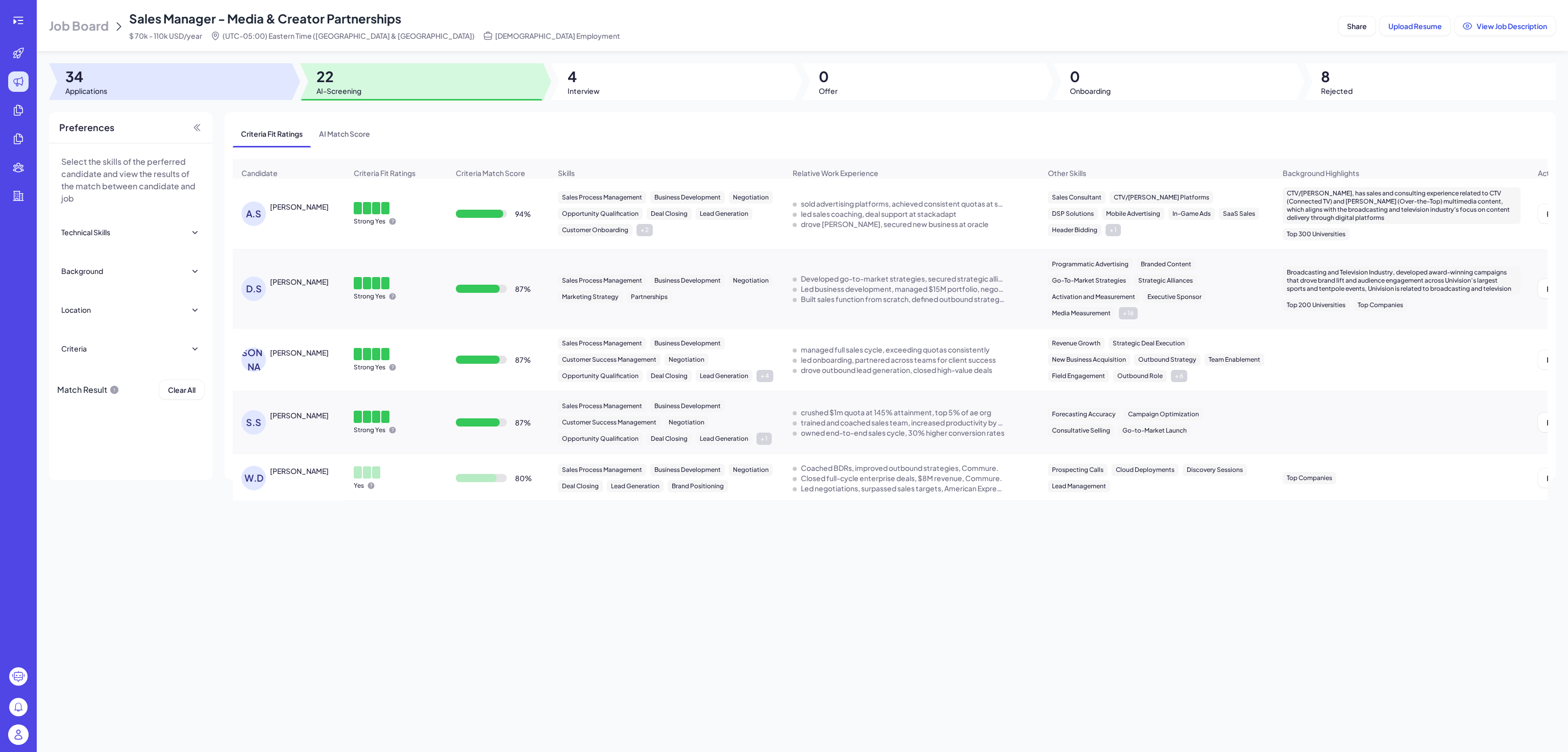
click at [248, 79] on div at bounding box center [171, 81] width 243 height 37
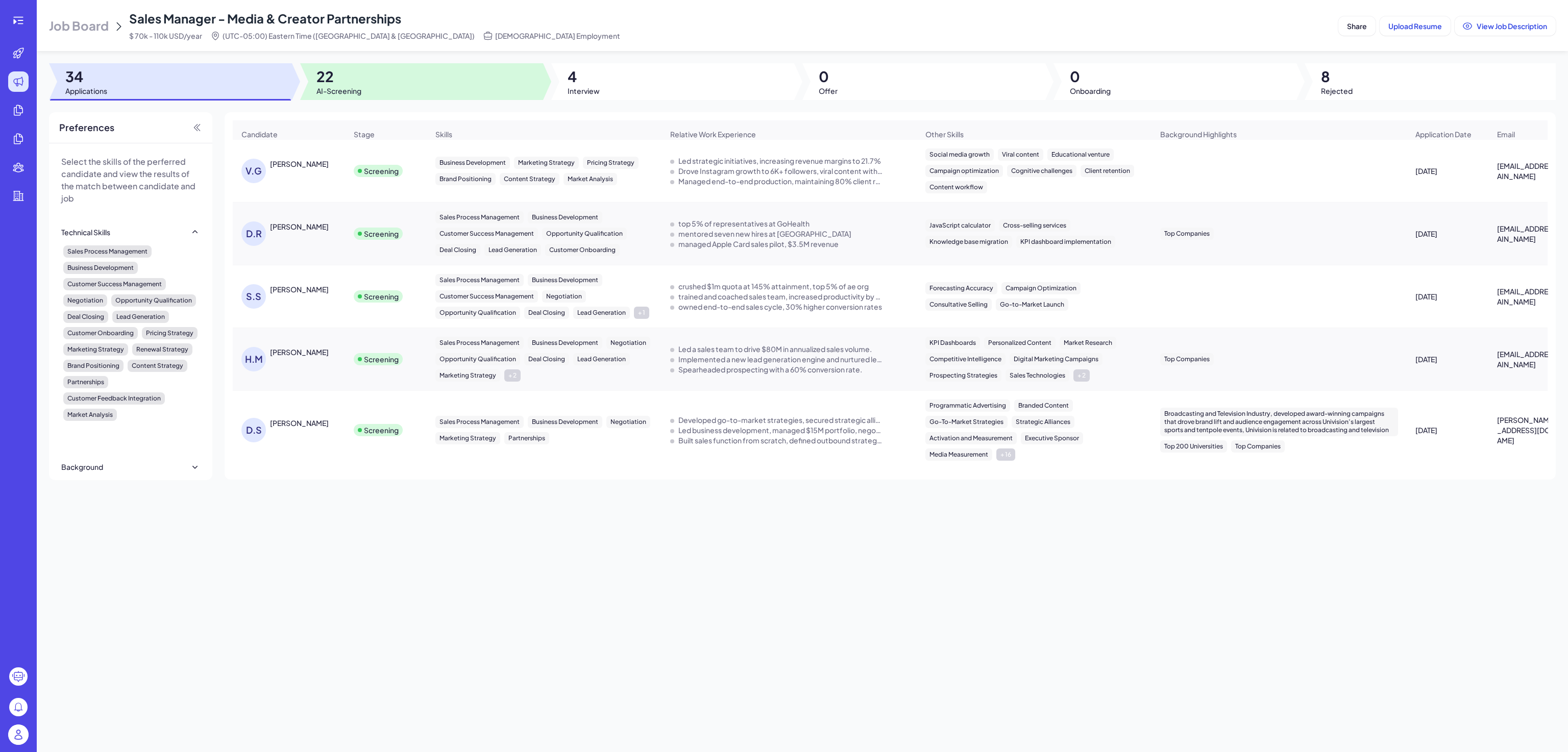
click at [359, 90] on span "AI-Screening" at bounding box center [339, 91] width 45 height 10
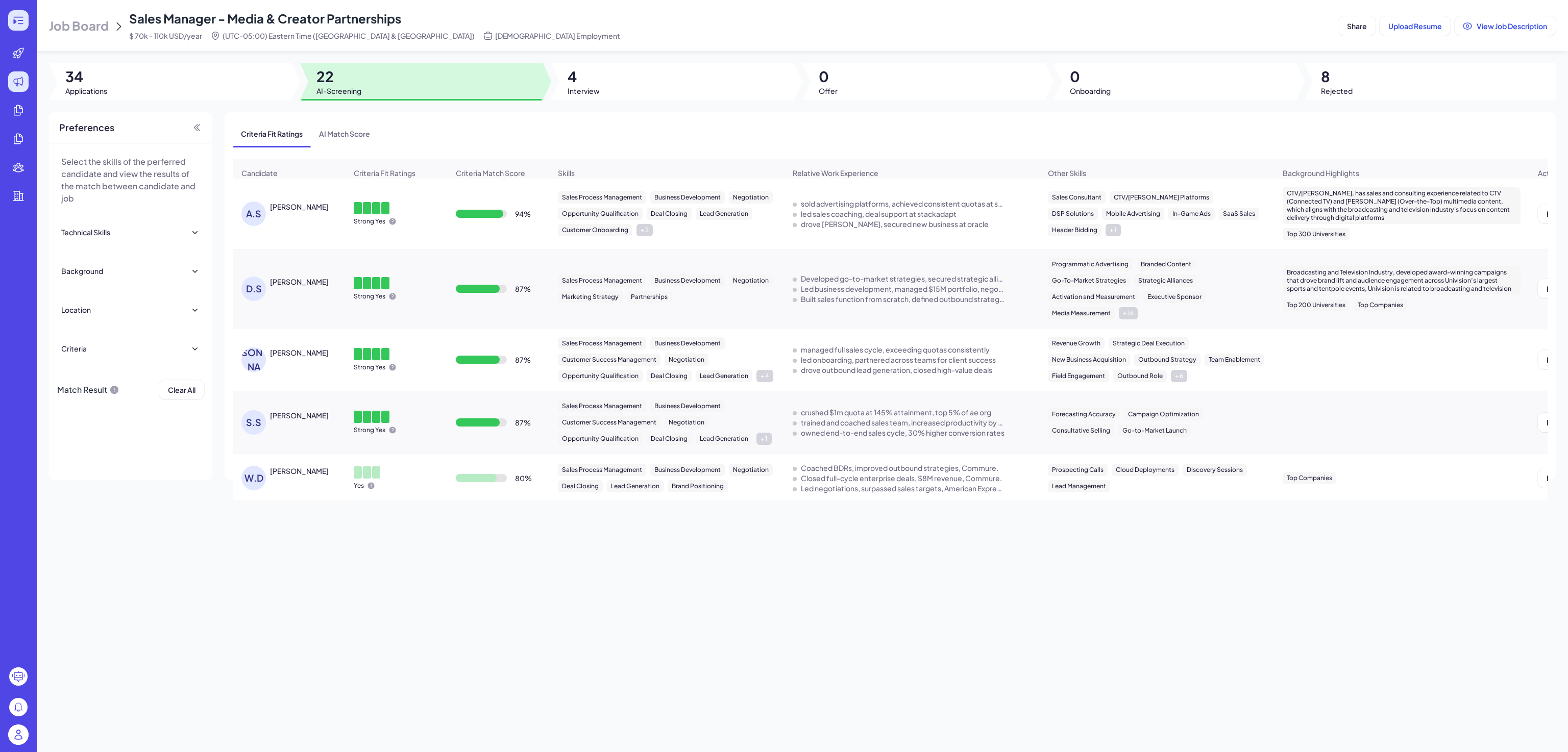
click at [27, 26] on div at bounding box center [18, 20] width 20 height 20
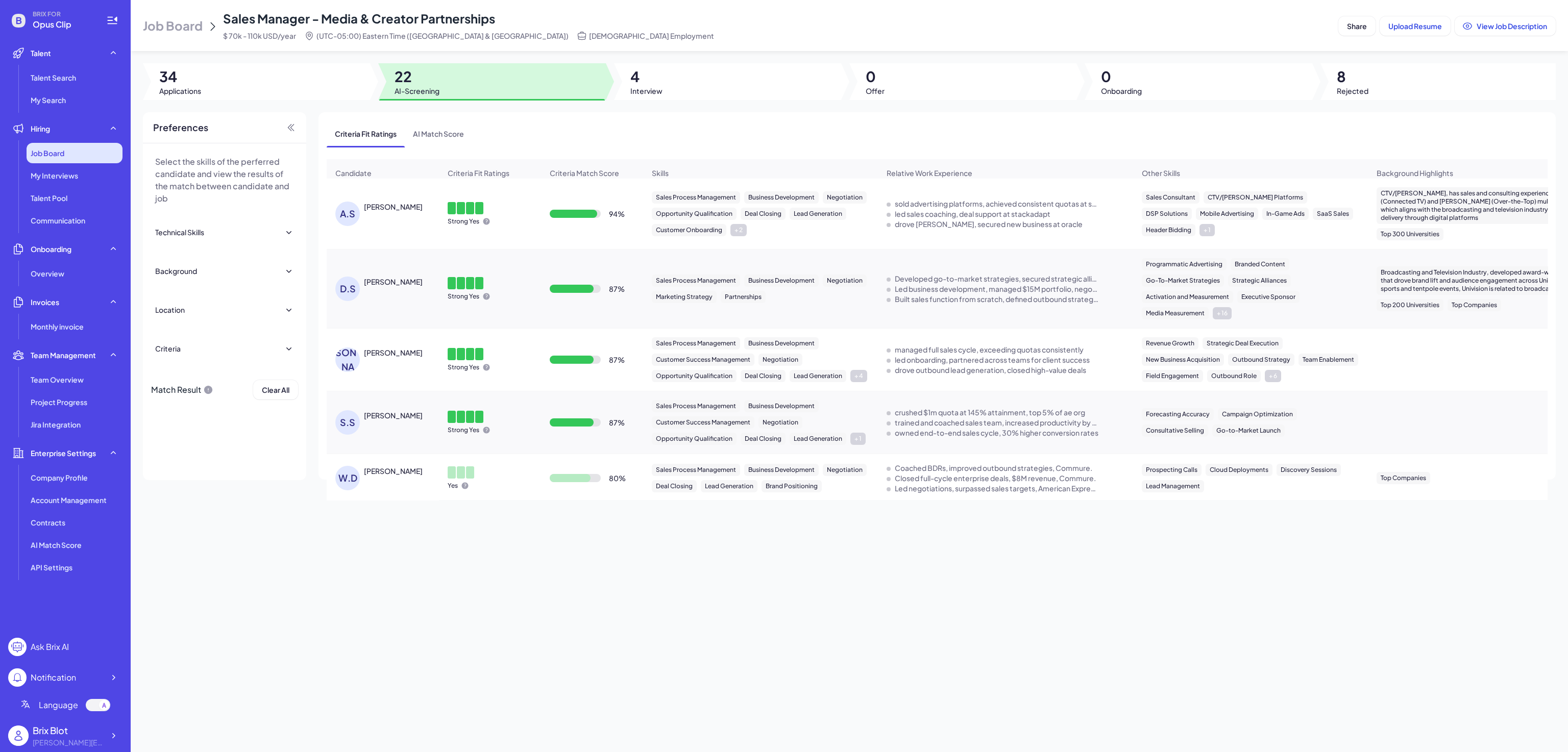
click at [62, 152] on span "Job Board" at bounding box center [48, 152] width 34 height 10
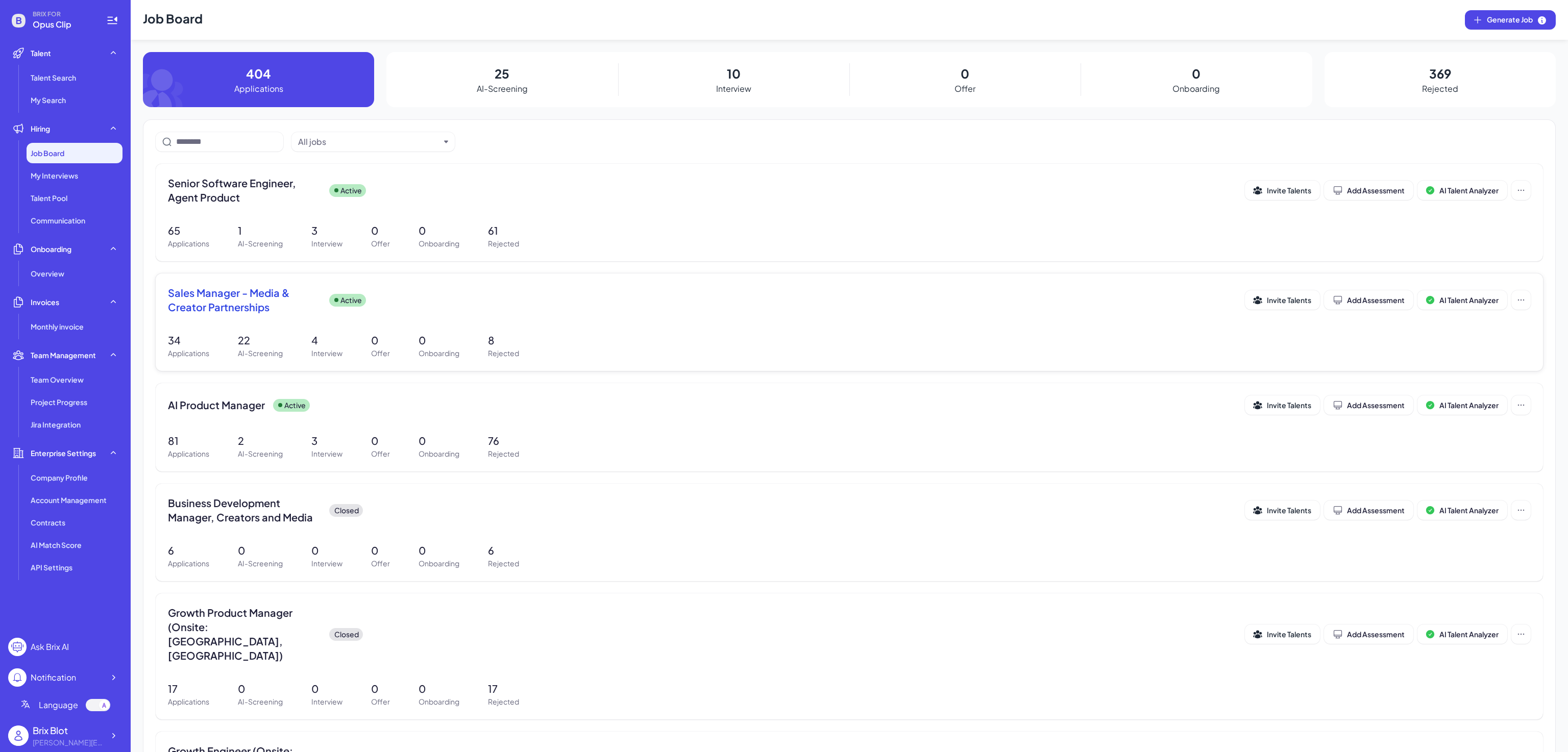
click at [238, 296] on span "Sales Manager - Media & Creator Partnerships" at bounding box center [245, 299] width 153 height 29
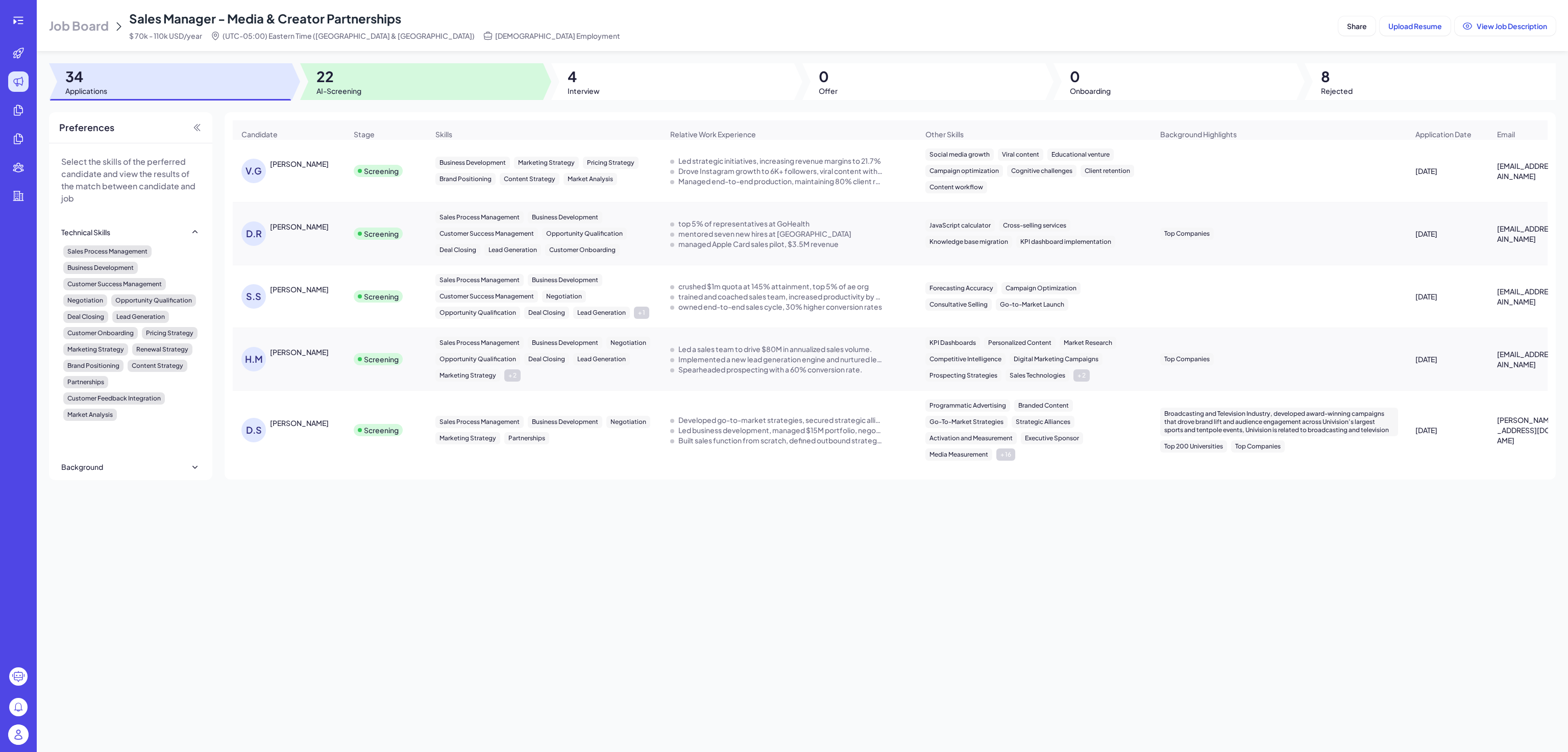
click at [348, 75] on span "22" at bounding box center [339, 76] width 45 height 18
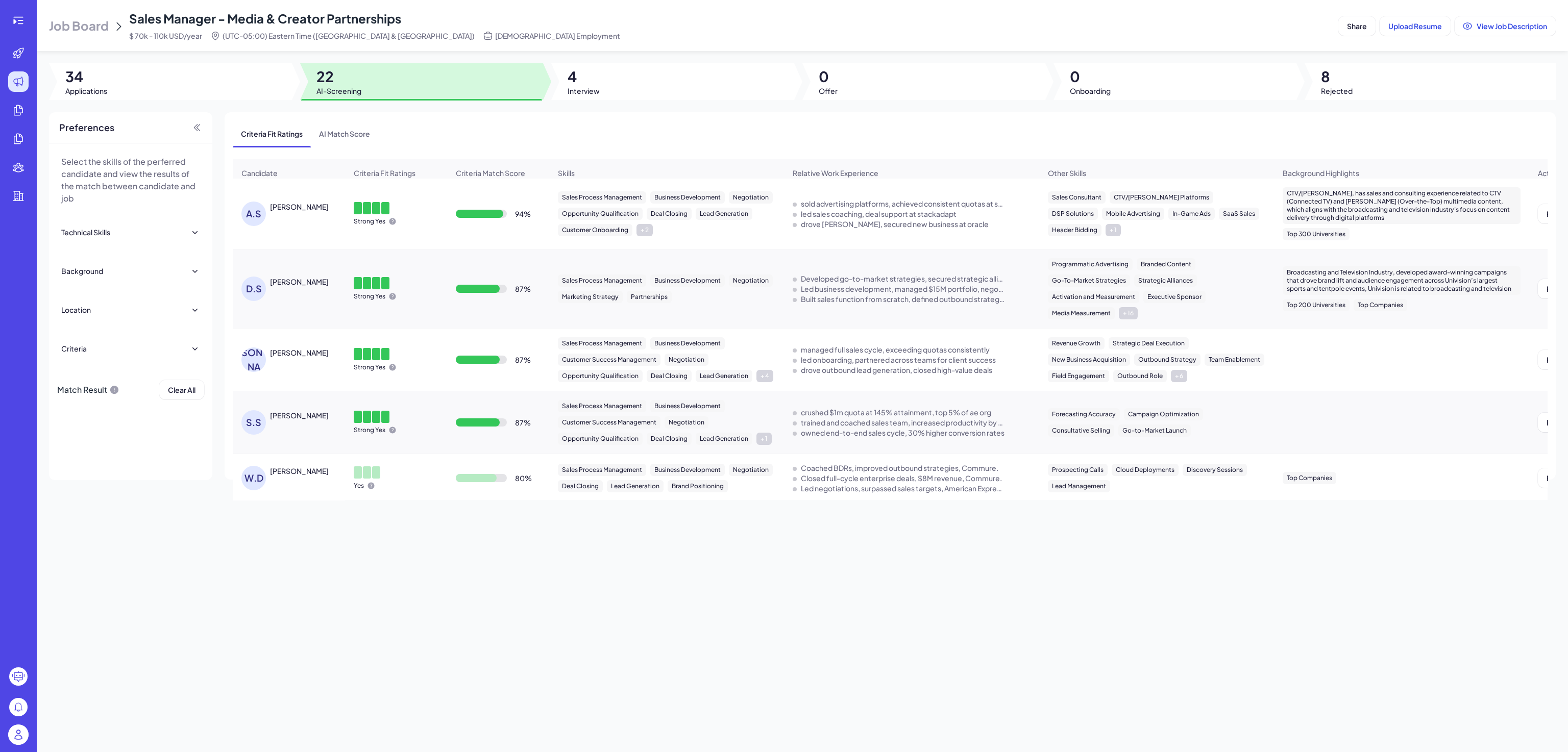
click at [308, 211] on div "[PERSON_NAME]" at bounding box center [299, 206] width 58 height 10
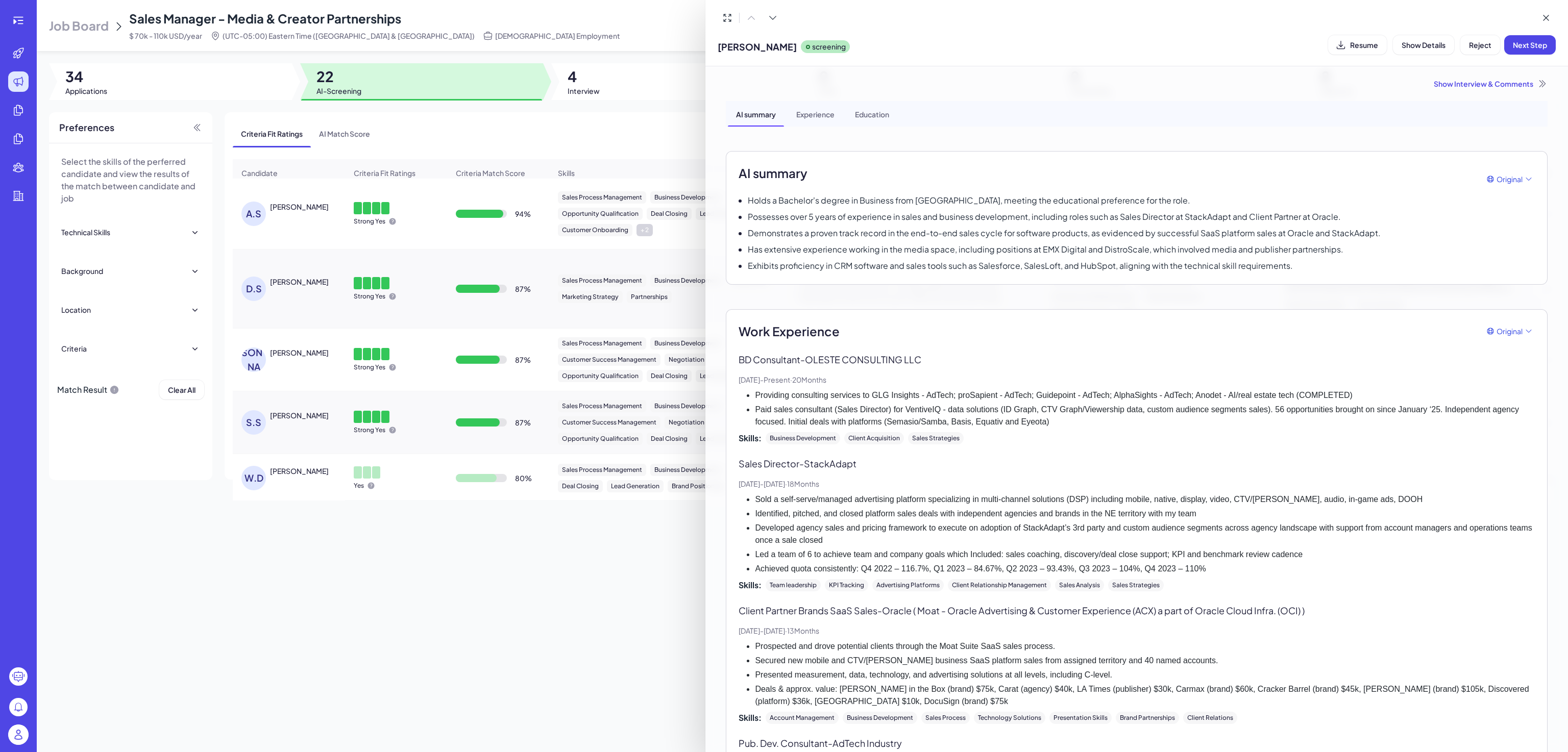
click at [535, 128] on div at bounding box center [784, 376] width 1568 height 752
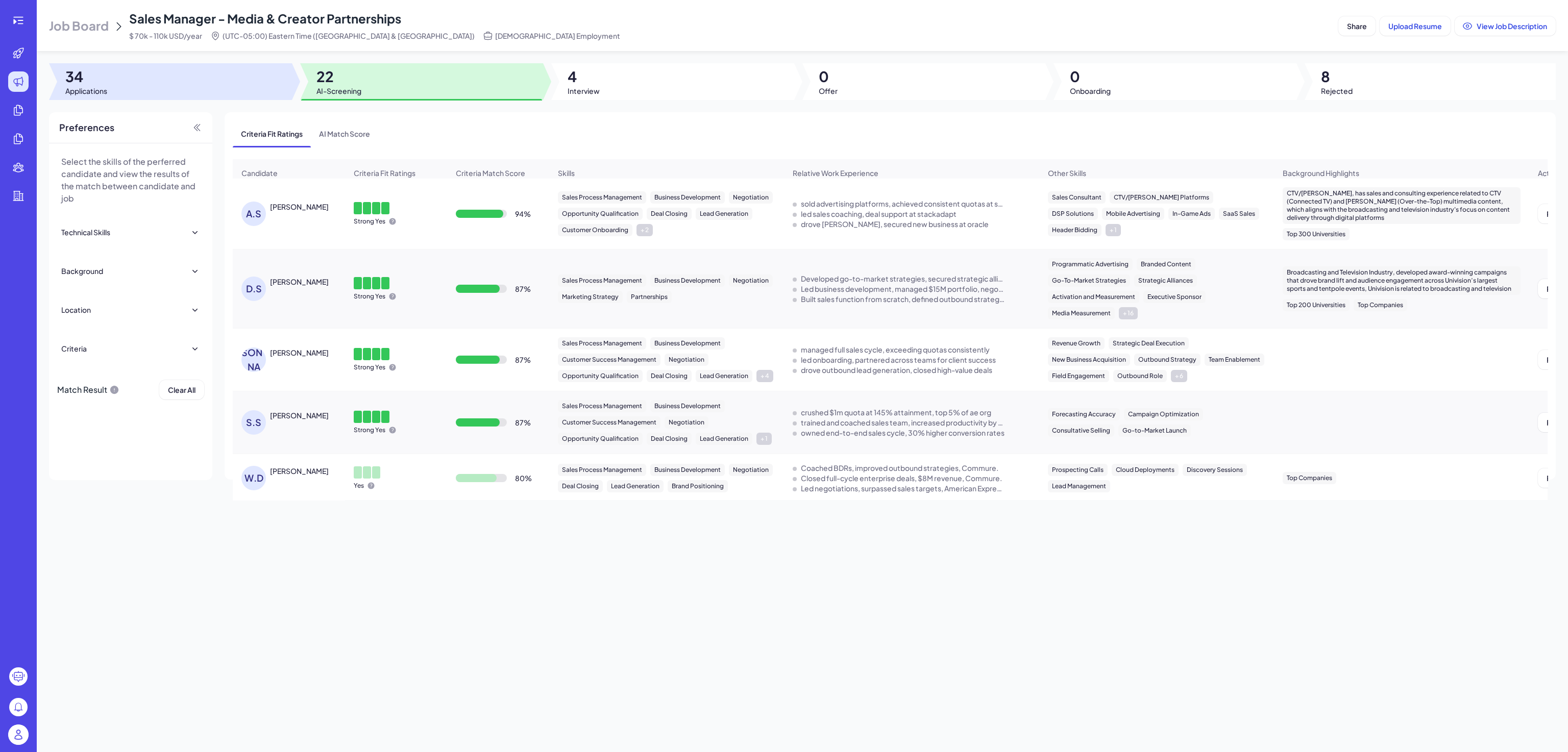
click at [107, 67] on span "34" at bounding box center [86, 76] width 42 height 18
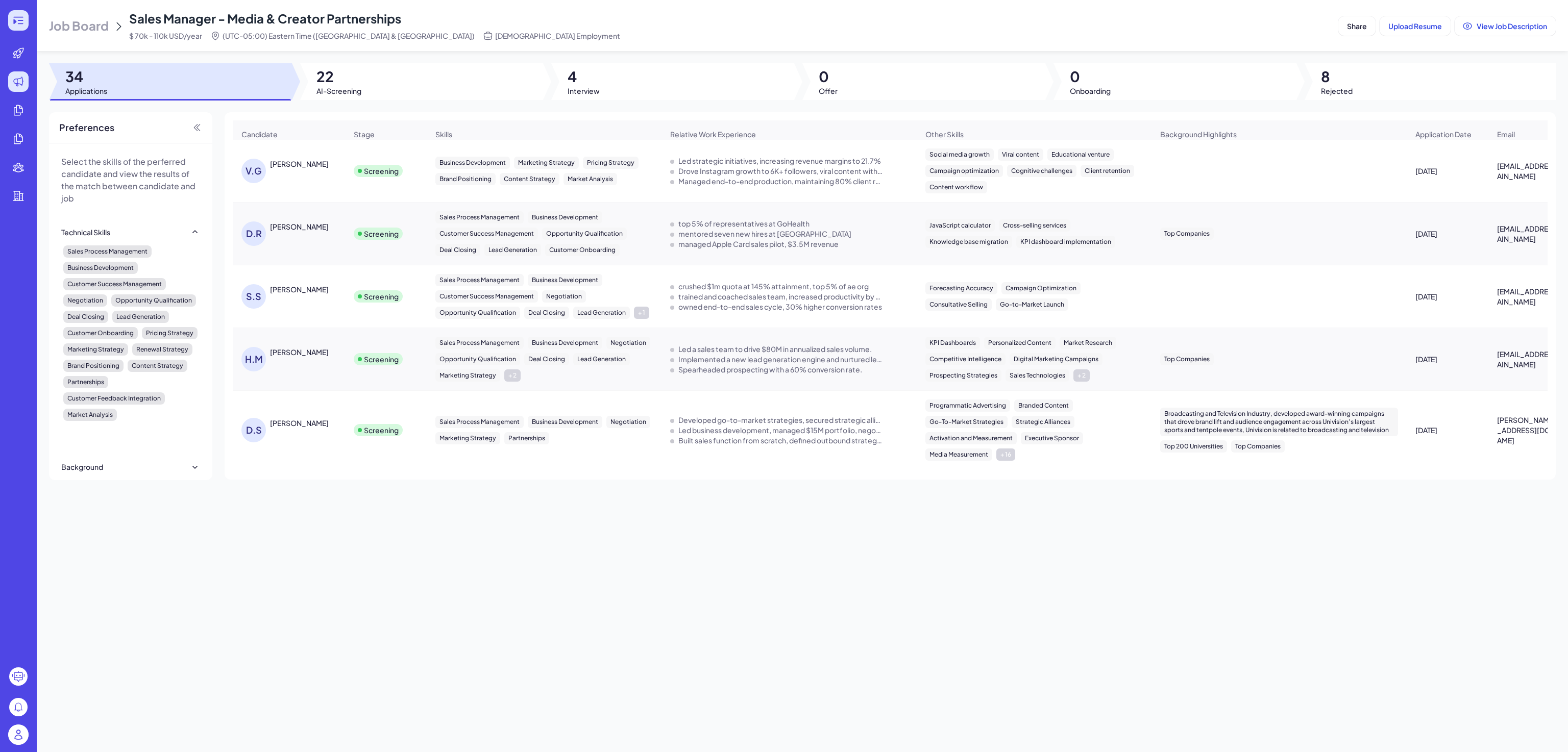
click at [14, 23] on icon at bounding box center [15, 22] width 3 height 5
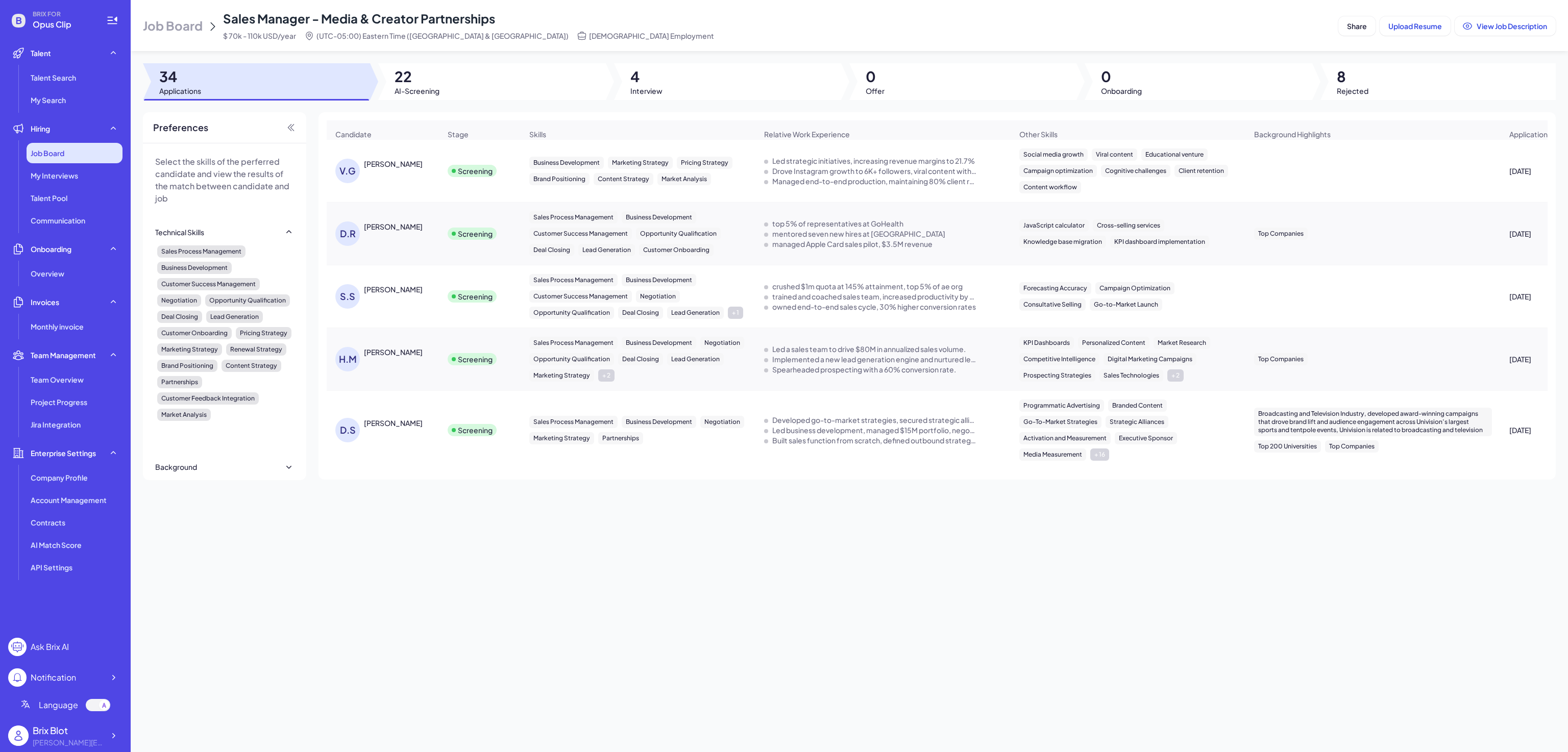
click at [80, 153] on div "Job Board" at bounding box center [75, 153] width 96 height 20
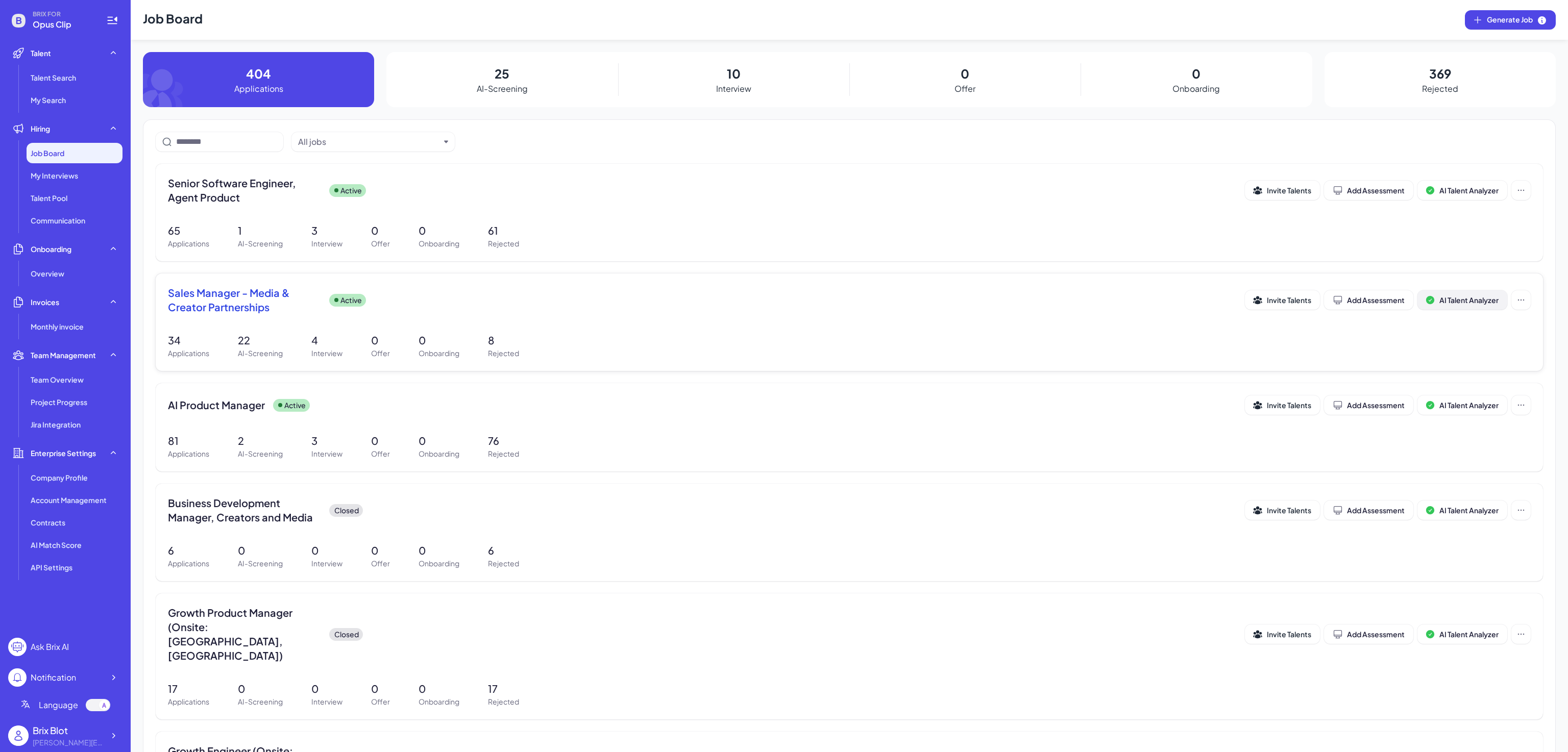
click at [1440, 303] on span "AI Talent Analyzer" at bounding box center [1469, 300] width 59 height 9
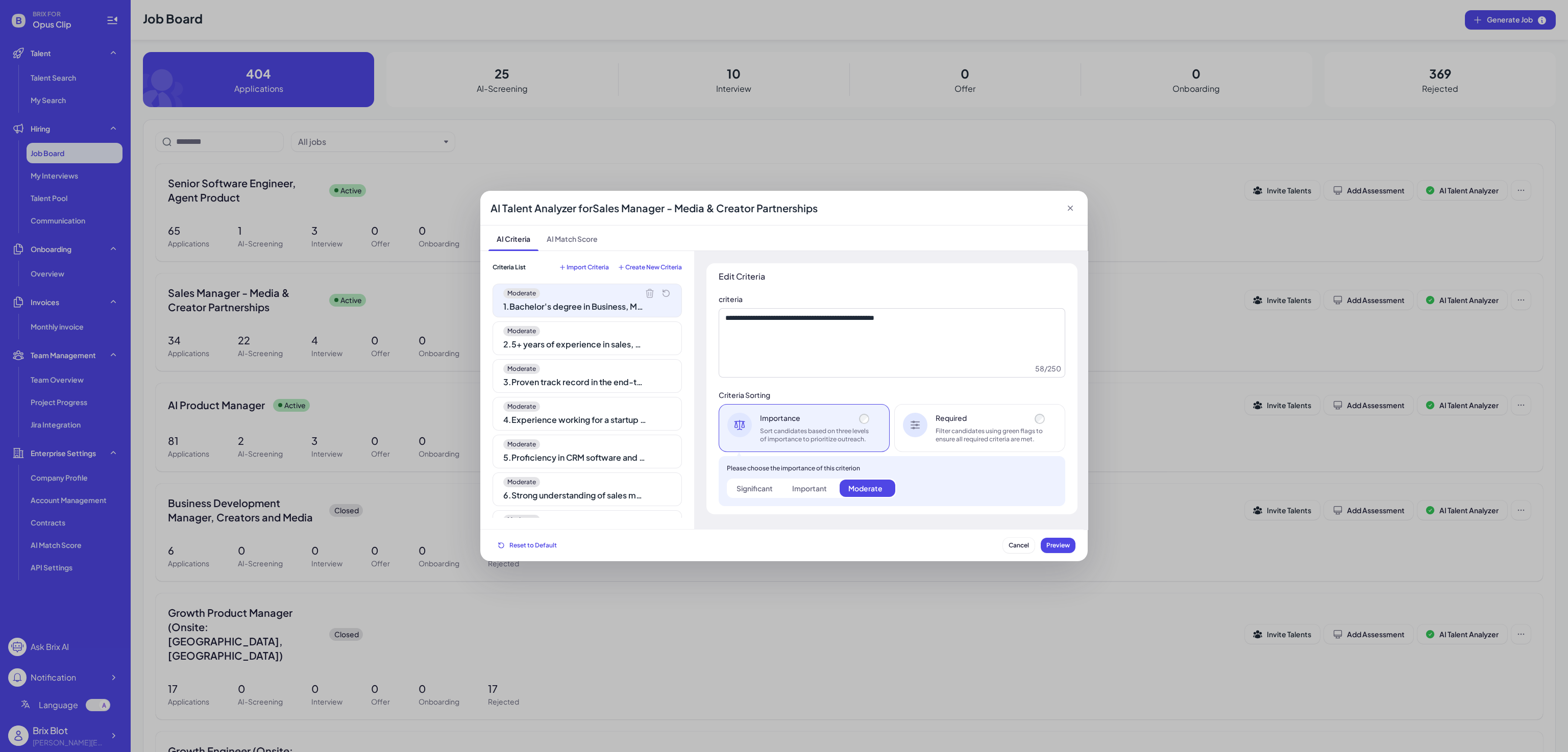
click at [562, 306] on div "1 . Bachelor's degree in Business, Marketing, or related field" at bounding box center [574, 307] width 143 height 12
click at [562, 336] on div "Moderate 2 . 5+ years of experience in sales, business development, or creator …" at bounding box center [587, 338] width 189 height 34
click at [574, 306] on div "1 . Bachelor's degree in Business, Marketing, or related field" at bounding box center [574, 307] width 143 height 12
click at [572, 344] on div "2 . 5+ years of experience in sales, business development, or creator partnersh…" at bounding box center [574, 344] width 143 height 12
click at [572, 394] on div "Moderate 1 . Bachelor's degree in Business, Marketing, or related field Moderat…" at bounding box center [587, 400] width 189 height 234
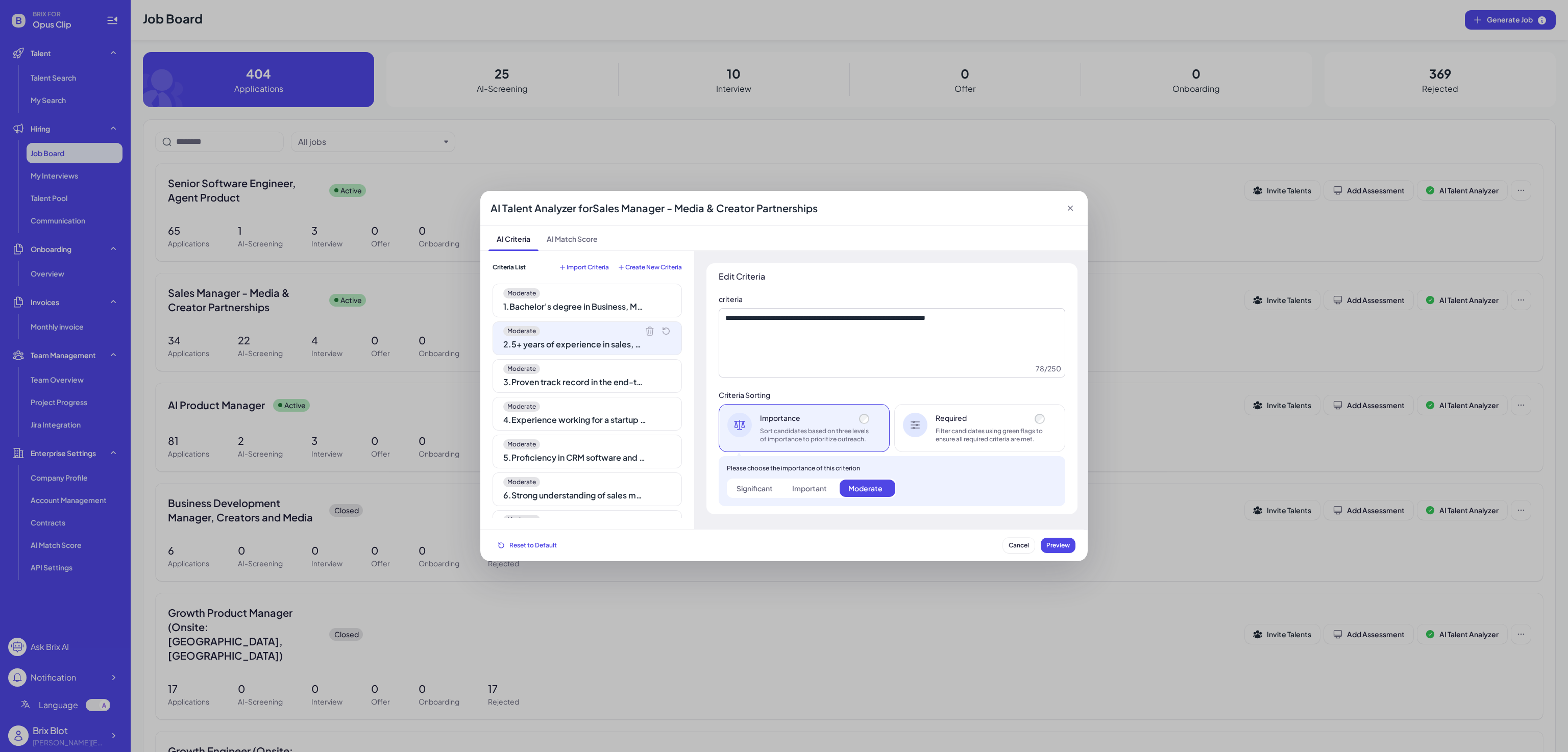
click at [586, 440] on div "Moderate" at bounding box center [587, 444] width 168 height 10
click at [593, 439] on div "Moderate" at bounding box center [587, 442] width 168 height 10
click at [588, 481] on div "Moderate" at bounding box center [587, 479] width 168 height 10
click at [603, 409] on div "Moderate" at bounding box center [587, 404] width 168 height 10
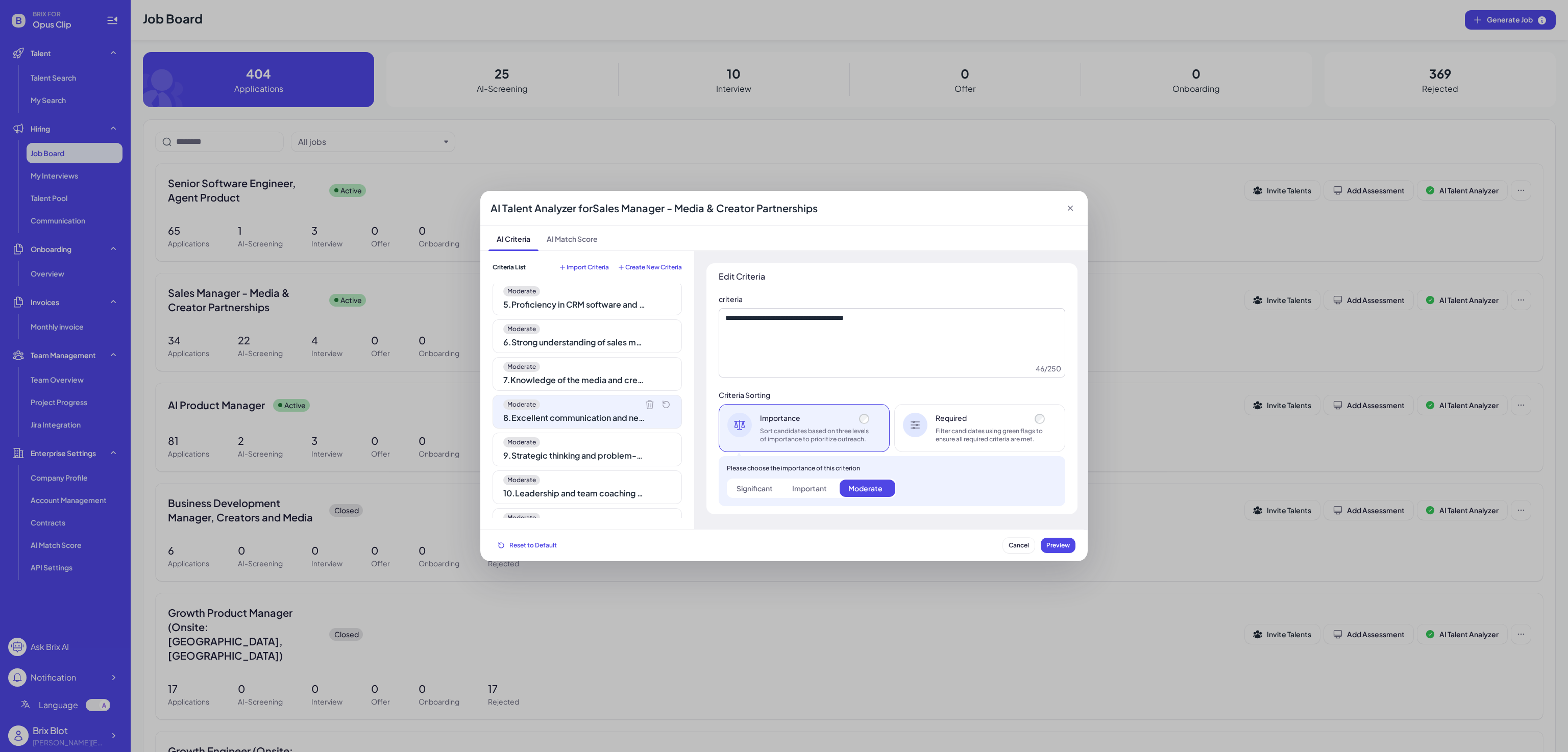
click at [592, 336] on div "Moderate 6 . Strong understanding of sales metrics and forecasting methods" at bounding box center [587, 336] width 189 height 34
click at [589, 306] on div "5 . Proficiency in CRM software and sales automation tools" at bounding box center [574, 304] width 143 height 12
click at [578, 400] on div "Moderate" at bounding box center [587, 404] width 168 height 10
click at [578, 466] on div "Moderate 1 . Bachelor's degree in Business, Marketing, or related field Moderat…" at bounding box center [587, 400] width 189 height 234
drag, startPoint x: 572, startPoint y: 507, endPoint x: 568, endPoint y: 502, distance: 6.4
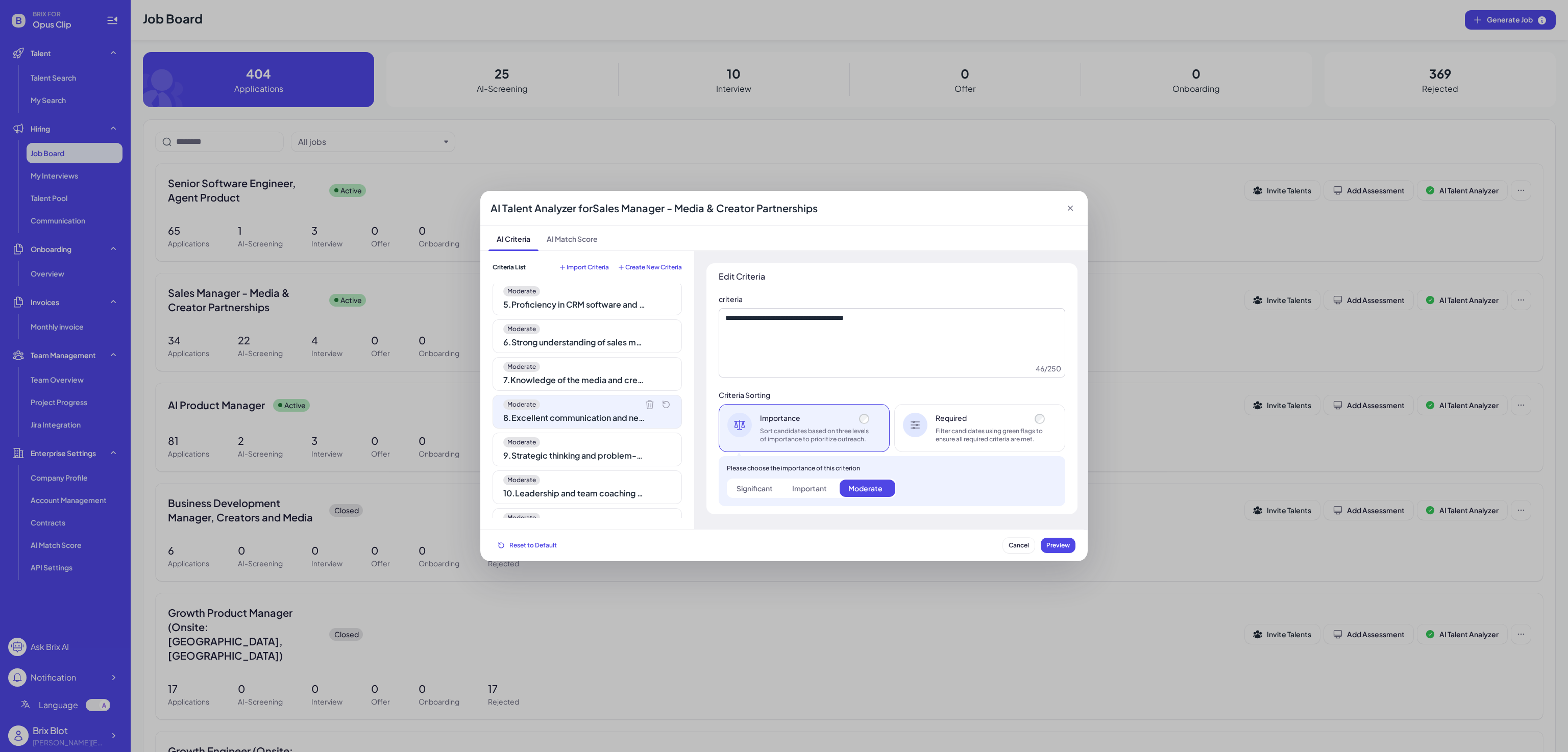
click at [572, 505] on div "Moderate 1 . Bachelor's degree in Business, Marketing, or related field Moderat…" at bounding box center [587, 400] width 189 height 234
click at [600, 371] on div "Moderate" at bounding box center [587, 367] width 168 height 10
click at [483, 171] on div "AI Talent Analyzer for Sales Manager - Media & Creator Partnerships AI Criteria…" at bounding box center [784, 376] width 1568 height 752
click at [1019, 544] on span "Cancel" at bounding box center [1018, 545] width 20 height 7
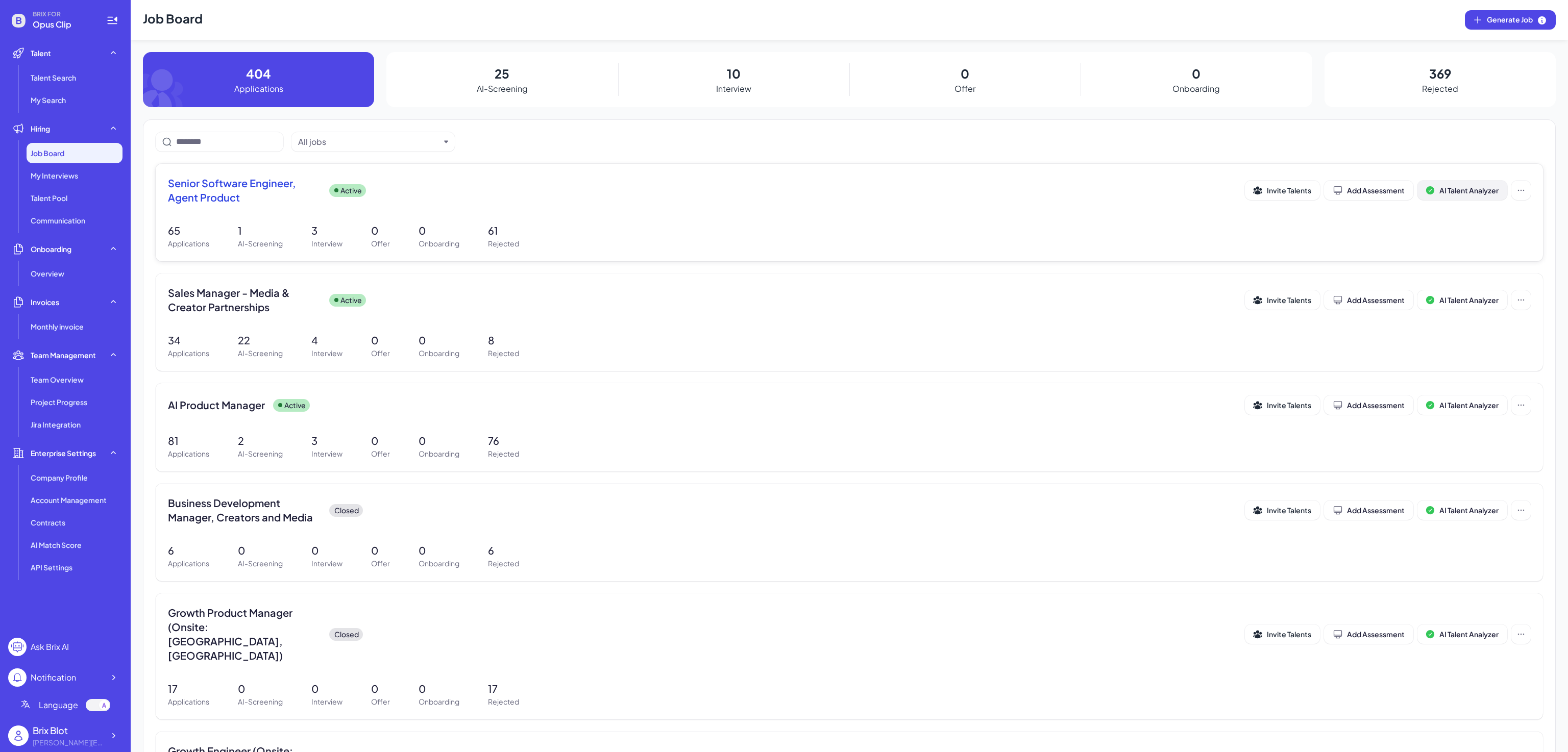
click at [1459, 186] on span "AI Talent Analyzer" at bounding box center [1469, 191] width 59 height 9
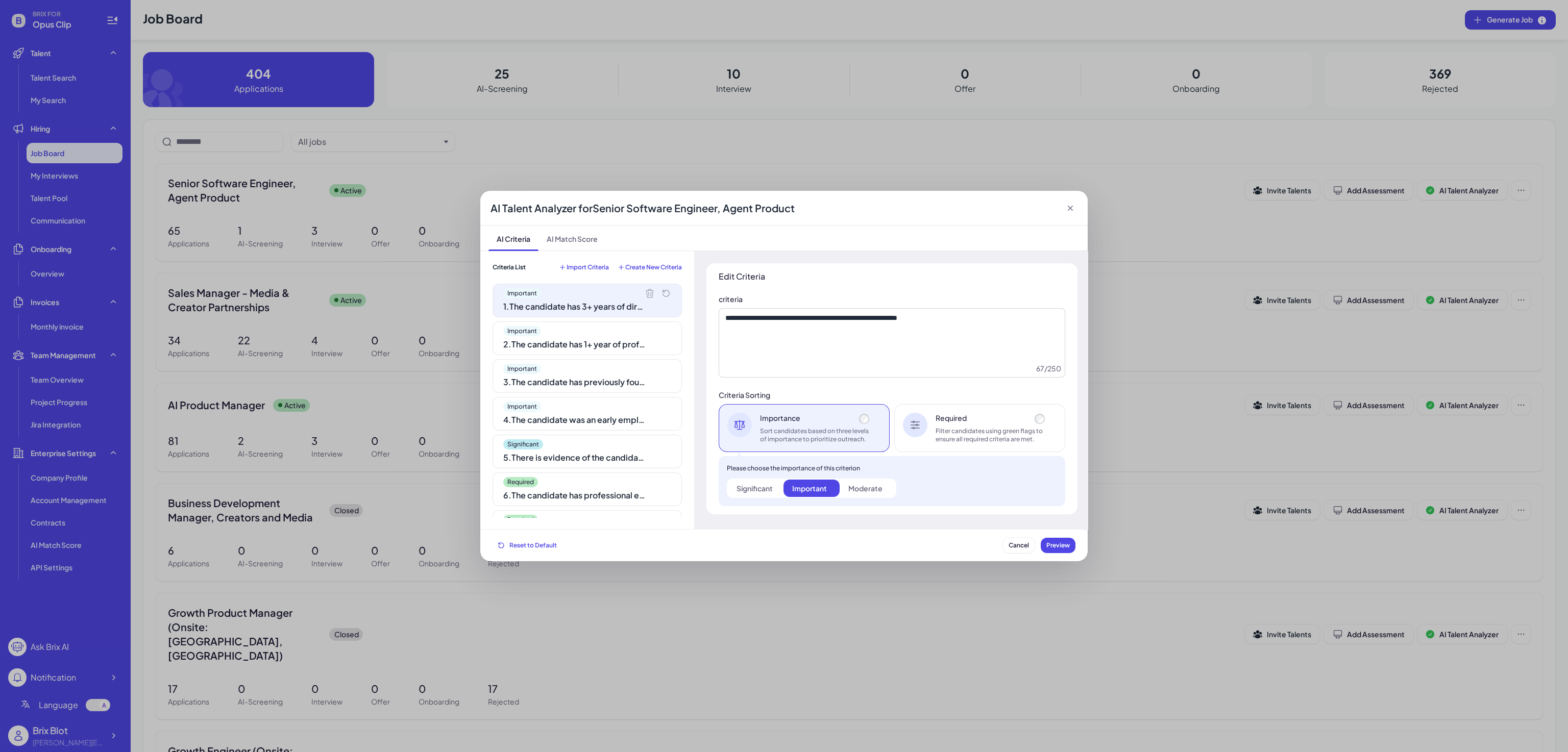
click at [577, 269] on span "Import Criteria" at bounding box center [587, 267] width 42 height 8
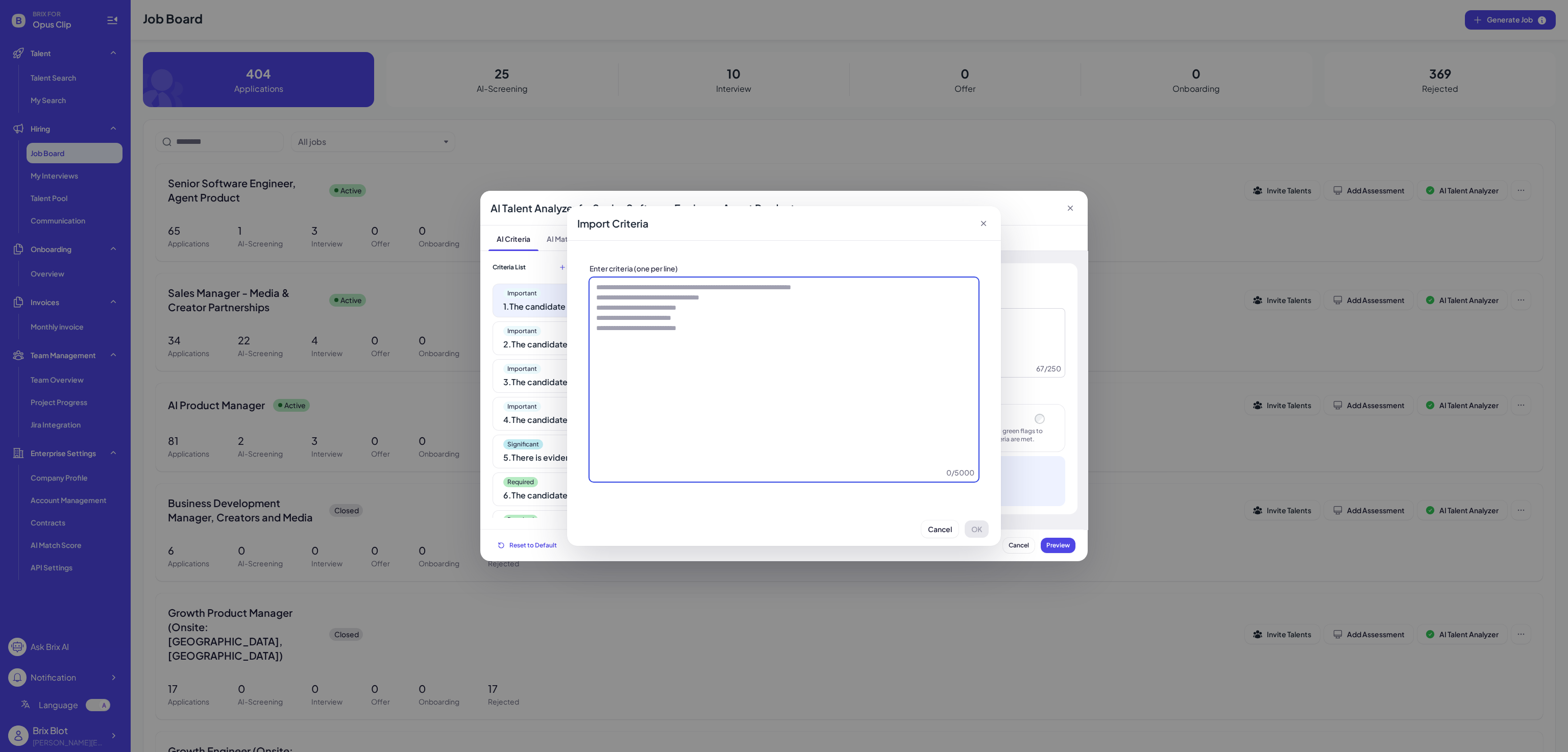
drag, startPoint x: 598, startPoint y: 293, endPoint x: 733, endPoint y: 328, distance: 139.5
click at [733, 328] on textarea at bounding box center [784, 379] width 389 height 204
click at [724, 333] on textarea at bounding box center [784, 379] width 389 height 204
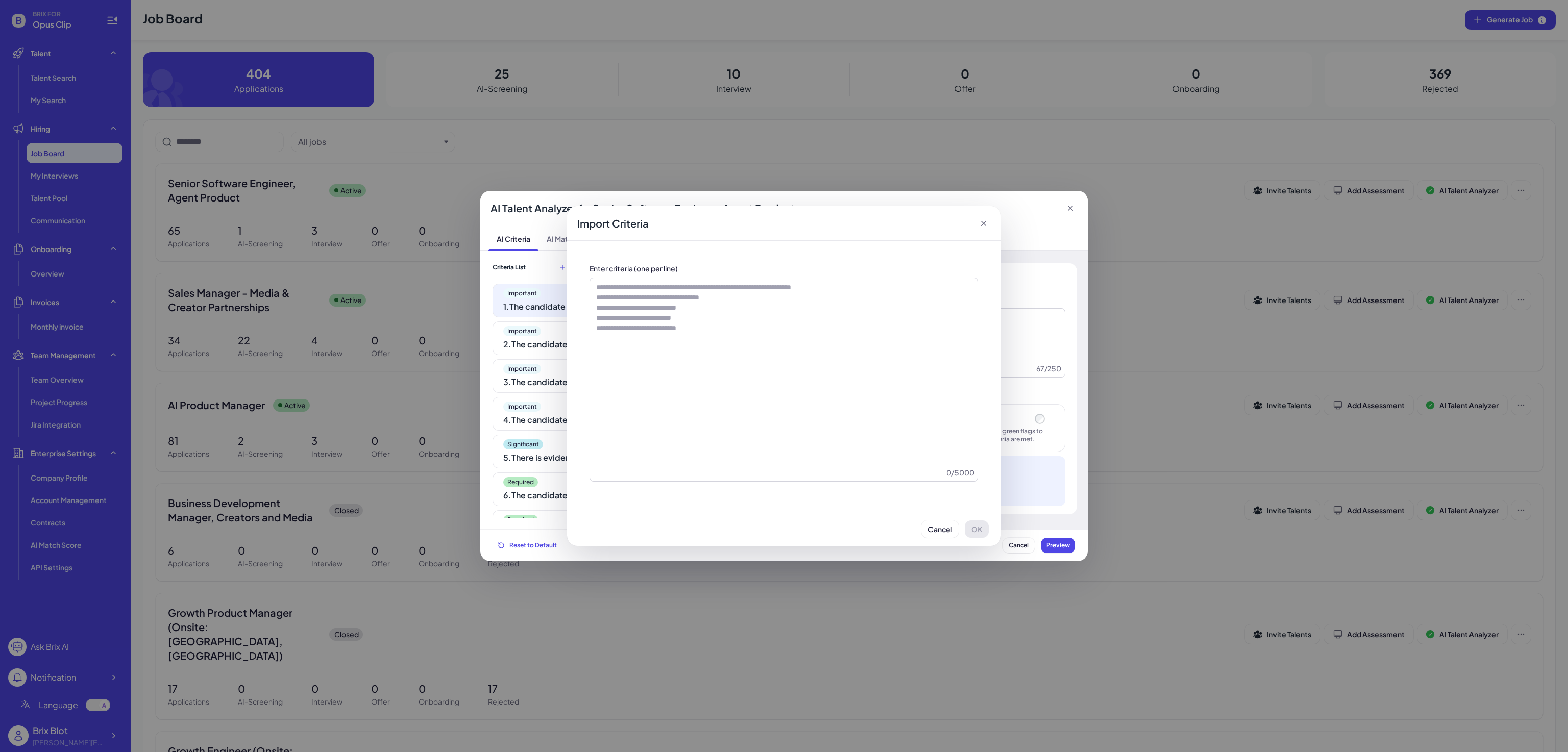
click at [982, 225] on icon at bounding box center [984, 224] width 5 height 5
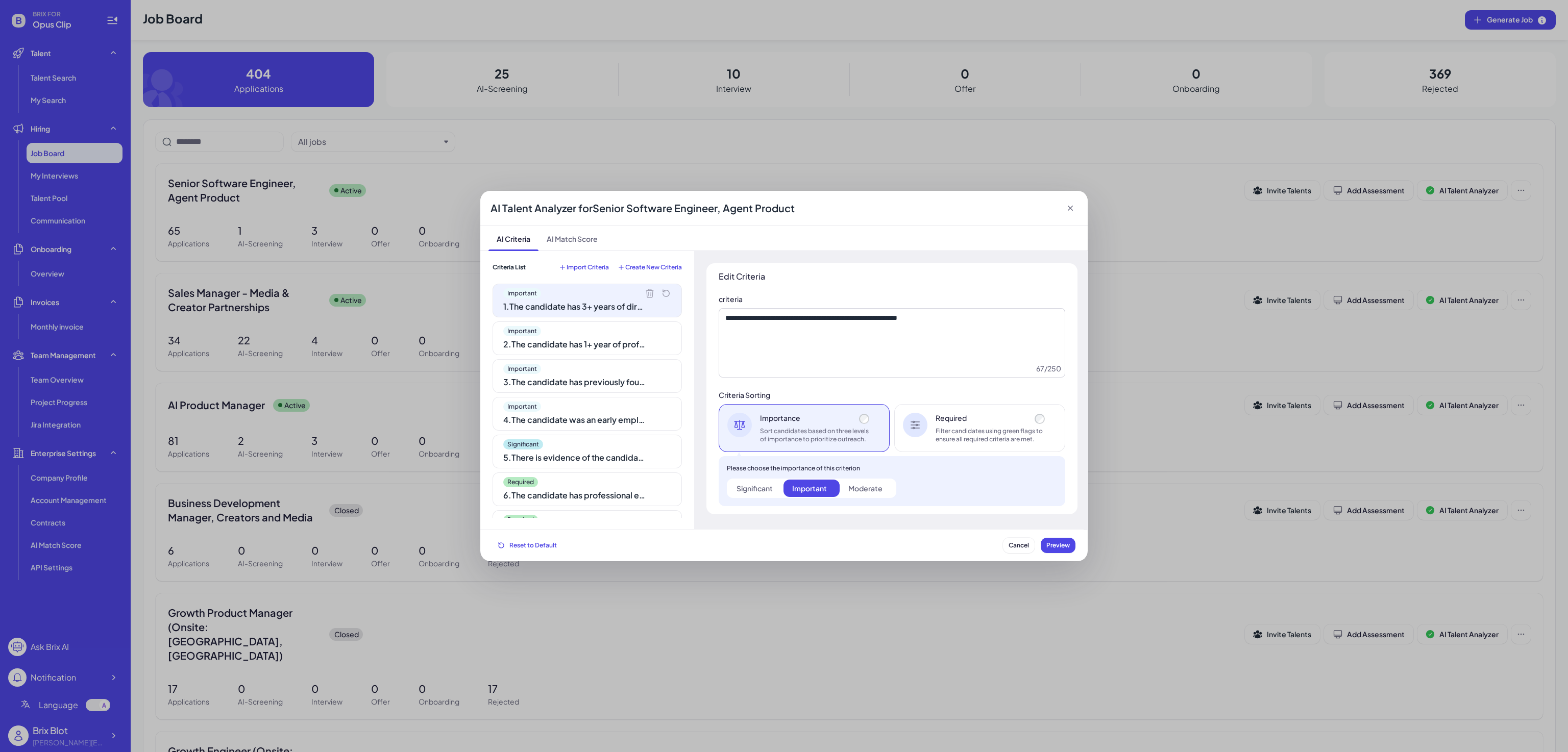
click at [578, 269] on span "Import Criteria" at bounding box center [587, 267] width 42 height 8
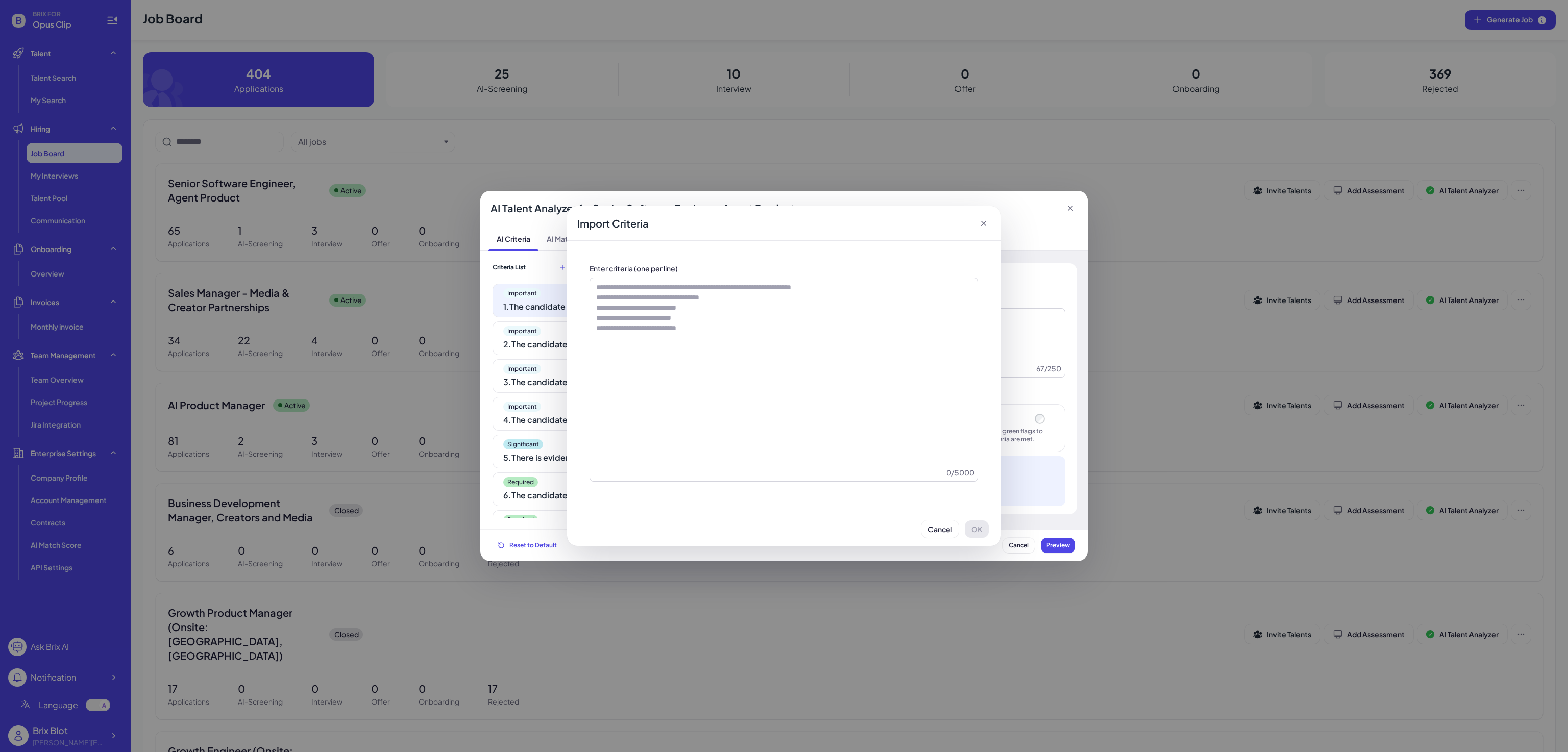
click at [984, 226] on icon at bounding box center [984, 223] width 10 height 10
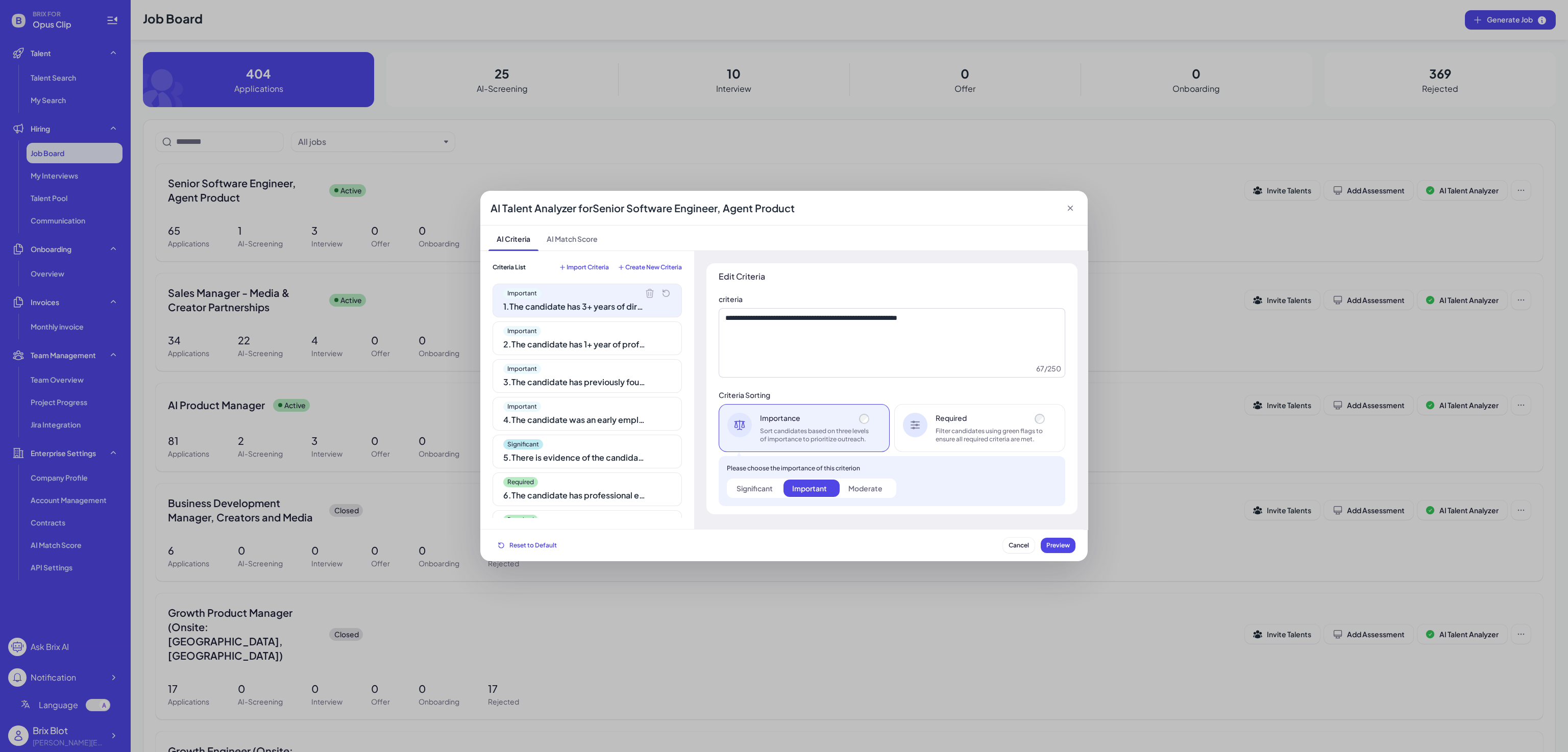
click at [564, 316] on div "Important 1 . The candidate has 3+ years of direct Product Management experienc…" at bounding box center [587, 300] width 189 height 34
click at [560, 342] on div "2 . The candidate has 1+ year of professional experience in at least one of the…" at bounding box center [574, 344] width 143 height 12
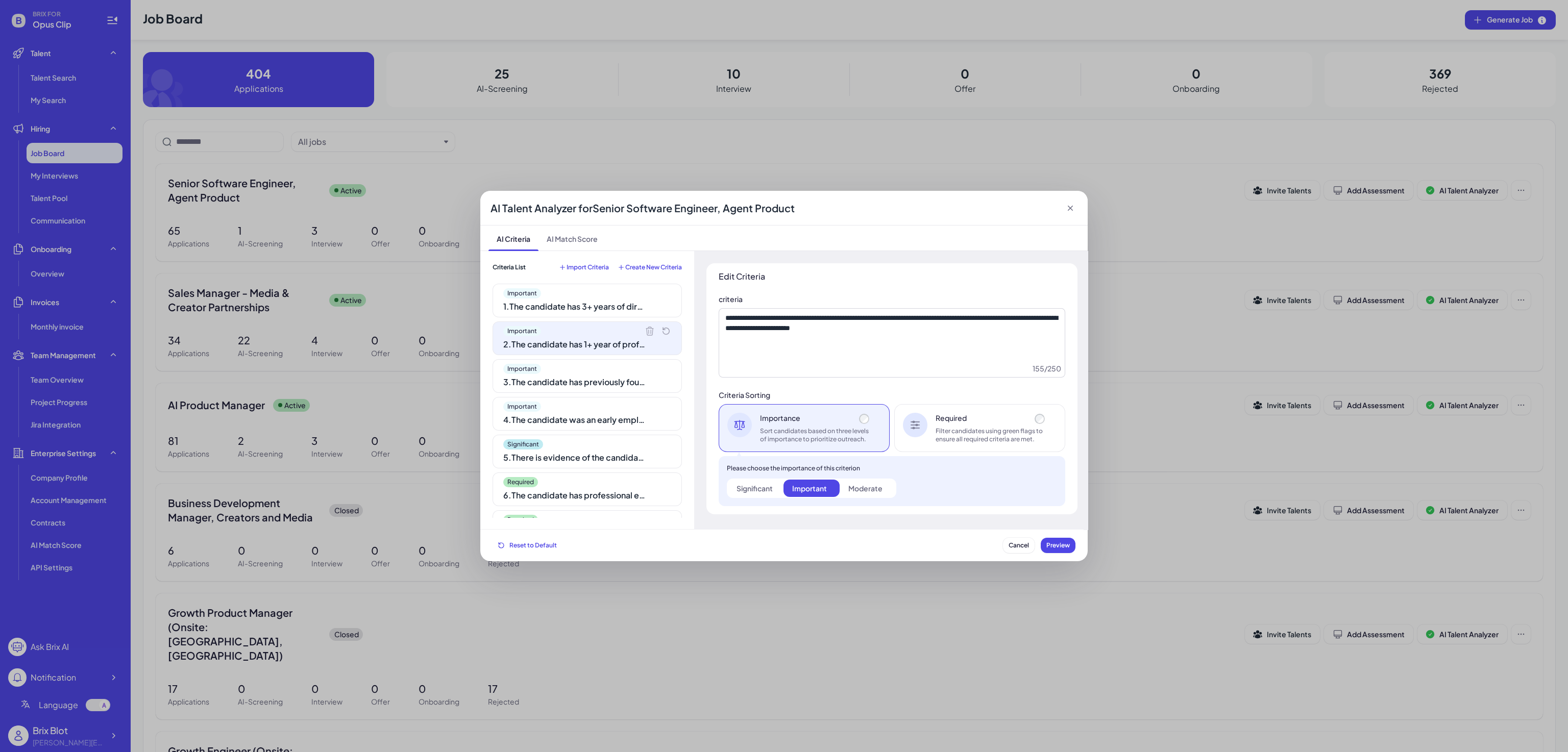
click at [556, 385] on div "3 . The candidate has previously founded their own startup (regardless of the o…" at bounding box center [574, 382] width 143 height 12
click at [550, 410] on div "Important" at bounding box center [587, 406] width 168 height 10
click at [568, 457] on div "5 . There is evidence of the candidate building or experimenting with AI outsid…" at bounding box center [574, 457] width 143 height 12
click at [568, 491] on div "6 . The candidate has professional experience managing an AI-powered product th…" at bounding box center [574, 496] width 143 height 12
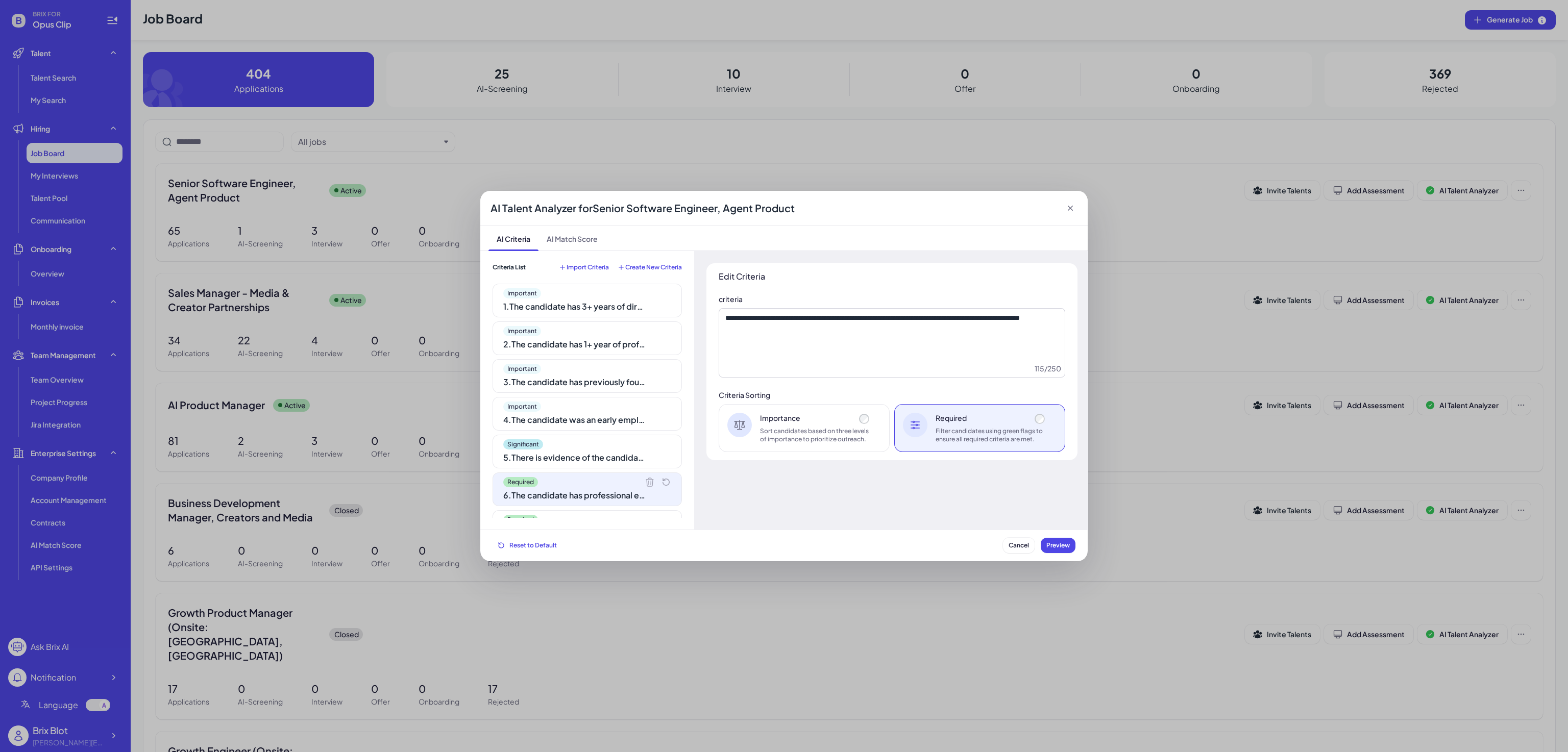
click at [567, 513] on div "Required 7 . The candidate's resume shows familiarity with State-of-the-Art (SO…" at bounding box center [587, 527] width 189 height 34
click at [566, 373] on div "Important" at bounding box center [587, 369] width 168 height 10
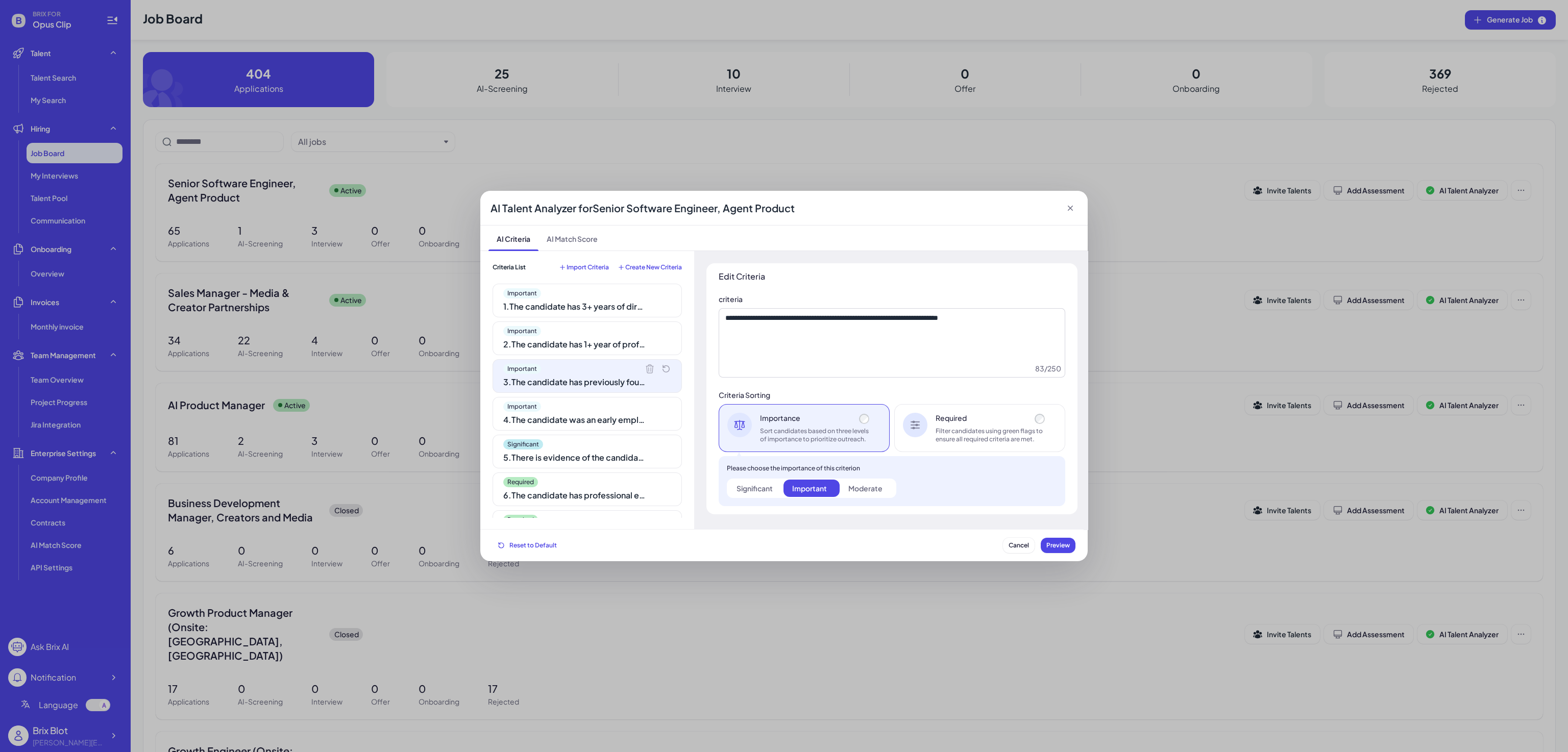
click at [564, 301] on div "1 . The candidate has 3+ years of direct Product Management experience." at bounding box center [574, 307] width 143 height 12
click at [958, 426] on div "Required Filter candidates using green flags to ensure all required criteria ar…" at bounding box center [992, 428] width 112 height 31
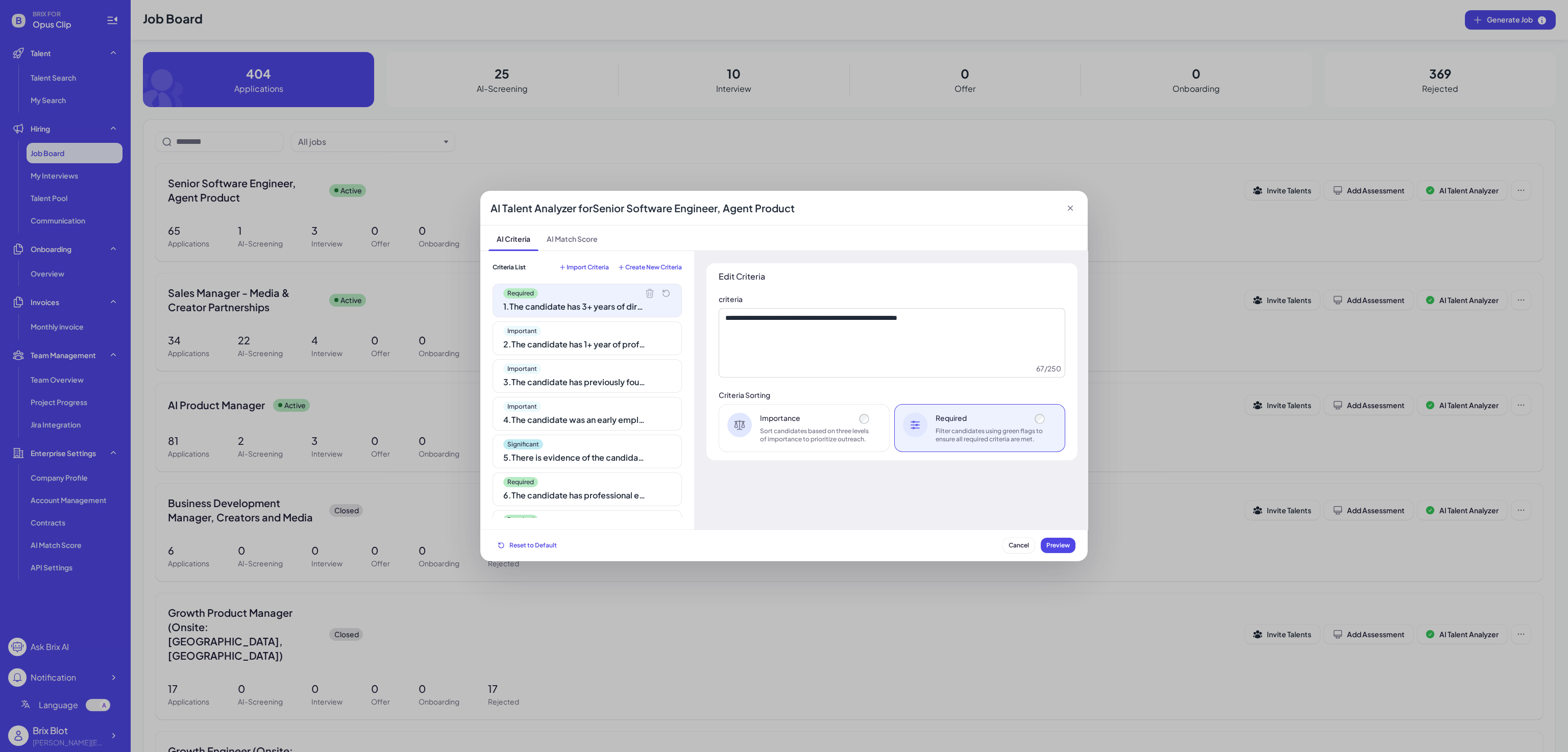
click at [797, 428] on div "Sort candidates based on three levels of importance to prioritize outreach." at bounding box center [816, 435] width 112 height 16
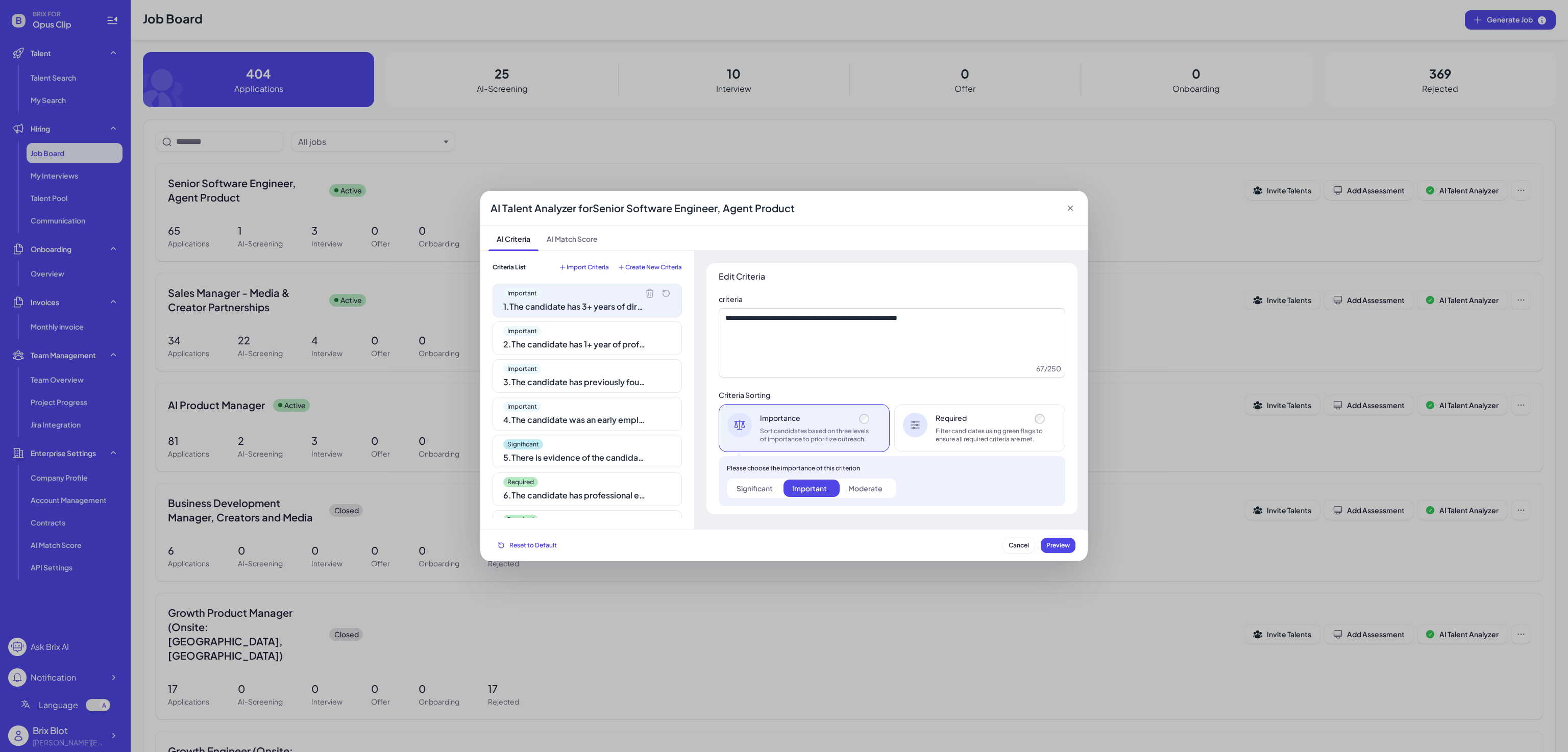
click at [911, 431] on div at bounding box center [915, 425] width 24 height 24
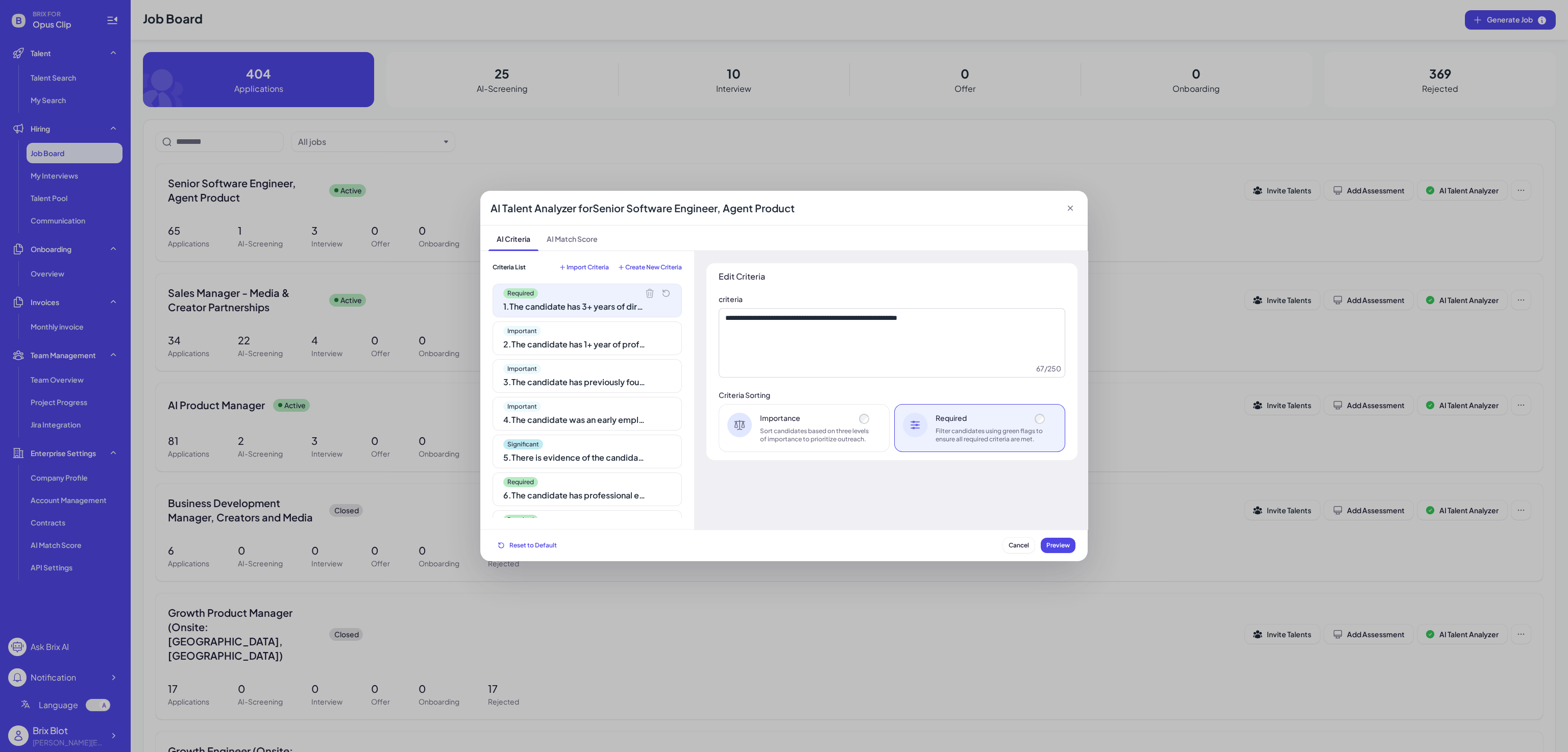
click at [995, 436] on div "Filter candidates using green flags to ensure all required criteria are met." at bounding box center [992, 435] width 112 height 16
click at [987, 436] on div "Filter candidates using green flags to ensure all required criteria are met." at bounding box center [992, 435] width 112 height 16
click at [771, 422] on div "Importance" at bounding box center [816, 418] width 112 height 10
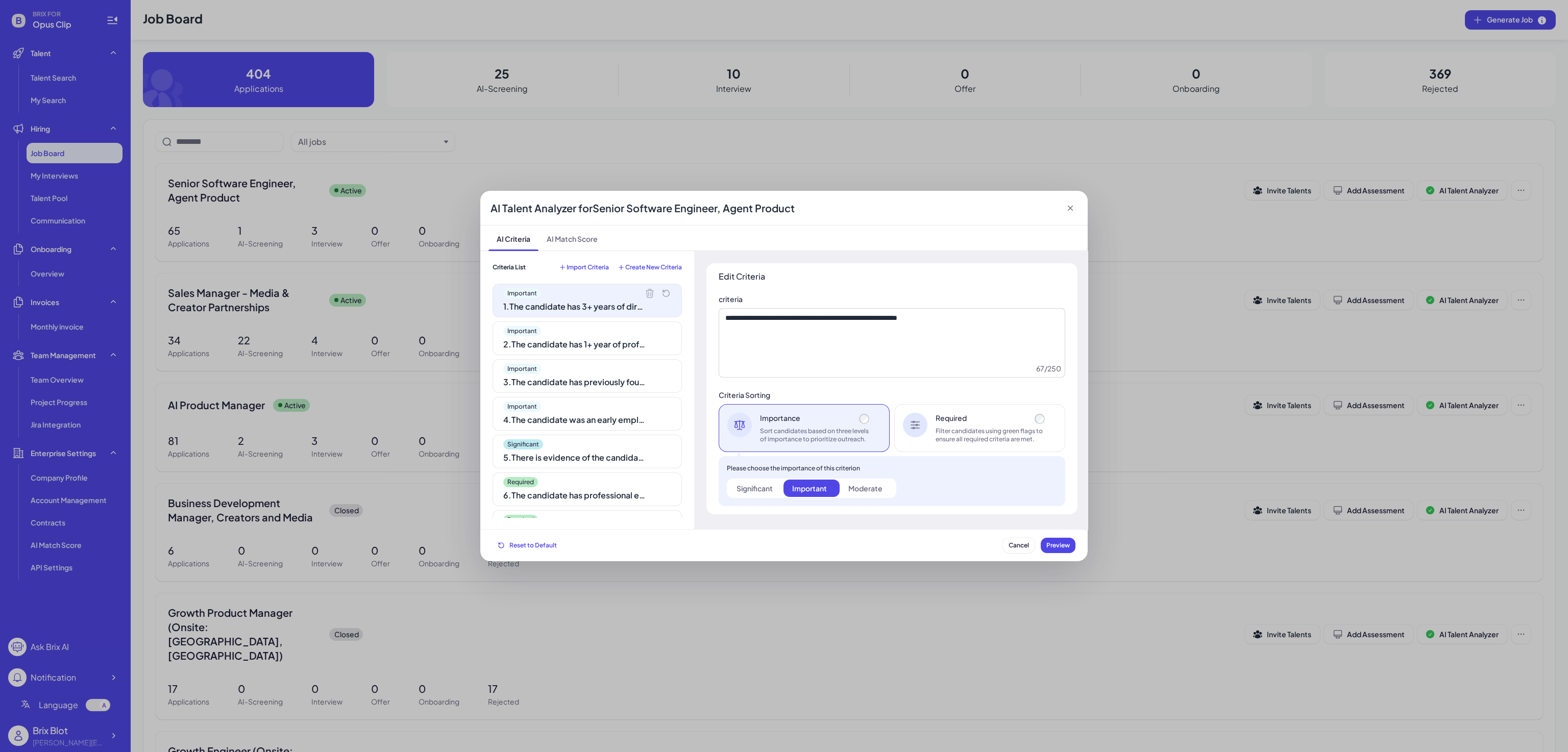
click at [953, 412] on div "Required Filter candidates using green flags to ensure all required criteria ar…" at bounding box center [979, 428] width 171 height 48
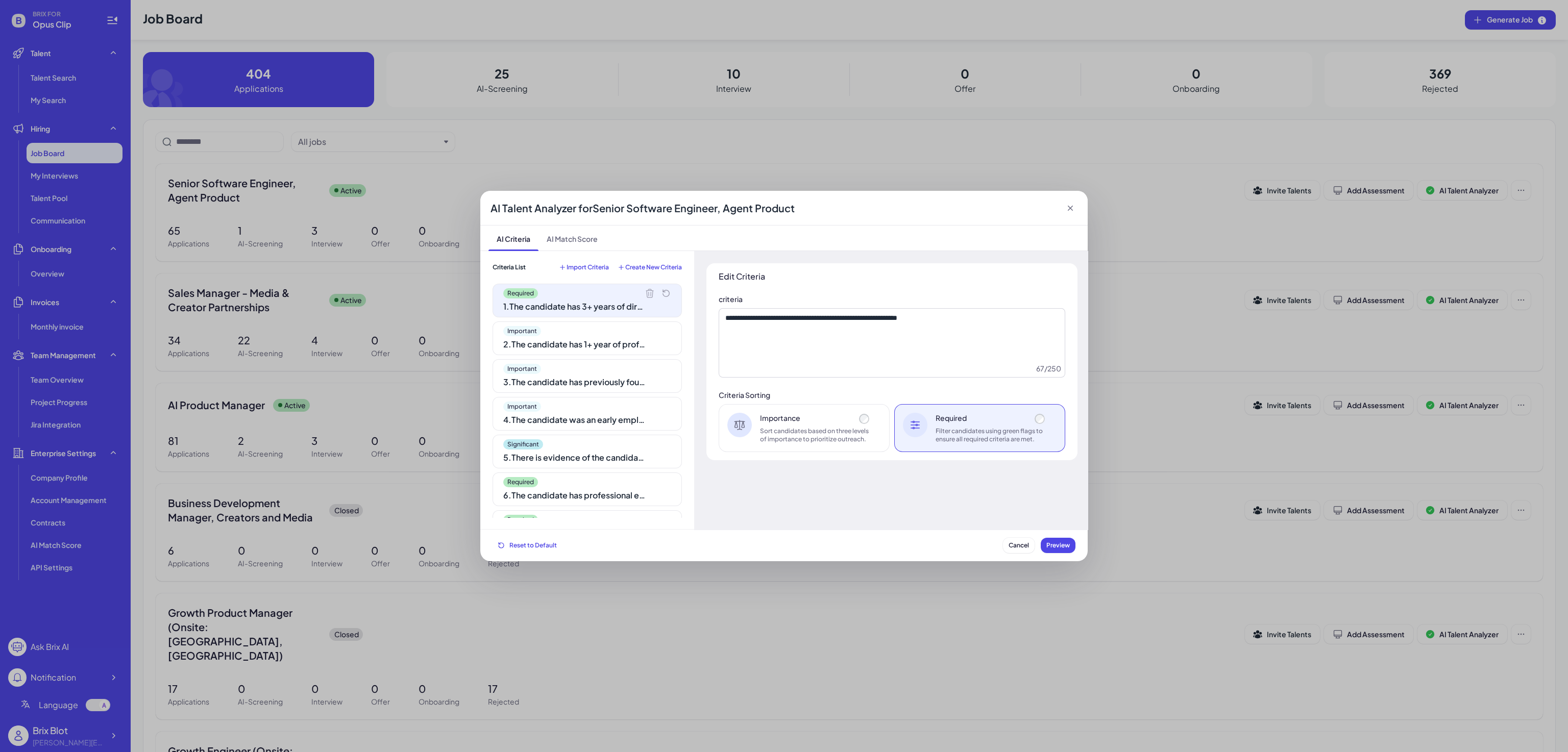
click at [816, 426] on div "Importance Sort candidates based on three levels of importance to prioritize ou…" at bounding box center [816, 428] width 112 height 31
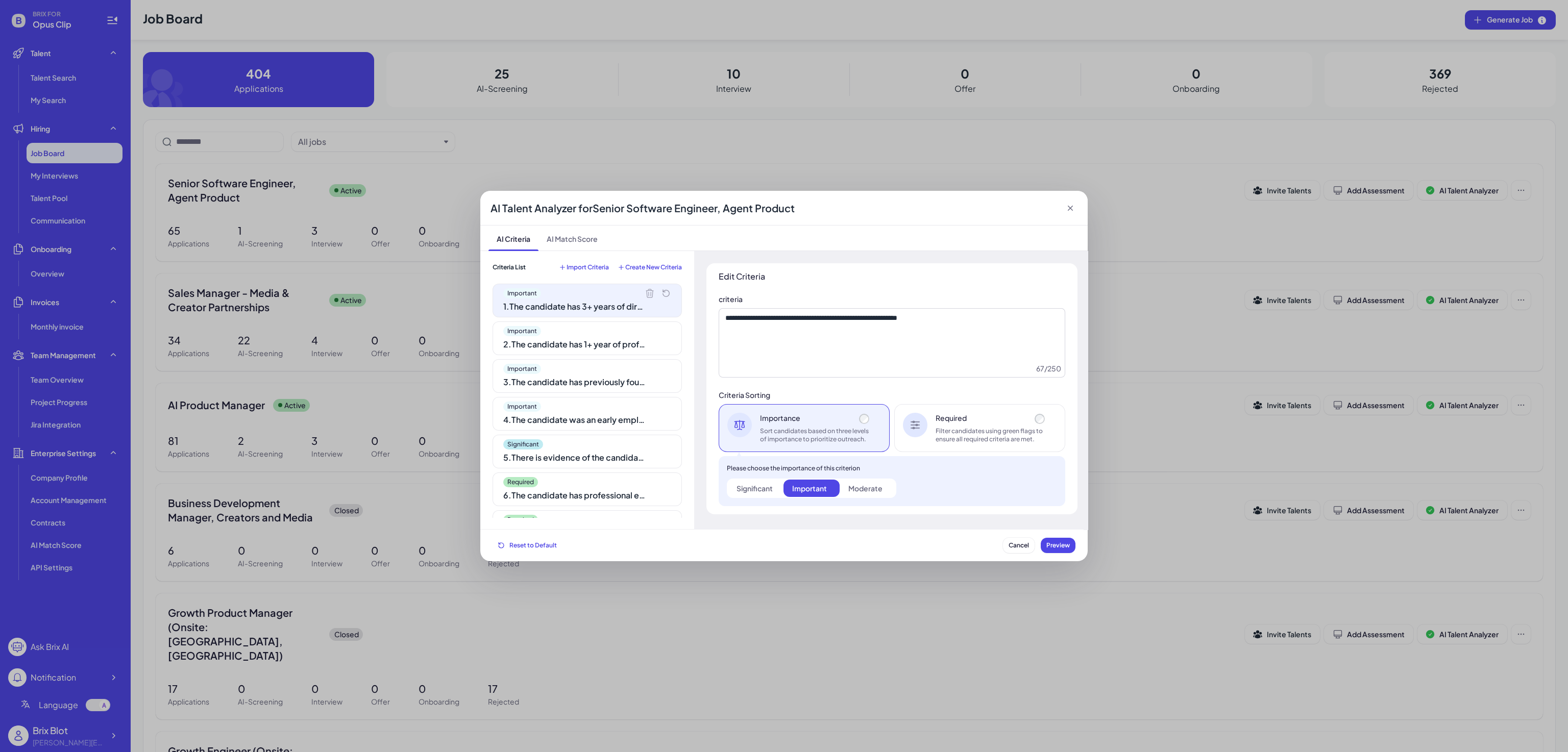
click at [761, 496] on label "Significant" at bounding box center [755, 488] width 56 height 17
click at [877, 487] on div "Moderate" at bounding box center [865, 488] width 34 height 10
click at [779, 494] on label "Significant" at bounding box center [755, 488] width 56 height 17
click at [820, 492] on div "Important" at bounding box center [810, 488] width 35 height 10
click at [848, 492] on div "Moderate" at bounding box center [865, 488] width 34 height 10
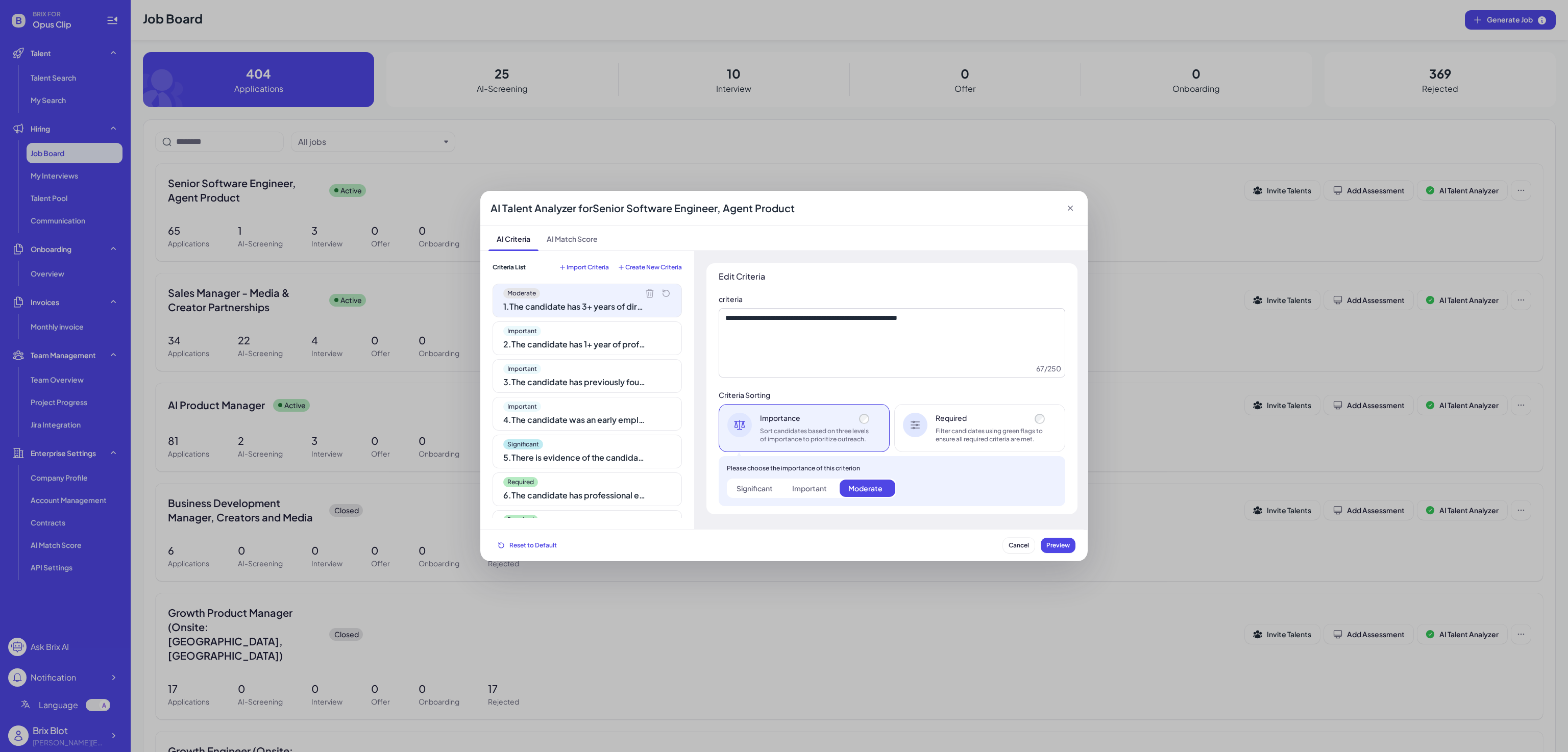
click at [777, 498] on div "Significant Important Moderate" at bounding box center [812, 488] width 169 height 19
click at [818, 426] on div "Importance Sort candidates based on three levels of importance to prioritize ou…" at bounding box center [816, 428] width 112 height 31
click at [760, 479] on div "Significant Important Moderate" at bounding box center [812, 488] width 169 height 19
click at [761, 487] on div "Significant" at bounding box center [754, 488] width 36 height 10
click at [840, 489] on label "Moderate" at bounding box center [867, 488] width 56 height 17
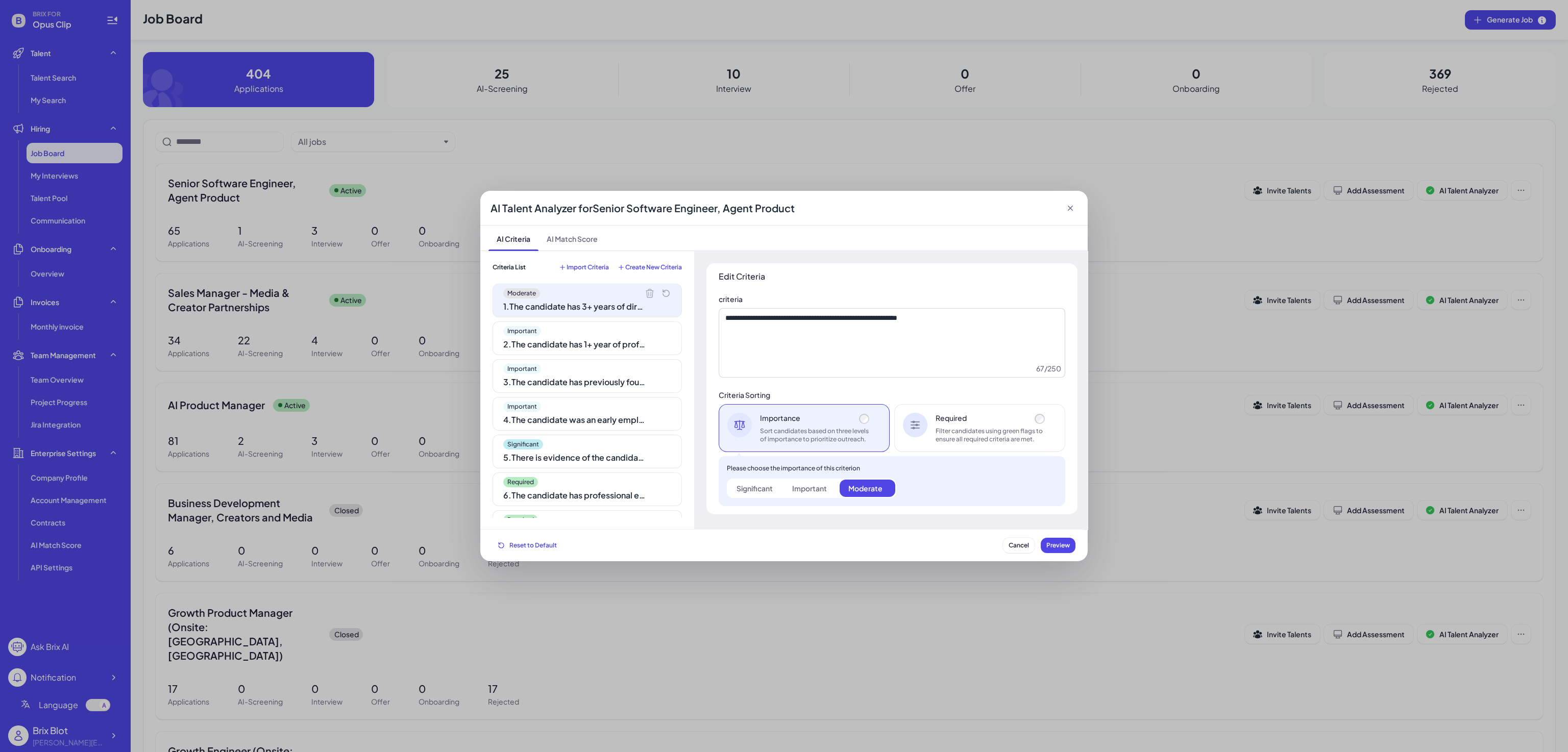
click at [793, 497] on label "Important" at bounding box center [811, 488] width 56 height 17
click at [814, 489] on div "Important" at bounding box center [810, 488] width 35 height 10
drag, startPoint x: 752, startPoint y: 496, endPoint x: 761, endPoint y: 496, distance: 9.0
click at [752, 496] on label "Significant" at bounding box center [755, 488] width 56 height 17
click at [846, 498] on div "Significant Important Moderate" at bounding box center [812, 488] width 169 height 19
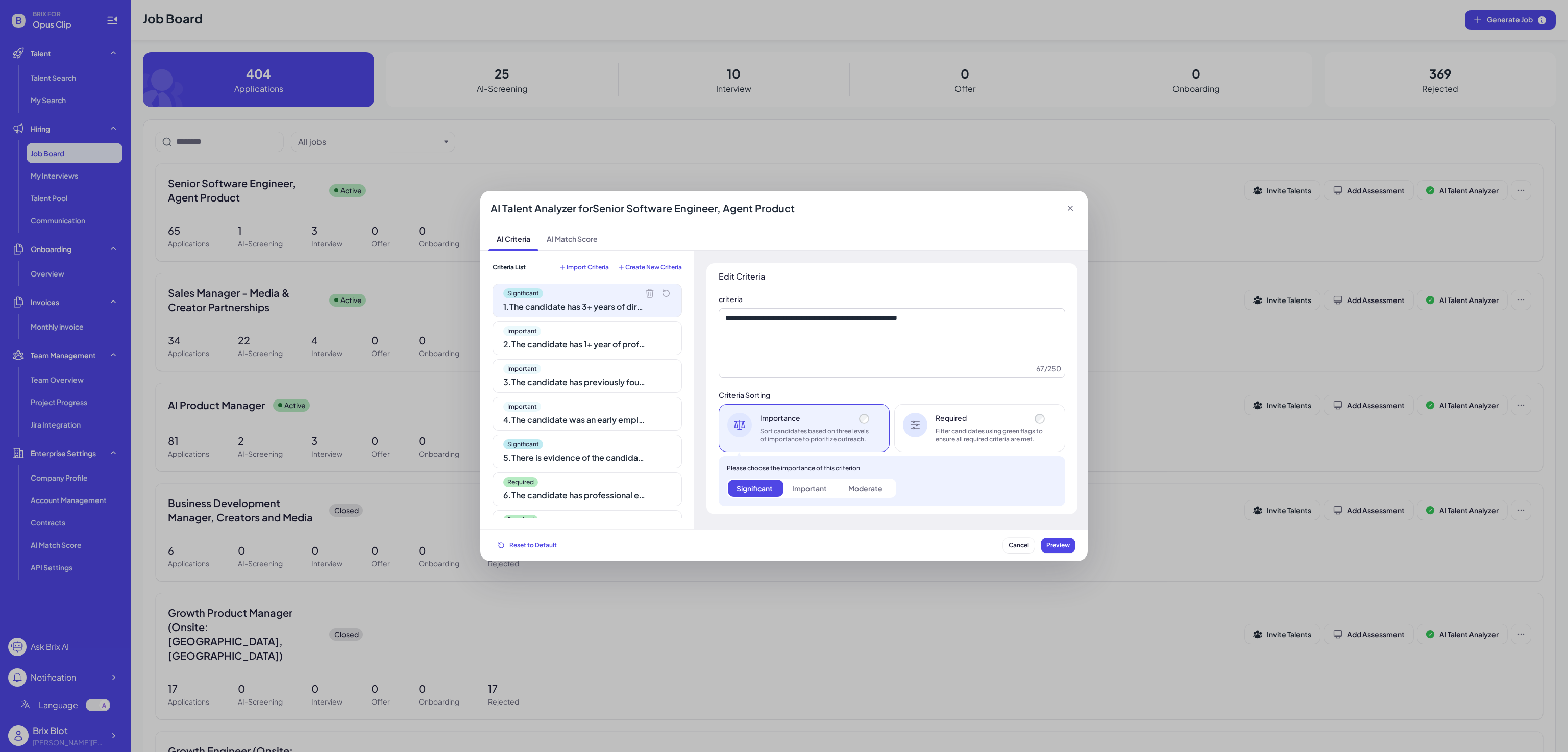
click at [756, 499] on div "Please choose the importance of this criterion Significant Important Moderate" at bounding box center [892, 481] width 347 height 50
click at [828, 493] on label "Important" at bounding box center [811, 488] width 56 height 17
drag, startPoint x: 875, startPoint y: 491, endPoint x: 785, endPoint y: 493, distance: 90.0
click at [869, 491] on div "Moderate" at bounding box center [865, 488] width 34 height 10
click at [785, 493] on label "Important" at bounding box center [811, 488] width 56 height 17
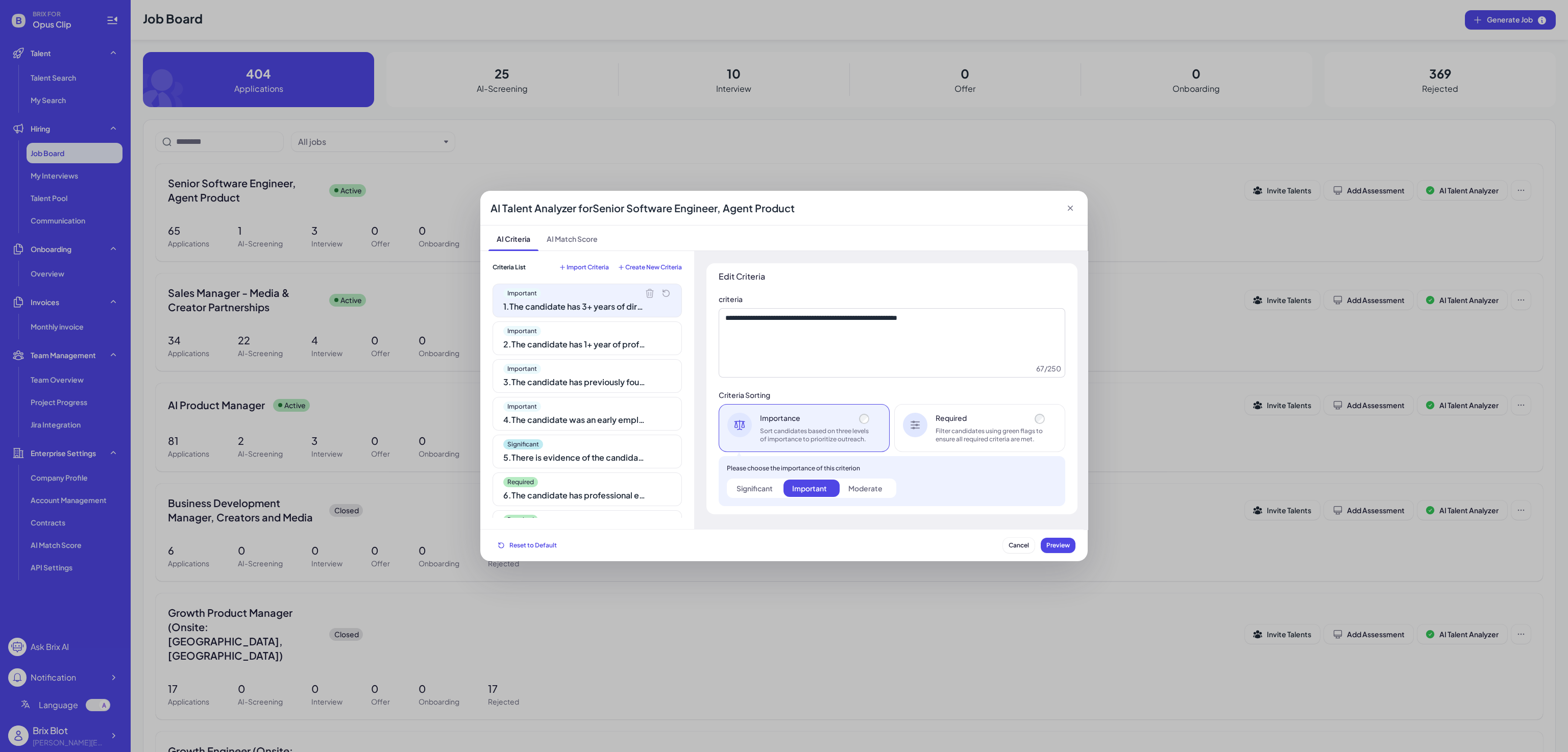
click at [844, 489] on label "Moderate" at bounding box center [867, 488] width 56 height 17
click at [856, 489] on div "Moderate" at bounding box center [865, 488] width 34 height 10
click at [951, 426] on div "Required Filter candidates using green flags to ensure all required criteria ar…" at bounding box center [992, 428] width 112 height 31
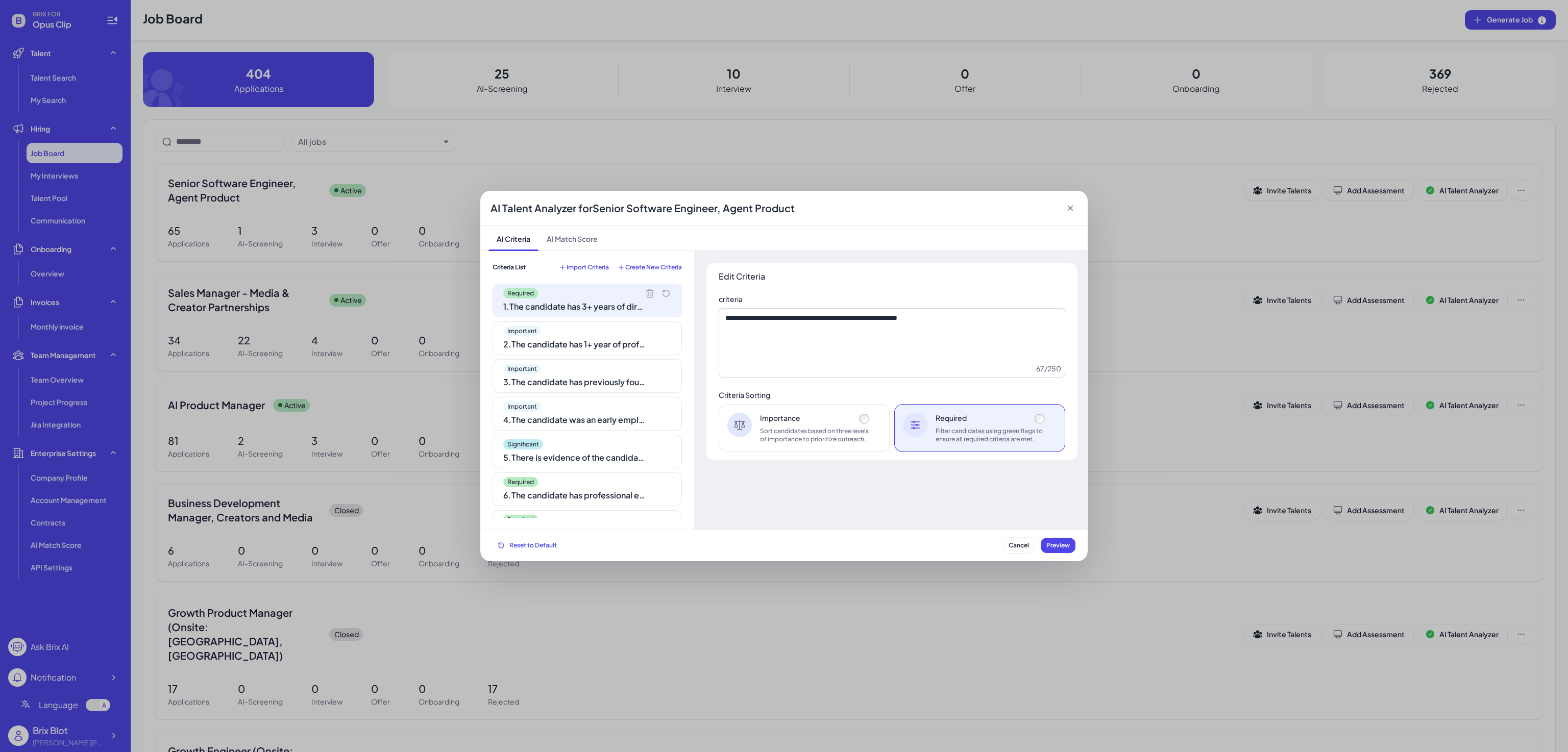
click at [836, 428] on div "Sort candidates based on three levels of importance to prioritize outreach." at bounding box center [816, 435] width 112 height 16
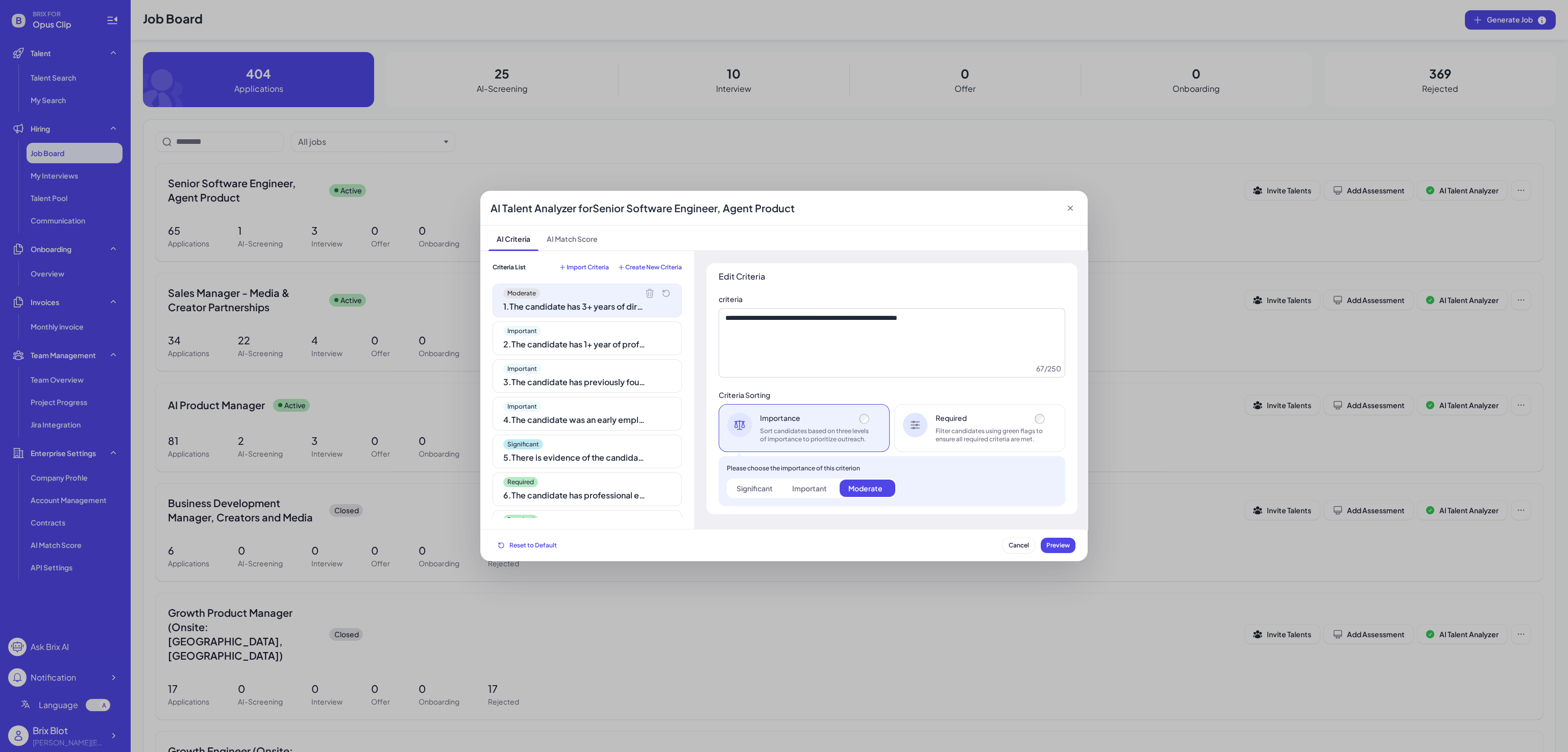
click at [787, 428] on div "Sort candidates based on three levels of importance to prioritize outreach." at bounding box center [816, 435] width 112 height 16
drag, startPoint x: 738, startPoint y: 483, endPoint x: 746, endPoint y: 489, distance: 10.0
click at [746, 489] on div "Significant" at bounding box center [754, 488] width 36 height 10
click at [892, 504] on div "Please choose the importance of this criterion Significant Important Moderate" at bounding box center [892, 481] width 347 height 50
click at [754, 482] on label "Significant" at bounding box center [755, 488] width 56 height 17
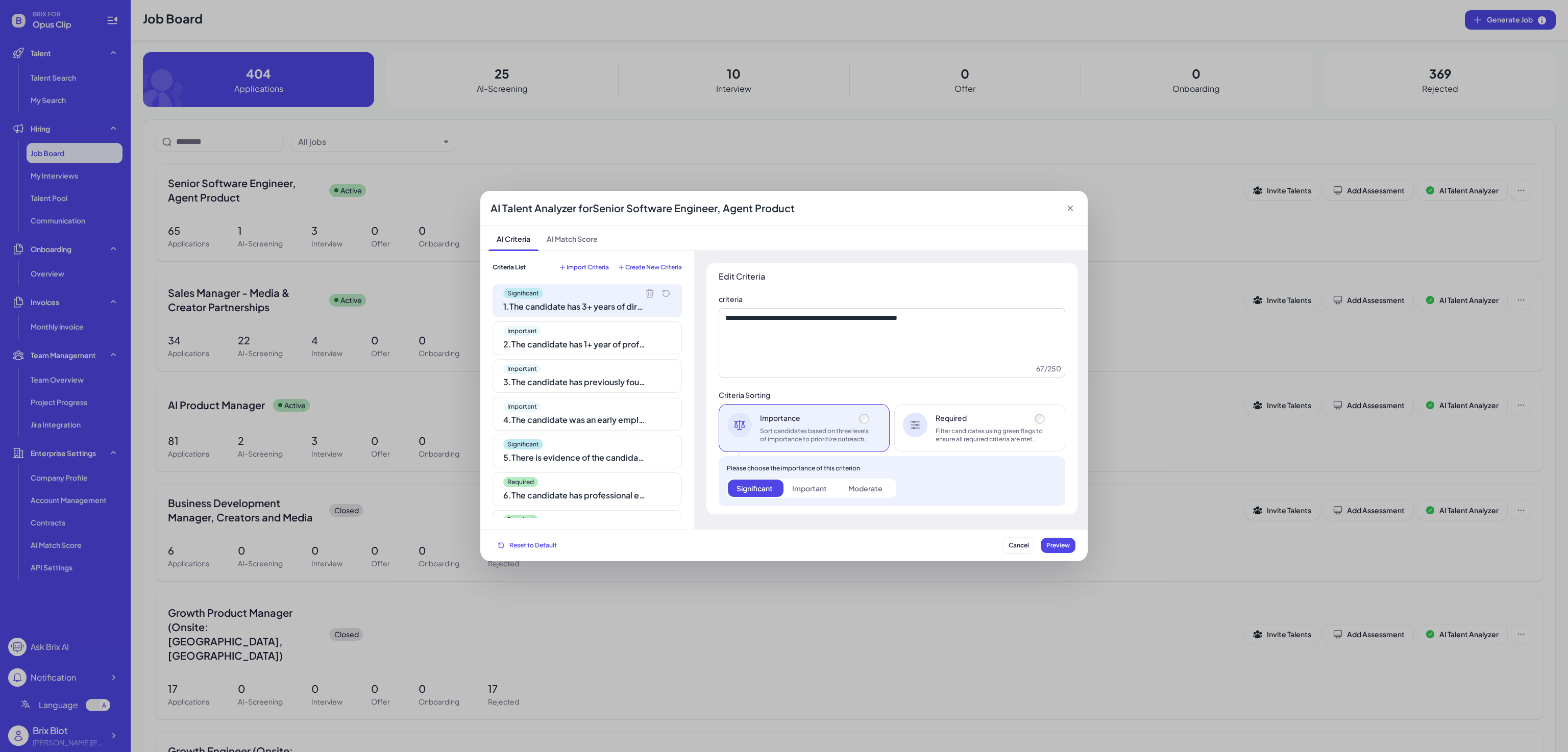
click at [751, 499] on div "Please choose the importance of this criterion Significant Important Moderate" at bounding box center [892, 481] width 347 height 50
click at [755, 489] on div "Significant" at bounding box center [754, 488] width 36 height 10
click at [825, 485] on div "Important" at bounding box center [810, 488] width 35 height 10
click at [747, 485] on div "Significant" at bounding box center [754, 488] width 36 height 10
click at [838, 483] on label "Important" at bounding box center [811, 488] width 56 height 17
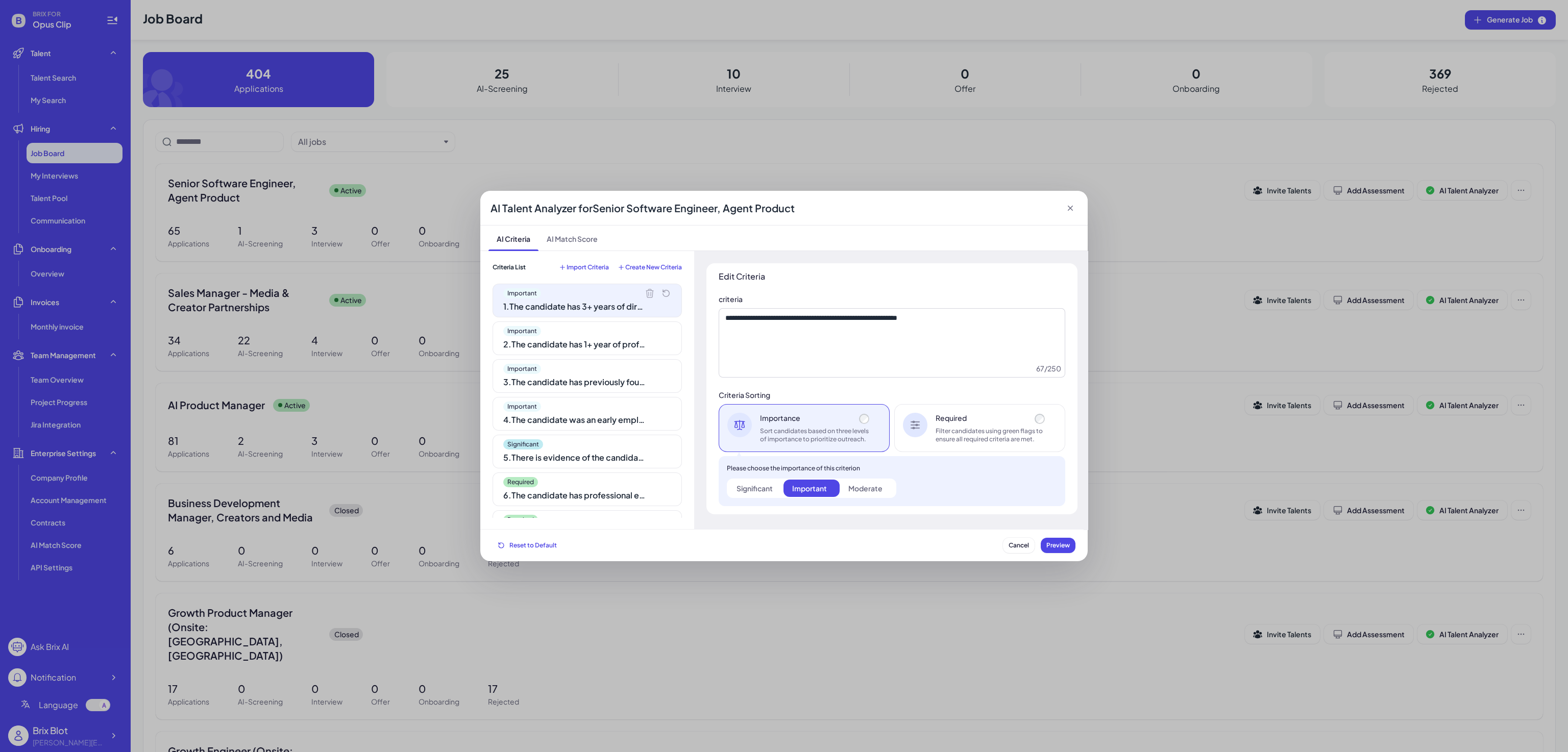
click at [828, 485] on label "Important" at bounding box center [811, 488] width 56 height 17
drag, startPoint x: 865, startPoint y: 489, endPoint x: 806, endPoint y: 505, distance: 61.1
click at [865, 489] on div "Moderate" at bounding box center [865, 488] width 34 height 10
click at [800, 505] on div "Please choose the importance of this criterion Significant Important Moderate" at bounding box center [892, 481] width 347 height 50
click at [756, 496] on label "Significant" at bounding box center [755, 488] width 56 height 17
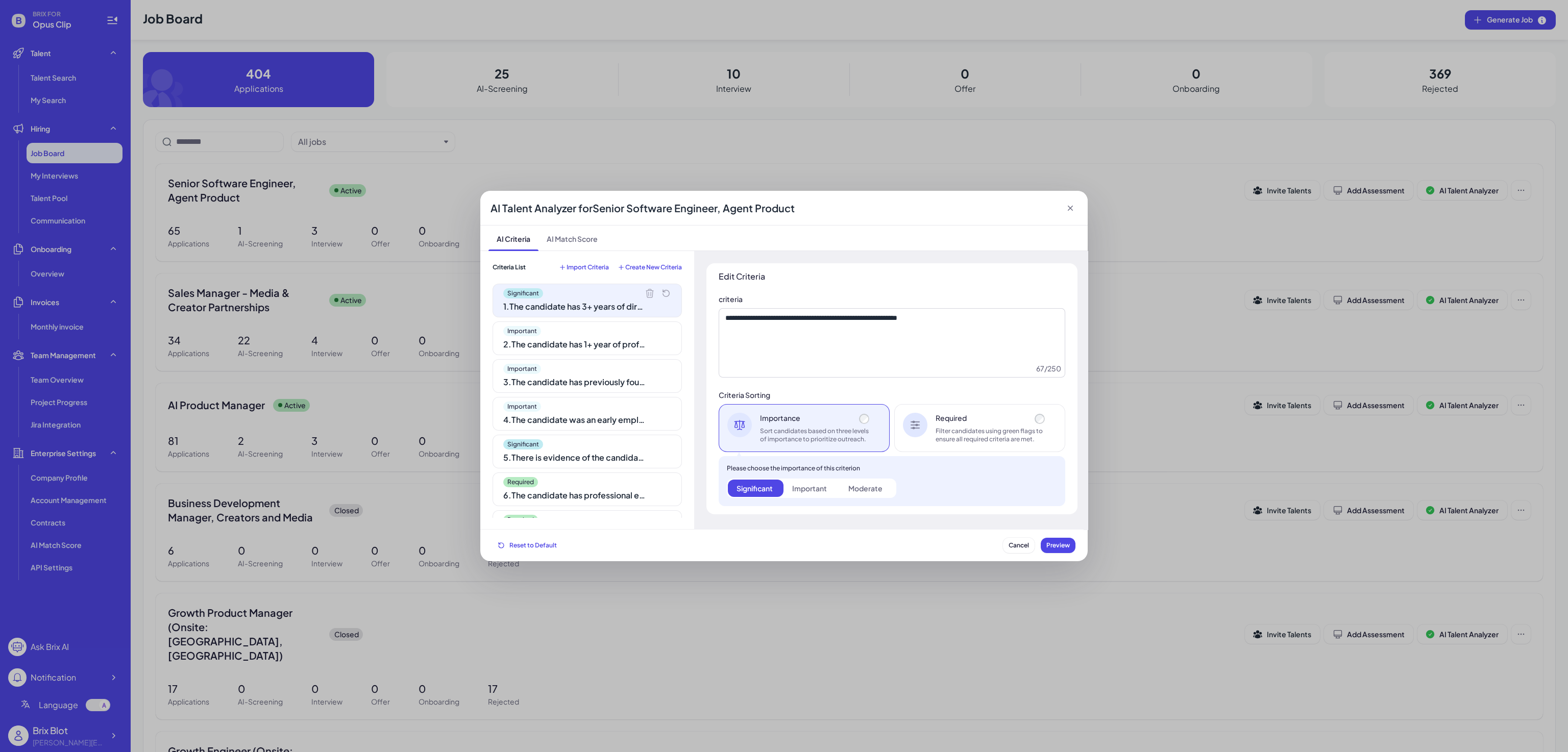
click at [874, 491] on div "Moderate" at bounding box center [865, 488] width 34 height 10
click at [849, 377] on textarea "**********" at bounding box center [892, 342] width 347 height 69
click at [942, 326] on textarea "**********" at bounding box center [892, 342] width 347 height 69
click at [947, 350] on textarea "**********" at bounding box center [892, 342] width 347 height 69
click at [697, 139] on div "AI Talent Analyzer for Senior Software Engineer, Agent Product AI Criteria AI M…" at bounding box center [784, 376] width 1568 height 752
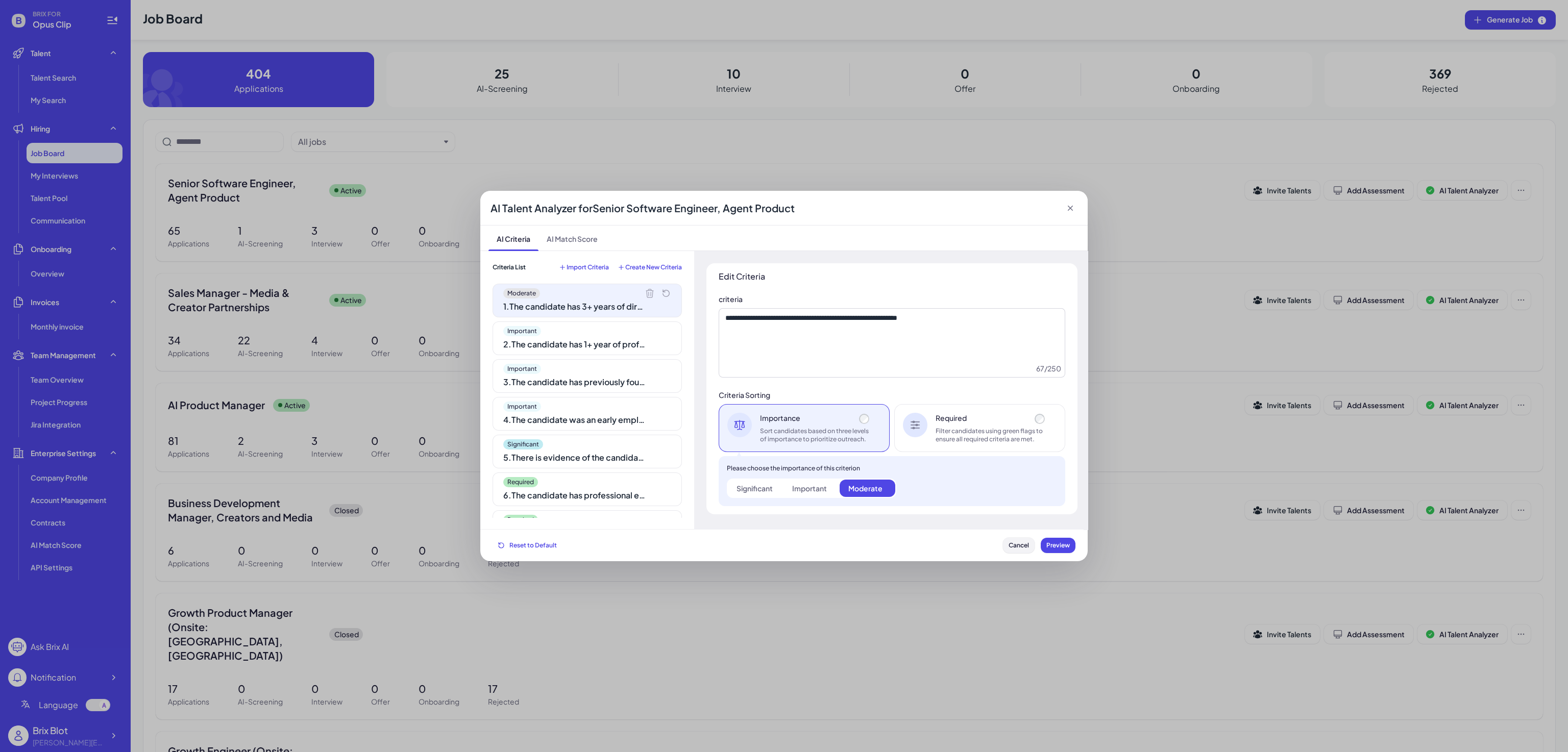
click at [1019, 552] on button "Cancel" at bounding box center [1018, 545] width 32 height 15
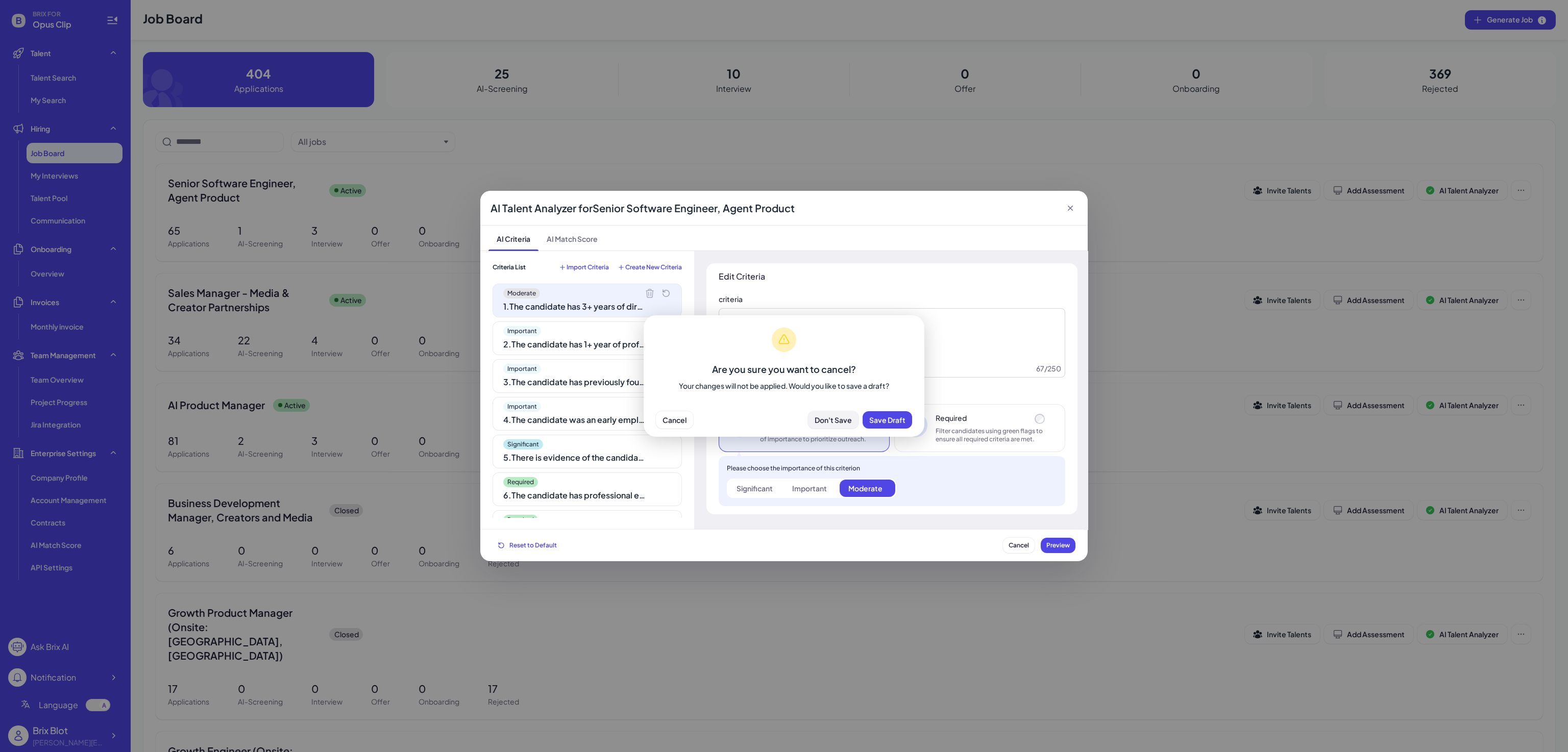
drag, startPoint x: 877, startPoint y: 428, endPoint x: 825, endPoint y: 421, distance: 52.5
click at [825, 421] on div "Cancel Don't Save Save Draft" at bounding box center [784, 420] width 281 height 34
click at [825, 421] on span "Don't Save" at bounding box center [833, 420] width 37 height 9
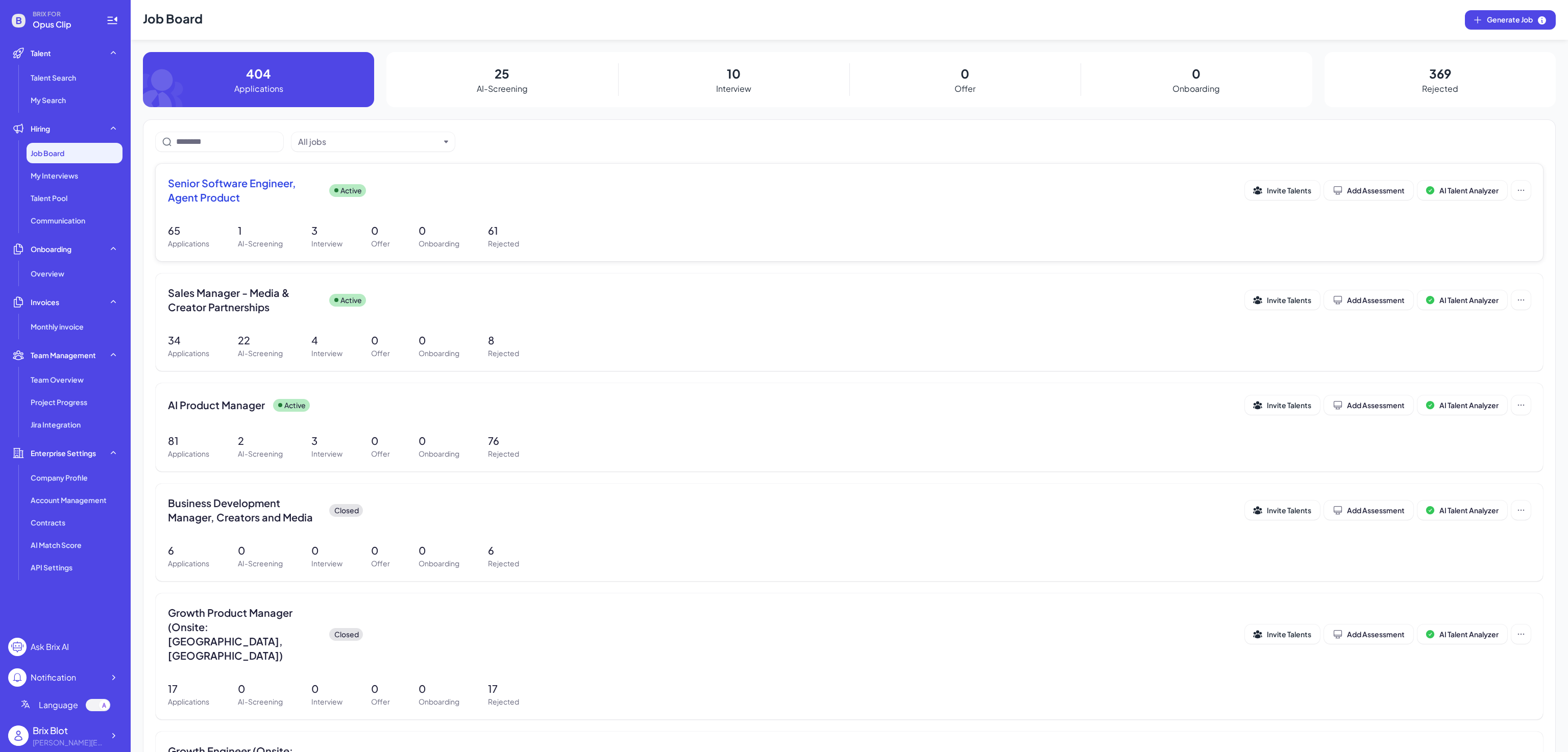
click at [265, 181] on span "Senior Software Engineer, Agent Product" at bounding box center [245, 190] width 153 height 29
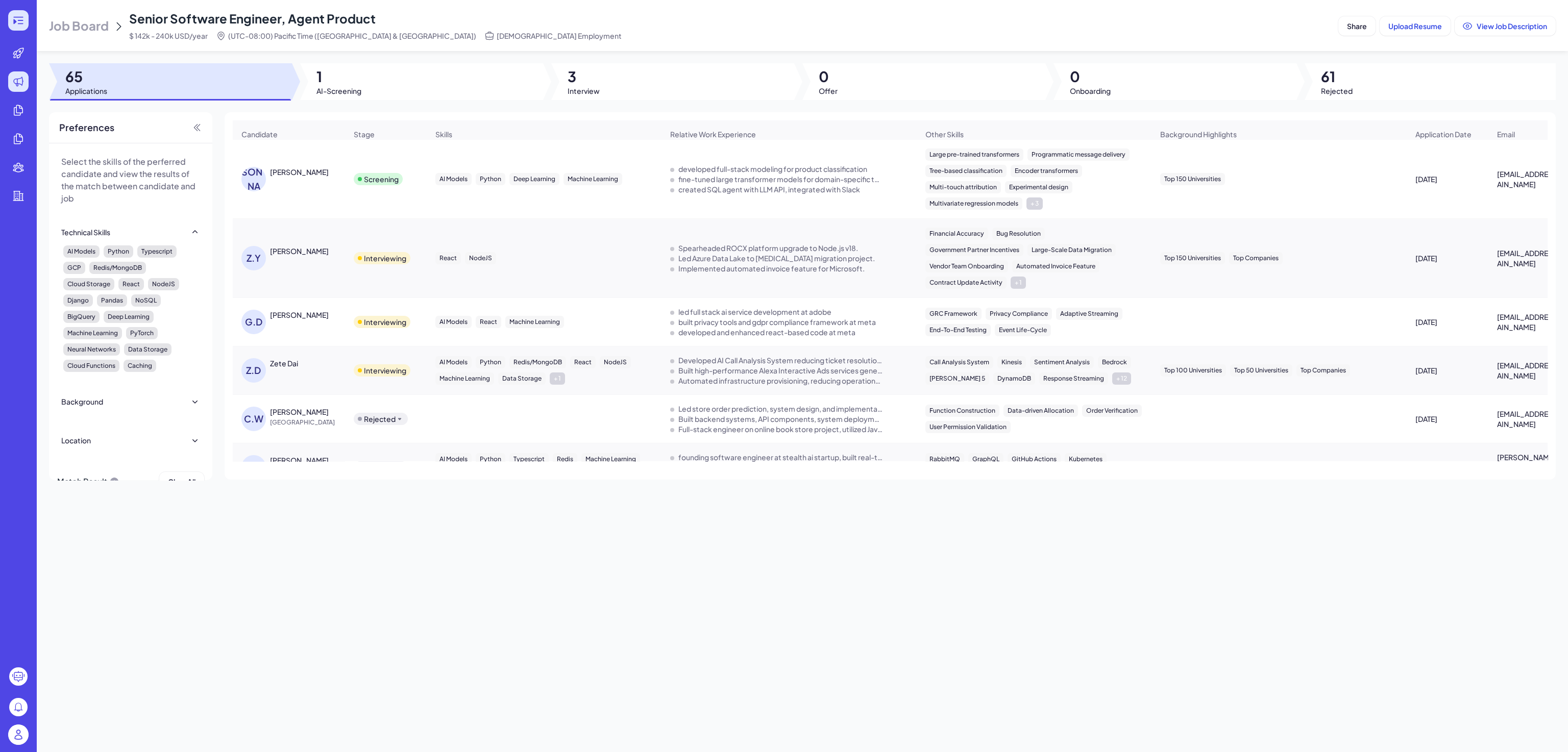
click at [26, 24] on div at bounding box center [18, 20] width 20 height 20
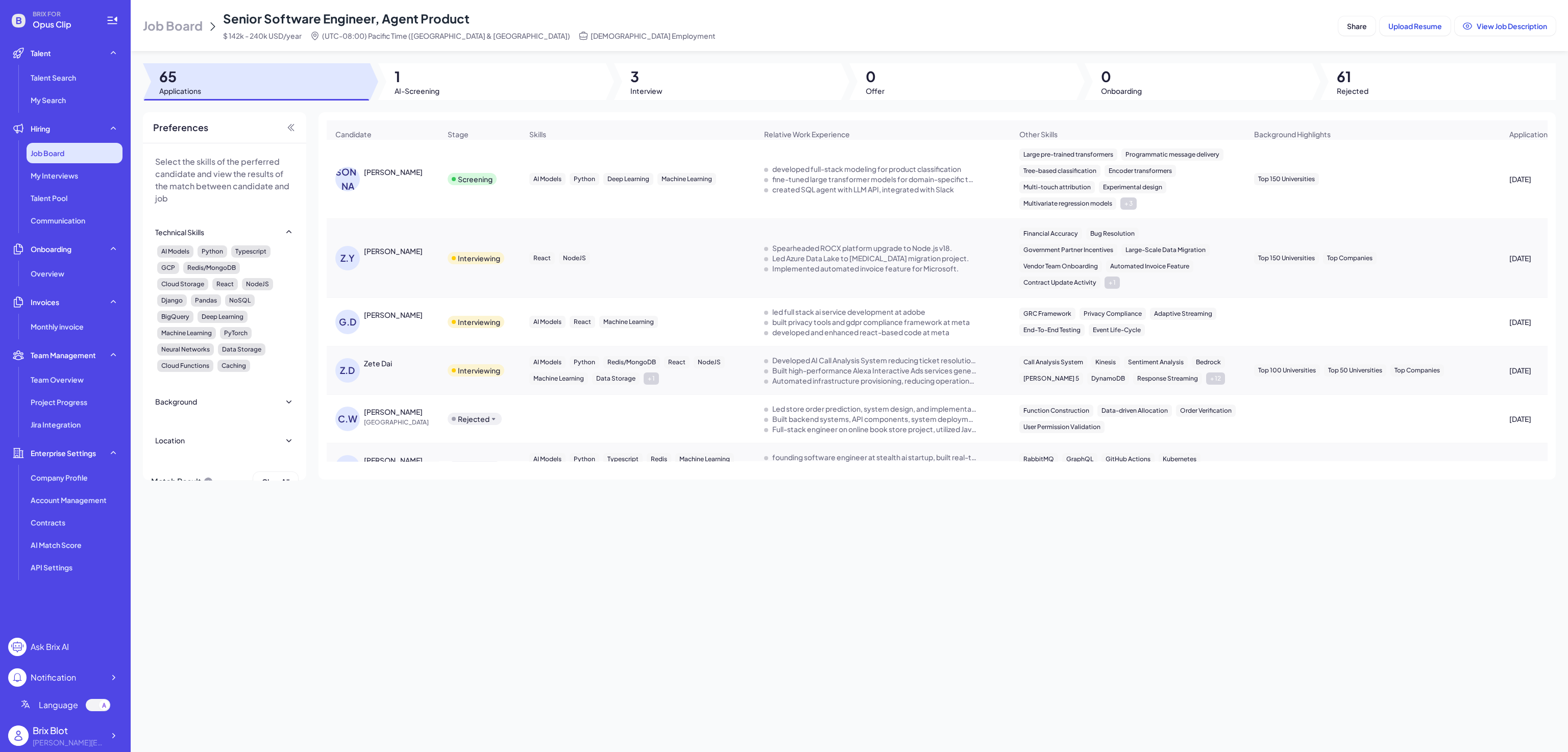
click at [87, 146] on div "Job Board" at bounding box center [75, 153] width 96 height 20
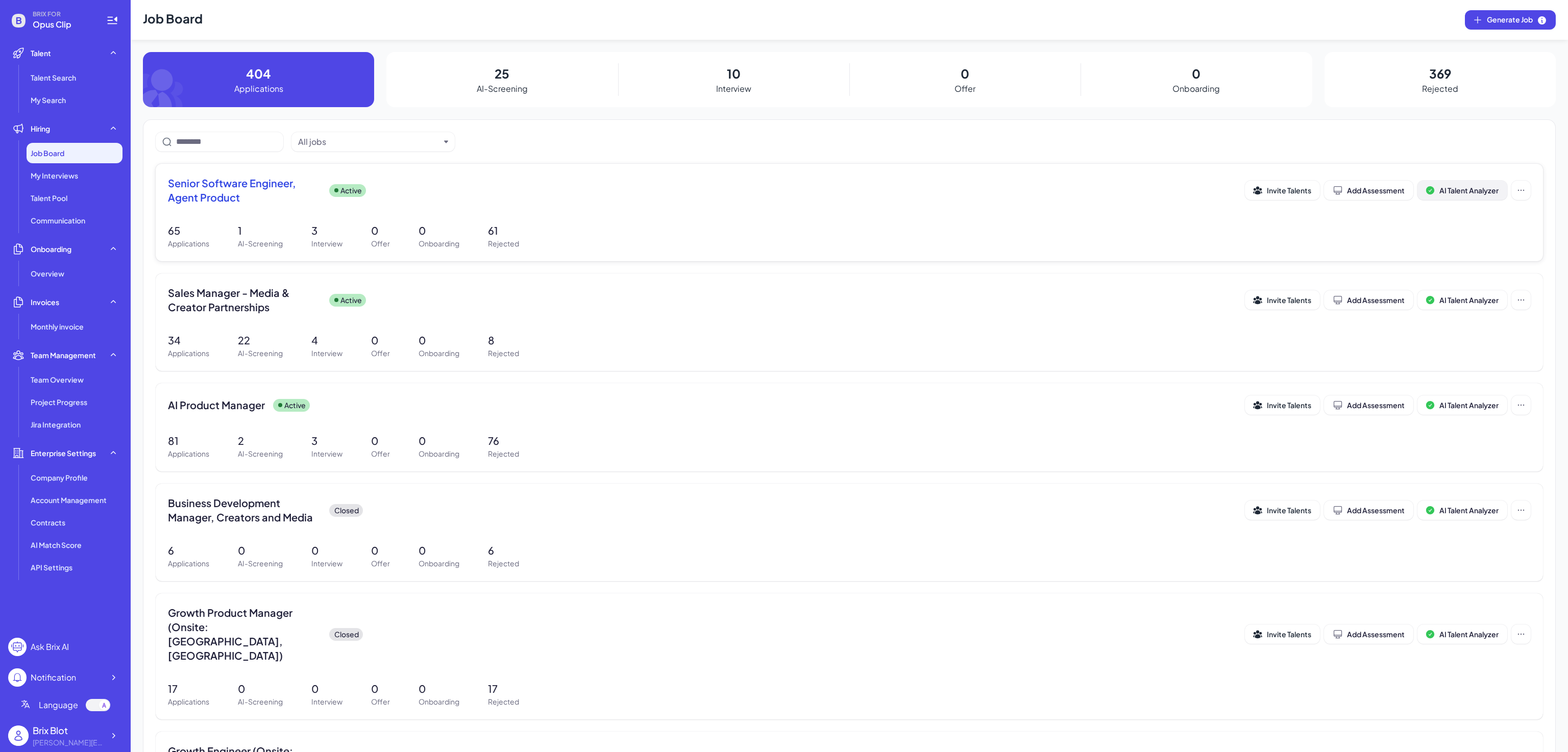
click at [1474, 194] on span "AI Talent Analyzer" at bounding box center [1469, 191] width 59 height 9
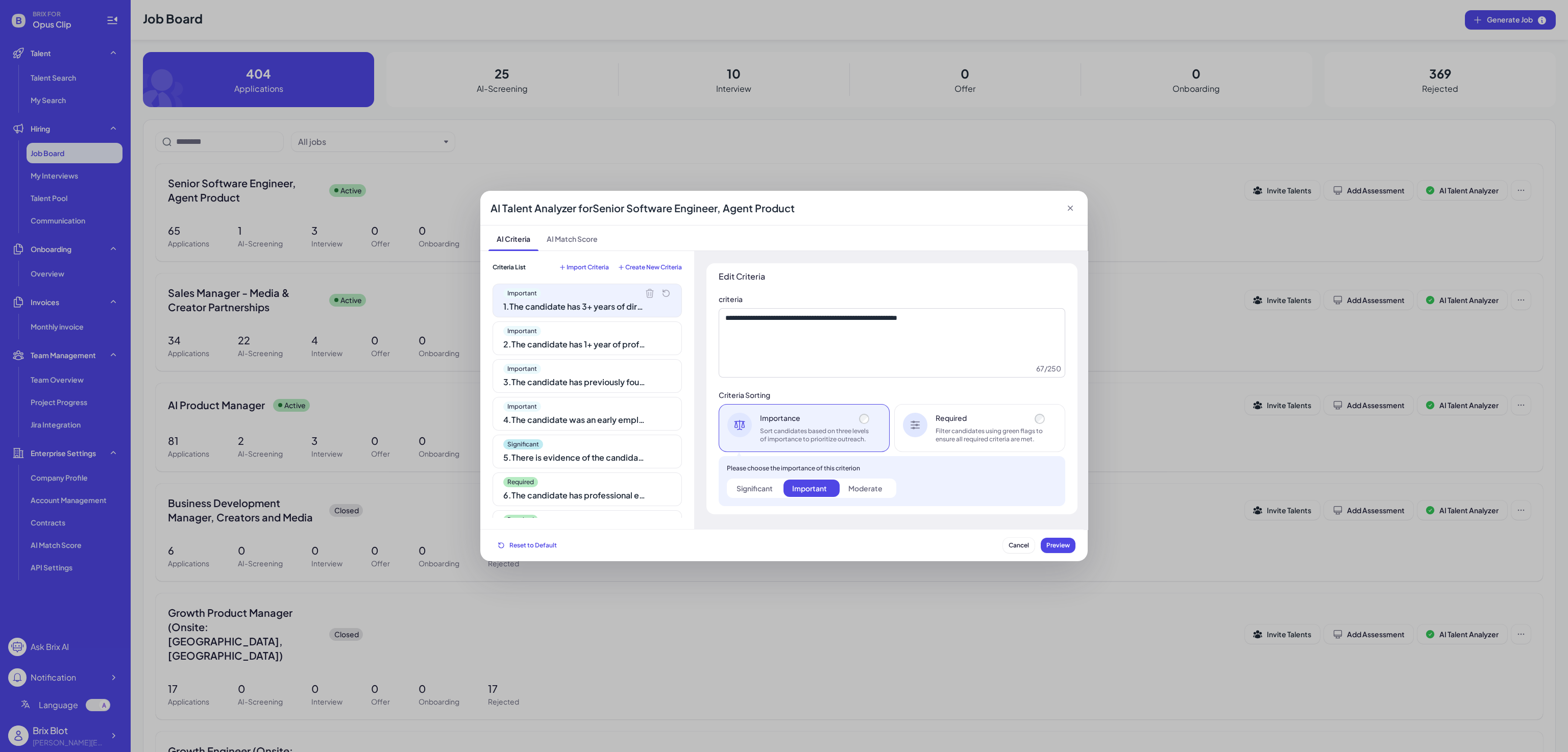
click at [566, 266] on span "Import Criteria" at bounding box center [587, 267] width 42 height 8
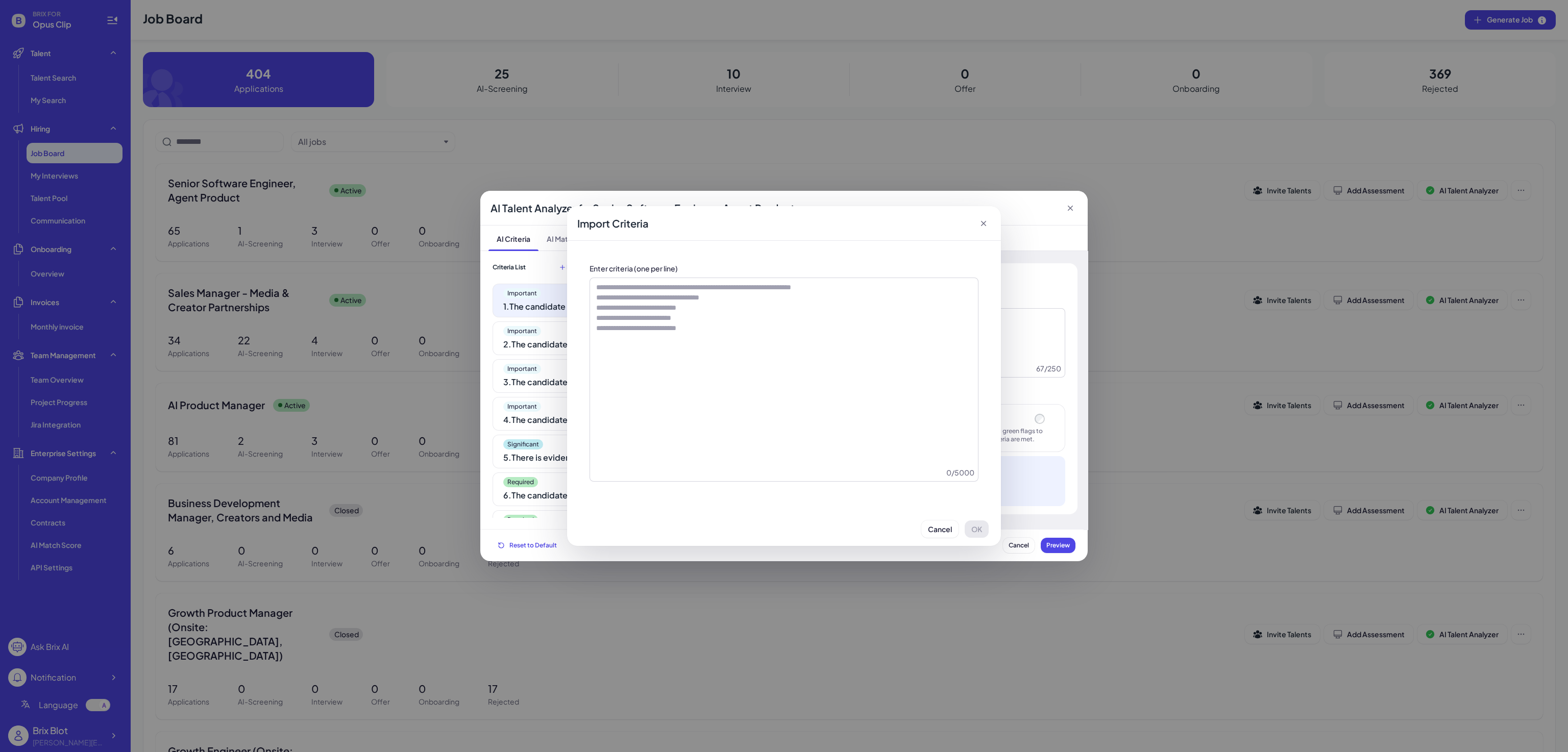
click at [535, 526] on div "Import Criteria Enter criteria (one per line) 0 / 5000 Cancel OK" at bounding box center [784, 376] width 1568 height 752
click at [930, 524] on span "Cancel" at bounding box center [940, 529] width 24 height 9
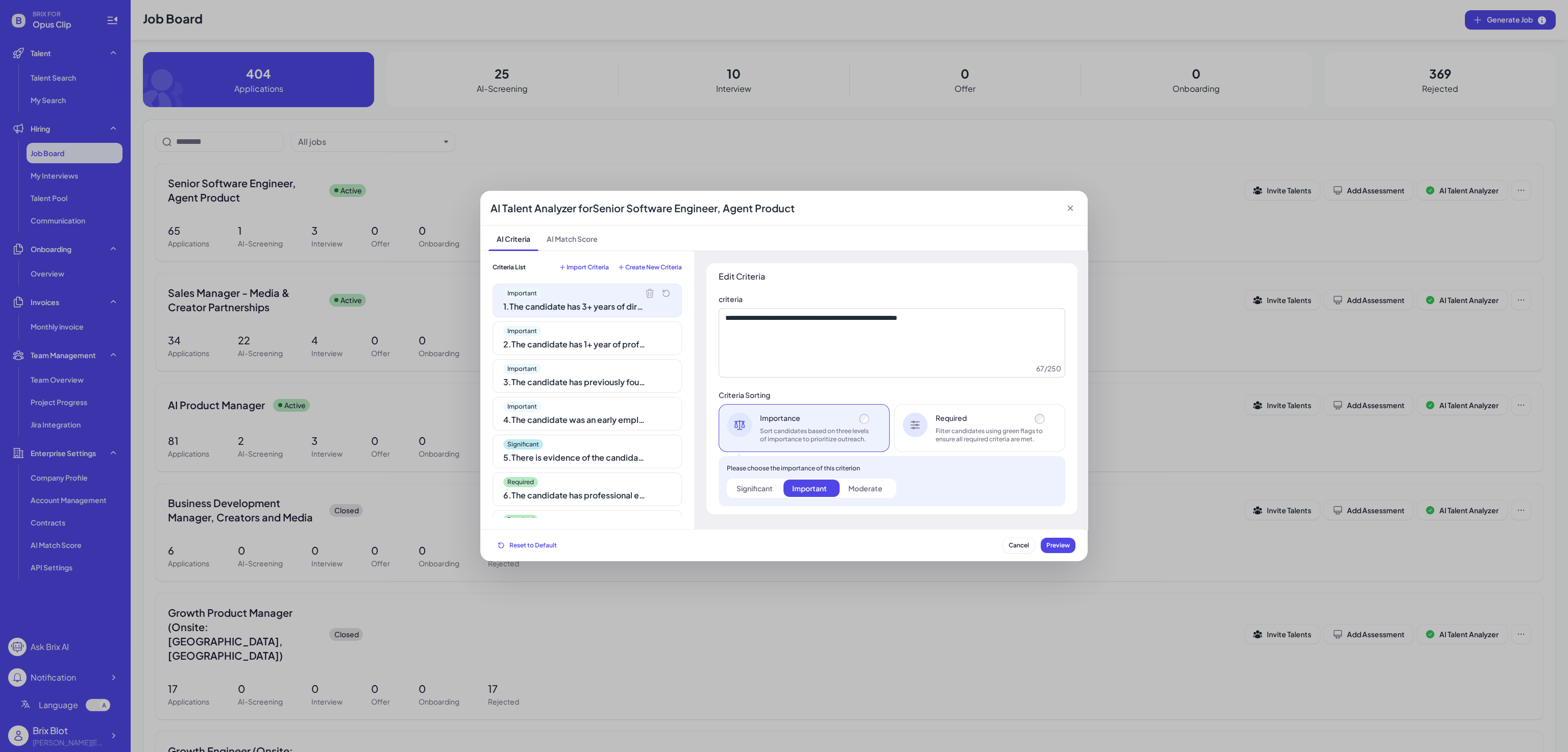
click at [881, 542] on div "Reset to Default Cancel Preview" at bounding box center [784, 545] width 583 height 15
click at [794, 525] on div "**********" at bounding box center [891, 390] width 396 height 279
click at [595, 265] on span "Import Criteria" at bounding box center [587, 267] width 42 height 8
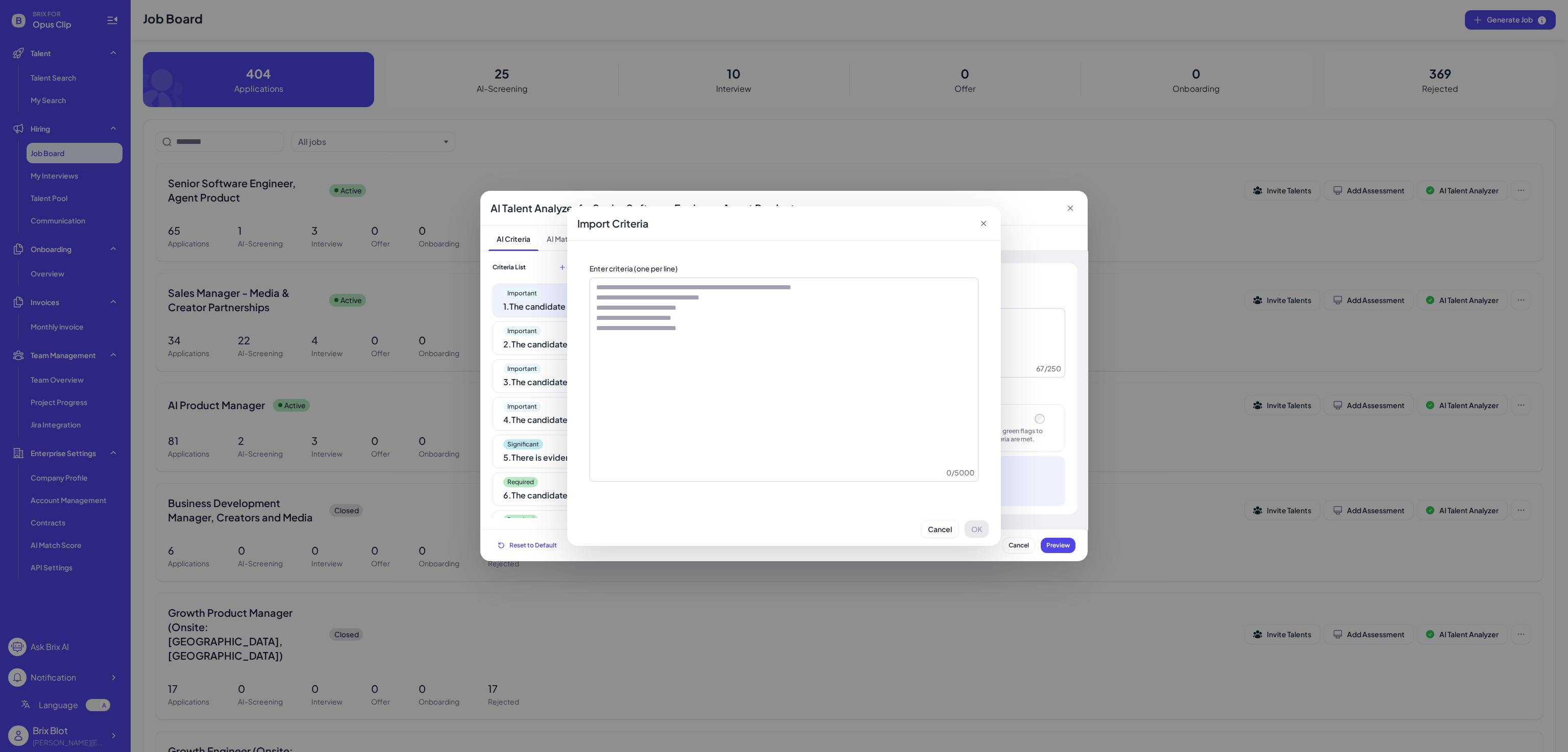
click at [990, 217] on div "Import Criteria" at bounding box center [784, 224] width 434 height 35
click at [985, 222] on icon at bounding box center [984, 224] width 5 height 5
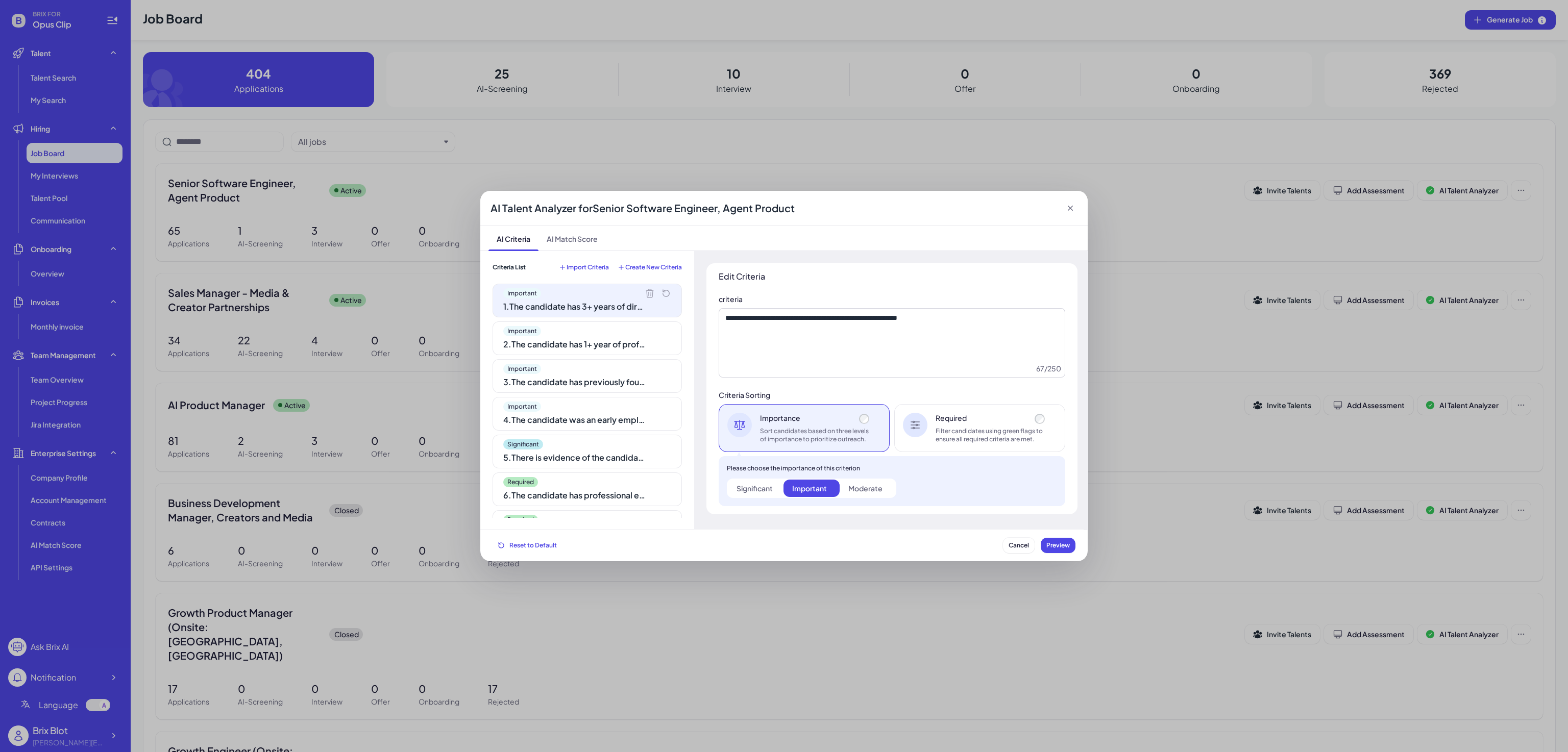
click at [645, 293] on icon at bounding box center [650, 293] width 10 height 10
click at [0, 0] on icon at bounding box center [0, 0] width 0 height 0
click at [645, 293] on icon at bounding box center [650, 293] width 10 height 10
click at [0, 0] on icon at bounding box center [0, 0] width 0 height 0
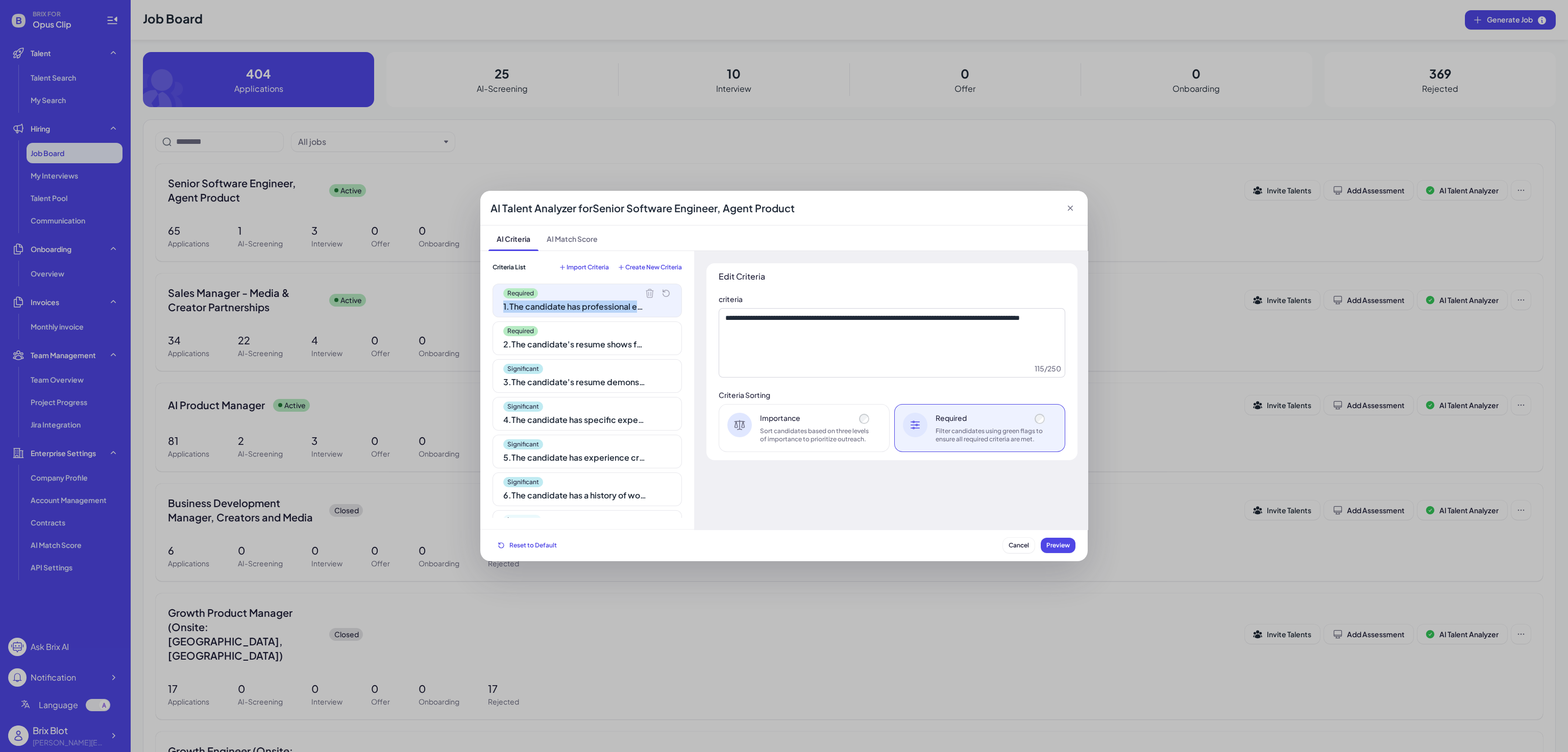
click at [645, 293] on icon at bounding box center [650, 293] width 10 height 10
click at [0, 0] on icon at bounding box center [0, 0] width 0 height 0
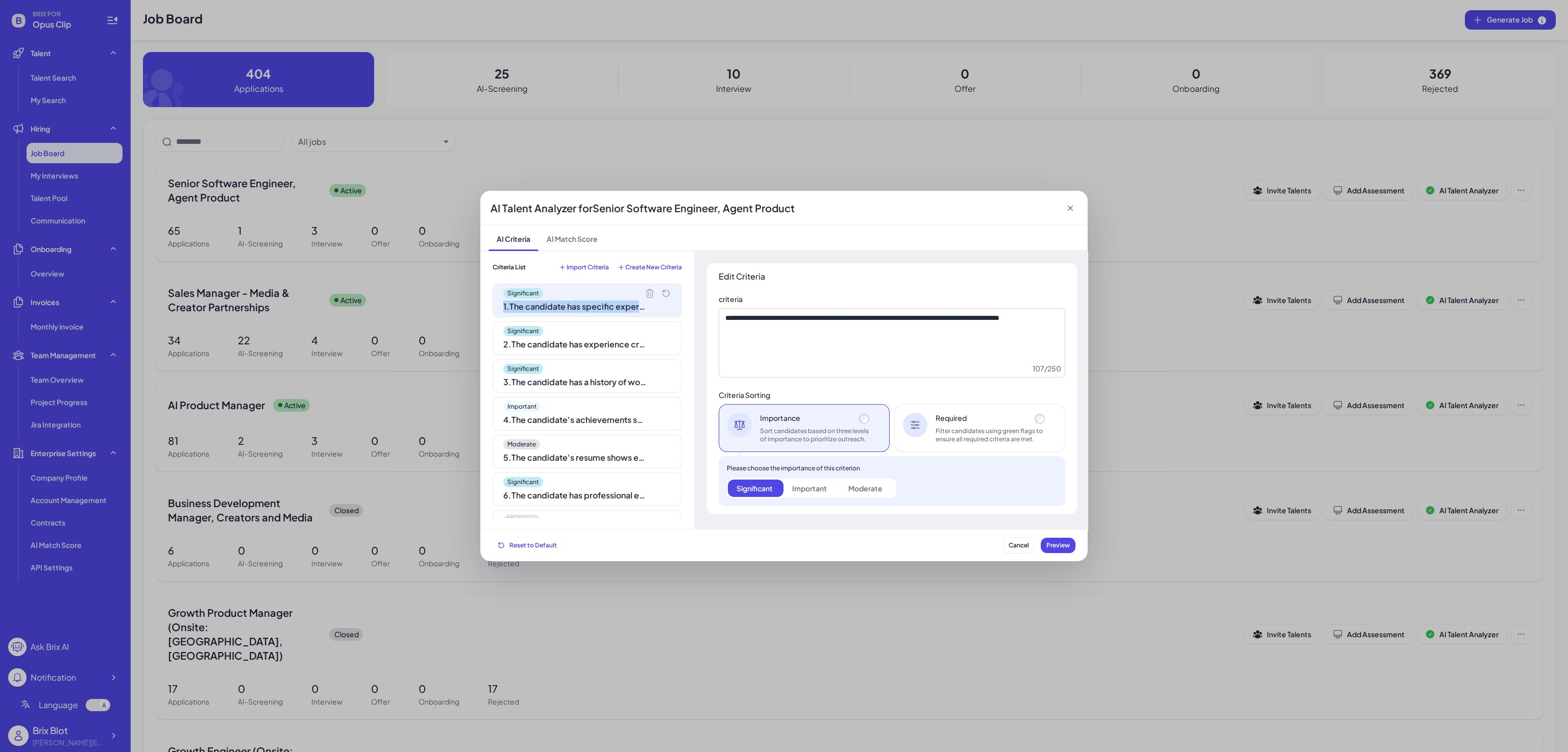
click at [645, 293] on icon at bounding box center [650, 293] width 10 height 10
click at [0, 0] on icon at bounding box center [0, 0] width 0 height 0
click at [645, 293] on icon at bounding box center [650, 293] width 10 height 10
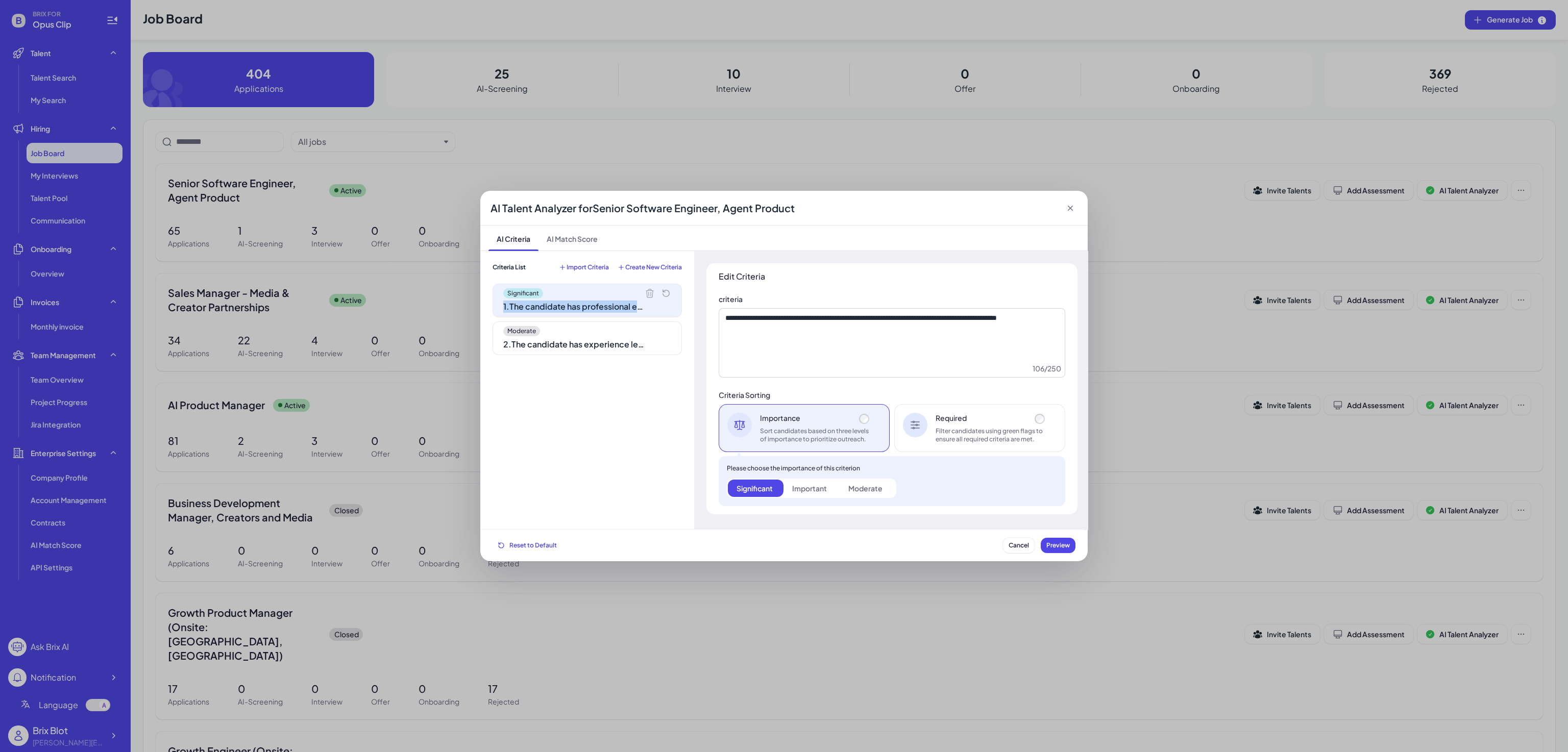
click at [645, 293] on icon at bounding box center [650, 293] width 10 height 10
type textarea "**********"
click at [639, 326] on div "Moderate" at bounding box center [587, 331] width 168 height 10
click at [639, 293] on div "Moderate" at bounding box center [587, 293] width 168 height 10
click at [613, 383] on div "Moderate 1 . The candidate has experience leading cross-functional, global exec…" at bounding box center [587, 400] width 189 height 234
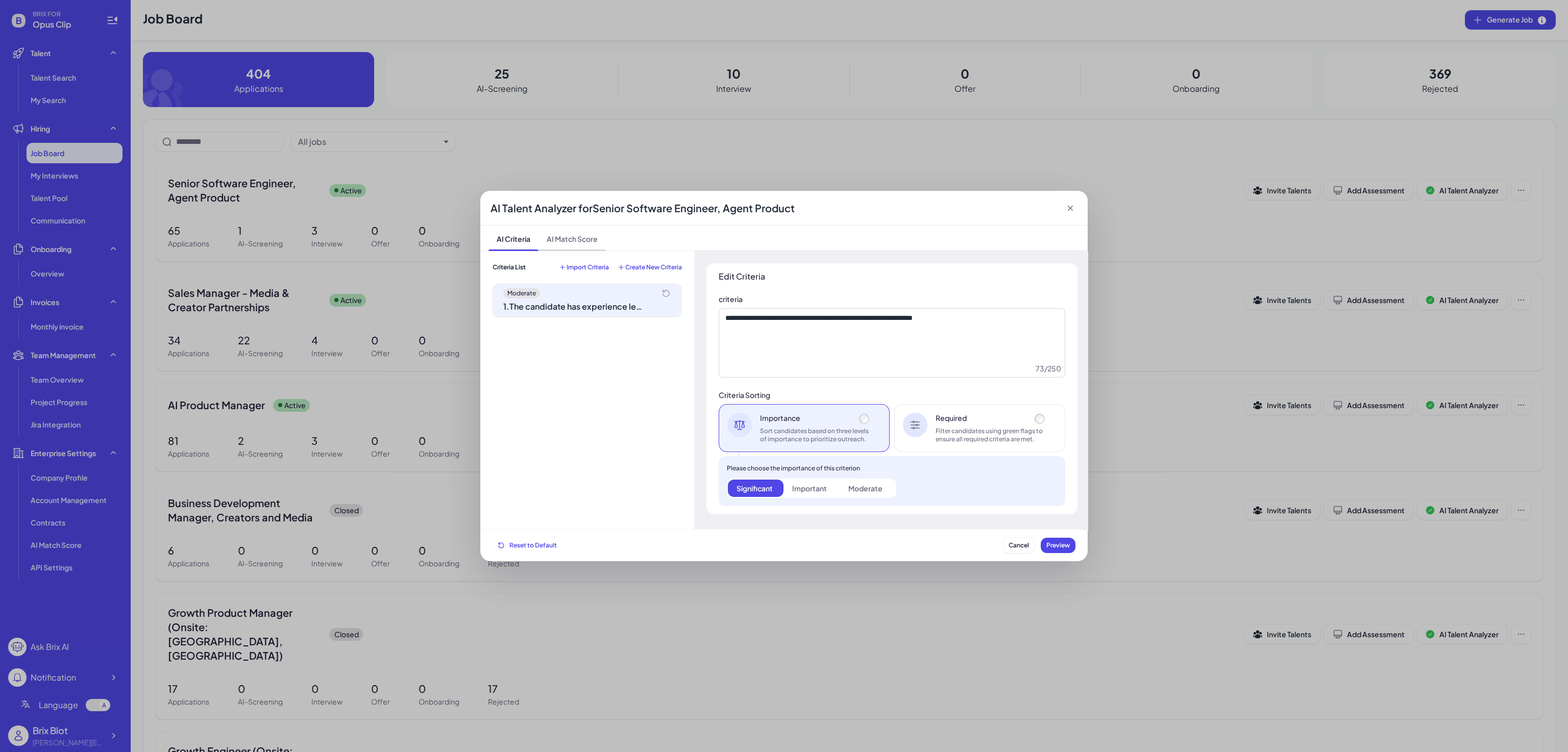
click at [588, 238] on span "AI Match Score" at bounding box center [572, 238] width 67 height 25
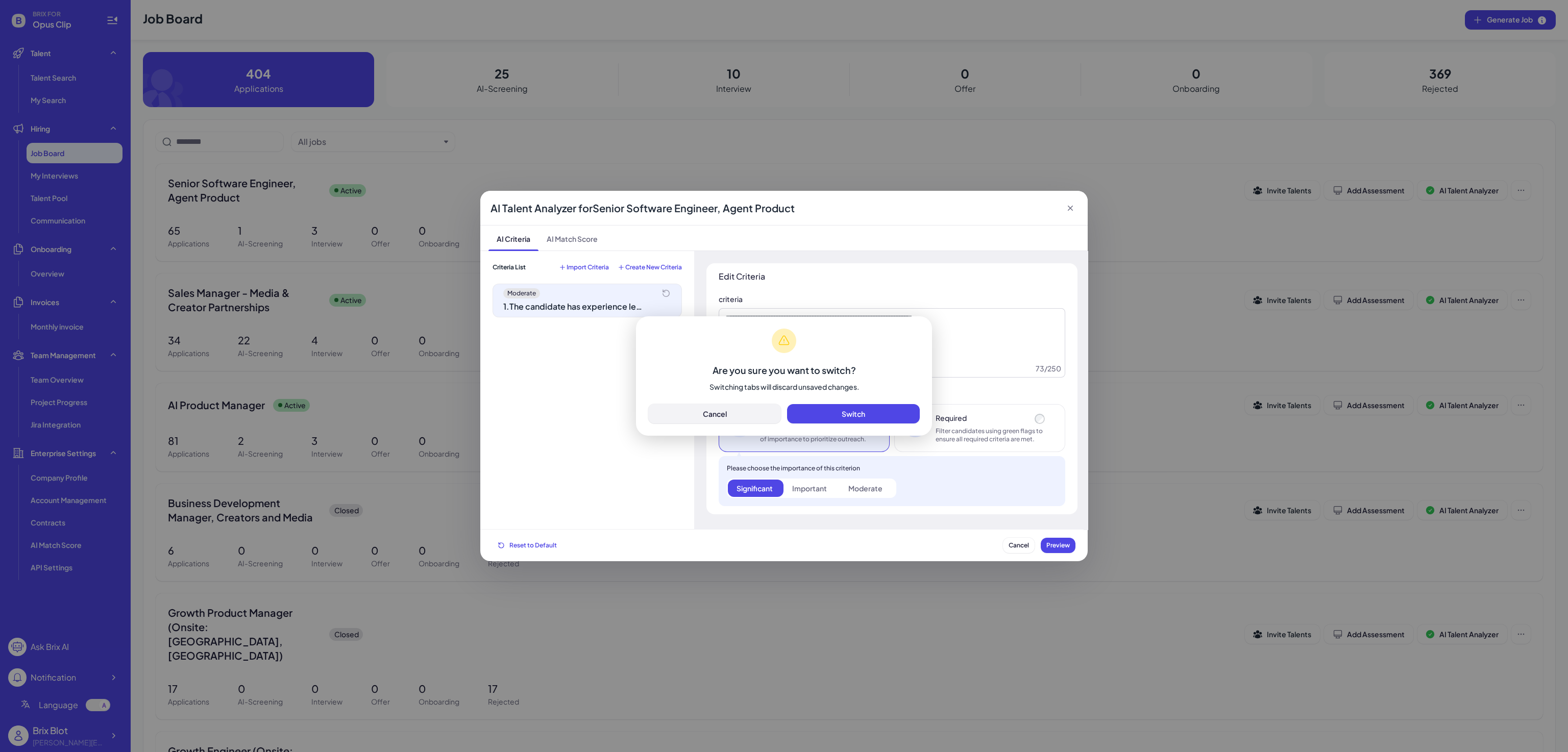
click at [730, 419] on button "Cancel" at bounding box center [715, 414] width 133 height 19
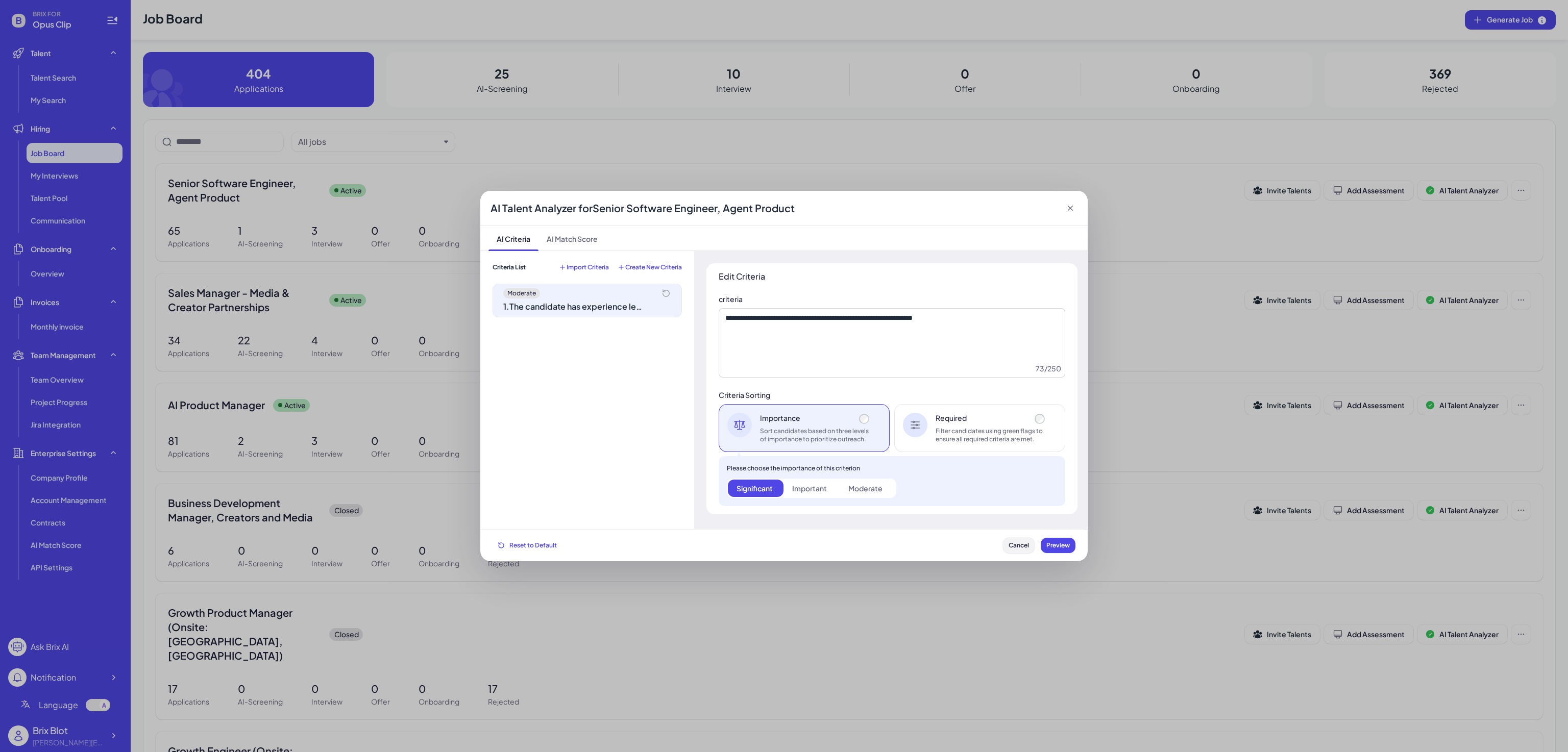
click at [1025, 540] on button "Cancel" at bounding box center [1018, 545] width 32 height 15
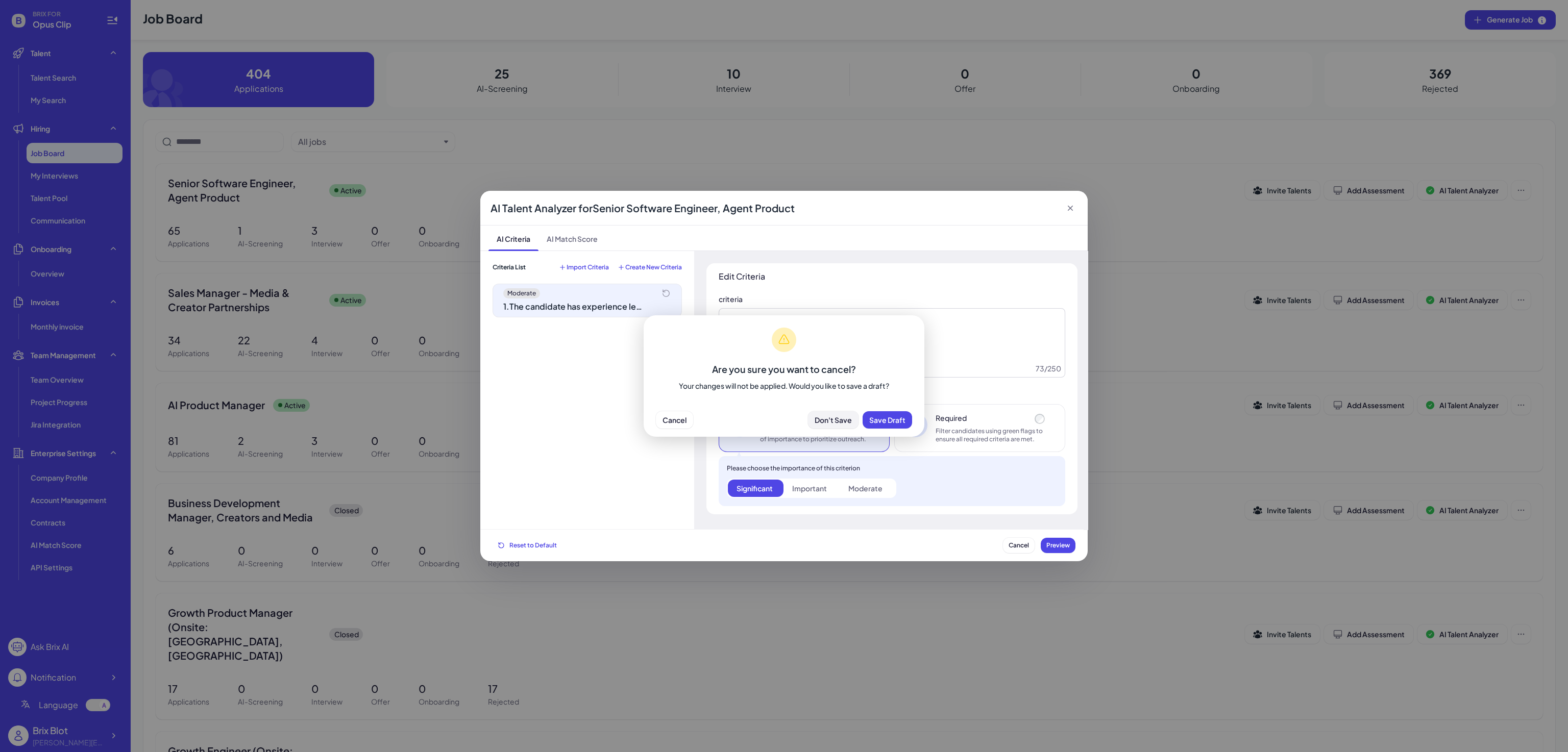
click at [838, 414] on button "Don't Save" at bounding box center [833, 420] width 50 height 17
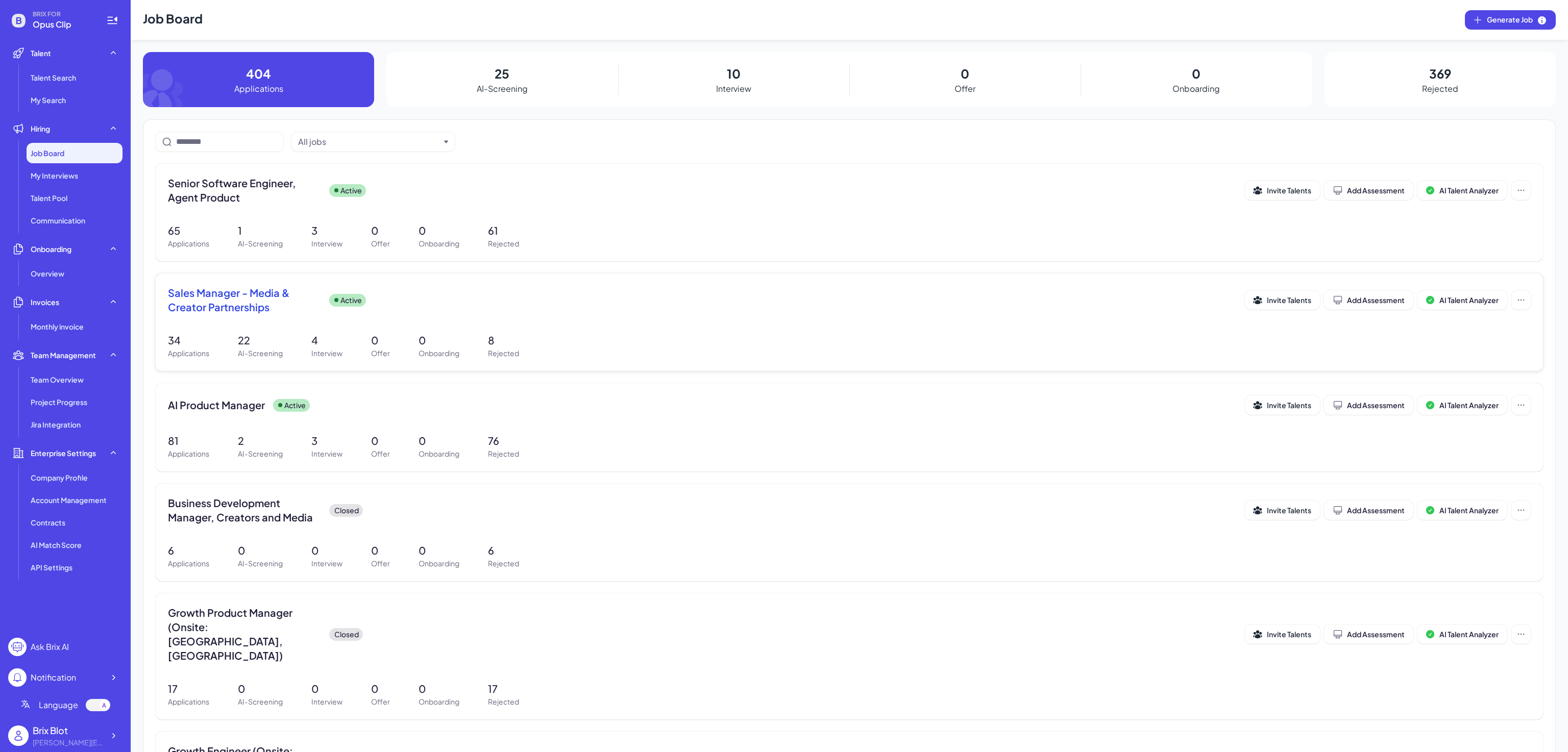
click at [234, 303] on span "Sales Manager - Media & Creator Partnerships" at bounding box center [245, 299] width 153 height 29
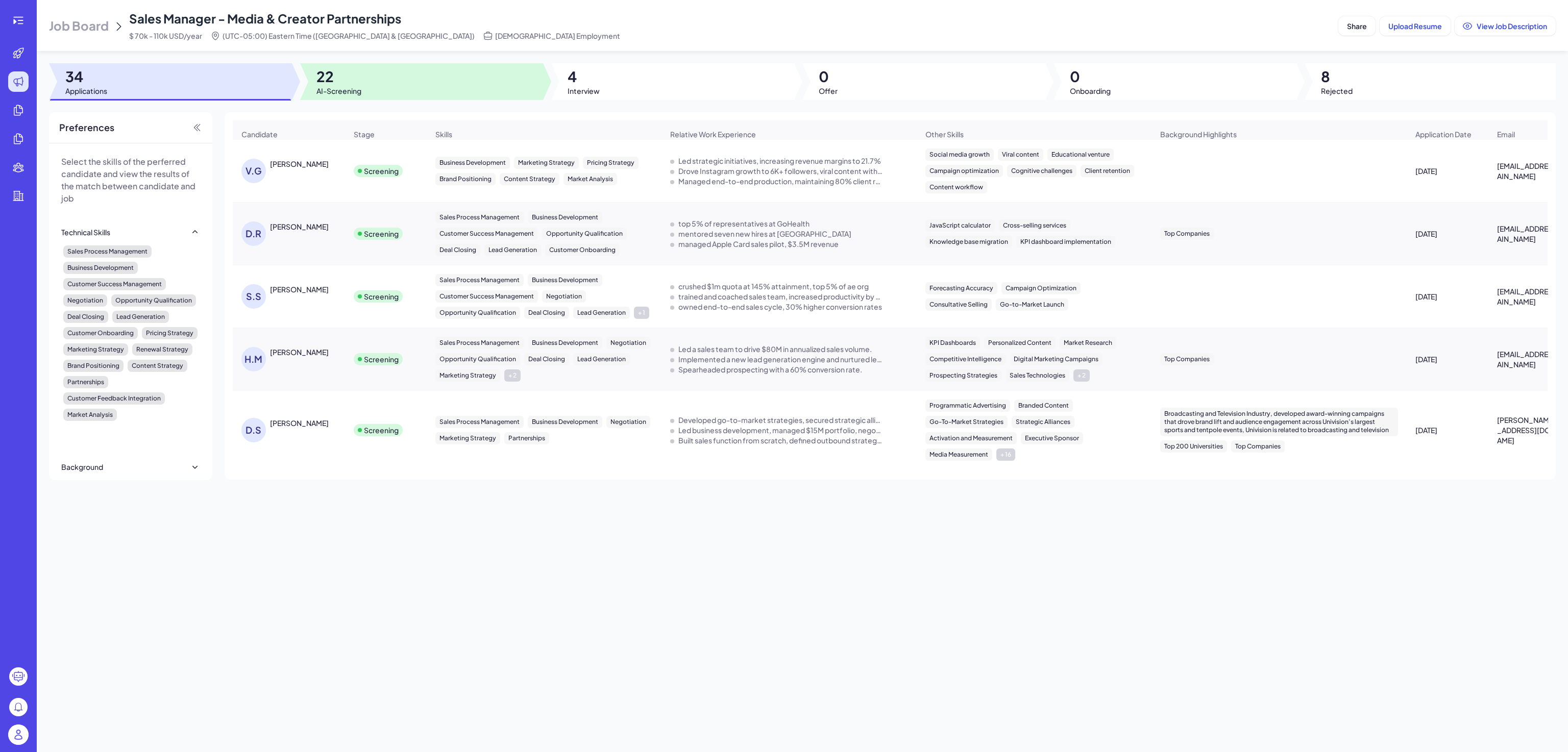
click at [313, 76] on div at bounding box center [422, 81] width 243 height 37
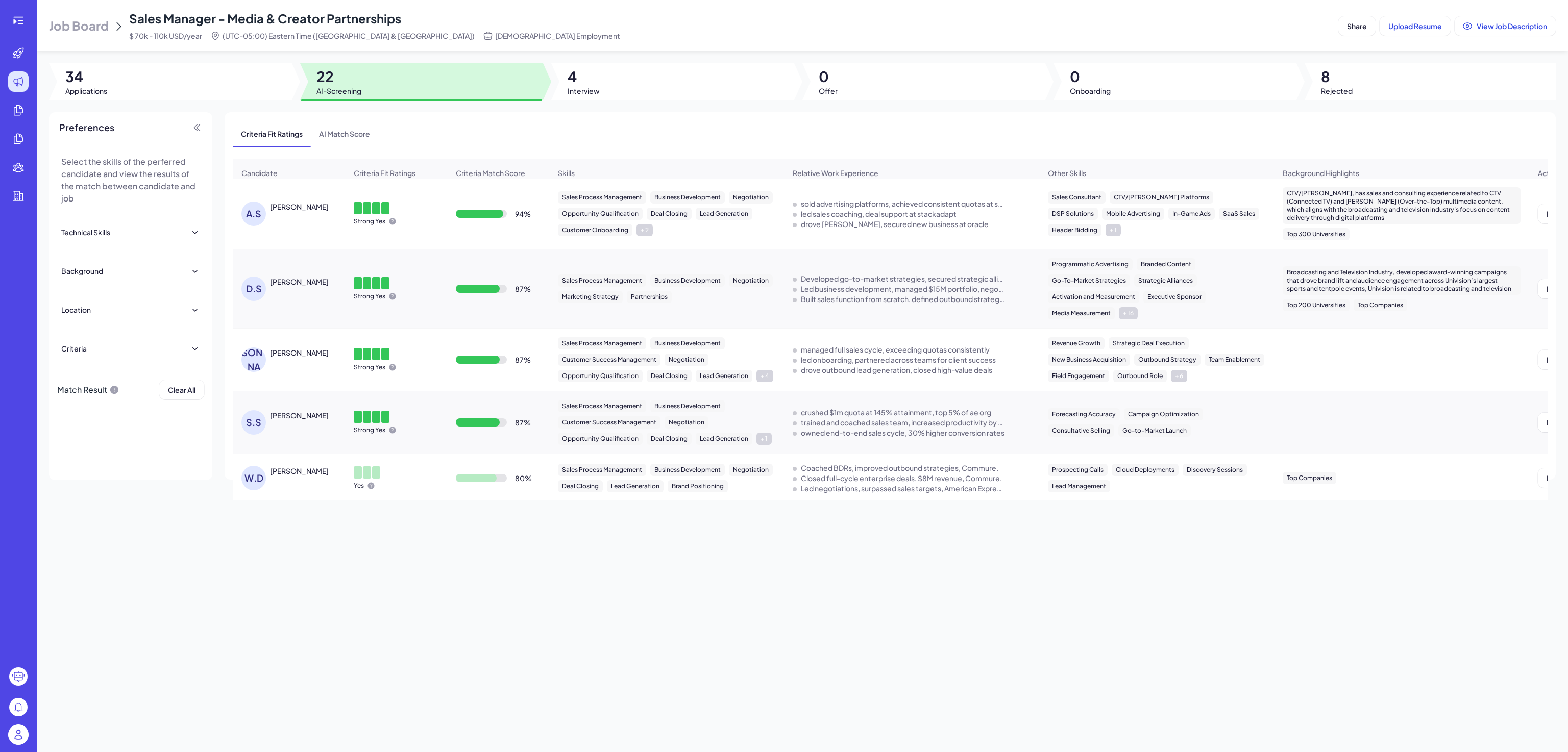
click at [396, 226] on icon at bounding box center [392, 222] width 8 height 8
click at [284, 211] on div "[PERSON_NAME]" at bounding box center [299, 206] width 58 height 10
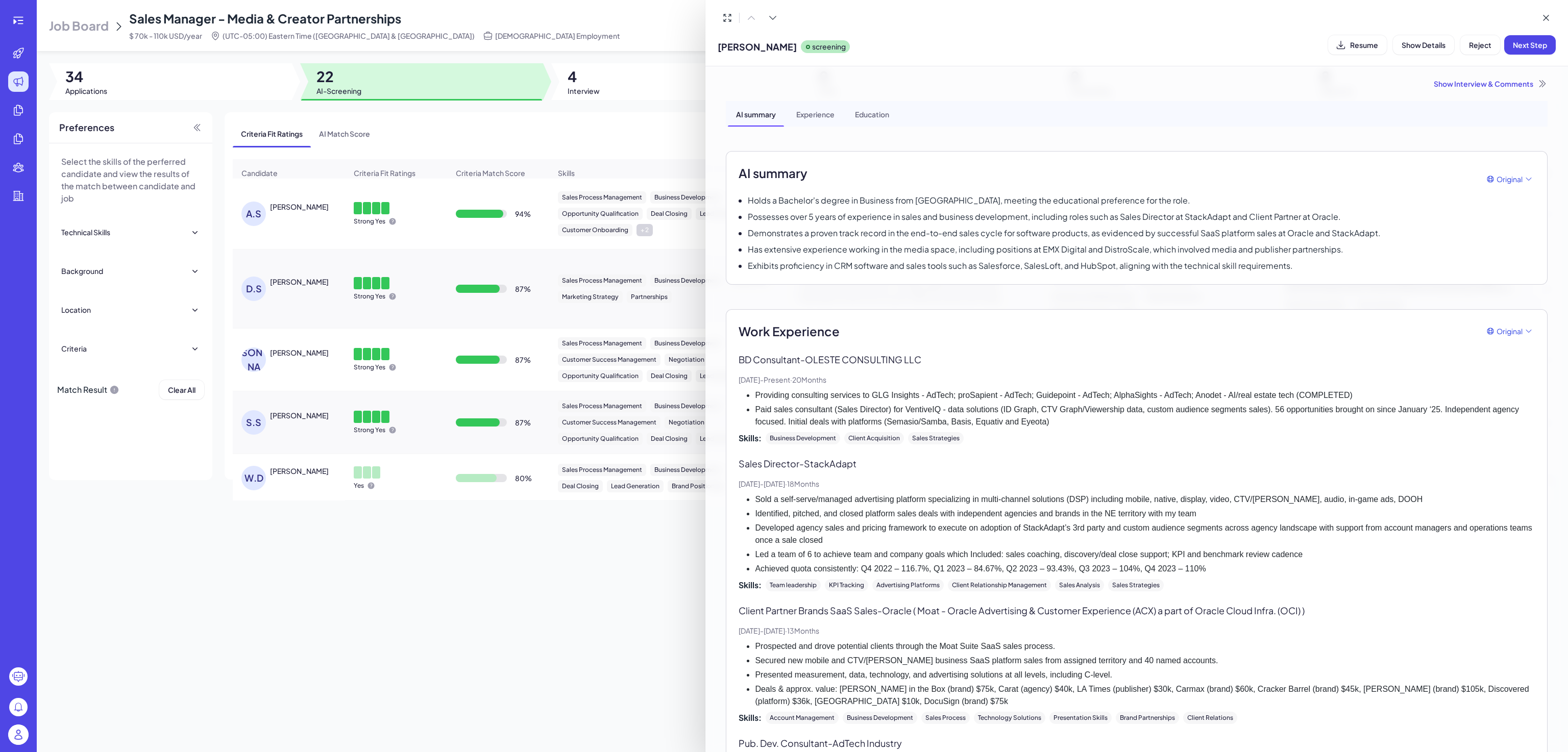
click at [427, 618] on div at bounding box center [784, 376] width 1568 height 752
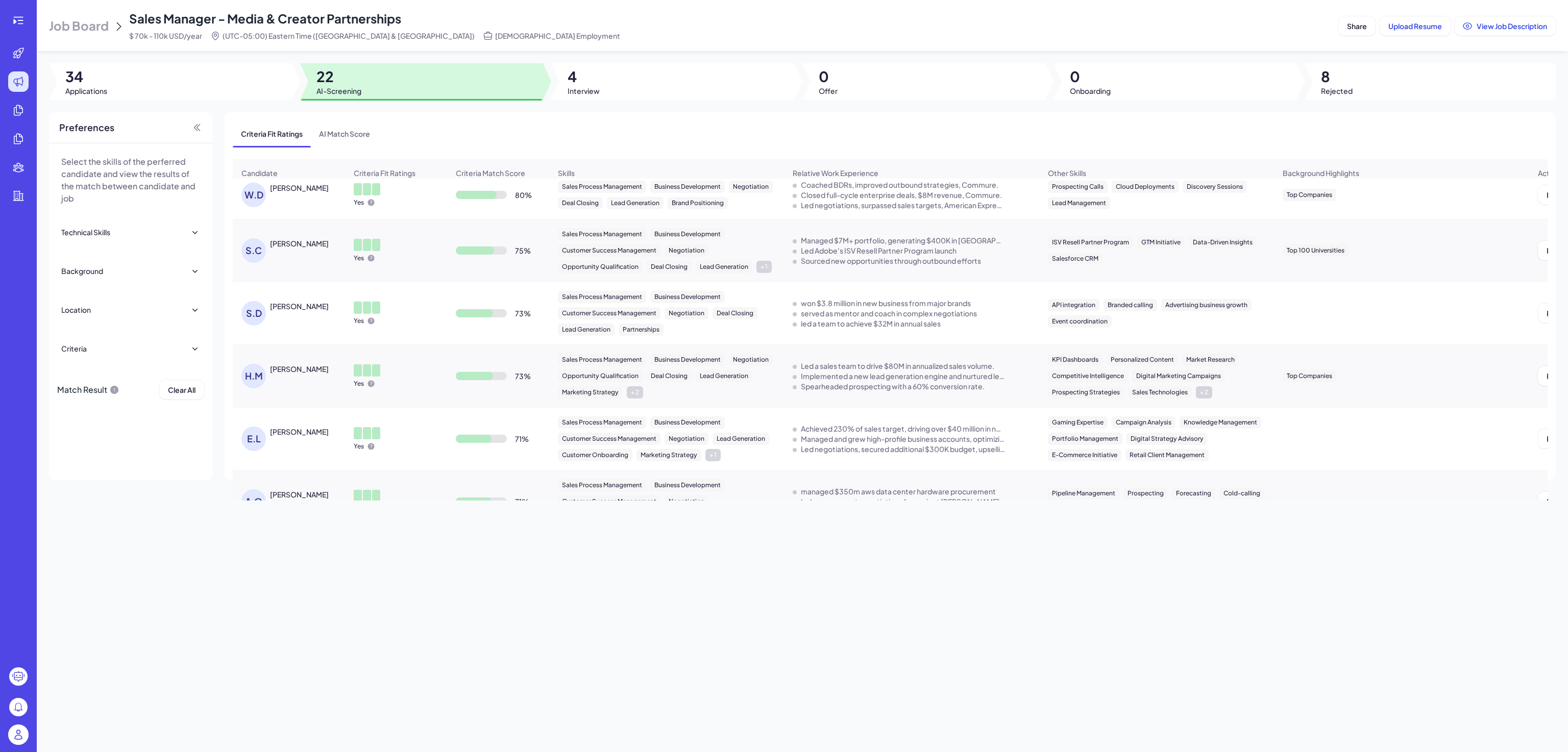
scroll to position [248, 0]
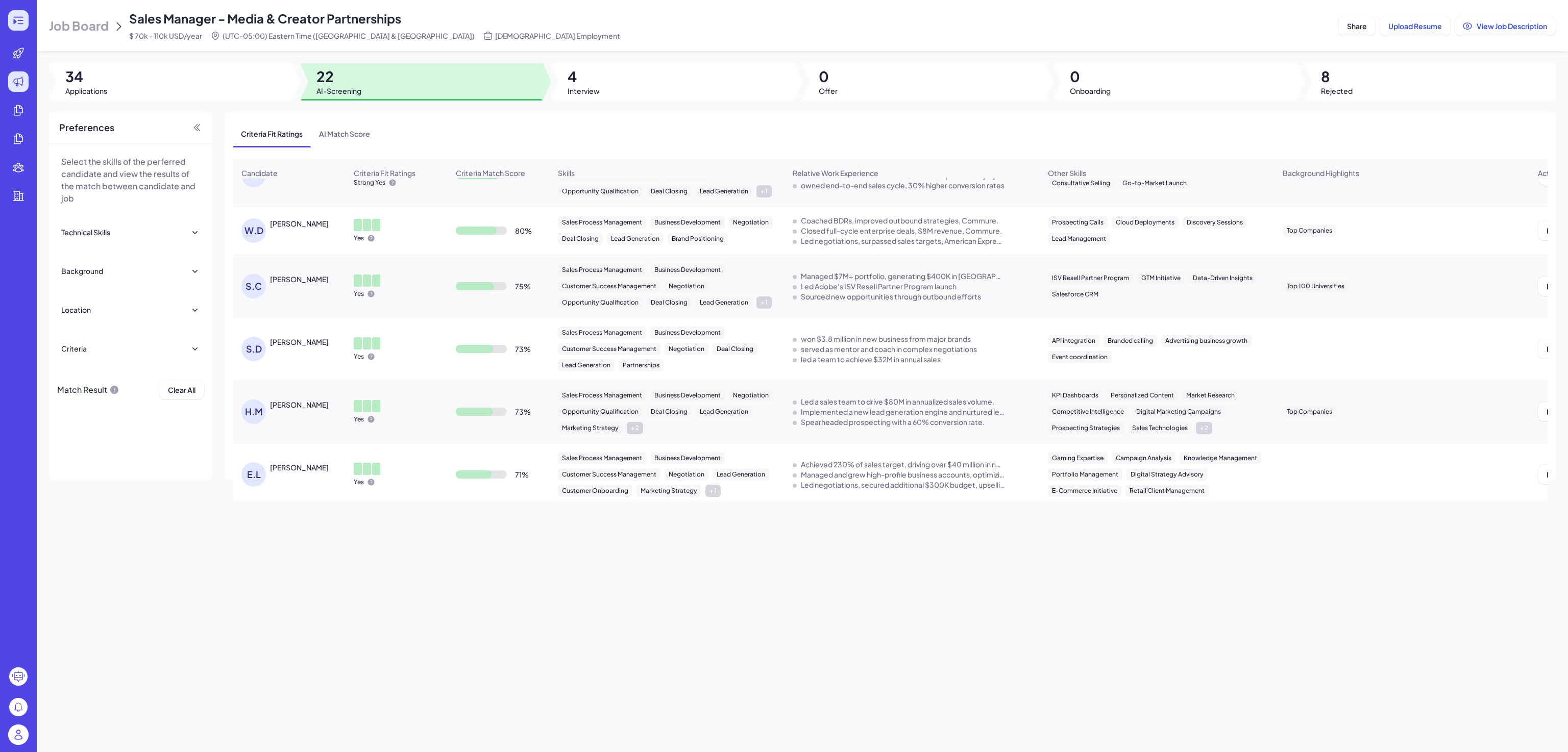
click at [17, 20] on icon at bounding box center [18, 20] width 12 height 12
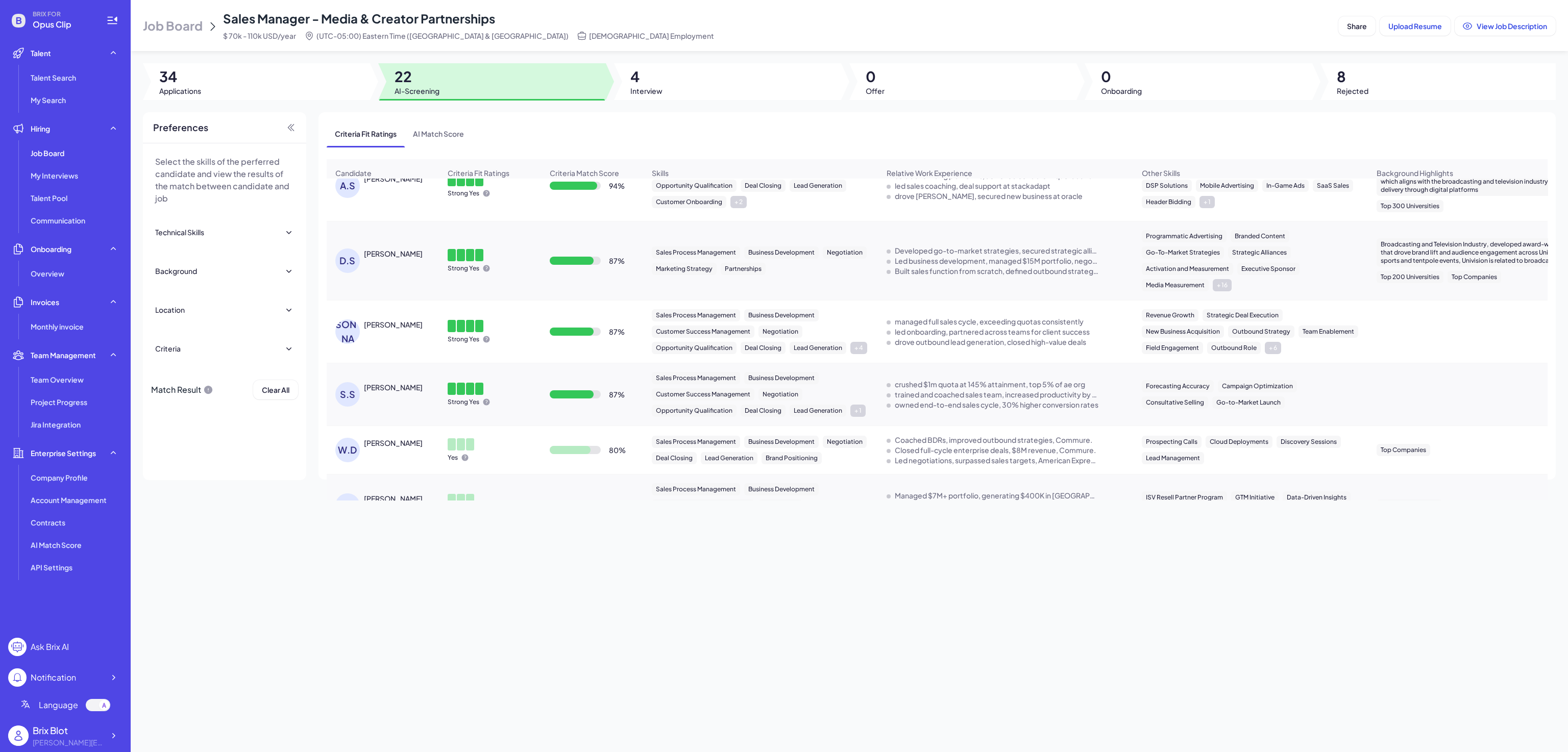
scroll to position [0, 0]
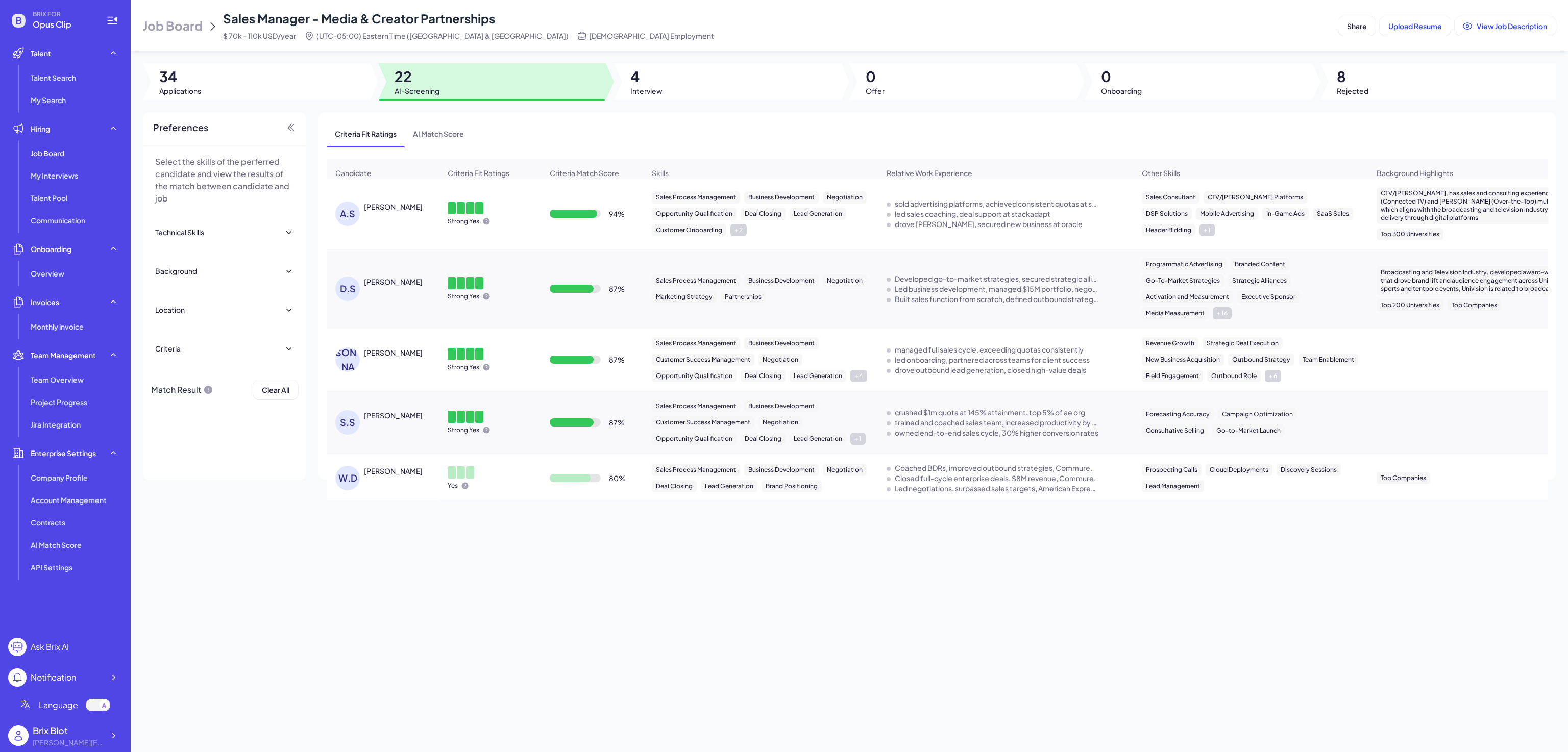
click at [627, 532] on div "Job Board Sales Manager - Media & Creator Partnerships $ 70k - 110k USD/year (U…" at bounding box center [850, 376] width 1438 height 752
click at [641, 555] on div "Job Board Sales Manager - Media & Creator Partnerships $ 70k - 110k USD/year (U…" at bounding box center [850, 376] width 1438 height 752
drag, startPoint x: 422, startPoint y: 212, endPoint x: 364, endPoint y: 218, distance: 58.3
click at [364, 211] on div "[PERSON_NAME]" at bounding box center [402, 206] width 77 height 10
copy div "[PERSON_NAME]"
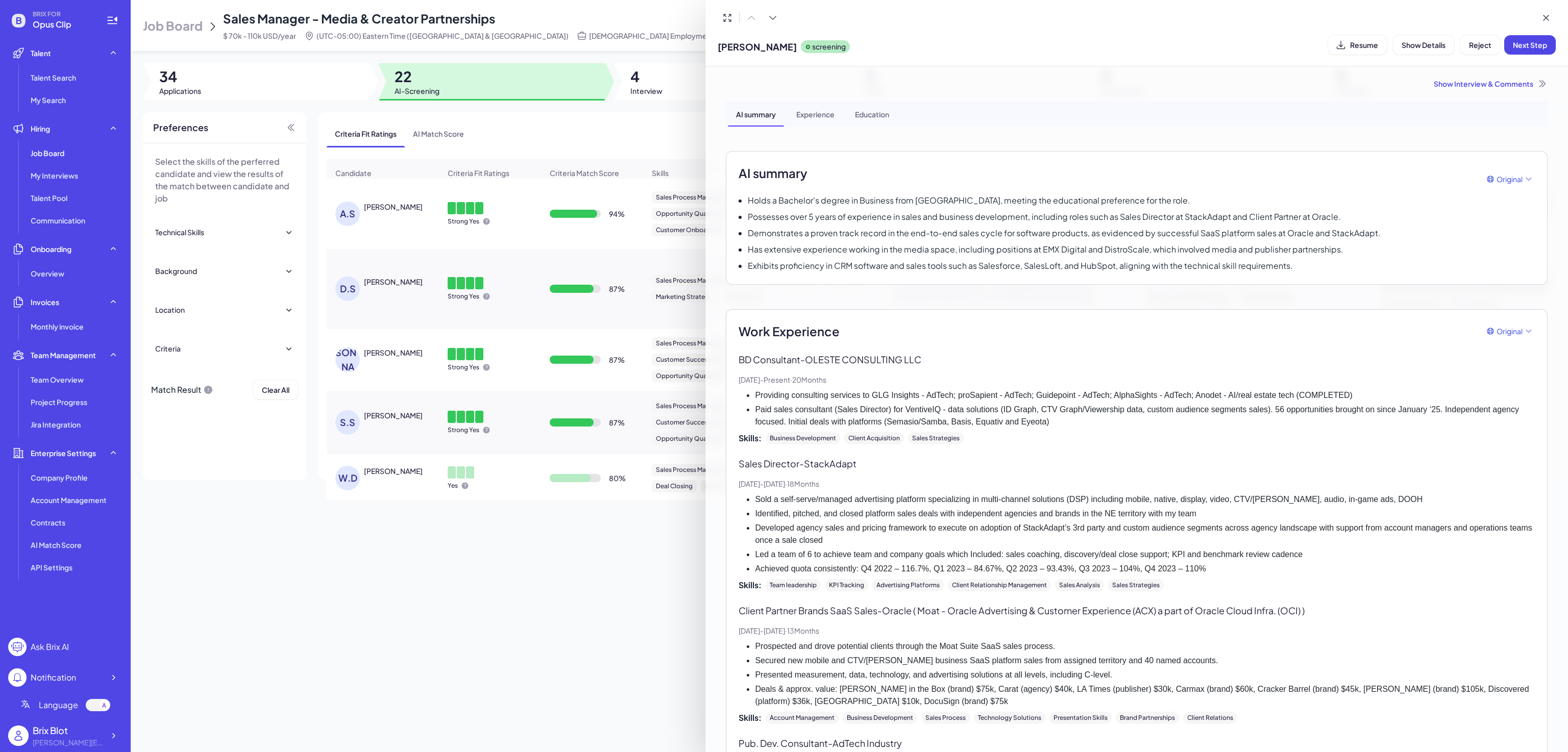
click at [445, 604] on div at bounding box center [784, 376] width 1568 height 752
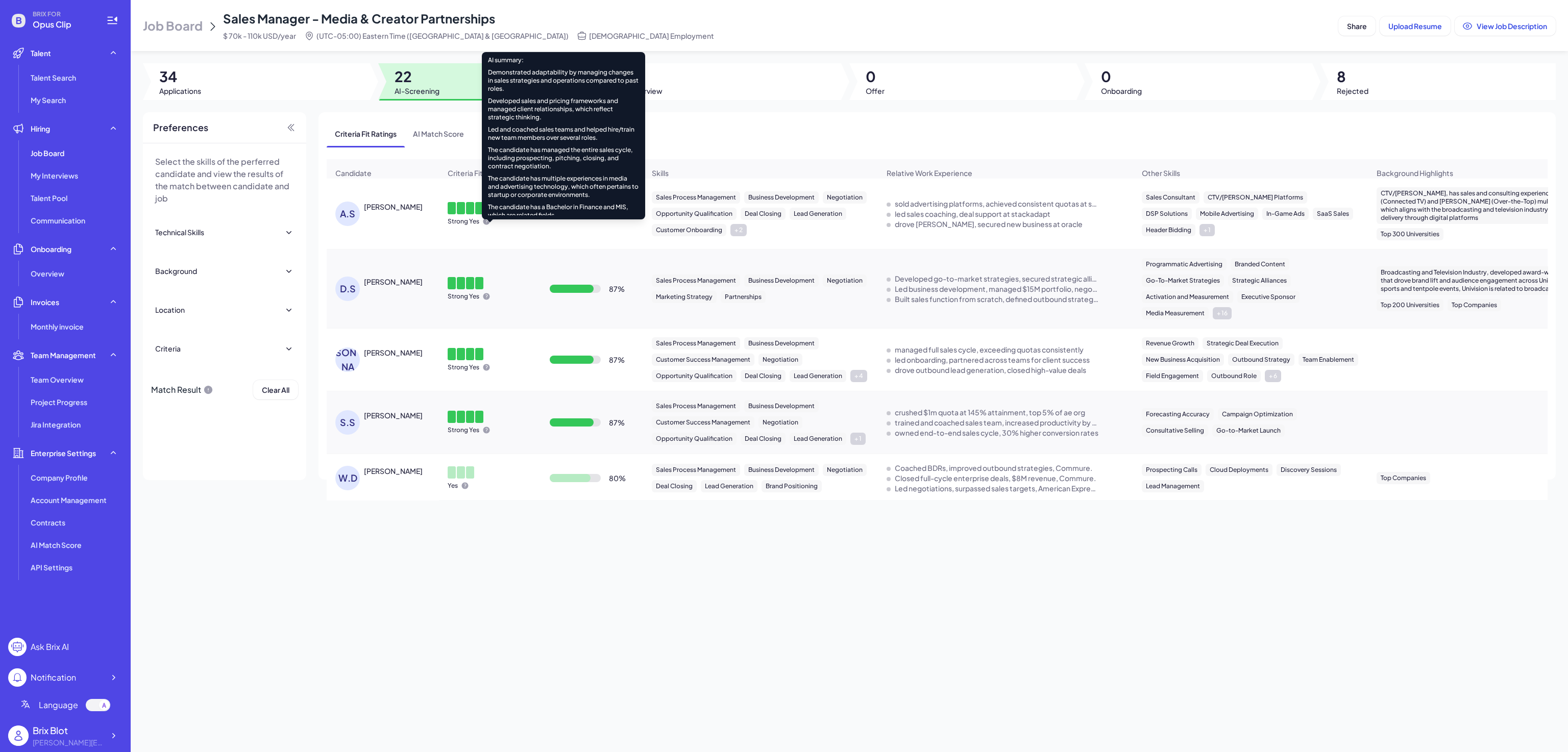
click at [484, 225] on icon at bounding box center [487, 222] width 7 height 7
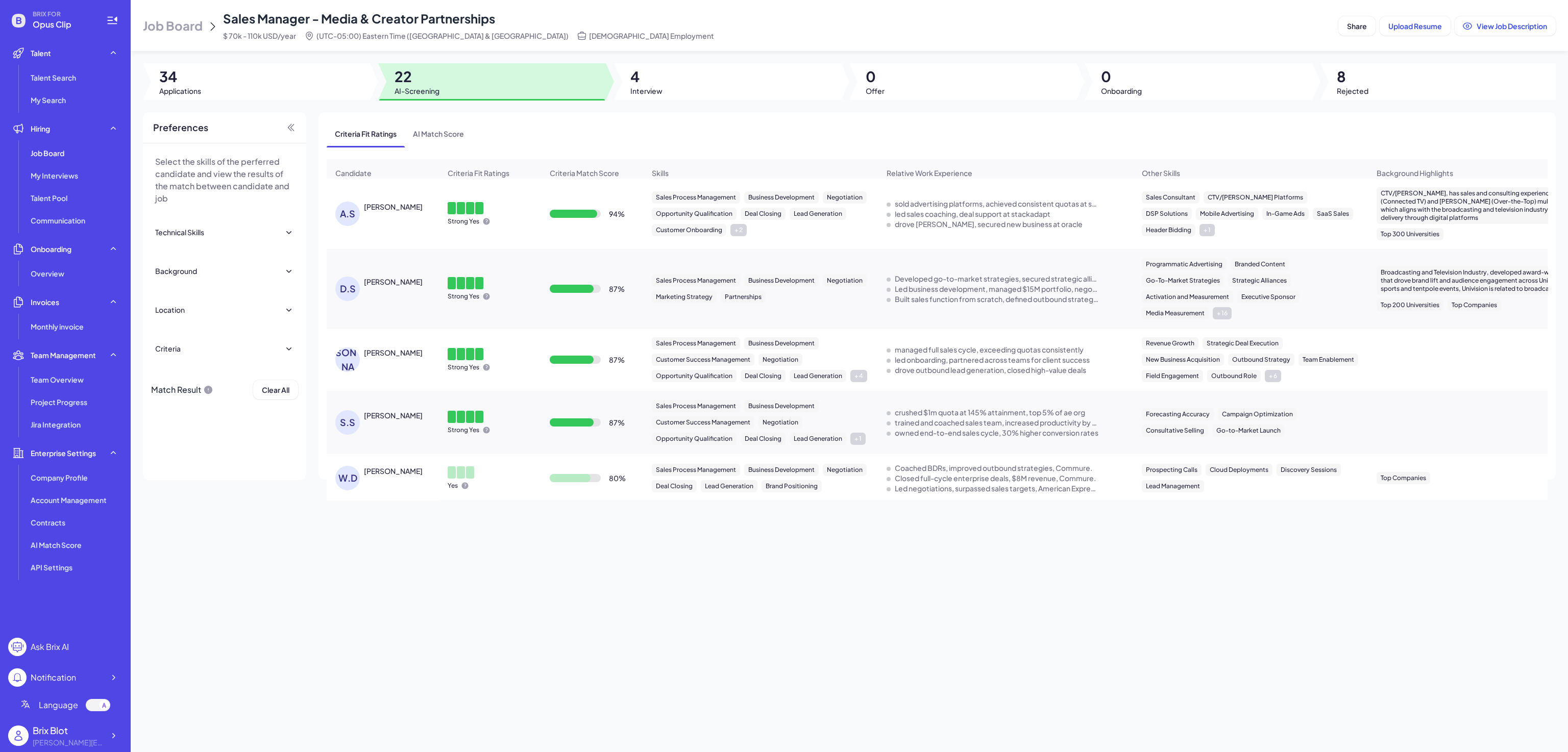
click at [620, 219] on div "94 %" at bounding box center [617, 214] width 16 height 10
click at [855, 600] on div "Job Board Sales Manager - Media & Creator Partnerships $ 70k - 110k USD/year (U…" at bounding box center [850, 376] width 1438 height 752
click at [740, 532] on div "Job Board Sales Manager - Media & Creator Partnerships $ 70k - 110k USD/year (U…" at bounding box center [850, 376] width 1438 height 752
click at [404, 211] on div "[PERSON_NAME]" at bounding box center [393, 206] width 58 height 10
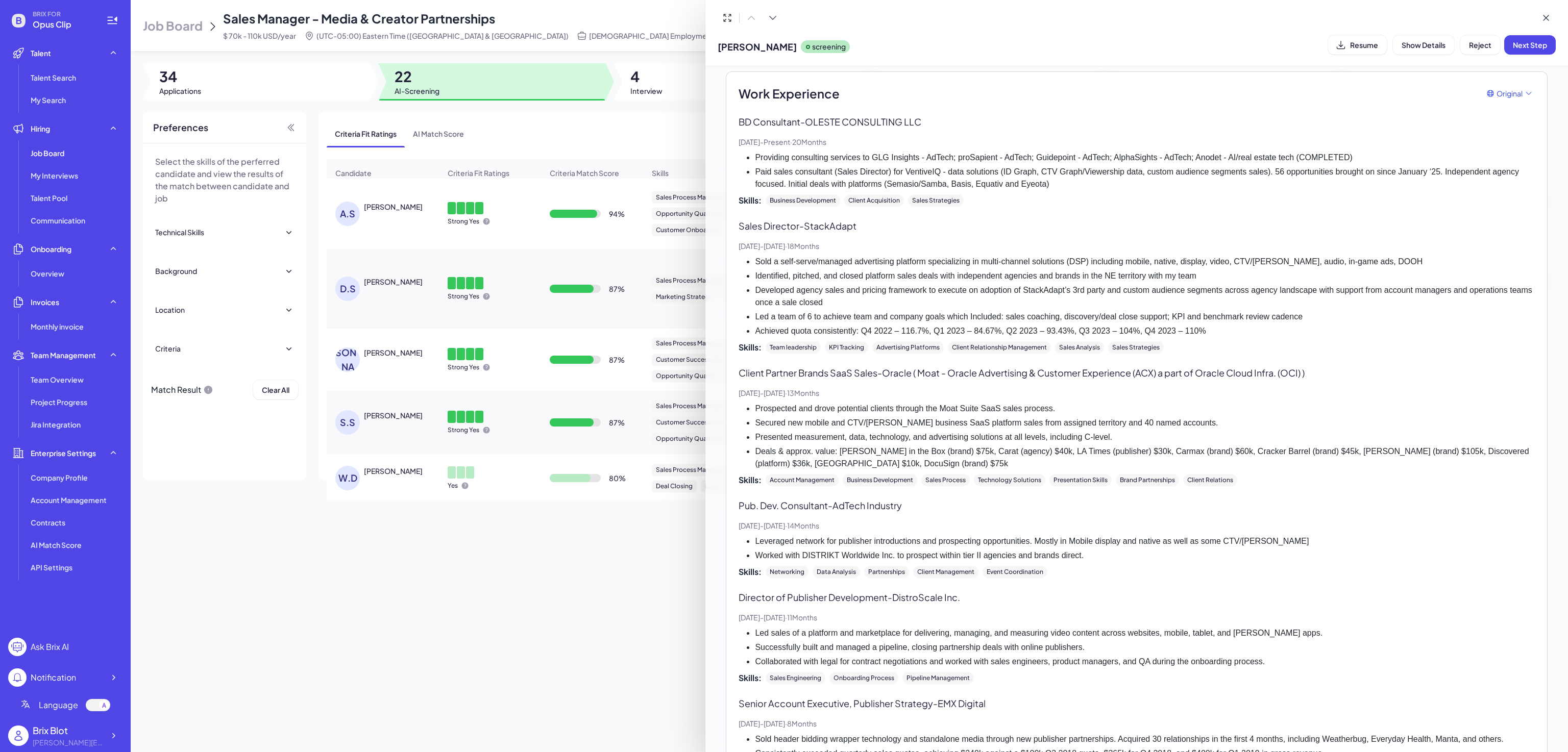
scroll to position [649, 0]
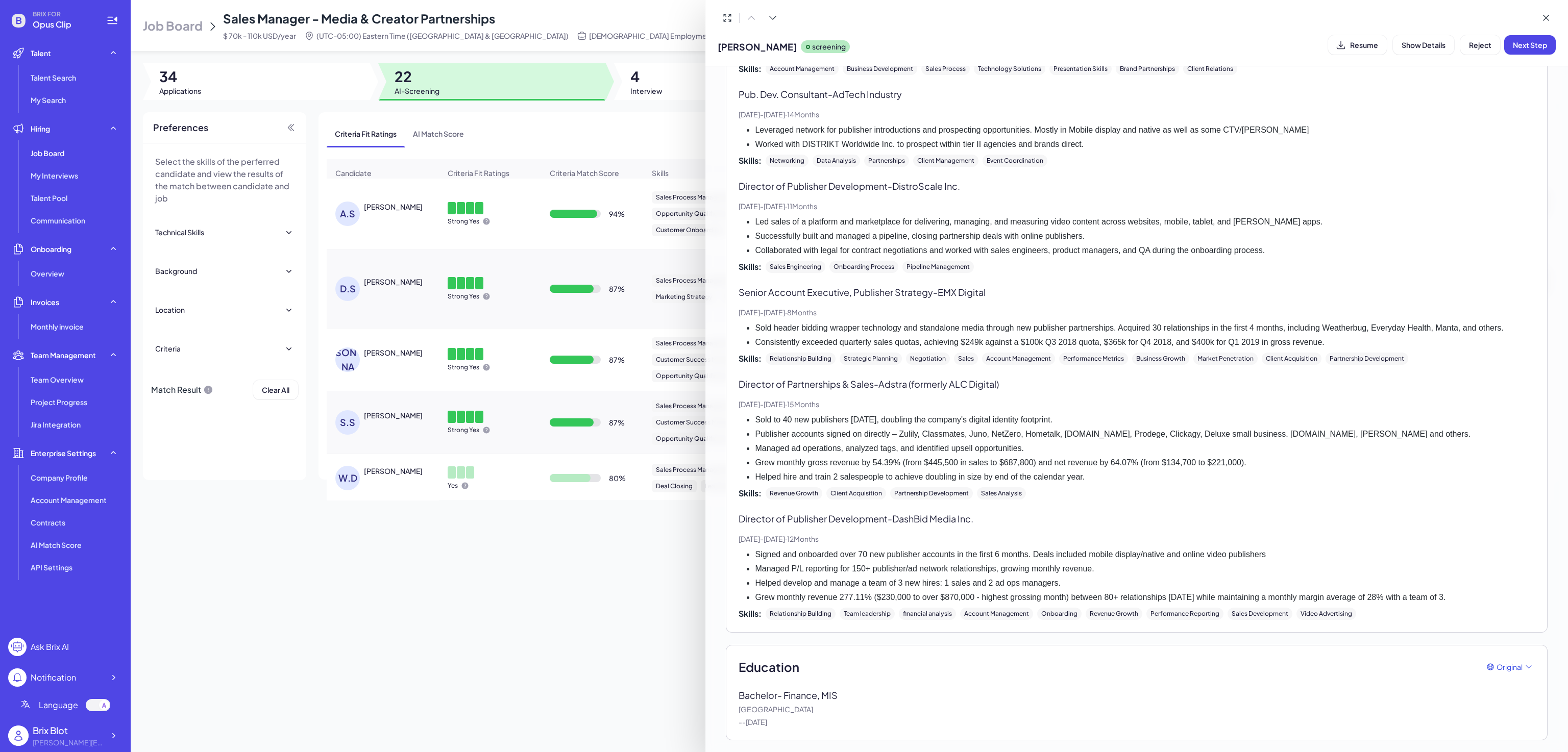
click at [372, 289] on div at bounding box center [784, 376] width 1568 height 752
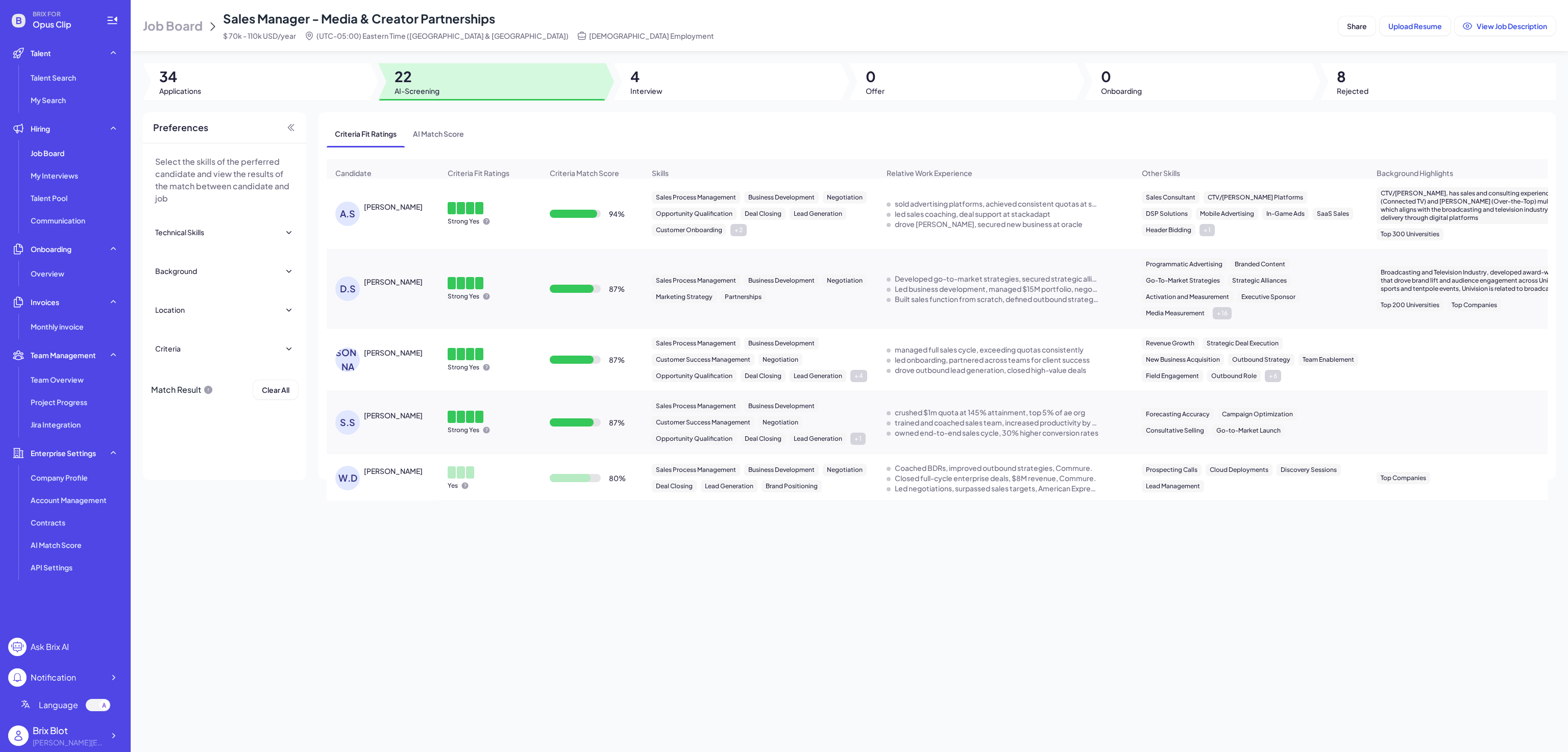
click at [400, 287] on div "[PERSON_NAME]" at bounding box center [393, 281] width 58 height 10
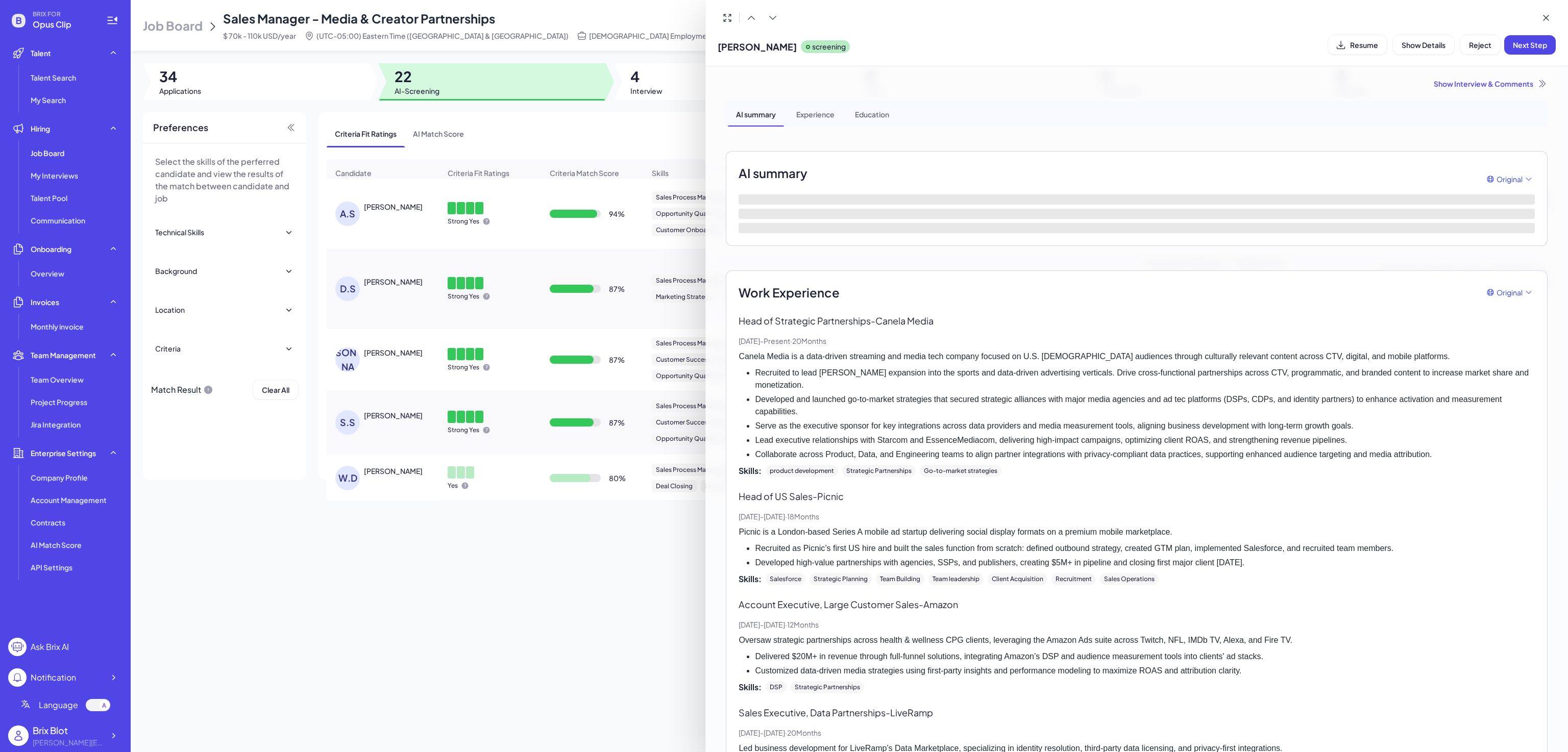
click at [1041, 400] on li "Developed and launched go-to-market strategies that secured strategic alliances…" at bounding box center [1145, 406] width 780 height 24
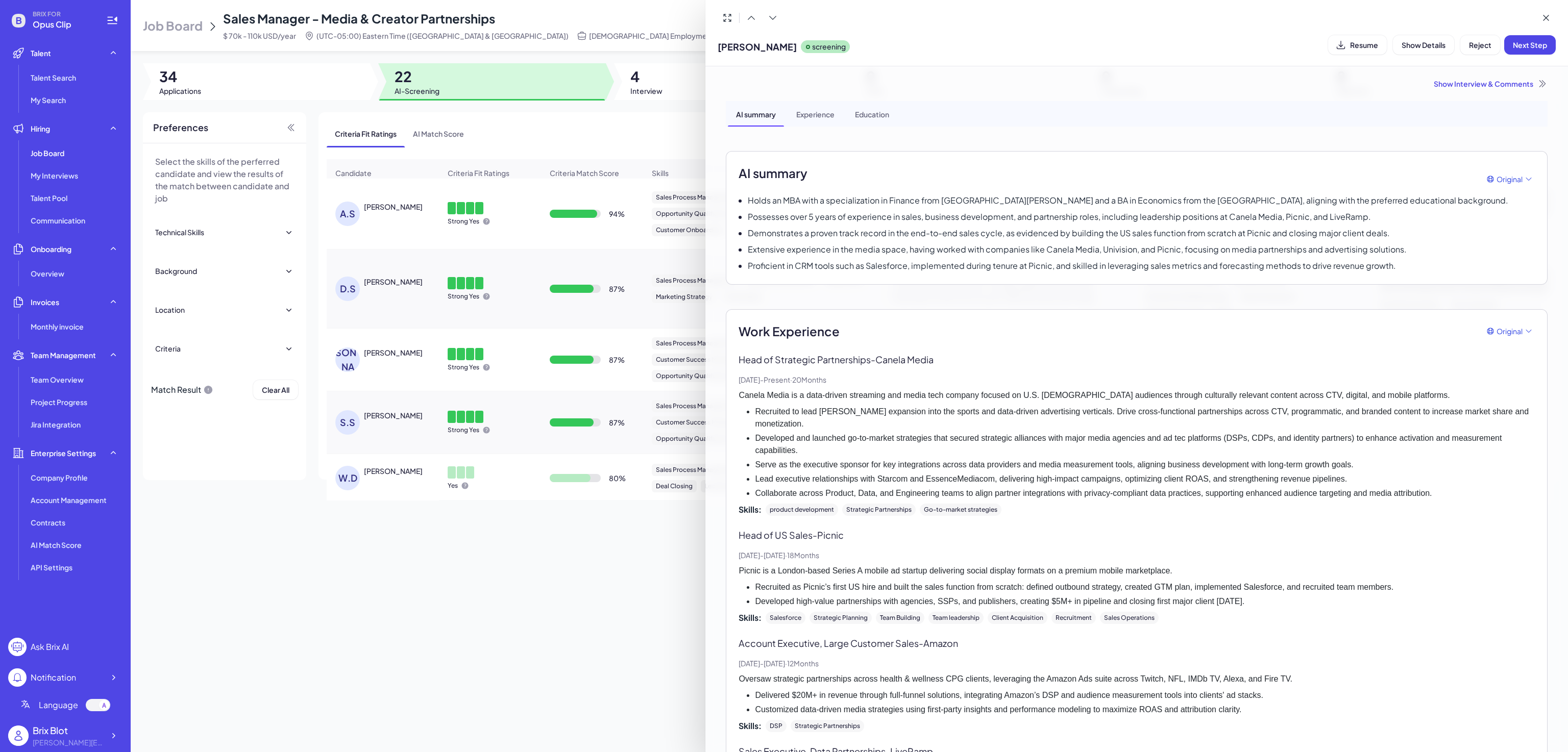
click at [384, 362] on div at bounding box center [784, 376] width 1568 height 752
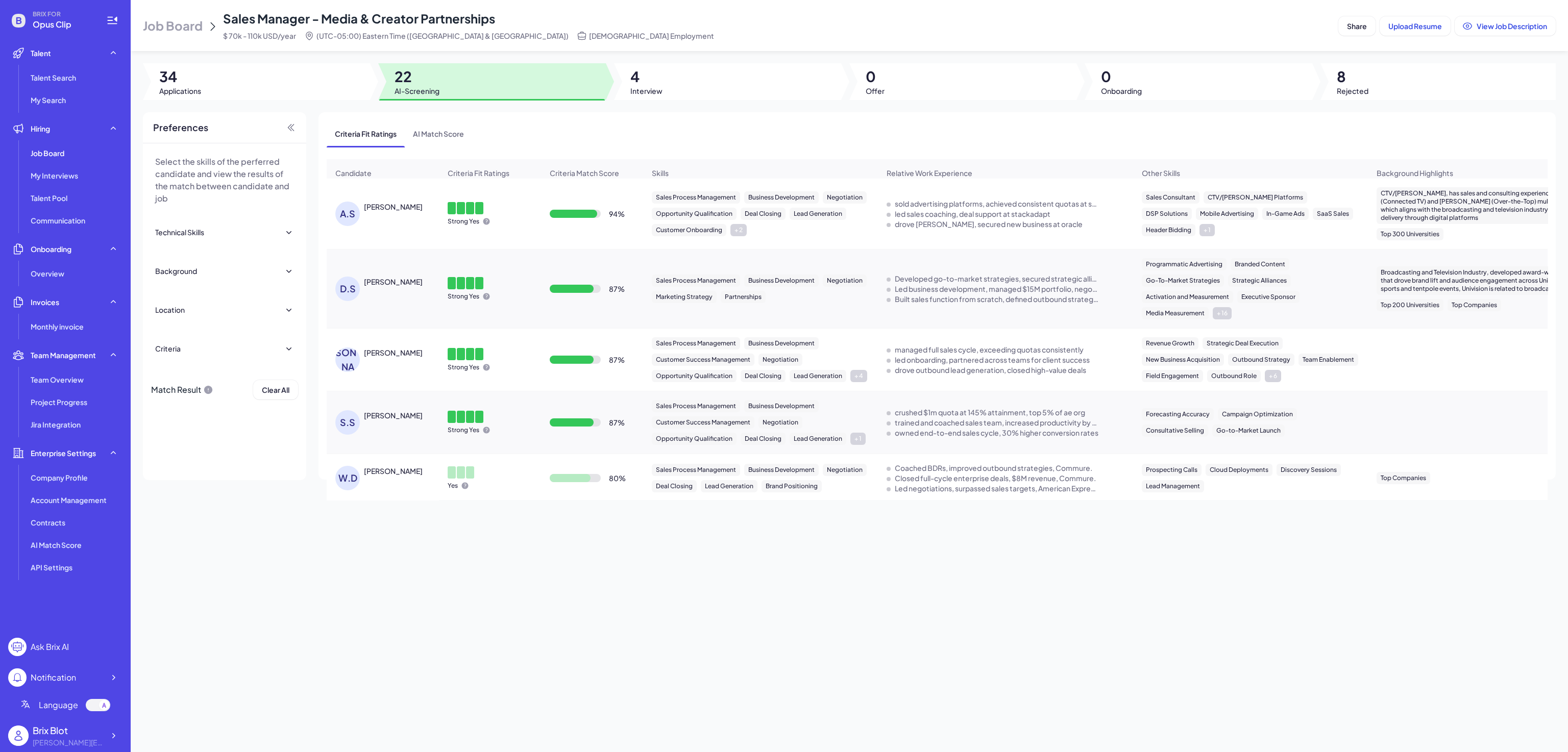
click at [396, 357] on div "[PERSON_NAME]" at bounding box center [402, 352] width 77 height 10
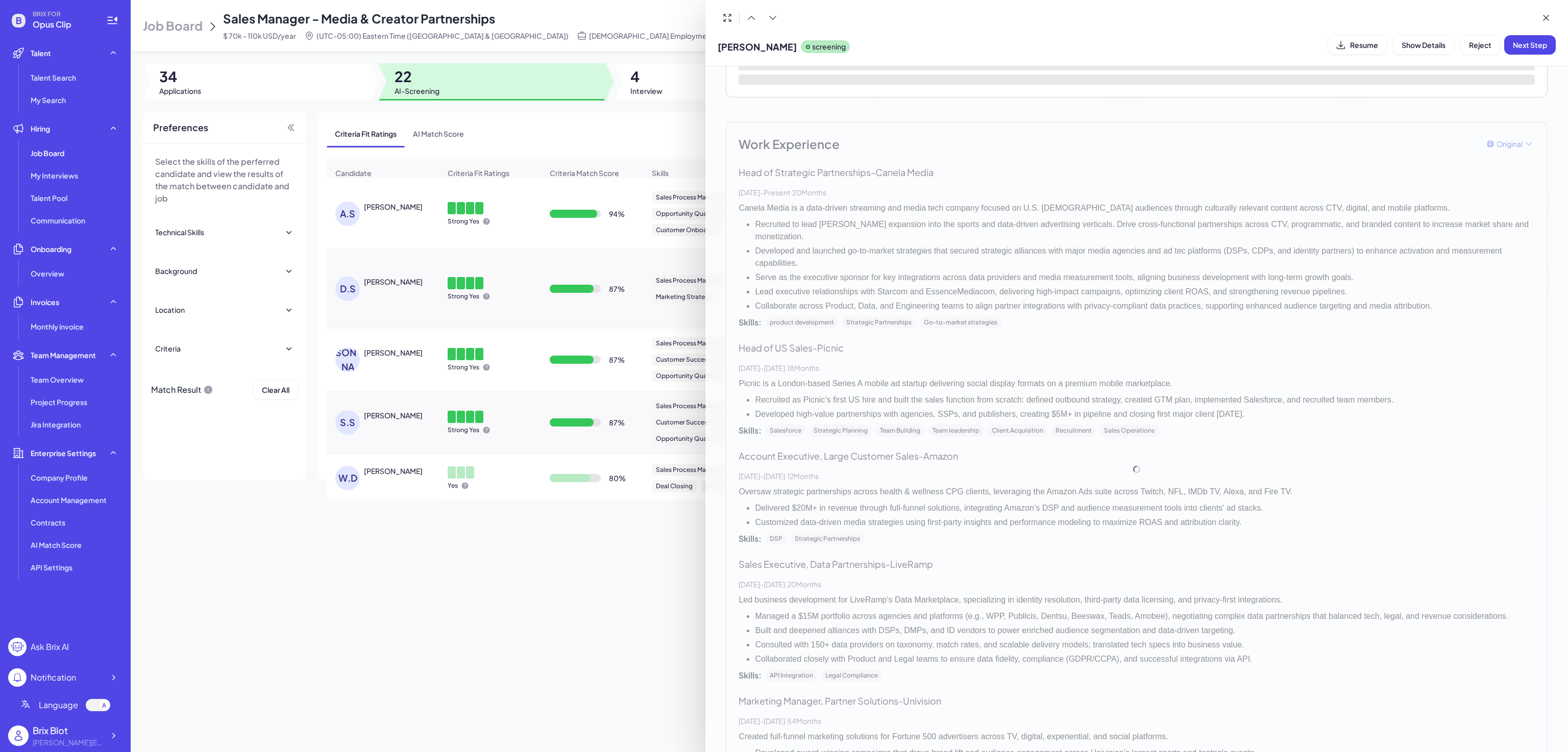
scroll to position [48, 0]
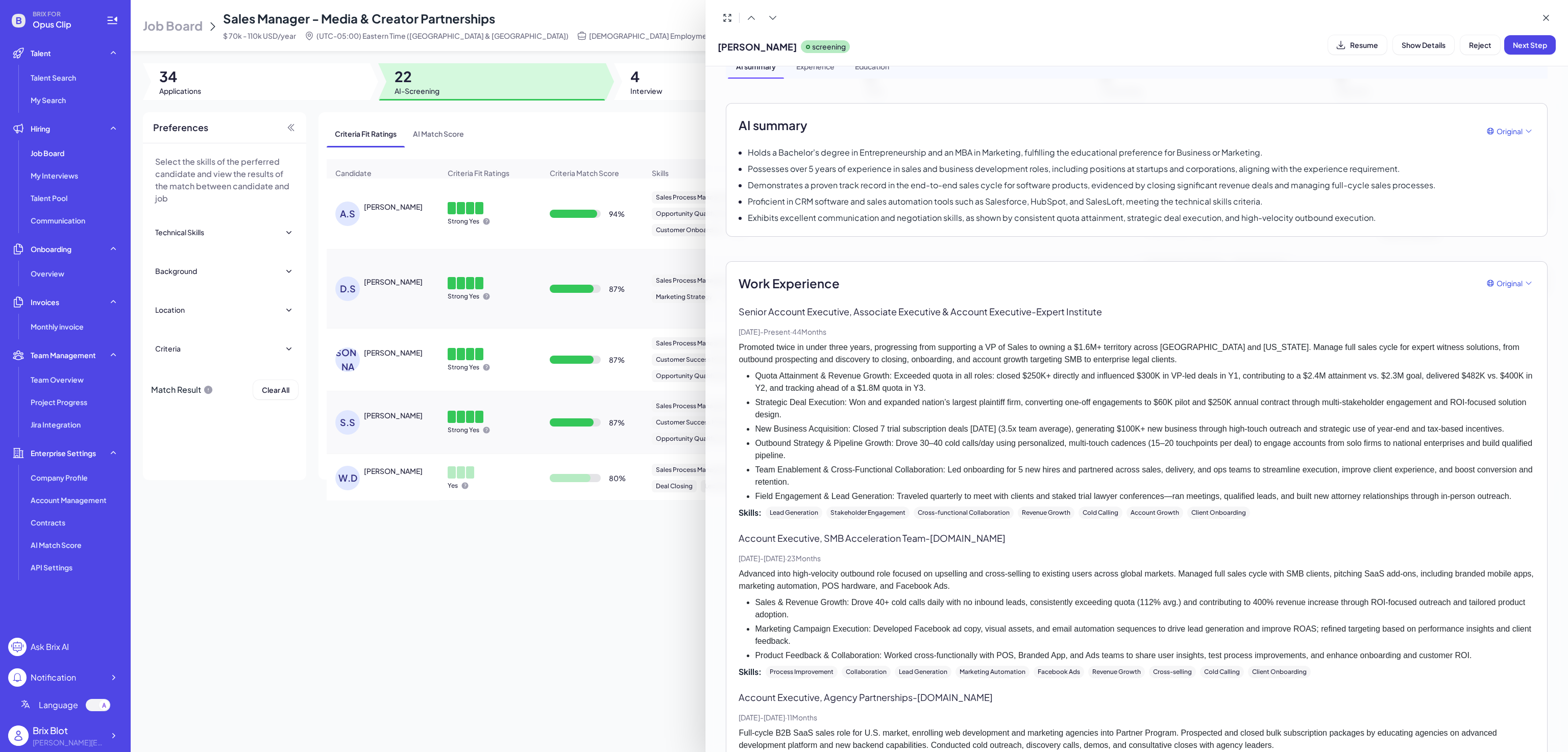
click at [1288, 46] on div "[PERSON_NAME] screening Resume Show Details Reject Next Step" at bounding box center [1137, 44] width 838 height 26
click at [1133, 60] on div "[PERSON_NAME] screening Resume Show Details Reject Next Step" at bounding box center [1137, 33] width 863 height 66
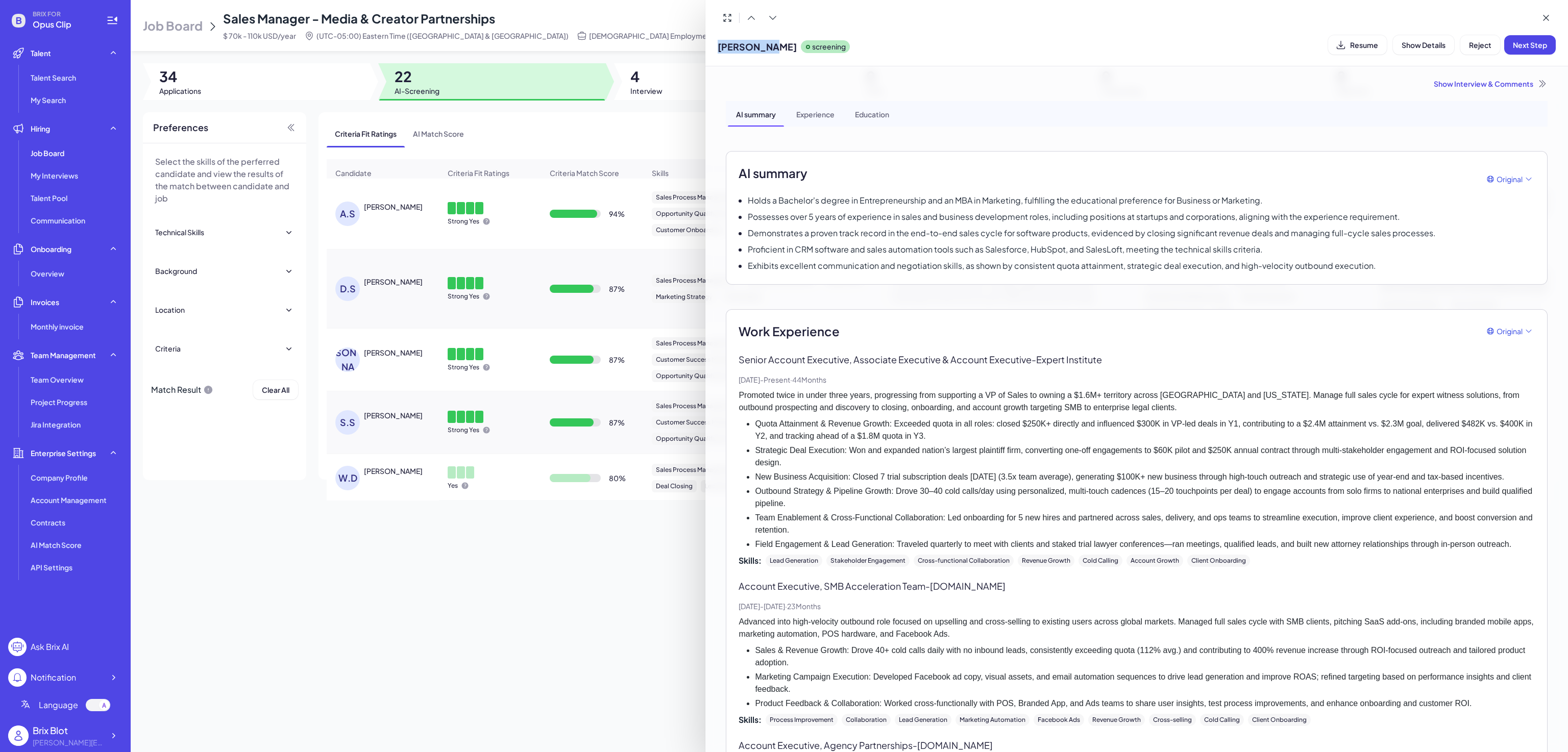
drag, startPoint x: 717, startPoint y: 46, endPoint x: 759, endPoint y: 46, distance: 42.0
click at [759, 46] on div "[PERSON_NAME] screening Resume Show Details Reject Next Step" at bounding box center [1137, 33] width 863 height 66
copy span "[PERSON_NAME]"
click at [539, 627] on div at bounding box center [784, 376] width 1568 height 752
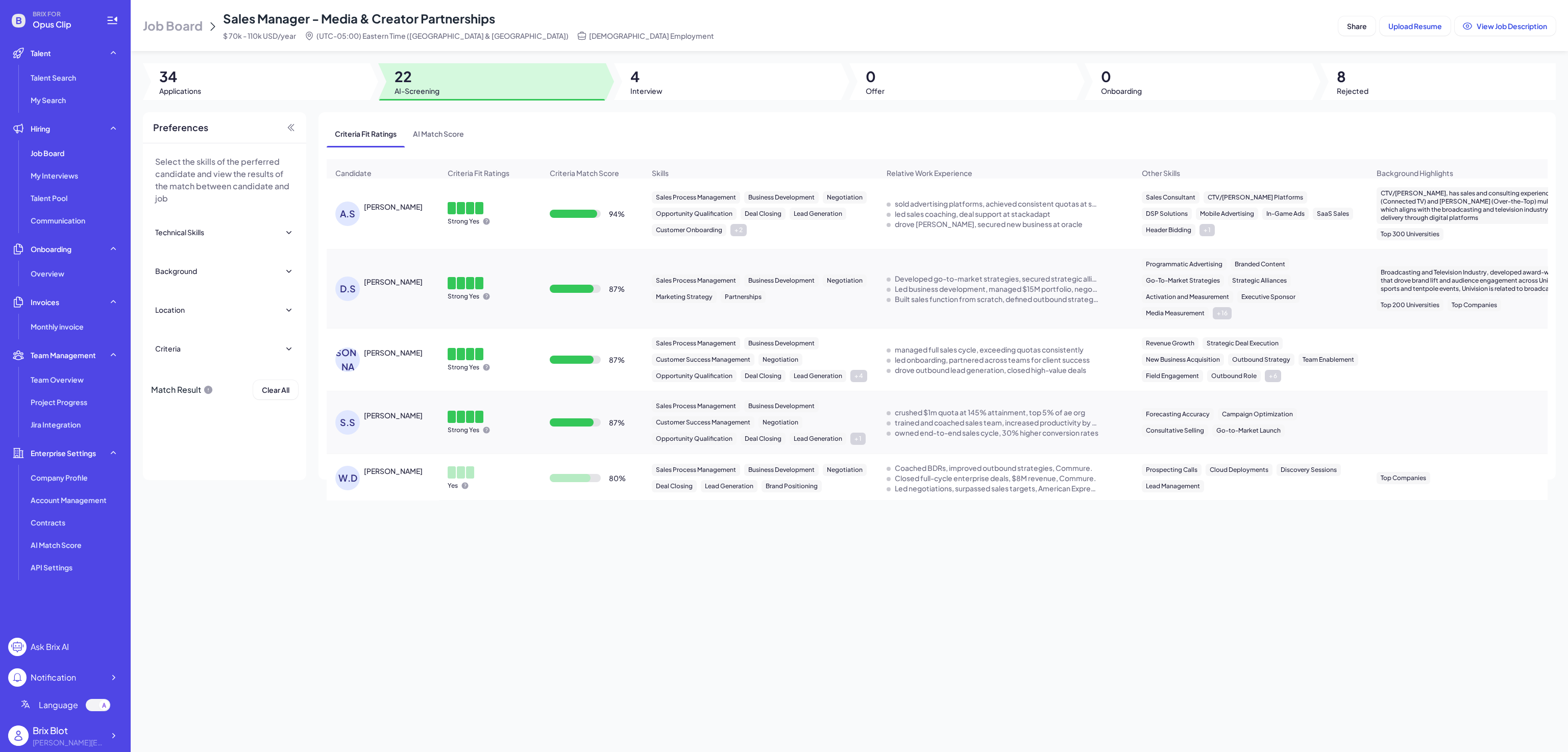
click at [381, 210] on div "[PERSON_NAME]" at bounding box center [393, 206] width 58 height 10
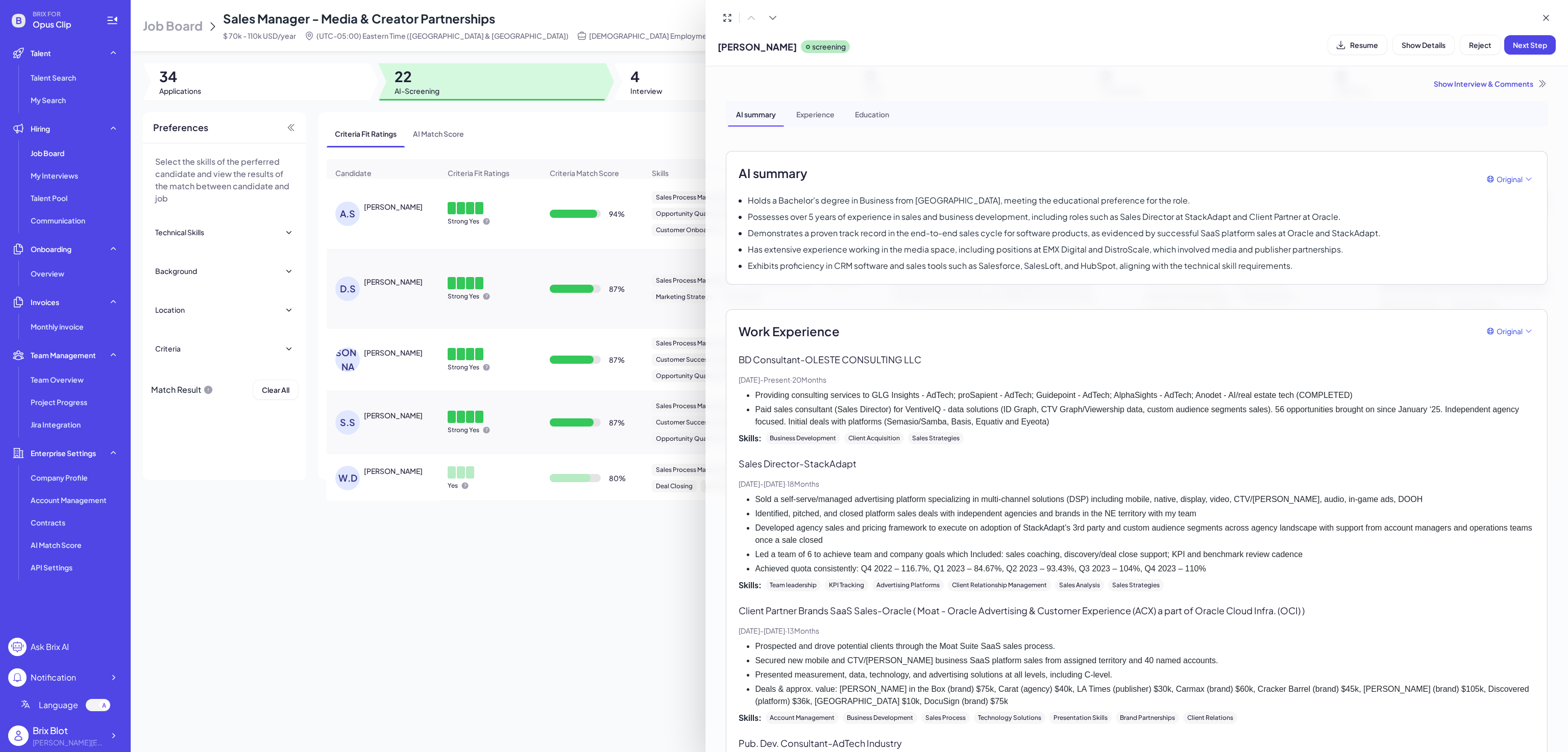
click at [545, 613] on div at bounding box center [784, 376] width 1568 height 752
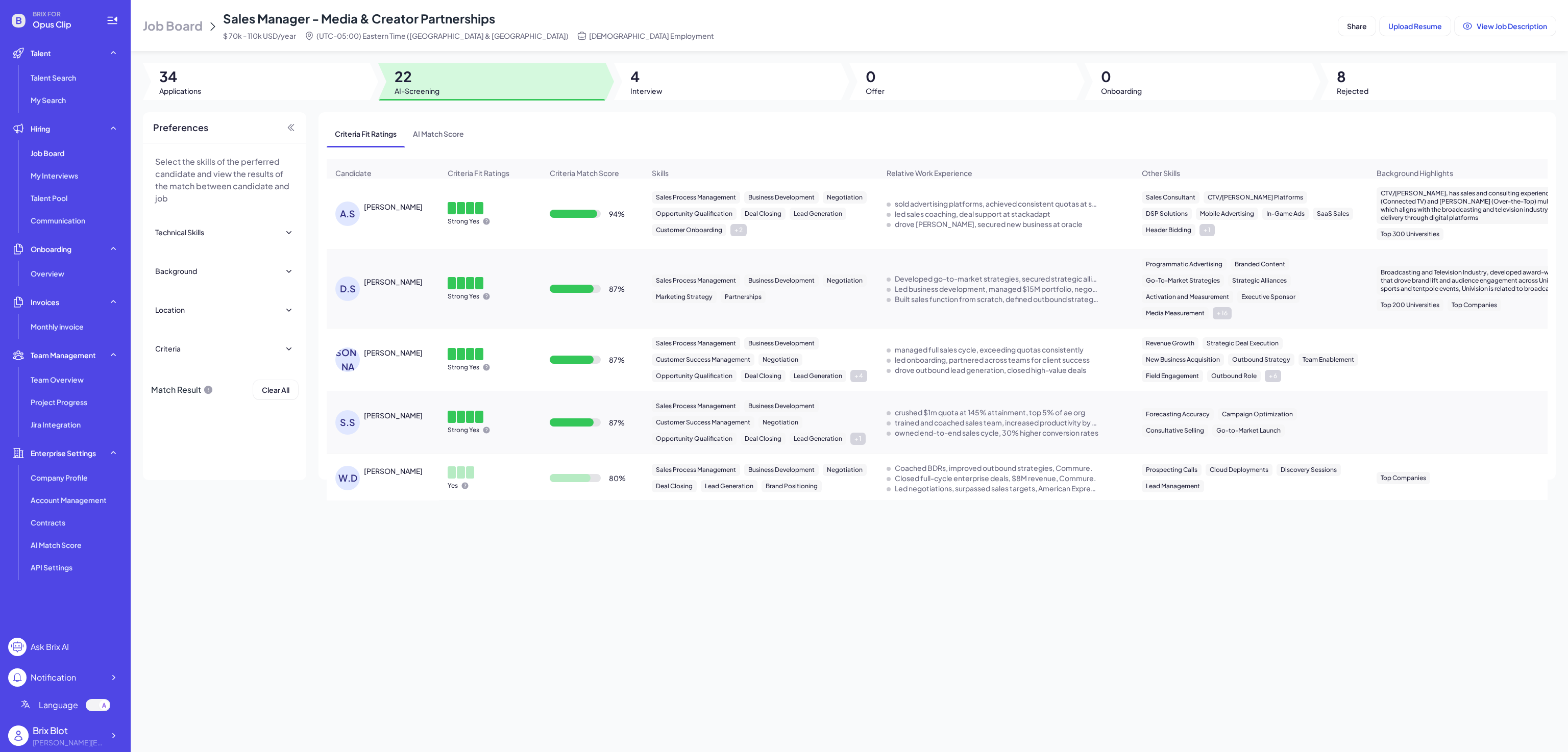
click at [398, 209] on div "[PERSON_NAME]" at bounding box center [393, 206] width 58 height 10
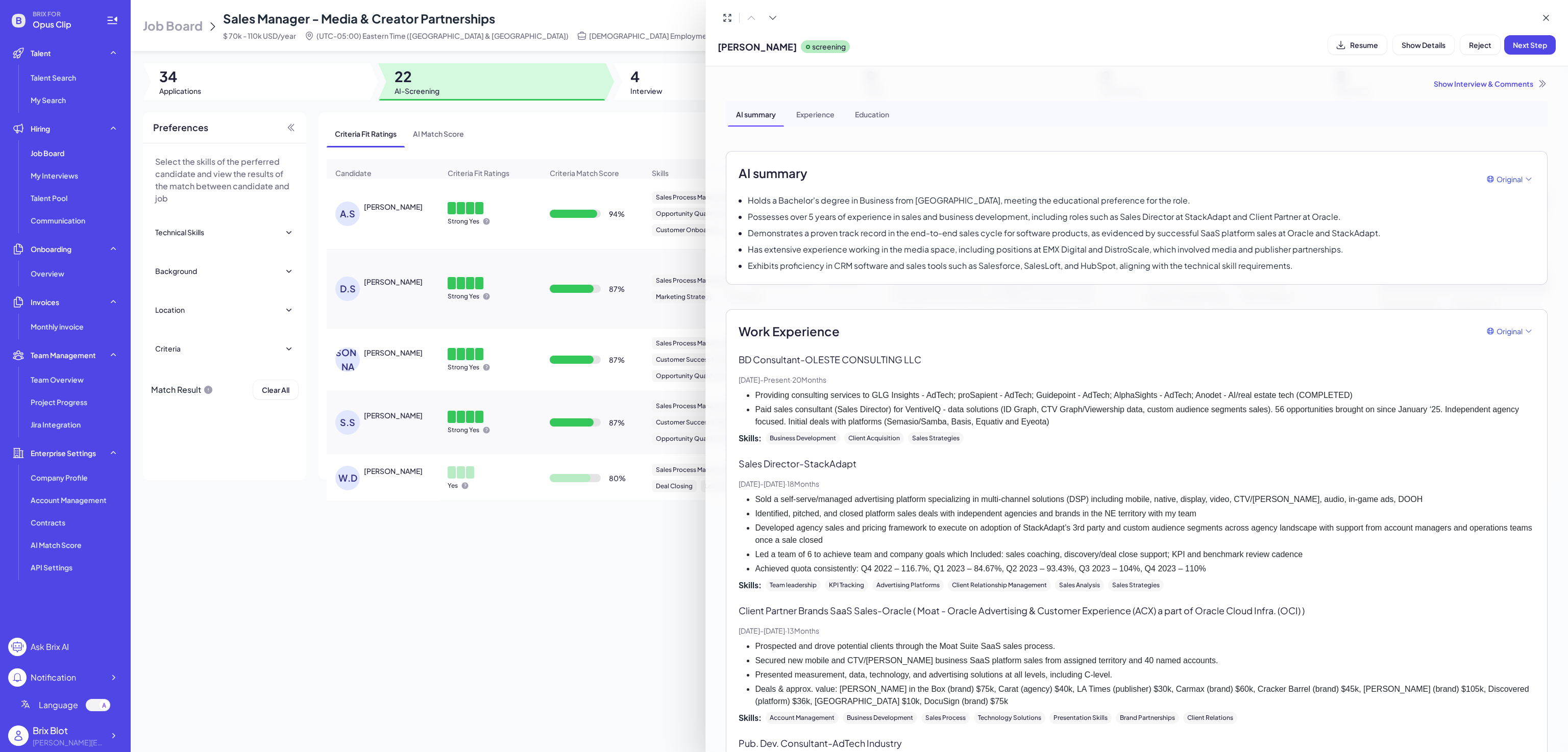
click at [552, 616] on div at bounding box center [784, 376] width 1568 height 752
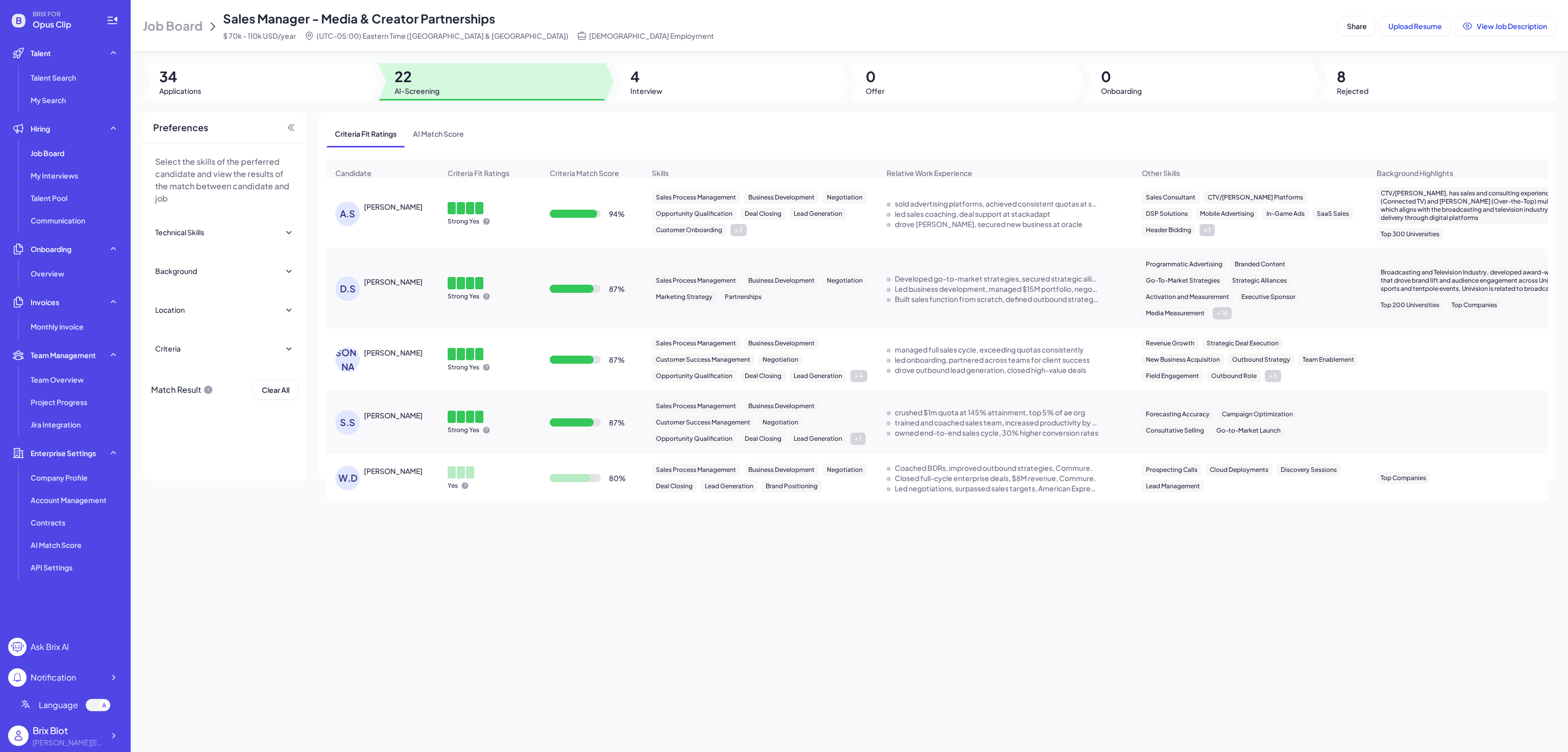
click at [621, 634] on div "Job Board Sales Manager - Media & Creator Partnerships $ 70k - 110k USD/year (U…" at bounding box center [850, 376] width 1438 height 752
click at [590, 618] on div "Job Board Sales Manager - Media & Creator Partnerships $ 70k - 110k USD/year (U…" at bounding box center [850, 376] width 1438 height 752
click at [412, 565] on div "Job Board Sales Manager - Media & Creator Partnerships $ 70k - 110k USD/year (U…" at bounding box center [850, 376] width 1438 height 752
drag, startPoint x: 418, startPoint y: 210, endPoint x: 364, endPoint y: 216, distance: 54.3
click at [364, 211] on div "[PERSON_NAME]" at bounding box center [402, 206] width 77 height 10
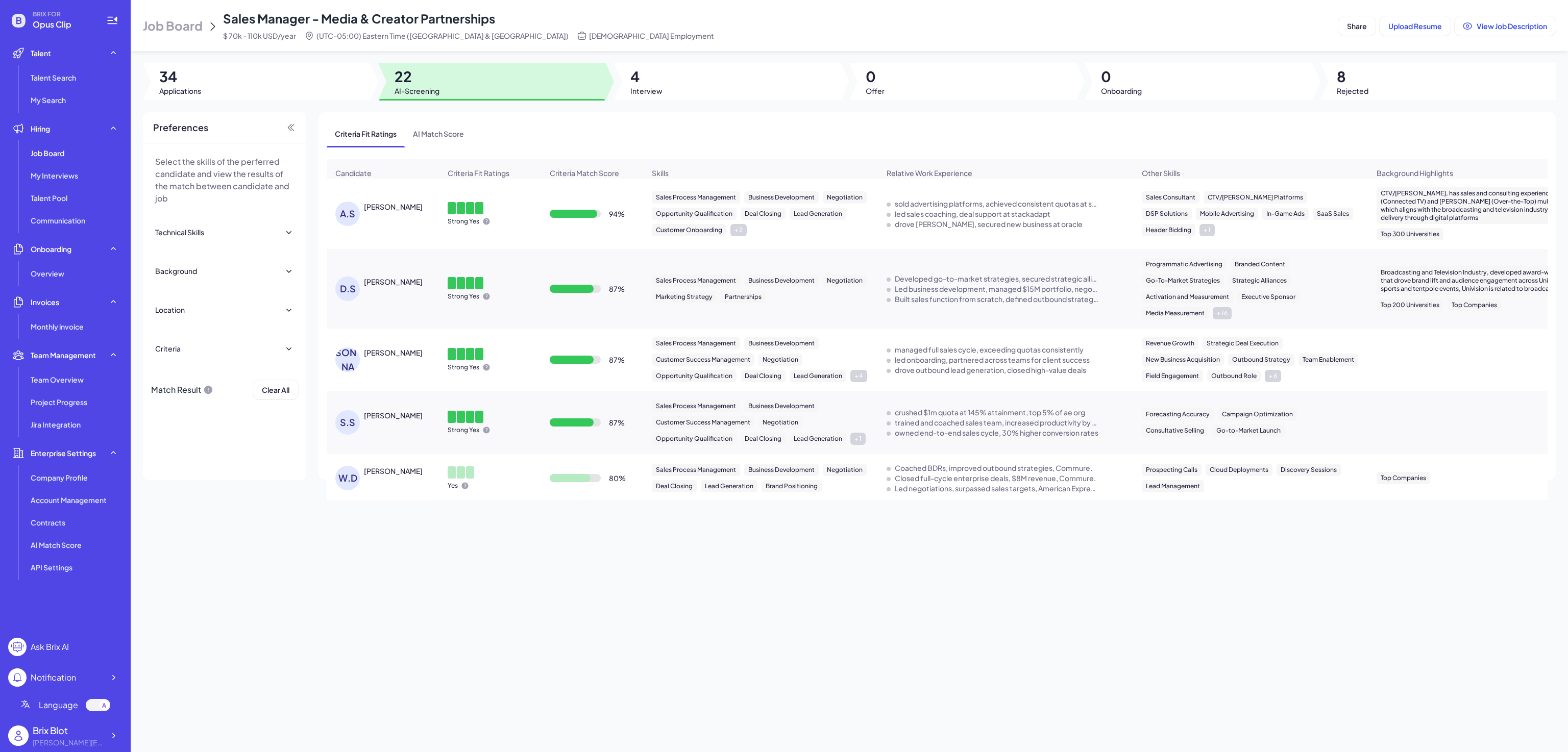
copy div "[PERSON_NAME]"
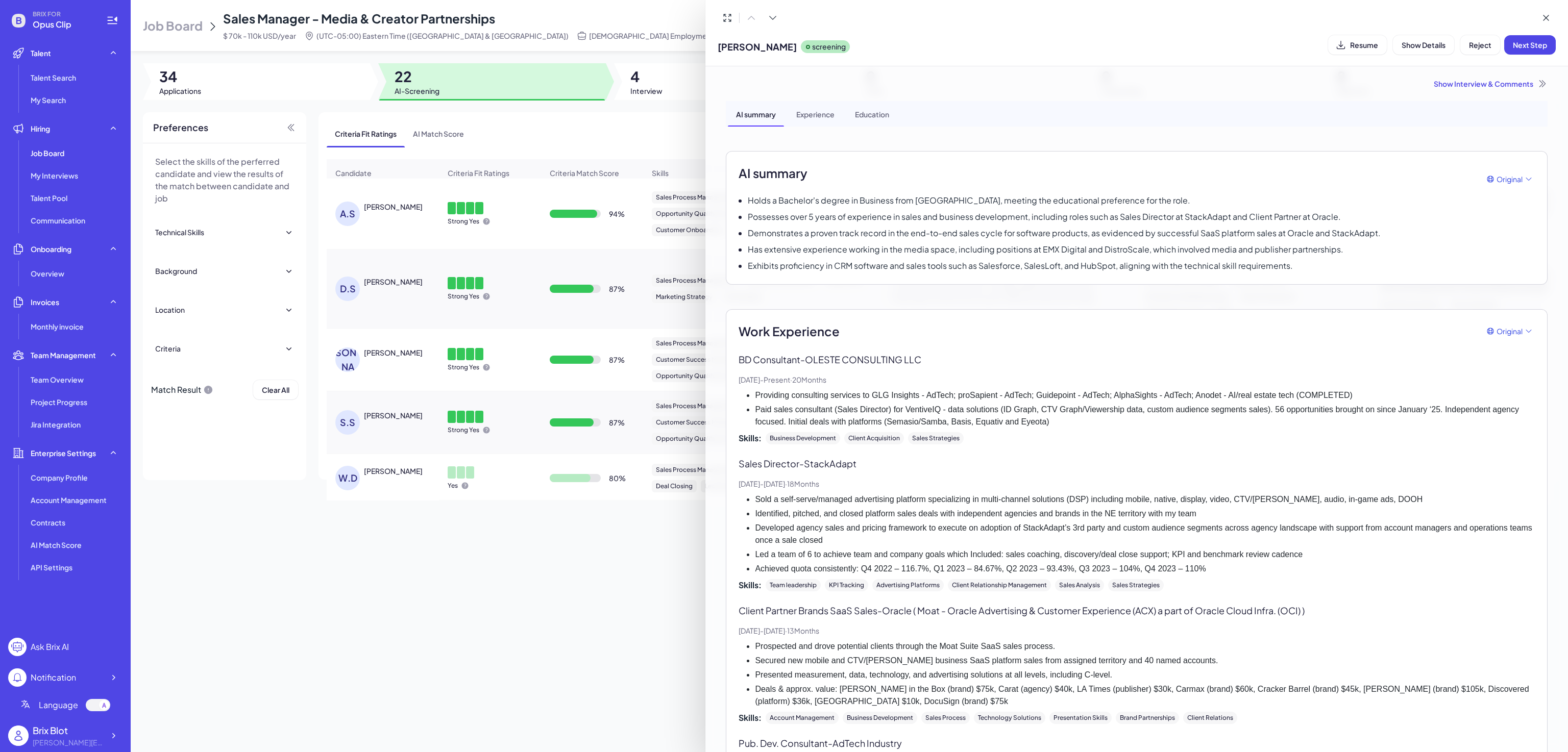
drag, startPoint x: 356, startPoint y: 201, endPoint x: 406, endPoint y: 212, distance: 51.2
click at [406, 212] on div at bounding box center [784, 376] width 1568 height 752
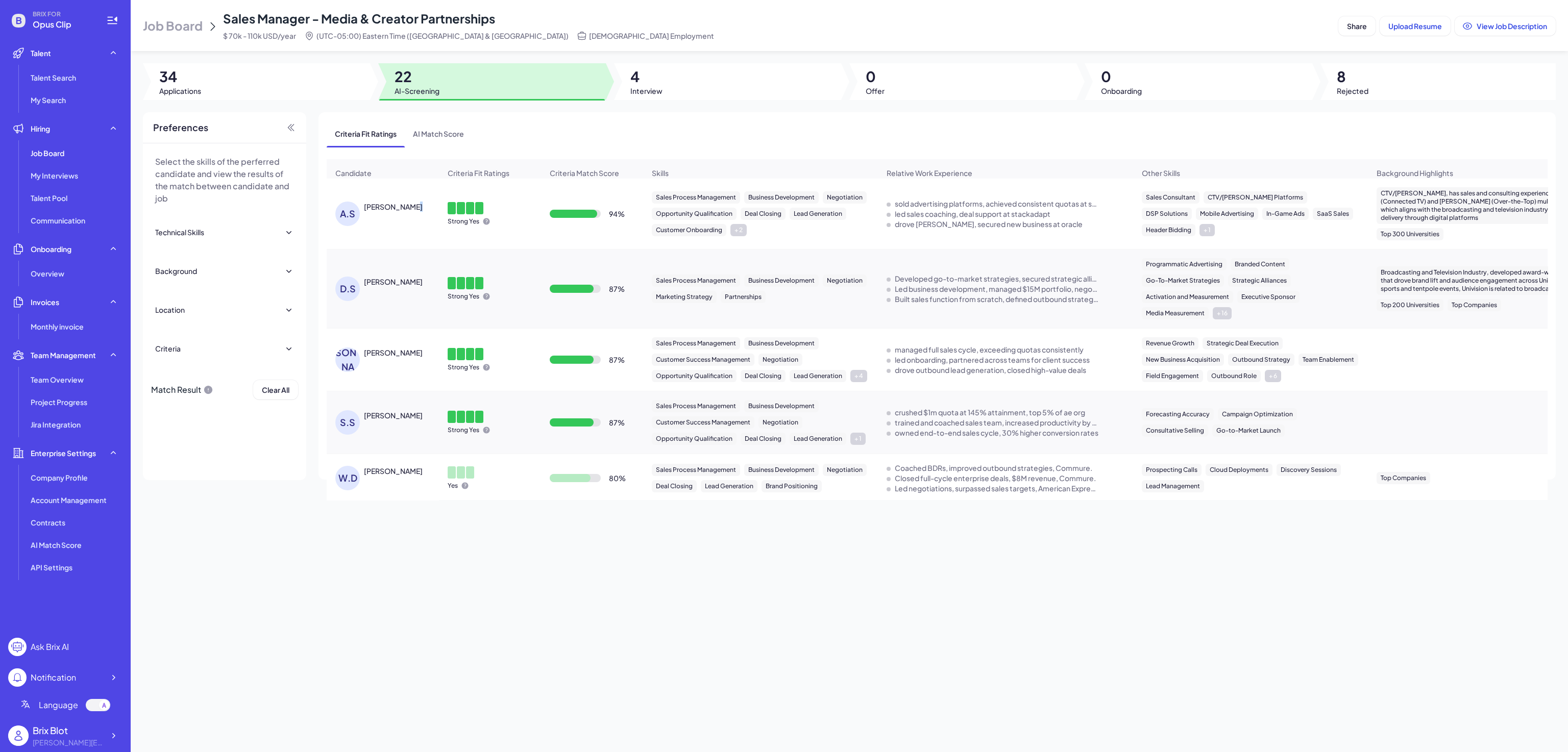
drag, startPoint x: 415, startPoint y: 201, endPoint x: 404, endPoint y: 216, distance: 18.6
click at [404, 216] on div "A.S [PERSON_NAME]" at bounding box center [383, 214] width 112 height 41
click at [369, 201] on div "A.S [PERSON_NAME]" at bounding box center [383, 214] width 112 height 41
drag, startPoint x: 362, startPoint y: 209, endPoint x: 407, endPoint y: 217, distance: 45.7
click at [407, 217] on div "A.S [PERSON_NAME]" at bounding box center [388, 214] width 105 height 24
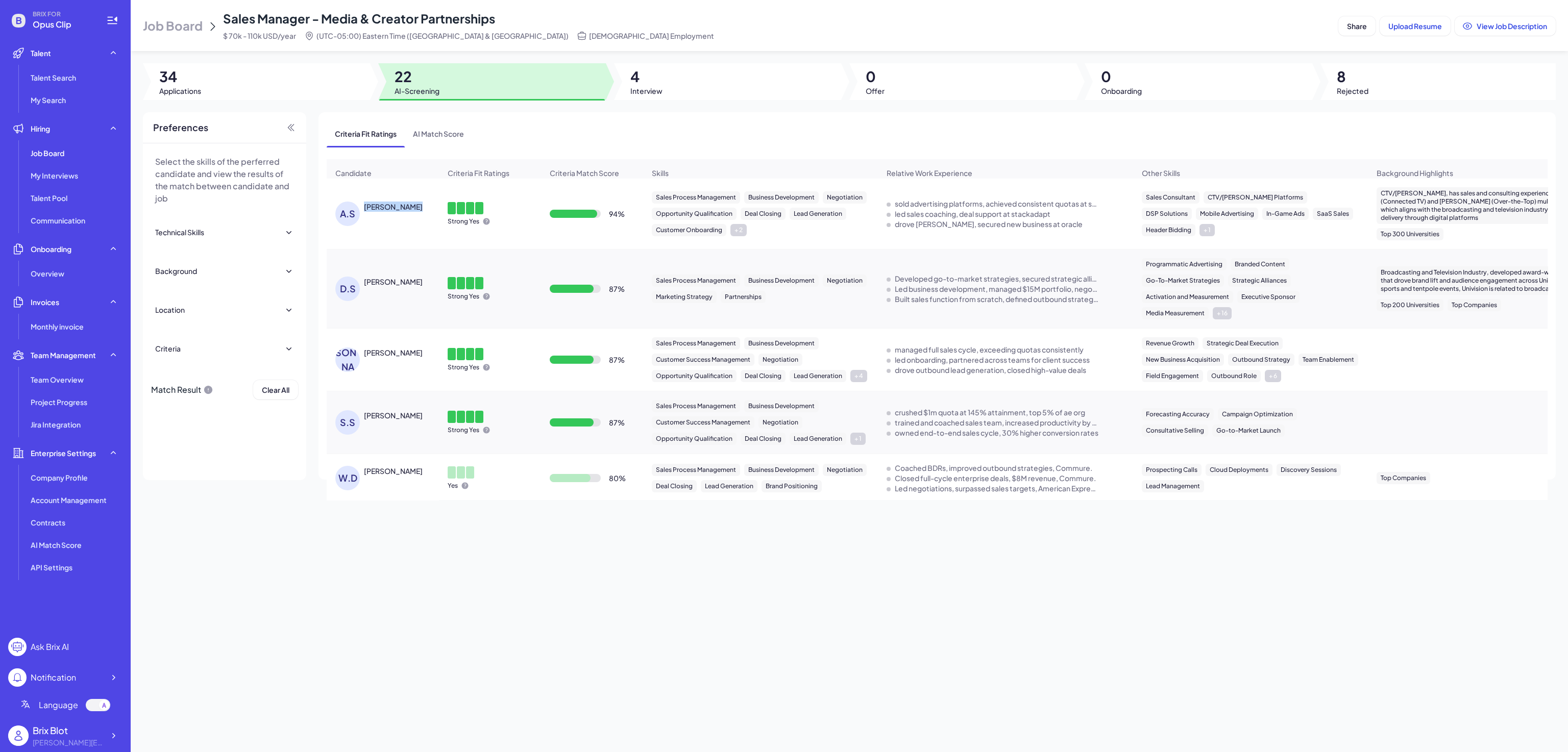
copy div "[PERSON_NAME]"
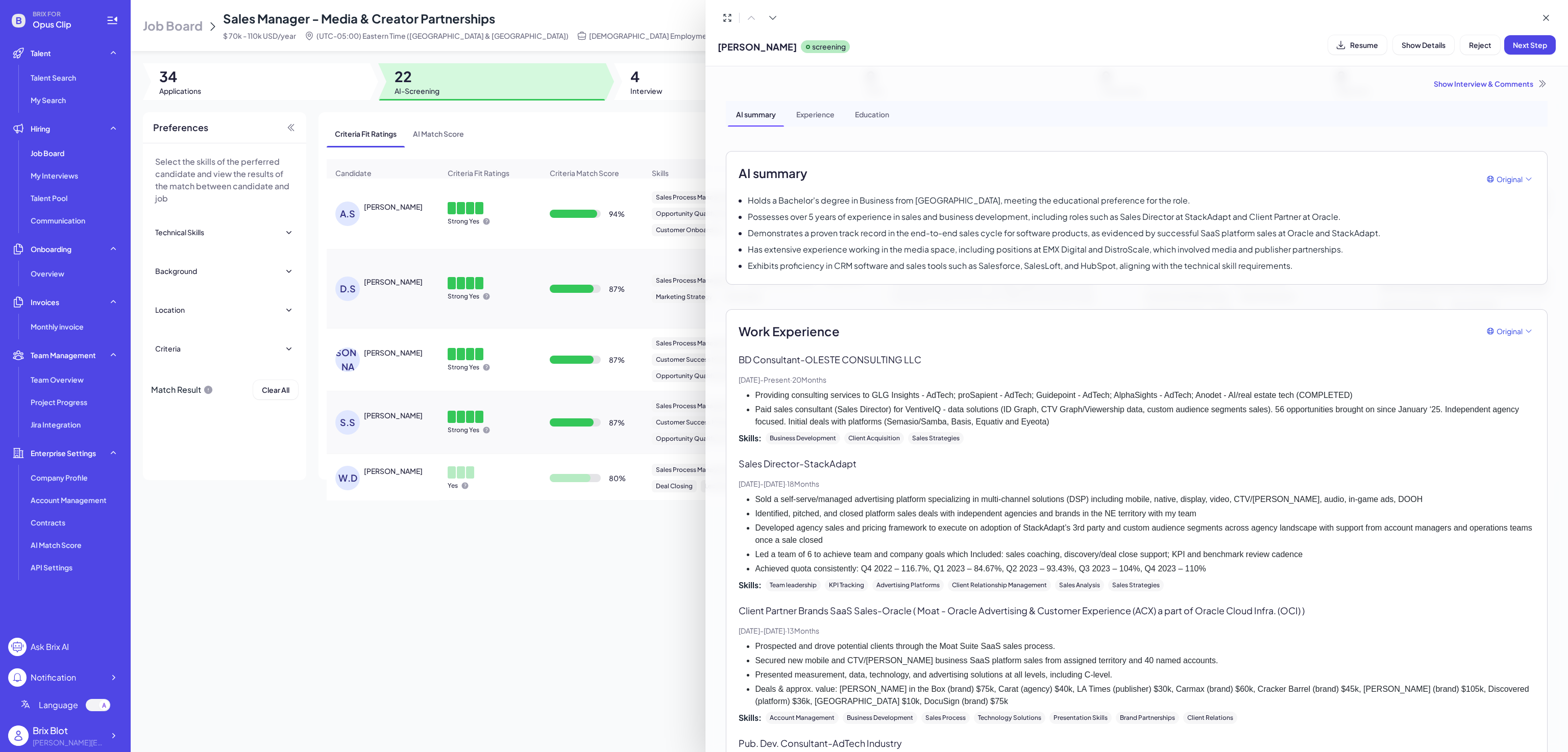
drag, startPoint x: 218, startPoint y: 20, endPoint x: 449, endPoint y: 23, distance: 231.0
click at [422, 24] on div at bounding box center [784, 376] width 1568 height 752
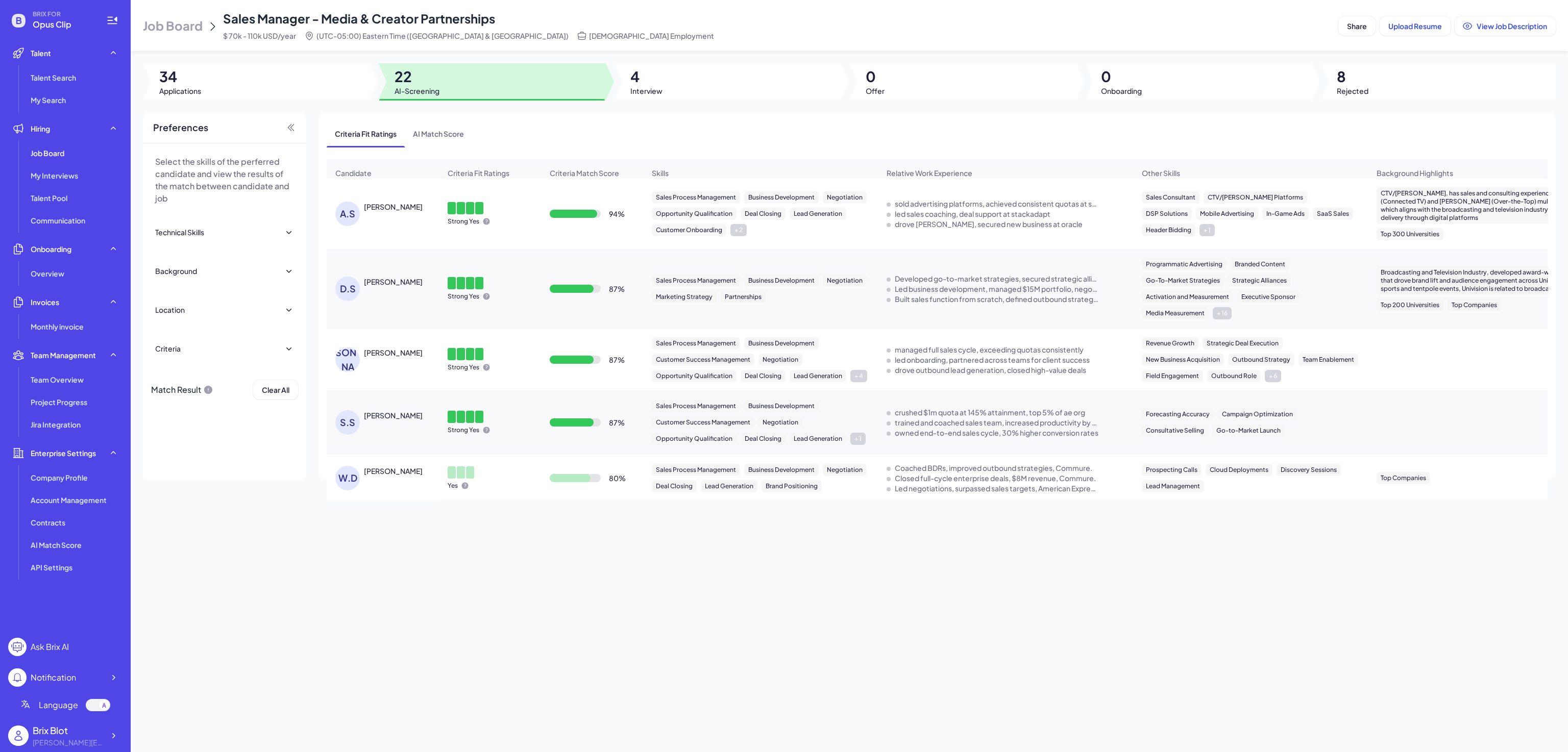
click at [474, 21] on span "Sales Manager - Media & Creator Partnerships" at bounding box center [359, 18] width 272 height 15
drag, startPoint x: 316, startPoint y: 0, endPoint x: 214, endPoint y: -7, distance: 102.2
click at [214, 0] on html "BRIX FOR Opus Clip Talent Talent Search My Search Hiring Job Board My Interview…" at bounding box center [784, 376] width 1568 height 752
copy span "Sales Manager - Media & Creator Partnerships"
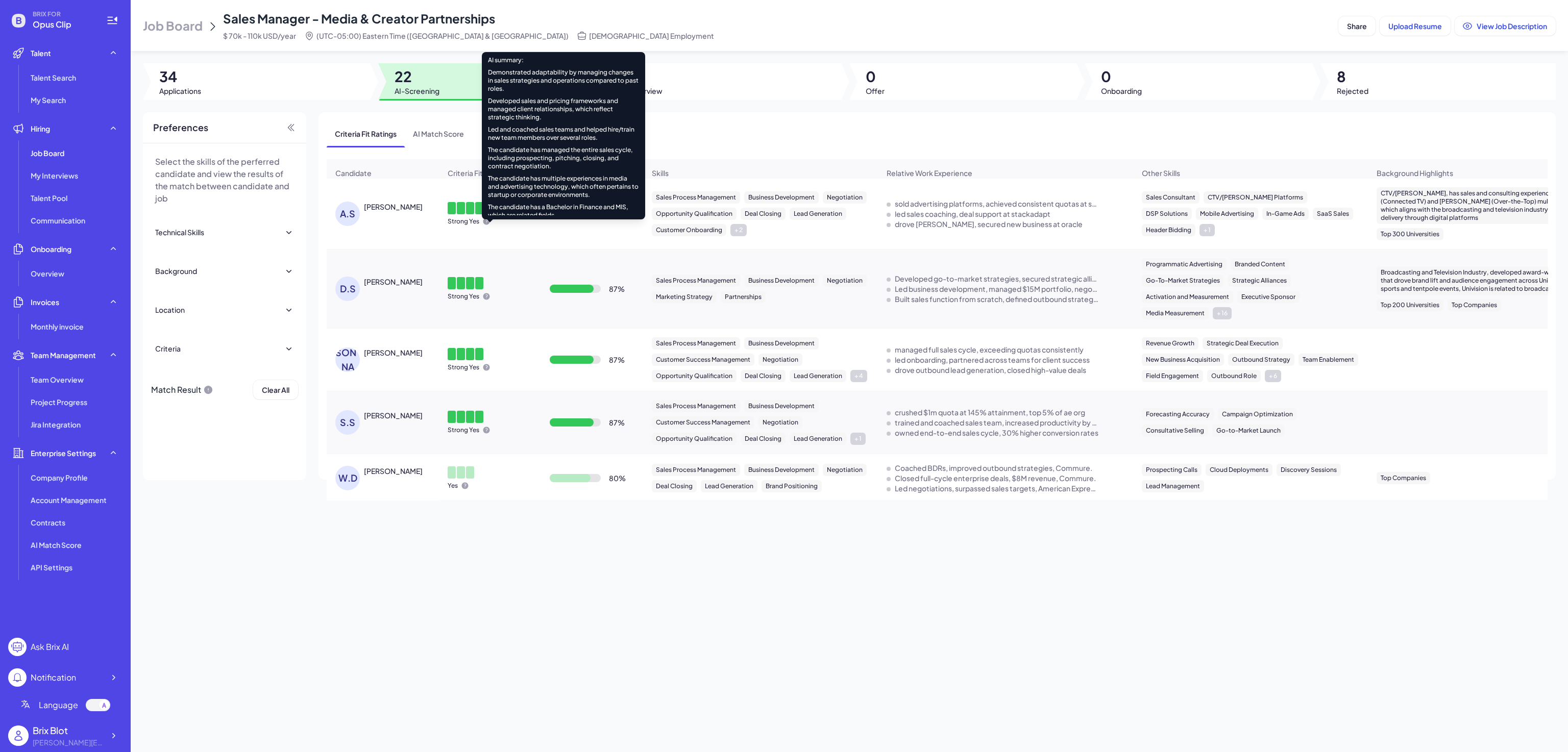
click at [489, 226] on icon at bounding box center [486, 222] width 8 height 8
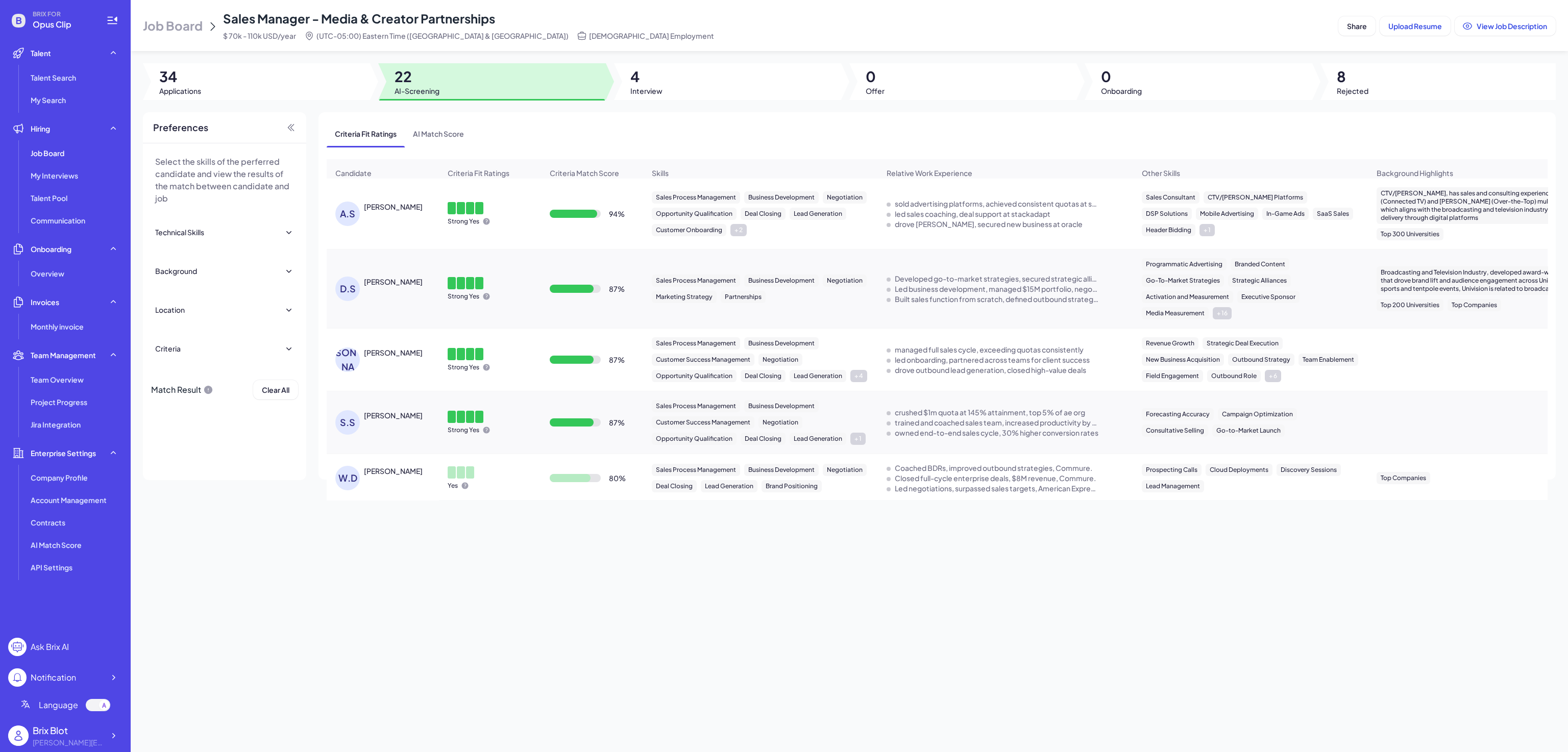
click at [625, 547] on div "Job Board Sales Manager - Media & Creator Partnerships $ 70k - 110k USD/year (U…" at bounding box center [850, 376] width 1438 height 752
